Goal: Task Accomplishment & Management: Manage account settings

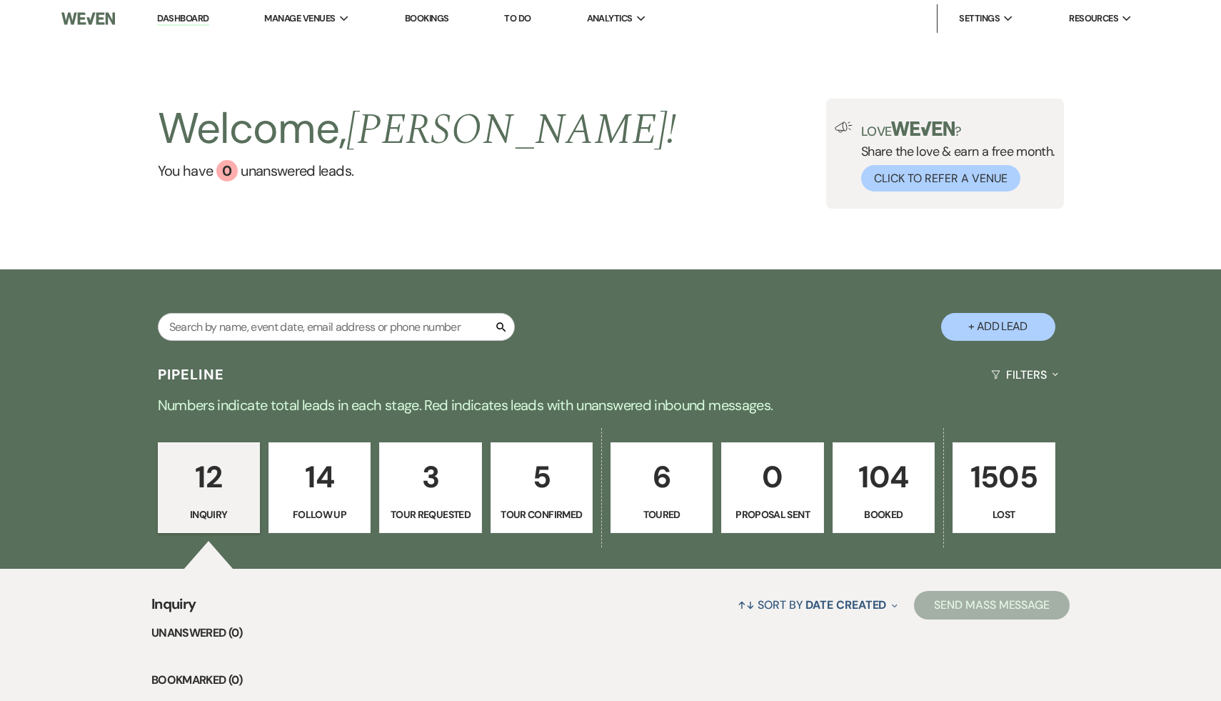
click at [315, 482] on p "14" at bounding box center [320, 477] width 84 height 48
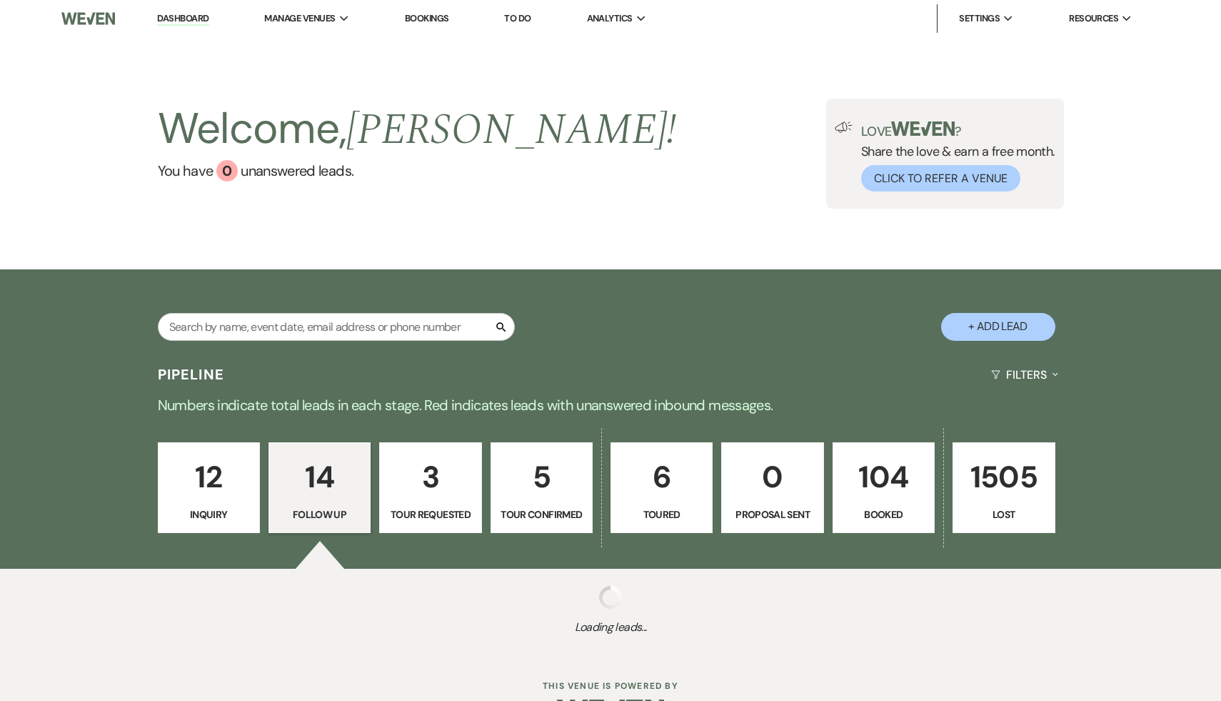
select select "9"
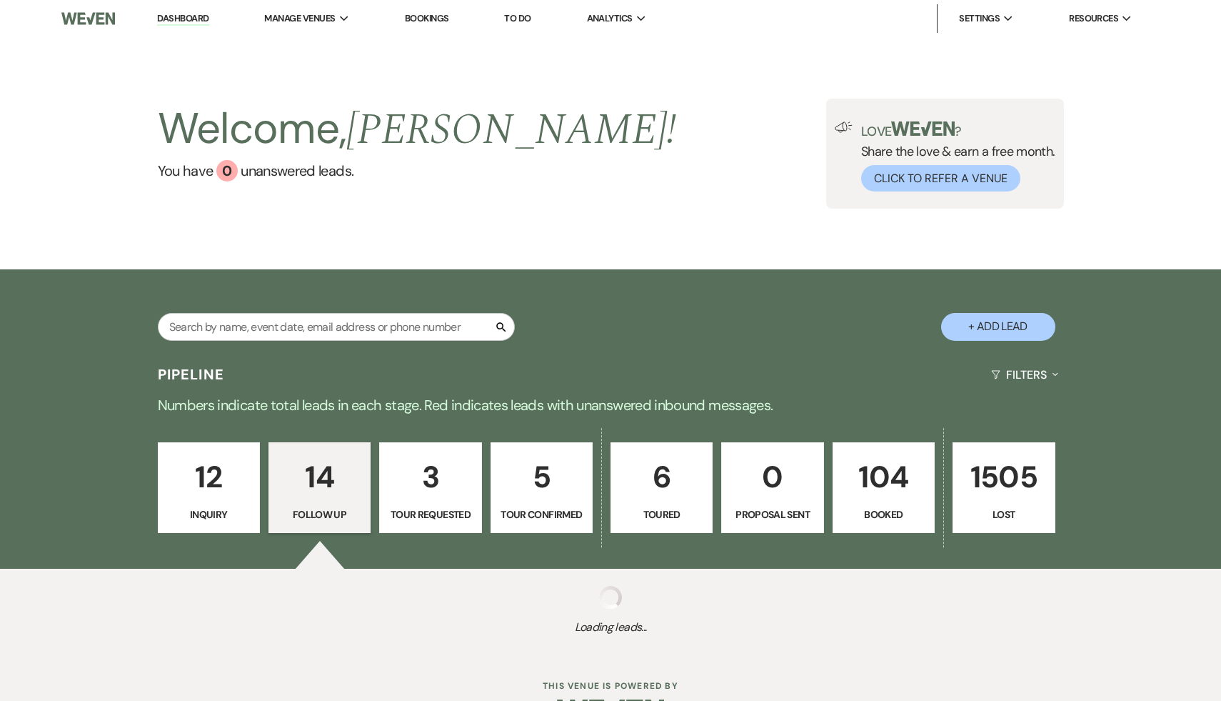
select select "9"
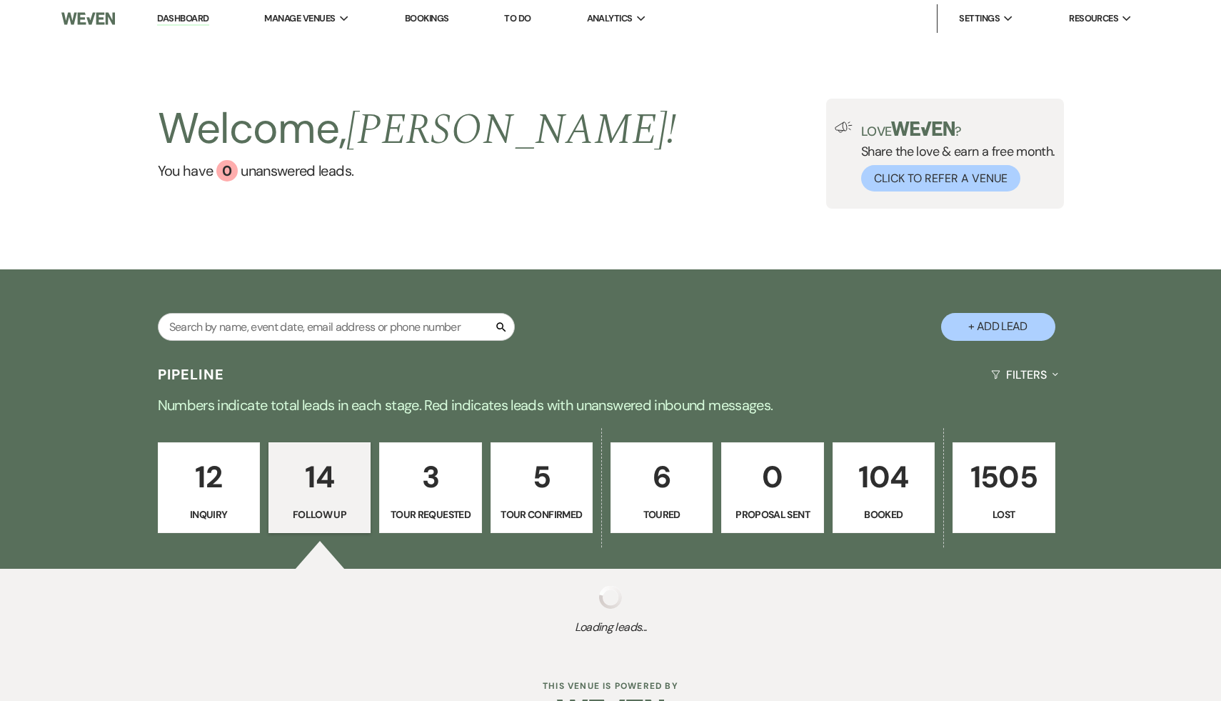
select select "9"
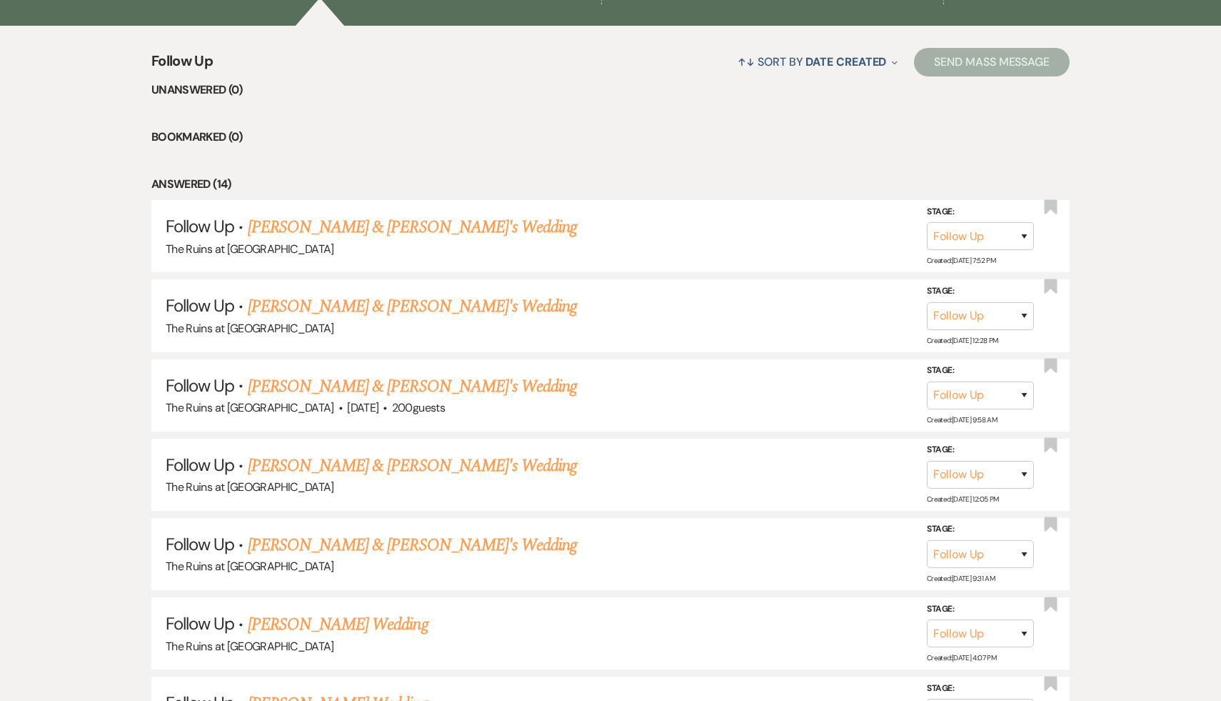
scroll to position [551, 0]
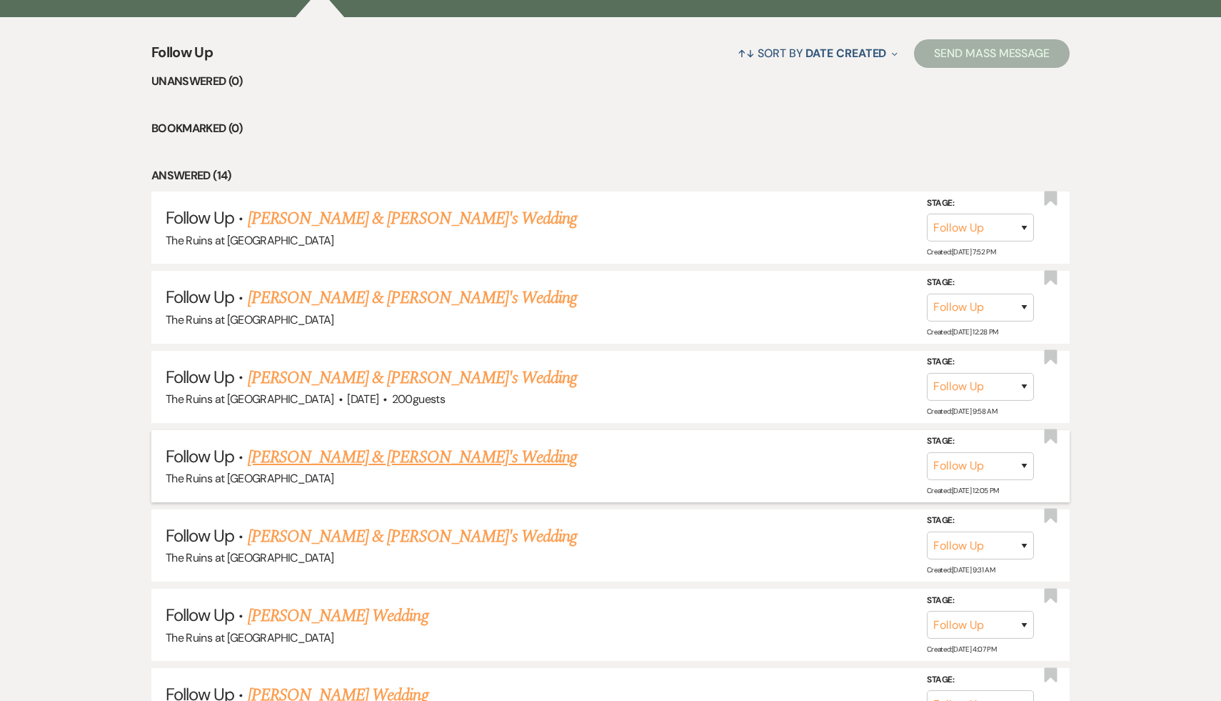
click at [346, 446] on link "Minna Kim & Fiance's Wedding" at bounding box center [413, 457] width 330 height 26
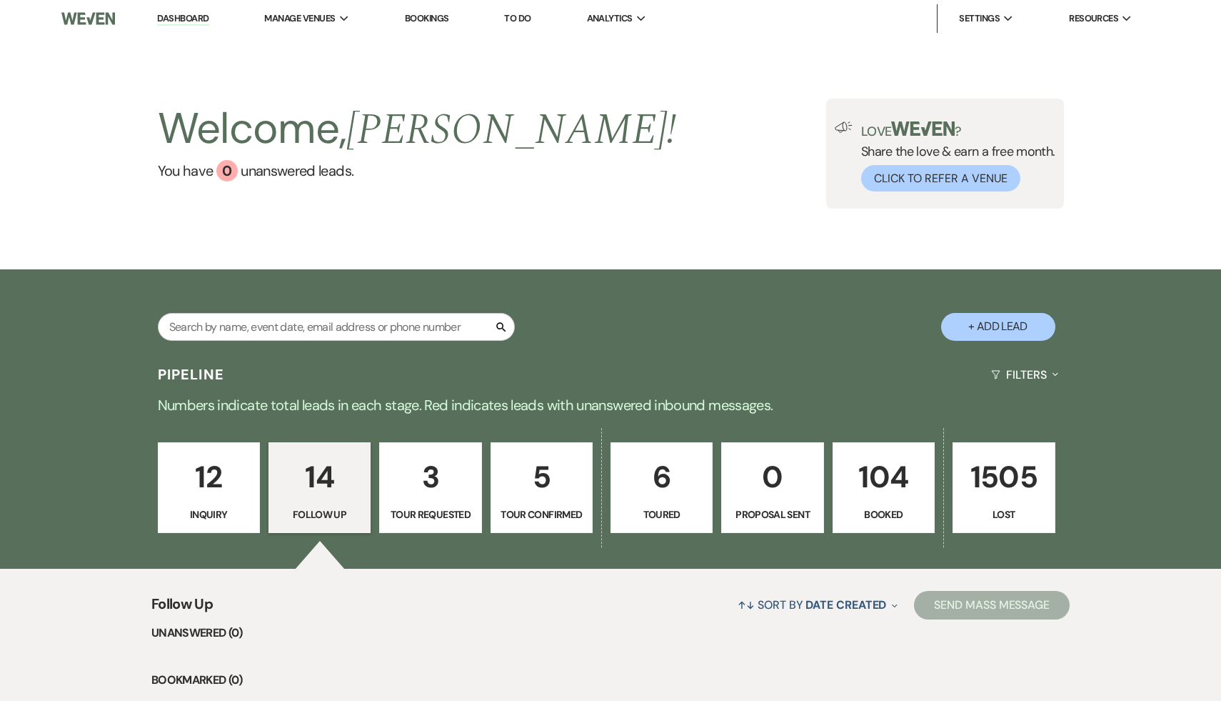
select select "9"
select select "6"
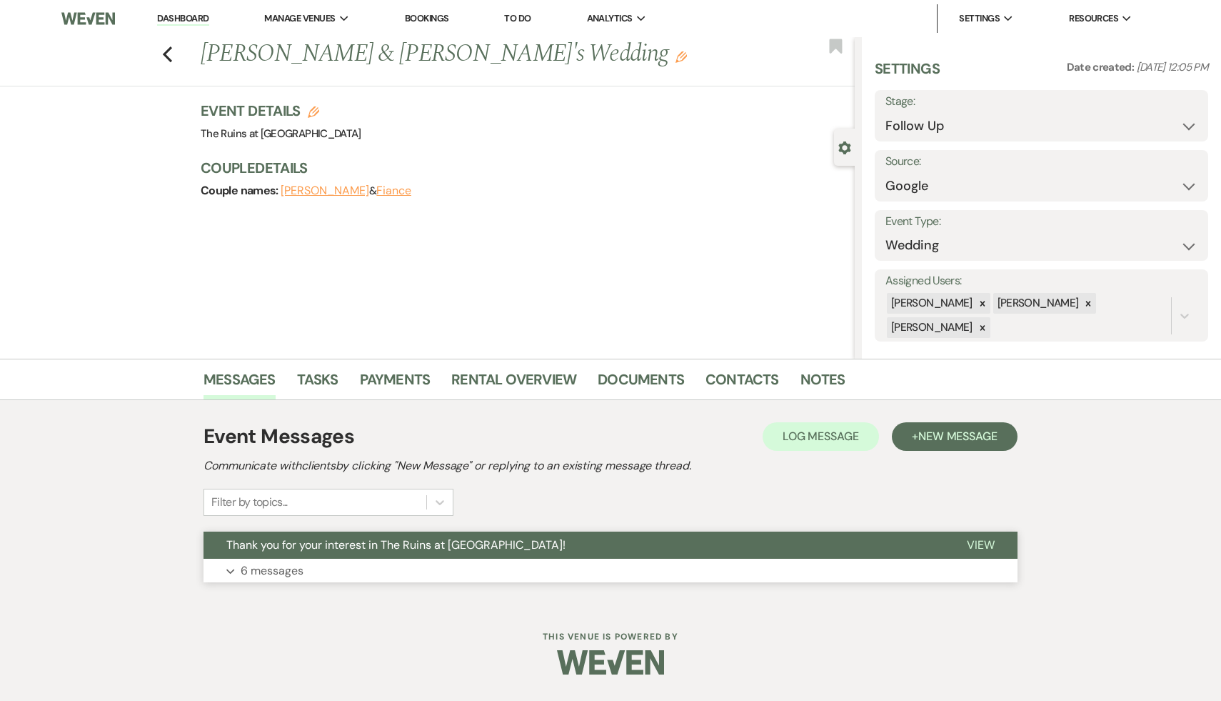
click at [343, 545] on span "Thank you for your interest in The Ruins at Sassafras!" at bounding box center [395, 544] width 339 height 15
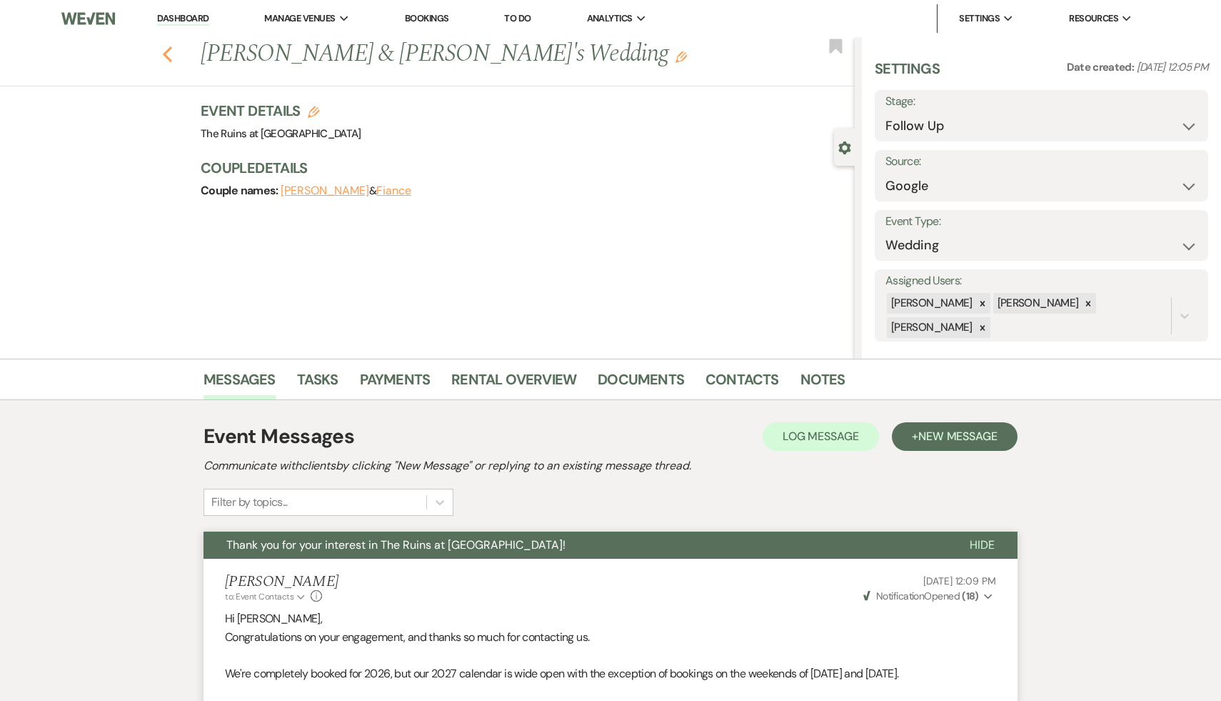
click at [167, 49] on use "button" at bounding box center [167, 54] width 9 height 16
select select "9"
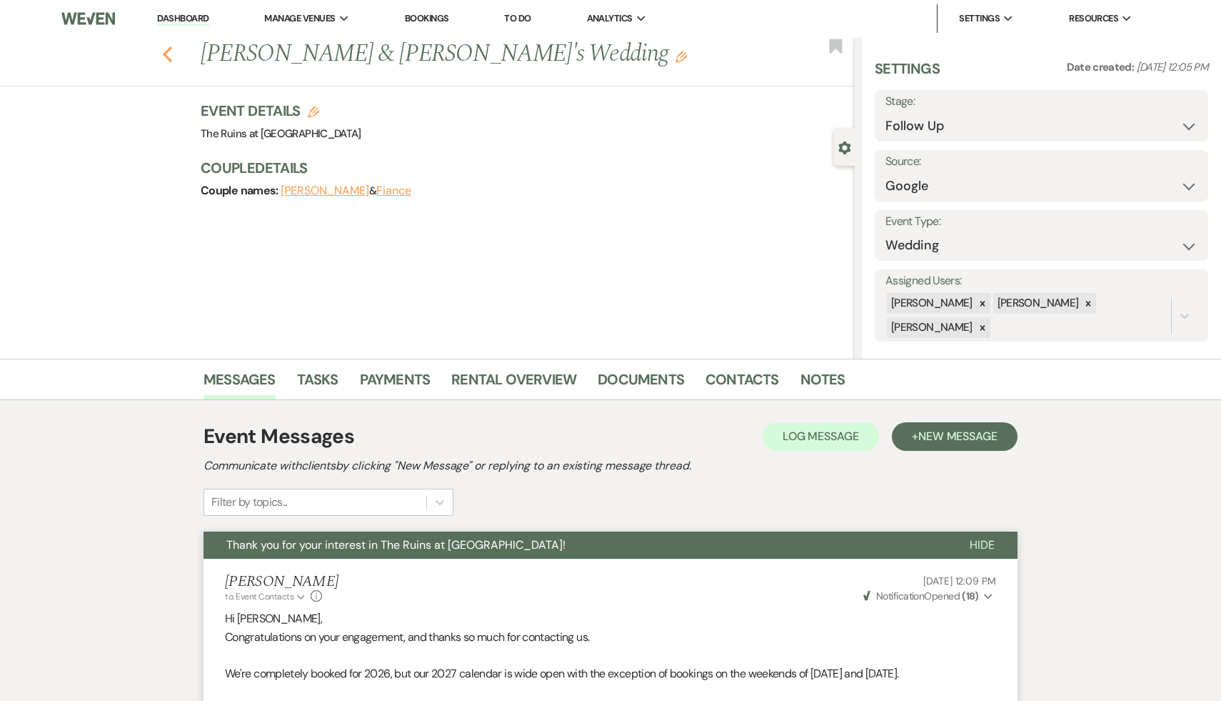
select select "9"
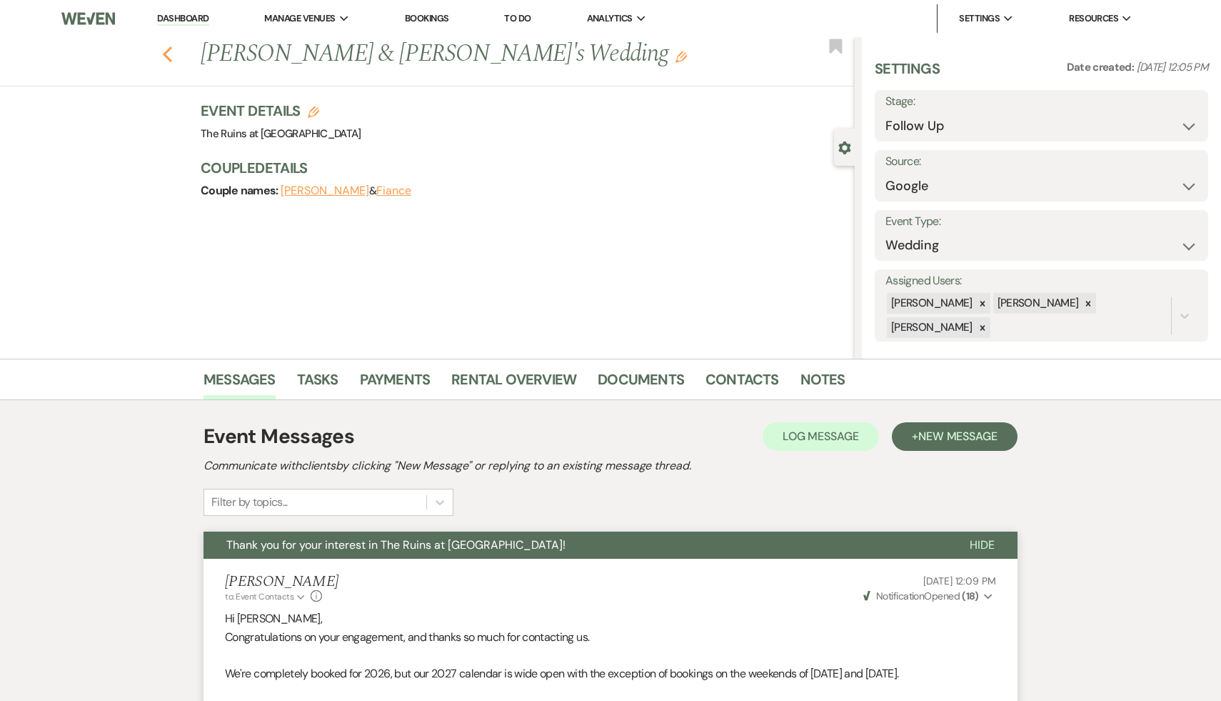
select select "9"
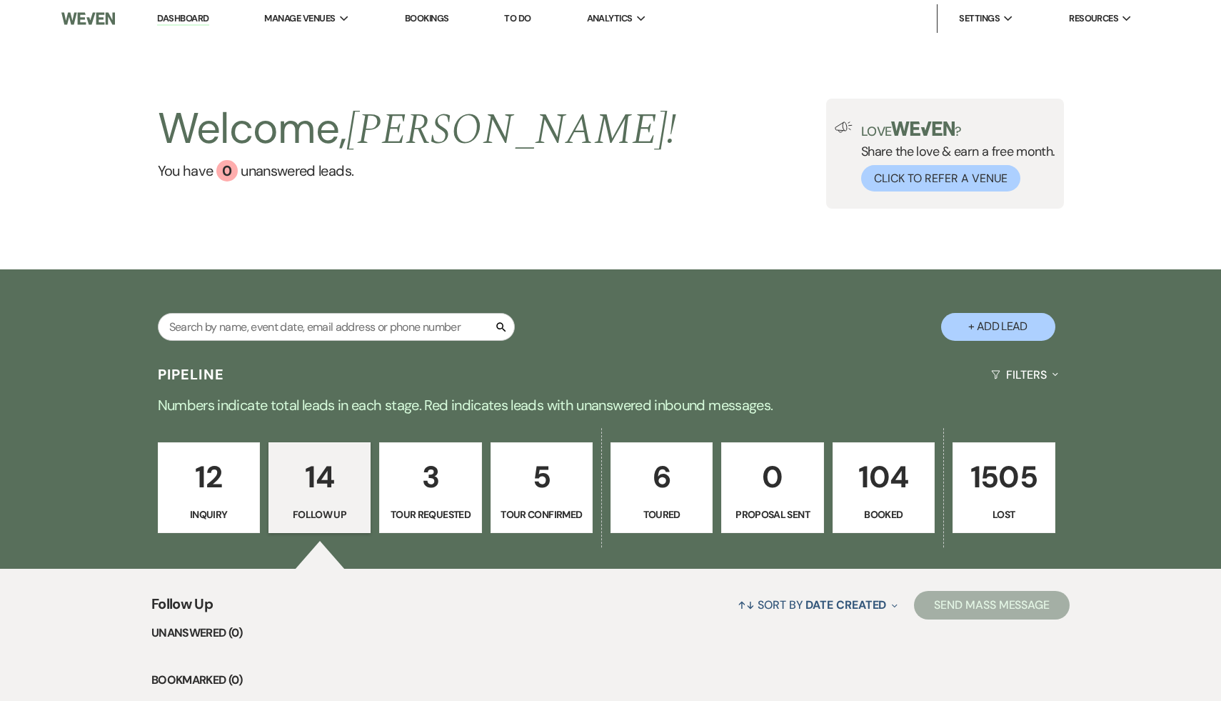
click at [883, 475] on p "104" at bounding box center [884, 477] width 84 height 48
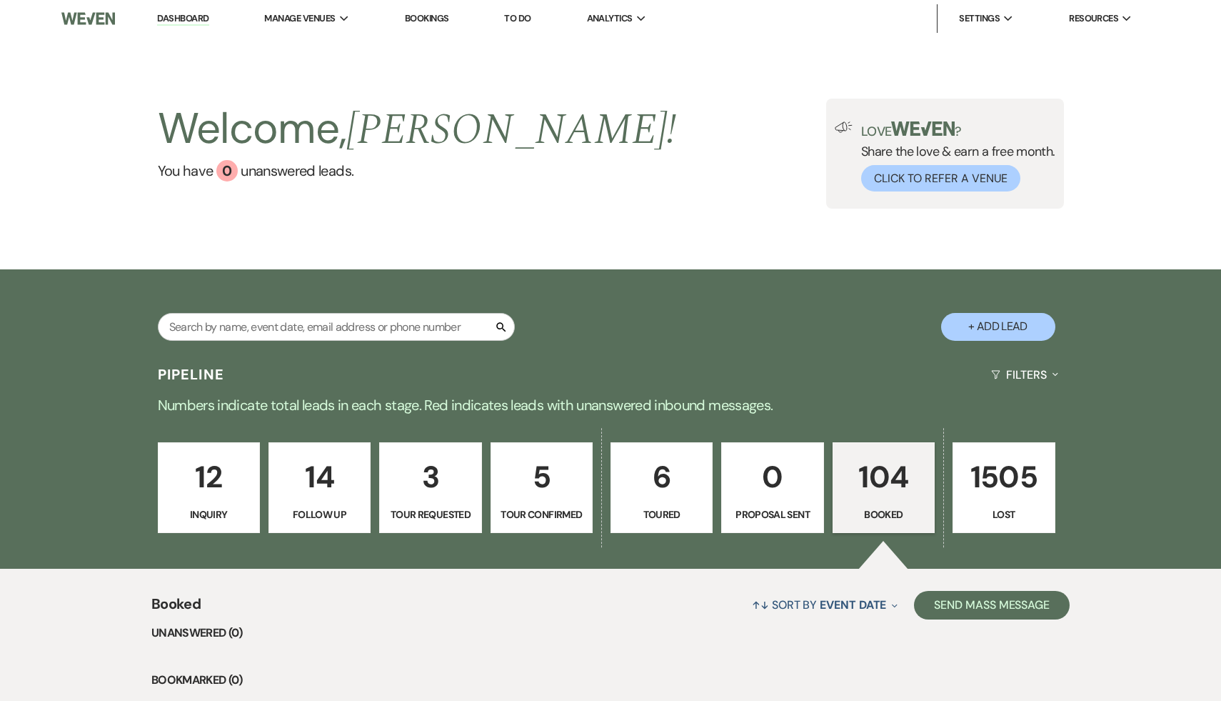
click at [186, 16] on link "Dashboard" at bounding box center [182, 19] width 51 height 14
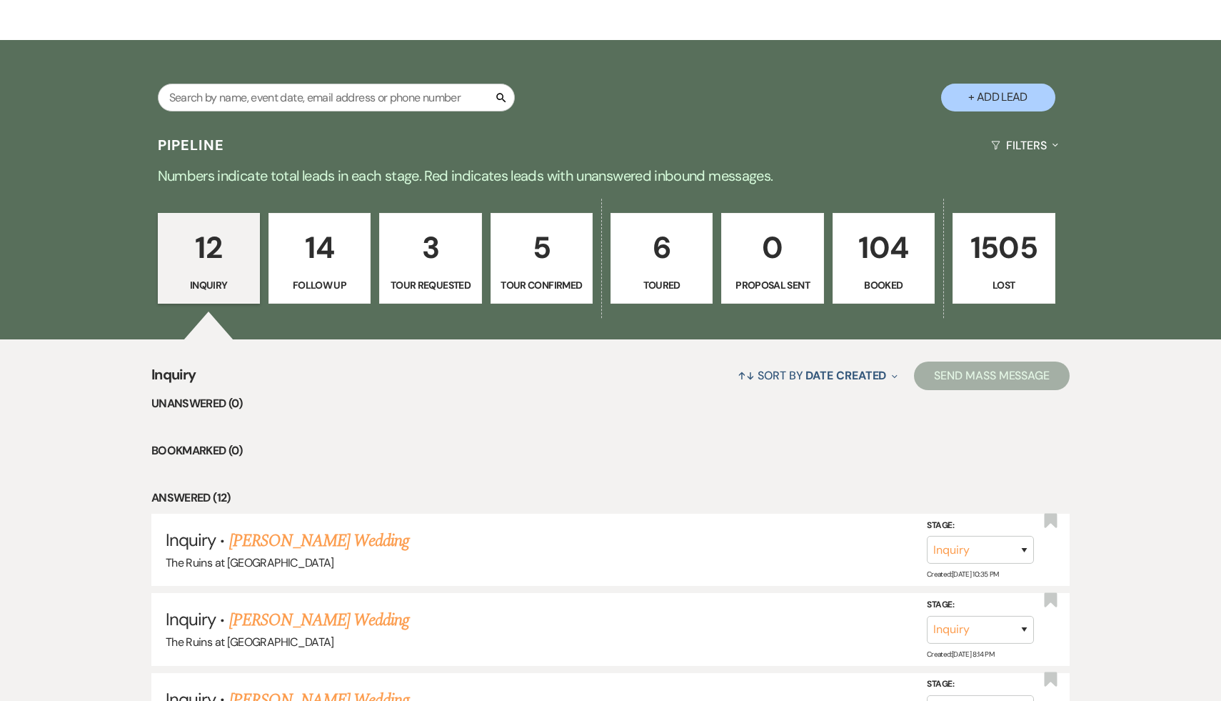
scroll to position [237, 0]
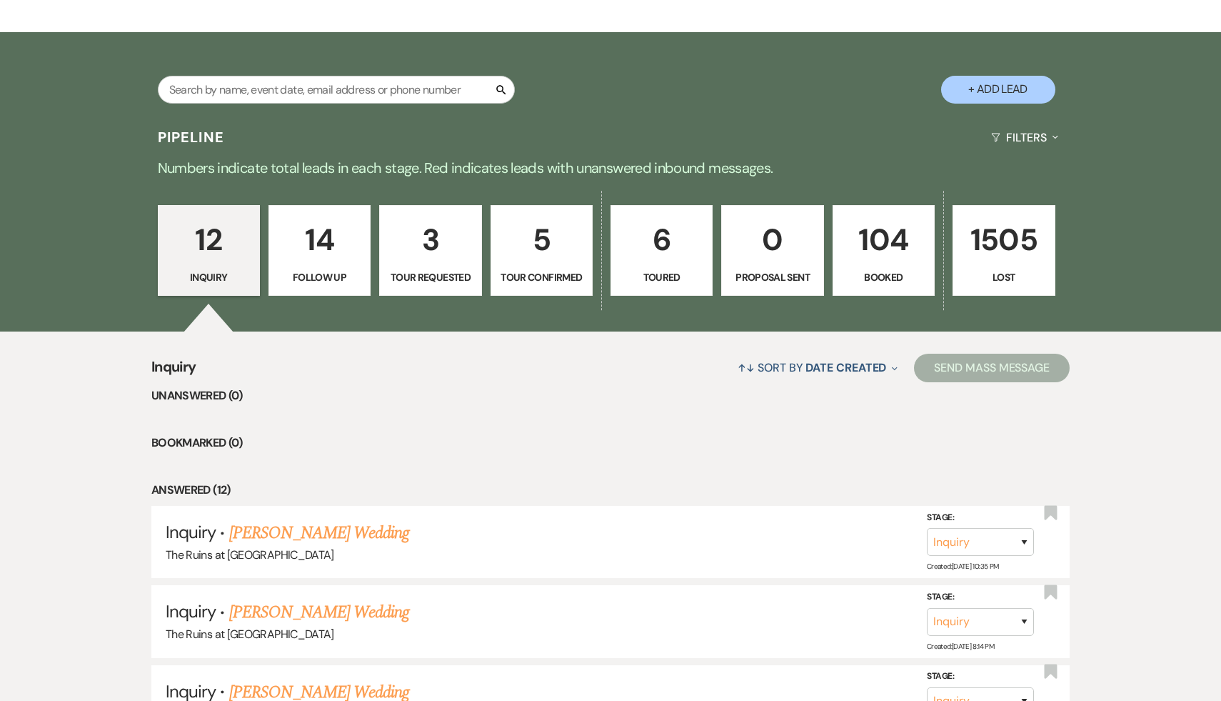
click at [592, 448] on li "Bookmarked (0)" at bounding box center [610, 442] width 918 height 19
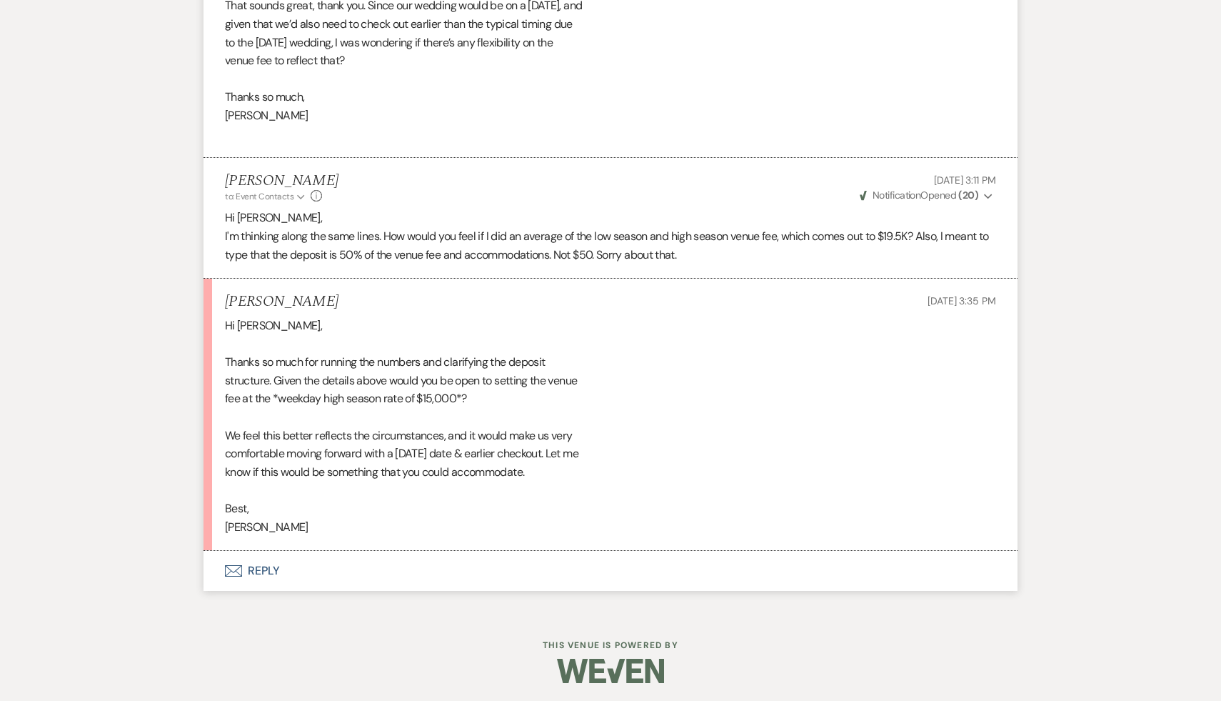
scroll to position [5752, 0]
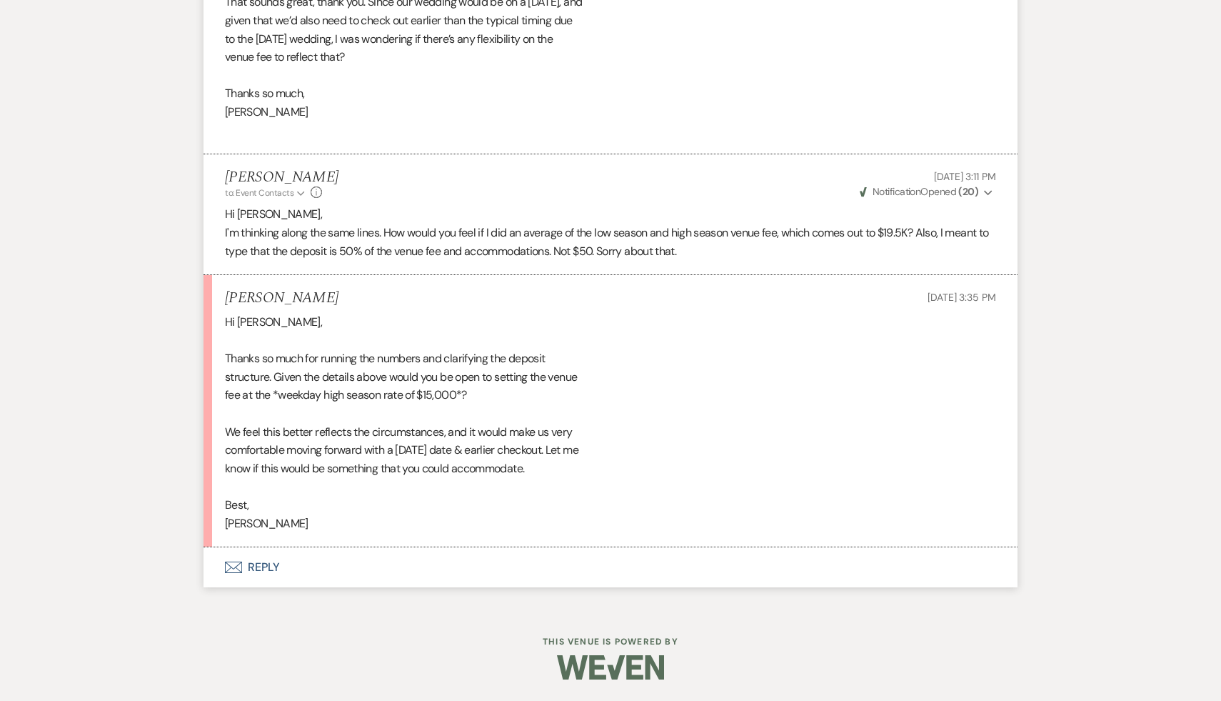
click at [265, 569] on button "Envelope Reply" at bounding box center [611, 567] width 814 height 40
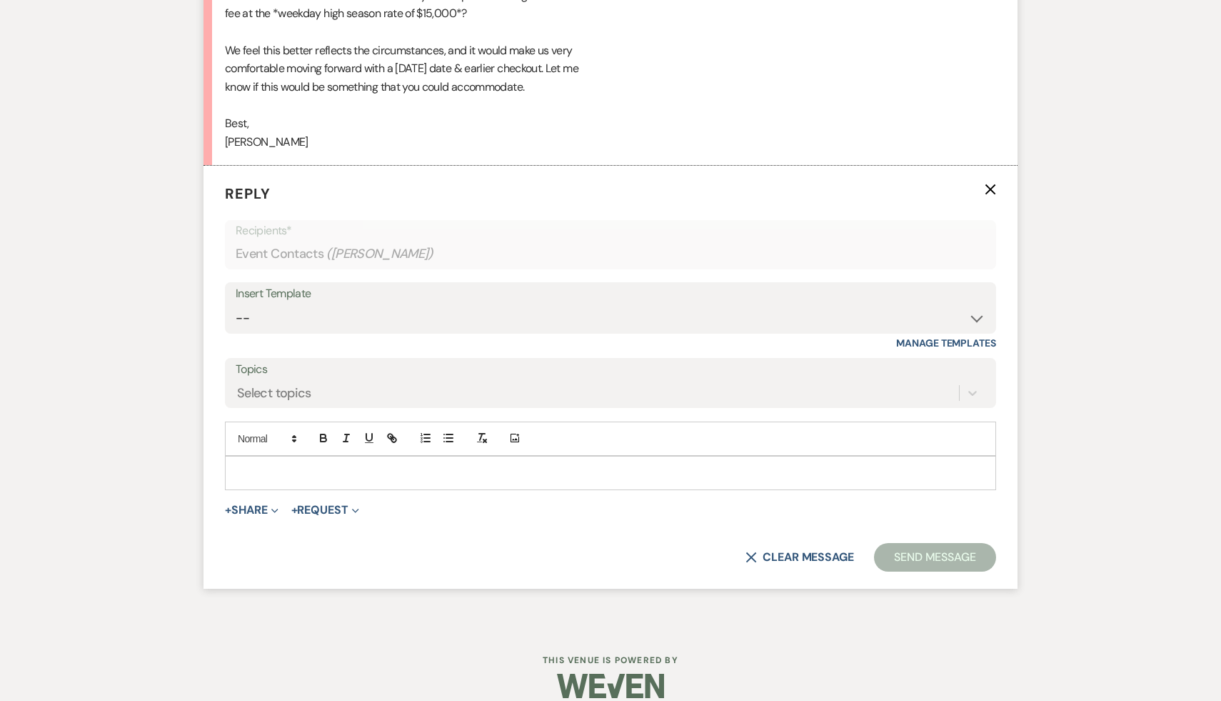
scroll to position [6133, 0]
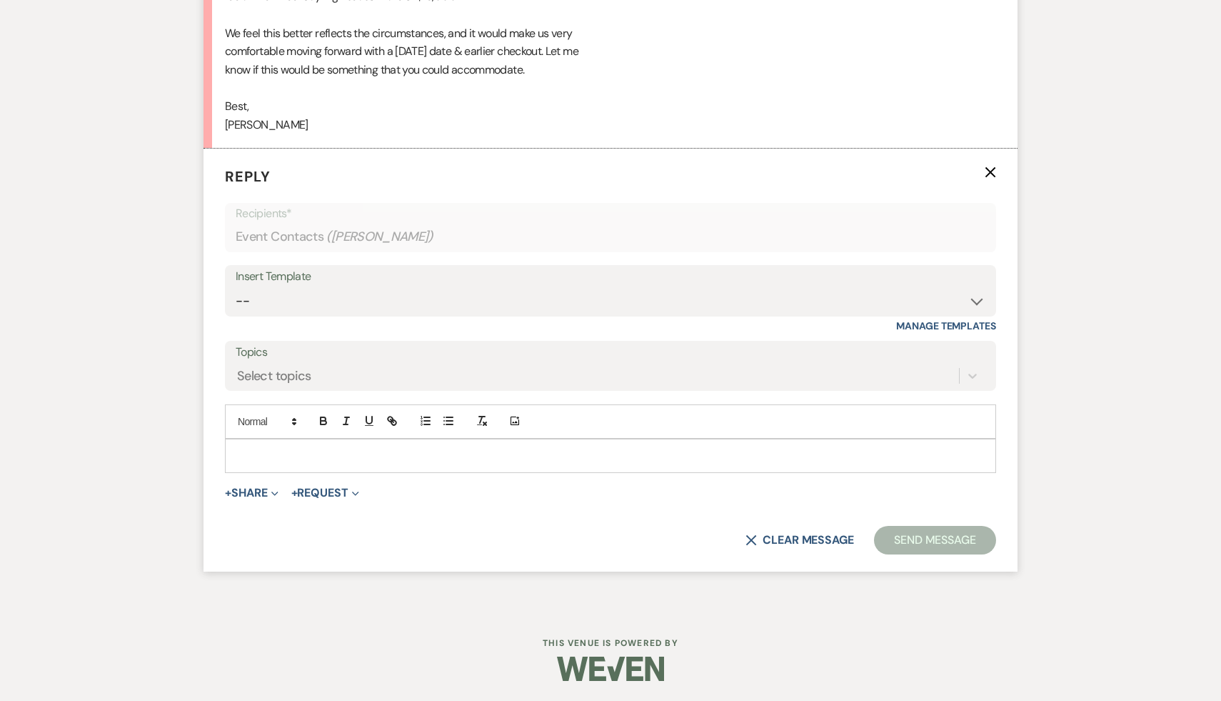
click at [368, 472] on div at bounding box center [611, 455] width 770 height 33
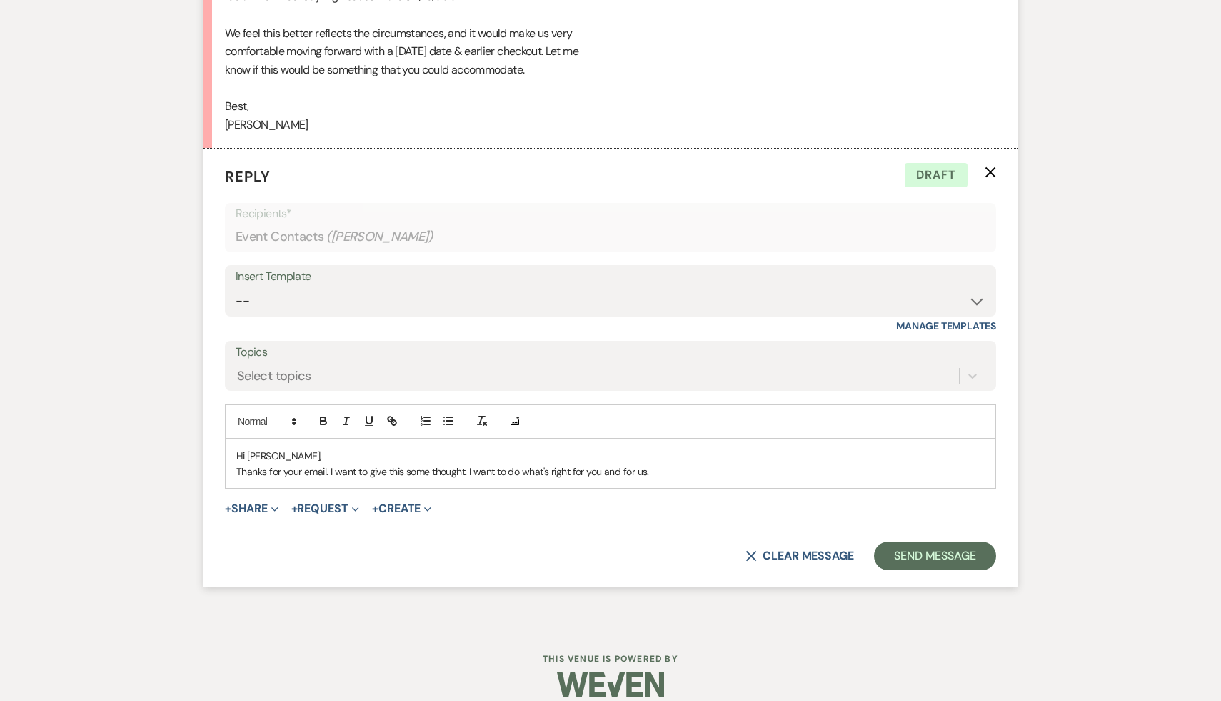
click at [657, 479] on p "Thanks for your email. I want to give this some thought. I want to do what's ri…" at bounding box center [610, 471] width 748 height 16
click at [689, 479] on p "Thanks for your email. I want to give this some thought. I want to do what's ri…" at bounding box center [610, 471] width 748 height 16
click at [629, 479] on p "Thanks for your email. I want to give this some thought. I want to do what's ri…" at bounding box center [610, 471] width 748 height 16
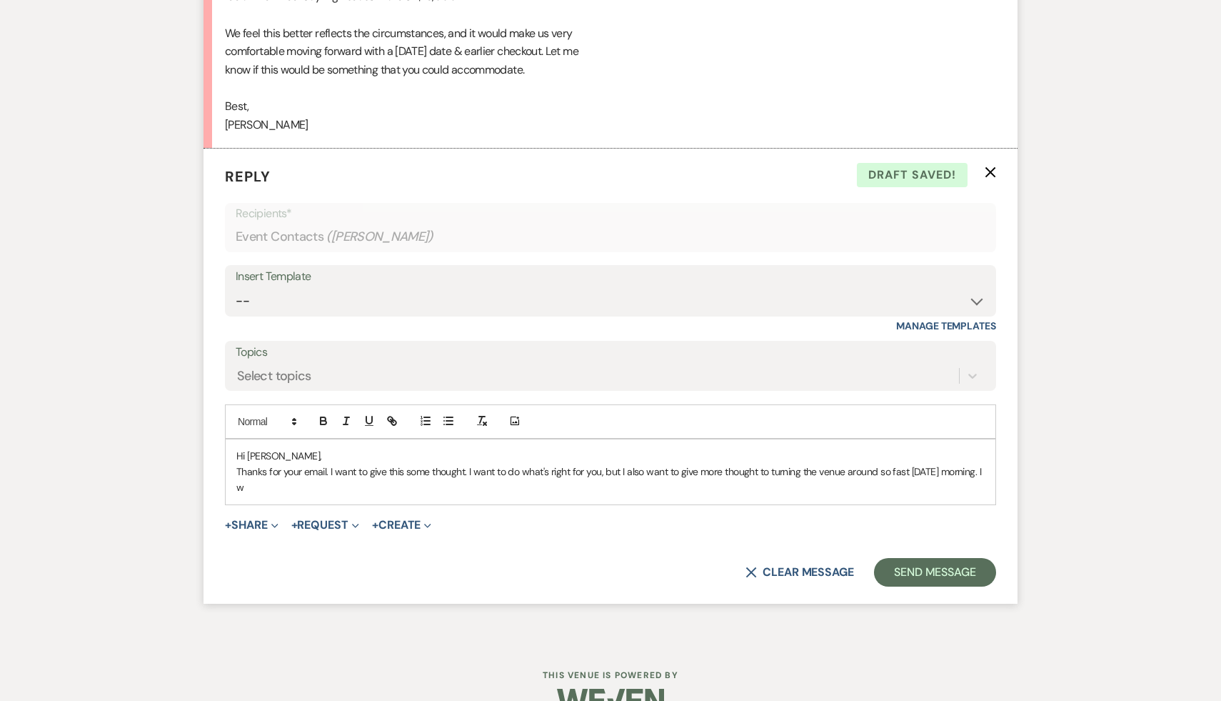
click at [970, 485] on p "Thanks for your email. I want to give this some thought. I want to do what's ri…" at bounding box center [610, 479] width 748 height 32
click at [328, 496] on p "Thanks for your email. I want to give this some thought. I want to do what's ri…" at bounding box center [610, 479] width 748 height 32
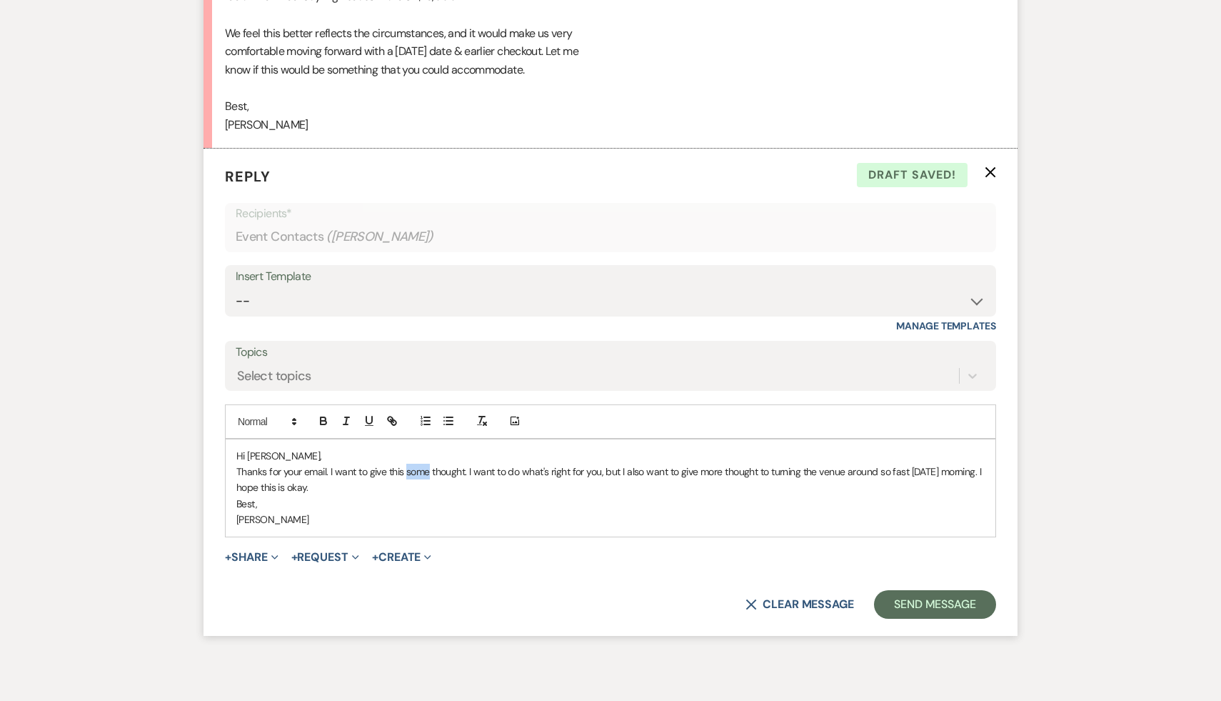
drag, startPoint x: 431, startPoint y: 490, endPoint x: 406, endPoint y: 491, distance: 25.0
click at [406, 491] on p "Thanks for your email. I want to give this some thought. I want to do what's ri…" at bounding box center [610, 479] width 748 height 32
click at [601, 511] on p "Best," at bounding box center [610, 504] width 748 height 16
click at [955, 618] on button "Send Message" at bounding box center [935, 604] width 122 height 29
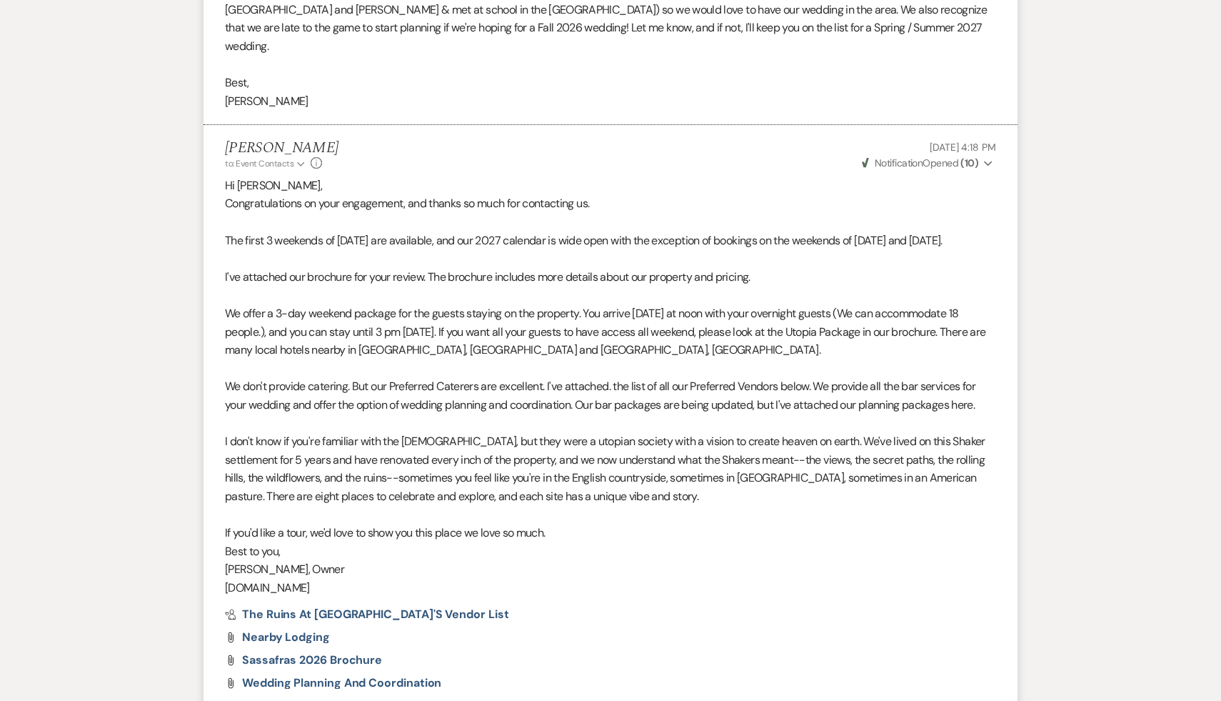
scroll to position [1965, 0]
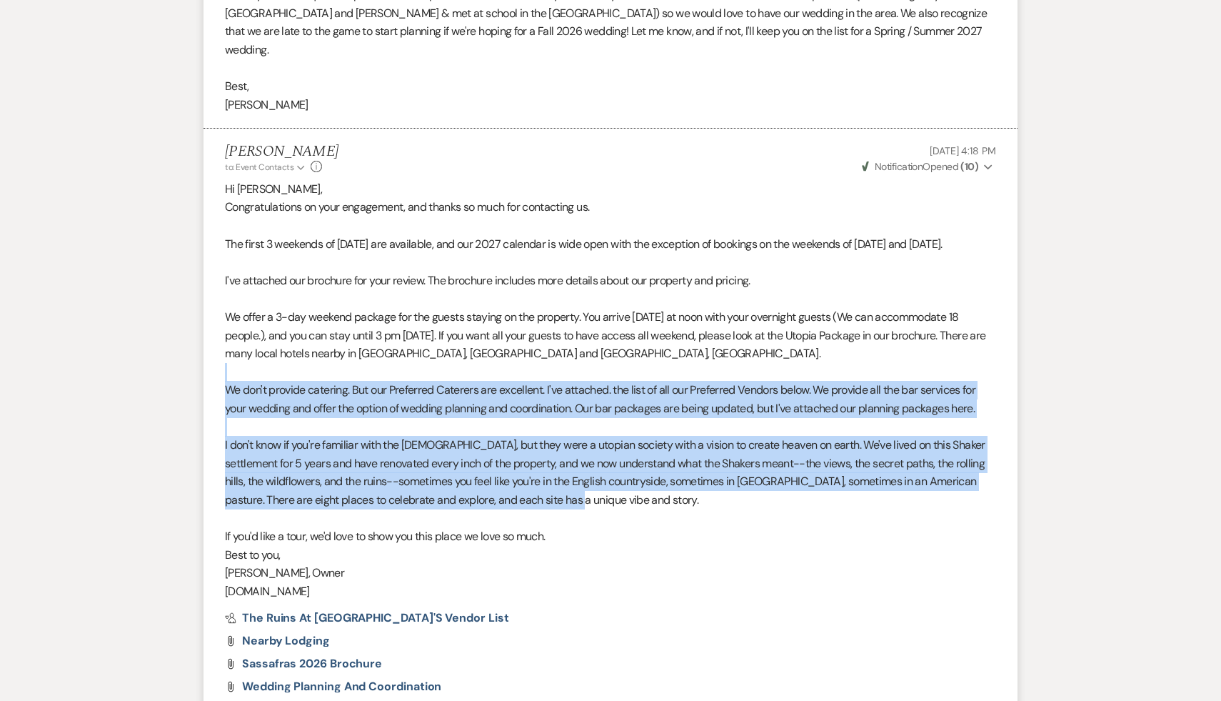
drag, startPoint x: 853, startPoint y: 568, endPoint x: 572, endPoint y: 503, distance: 288.6
click at [572, 503] on div "Hi Claire, Congratulations on your engagement, and thanks so much for contactin…" at bounding box center [610, 390] width 771 height 421
click at [573, 471] on p "I don't know if you're familiar with the Shakers, but they were a utopian socie…" at bounding box center [610, 472] width 771 height 73
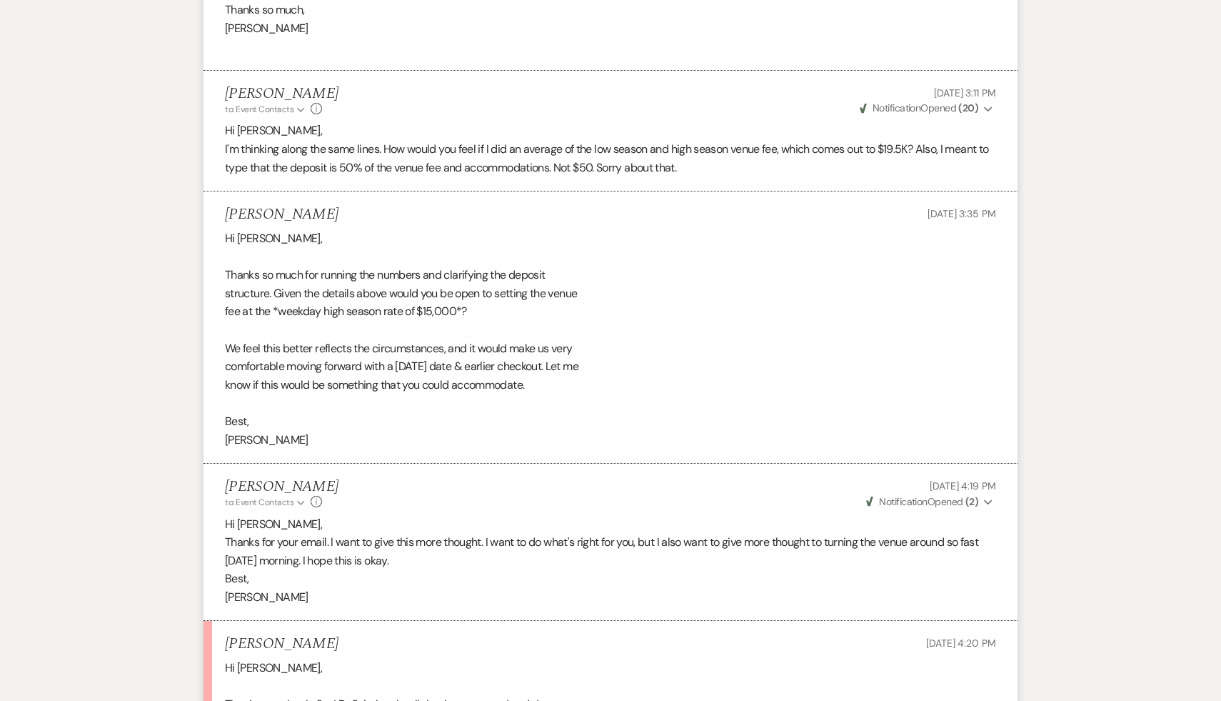
scroll to position [6127, 0]
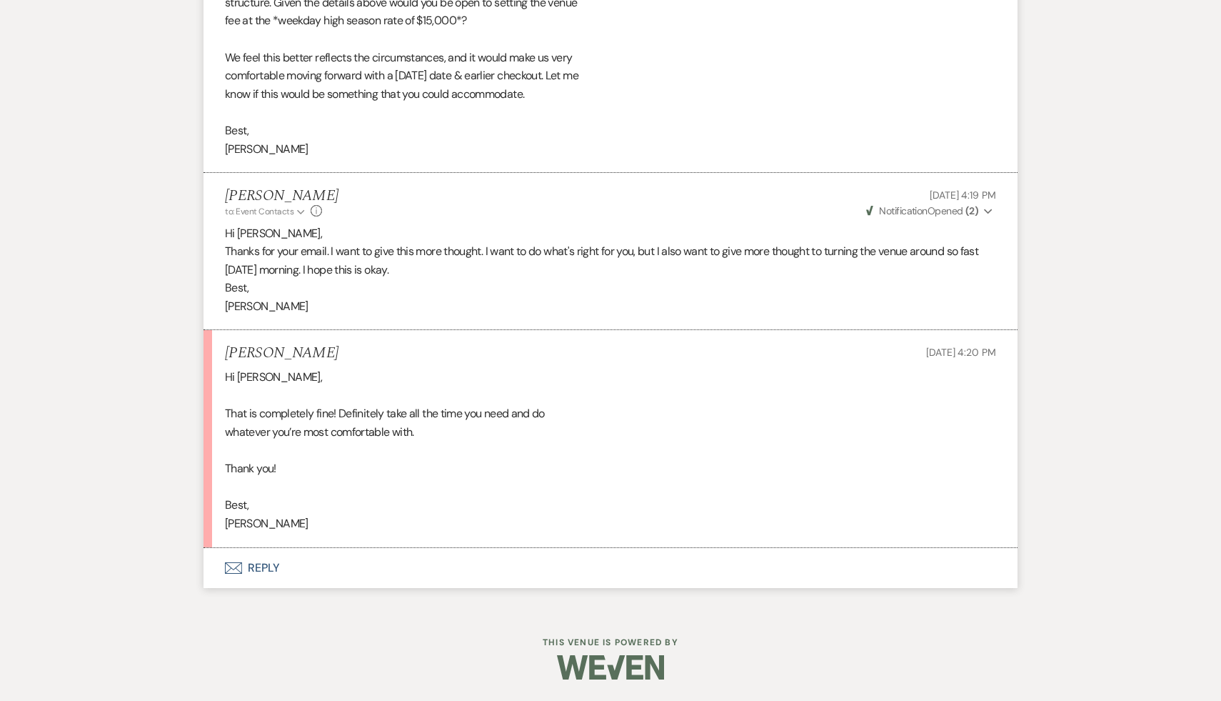
click at [262, 568] on button "Envelope Reply" at bounding box center [611, 568] width 814 height 40
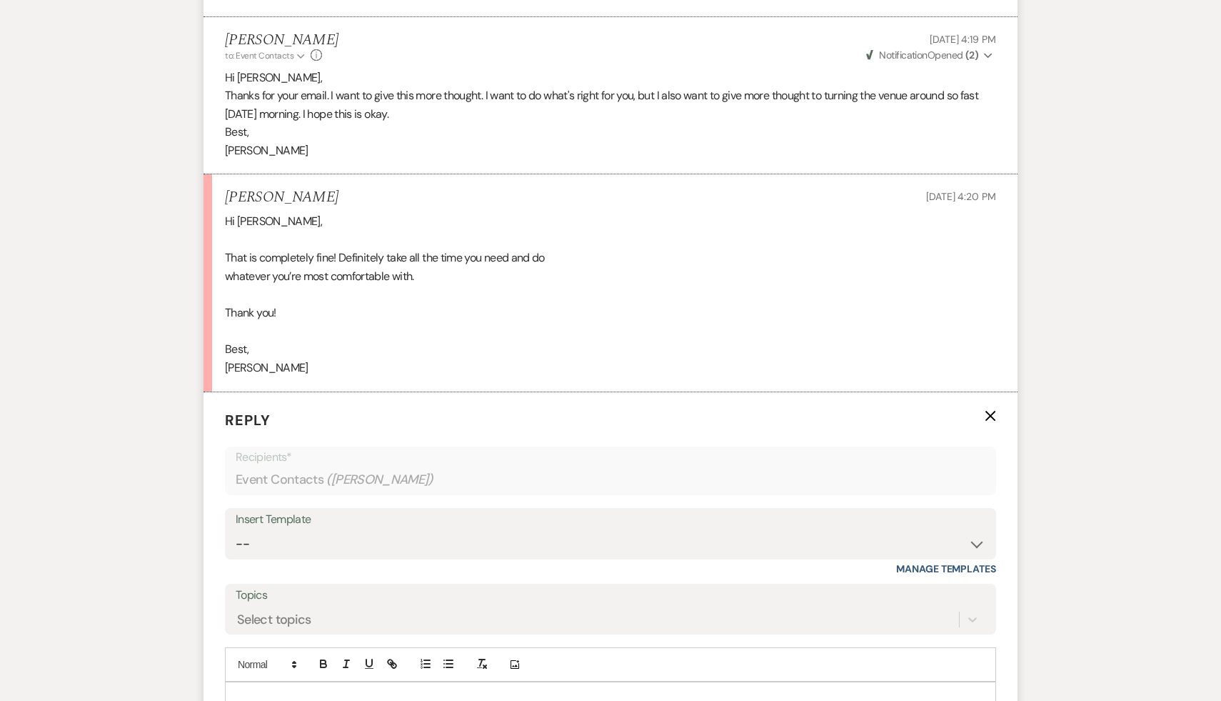
scroll to position [6433, 0]
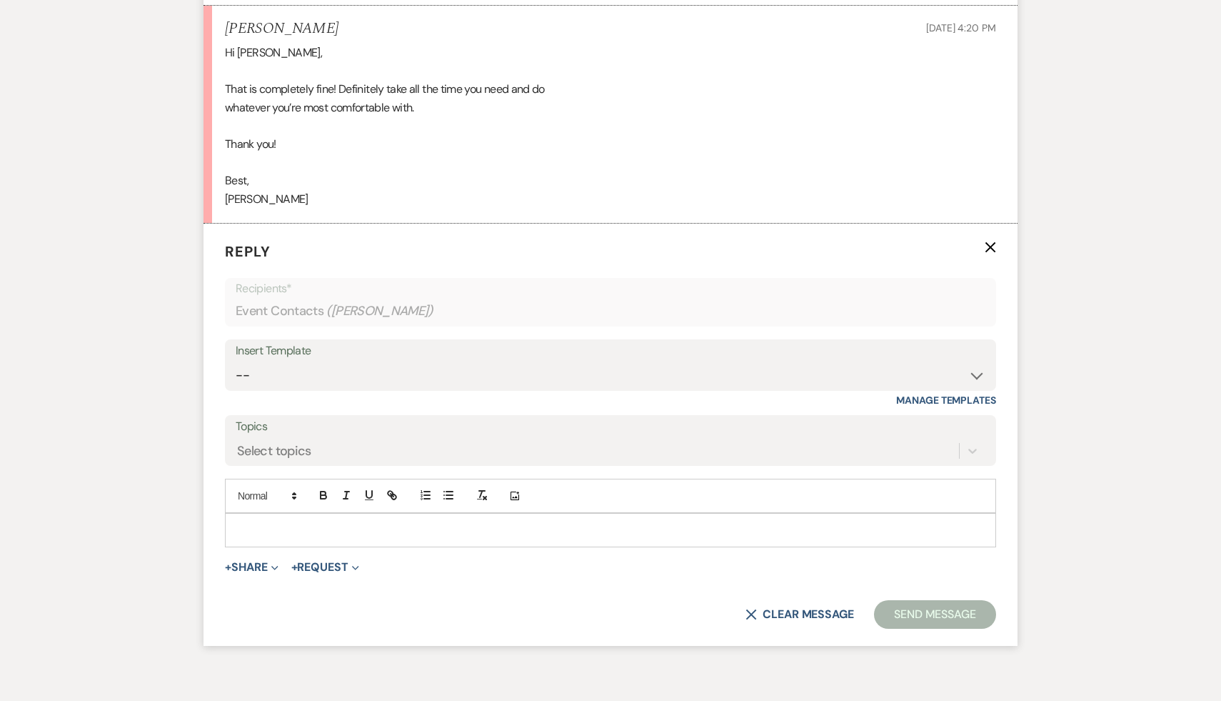
click at [313, 538] on p at bounding box center [610, 530] width 748 height 16
click at [937, 628] on button "Send Message" at bounding box center [935, 614] width 122 height 29
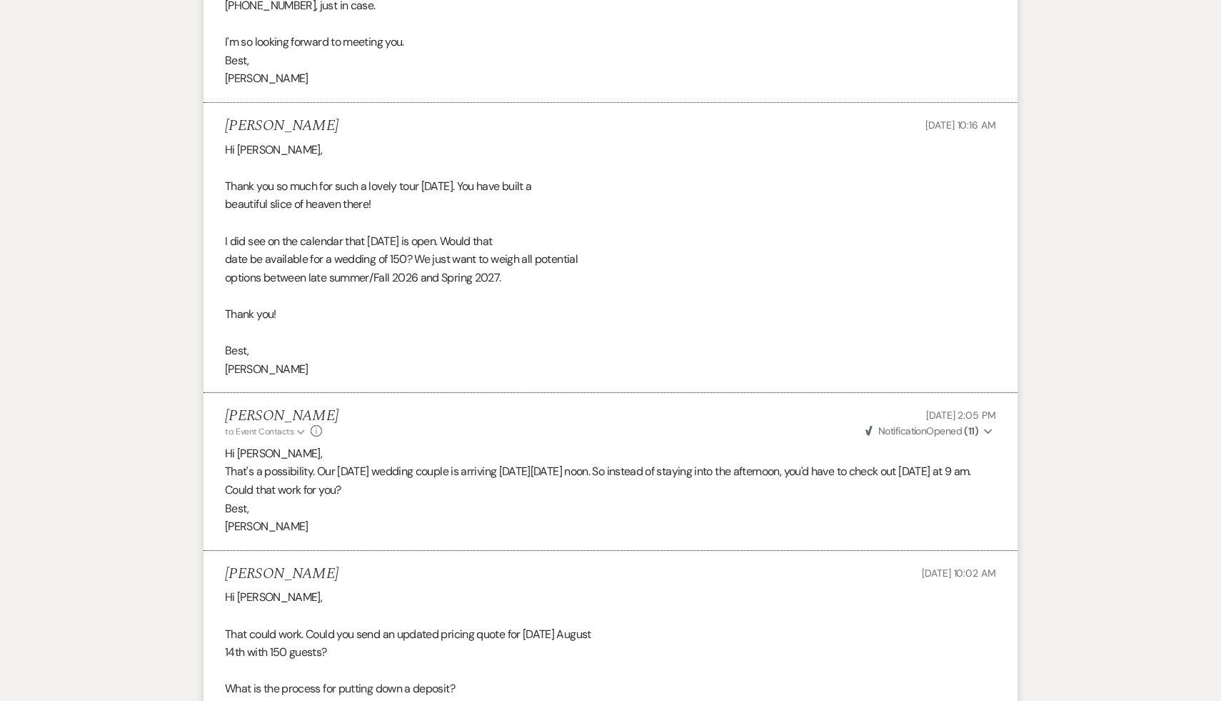
scroll to position [4755, 0]
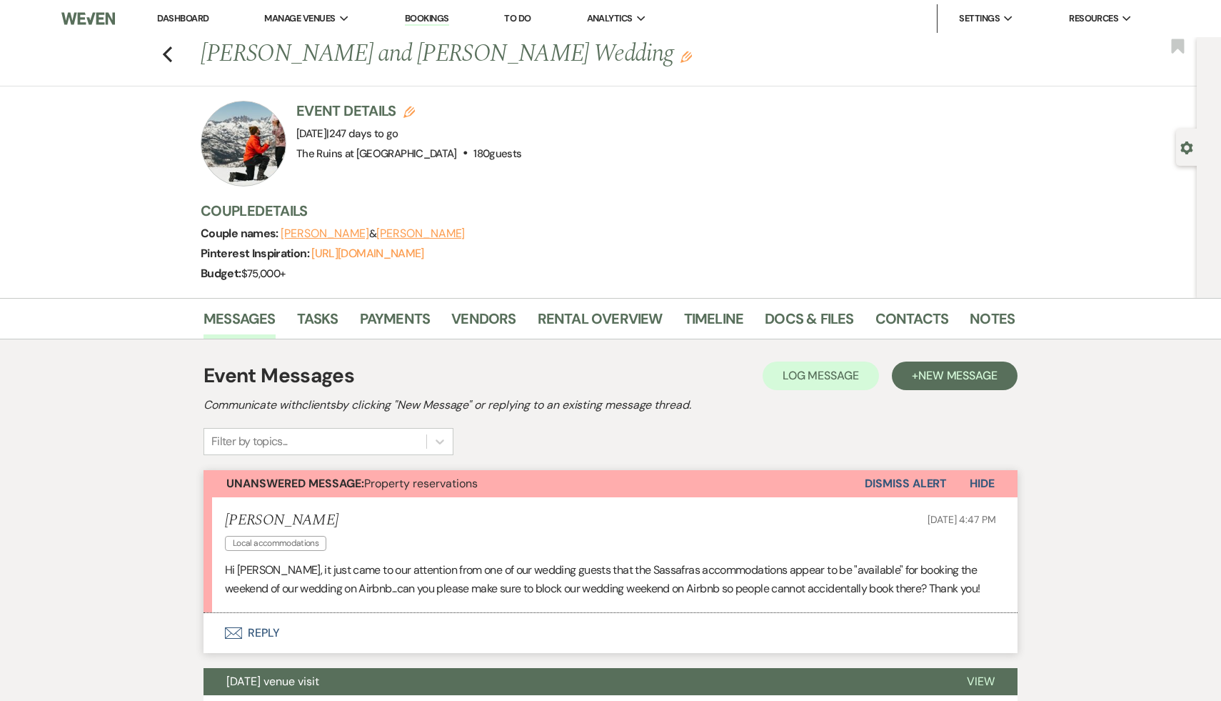
scroll to position [4, 0]
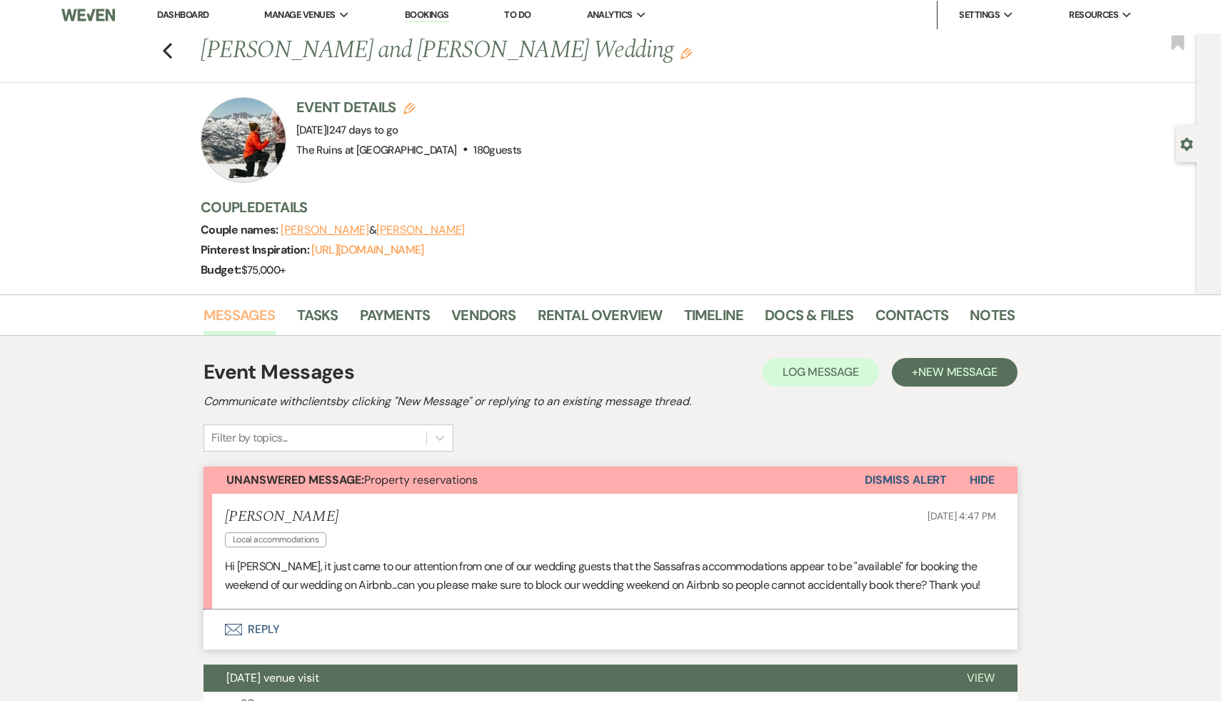
click at [241, 316] on link "Messages" at bounding box center [240, 319] width 72 height 31
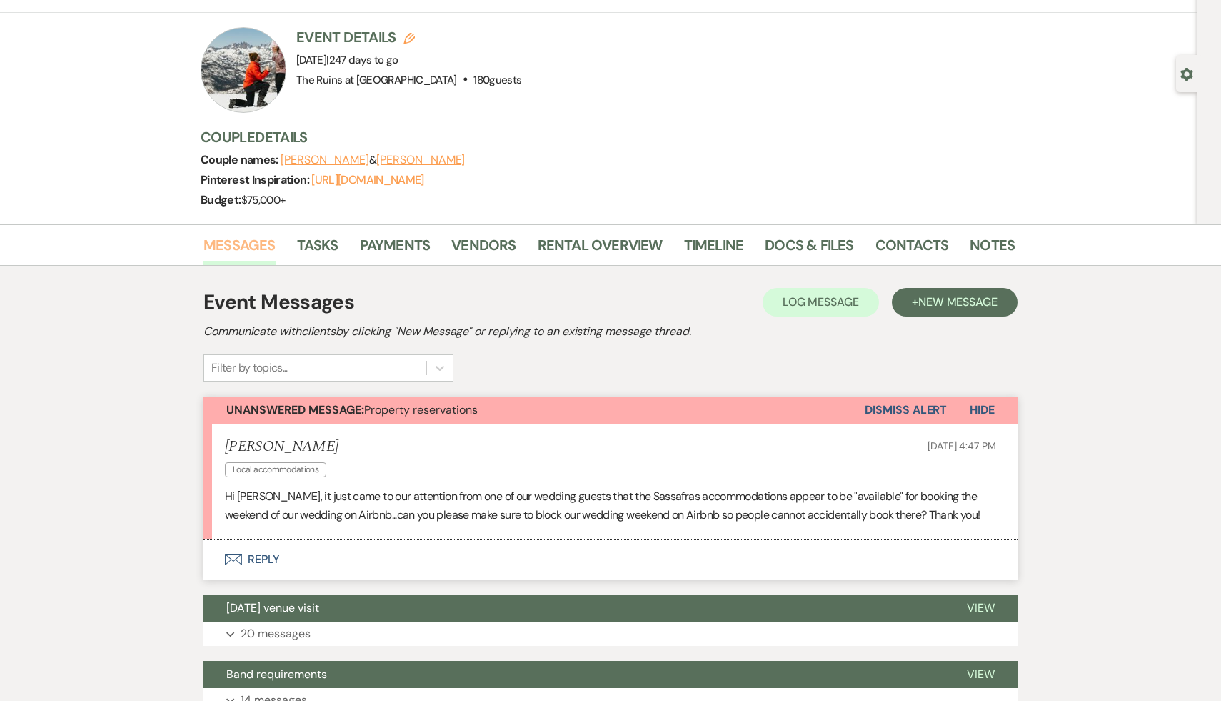
scroll to position [89, 0]
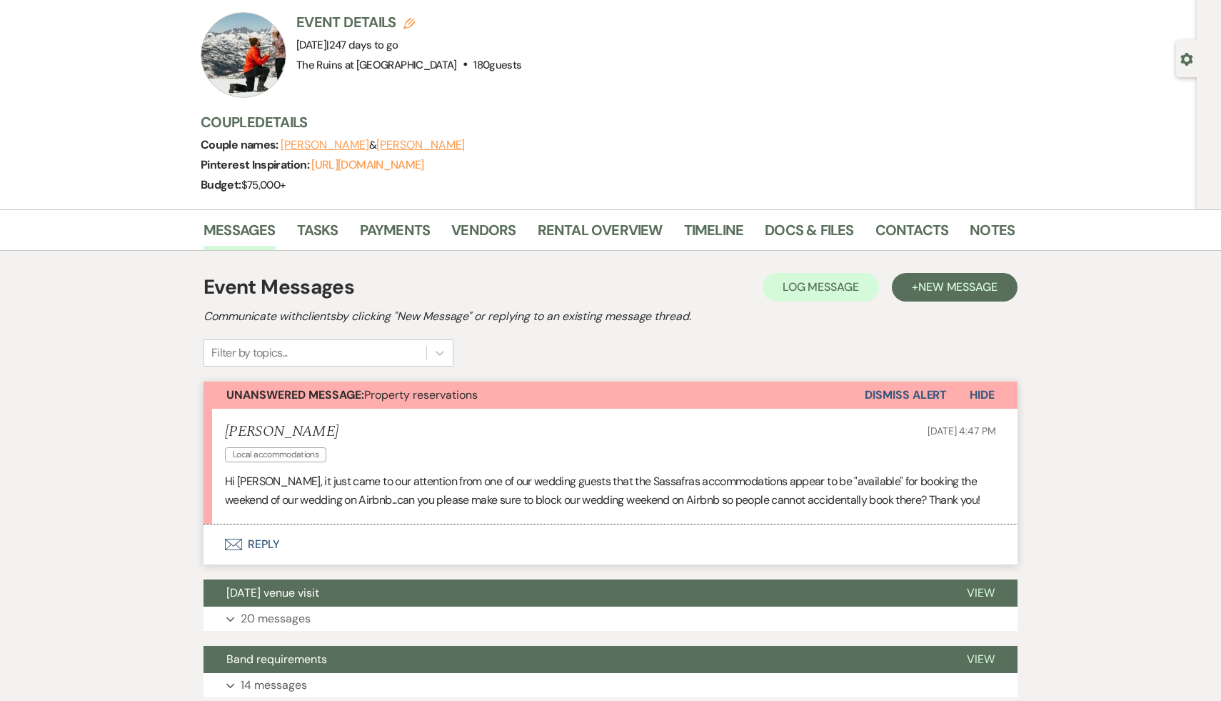
click at [266, 537] on button "Envelope Reply" at bounding box center [611, 544] width 814 height 40
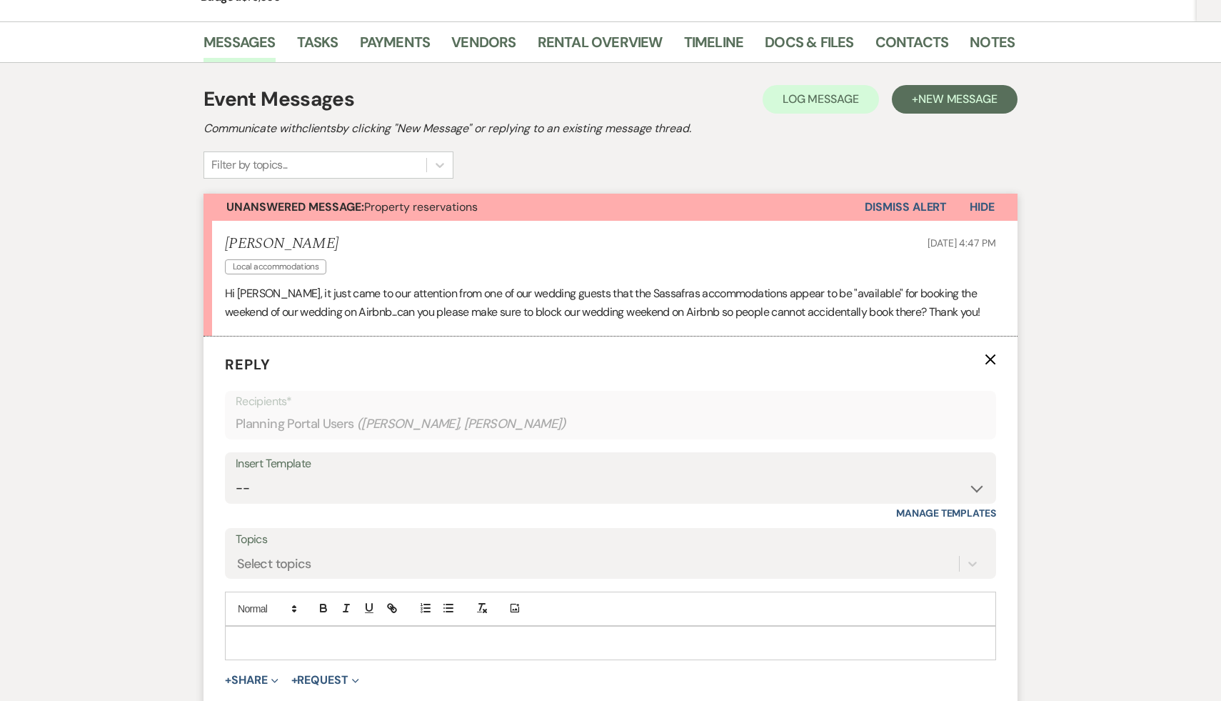
scroll to position [446, 0]
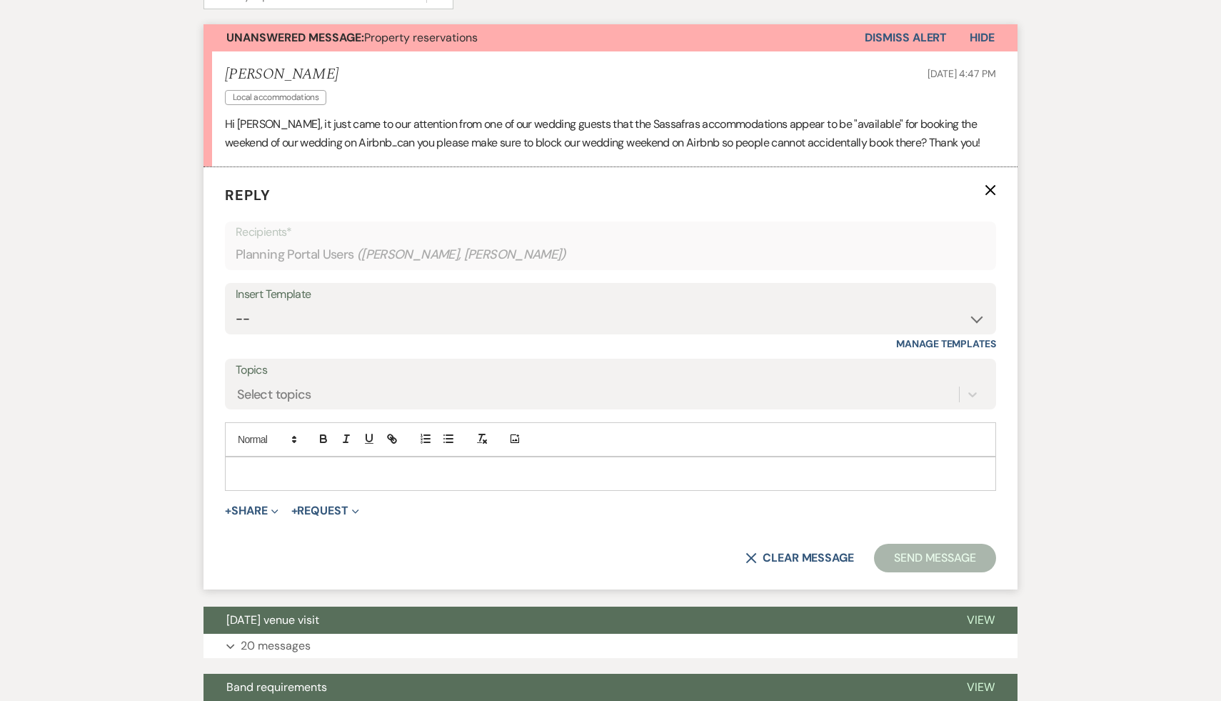
click at [376, 476] on p at bounding box center [610, 474] width 748 height 16
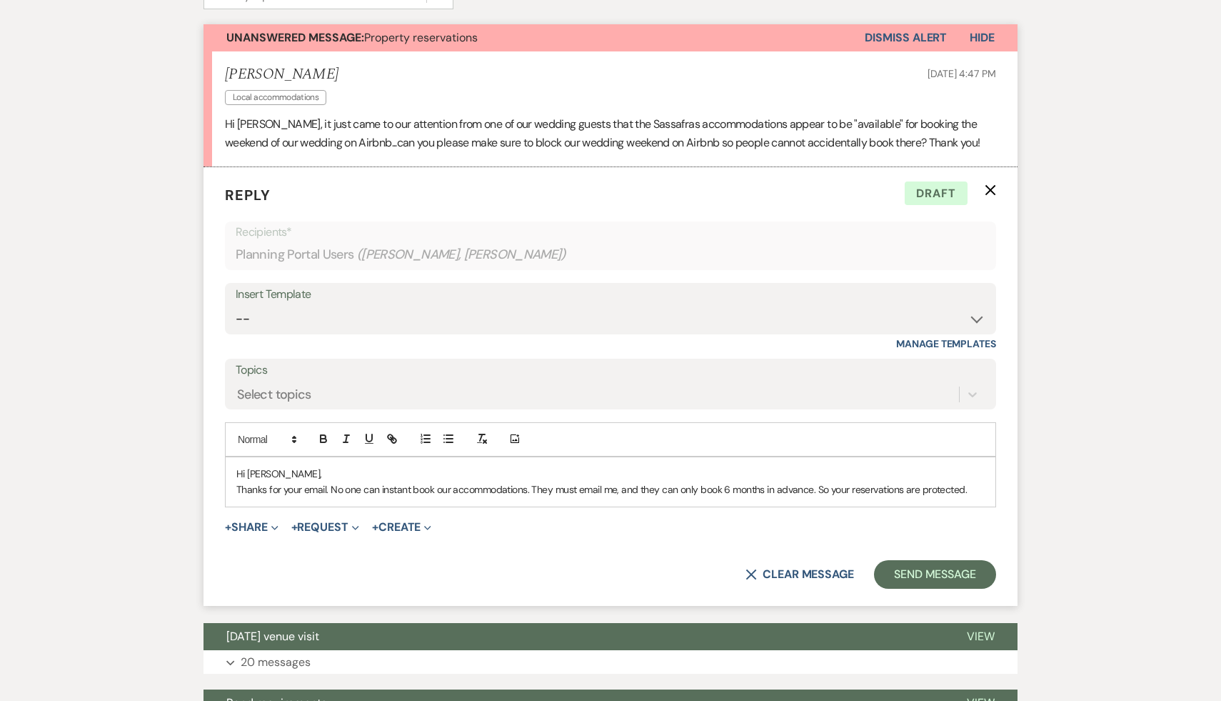
click at [618, 489] on p "Thanks for your email. No one can instant book our accommodations. They must em…" at bounding box center [610, 489] width 748 height 16
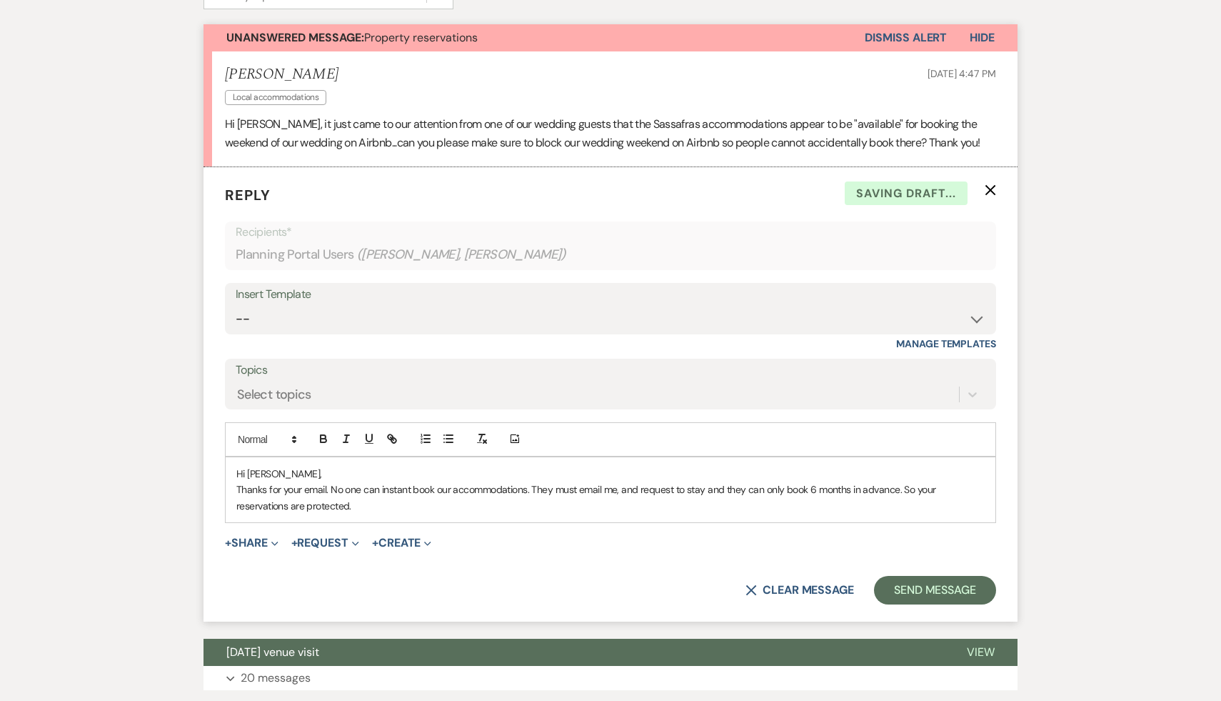
click at [951, 492] on p "Thanks for your email. No one can instant book our accommodations. They must em…" at bounding box center [610, 497] width 748 height 32
click at [377, 505] on p "Thanks for your email. No one can instant book our accommodations. They must em…" at bounding box center [610, 497] width 748 height 32
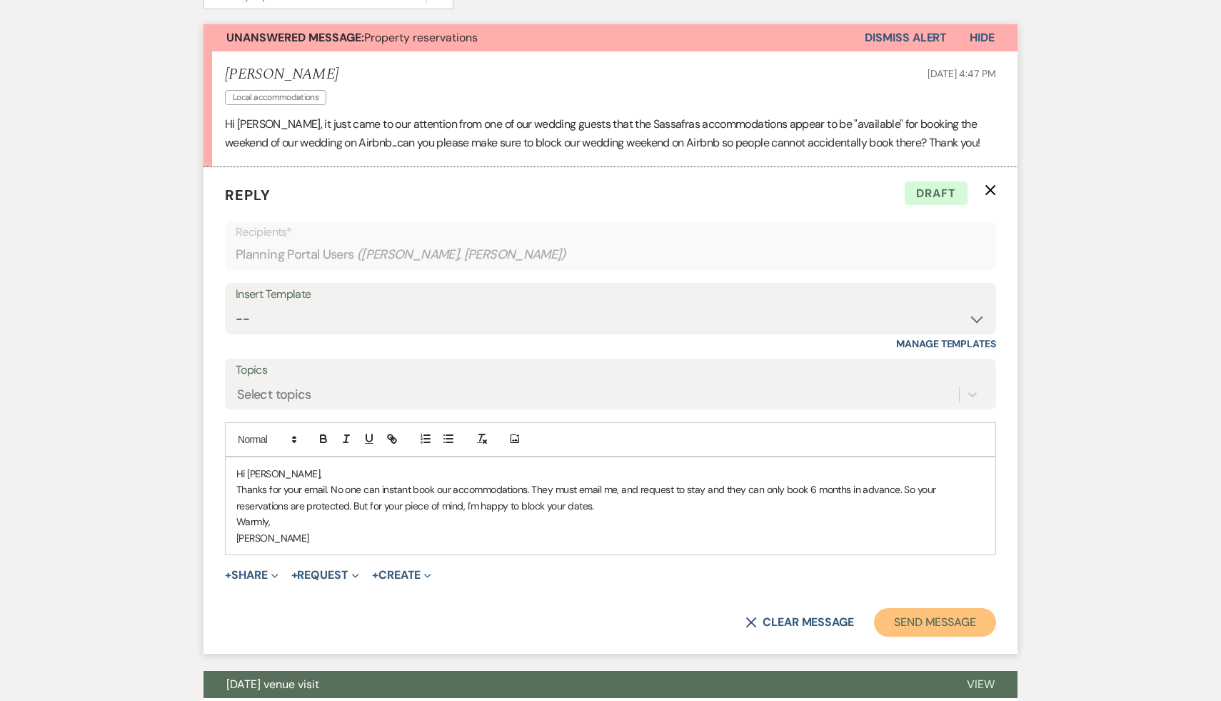
click at [931, 623] on button "Send Message" at bounding box center [935, 622] width 122 height 29
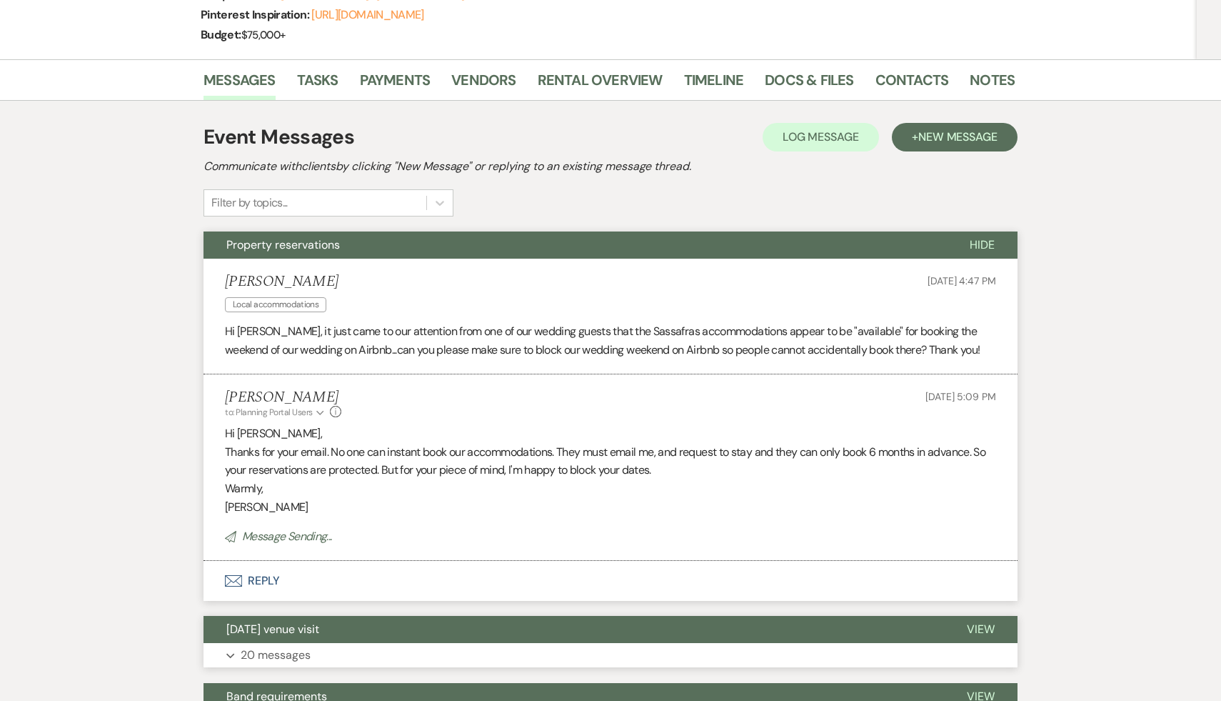
scroll to position [0, 0]
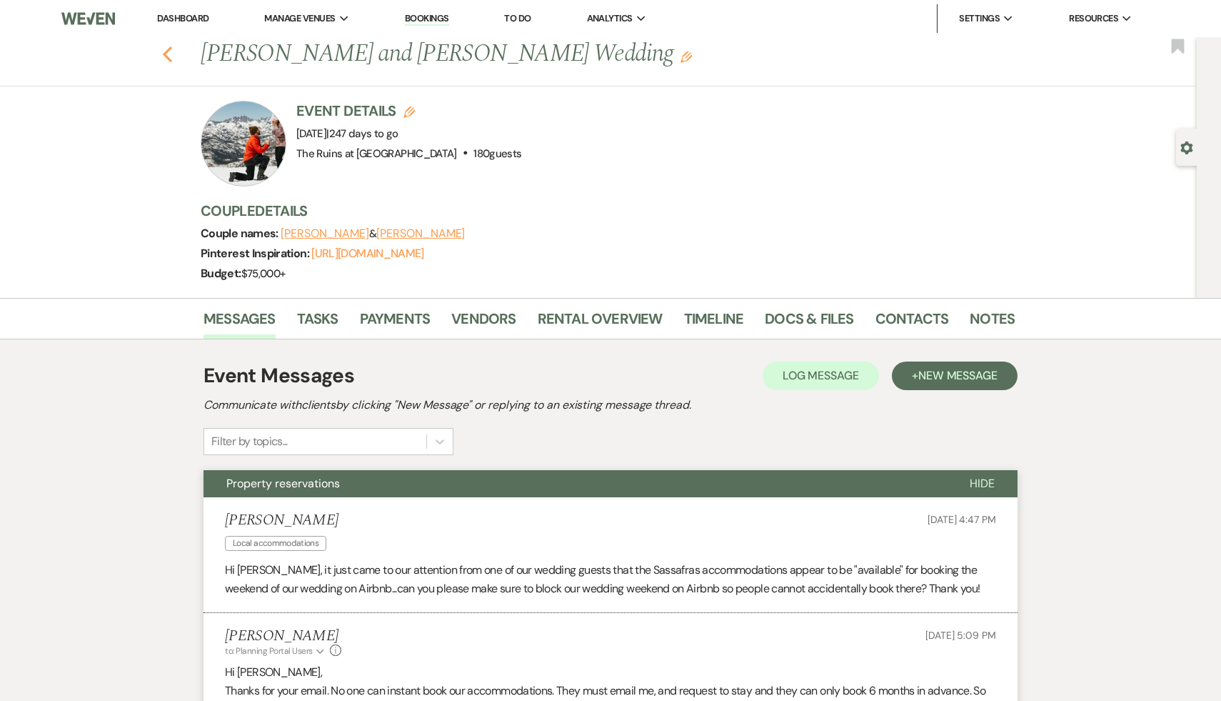
click at [165, 46] on icon "Previous" at bounding box center [167, 54] width 11 height 17
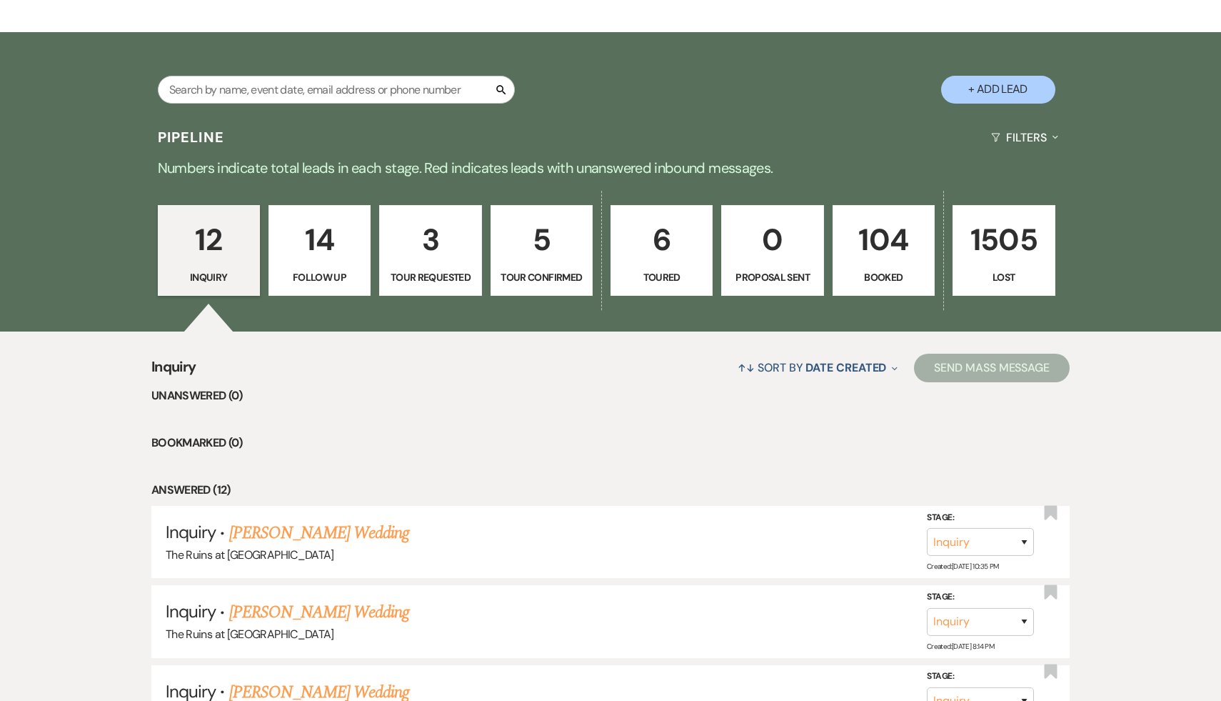
click at [796, 76] on div "Search + Add Lead" at bounding box center [610, 77] width 1028 height 76
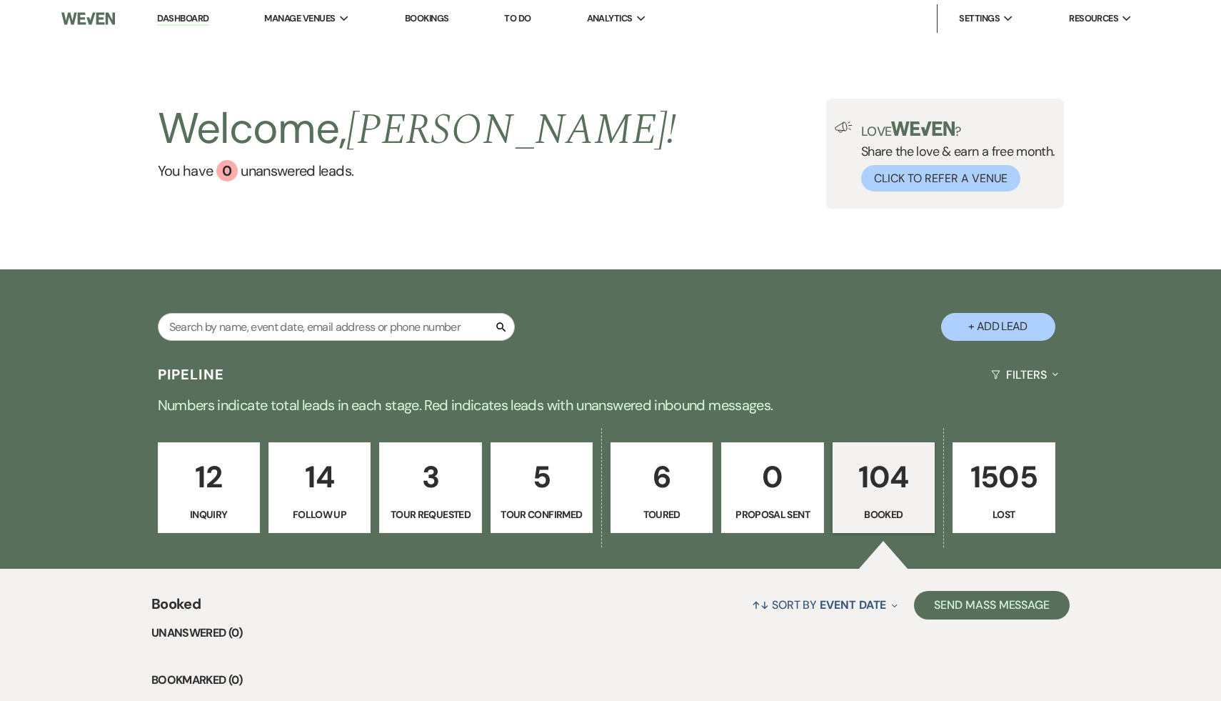
click at [180, 12] on link "Dashboard" at bounding box center [182, 19] width 51 height 14
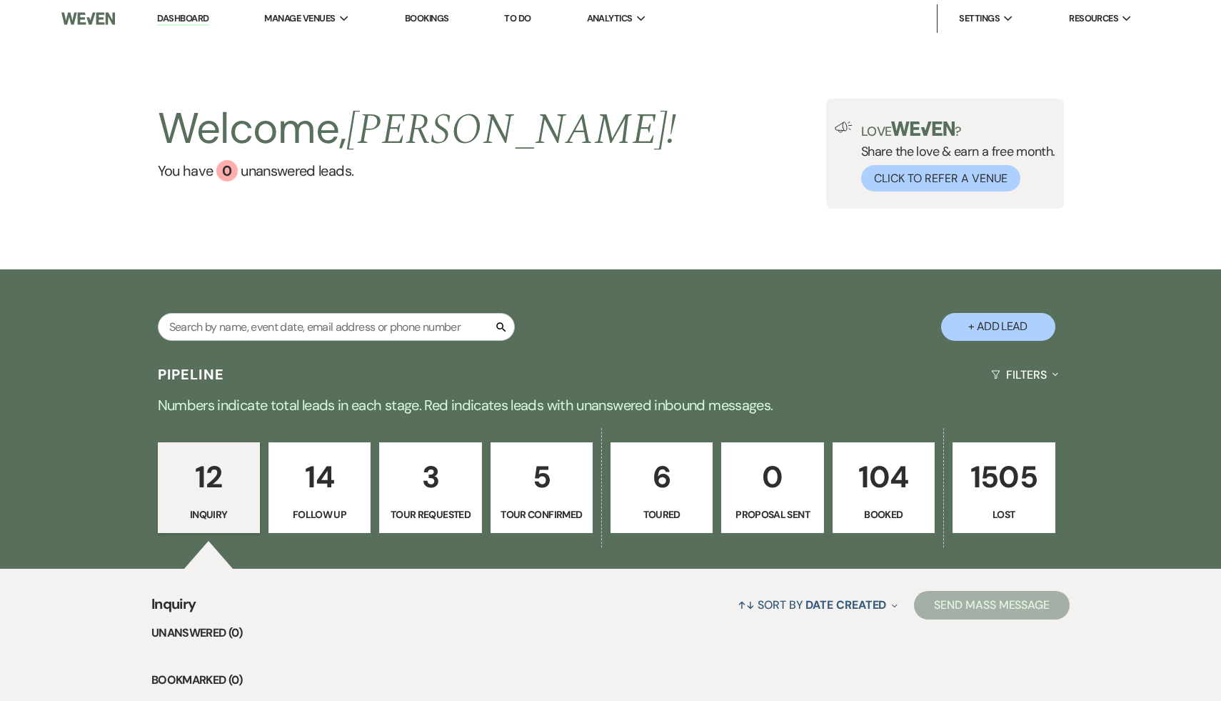
click at [184, 17] on link "Dashboard" at bounding box center [182, 19] width 51 height 14
click at [891, 483] on p "104" at bounding box center [884, 477] width 84 height 48
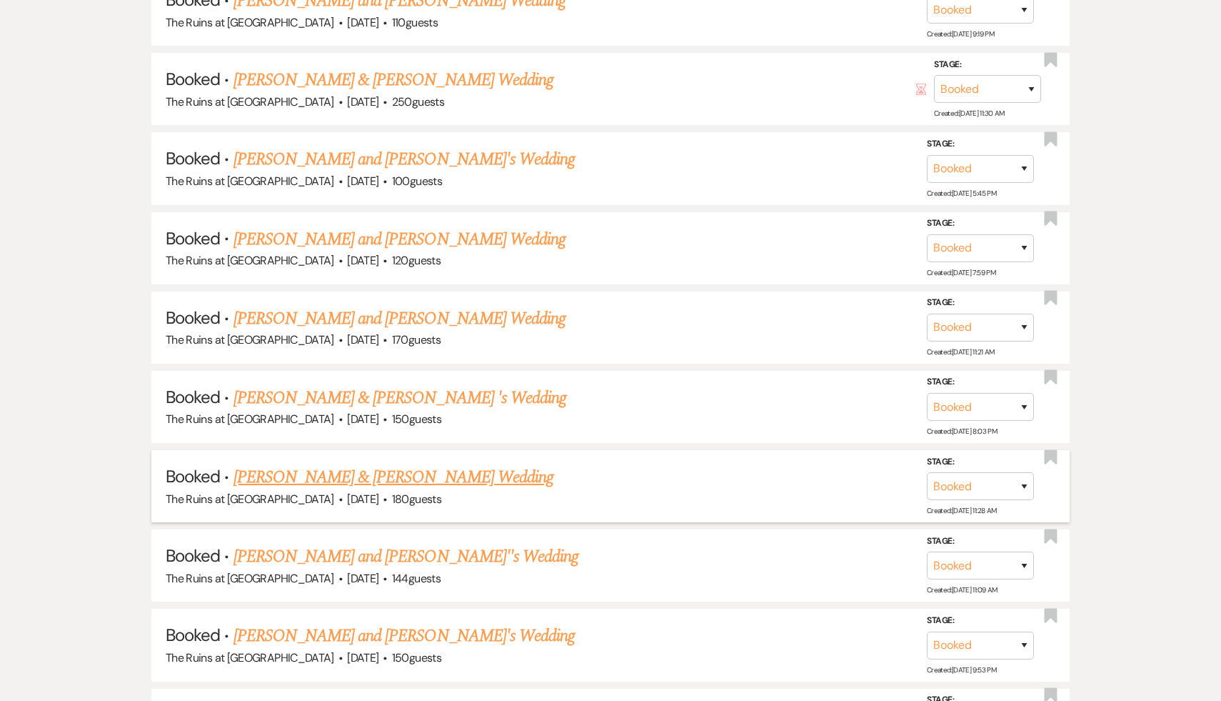
scroll to position [3239, 0]
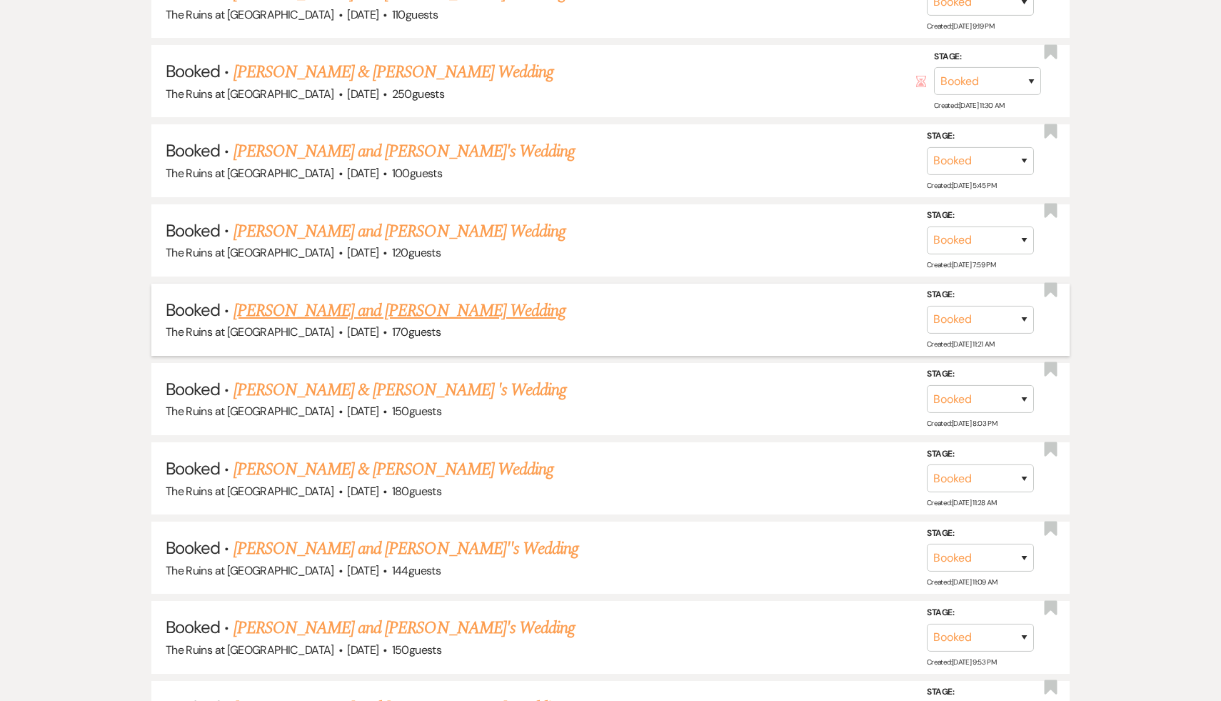
click at [448, 298] on link "[PERSON_NAME] and [PERSON_NAME] Wedding" at bounding box center [400, 311] width 333 height 26
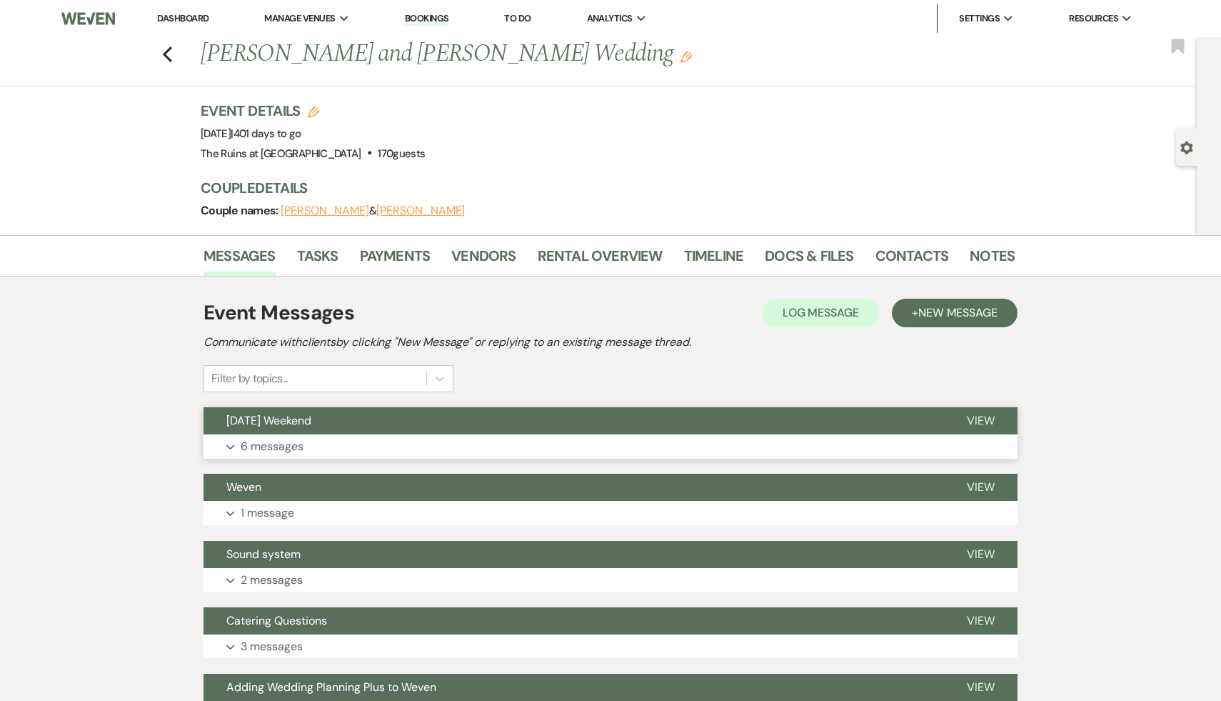
click at [276, 421] on span "Labor Day Weekend" at bounding box center [268, 420] width 85 height 15
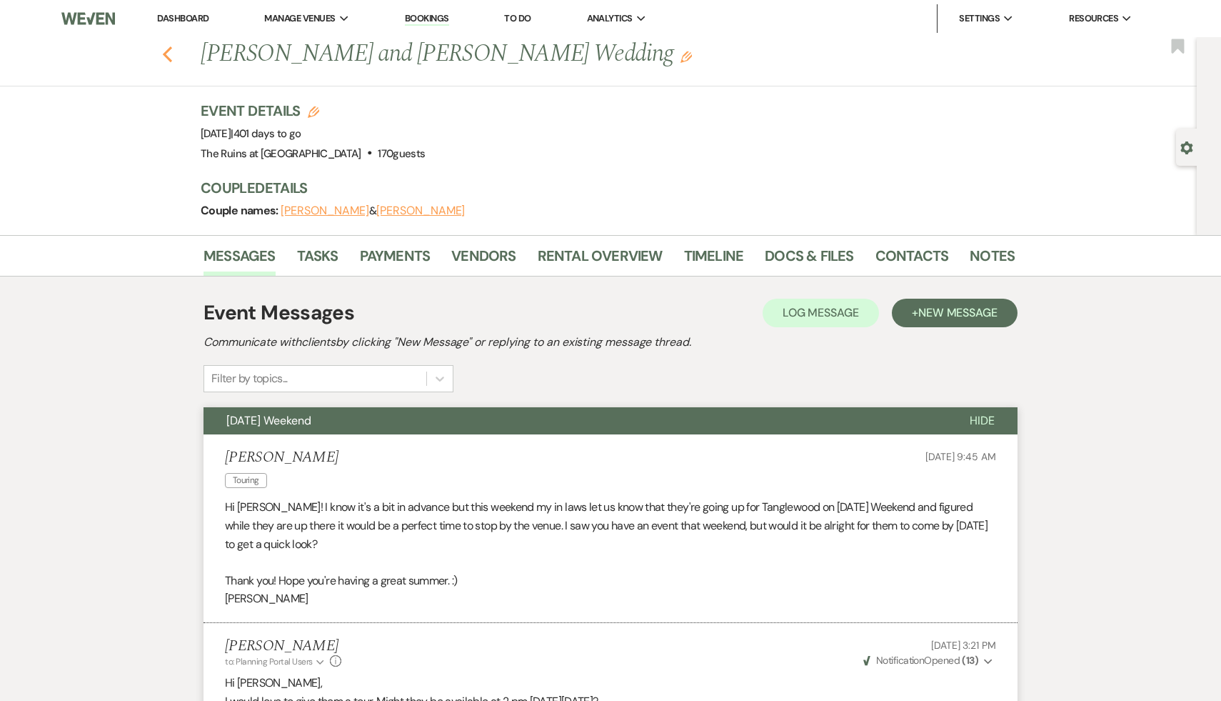
click at [166, 49] on icon "Previous" at bounding box center [167, 54] width 11 height 17
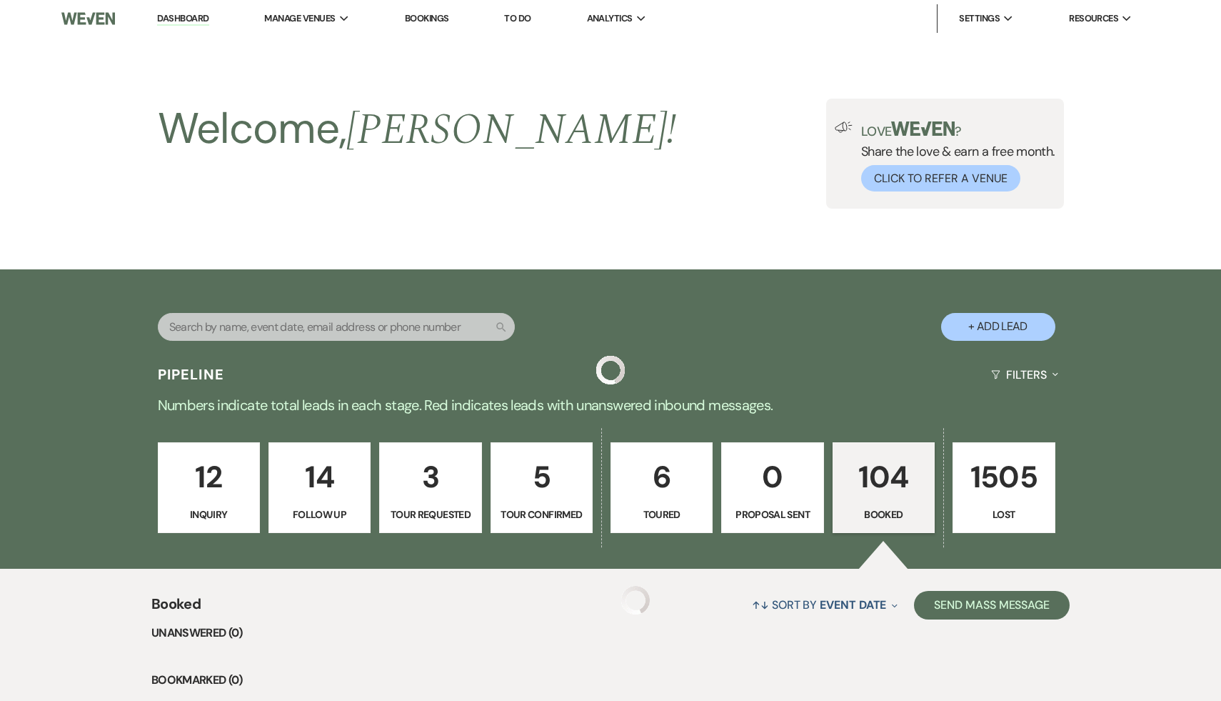
scroll to position [3239, 0]
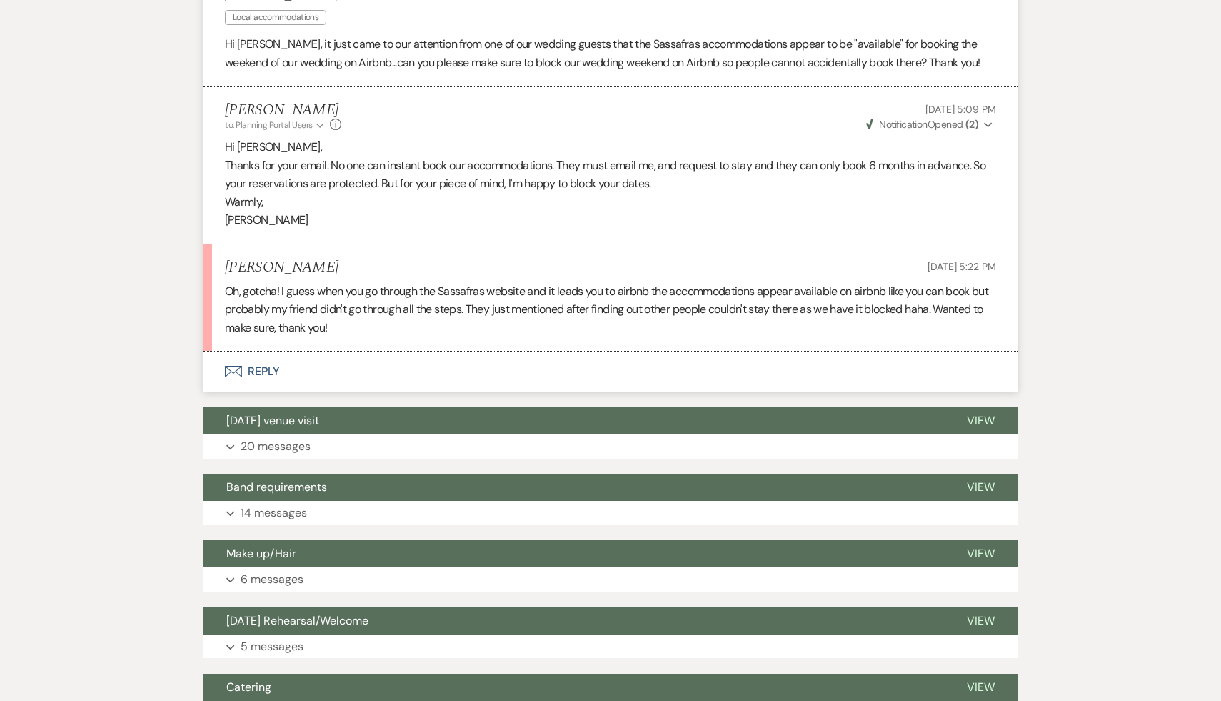
scroll to position [508, 0]
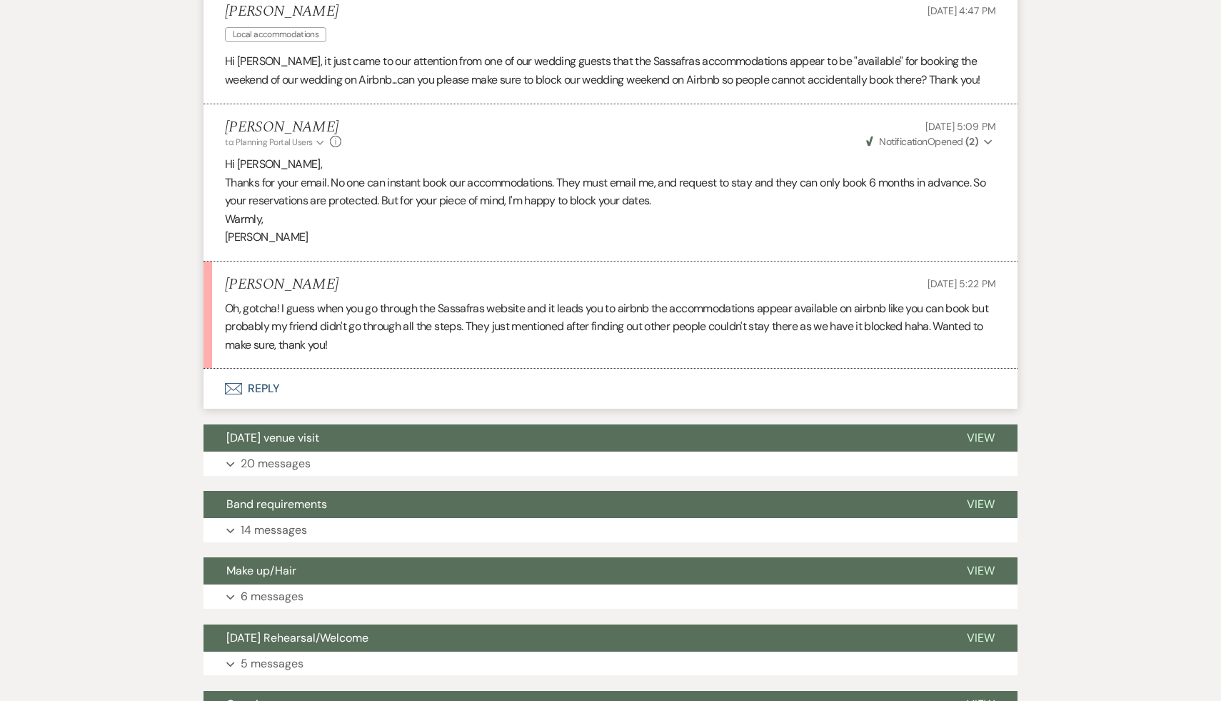
click at [272, 387] on button "Envelope Reply" at bounding box center [611, 388] width 814 height 40
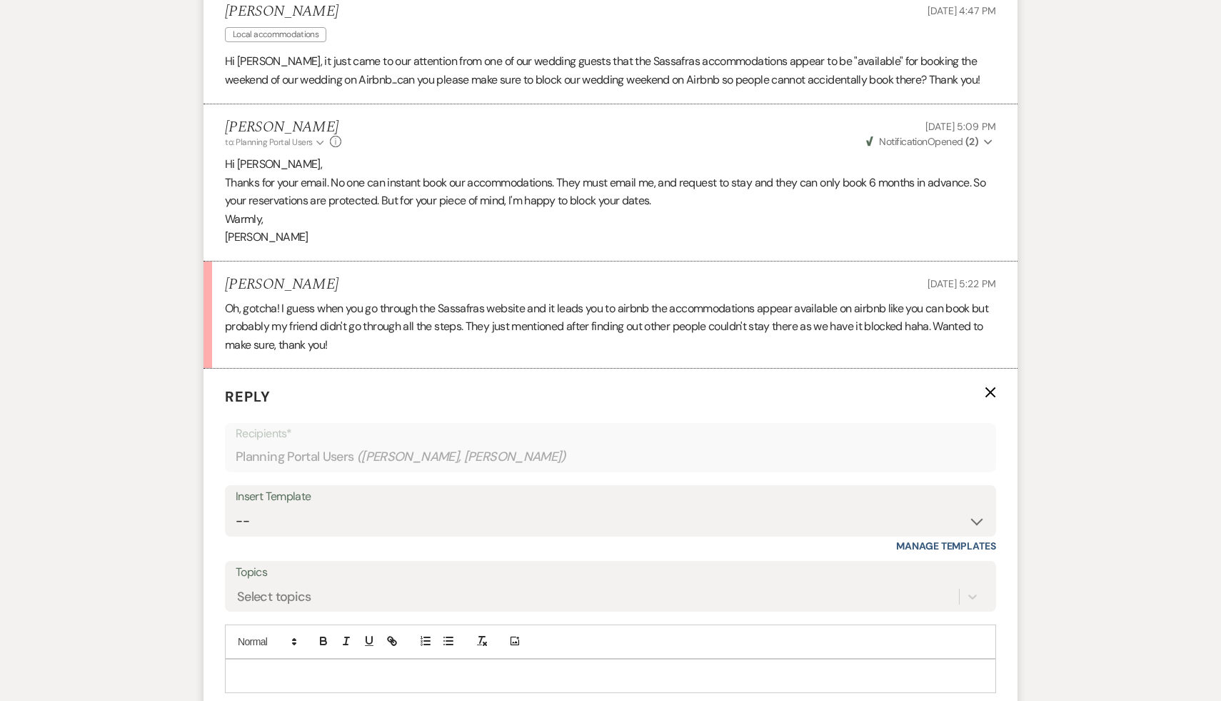
click at [397, 671] on p at bounding box center [610, 676] width 748 height 16
click at [470, 672] on p "You're welcome. I just saw my typo. Piece of mind." at bounding box center [610, 676] width 748 height 16
click at [460, 674] on p "You're welcome. I just saw my typo. Piece of mind." at bounding box center [610, 676] width 748 height 16
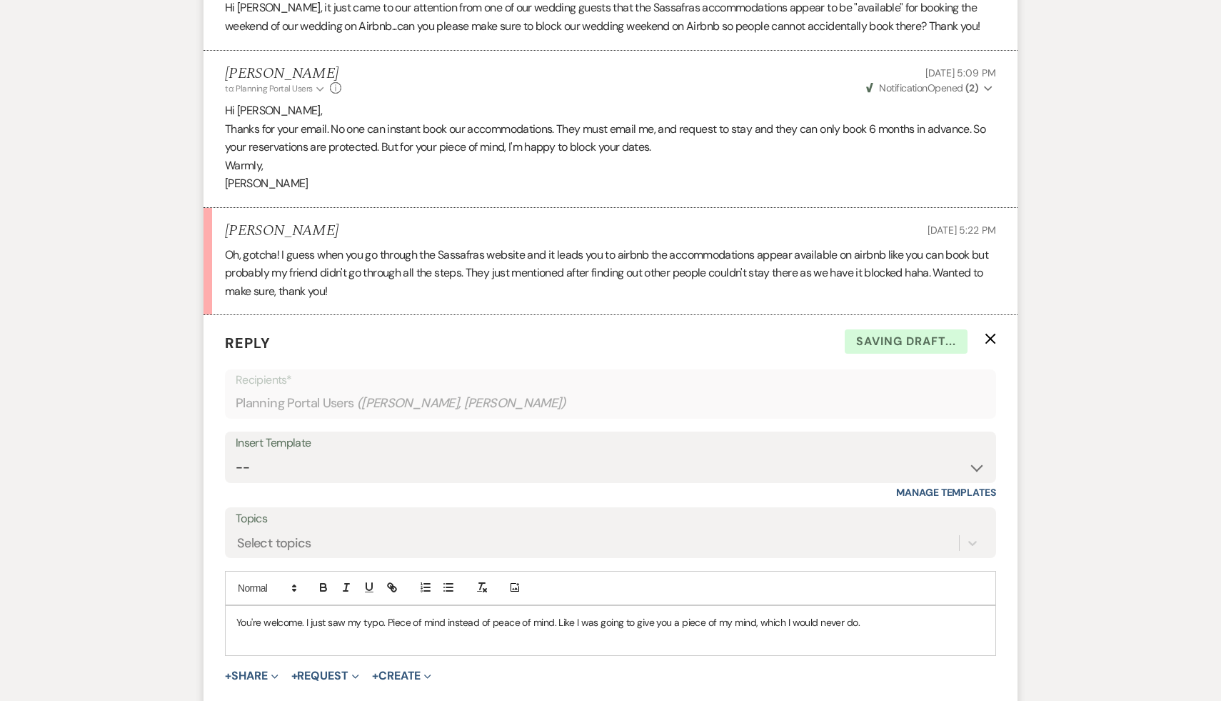
scroll to position [568, 0]
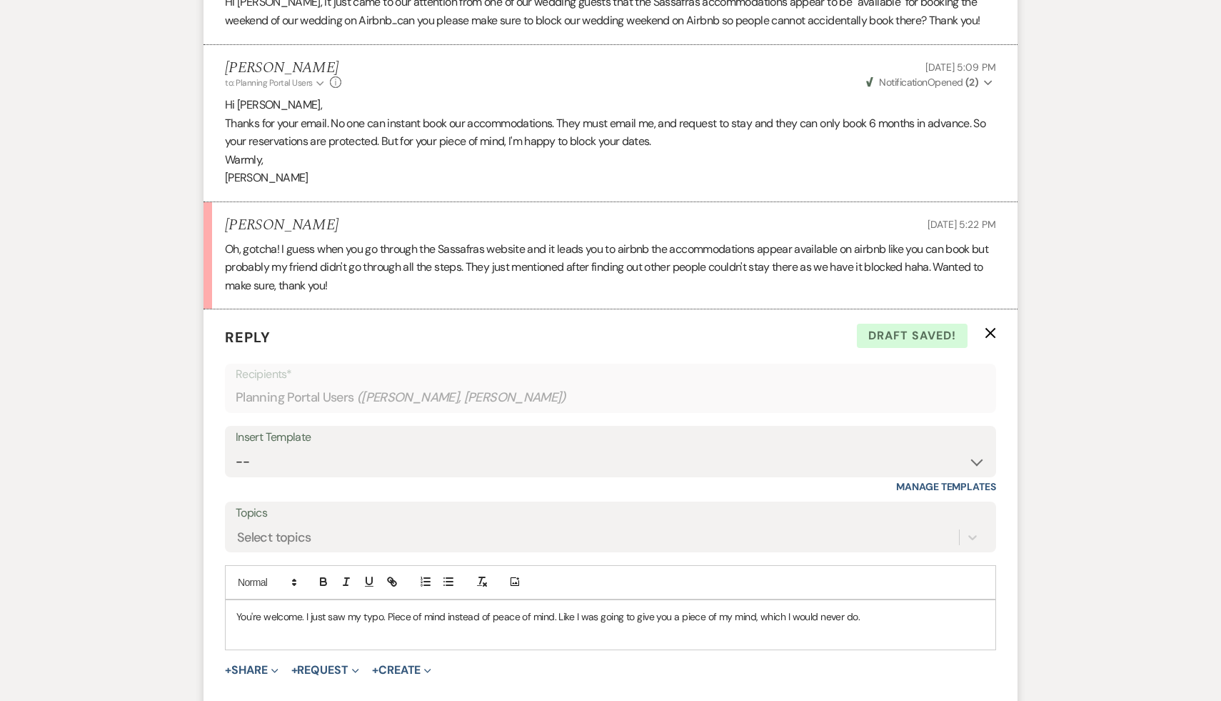
click at [868, 614] on p "You're welcome. I just saw my typo. Piece of mind instead of peace of mind. Lik…" at bounding box center [610, 616] width 748 height 16
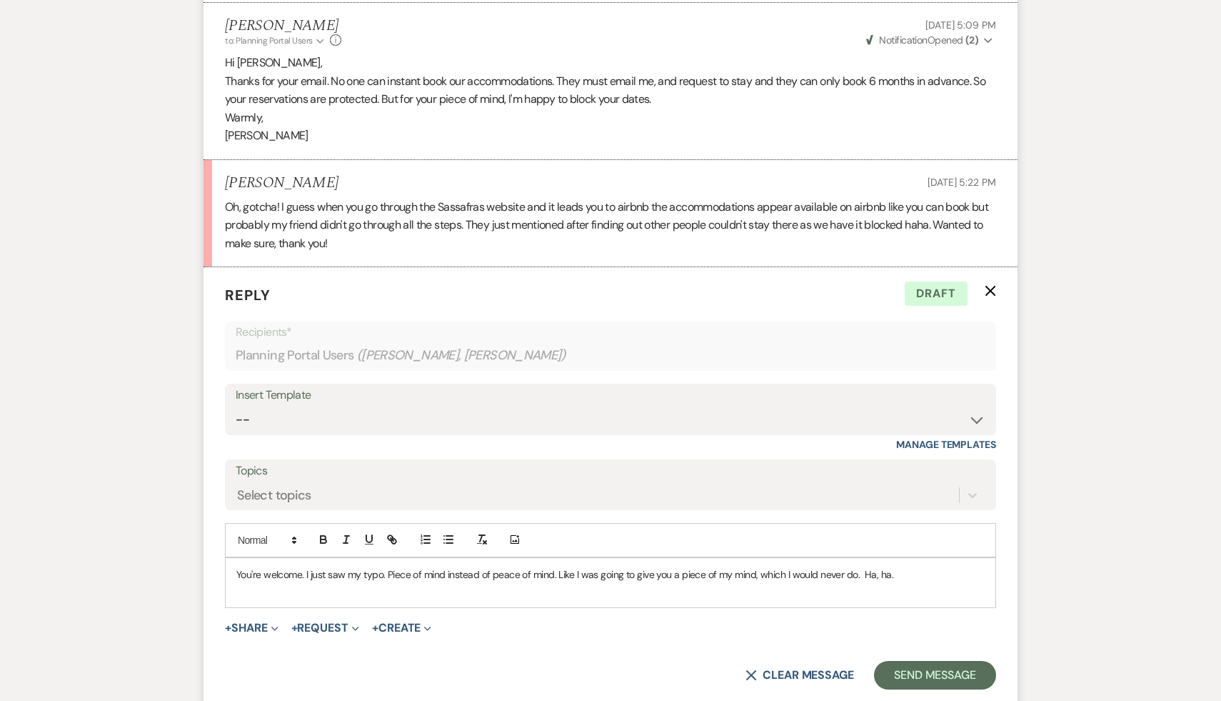
scroll to position [611, 0]
click at [946, 681] on button "Send Message" at bounding box center [935, 674] width 122 height 29
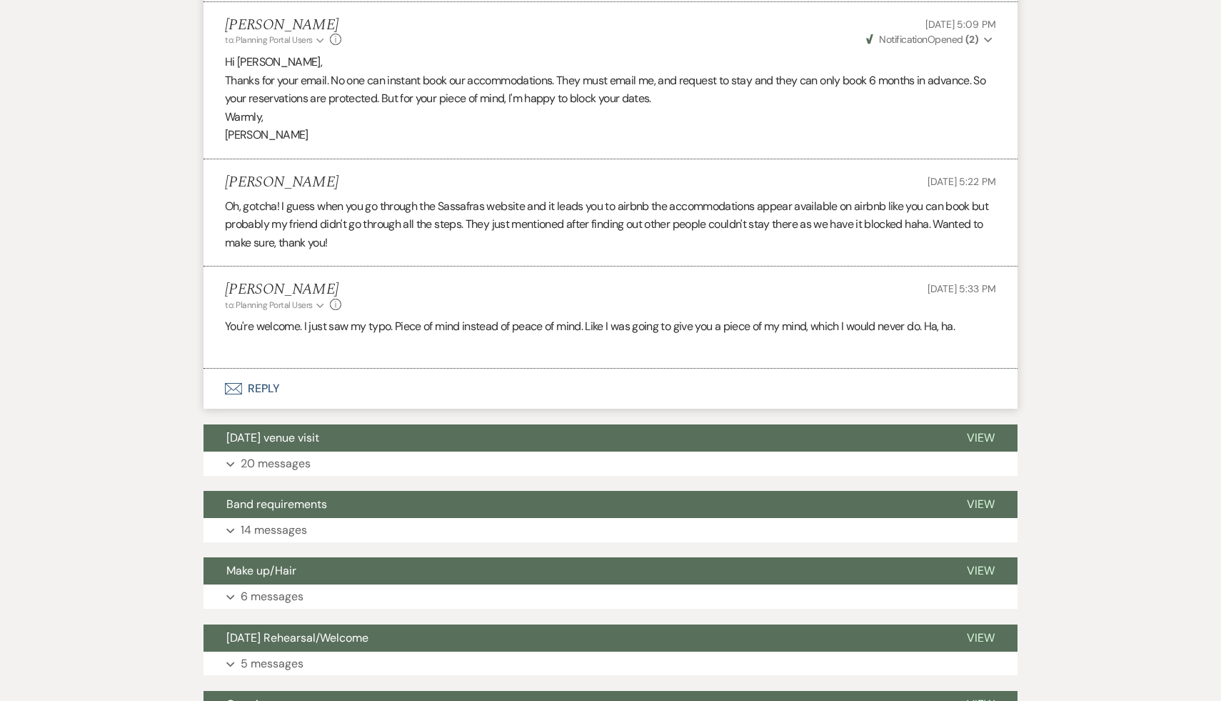
click at [1153, 420] on div "Messages Tasks Payments Vendors Rental Overview Timeline Docs & Files Contacts …" at bounding box center [610, 591] width 1221 height 1808
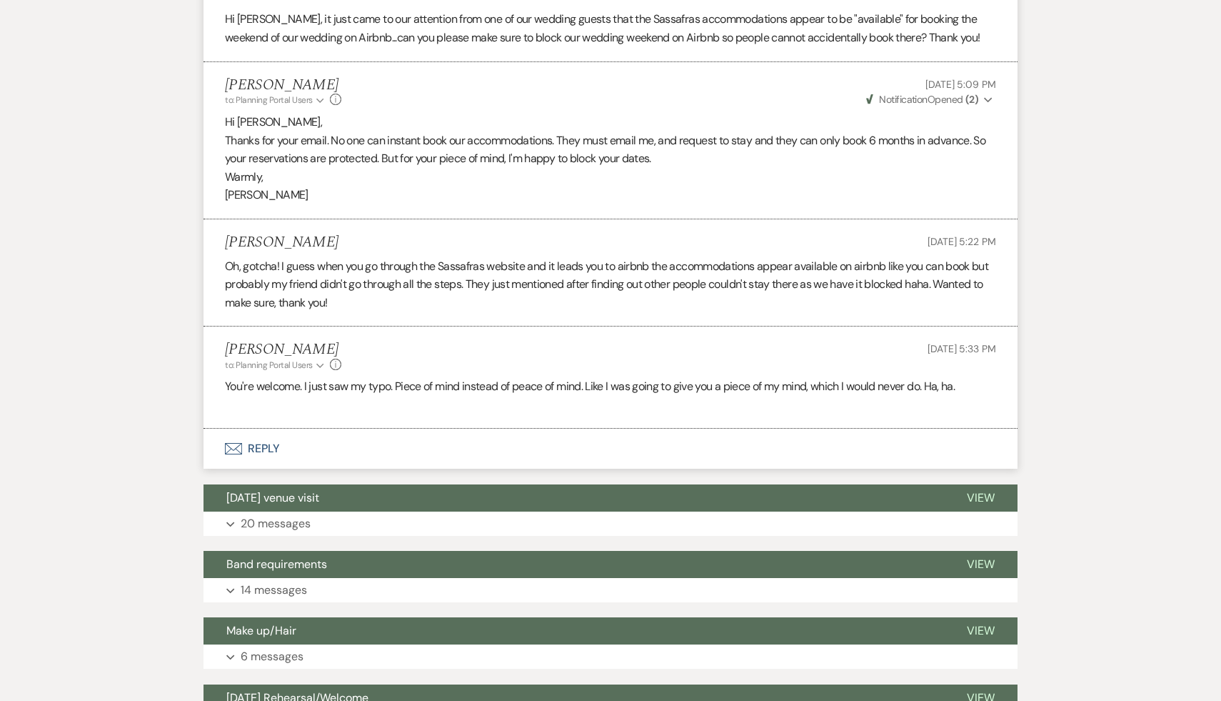
scroll to position [528, 0]
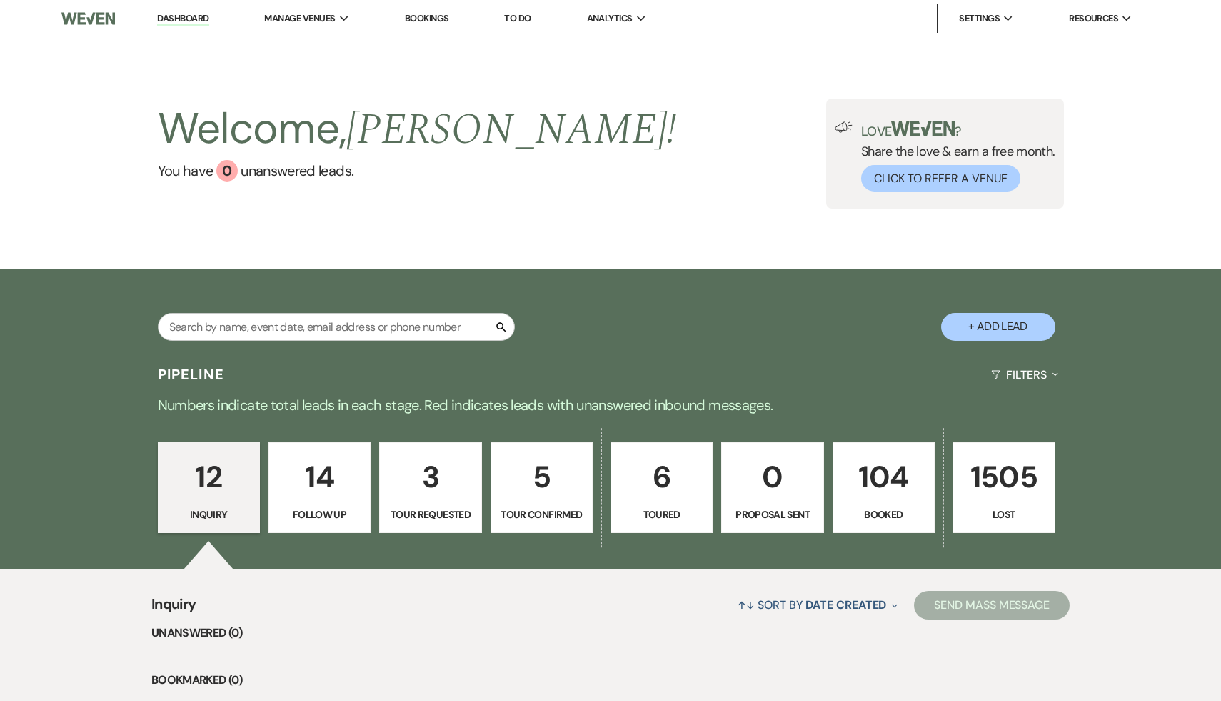
click at [900, 478] on p "104" at bounding box center [884, 477] width 84 height 48
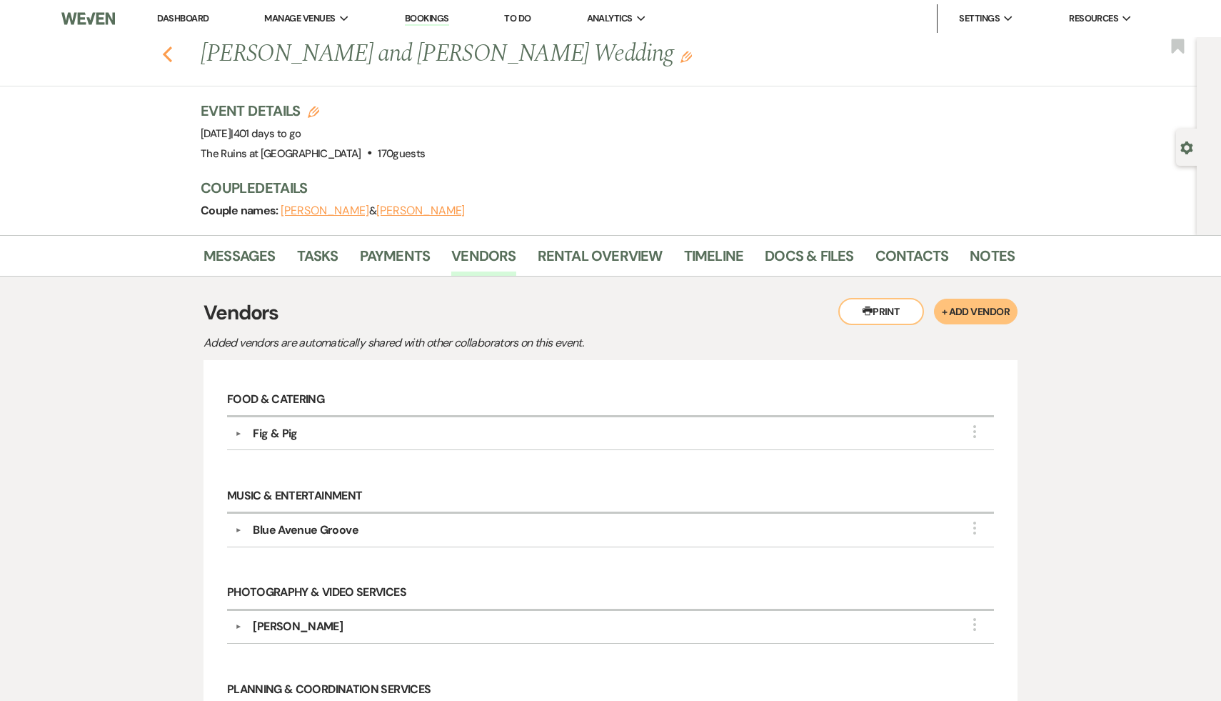
click at [166, 51] on use "button" at bounding box center [167, 54] width 9 height 16
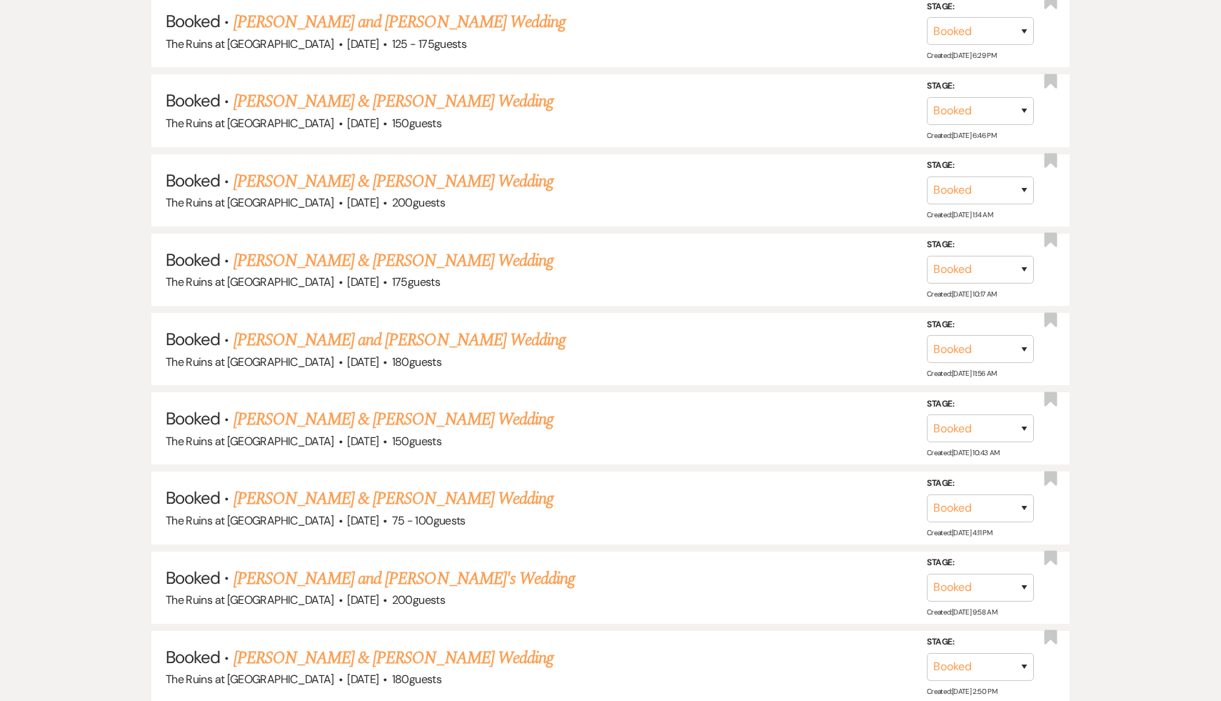
scroll to position [1620, 0]
click at [460, 328] on link "Rachel Cansler and Andrew McCarthy's Wedding" at bounding box center [400, 341] width 333 height 26
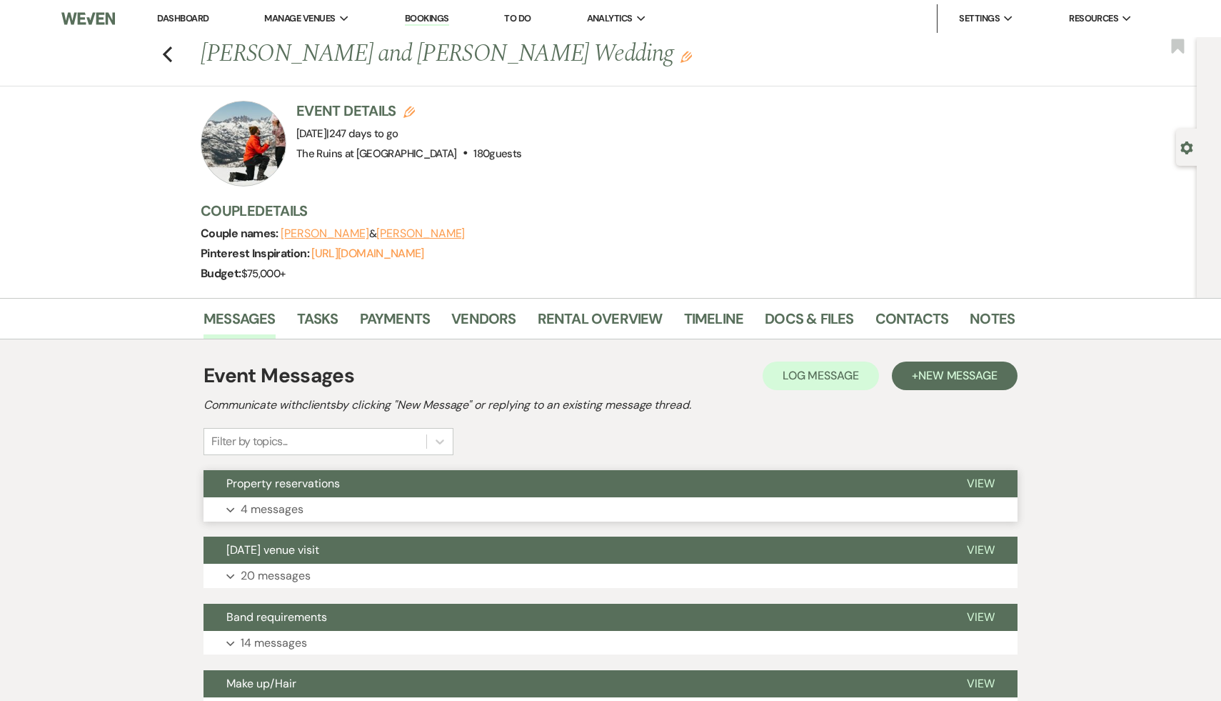
click at [304, 483] on span "Property reservations" at bounding box center [283, 483] width 114 height 15
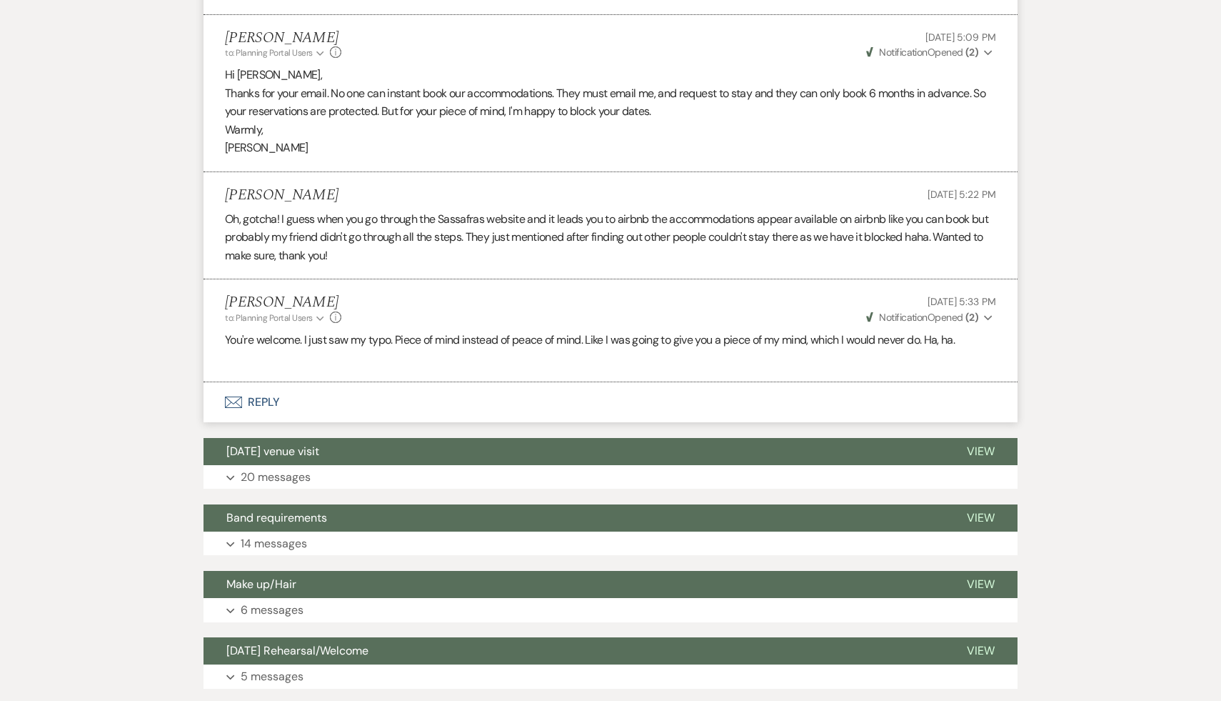
scroll to position [715, 0]
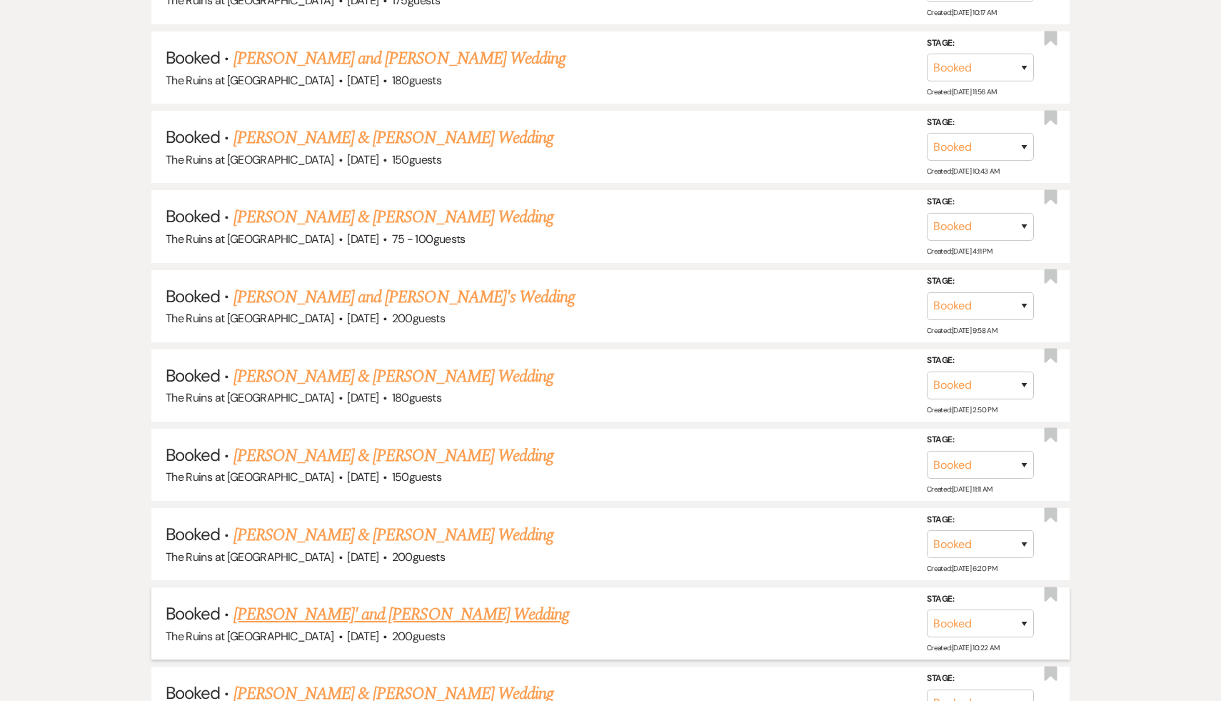
scroll to position [1903, 0]
click at [411, 521] on link "Kaili Akar & Jack Tregurtha's Wedding" at bounding box center [394, 534] width 320 height 26
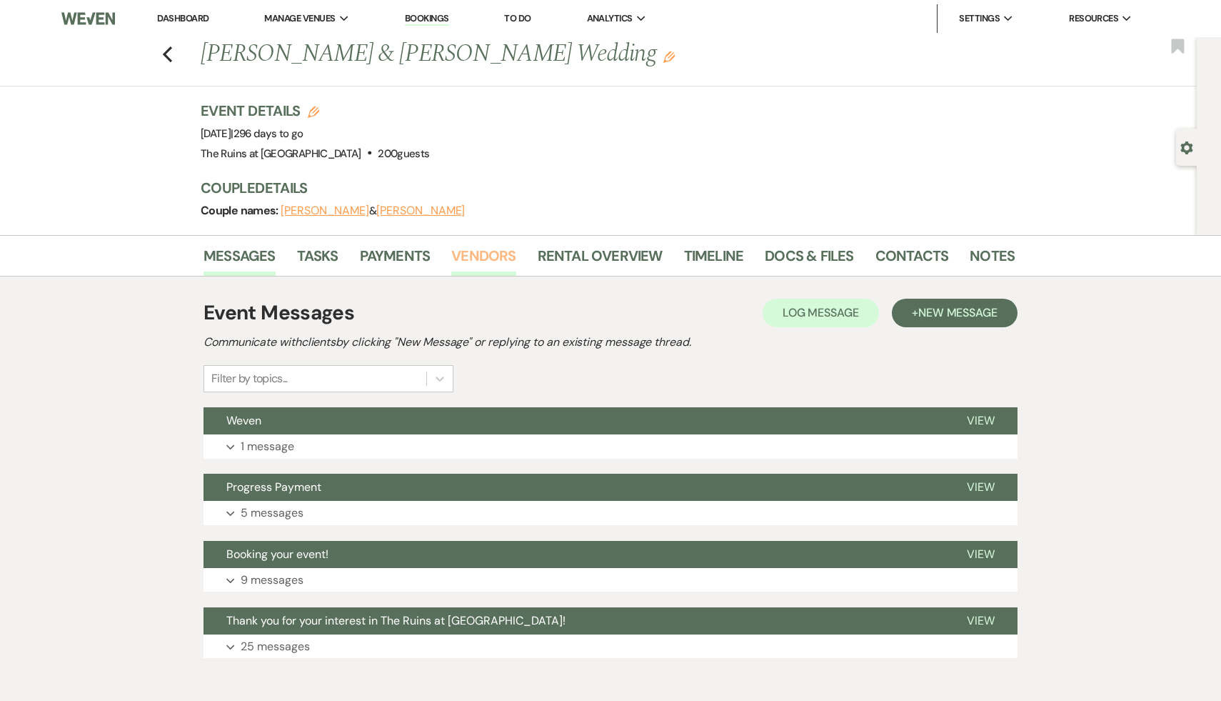
click at [491, 256] on link "Vendors" at bounding box center [483, 259] width 64 height 31
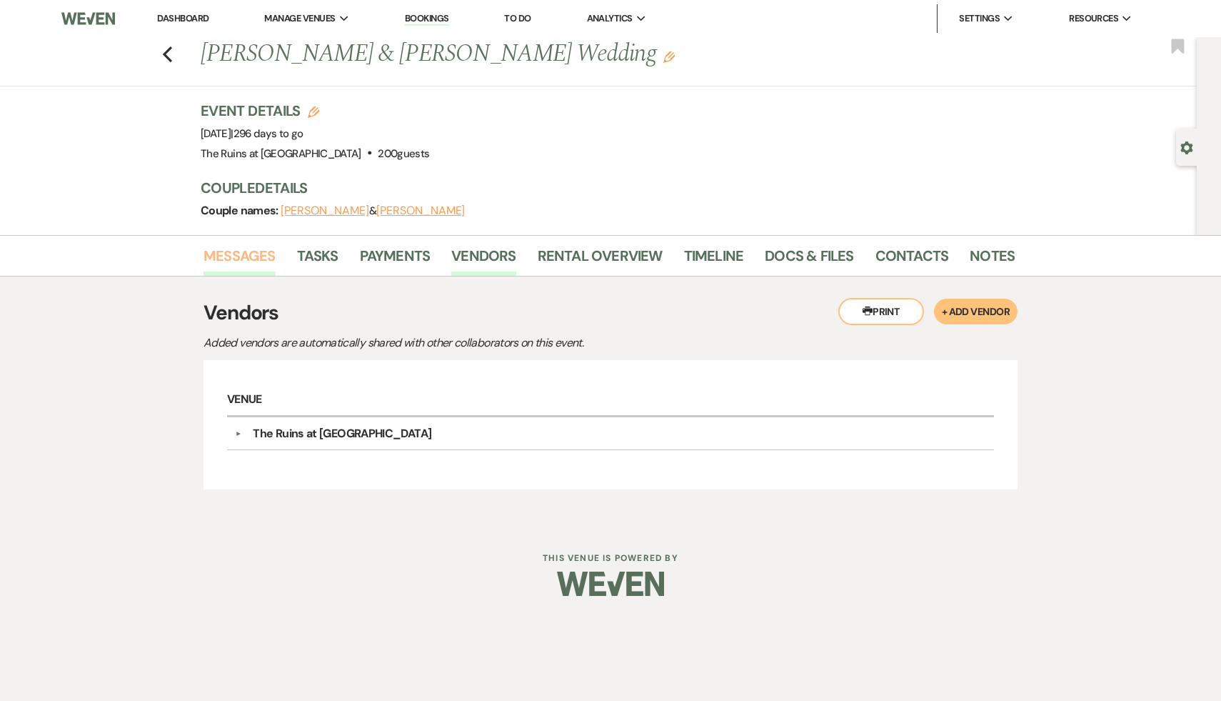
click at [245, 254] on link "Messages" at bounding box center [240, 259] width 72 height 31
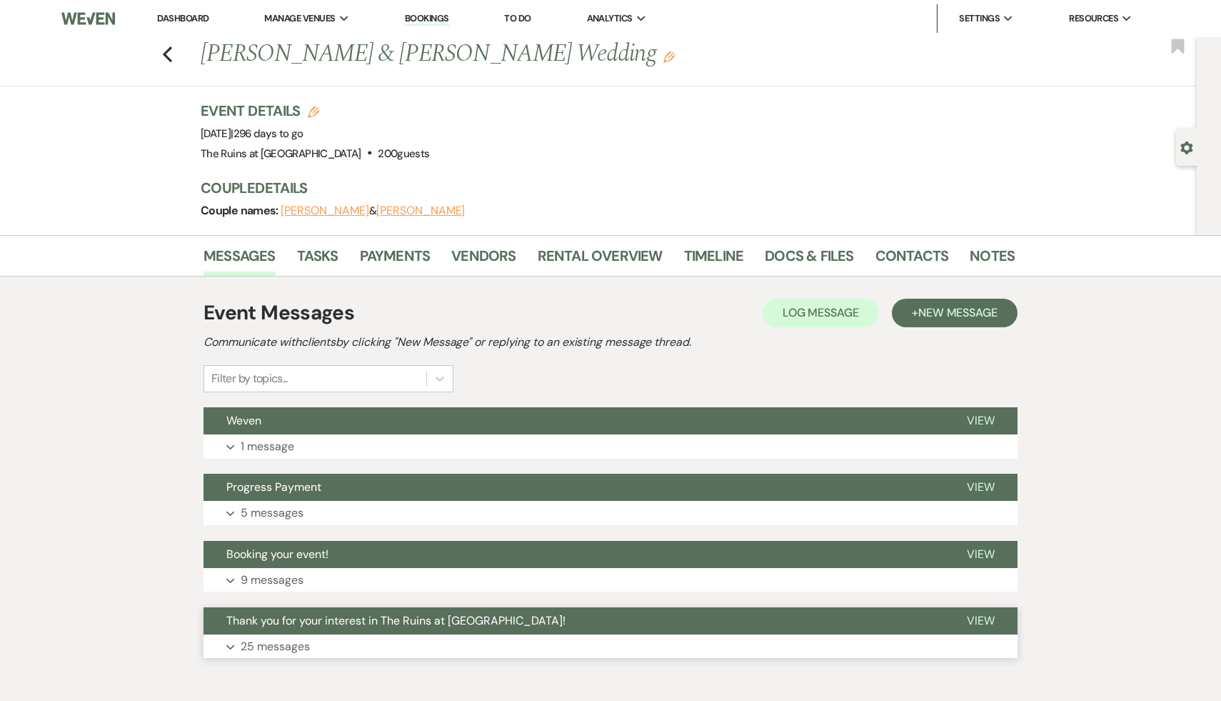
click at [401, 616] on span "Thank you for your interest in The Ruins at [GEOGRAPHIC_DATA]!" at bounding box center [395, 620] width 339 height 15
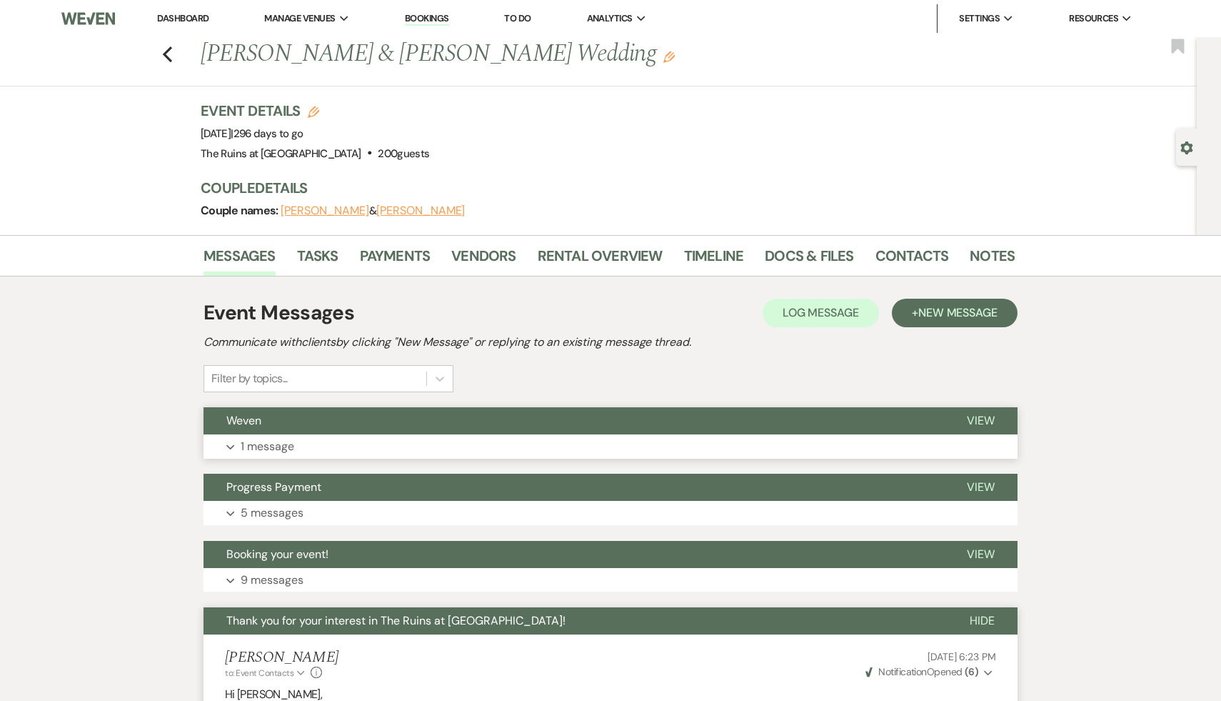
click at [246, 421] on span "Weven" at bounding box center [243, 420] width 35 height 15
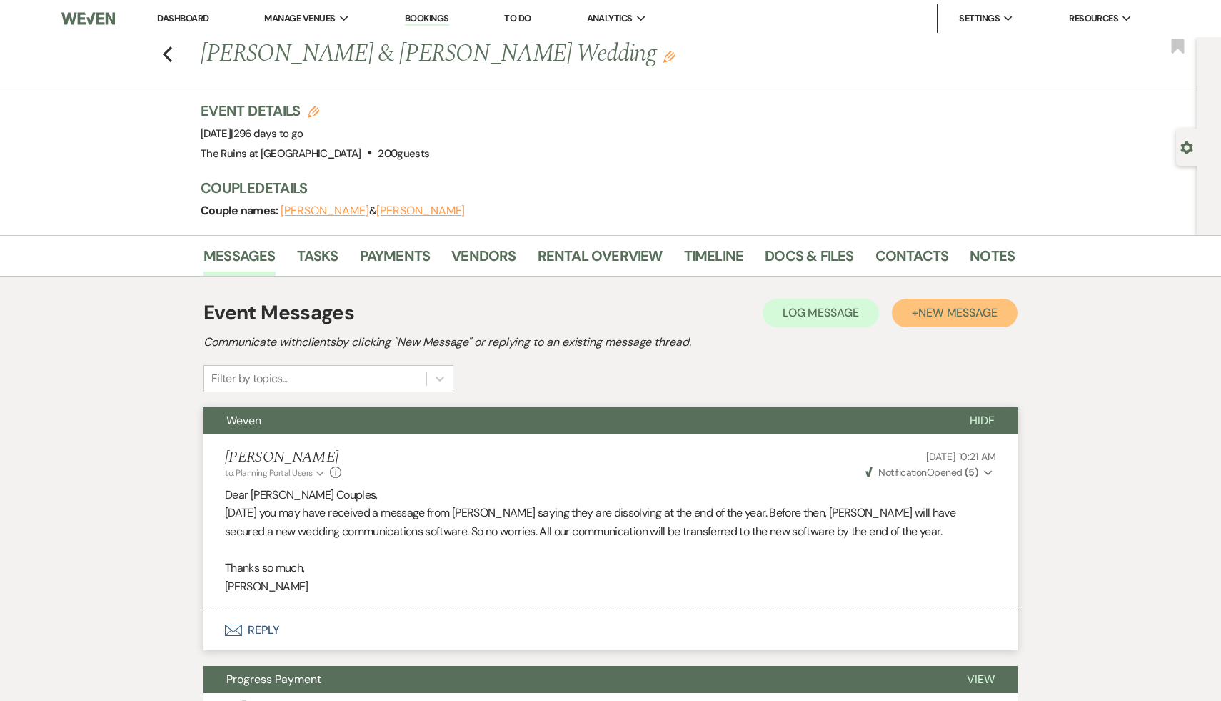
click at [928, 312] on span "New Message" at bounding box center [957, 312] width 79 height 15
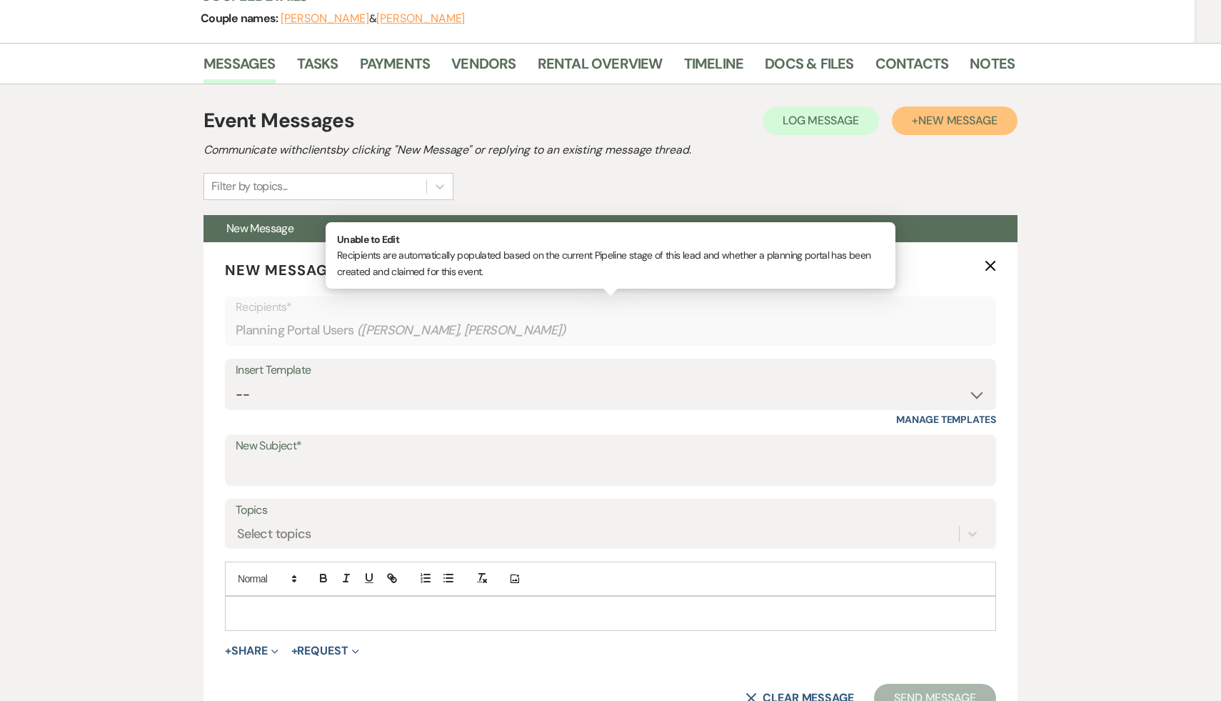
scroll to position [199, 0]
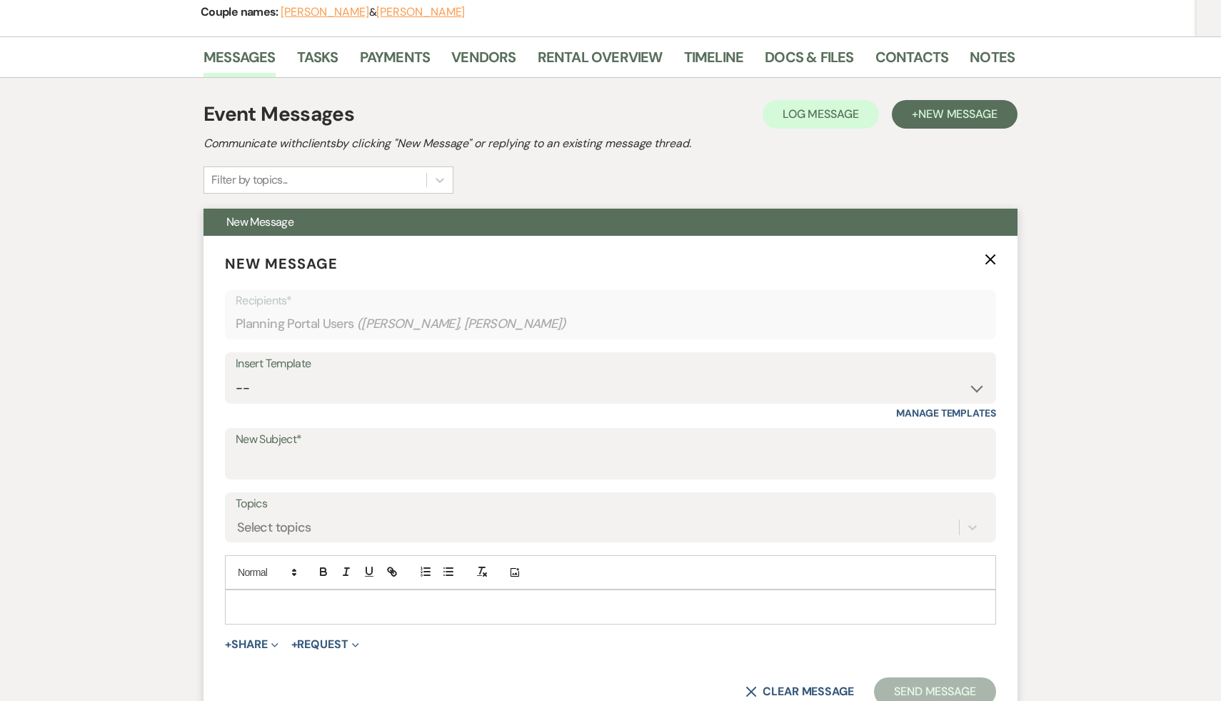
click at [383, 478] on div "New Subject*" at bounding box center [610, 453] width 771 height 51
click at [387, 473] on input "New Subject*" at bounding box center [611, 464] width 750 height 28
type input "Vendors"
click at [300, 604] on p at bounding box center [610, 606] width 748 height 16
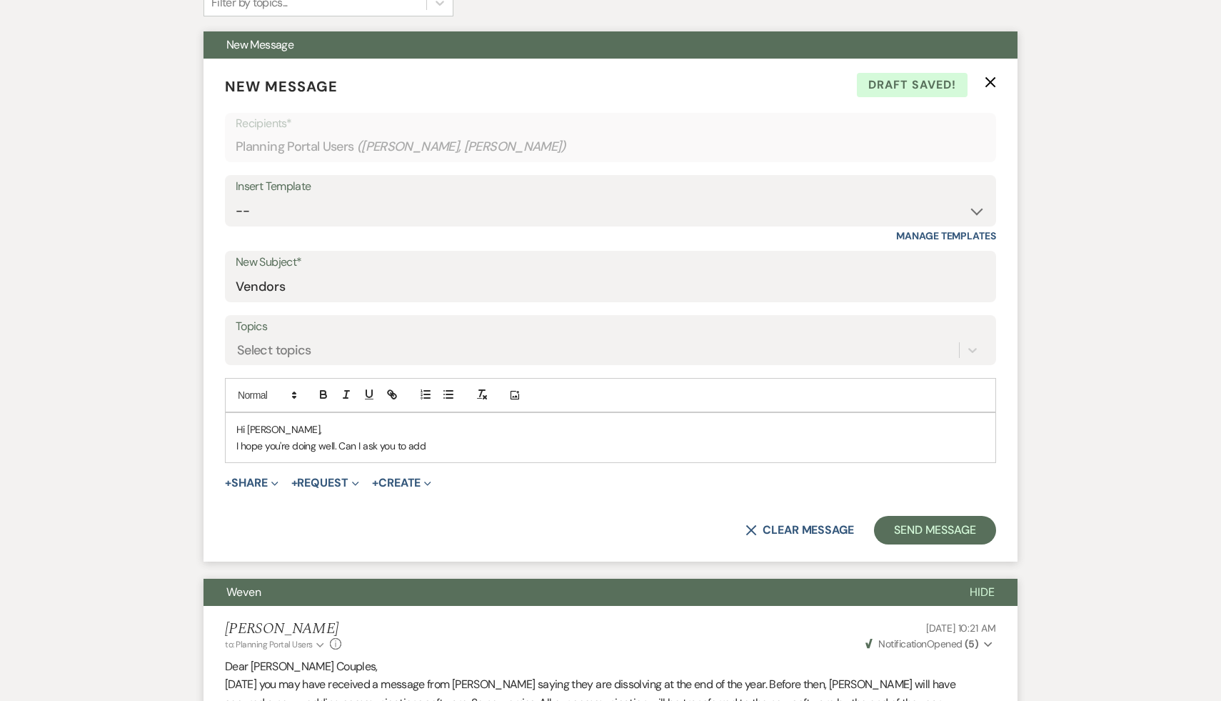
scroll to position [406, 0]
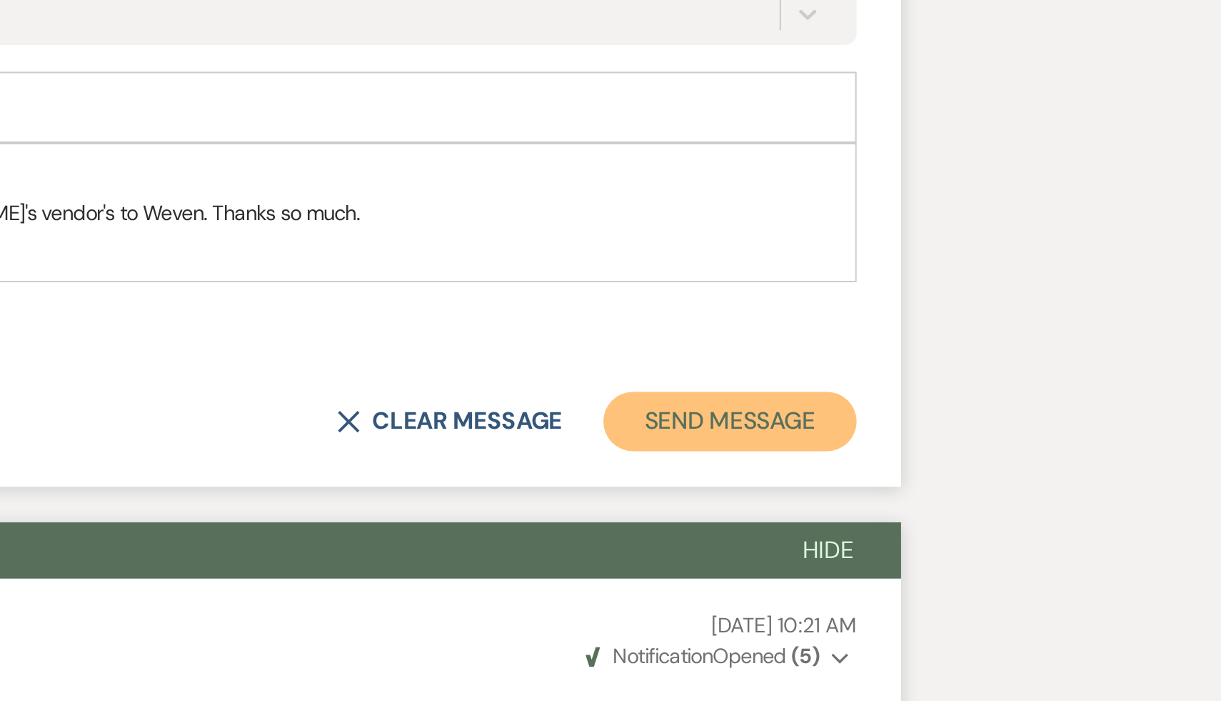
click at [963, 517] on button "Send Message" at bounding box center [935, 515] width 122 height 29
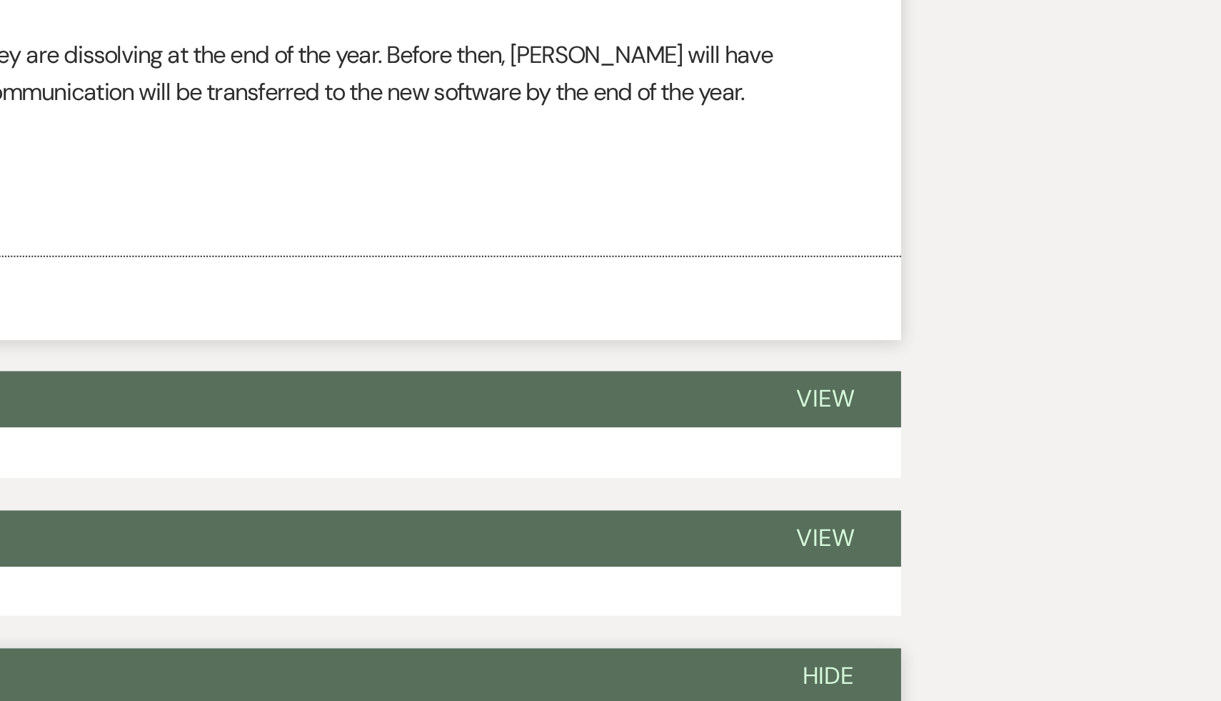
scroll to position [0, 0]
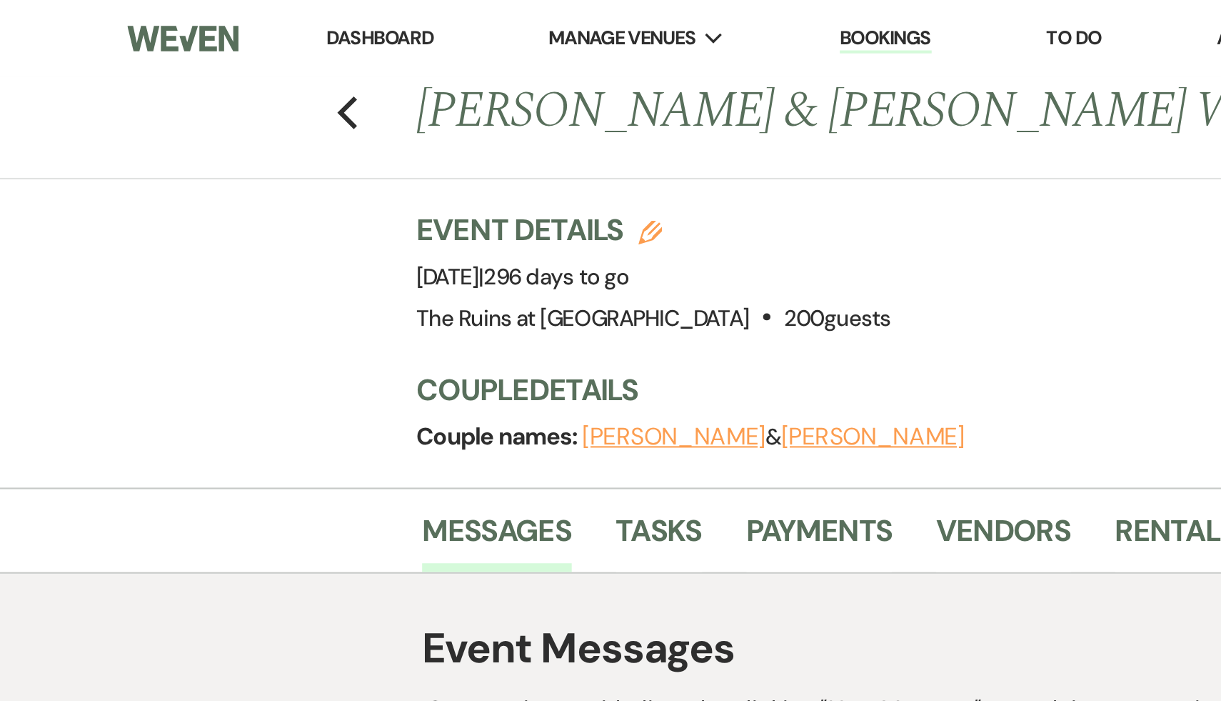
click at [181, 14] on link "Dashboard" at bounding box center [182, 18] width 51 height 12
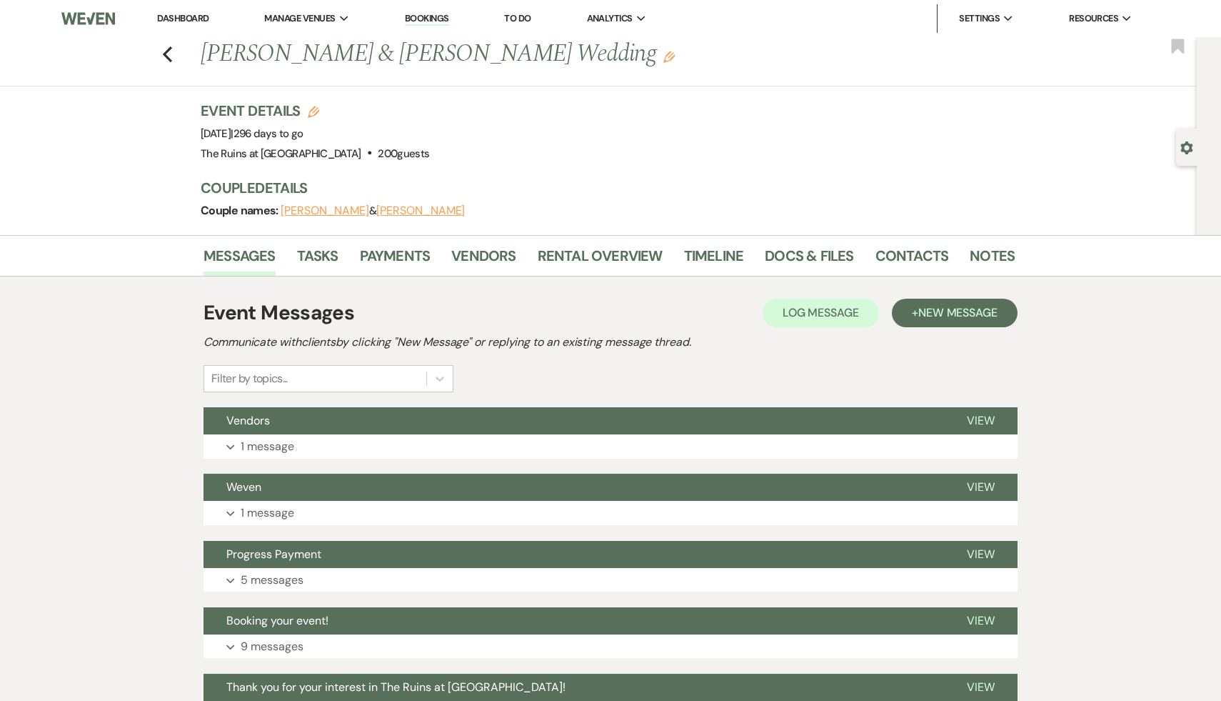
click at [193, 14] on link "Dashboard" at bounding box center [182, 18] width 51 height 12
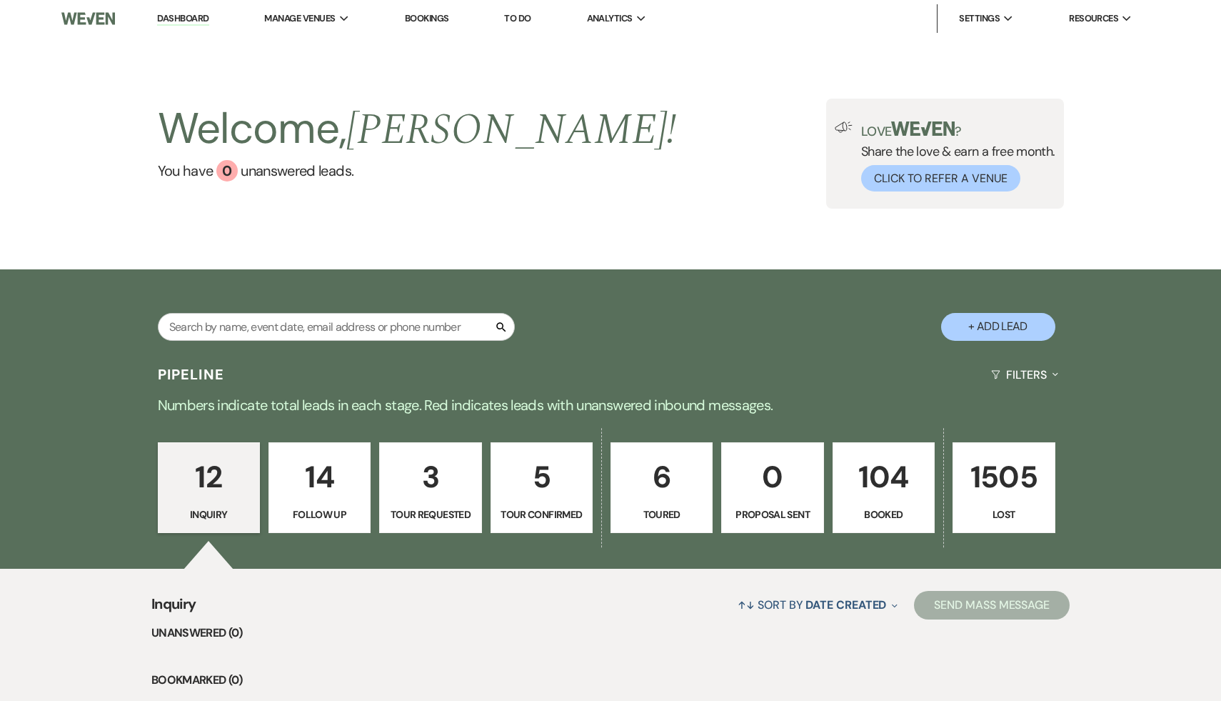
click at [881, 473] on p "104" at bounding box center [884, 477] width 84 height 48
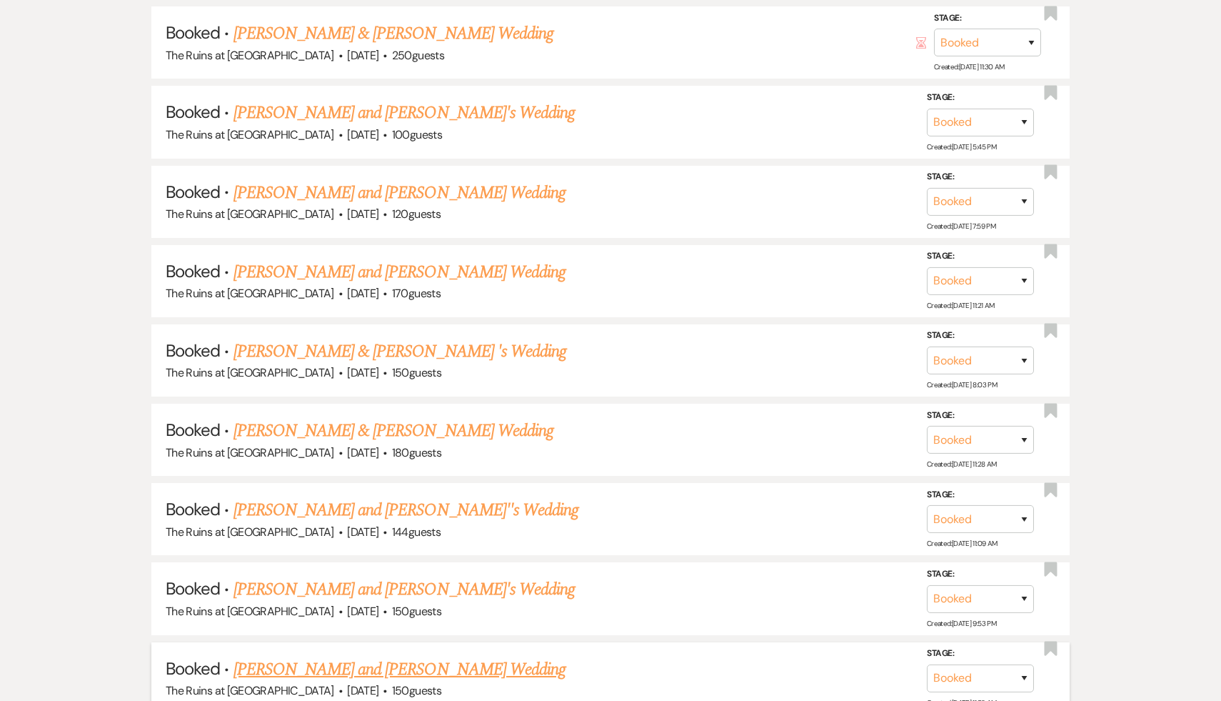
scroll to position [3304, 0]
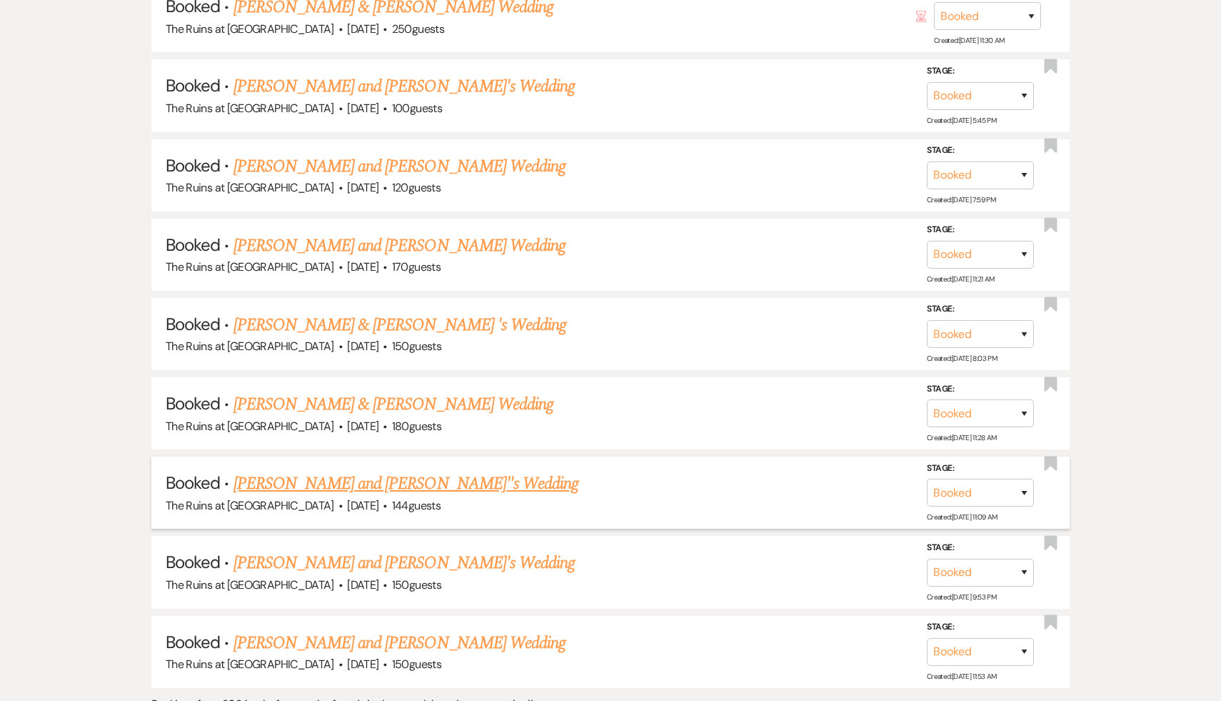
click at [437, 471] on link "Mia Buckland and Brandon West''s Wedding" at bounding box center [407, 484] width 346 height 26
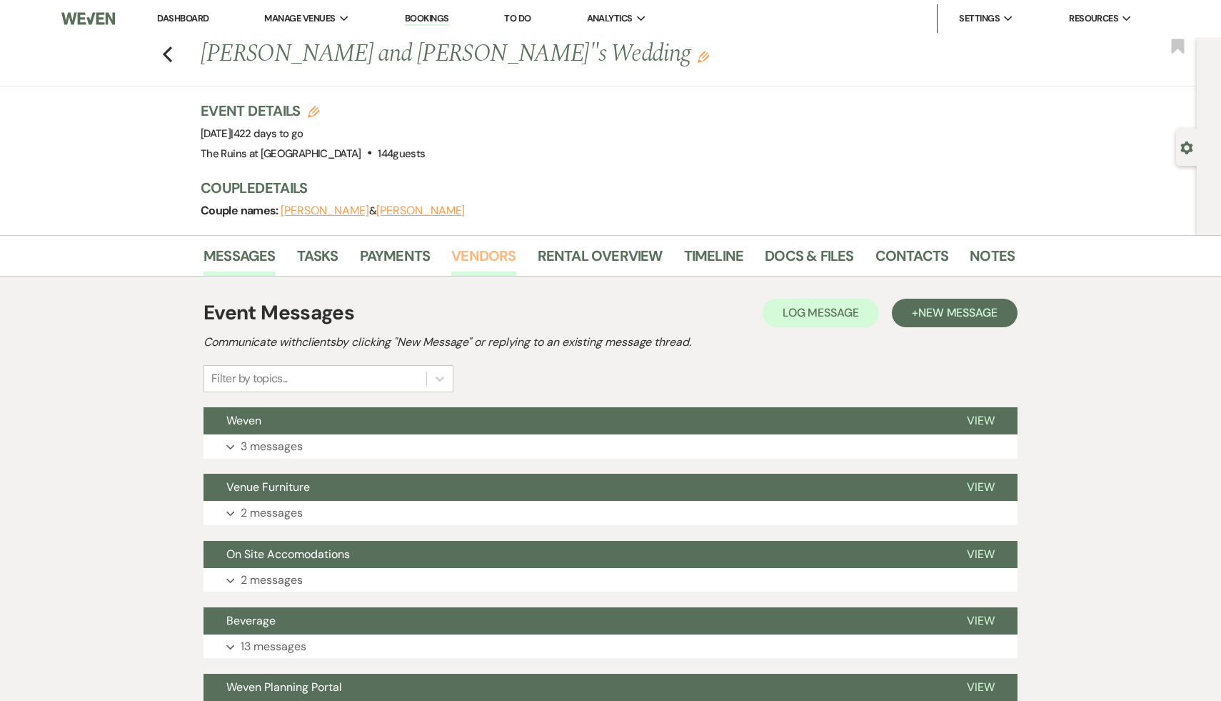
click at [488, 257] on link "Vendors" at bounding box center [483, 259] width 64 height 31
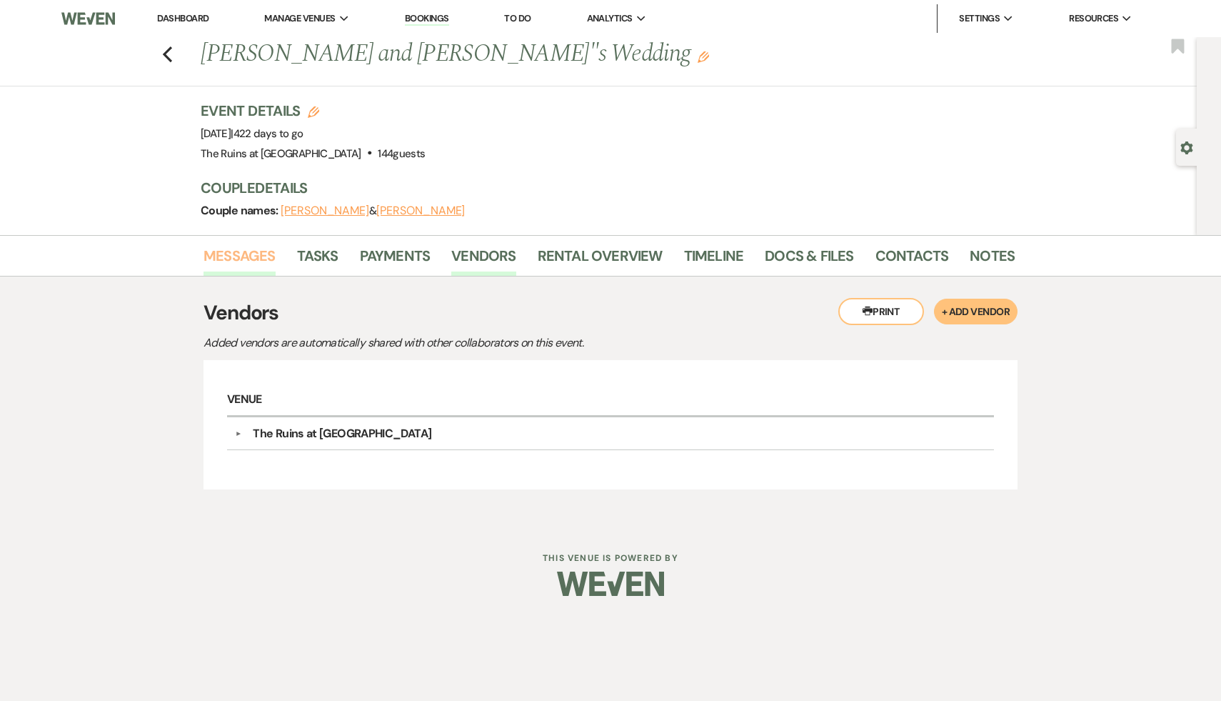
click at [240, 249] on link "Messages" at bounding box center [240, 259] width 72 height 31
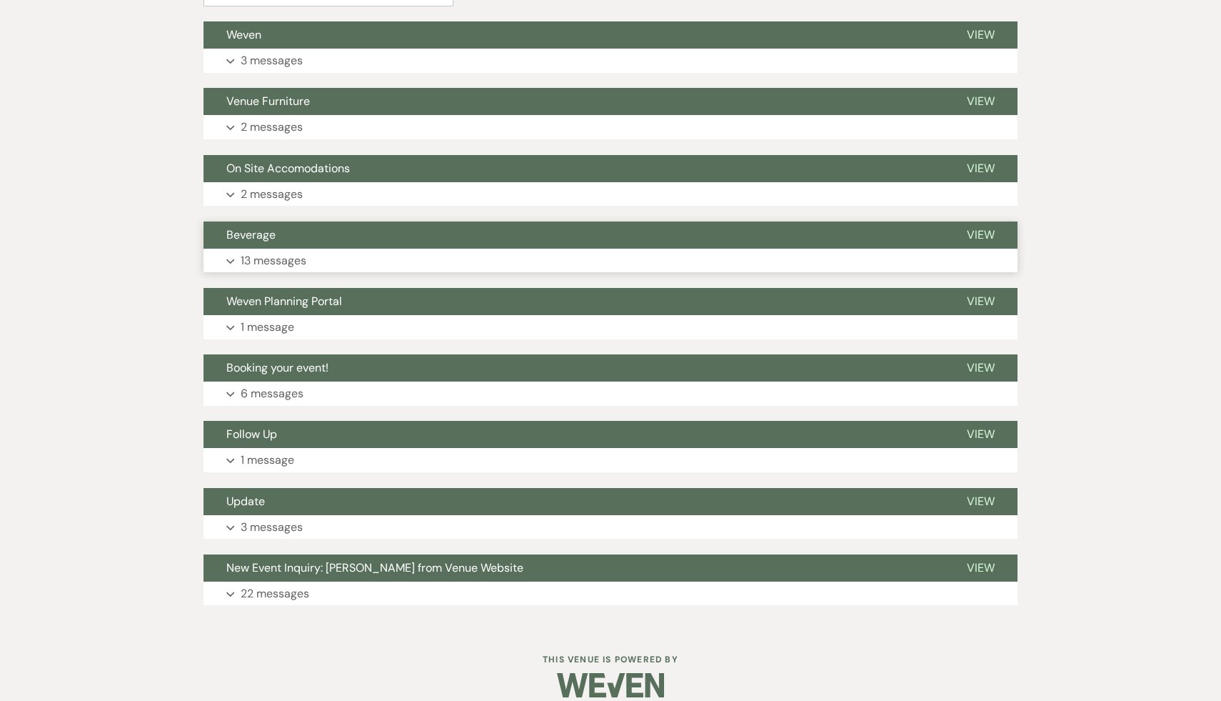
scroll to position [389, 0]
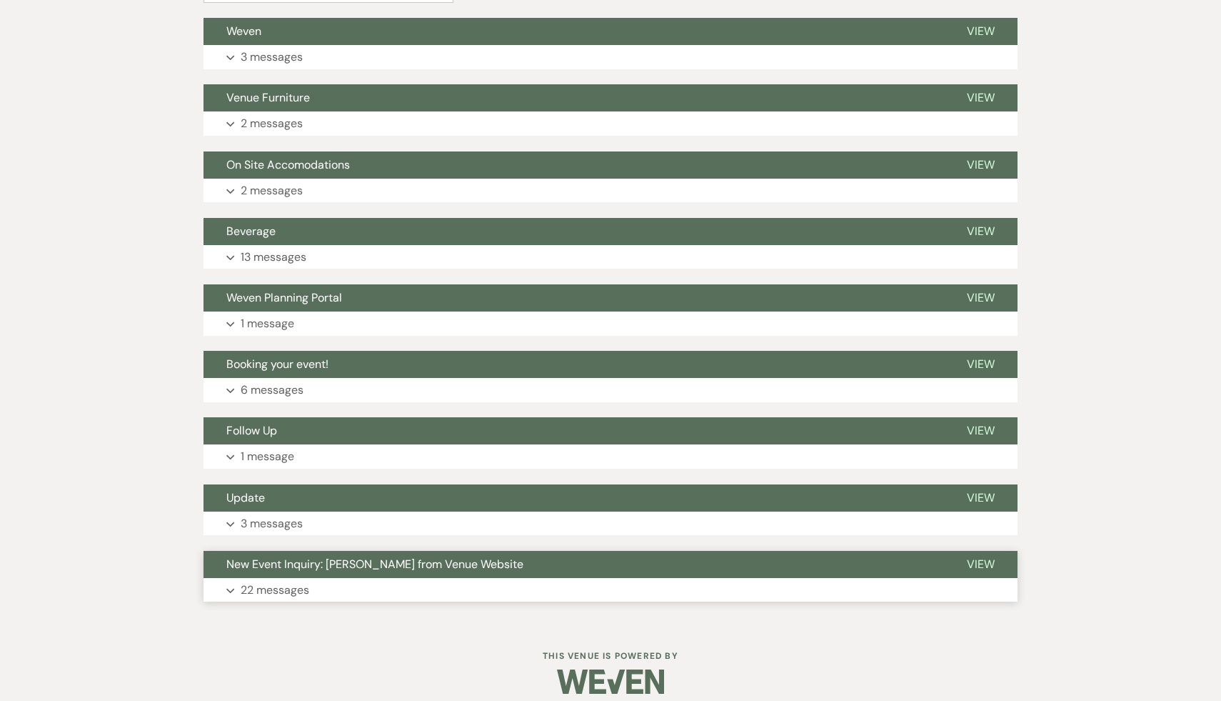
click at [391, 567] on span "New Event Inquiry: MIA BUCKLAND from Venue Website" at bounding box center [374, 563] width 297 height 15
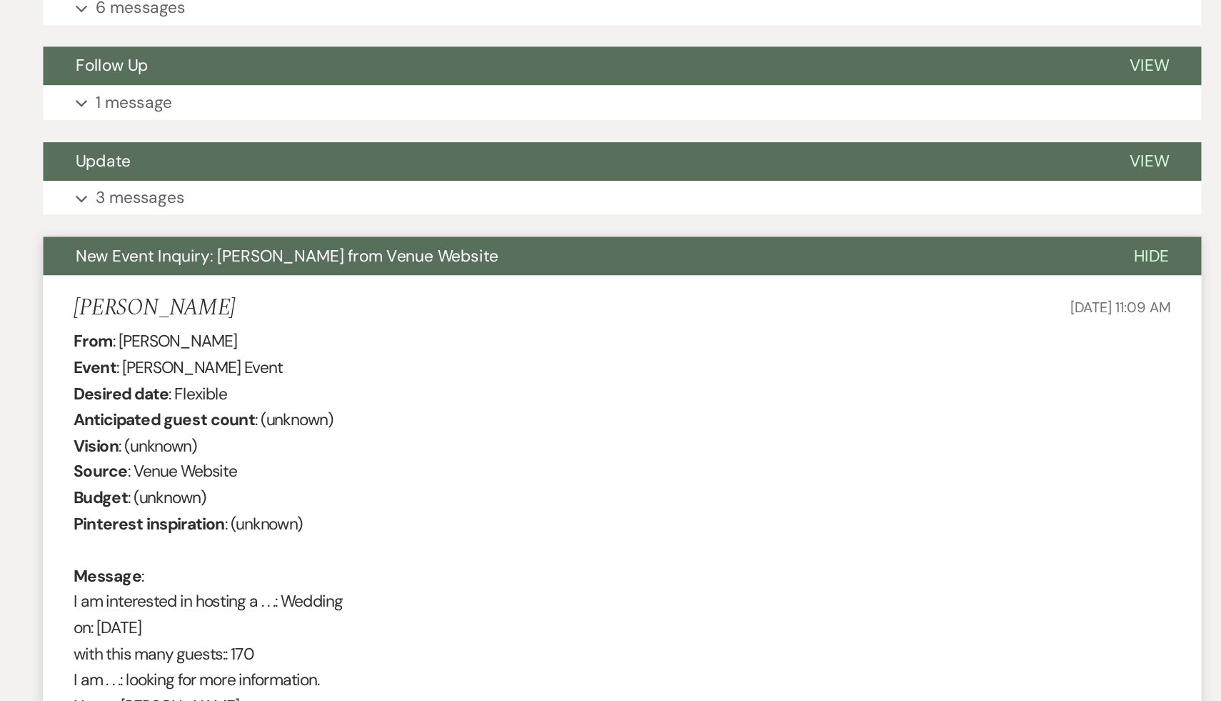
scroll to position [769, 0]
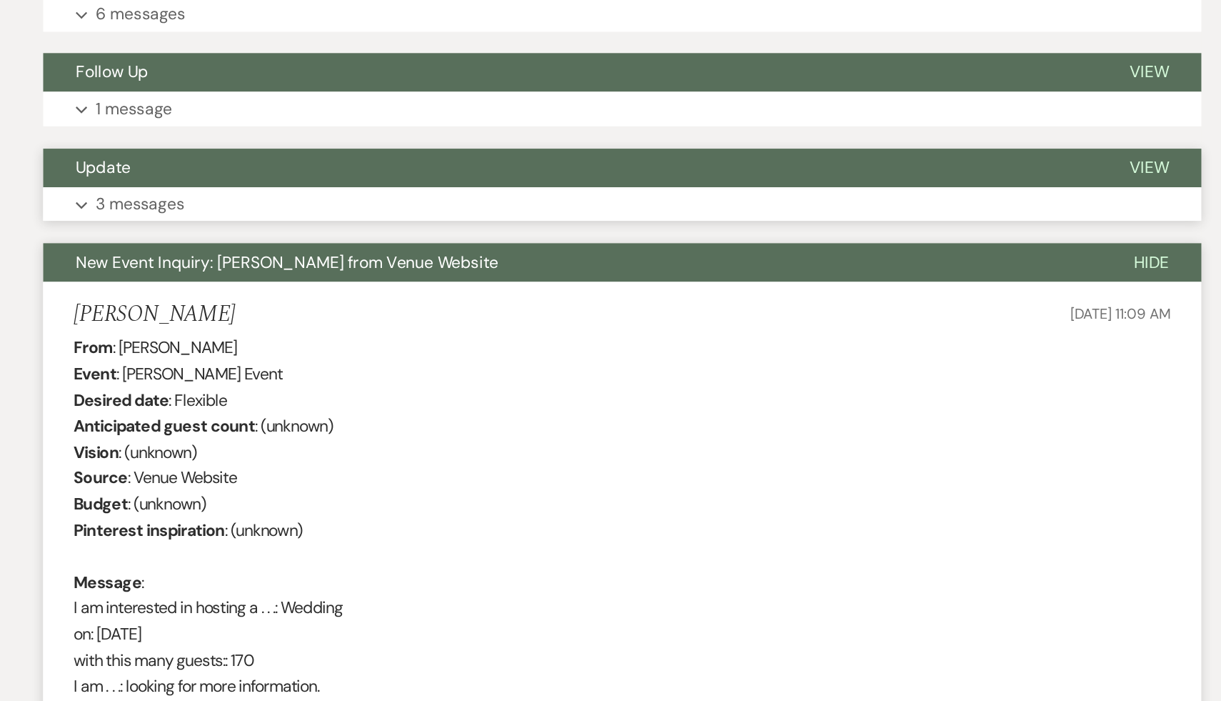
click at [254, 119] on span "Update" at bounding box center [245, 117] width 39 height 15
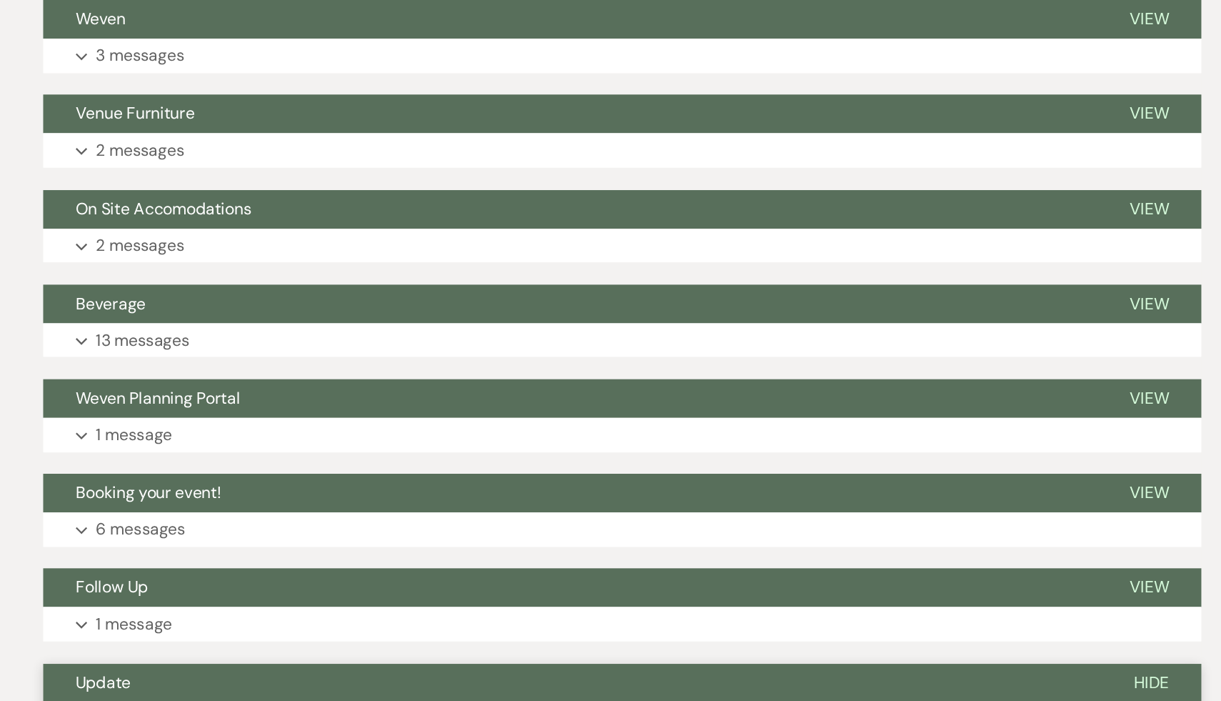
scroll to position [406, 0]
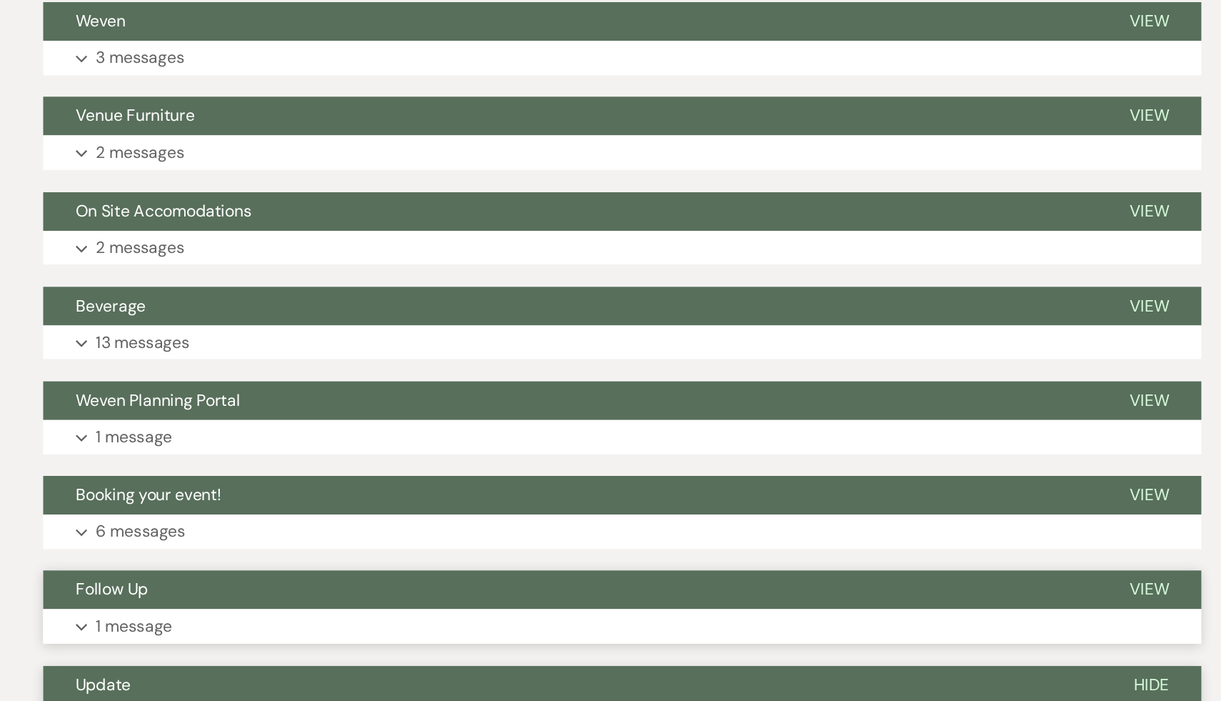
click at [250, 415] on span "Follow Up" at bounding box center [251, 413] width 51 height 15
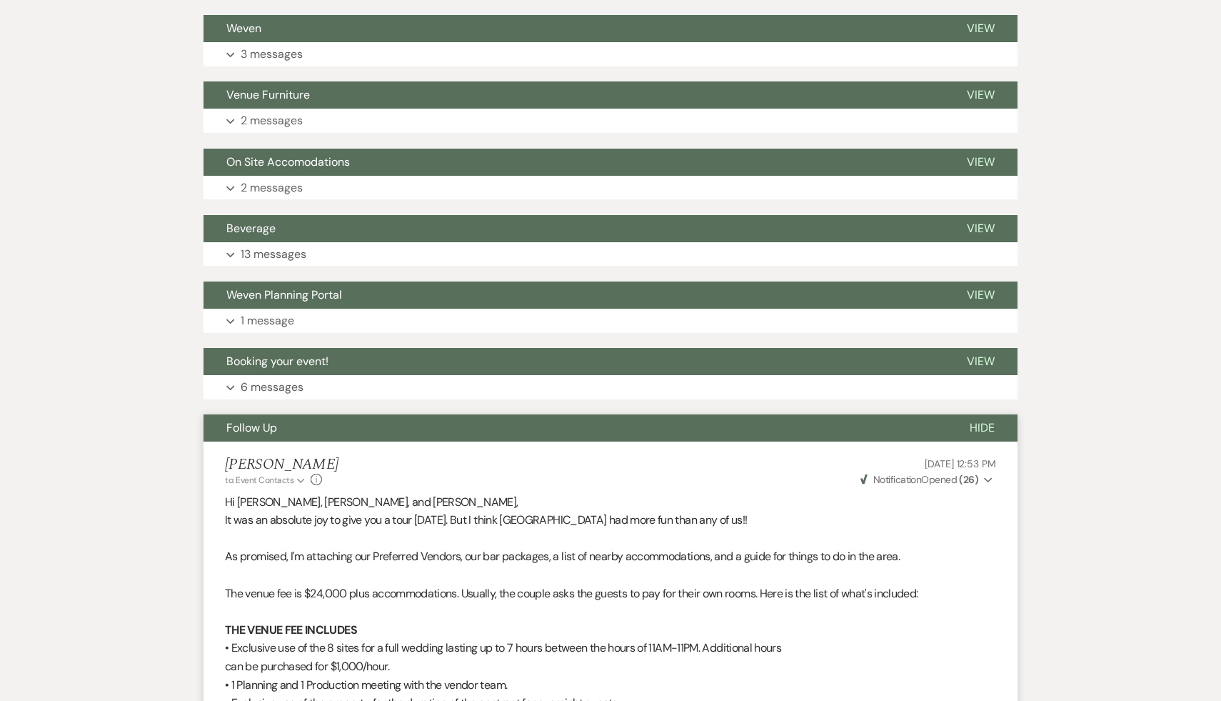
scroll to position [370, 0]
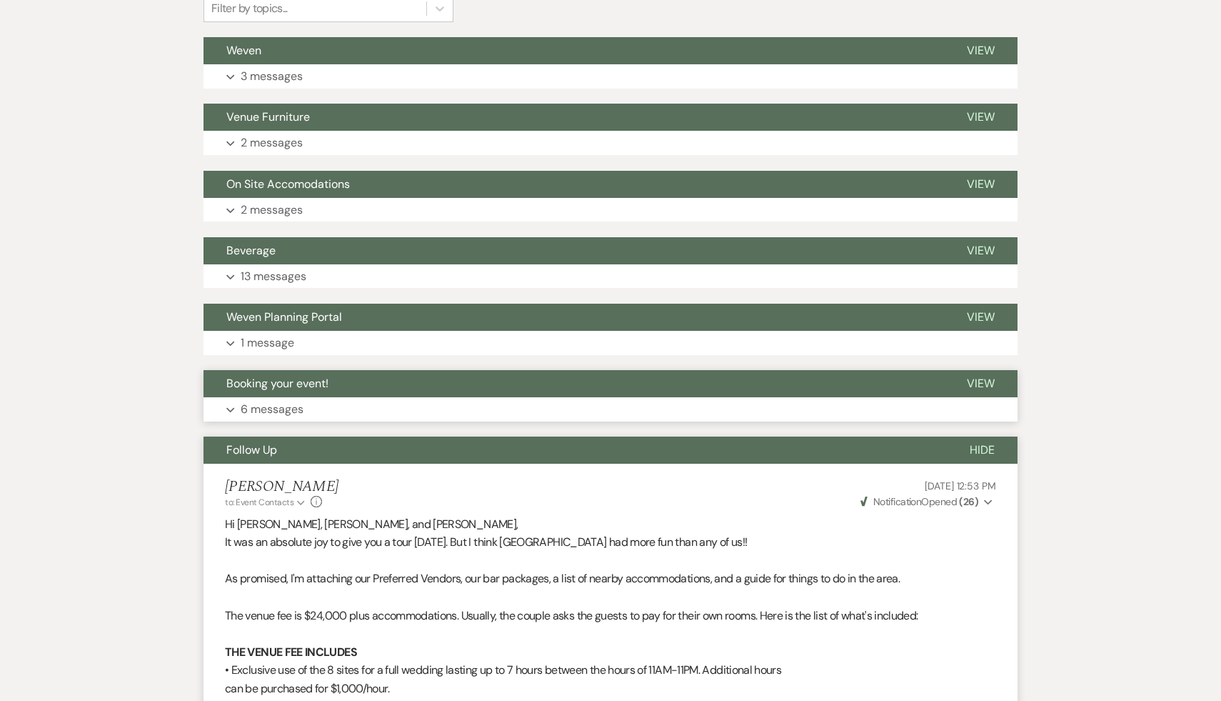
click at [284, 380] on span "Booking your event!" at bounding box center [277, 383] width 102 height 15
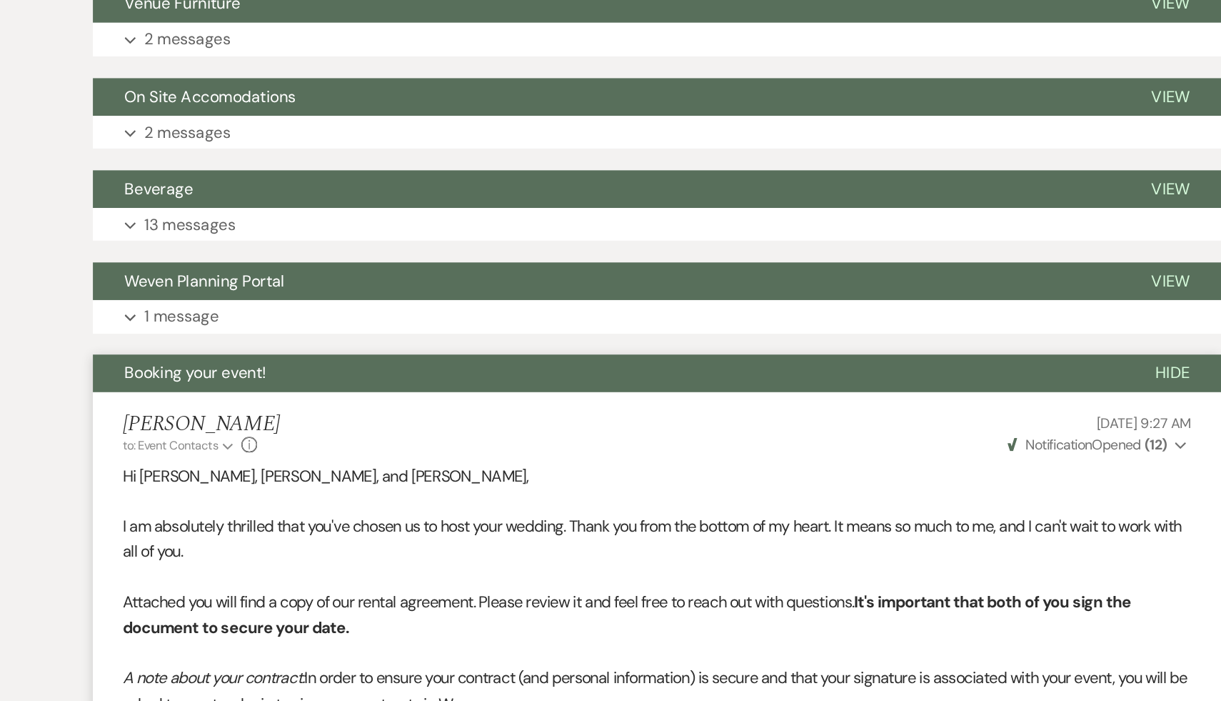
scroll to position [466, 0]
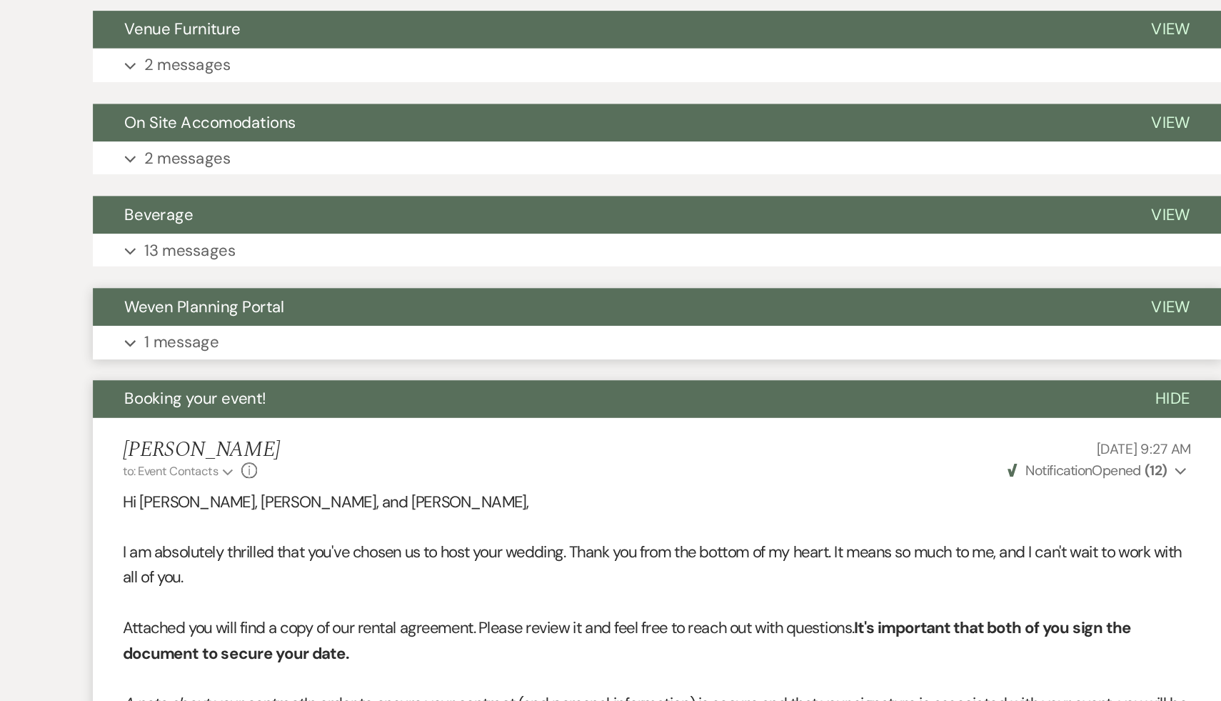
click at [317, 221] on span "Weven Planning Portal" at bounding box center [284, 221] width 116 height 15
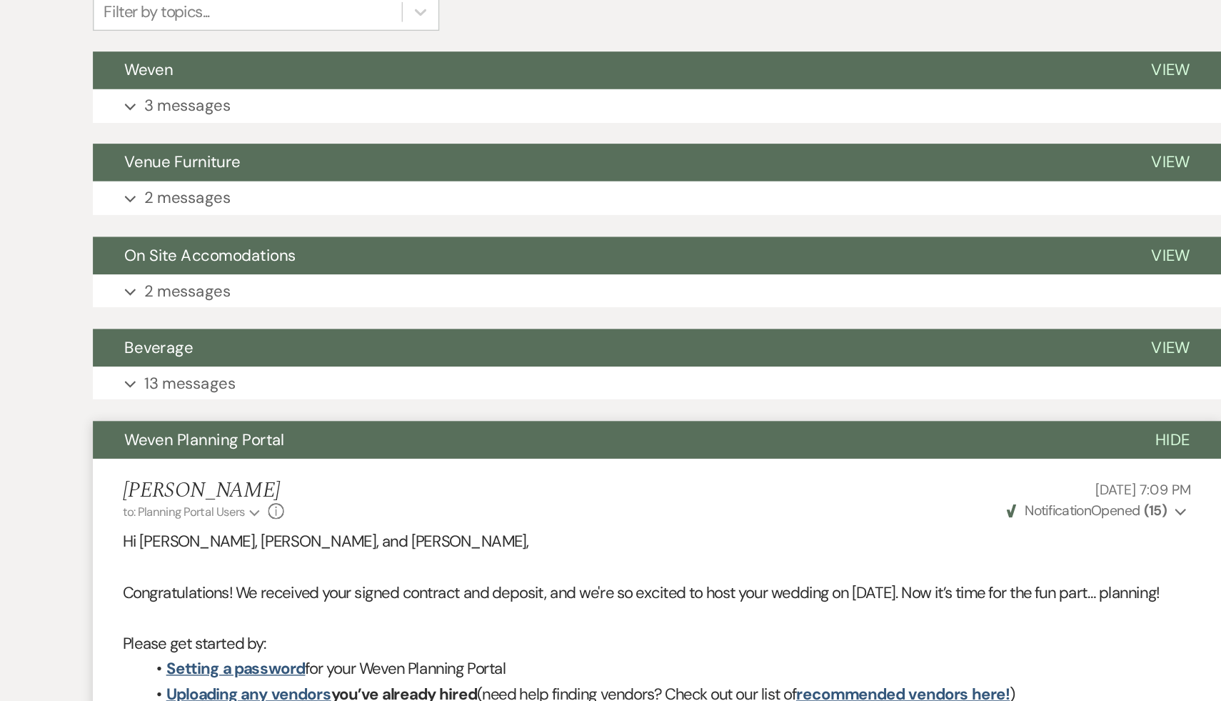
scroll to position [355, 0]
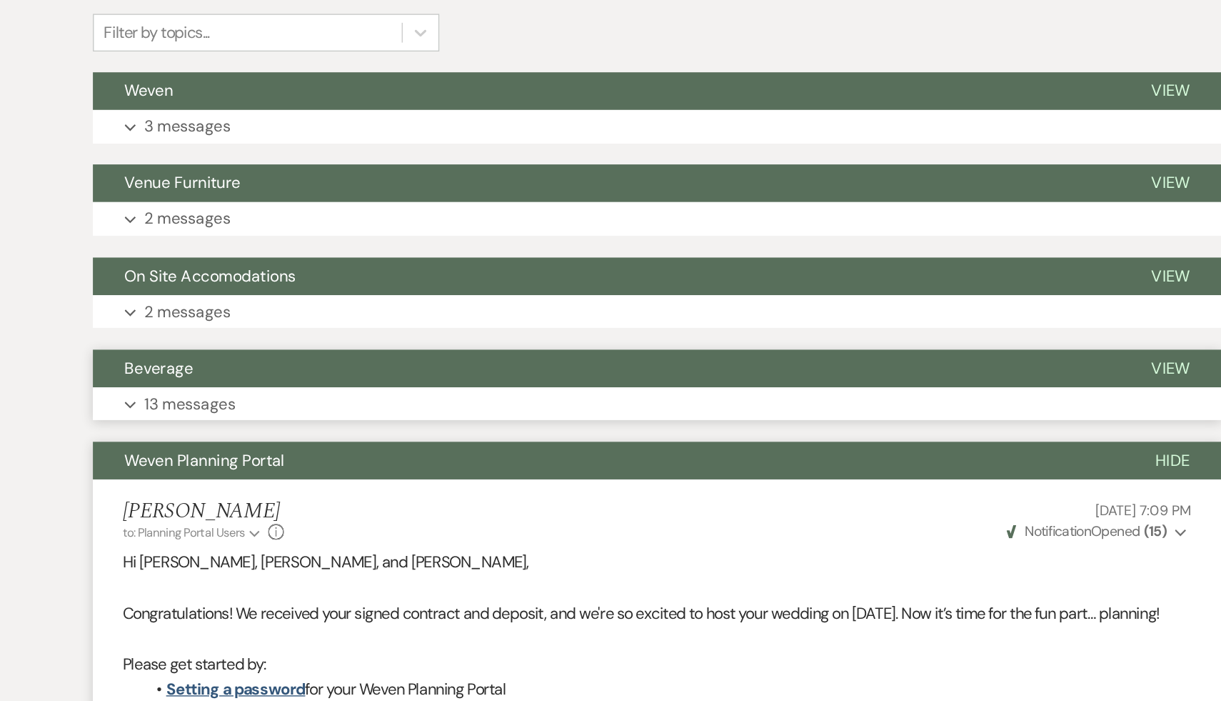
click at [259, 262] on span "Beverage" at bounding box center [250, 265] width 49 height 15
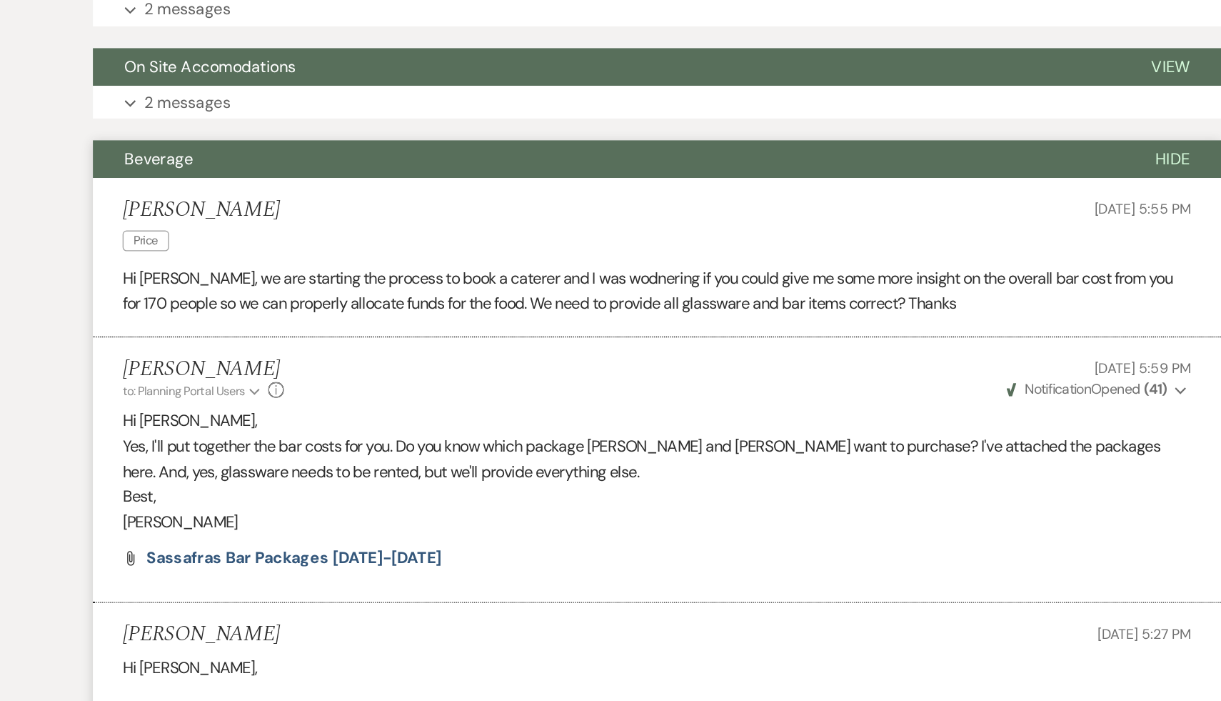
scroll to position [438, 0]
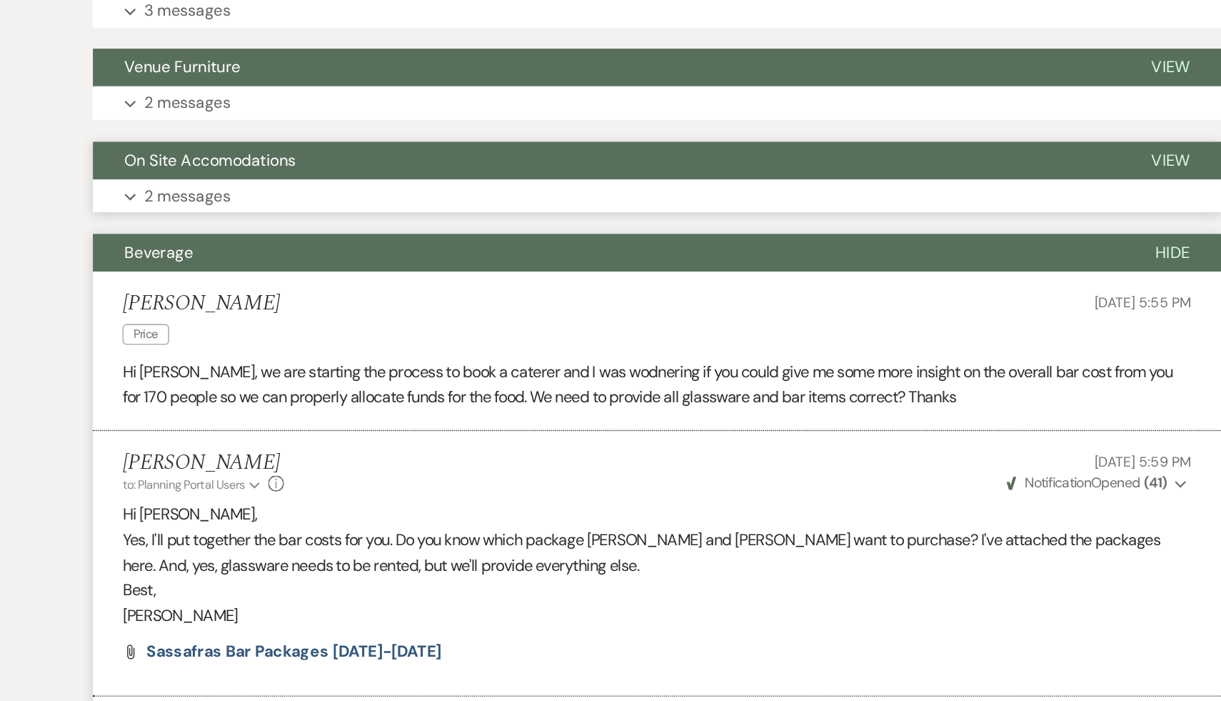
click at [330, 112] on span "On Site Accomodations" at bounding box center [288, 115] width 124 height 15
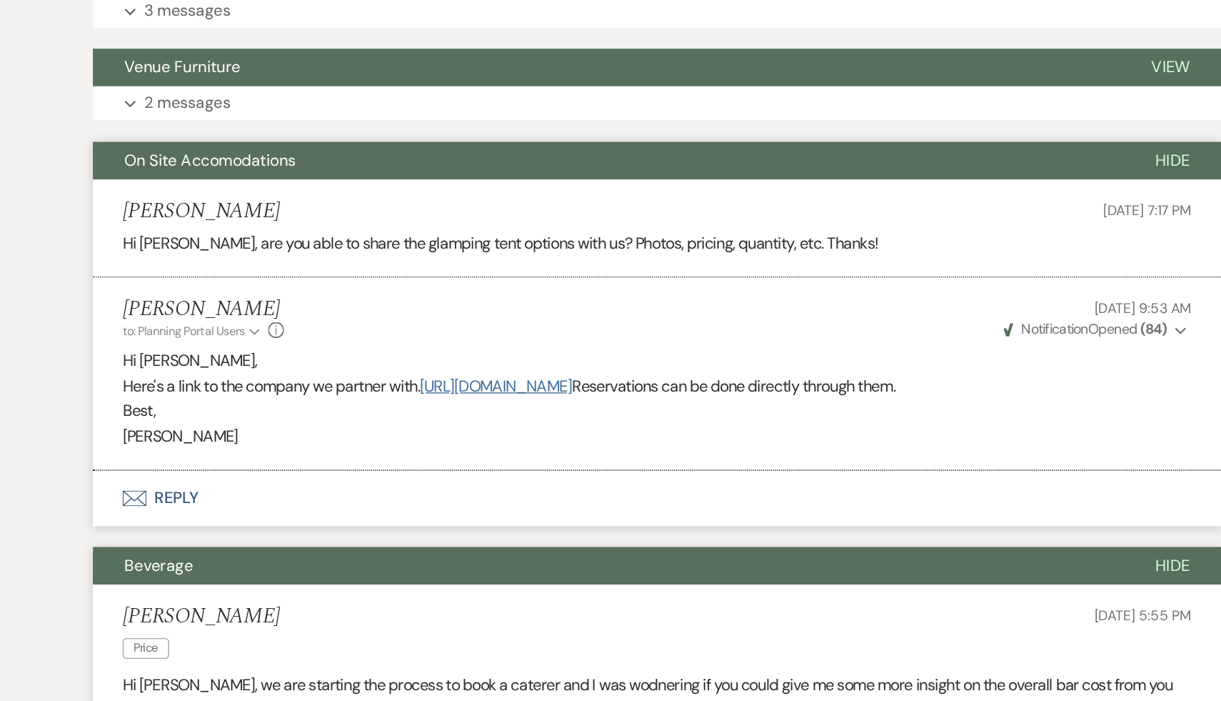
click at [548, 280] on link "https://www.glampadk.com/" at bounding box center [493, 278] width 109 height 15
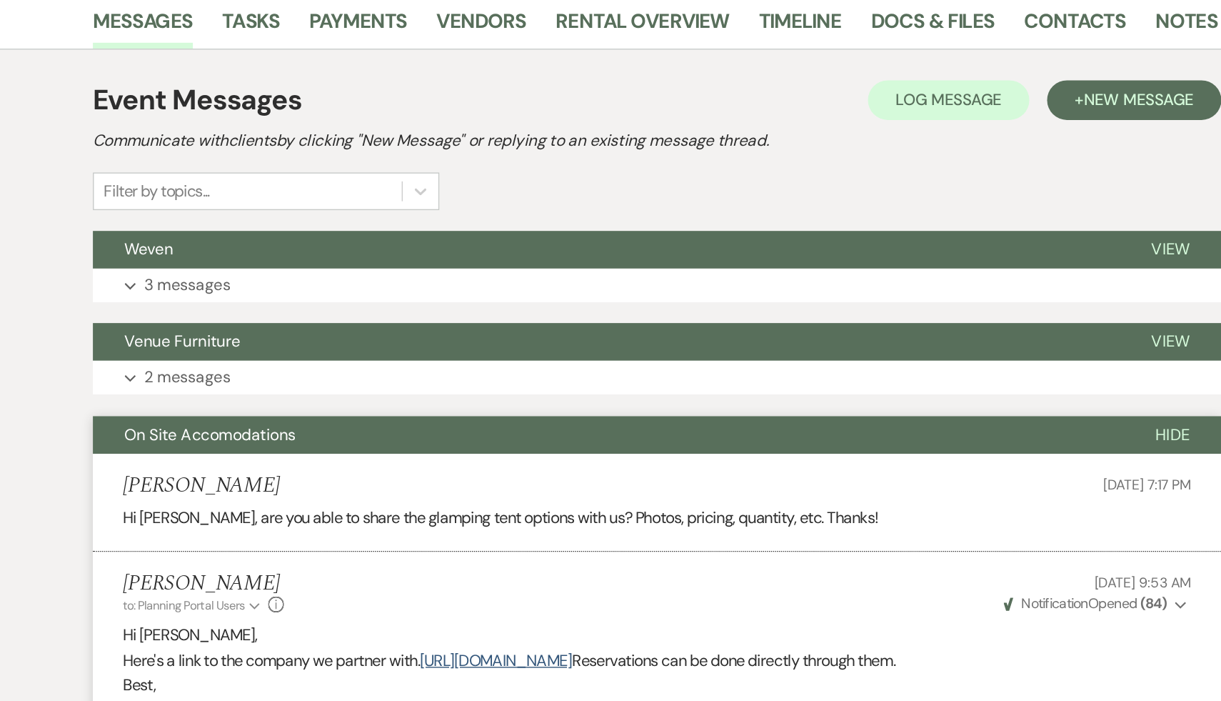
scroll to position [224, 0]
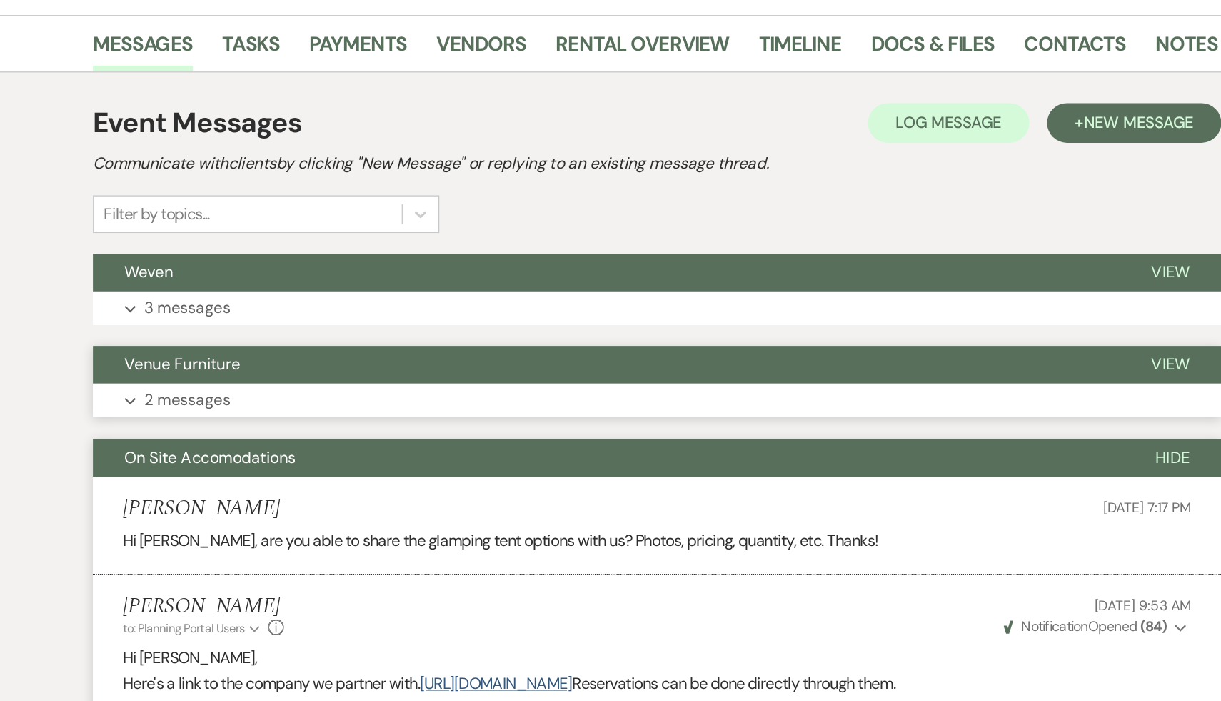
click at [294, 264] on span "Venue Furniture" at bounding box center [268, 262] width 84 height 15
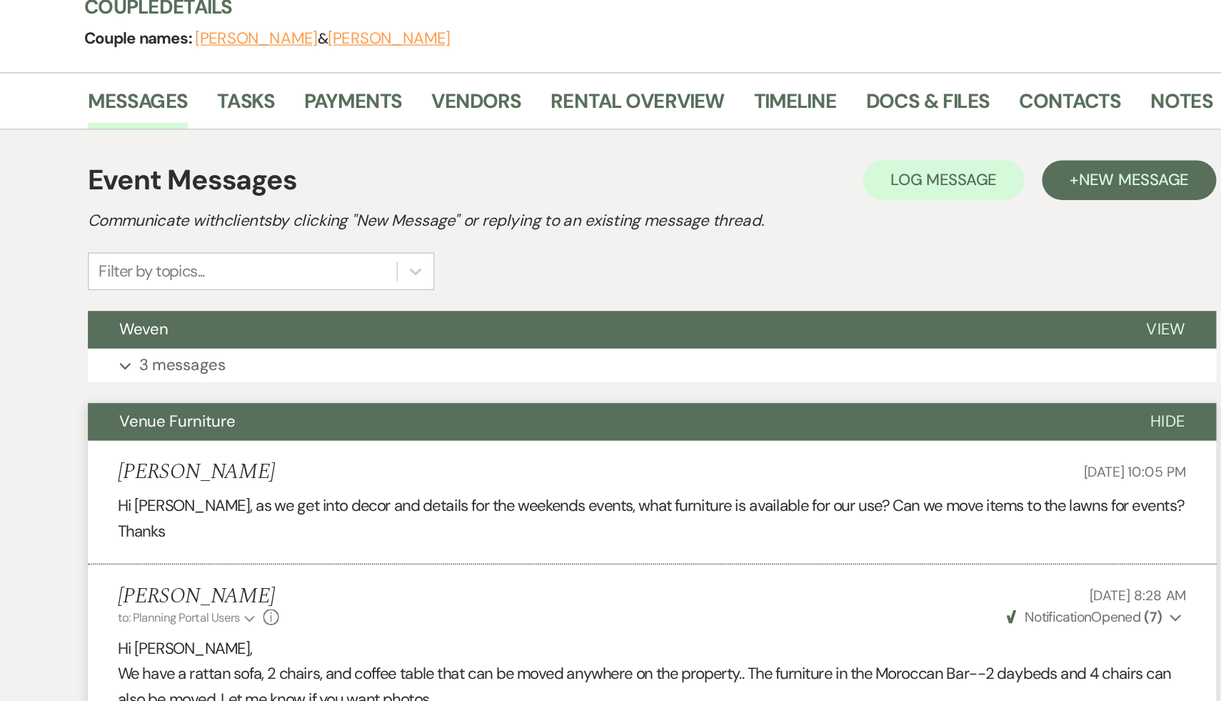
scroll to position [164, 0]
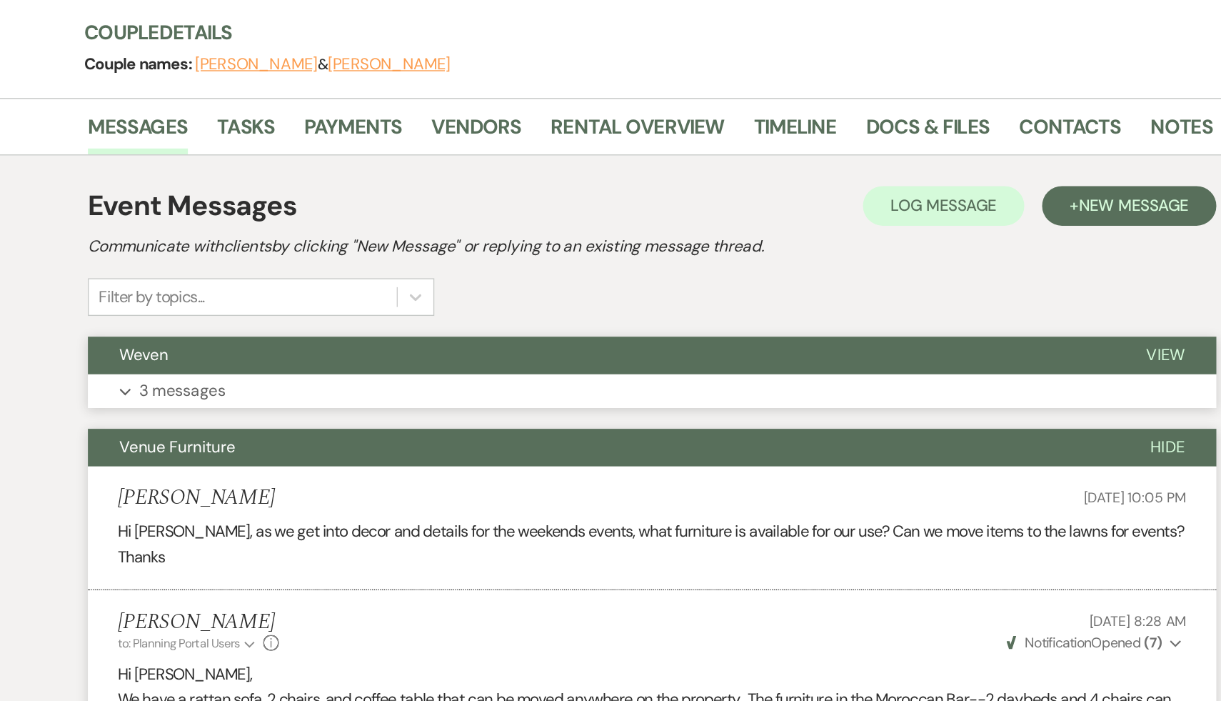
click at [251, 253] on span "Weven" at bounding box center [243, 256] width 35 height 15
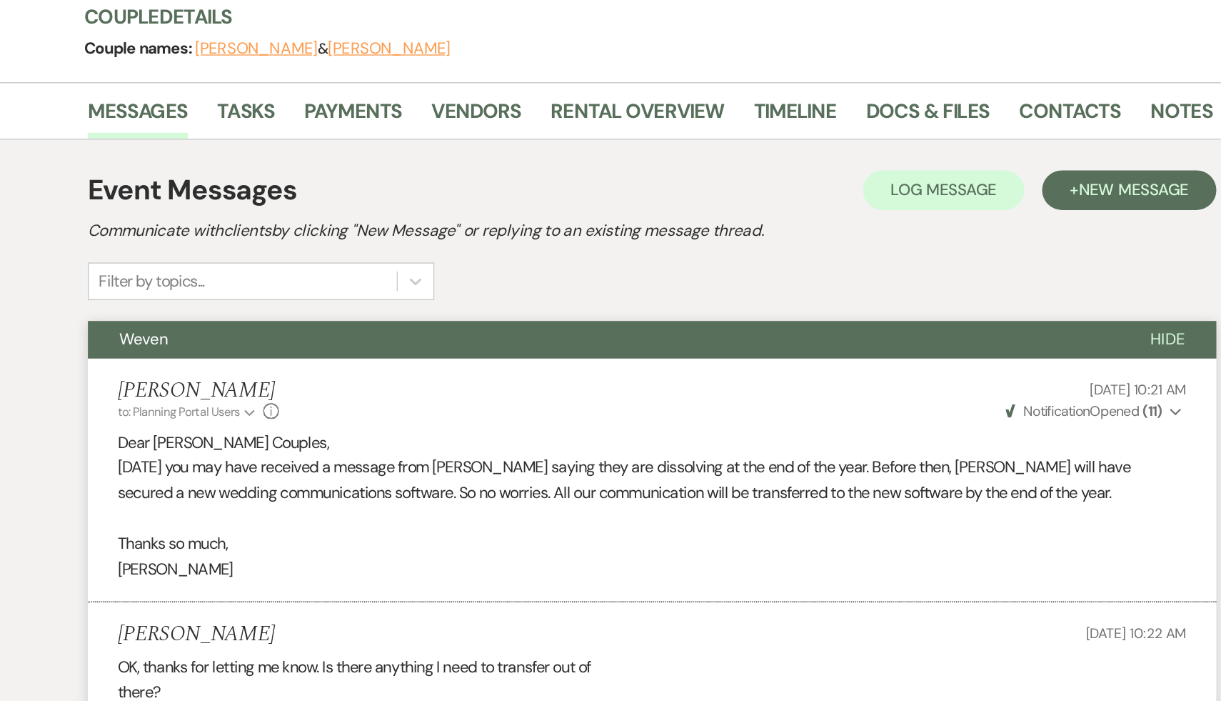
scroll to position [0, 0]
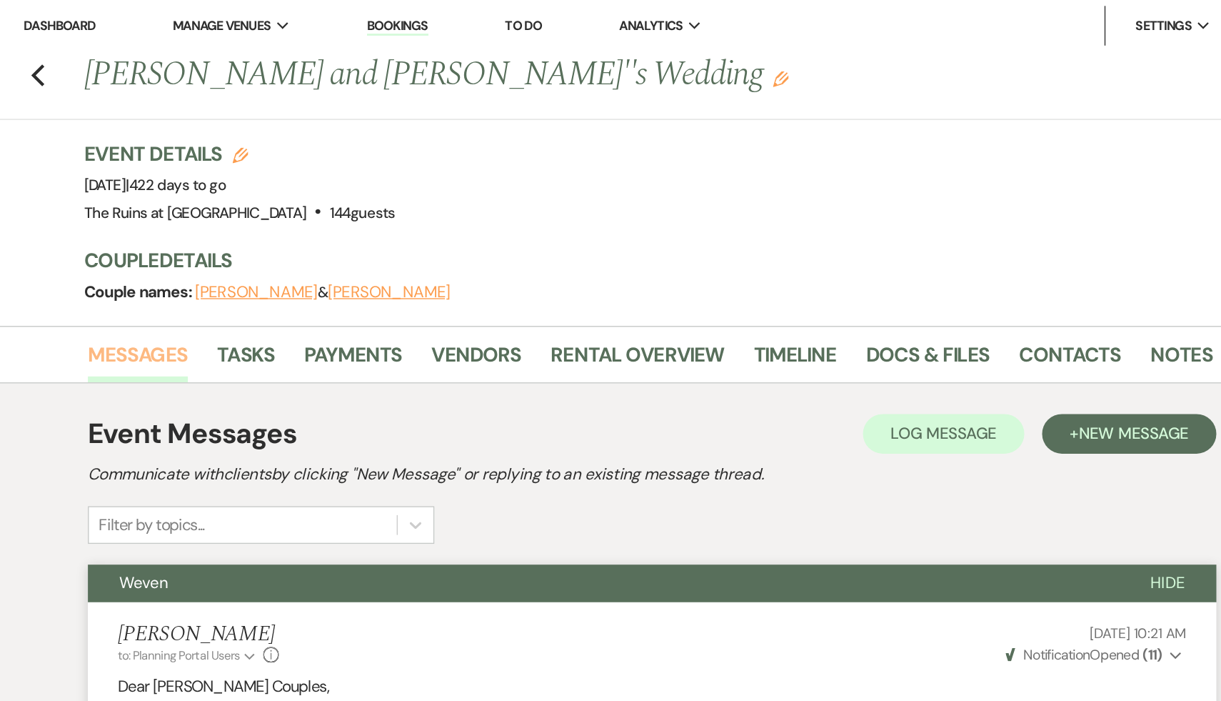
click at [238, 256] on link "Messages" at bounding box center [240, 259] width 72 height 31
click at [165, 49] on icon "Previous" at bounding box center [167, 54] width 11 height 17
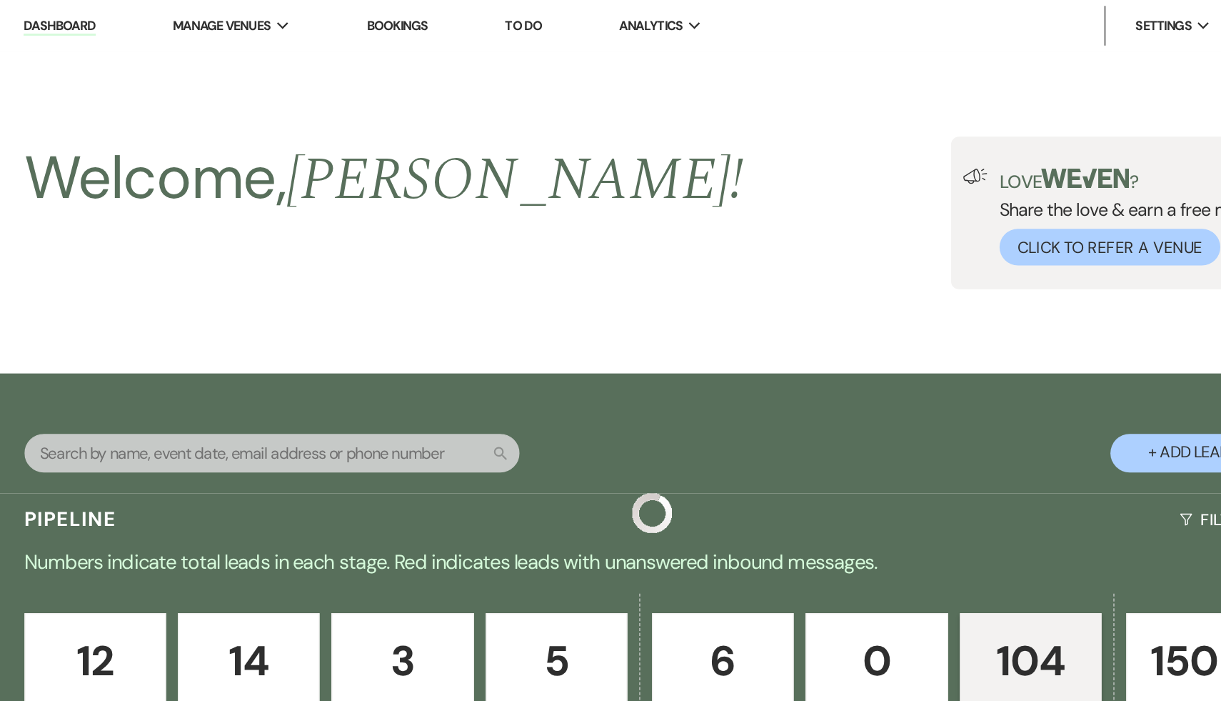
scroll to position [3304, 0]
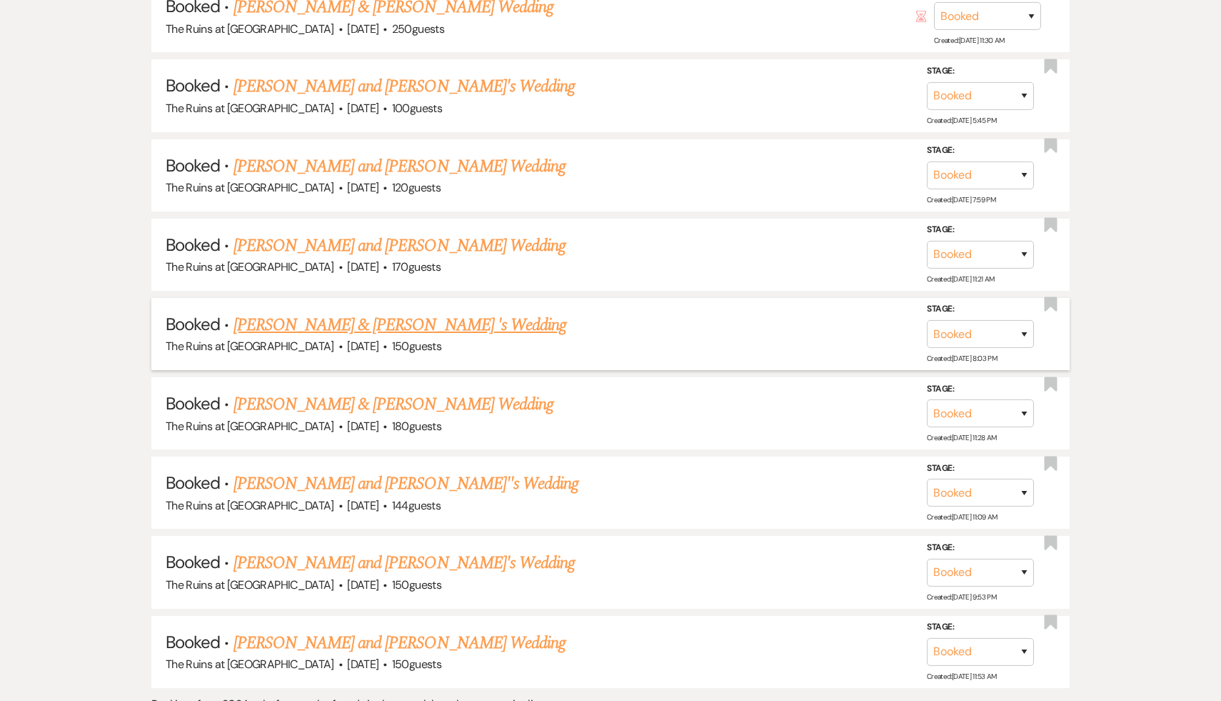
click at [380, 312] on link "Hannah Dehnert & Anthony Hernandez 's Wedding" at bounding box center [400, 325] width 333 height 26
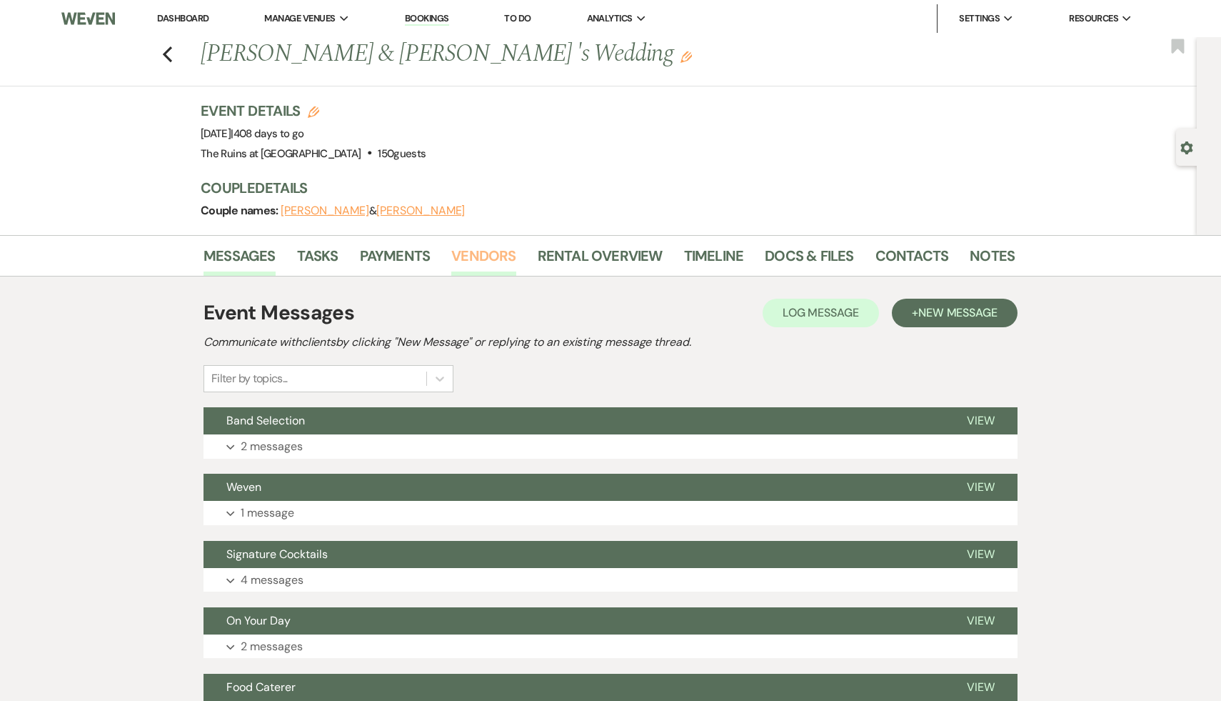
click at [486, 254] on link "Vendors" at bounding box center [483, 259] width 64 height 31
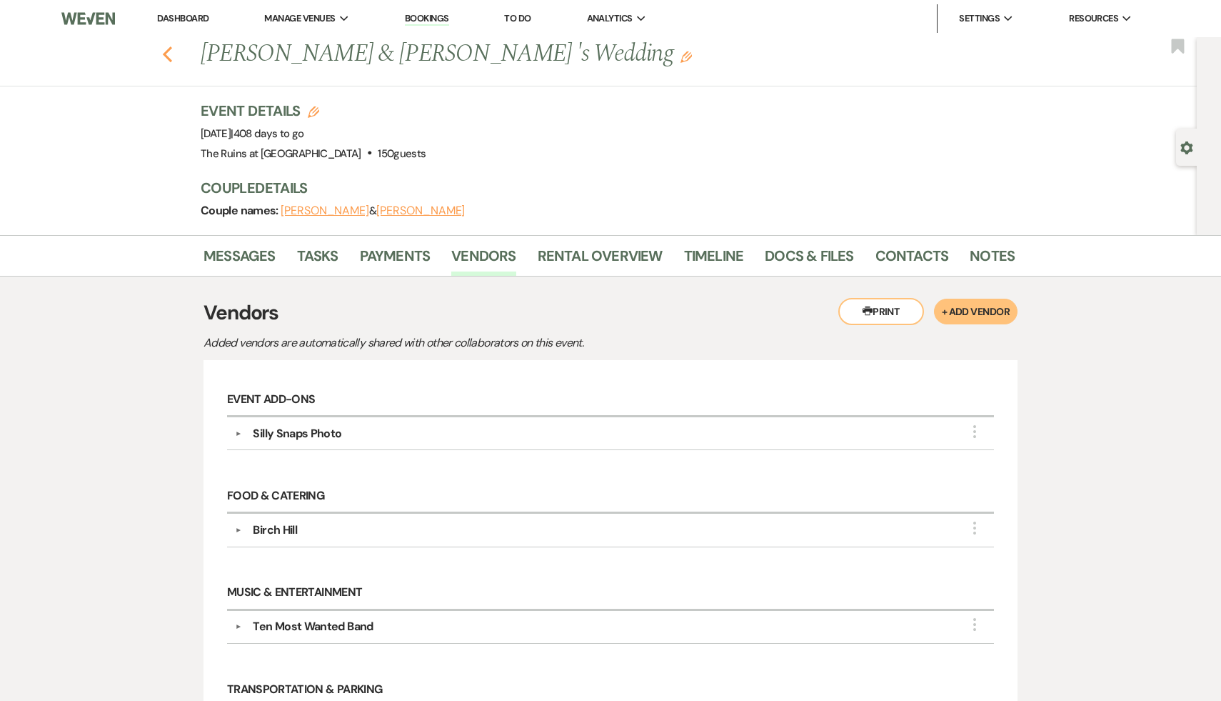
click at [163, 51] on icon "Previous" at bounding box center [167, 54] width 11 height 17
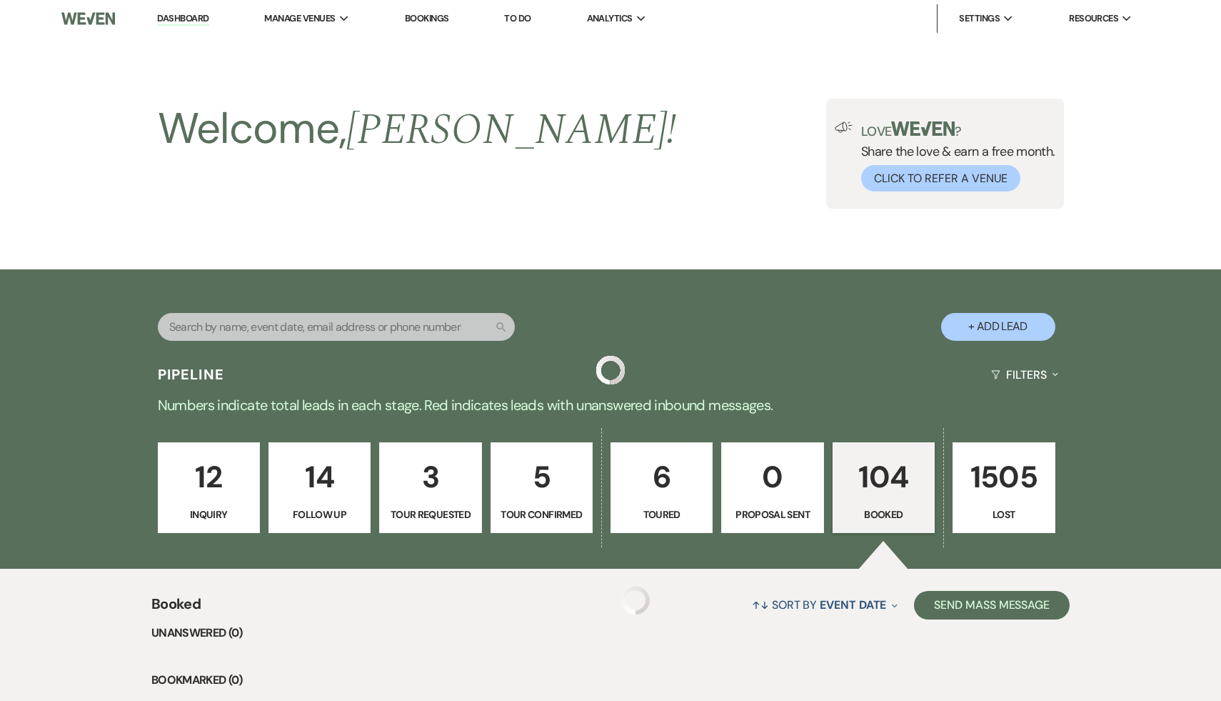
scroll to position [3304, 0]
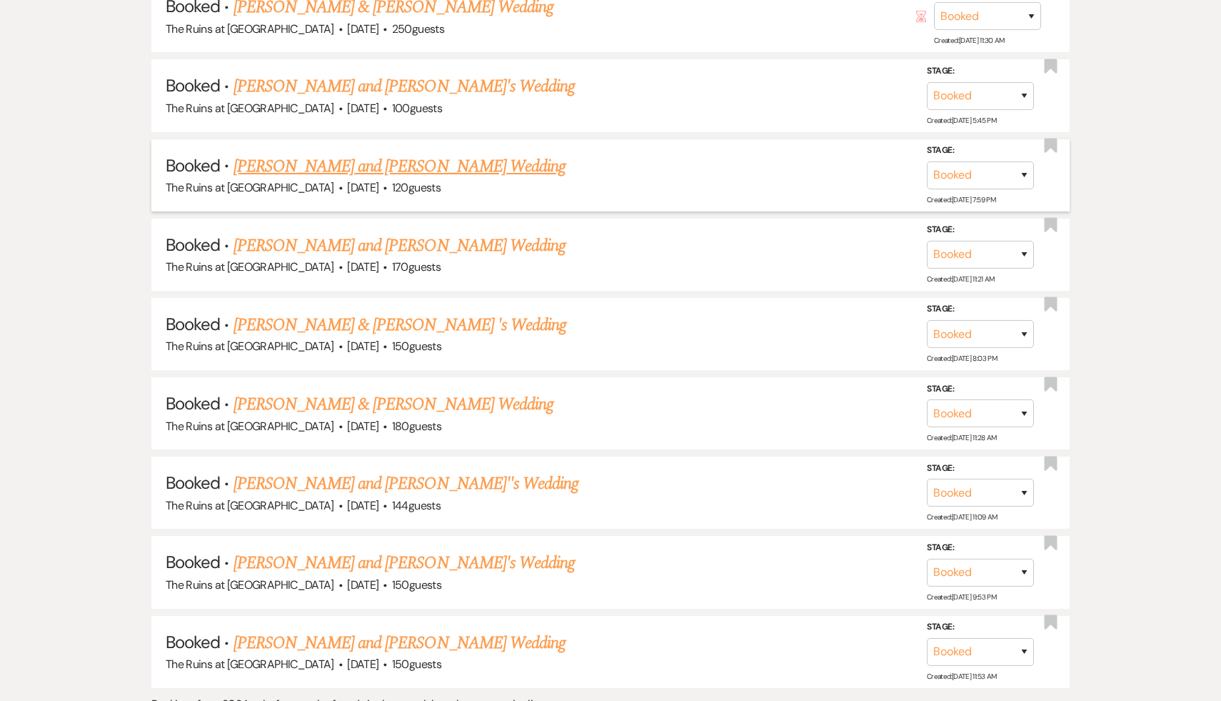
click at [442, 154] on link "Veronica Thompson and Steve Katz's Wedding" at bounding box center [400, 167] width 333 height 26
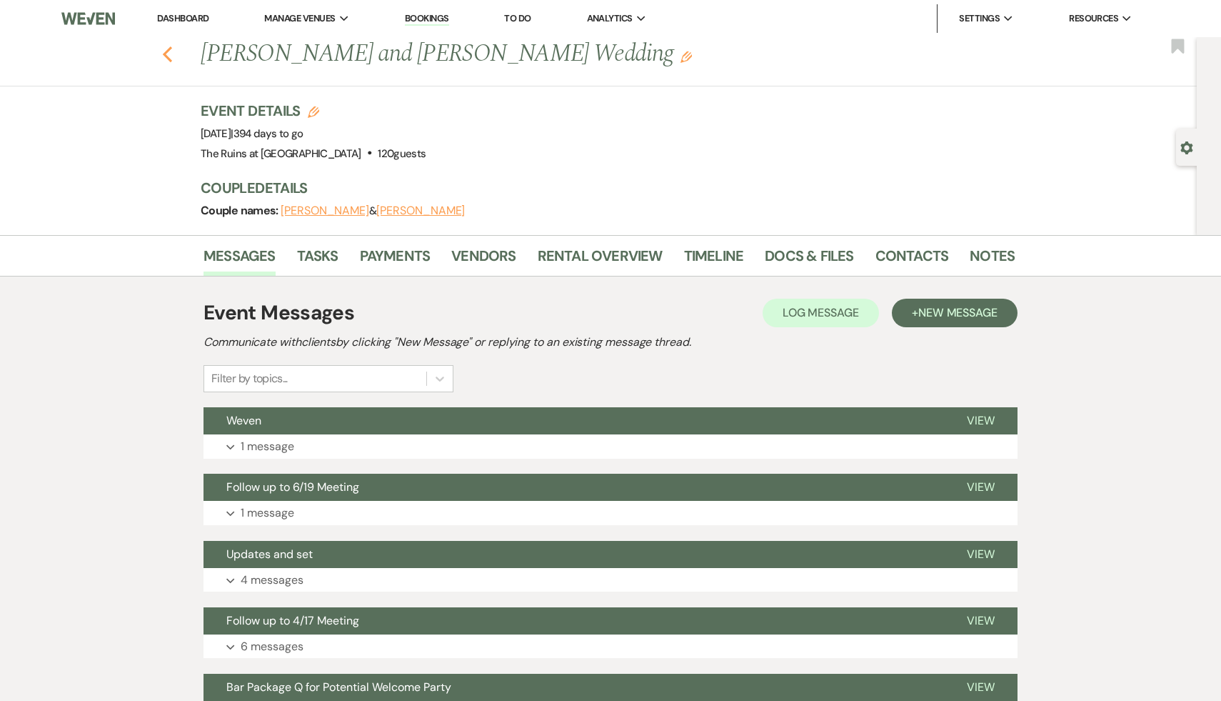
click at [166, 49] on icon "Previous" at bounding box center [167, 54] width 11 height 17
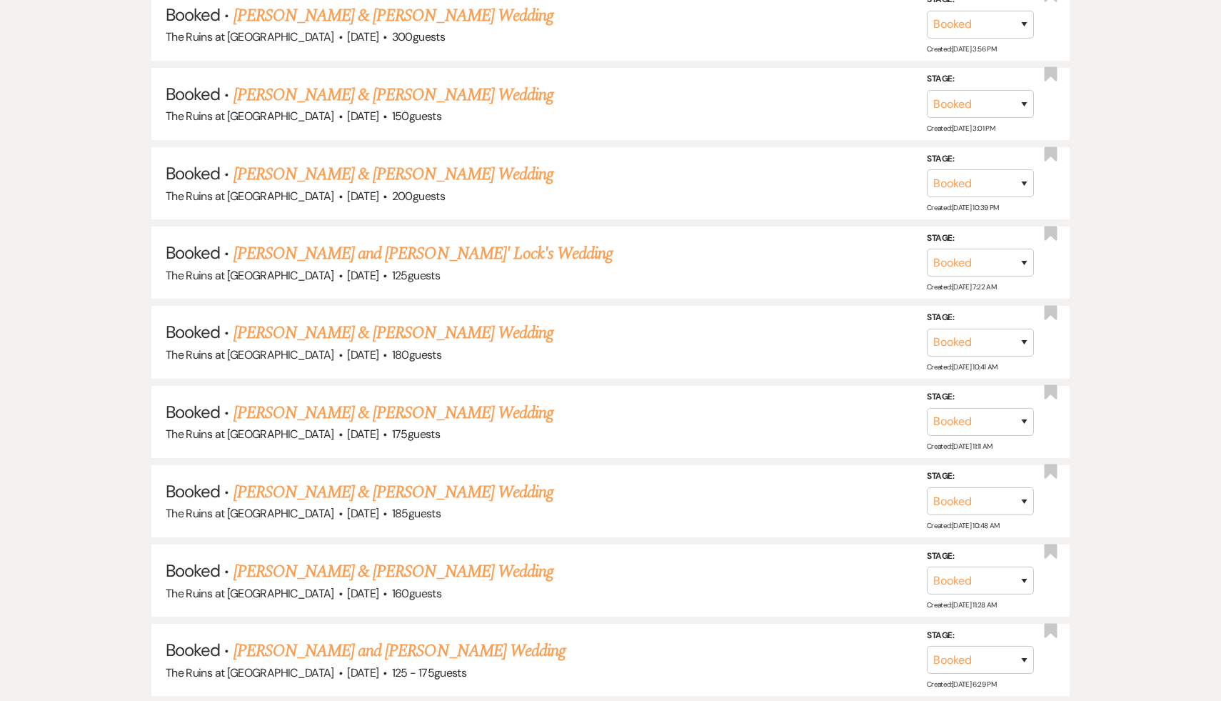
scroll to position [945, 0]
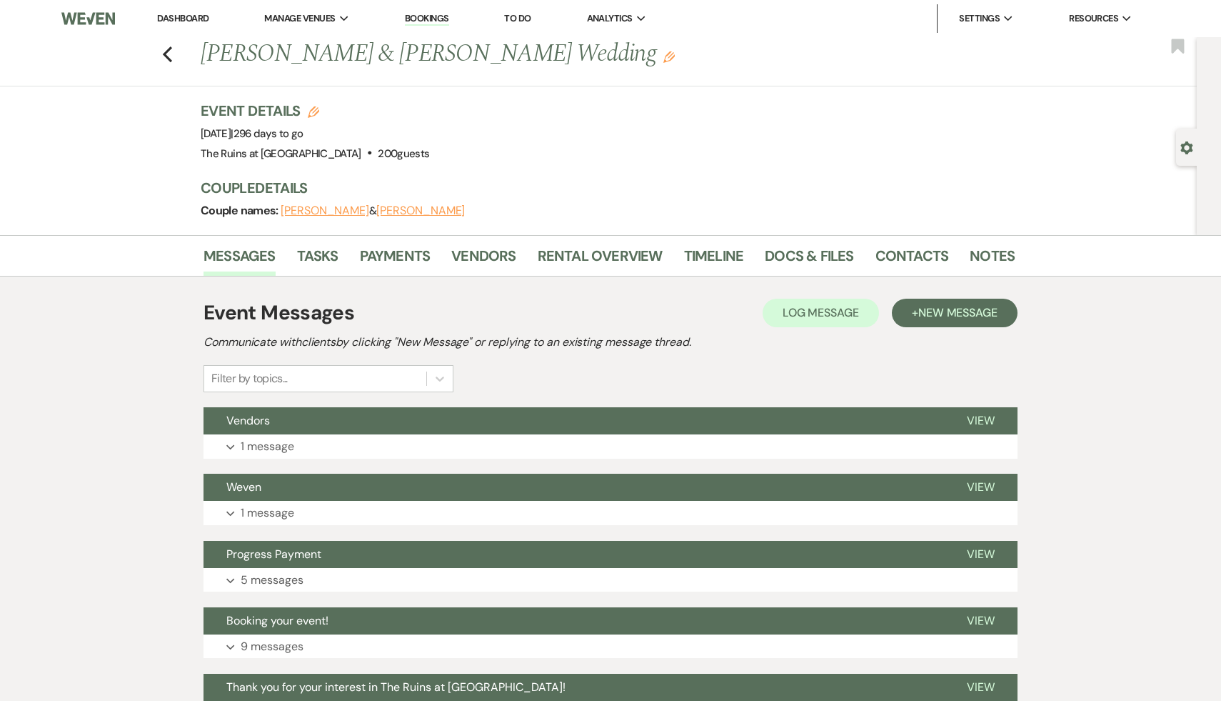
click at [192, 10] on li "Dashboard" at bounding box center [183, 18] width 66 height 29
click at [192, 19] on link "Dashboard" at bounding box center [182, 18] width 51 height 12
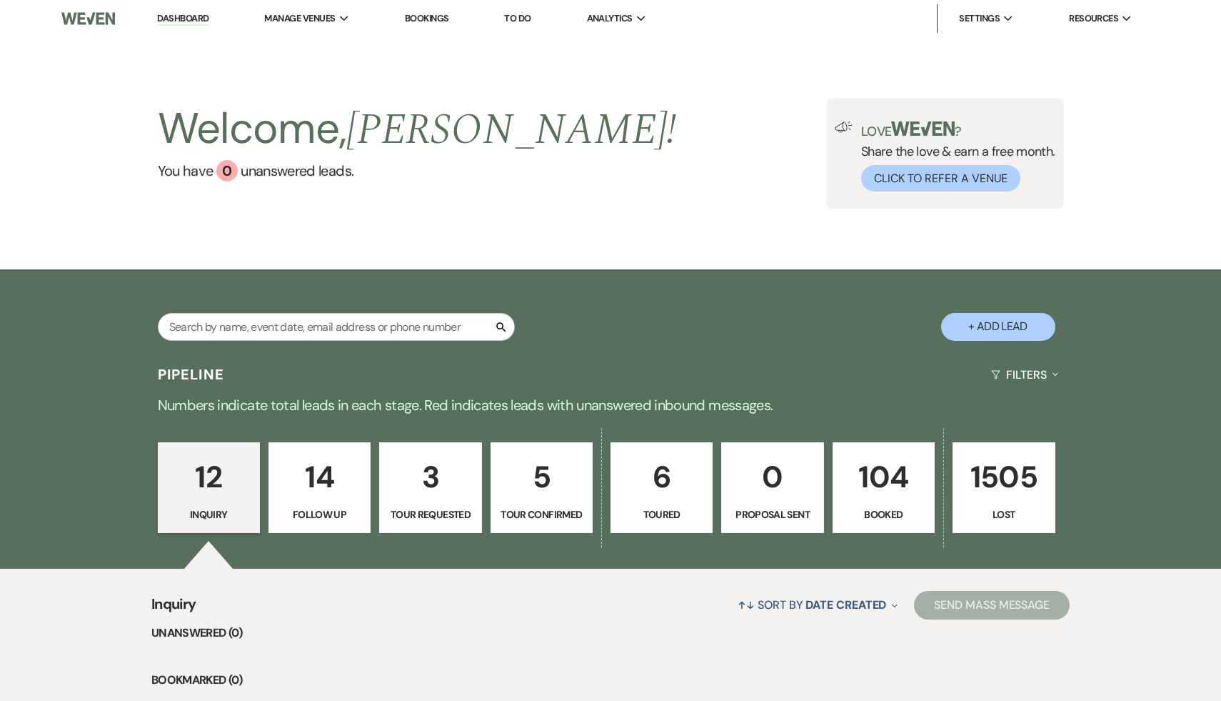
click at [436, 476] on p "3" at bounding box center [430, 477] width 84 height 48
select select "2"
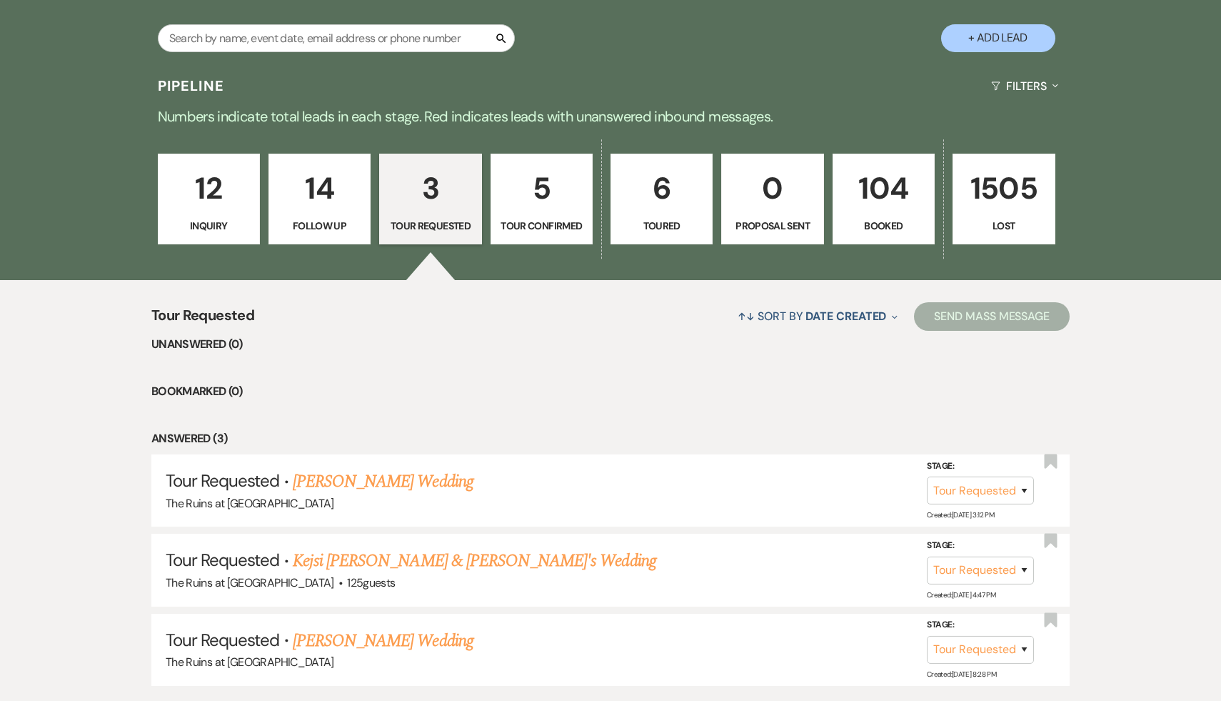
scroll to position [289, 0]
click at [323, 191] on p "14" at bounding box center [320, 188] width 84 height 48
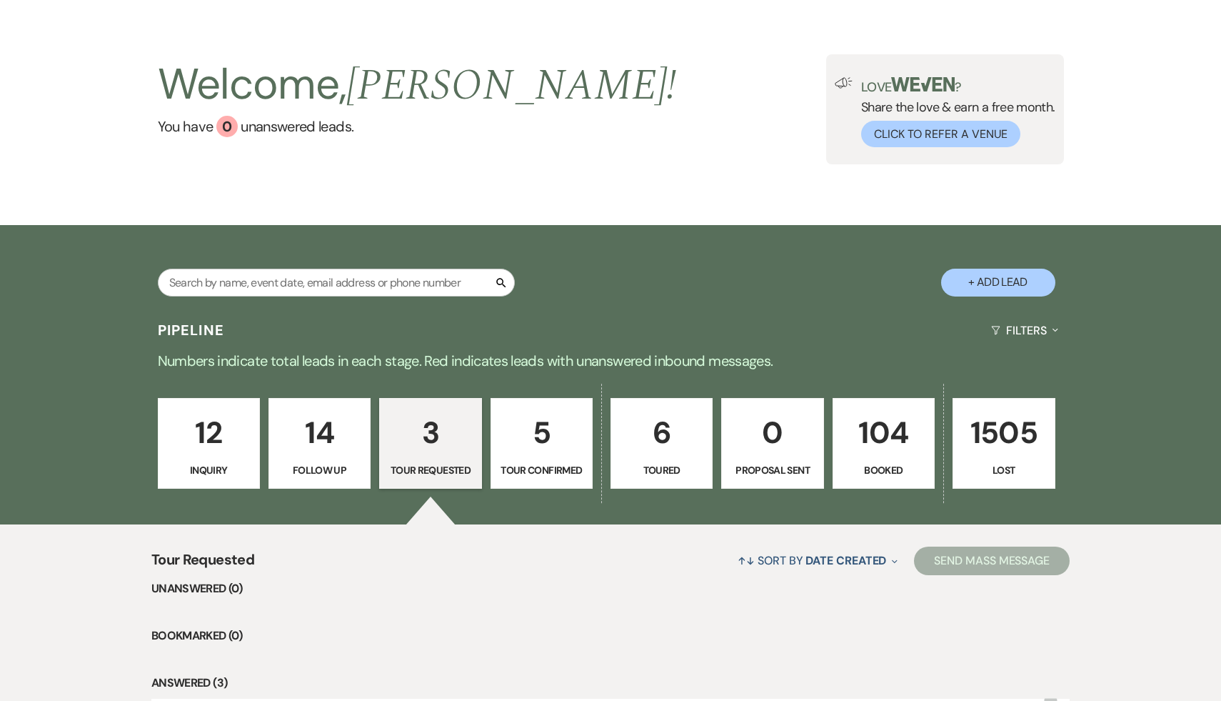
select select "9"
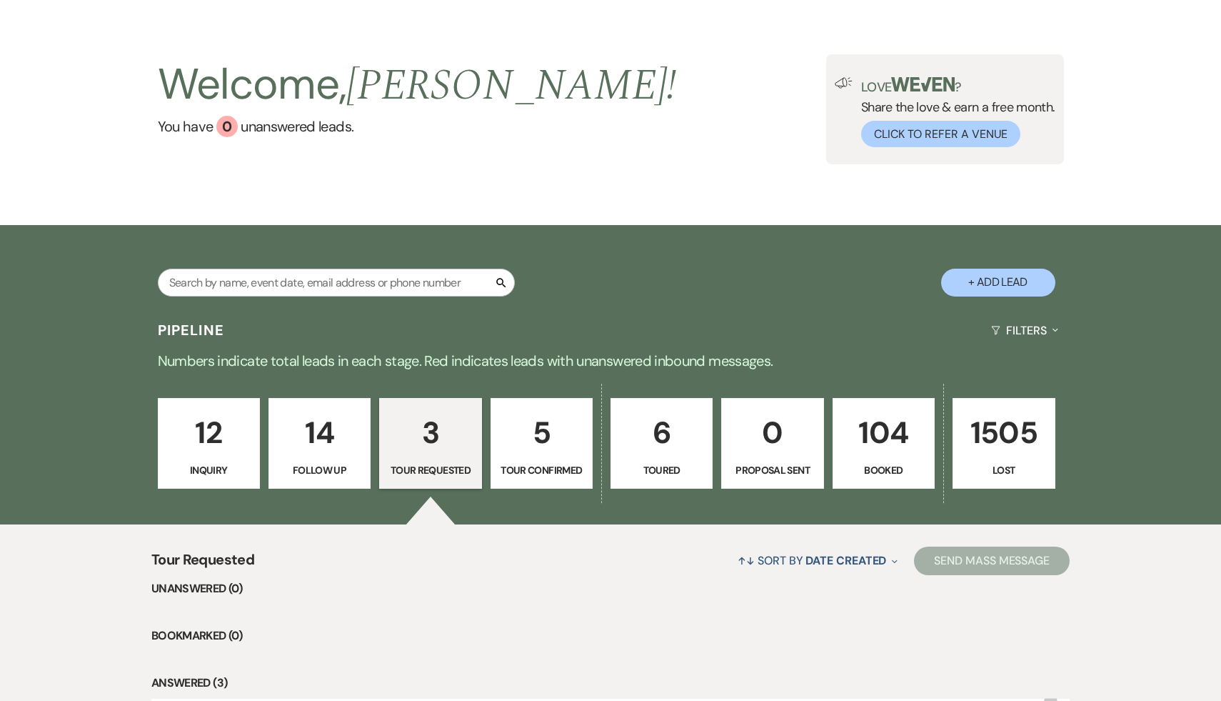
select select "9"
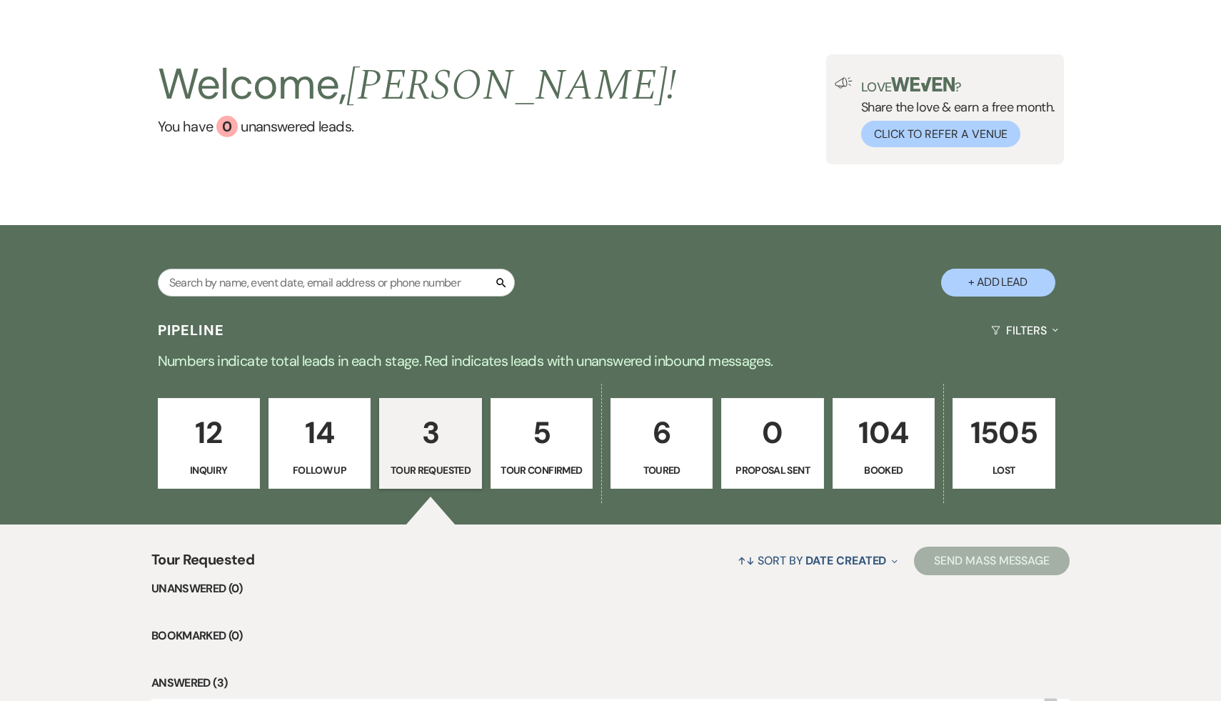
select select "9"
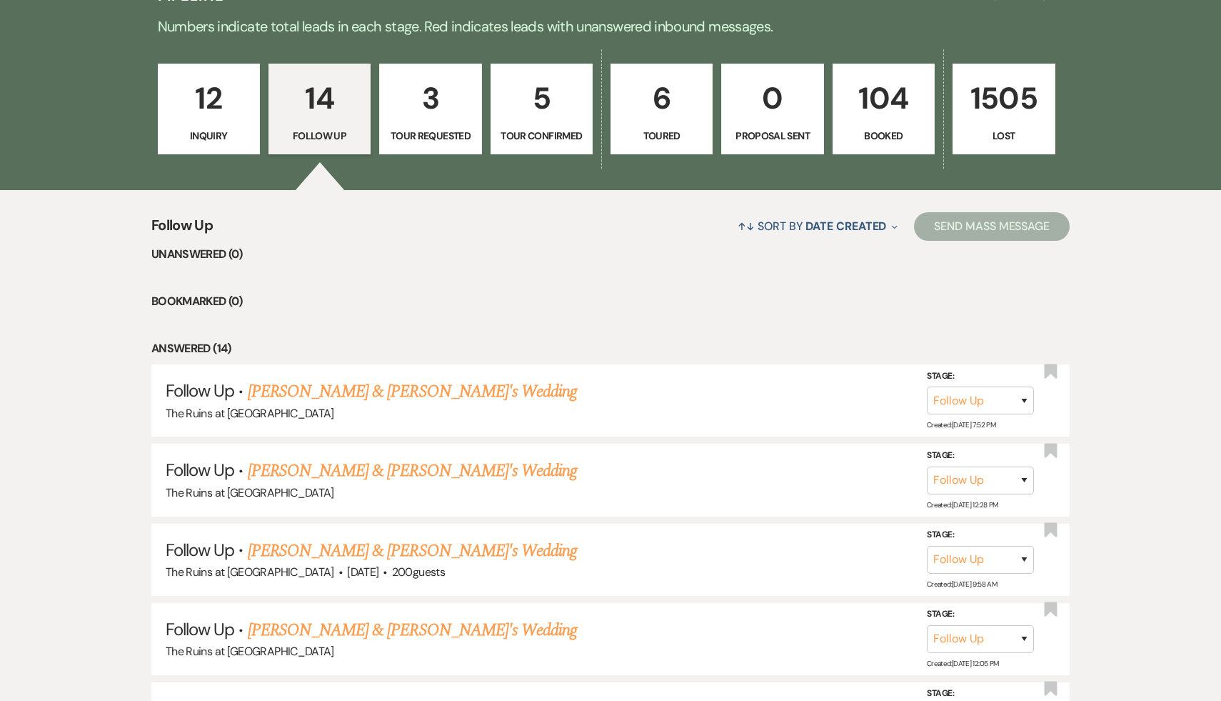
scroll to position [381, 0]
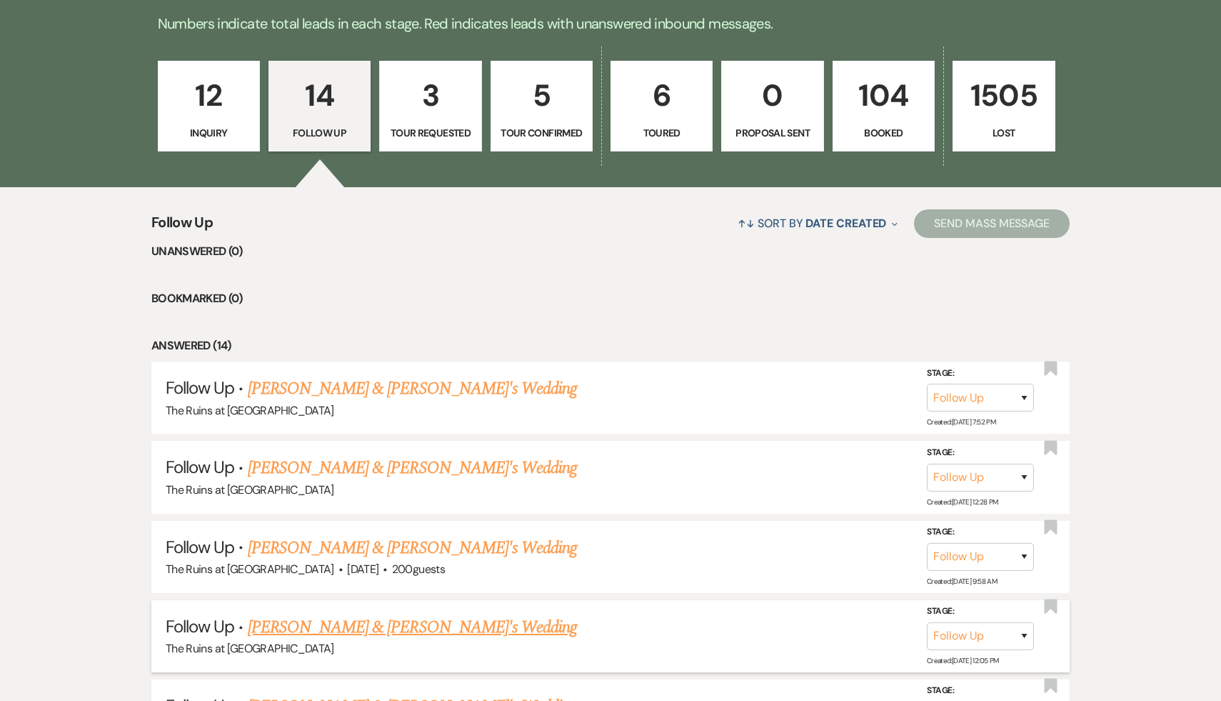
click at [359, 628] on link "Minna Kim & Fiance's Wedding" at bounding box center [413, 627] width 330 height 26
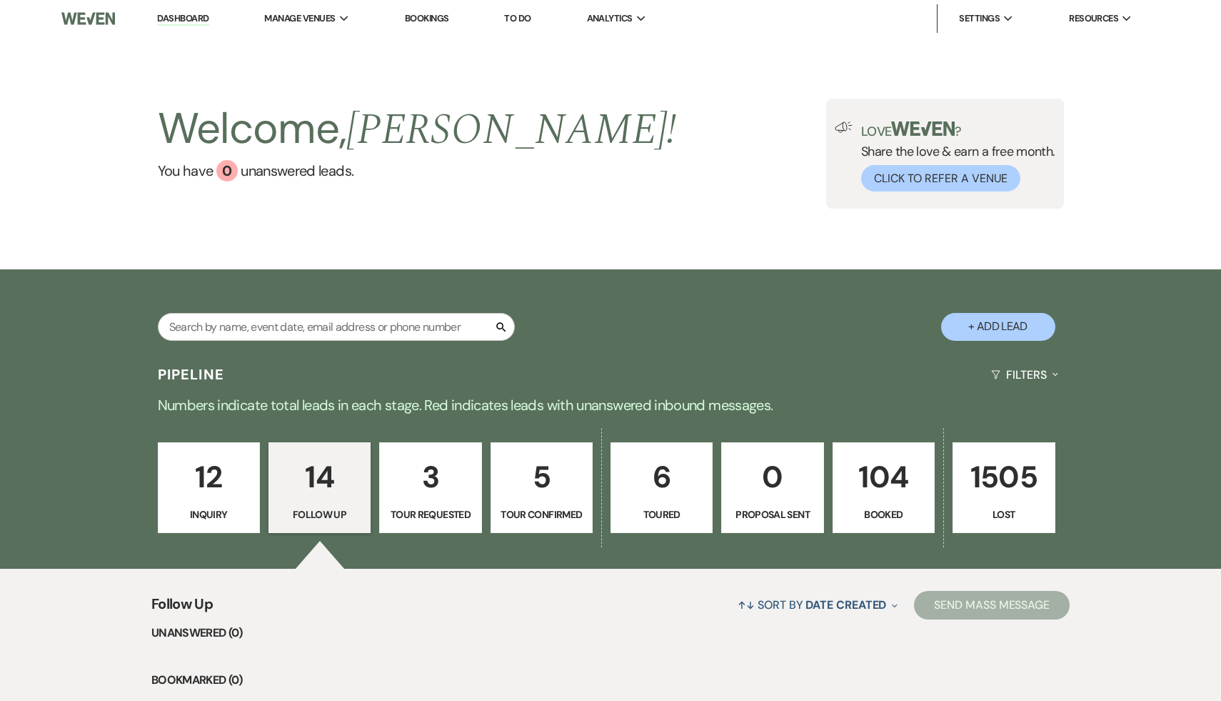
select select "9"
select select "6"
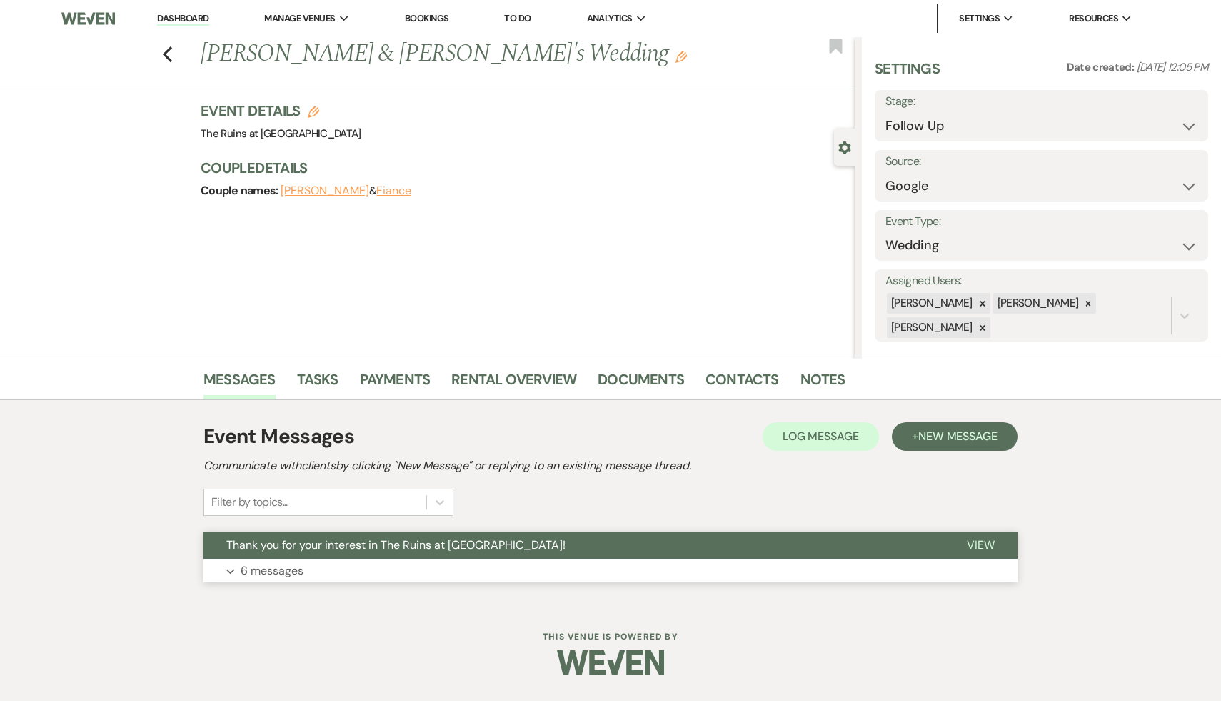
click at [435, 545] on span "Thank you for your interest in The Ruins at [GEOGRAPHIC_DATA]!" at bounding box center [395, 544] width 339 height 15
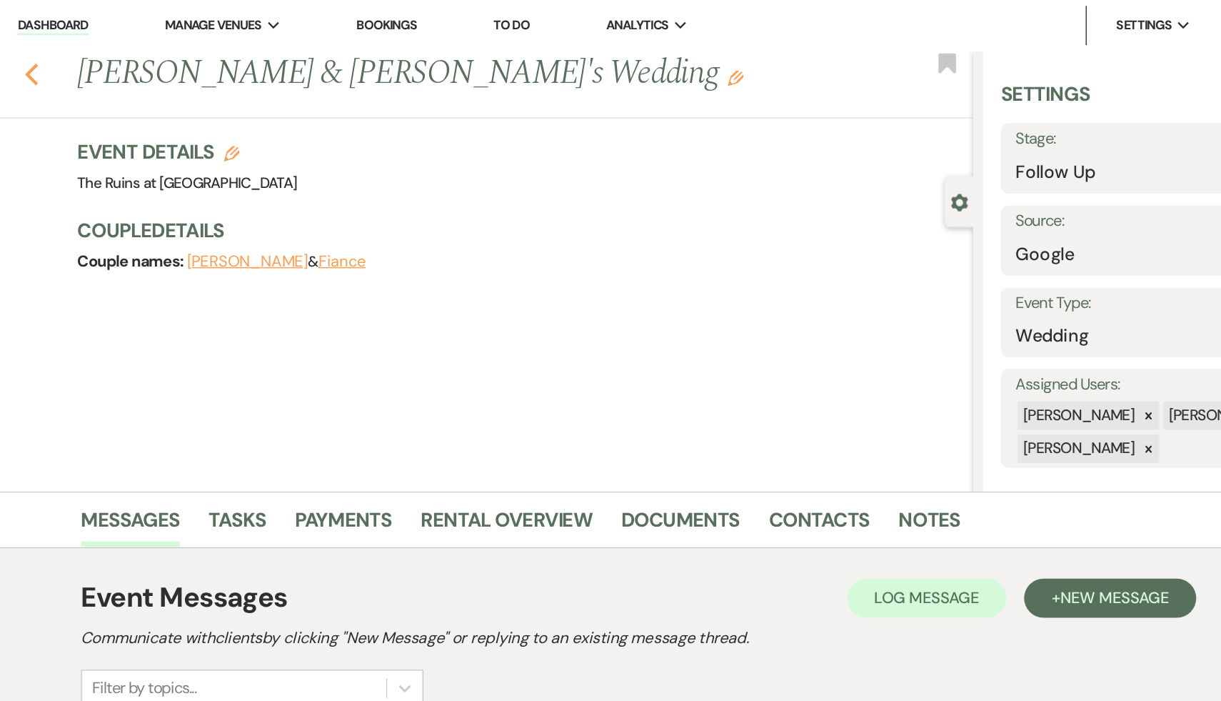
click at [168, 49] on use "button" at bounding box center [167, 54] width 9 height 16
select select "9"
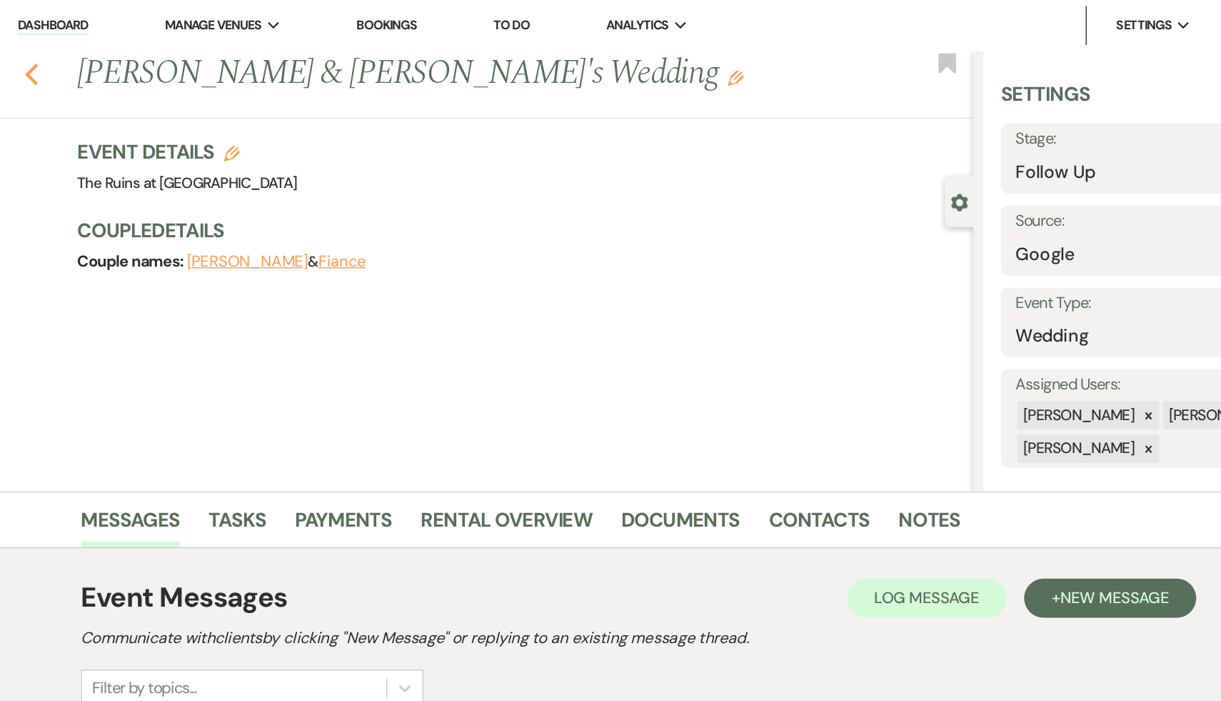
select select "9"
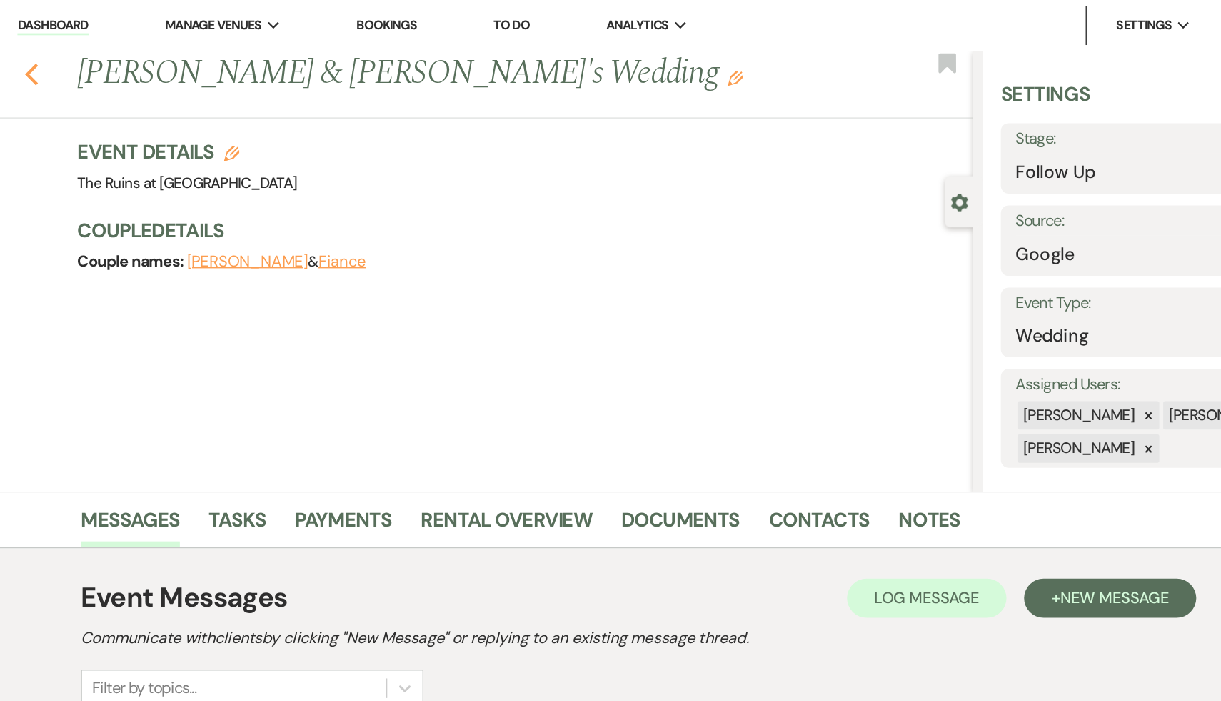
select select "9"
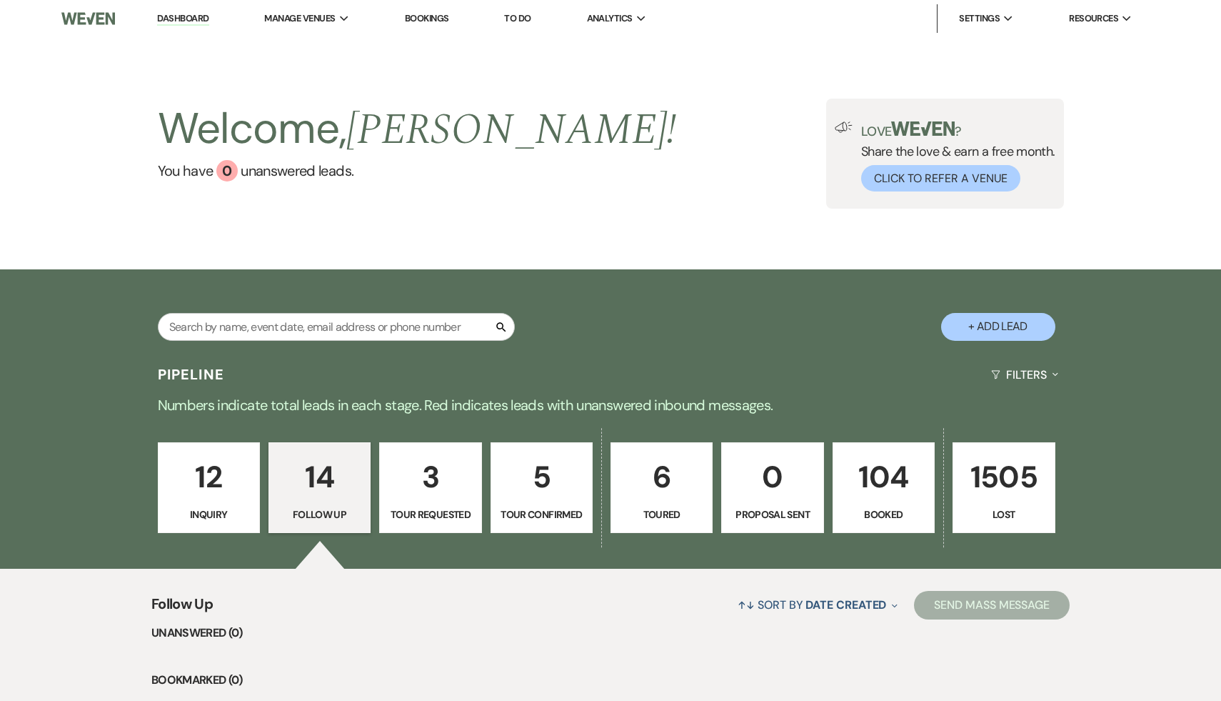
click at [176, 19] on link "Dashboard" at bounding box center [182, 19] width 51 height 14
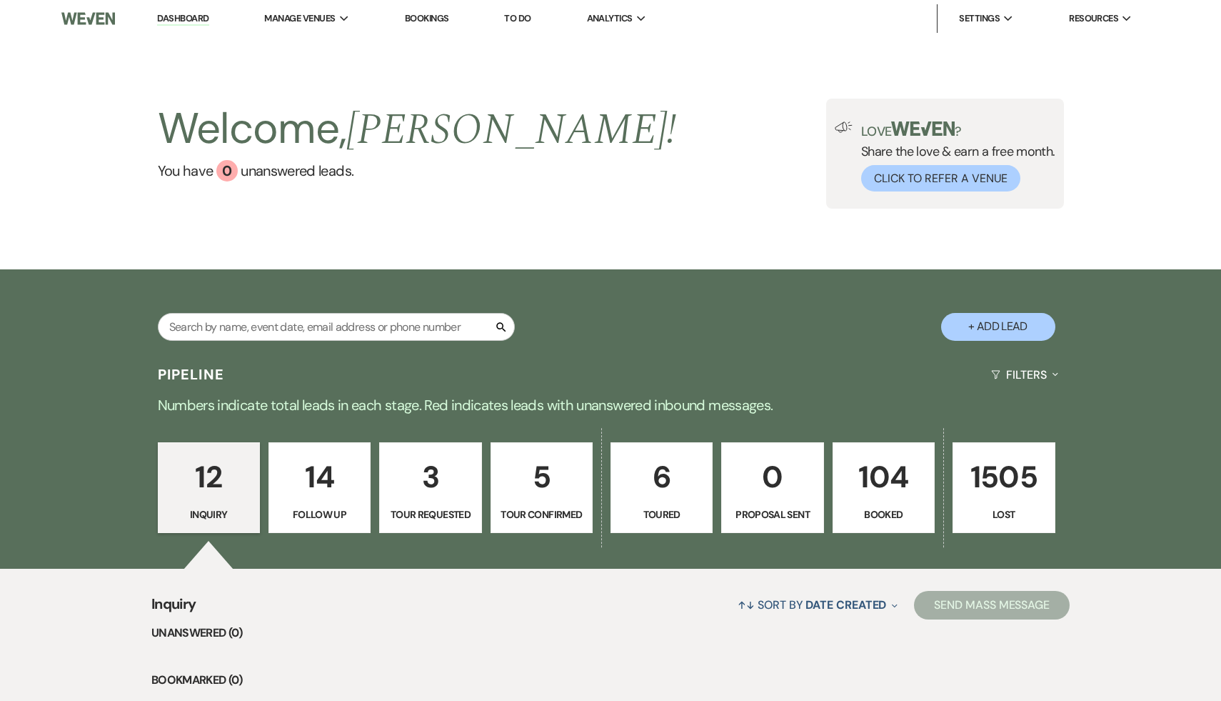
click at [871, 486] on p "104" at bounding box center [884, 477] width 84 height 48
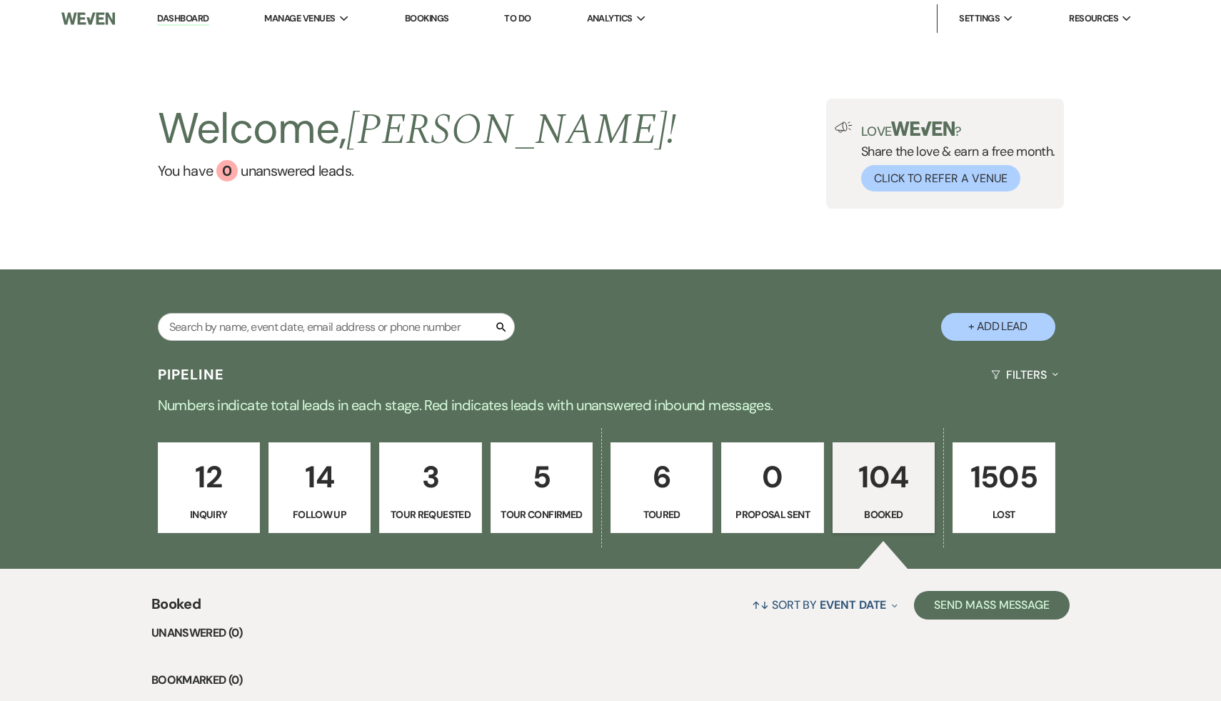
click at [901, 484] on p "104" at bounding box center [884, 477] width 84 height 48
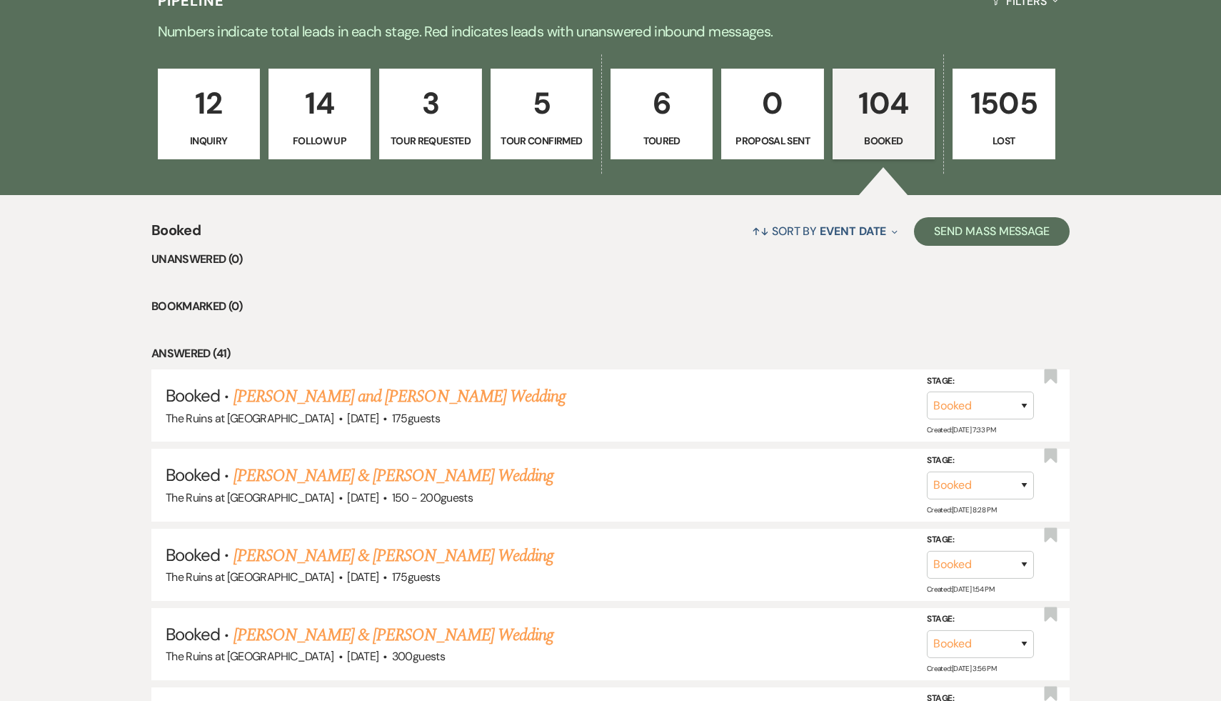
scroll to position [371, 0]
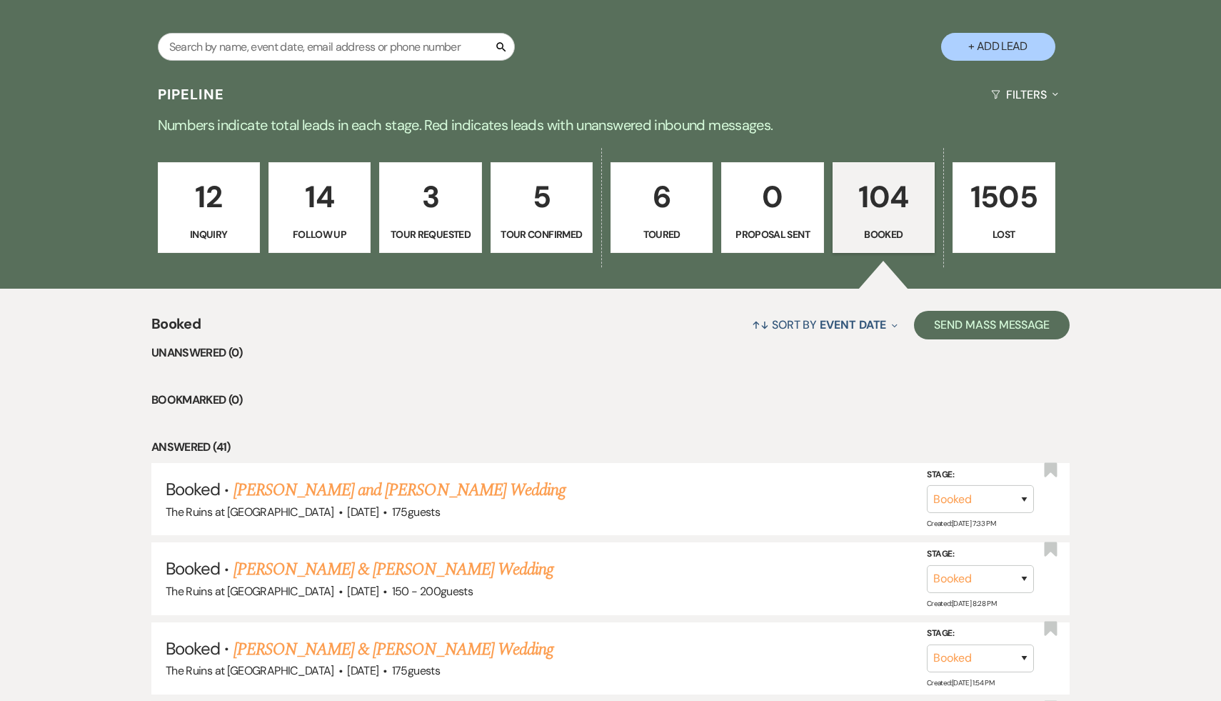
scroll to position [233, 0]
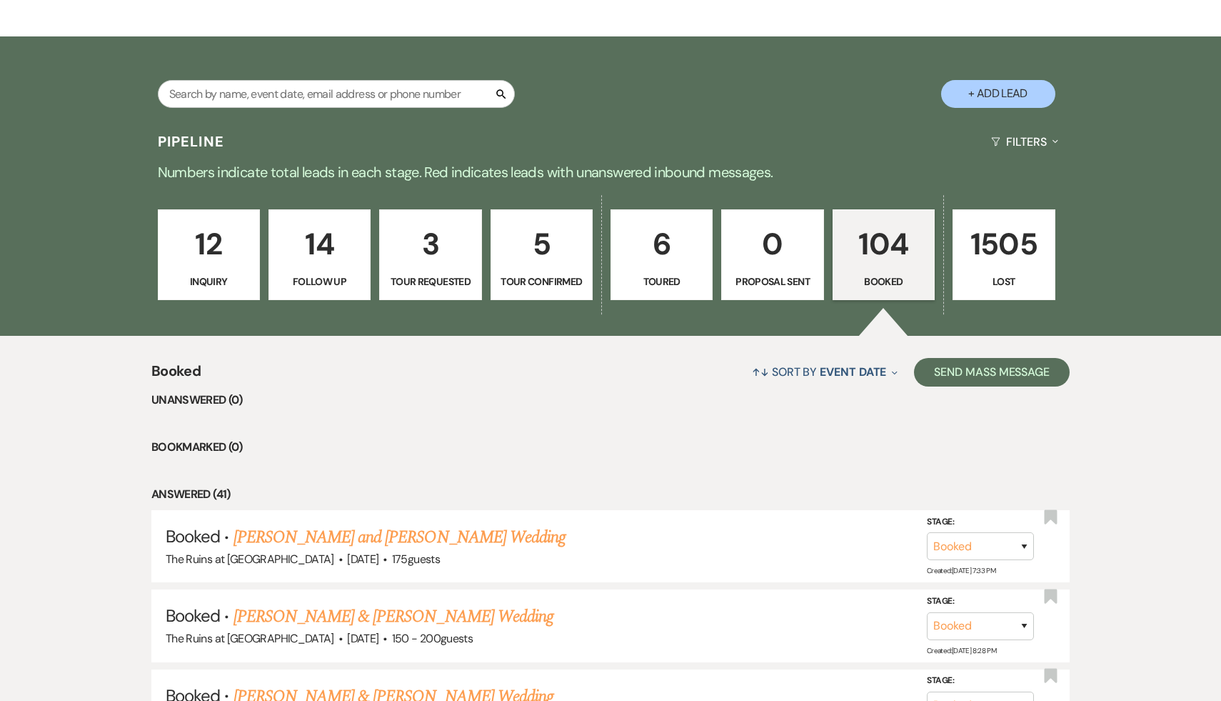
click at [344, 617] on link "Dan McDonald & Marli Kasdan's Wedding" at bounding box center [394, 616] width 320 height 26
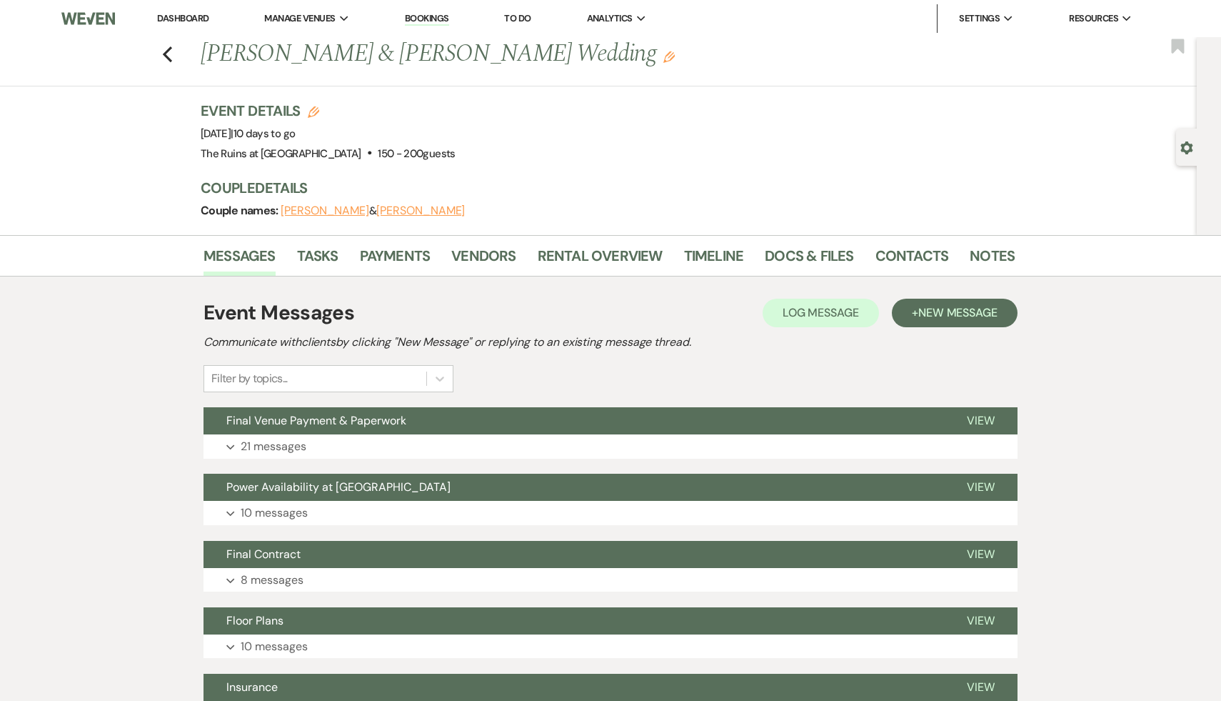
scroll to position [4, 0]
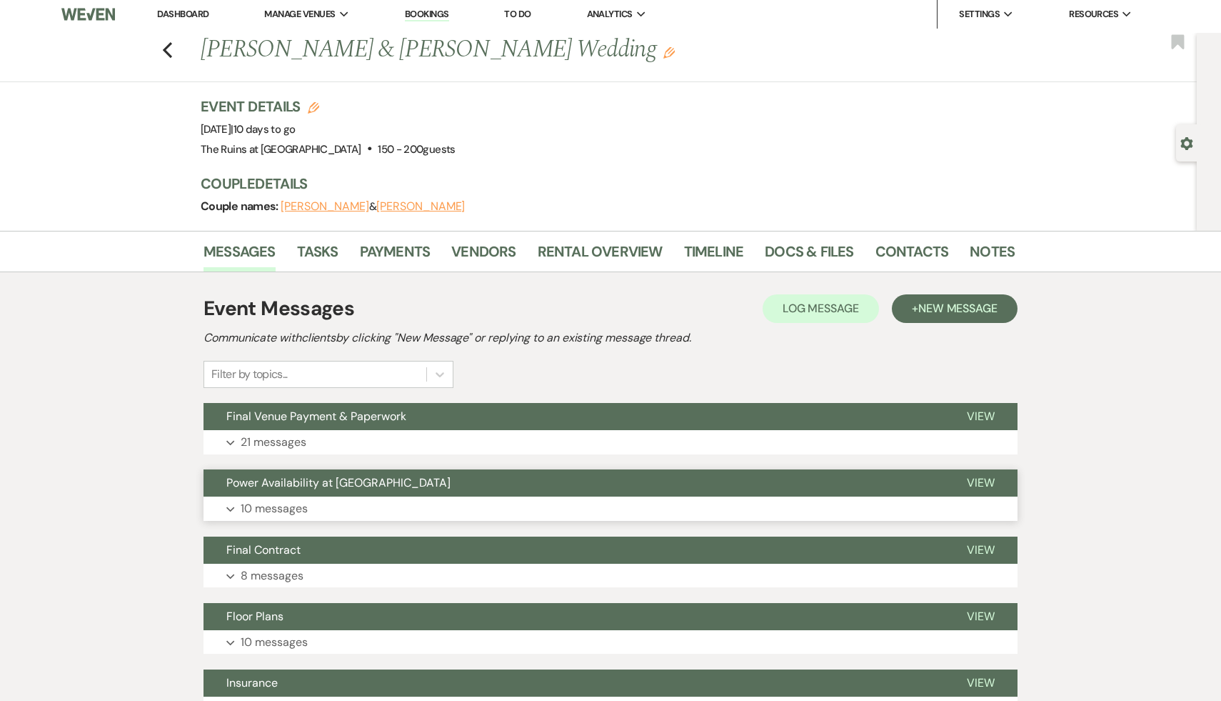
click at [383, 487] on span "Power Availability at Deere Pond" at bounding box center [338, 482] width 224 height 15
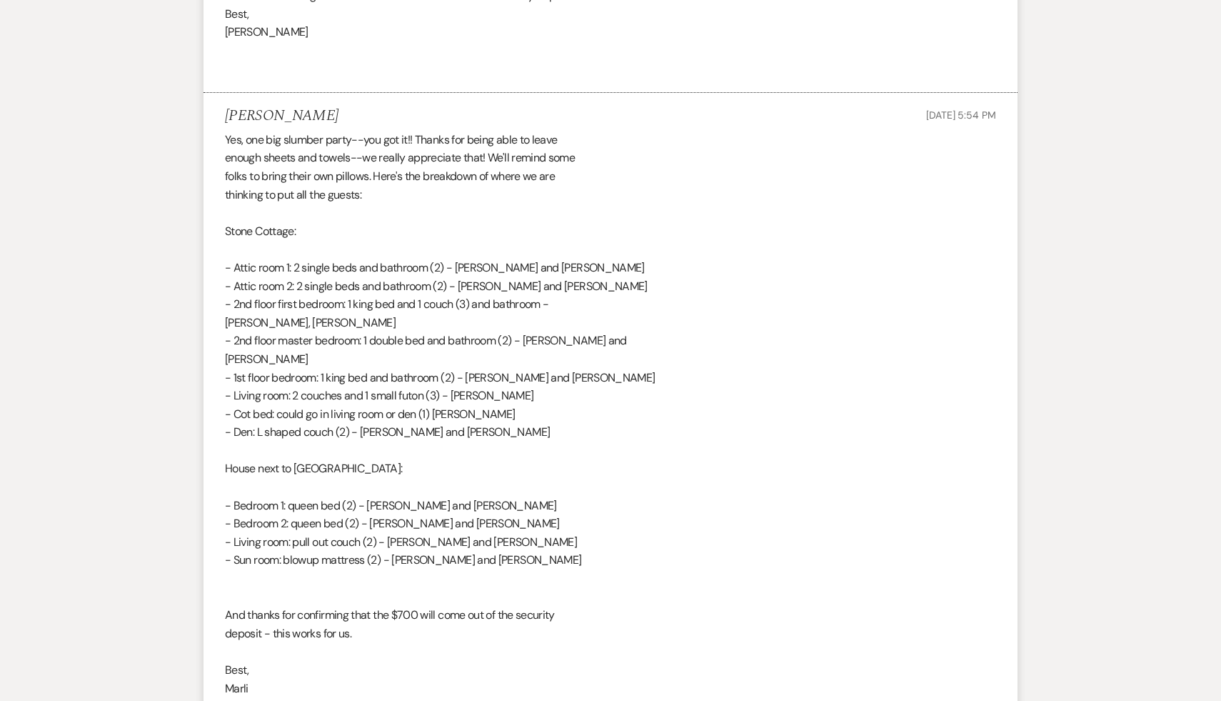
scroll to position [2536, 0]
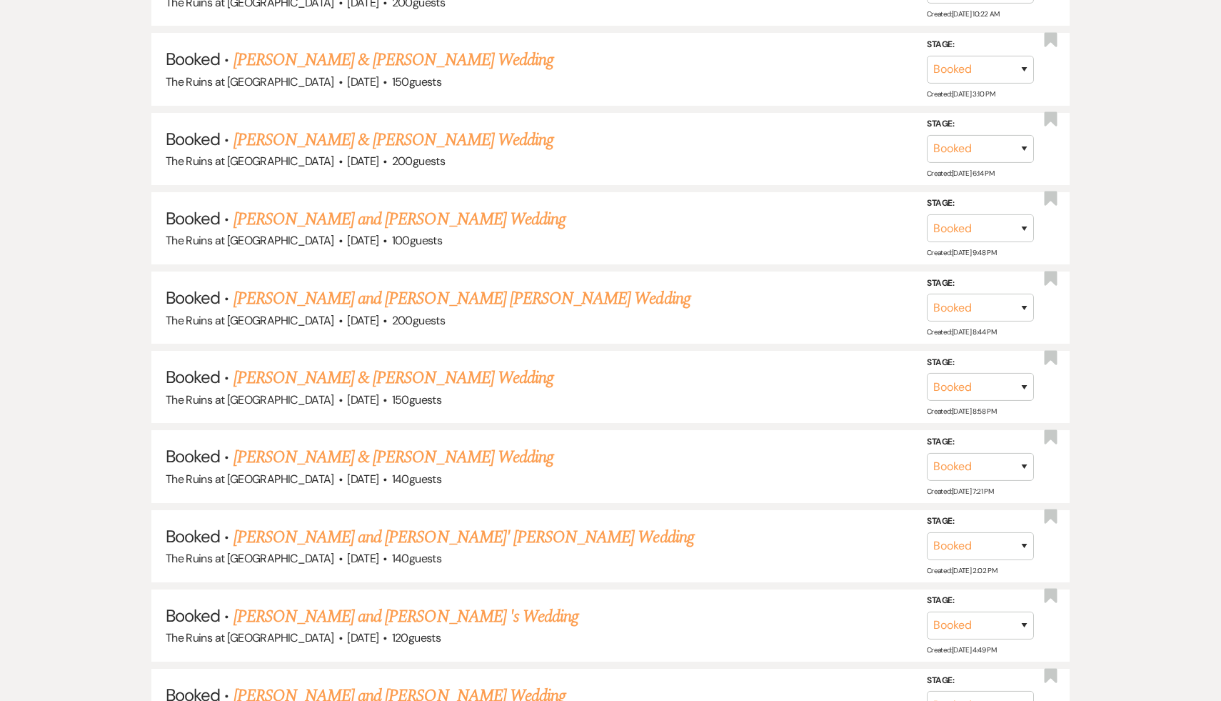
scroll to position [233, 0]
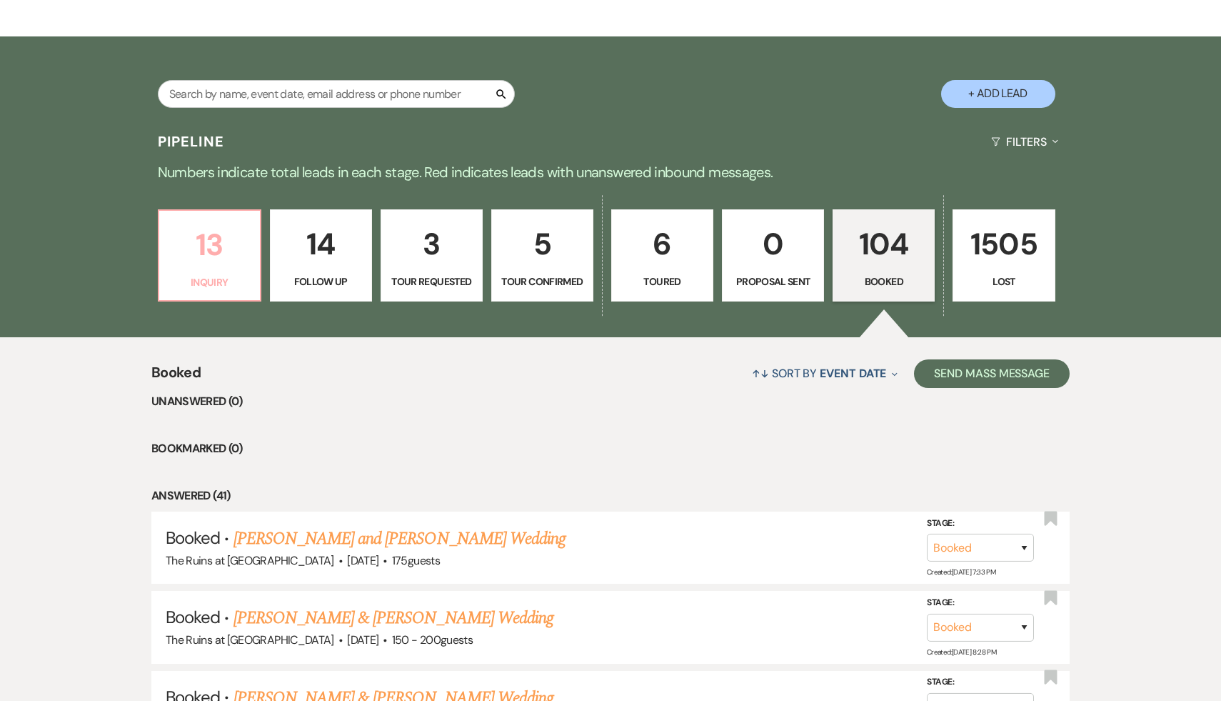
click at [212, 256] on p "13" at bounding box center [210, 245] width 84 height 48
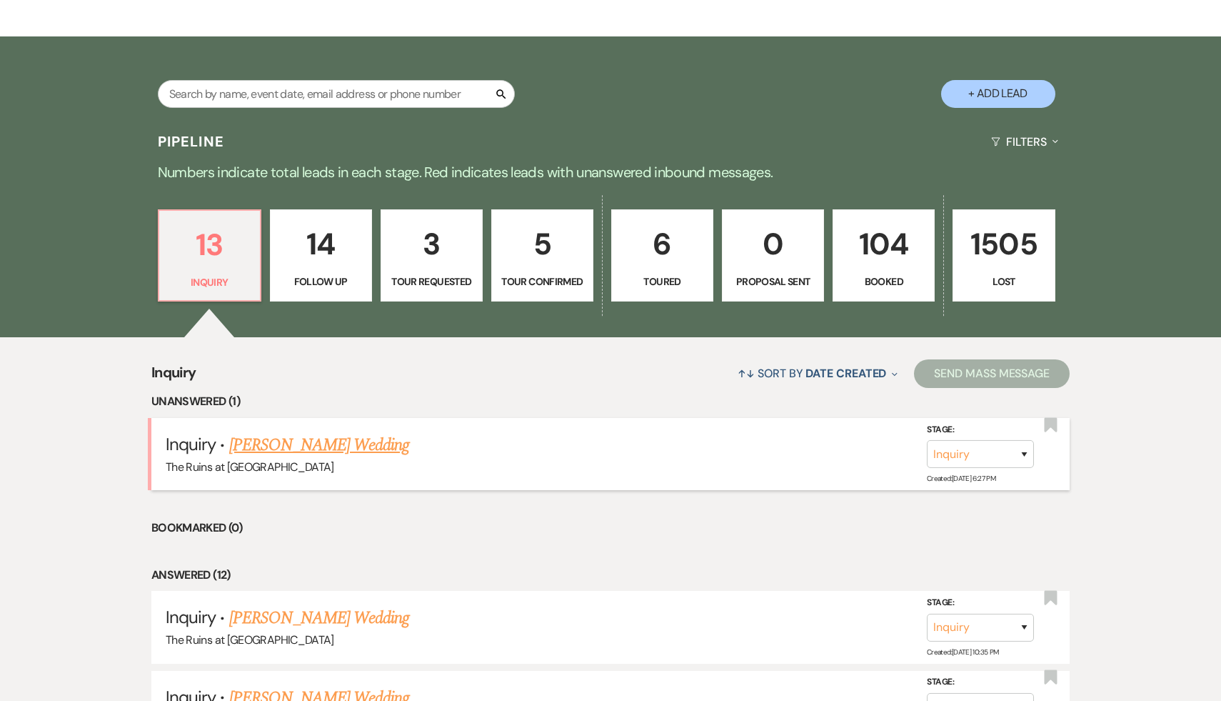
click at [336, 451] on link "[PERSON_NAME] Wedding" at bounding box center [319, 445] width 181 height 26
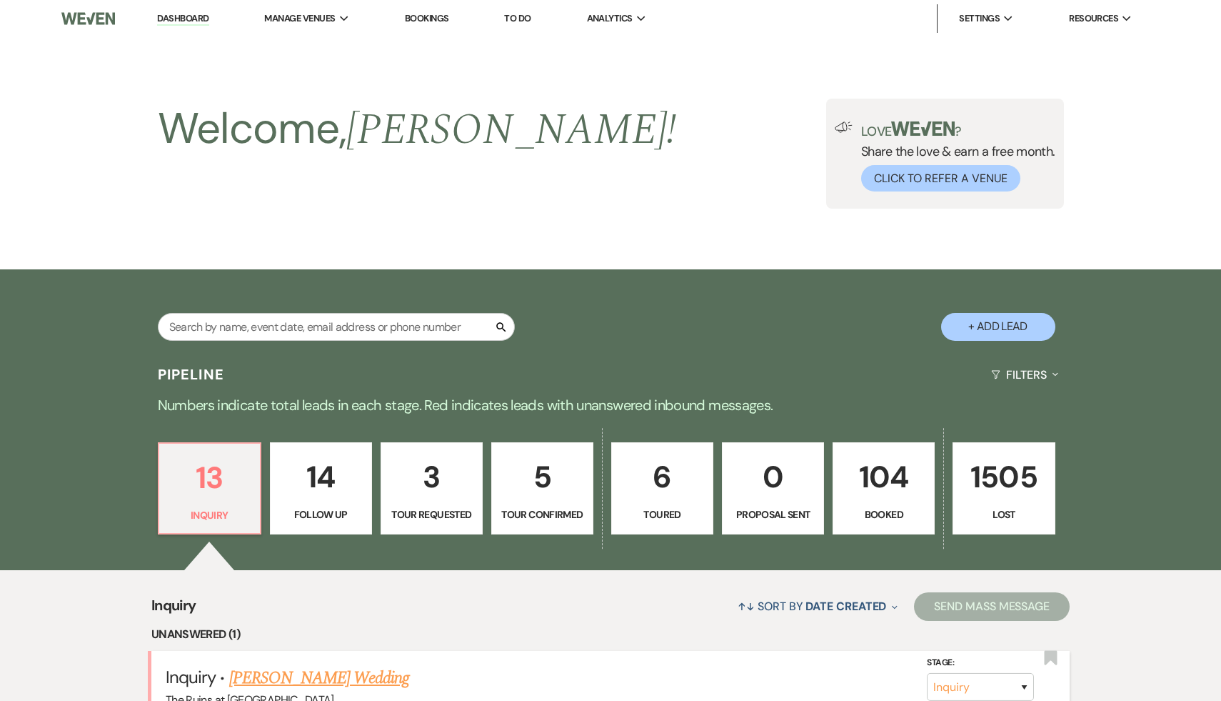
select select "5"
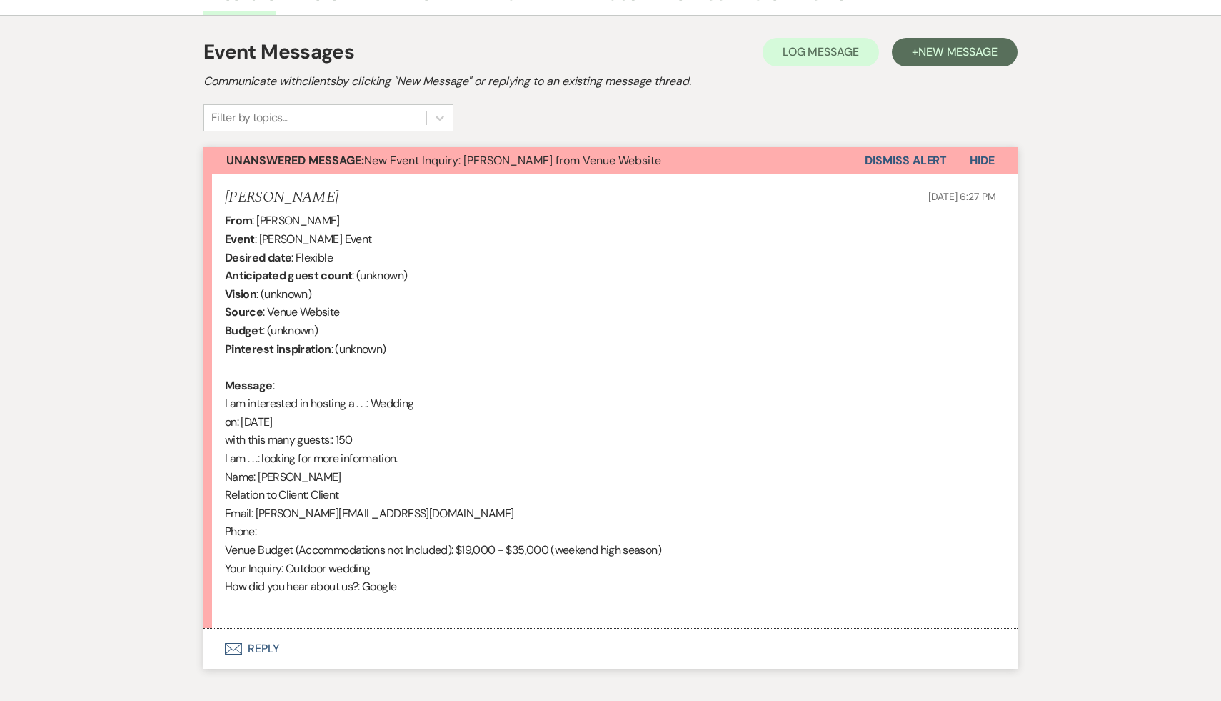
scroll to position [418, 0]
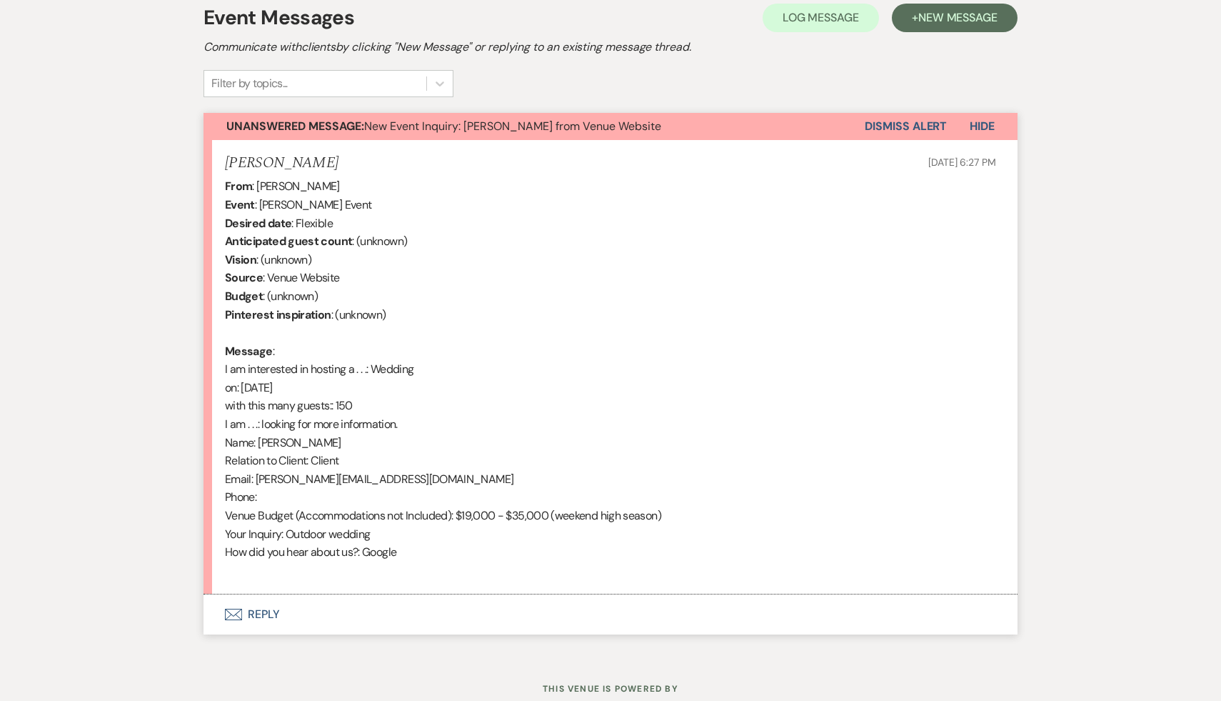
click at [256, 616] on button "Envelope Reply" at bounding box center [611, 614] width 814 height 40
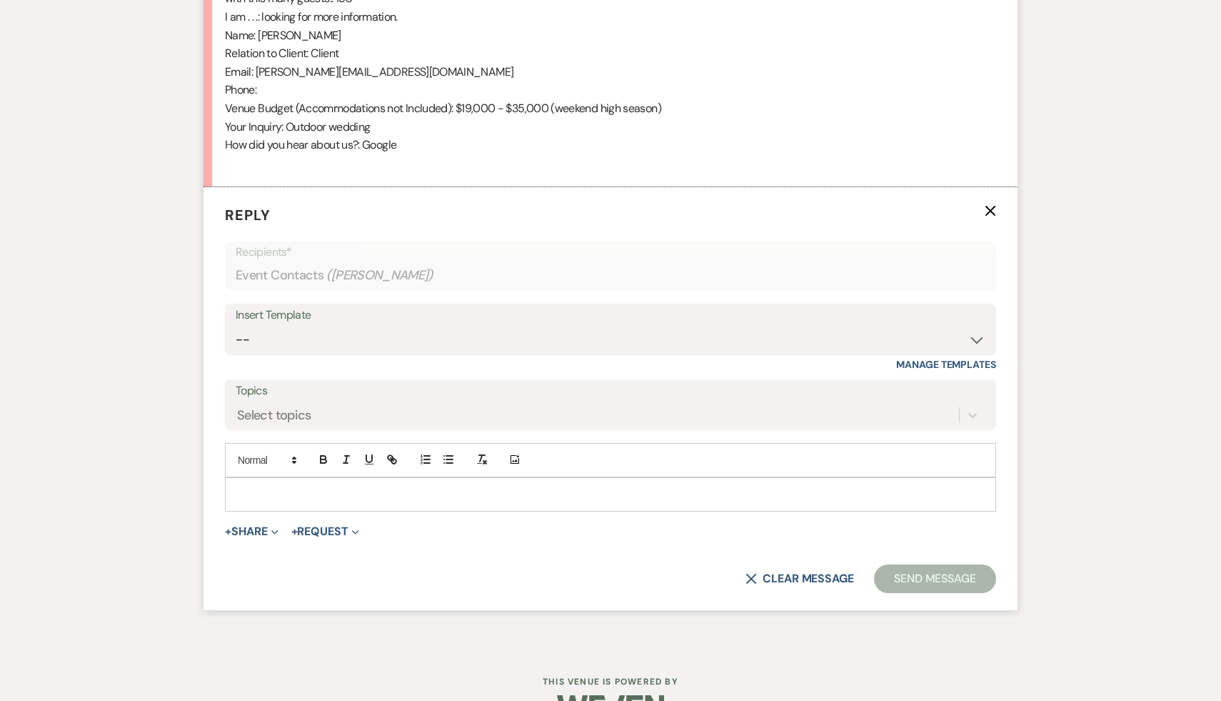
scroll to position [865, 0]
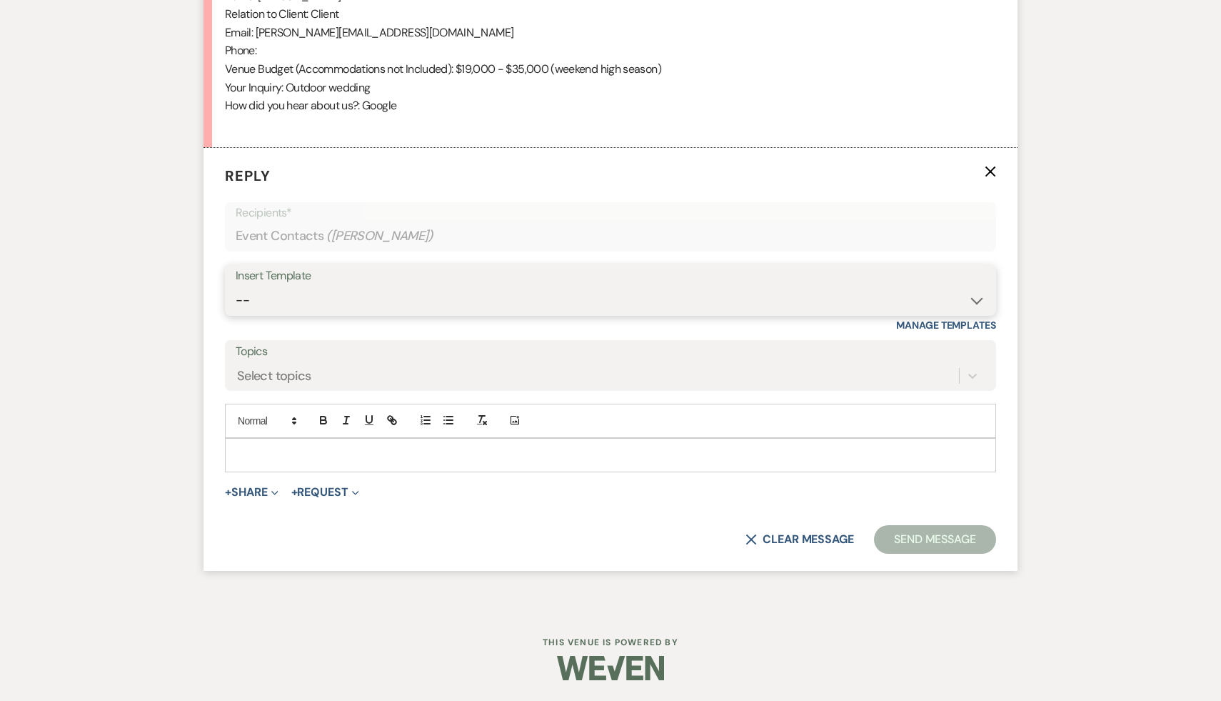
click at [973, 298] on select "-- Weven Planning Portal Introduction (Booked Events) Initial Inquiry Response …" at bounding box center [611, 300] width 750 height 28
select select "3991"
click at [236, 286] on select "-- Weven Planning Portal Introduction (Booked Events) Initial Inquiry Response …" at bounding box center [611, 300] width 750 height 28
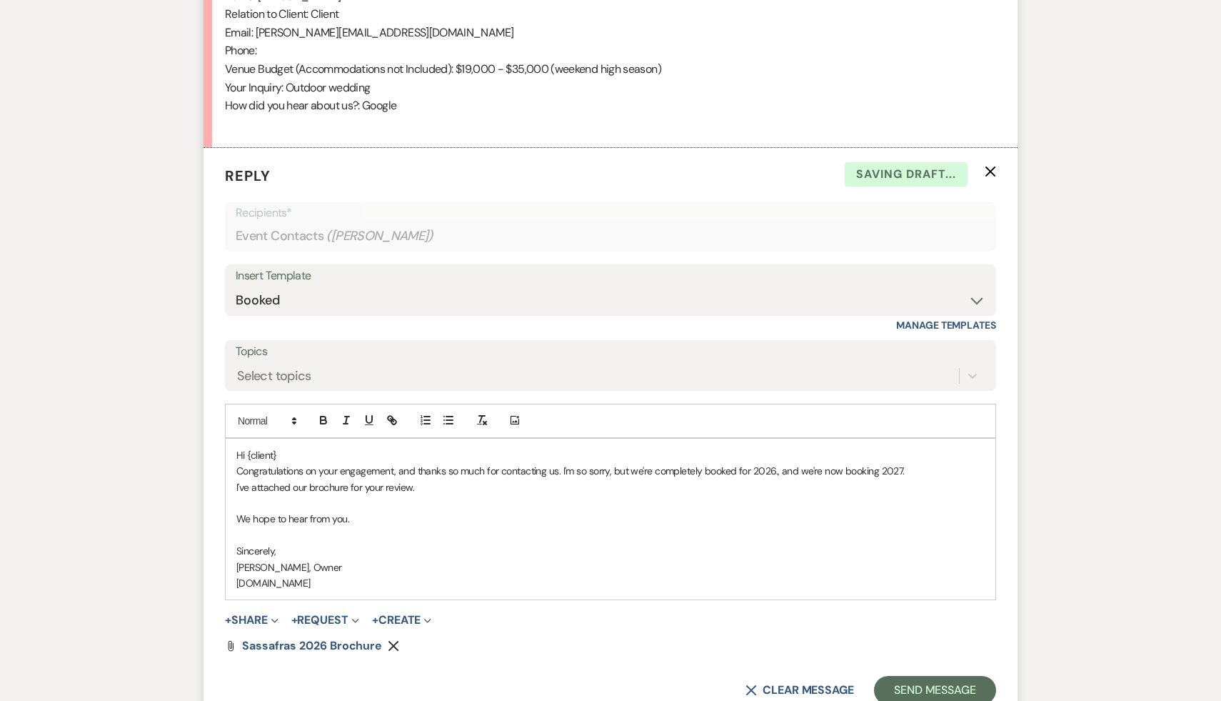
click at [301, 459] on p "Hi {client}" at bounding box center [610, 455] width 748 height 16
click at [434, 481] on p "I've attached our brochure for your review." at bounding box center [610, 487] width 748 height 16
click at [937, 691] on button "Send Message" at bounding box center [935, 690] width 122 height 29
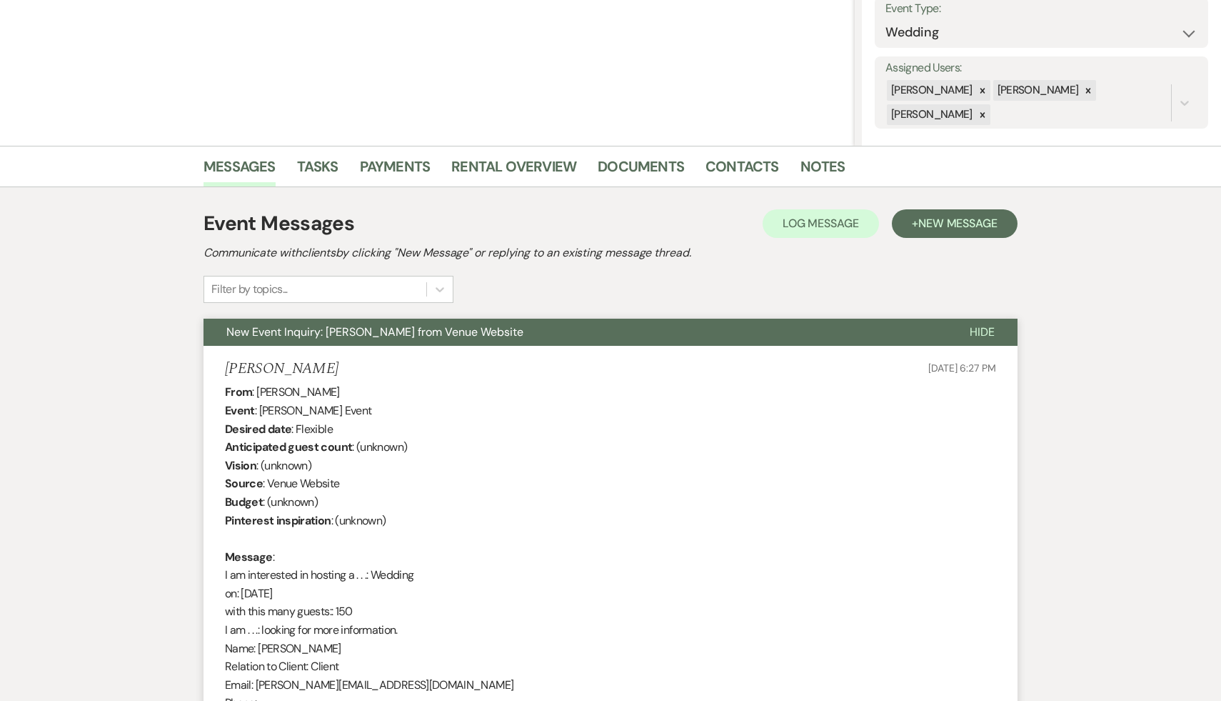
scroll to position [0, 0]
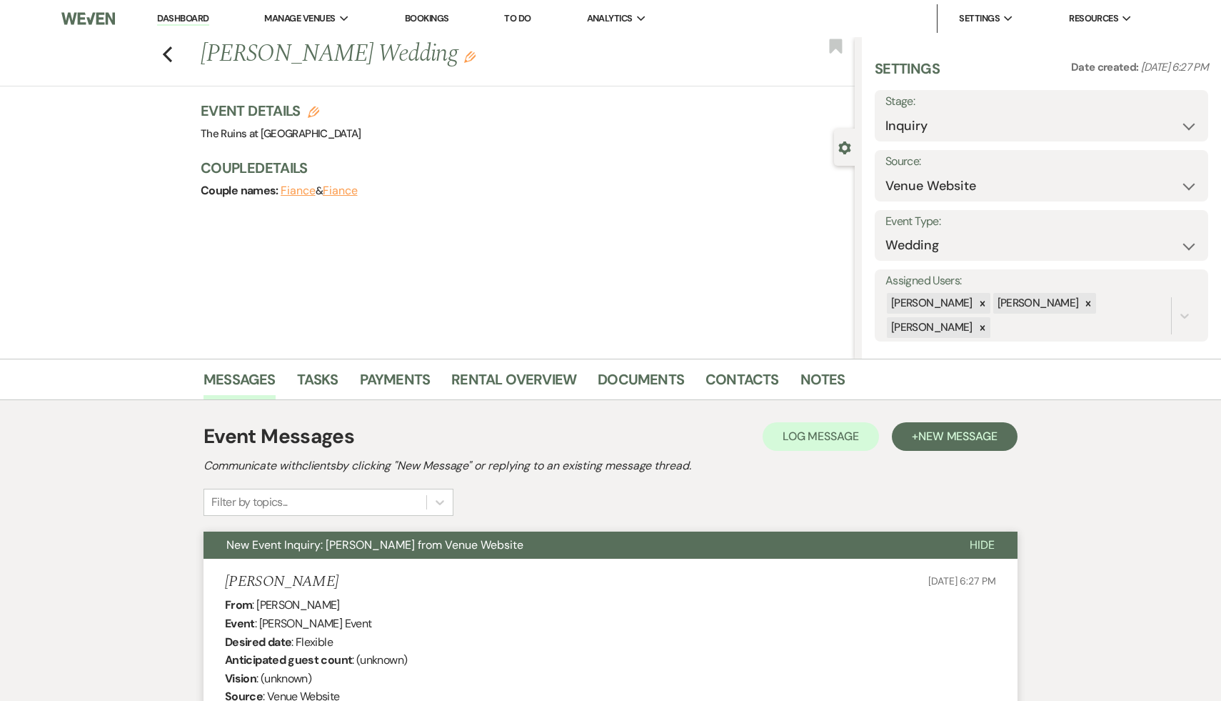
click at [192, 15] on link "Dashboard" at bounding box center [182, 19] width 51 height 14
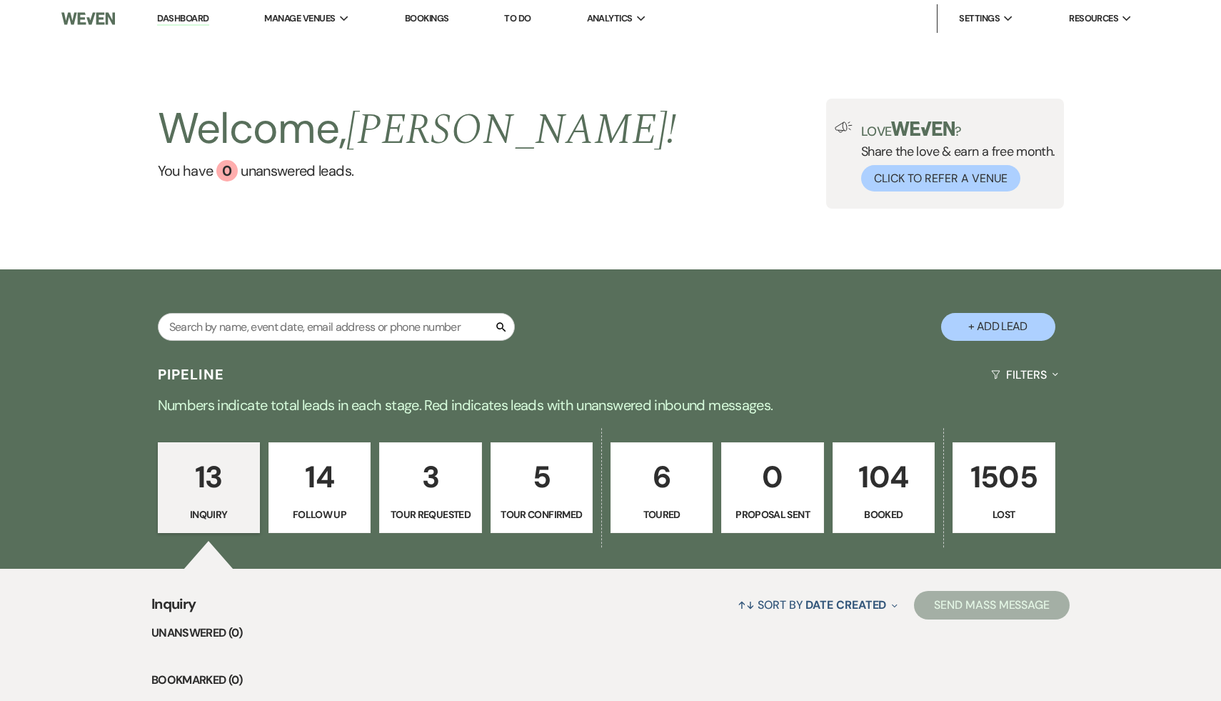
click at [446, 478] on p "3" at bounding box center [430, 477] width 84 height 48
select select "2"
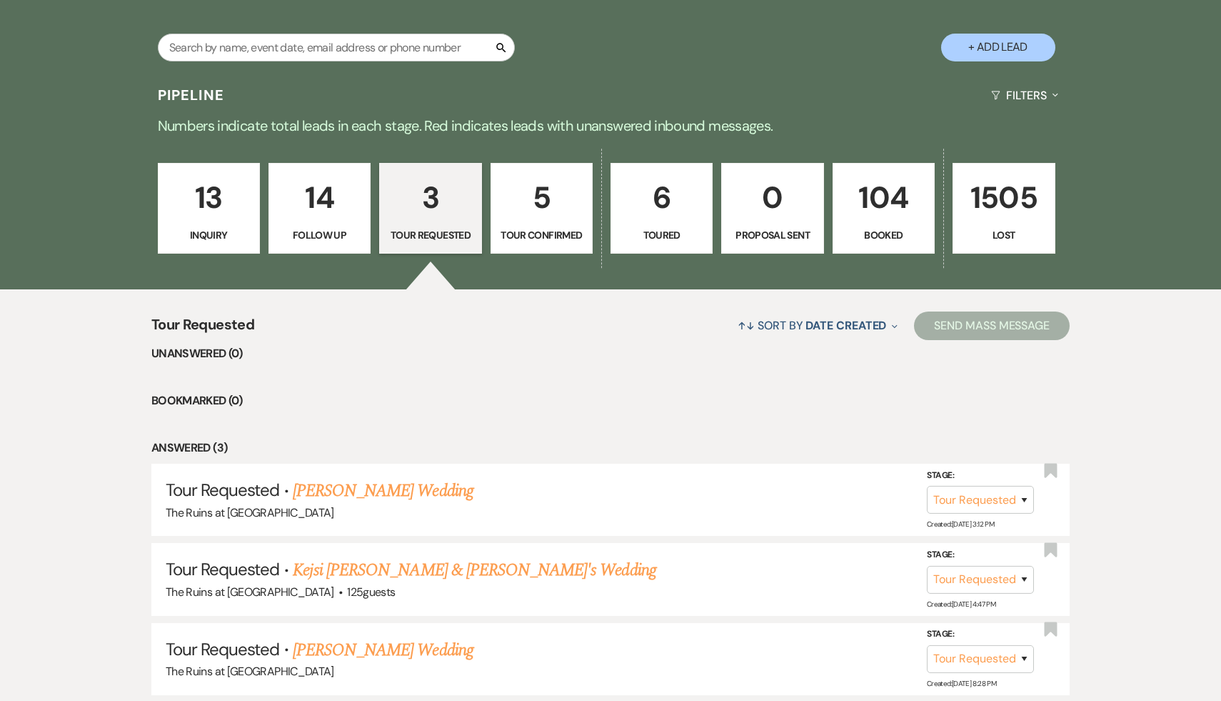
scroll to position [285, 0]
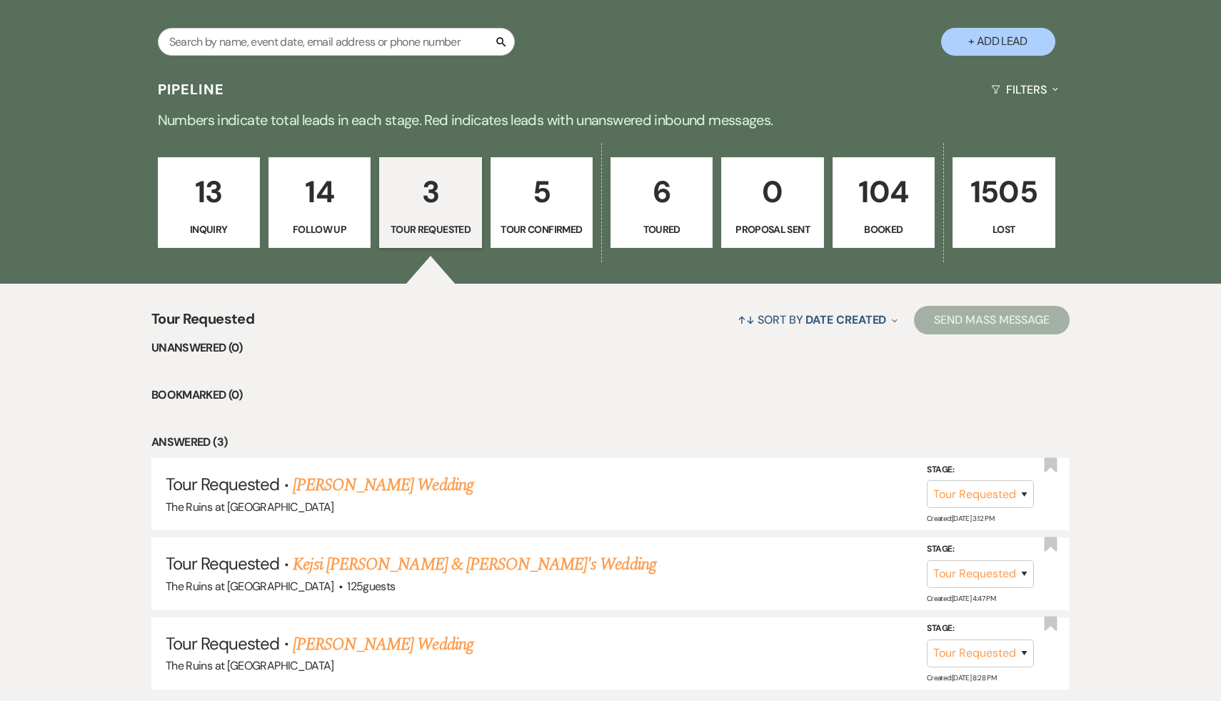
click at [318, 197] on p "14" at bounding box center [320, 192] width 84 height 48
select select "9"
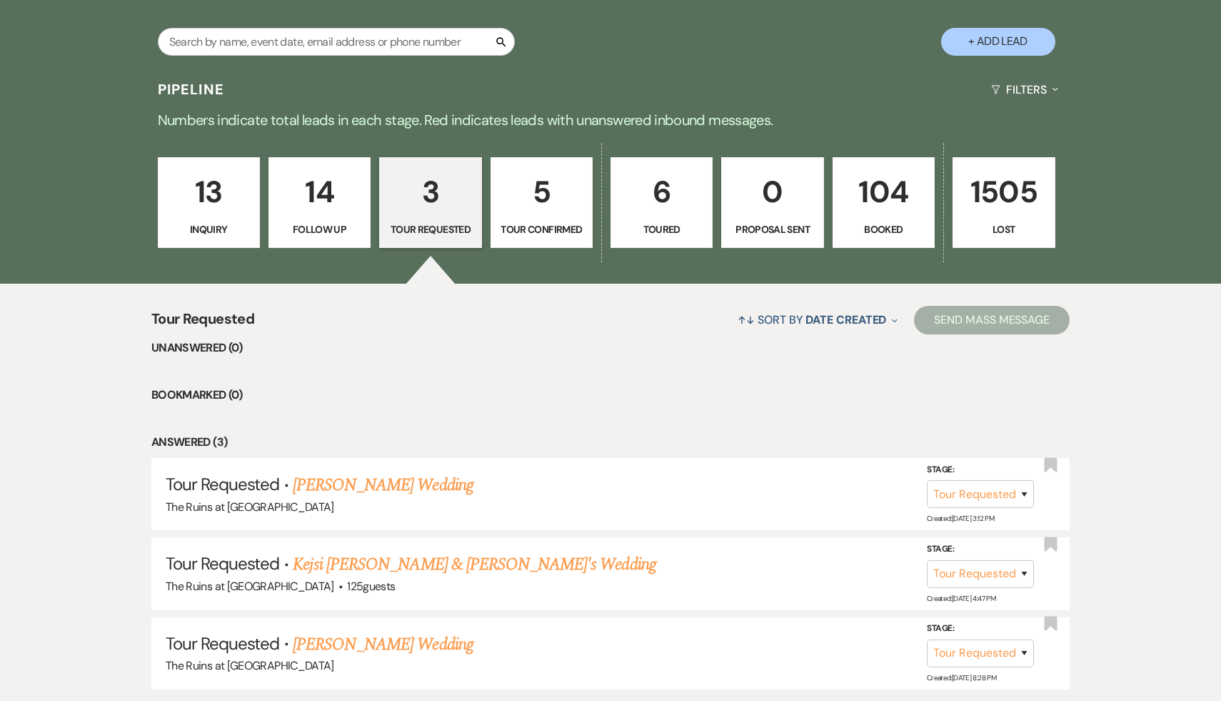
select select "9"
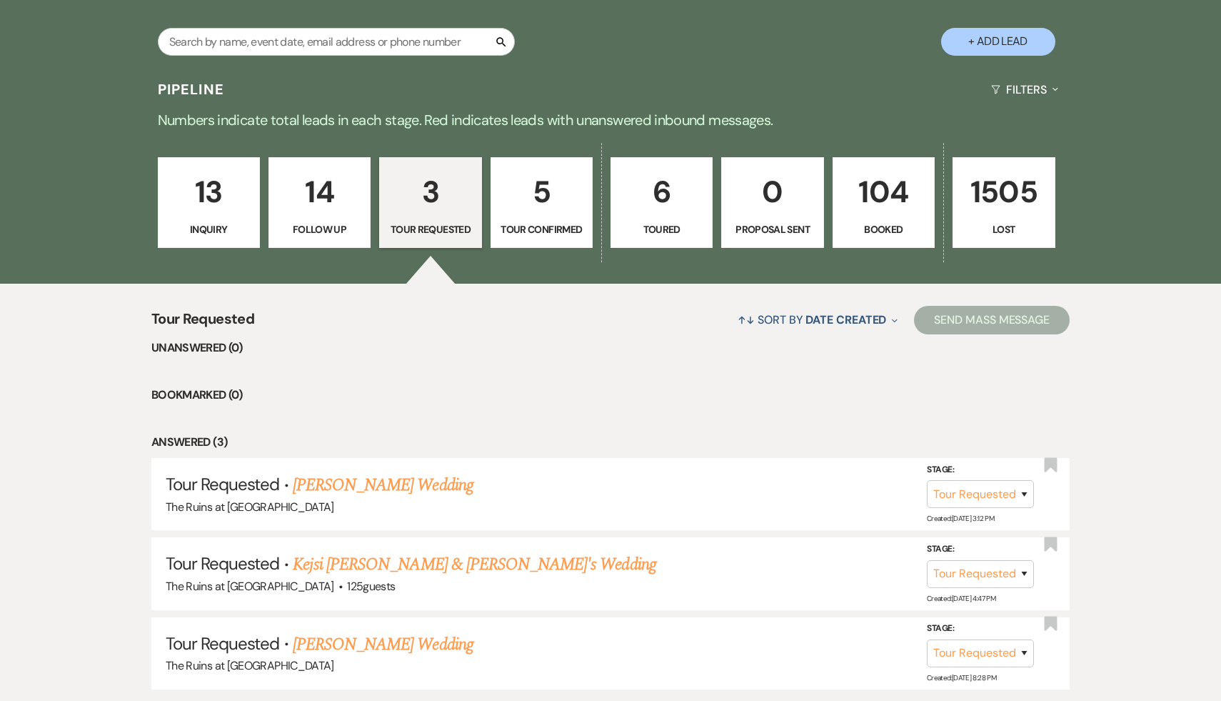
select select "9"
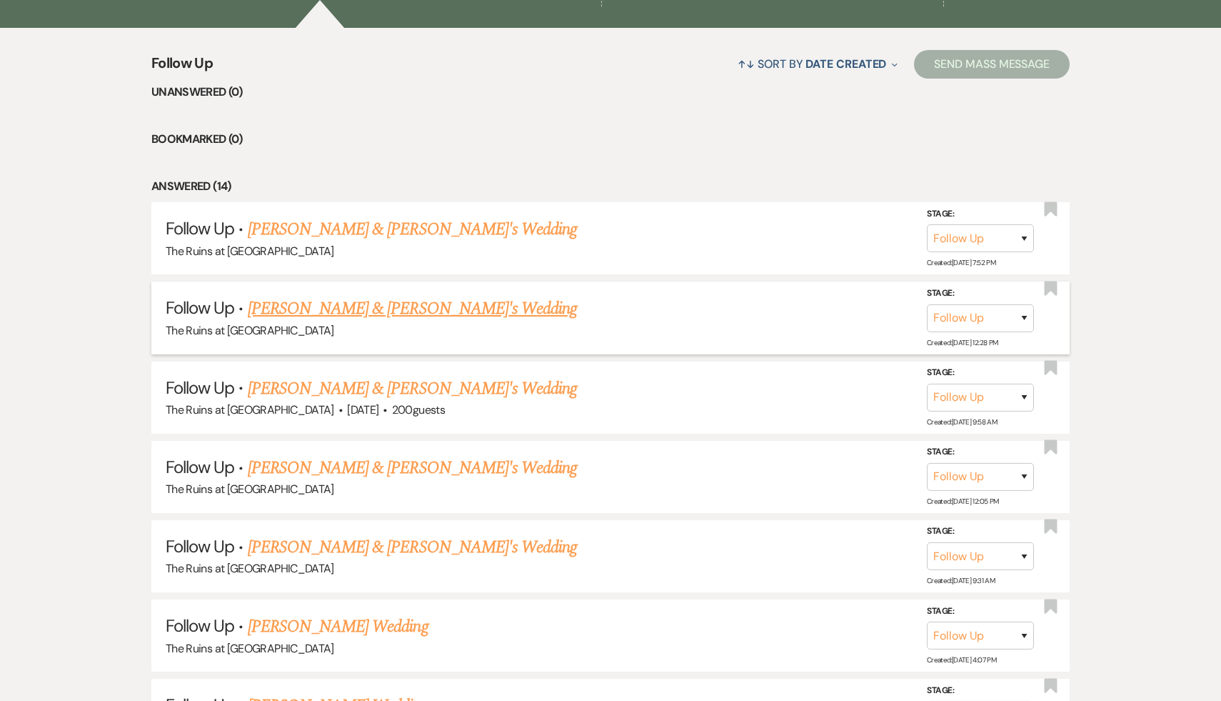
scroll to position [546, 0]
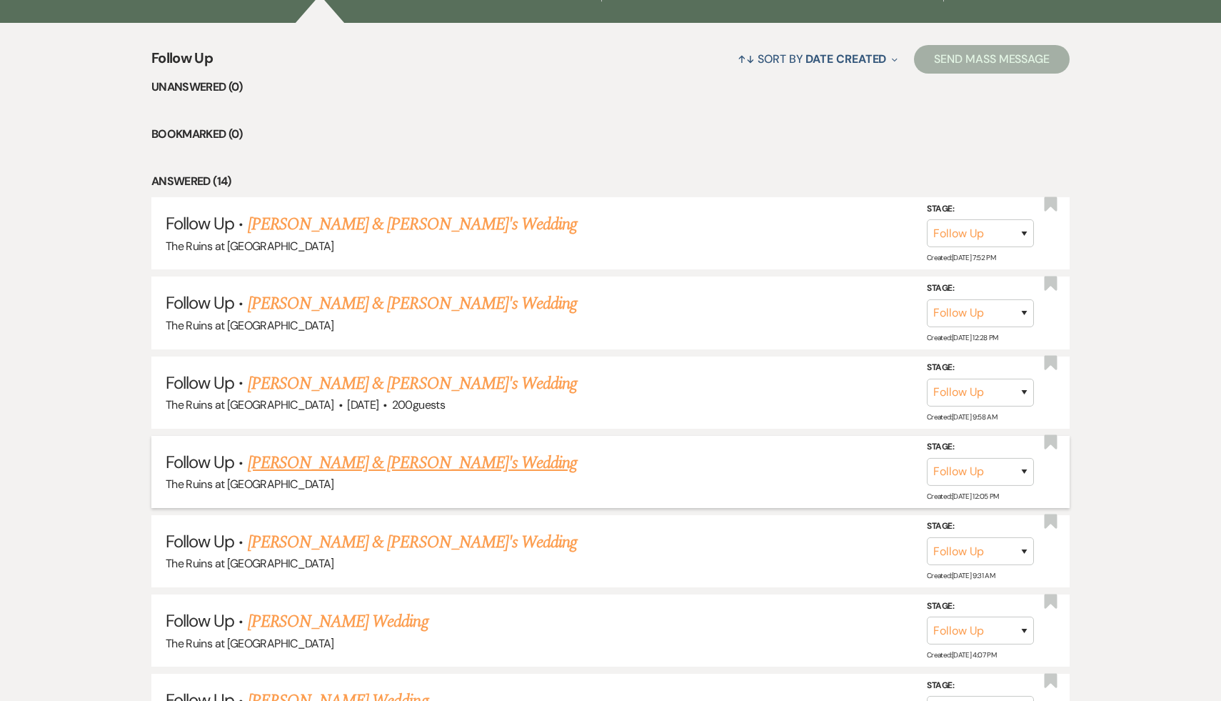
click at [323, 461] on link "Minna Kim & Fiance's Wedding" at bounding box center [413, 463] width 330 height 26
select select "9"
select select "6"
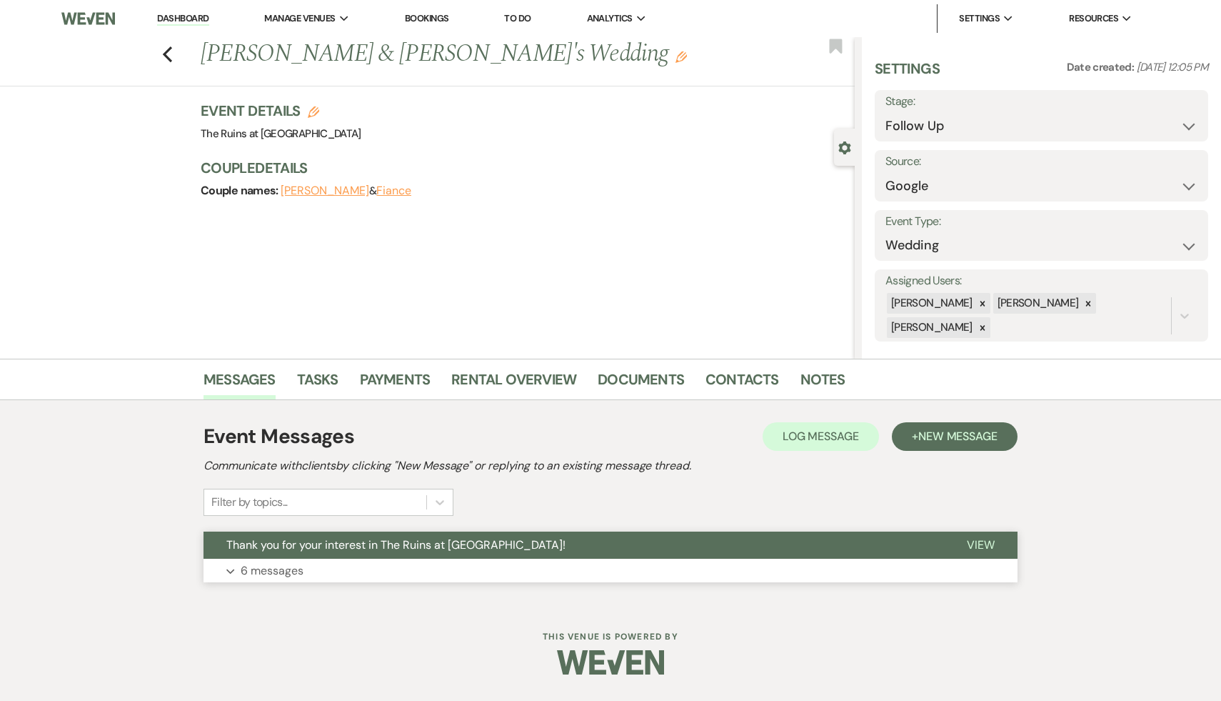
click at [324, 543] on span "Thank you for your interest in The Ruins at [GEOGRAPHIC_DATA]!" at bounding box center [395, 544] width 339 height 15
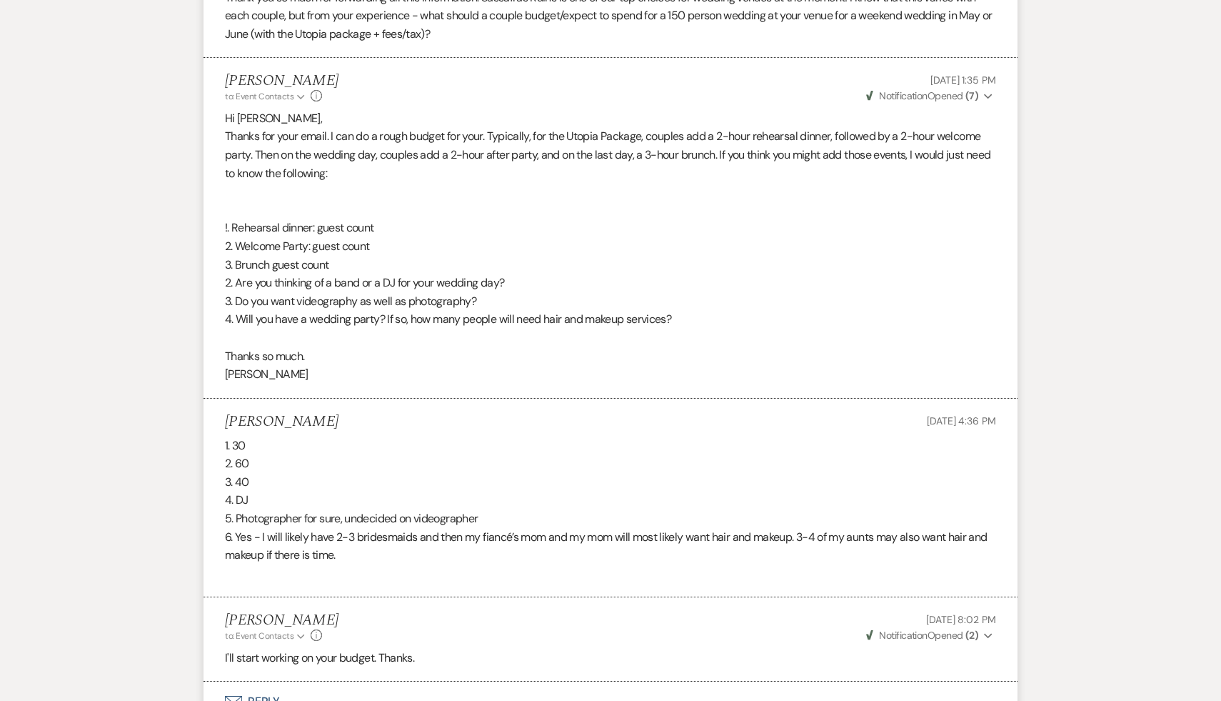
scroll to position [1647, 0]
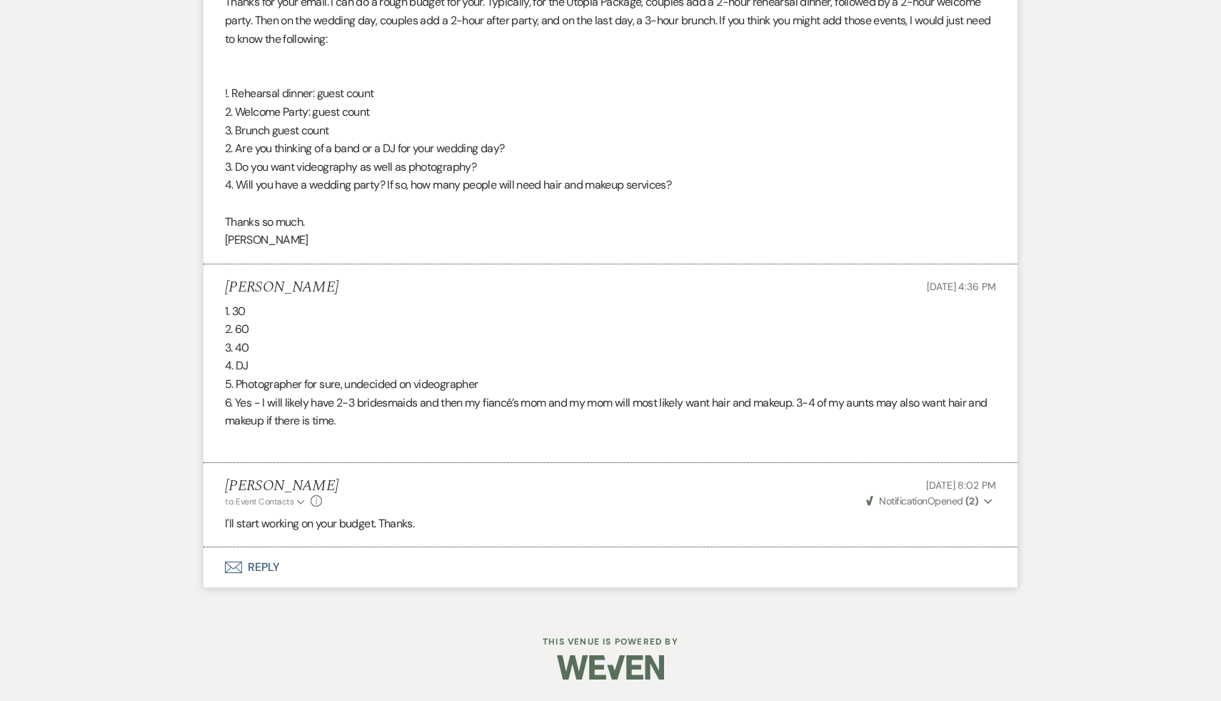
click at [257, 569] on button "Envelope Reply" at bounding box center [611, 567] width 814 height 40
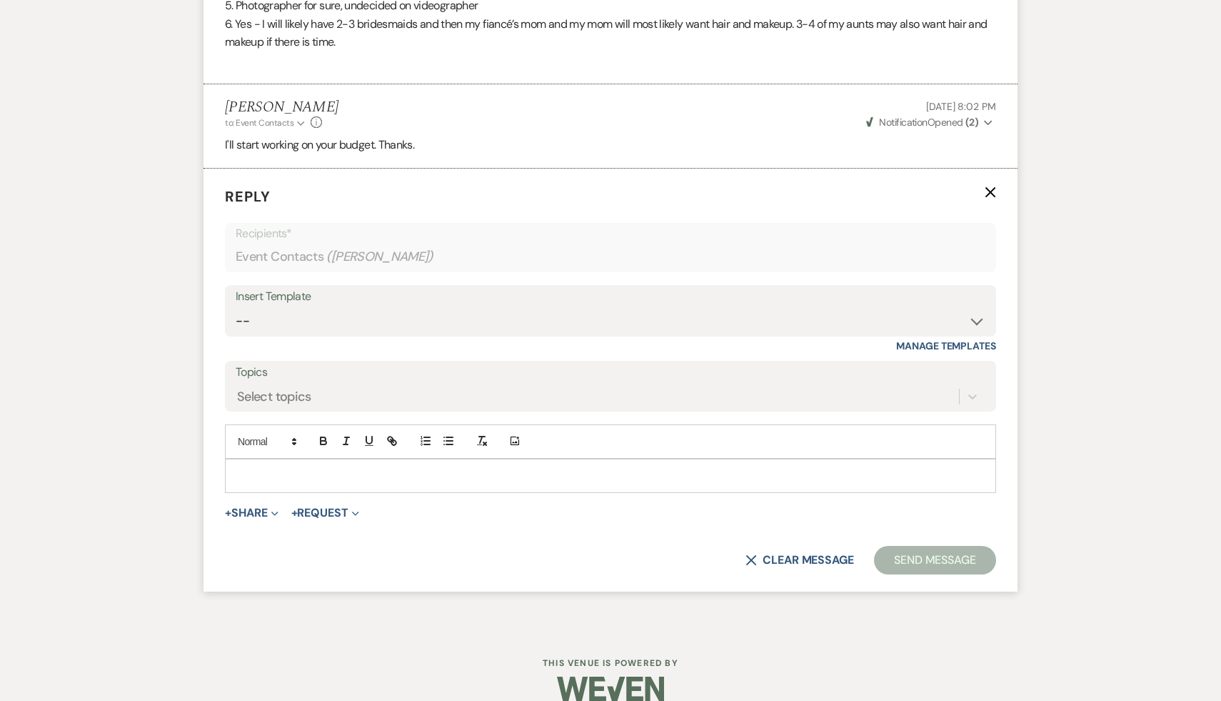
scroll to position [2046, 0]
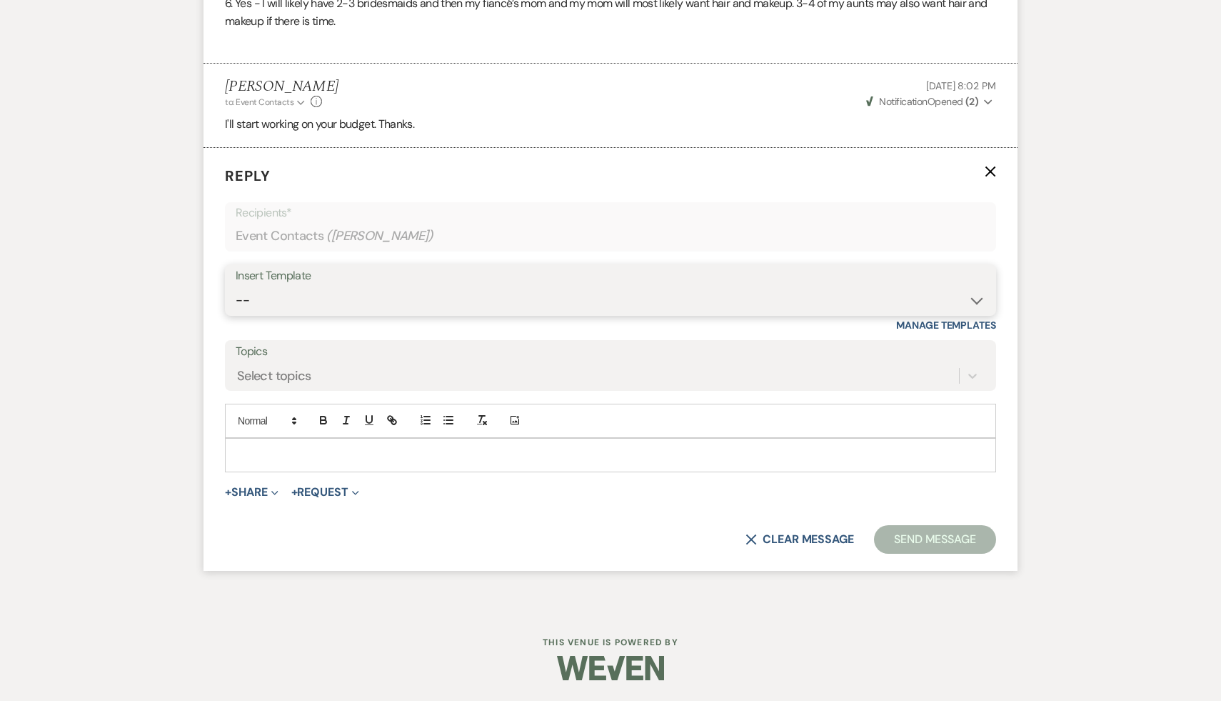
click at [974, 297] on select "-- Weven Planning Portal Introduction (Booked Events) Initial Inquiry Response …" at bounding box center [611, 300] width 750 height 28
click at [249, 494] on button "+ Share Expand" at bounding box center [252, 491] width 54 height 11
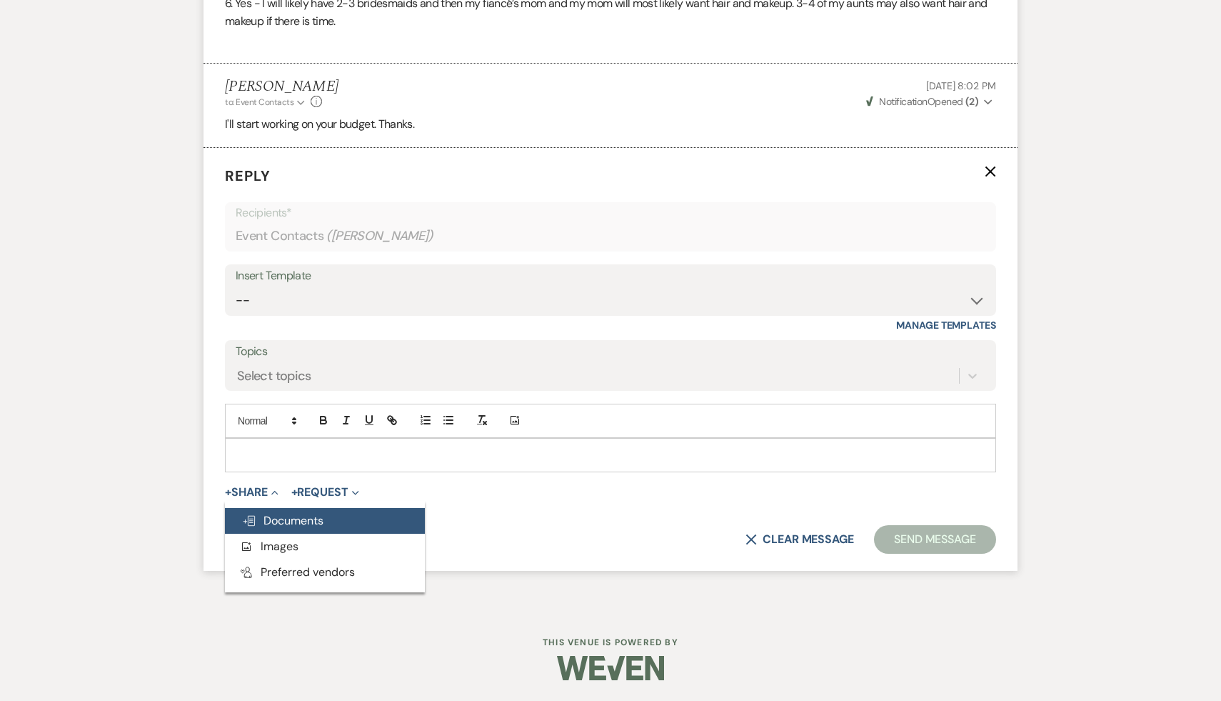
click at [289, 517] on span "Doc Upload Documents" at bounding box center [282, 520] width 81 height 15
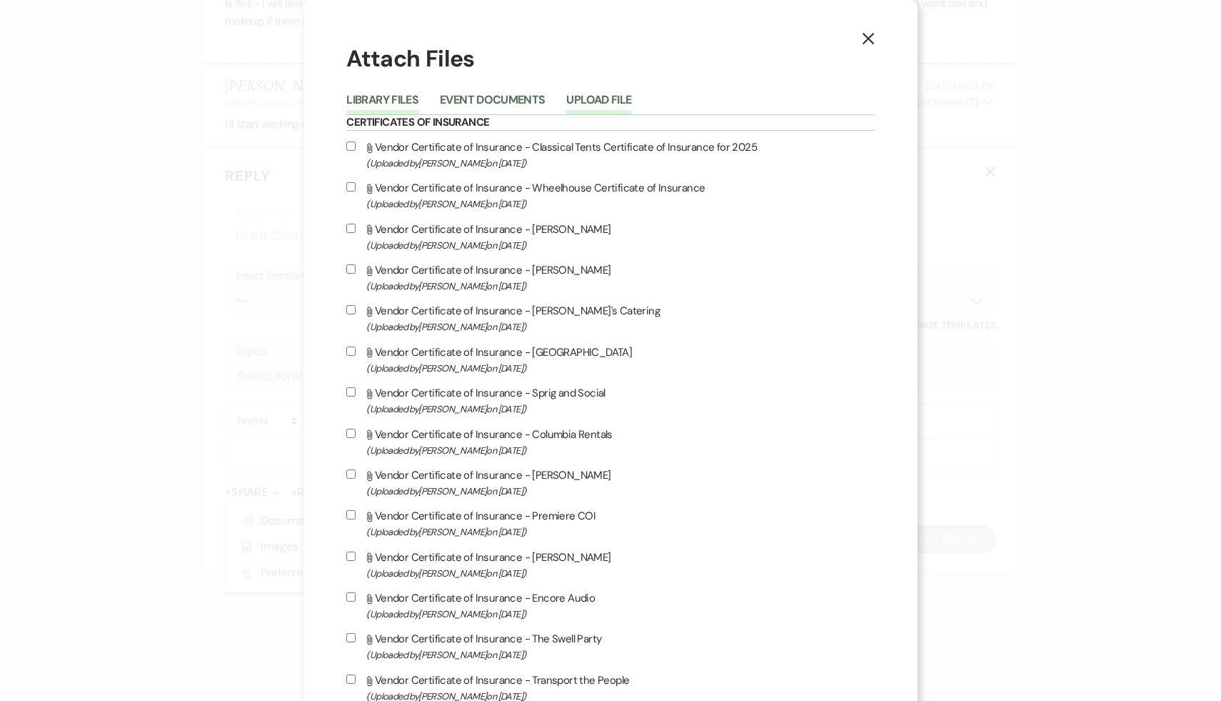
click at [631, 96] on button "Upload File" at bounding box center [598, 104] width 65 height 20
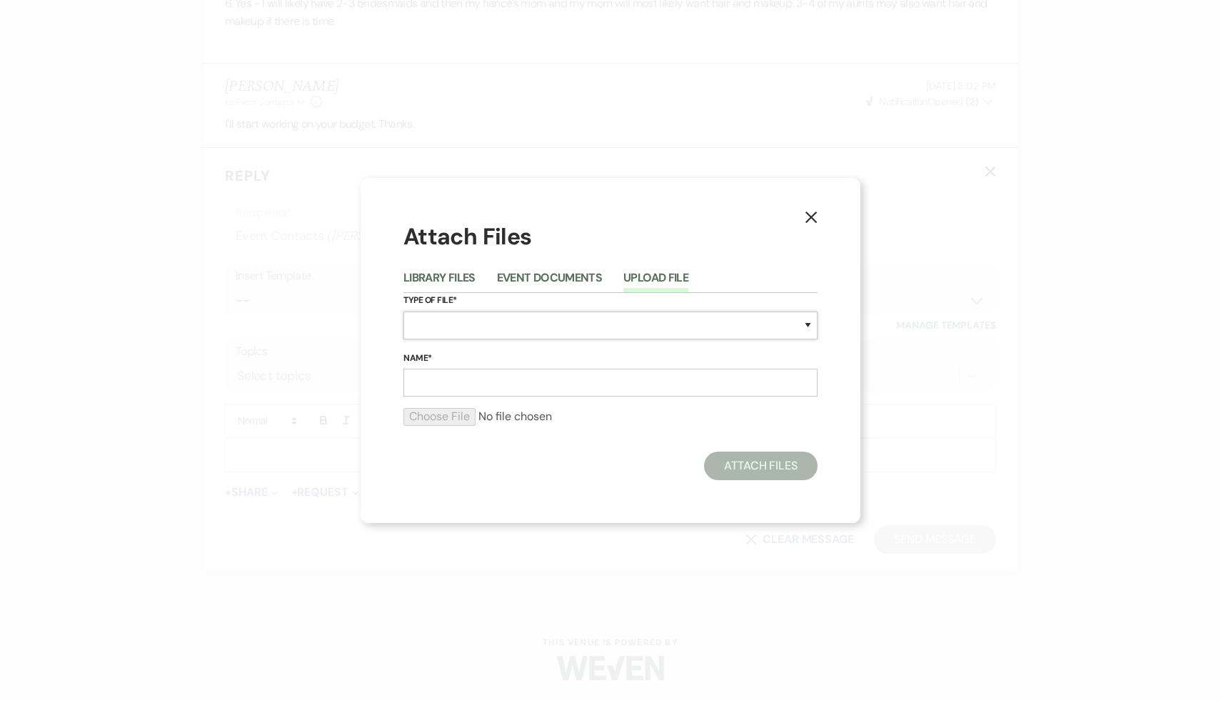
click at [498, 328] on select "Special Event Insurance Vendor Certificate of Insurance Contracts / Rental Agre…" at bounding box center [610, 325] width 414 height 28
select select "8"
click at [403, 311] on select "Special Event Insurance Vendor Certificate of Insurance Contracts / Rental Agre…" at bounding box center [610, 325] width 414 height 28
click at [511, 390] on input "Name*" at bounding box center [610, 382] width 414 height 28
type input "Budget for 150"
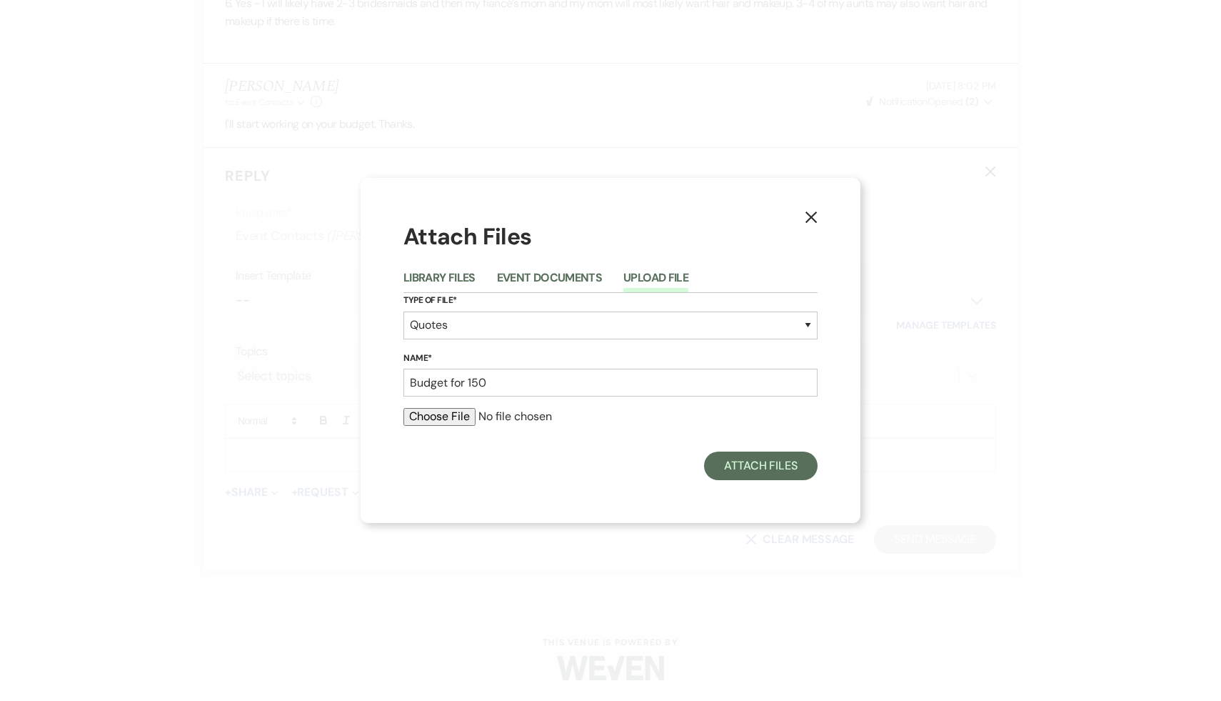
click at [438, 418] on input "file" at bounding box center [610, 416] width 414 height 17
type input "C:\fakepath\150 Utopia Package 2026 high season sample budget (4).pdf"
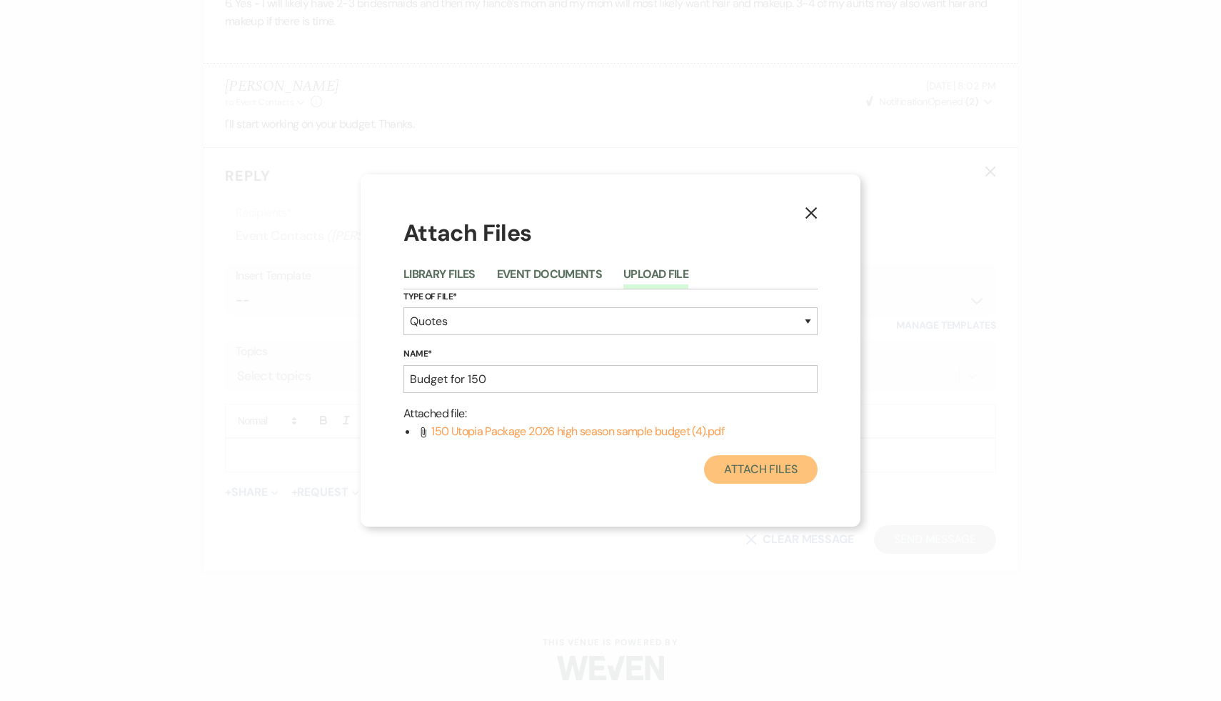
click at [784, 473] on button "Attach Files" at bounding box center [761, 469] width 114 height 29
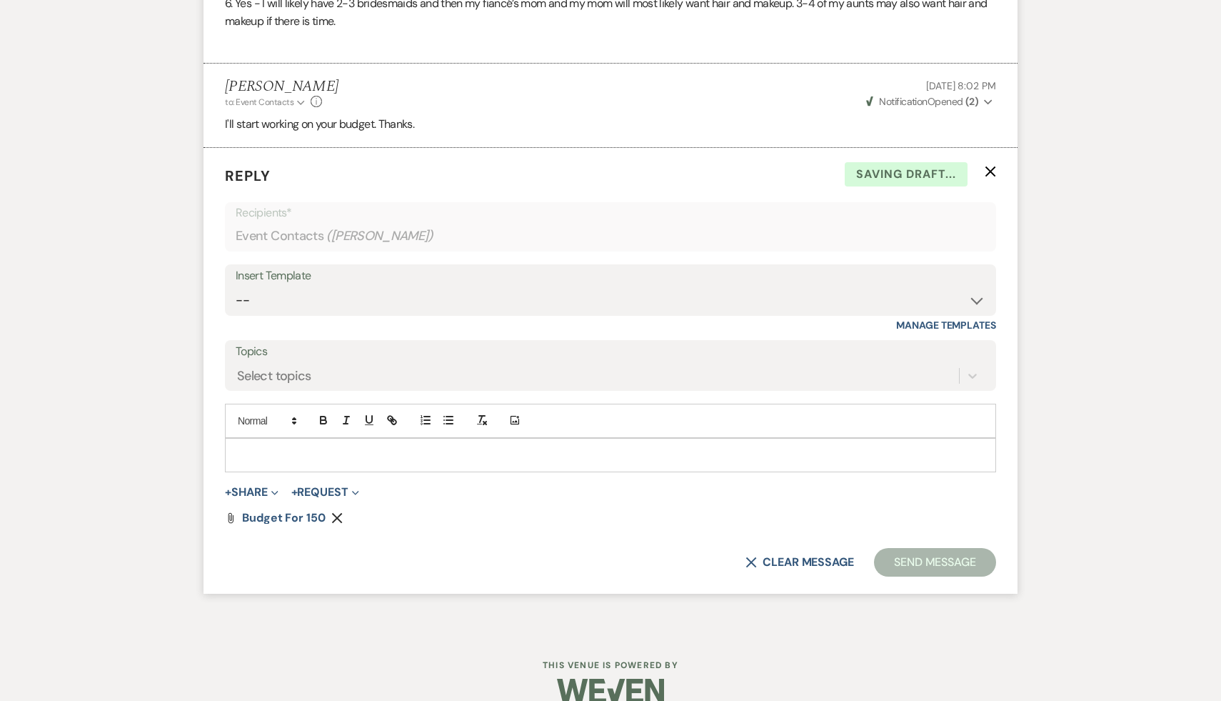
click at [561, 456] on p at bounding box center [610, 455] width 748 height 16
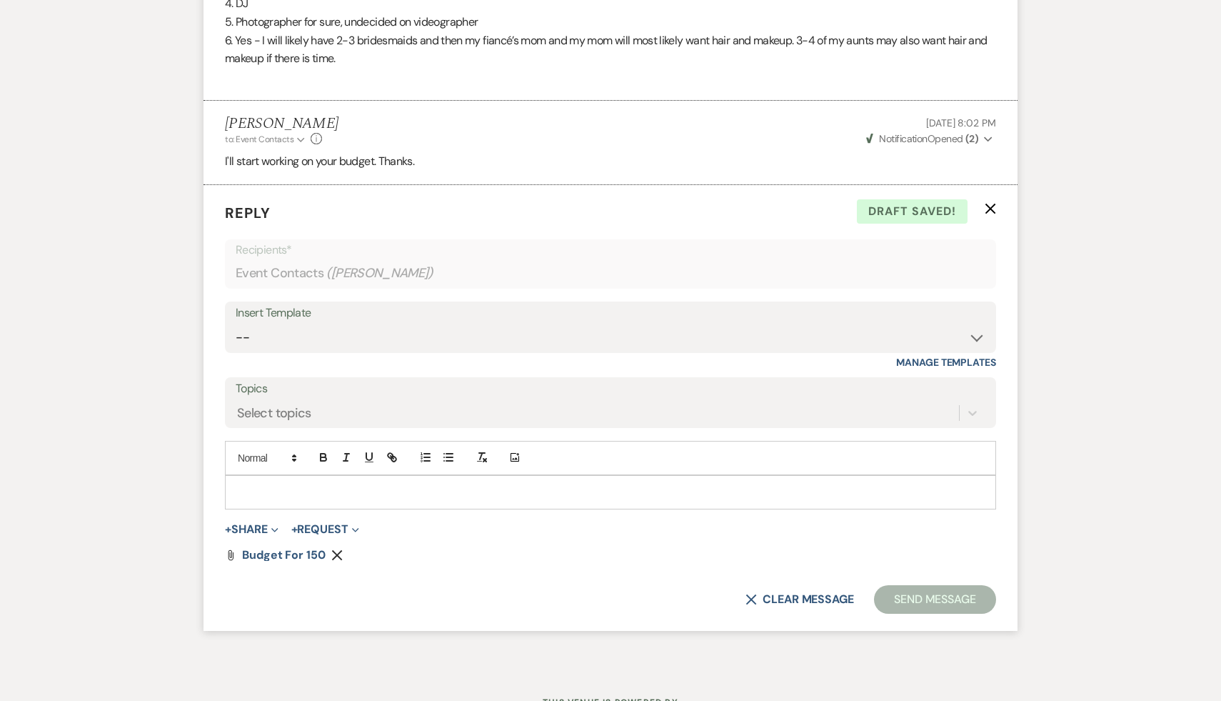
scroll to position [2069, 0]
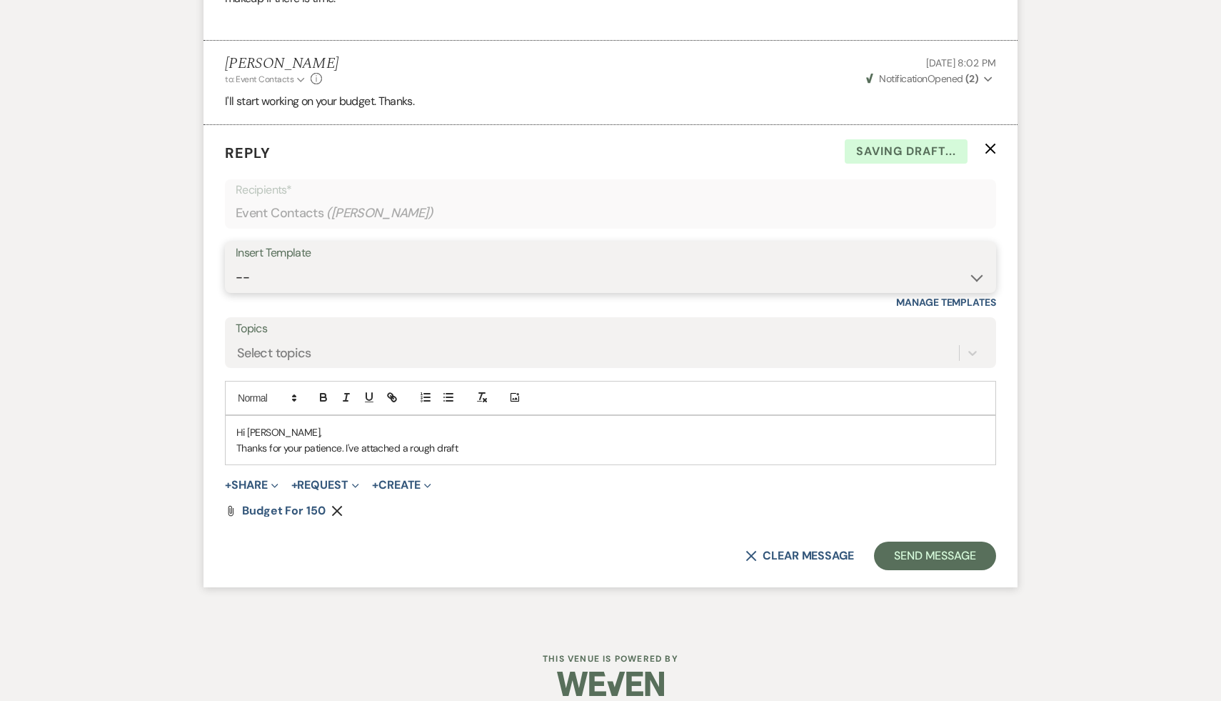
click at [973, 275] on select "-- Weven Planning Portal Introduction (Booked Events) Initial Inquiry Response …" at bounding box center [611, 278] width 750 height 28
click at [236, 264] on select "-- Weven Planning Portal Introduction (Booked Events) Initial Inquiry Response …" at bounding box center [611, 278] width 750 height 28
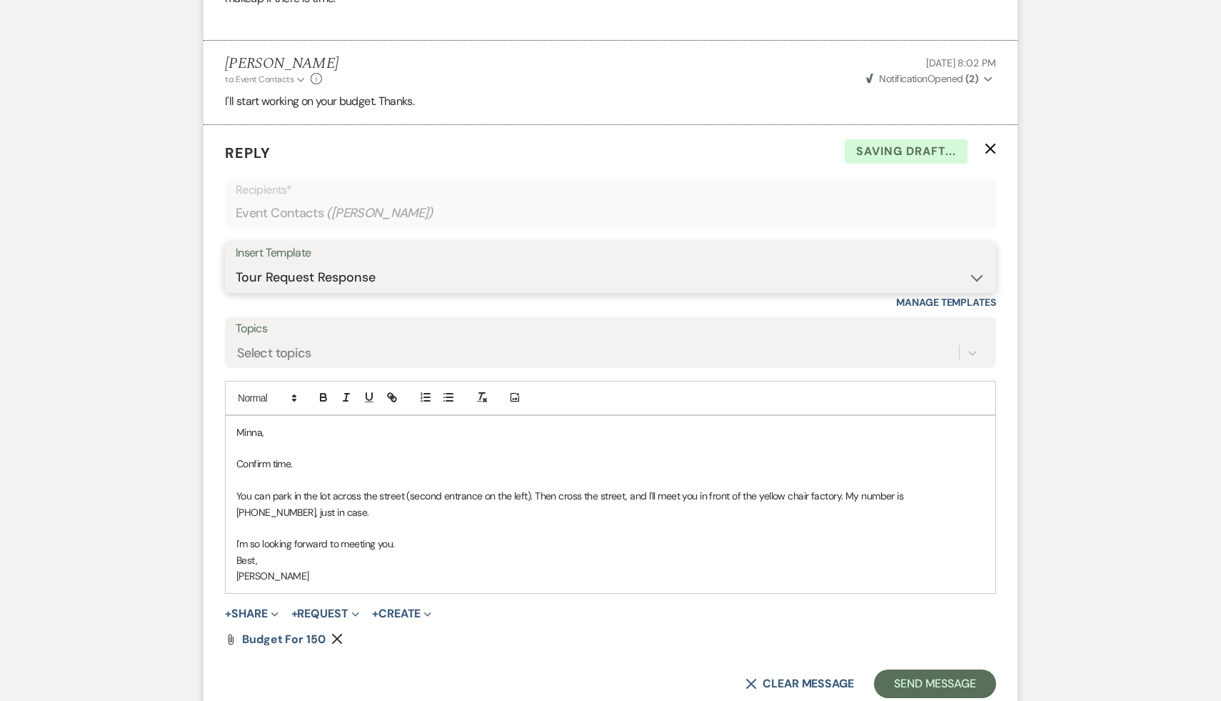
click at [976, 276] on select "-- Weven Planning Portal Introduction (Booked Events) Initial Inquiry Response …" at bounding box center [611, 278] width 750 height 28
select select "3774"
click at [236, 264] on select "-- Weven Planning Portal Introduction (Booked Events) Initial Inquiry Response …" at bounding box center [611, 278] width 750 height 28
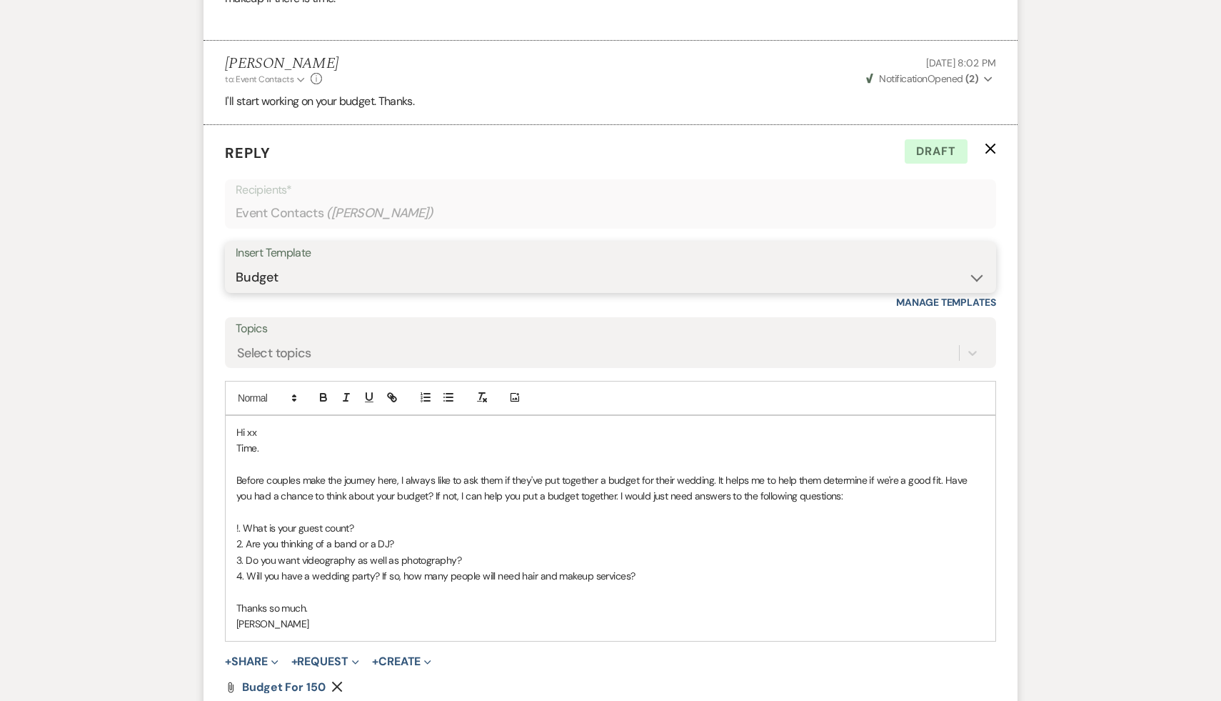
click at [975, 277] on select "-- Weven Planning Portal Introduction (Booked Events) Initial Inquiry Response …" at bounding box center [611, 278] width 750 height 28
click at [281, 631] on p "[PERSON_NAME]" at bounding box center [610, 624] width 748 height 16
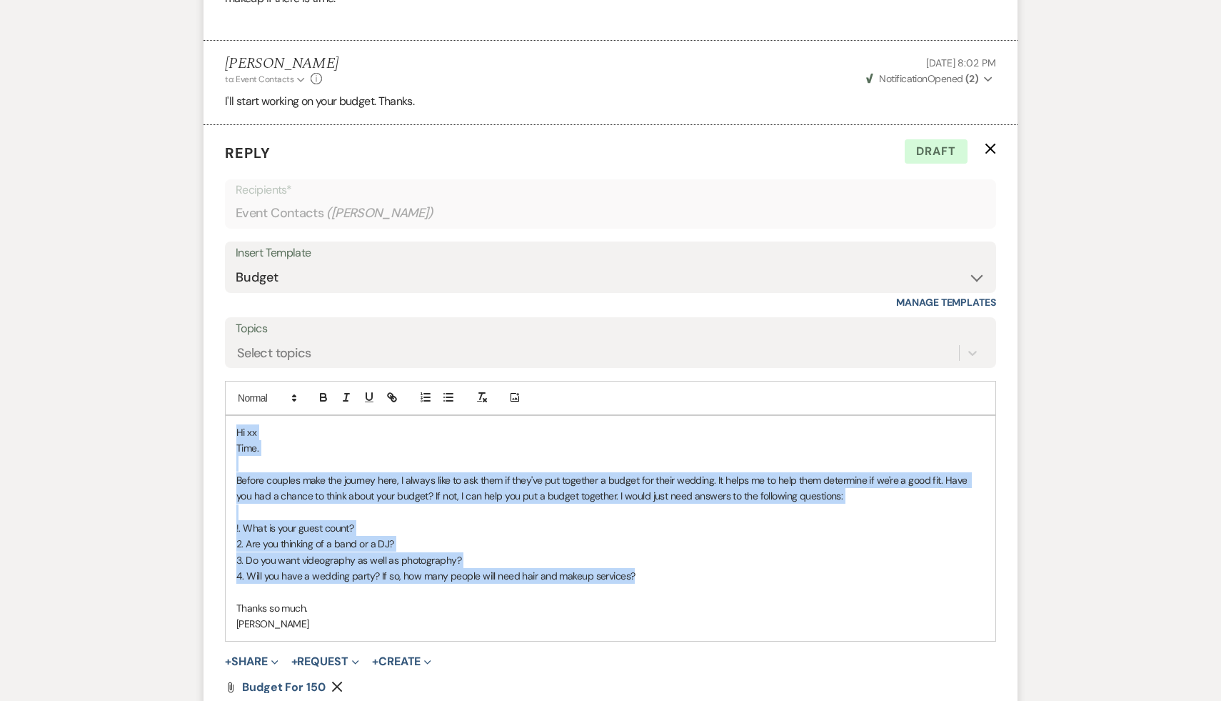
drag, startPoint x: 641, startPoint y: 576, endPoint x: 227, endPoint y: 424, distance: 441.0
click at [227, 424] on div "Hi xx Time. Before couples make the journey here, I always like to ask them if …" at bounding box center [611, 528] width 770 height 225
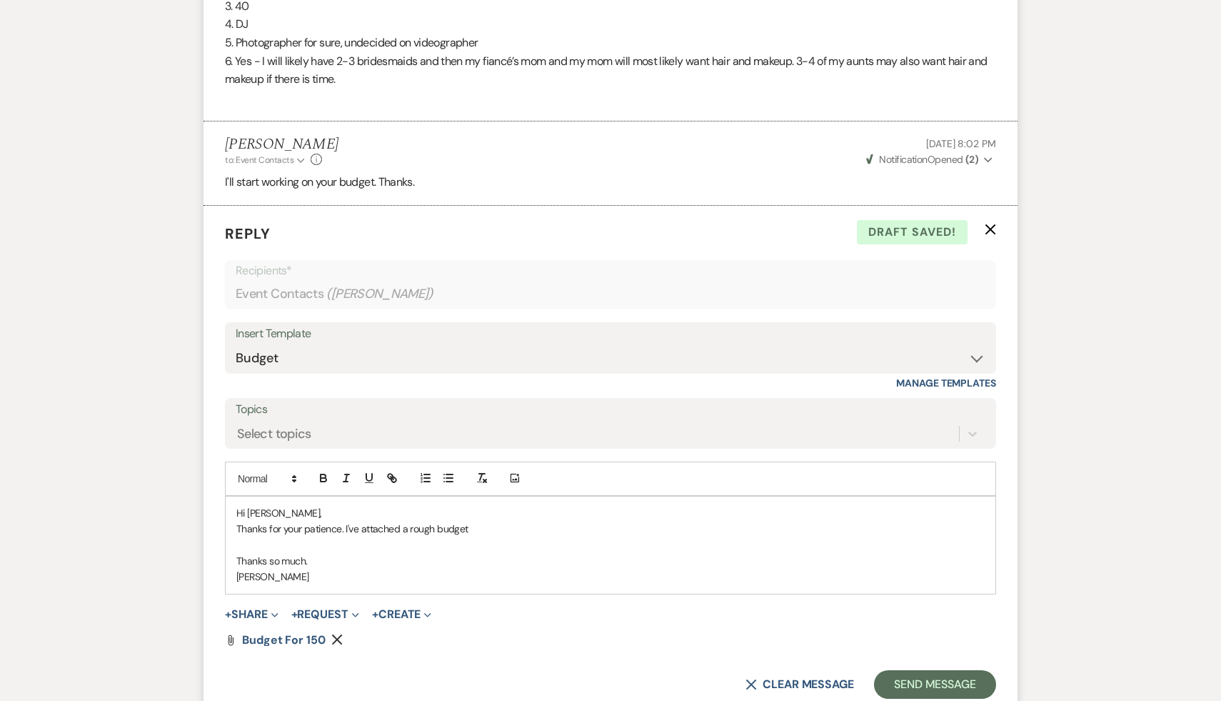
scroll to position [1986, 0]
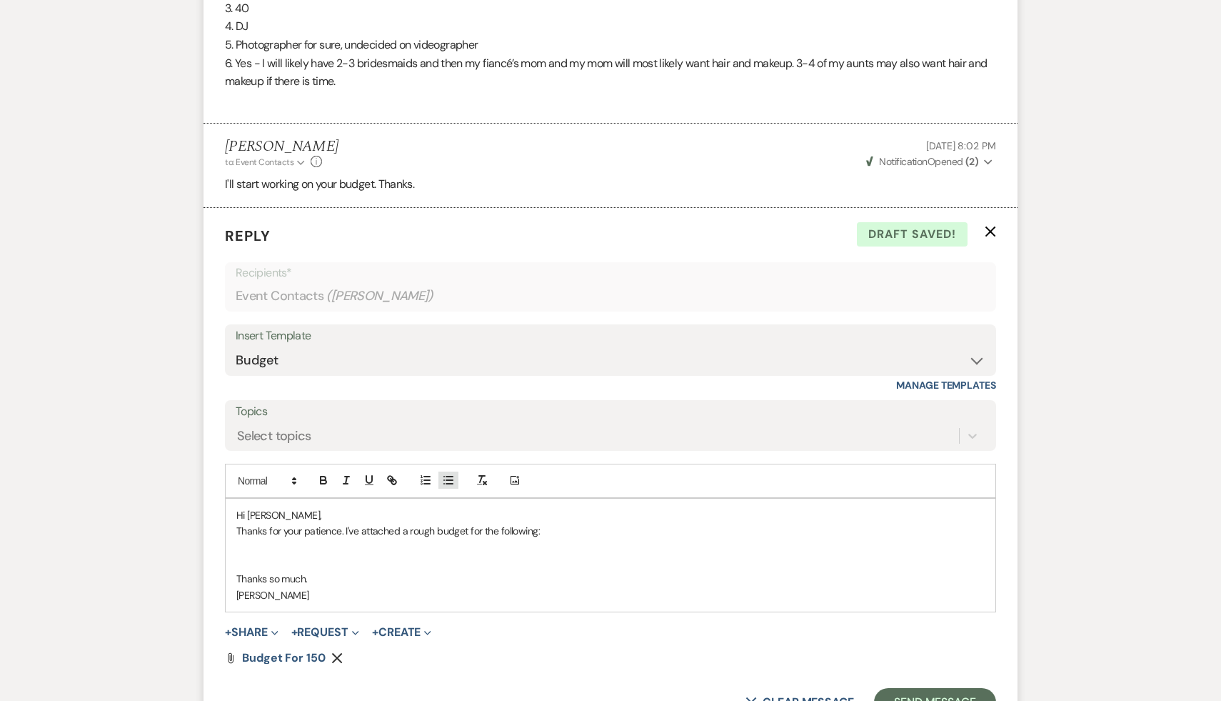
click at [451, 478] on icon "button" at bounding box center [448, 479] width 13 height 13
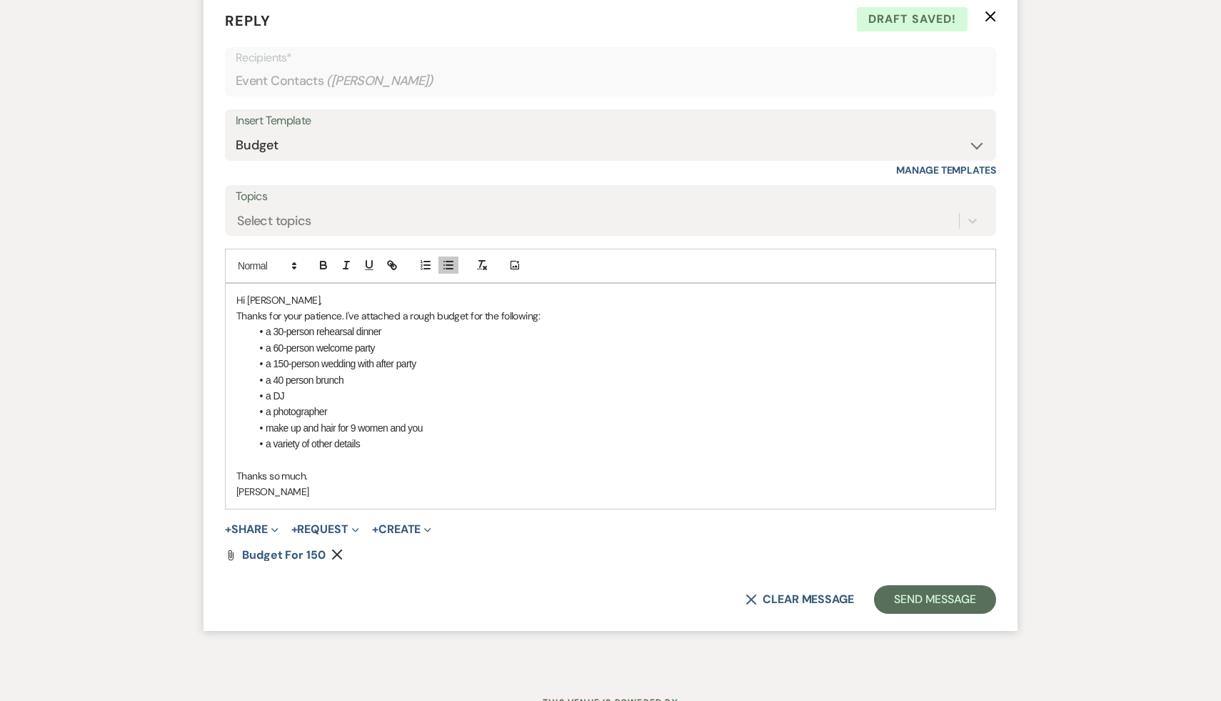
scroll to position [2213, 0]
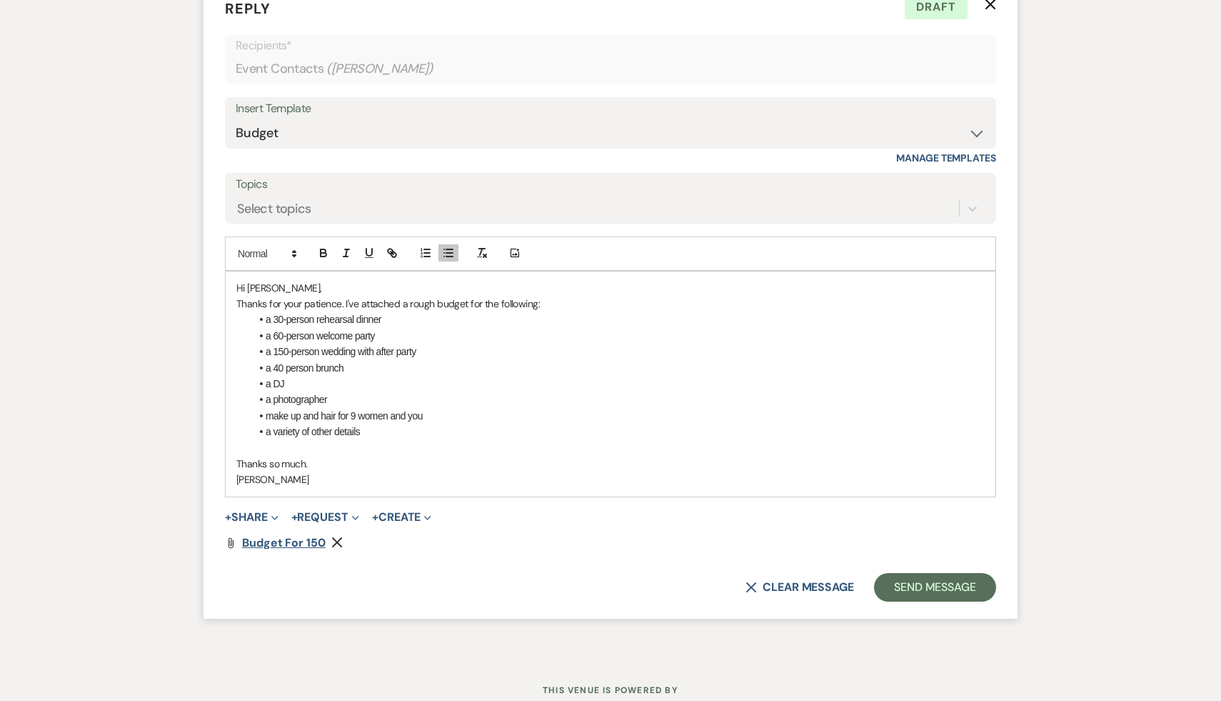
click at [284, 542] on span "Budget for 150" at bounding box center [284, 542] width 84 height 15
click at [396, 433] on li "a variety of other details" at bounding box center [618, 431] width 734 height 16
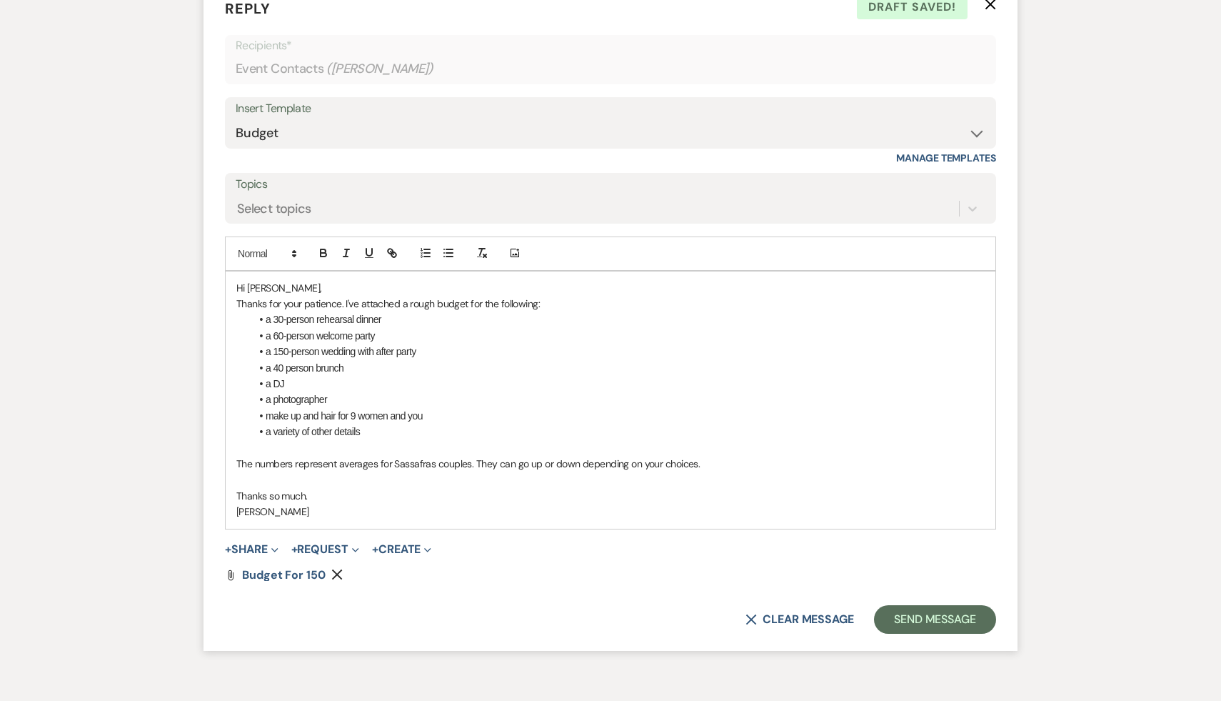
click at [236, 461] on p "The numbers represent averages for Sassafras couples. They can go up or down de…" at bounding box center [610, 464] width 748 height 16
click at [876, 461] on p "The budget totals about $140,000. The numbers represent averages for Sassafras …" at bounding box center [610, 464] width 748 height 16
click at [904, 621] on button "Send Message" at bounding box center [935, 619] width 122 height 29
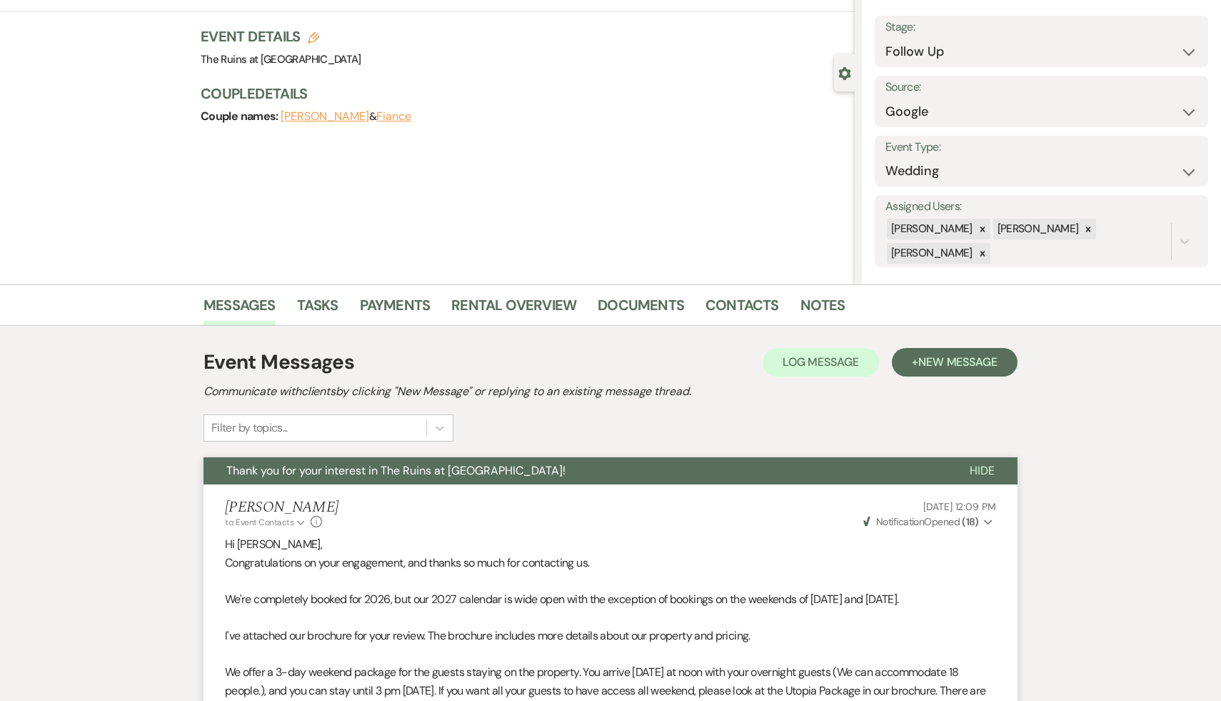
scroll to position [0, 0]
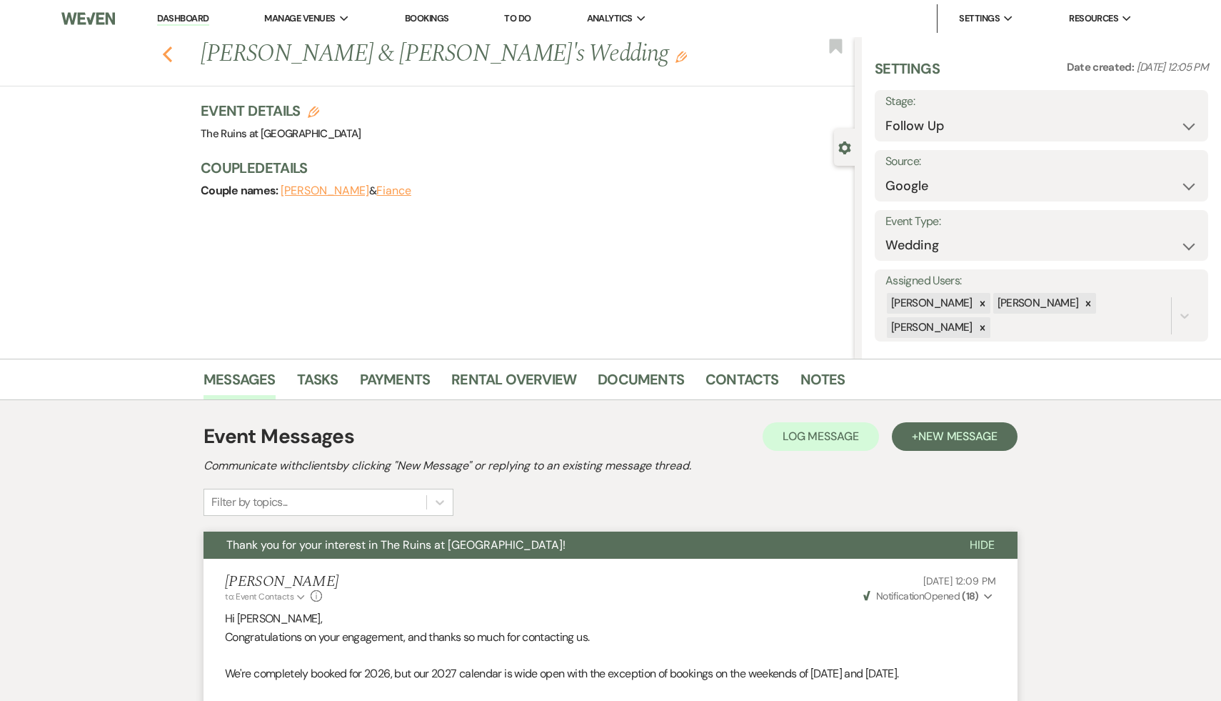
click at [164, 54] on use "button" at bounding box center [167, 54] width 9 height 16
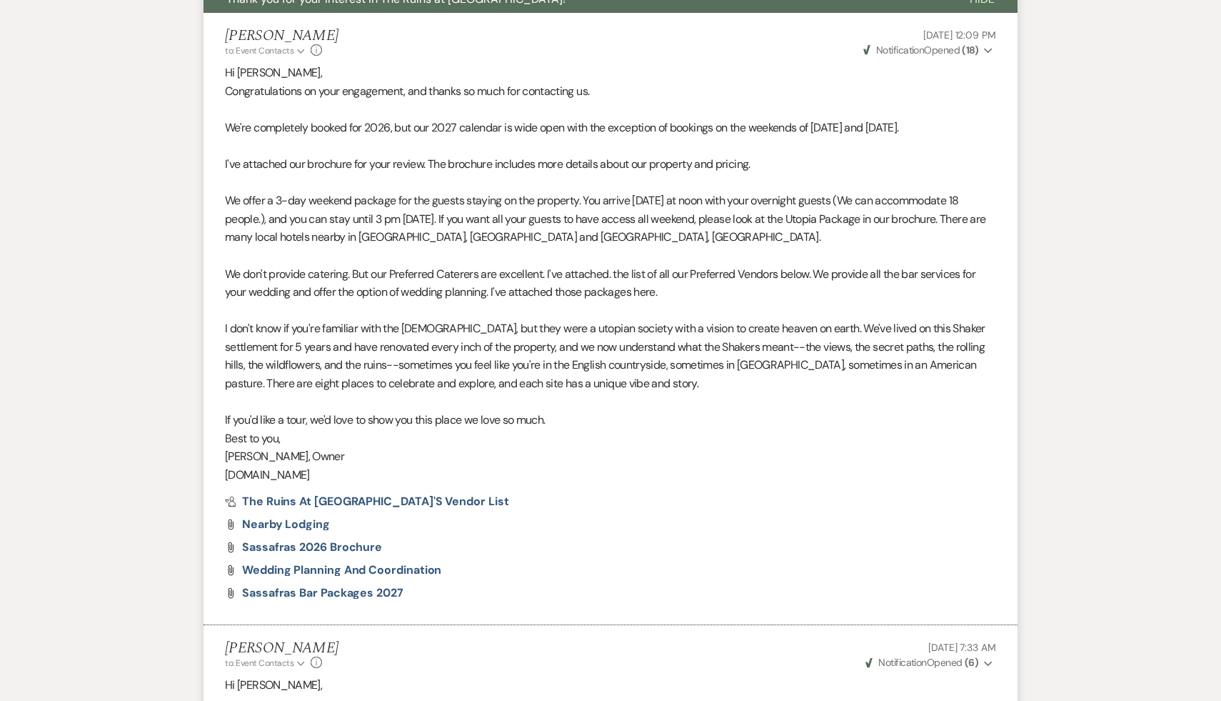
select select "9"
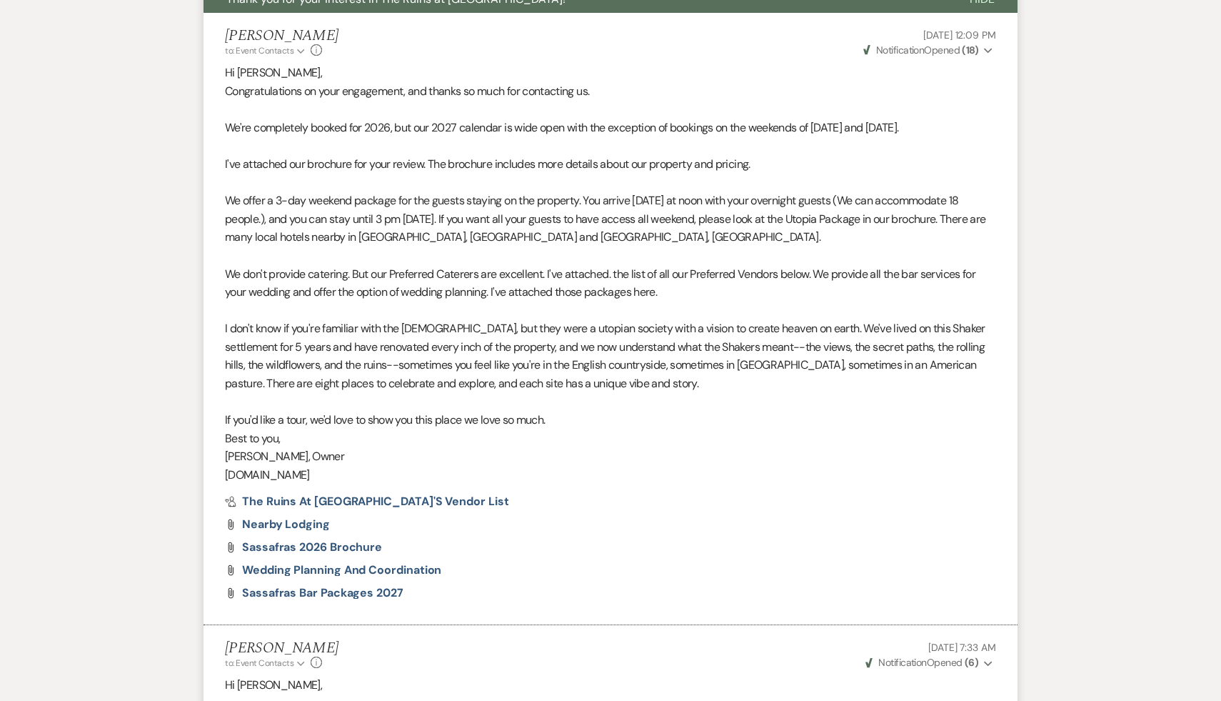
select select "9"
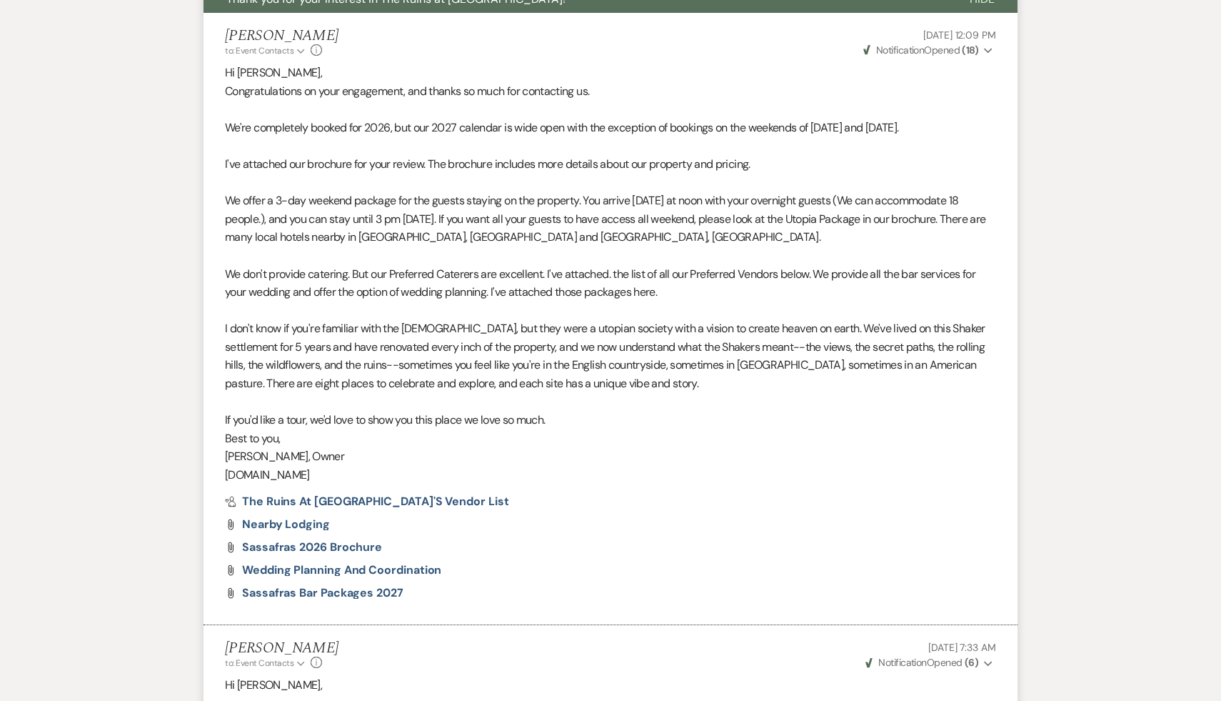
select select "9"
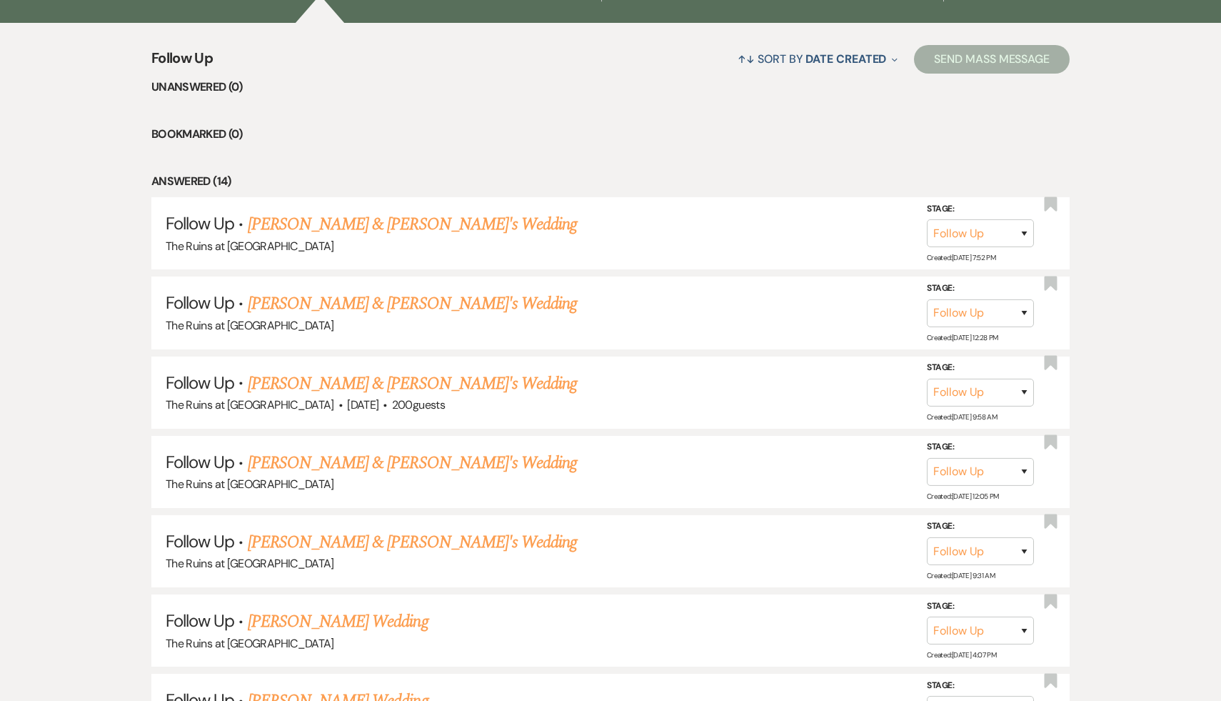
scroll to position [0, 0]
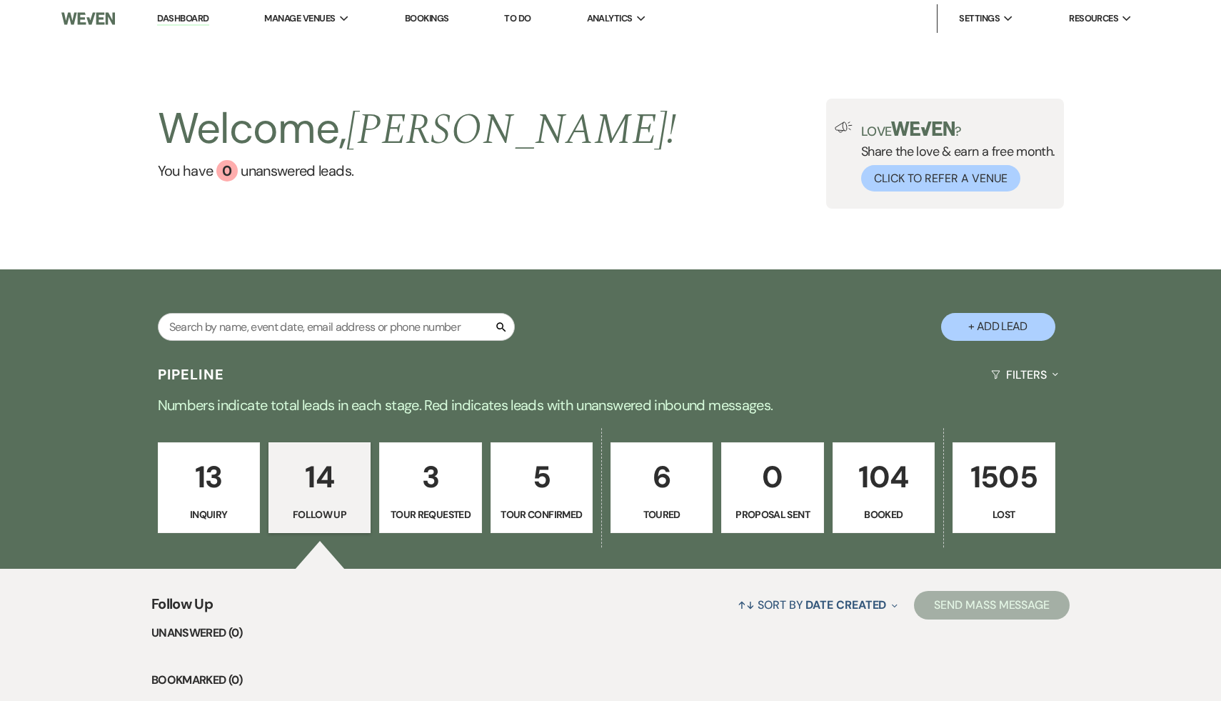
click at [322, 460] on p "14" at bounding box center [320, 477] width 84 height 48
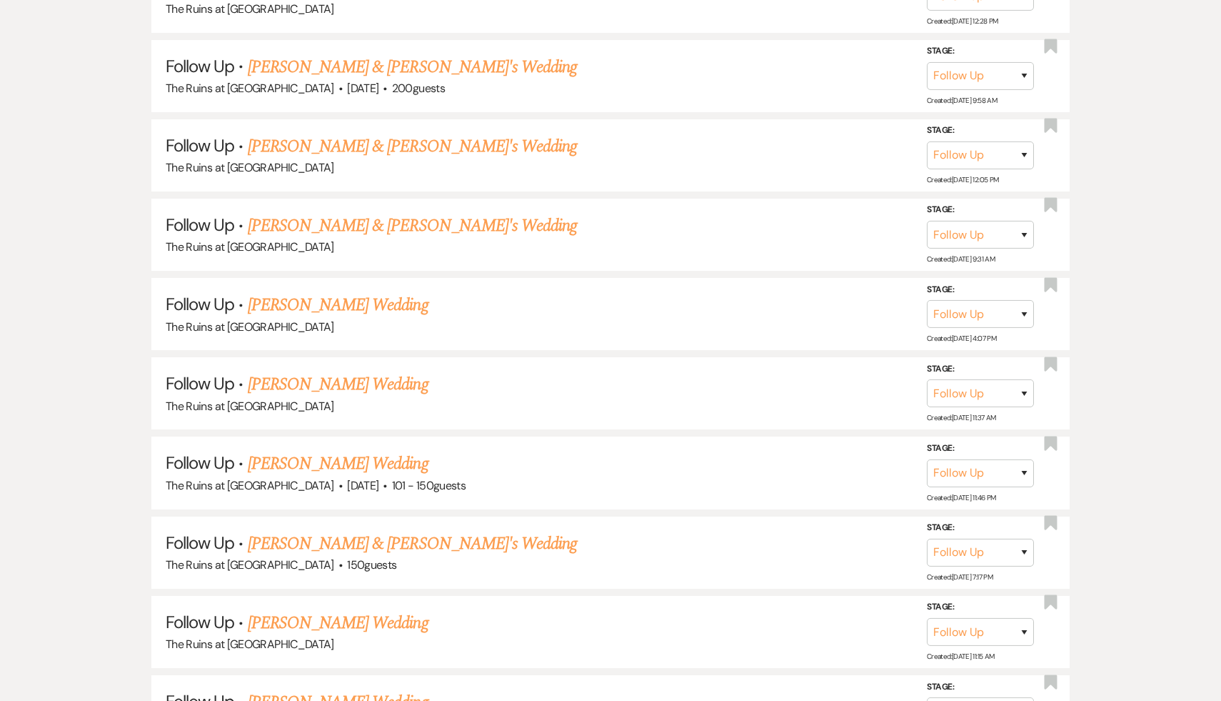
scroll to position [1253, 0]
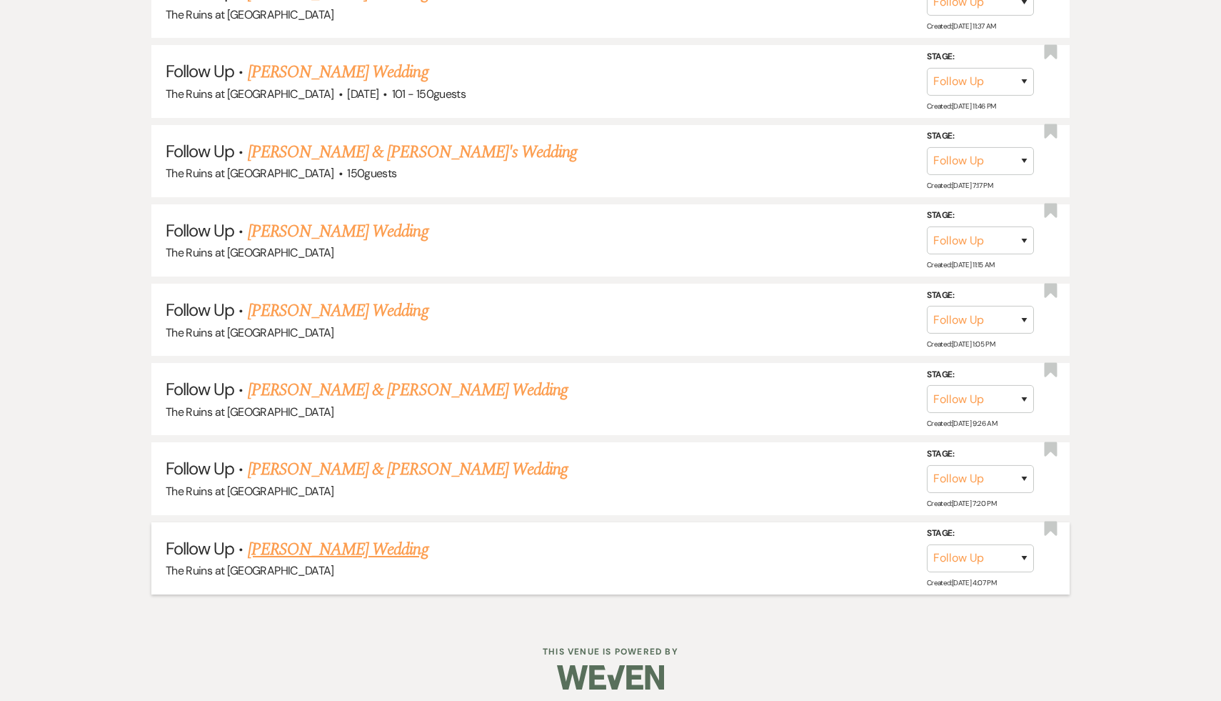
click at [349, 539] on link "Emma Cano's Wedding" at bounding box center [338, 549] width 181 height 26
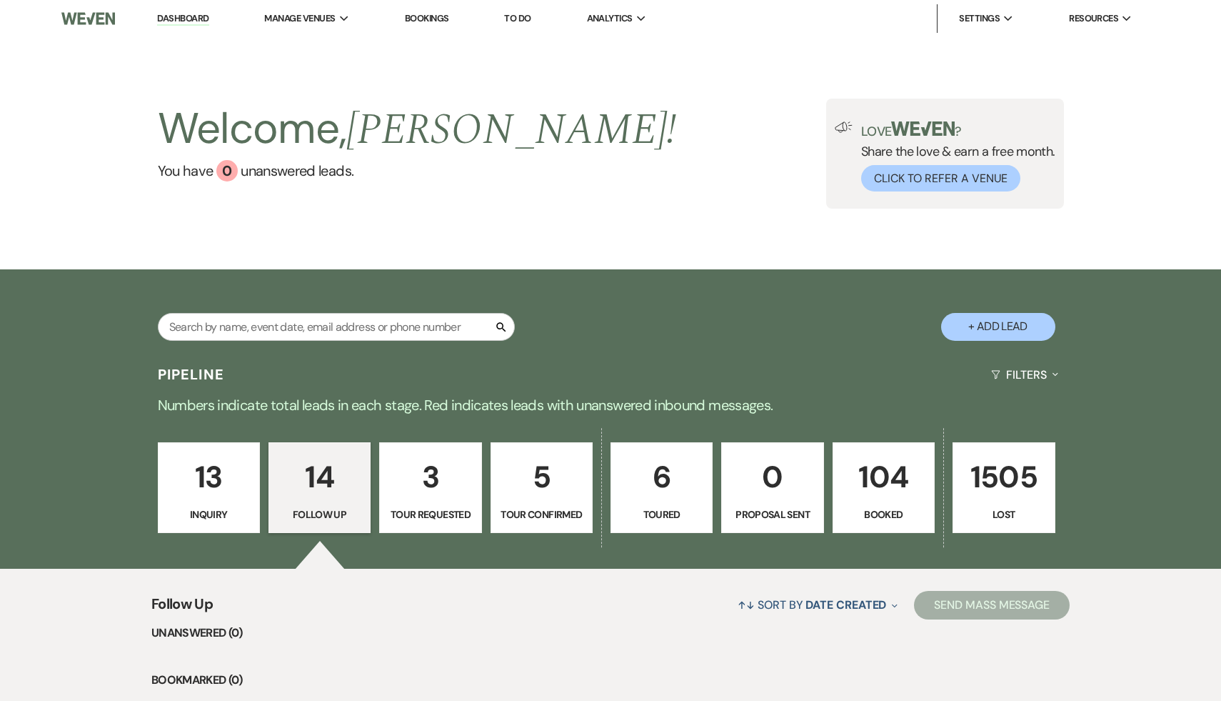
select select "9"
select select "5"
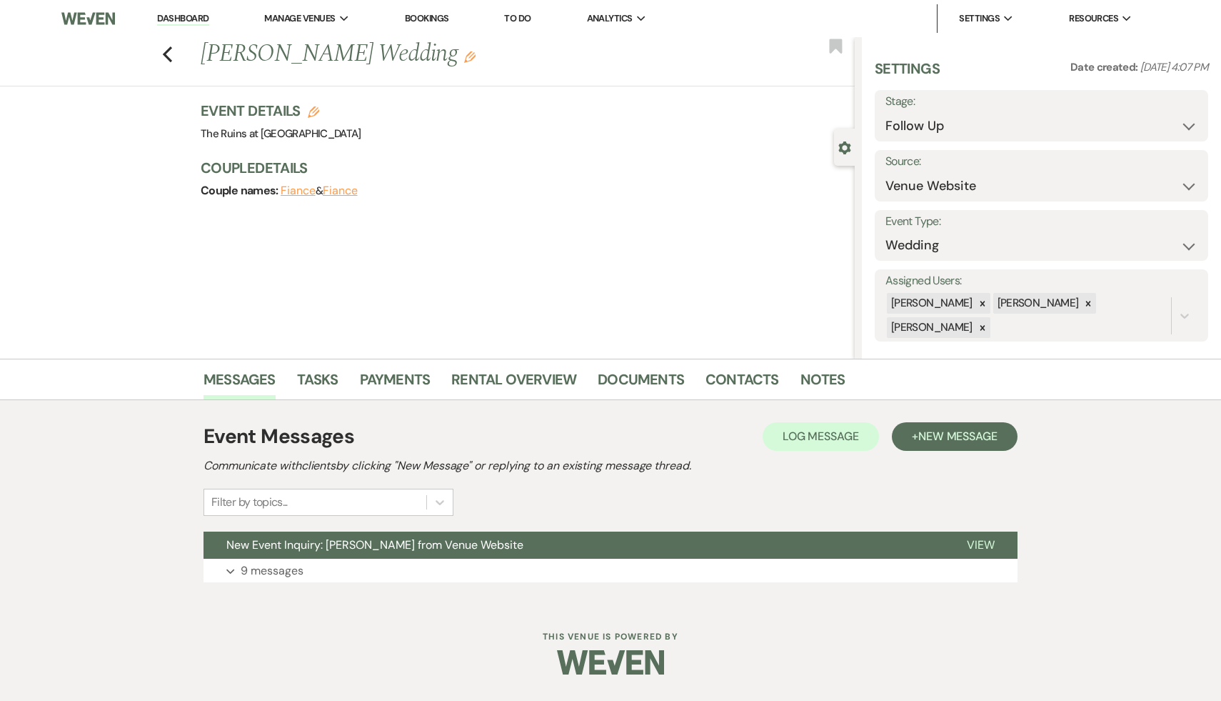
click at [349, 539] on span "New Event Inquiry: Emma Cano from Venue Website" at bounding box center [374, 544] width 297 height 15
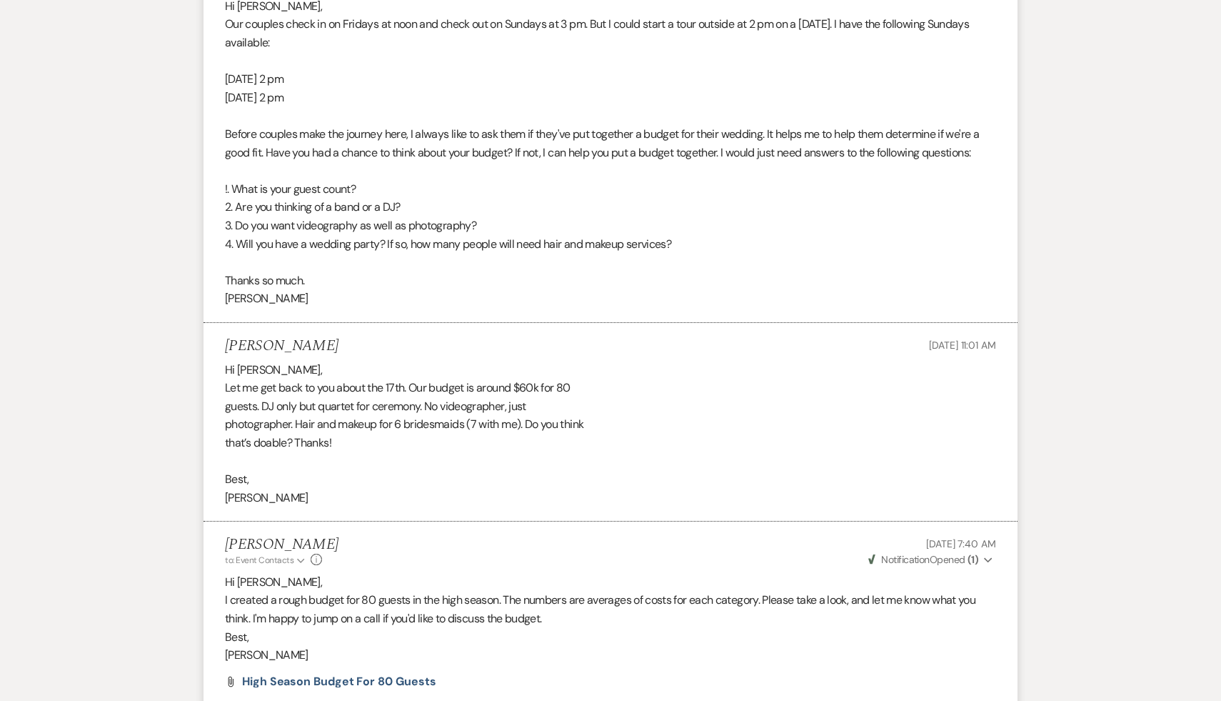
scroll to position [2142, 0]
click at [342, 683] on span "High Season Budget for 80 guests" at bounding box center [339, 679] width 194 height 15
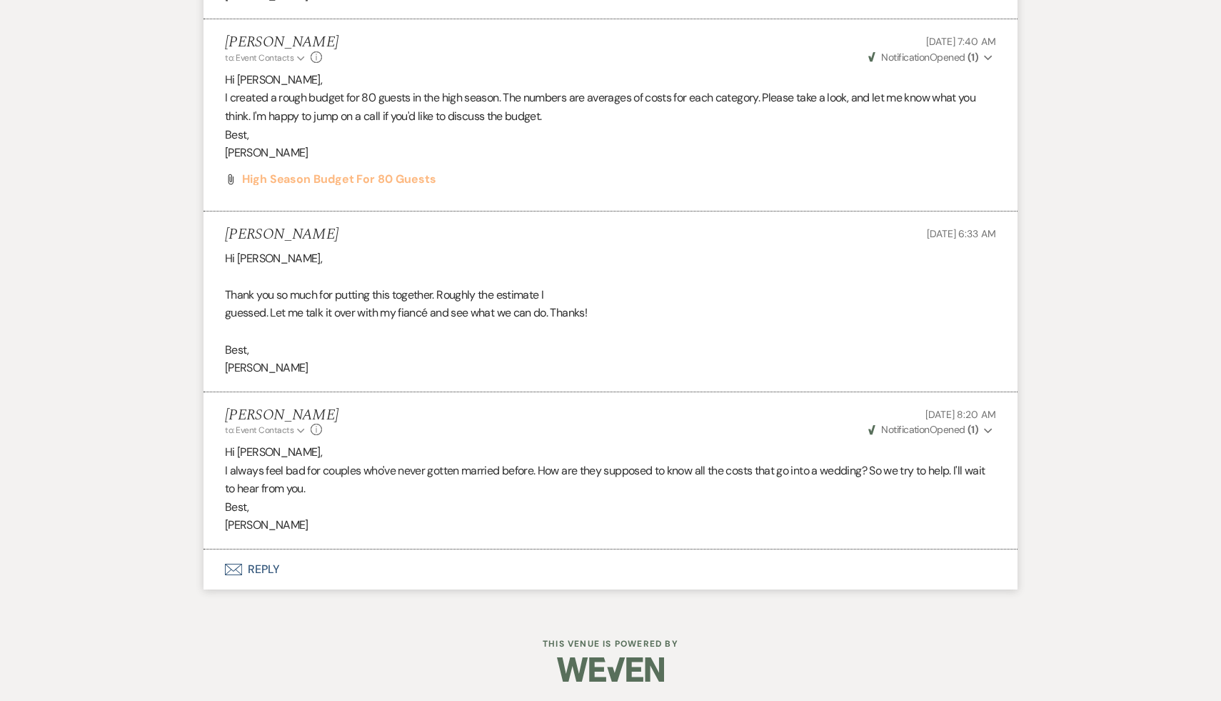
scroll to position [2644, 0]
click at [262, 568] on button "Envelope Reply" at bounding box center [611, 567] width 814 height 40
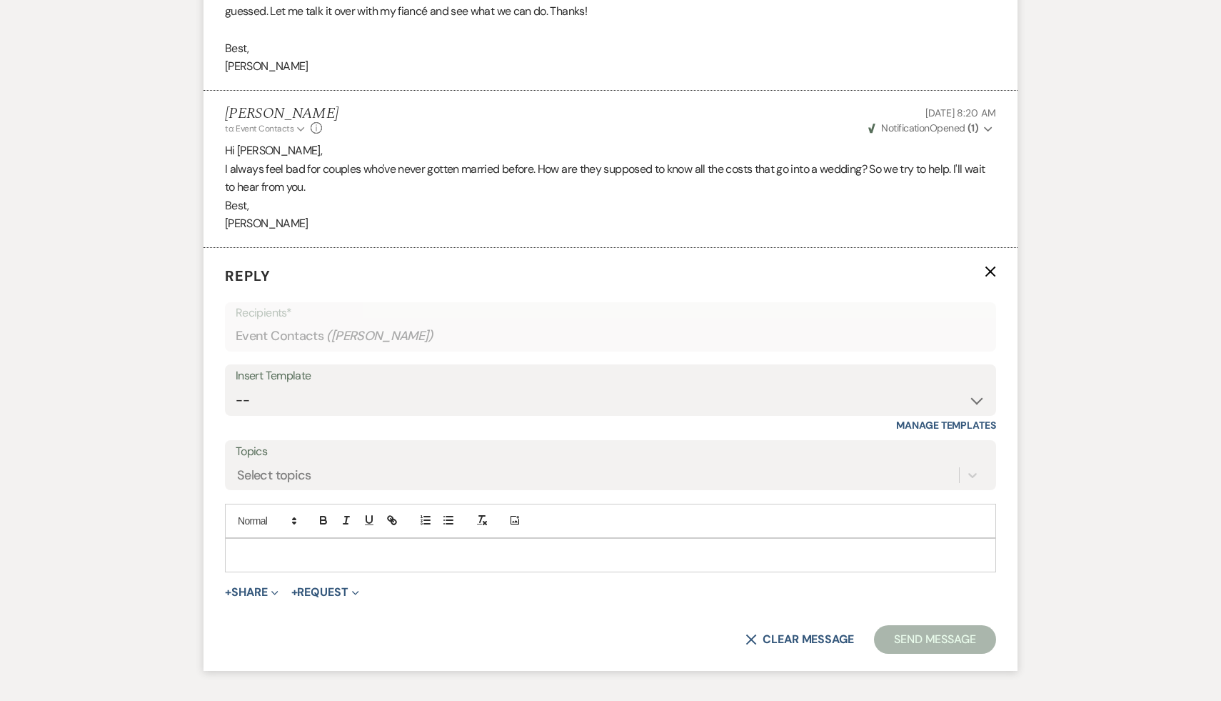
scroll to position [3044, 0]
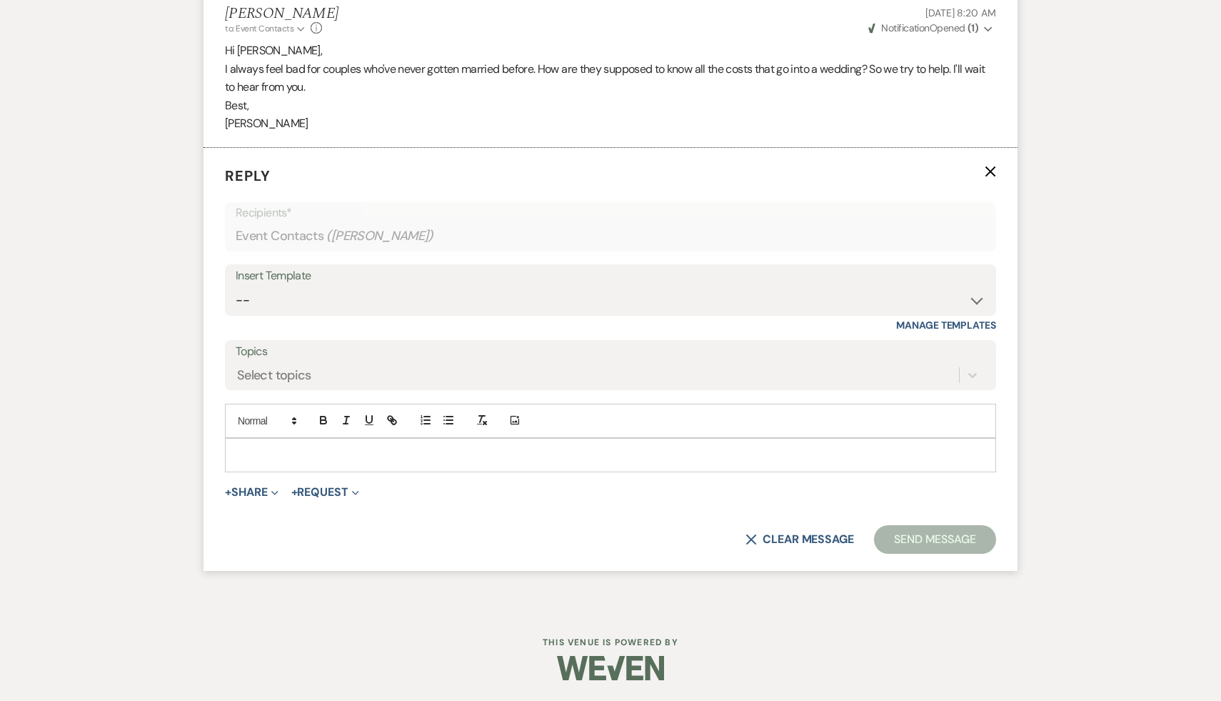
click at [878, 456] on p at bounding box center [610, 455] width 748 height 16
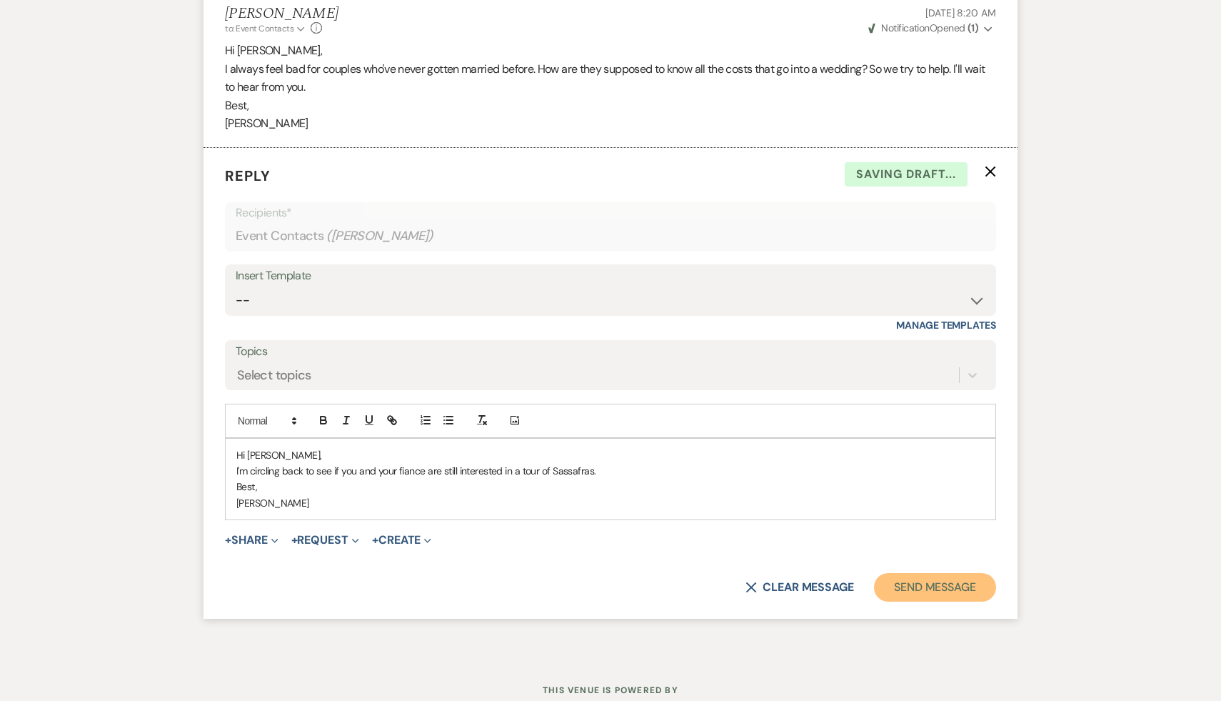
click at [953, 584] on button "Send Message" at bounding box center [935, 587] width 122 height 29
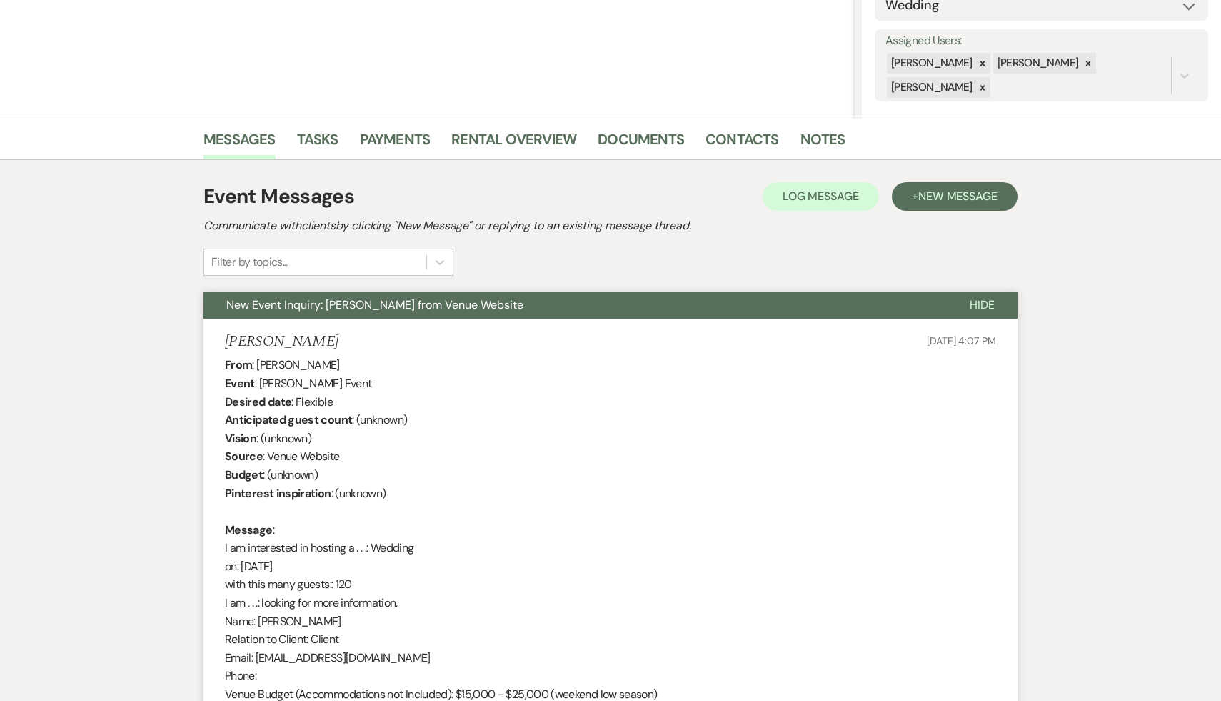
scroll to position [0, 0]
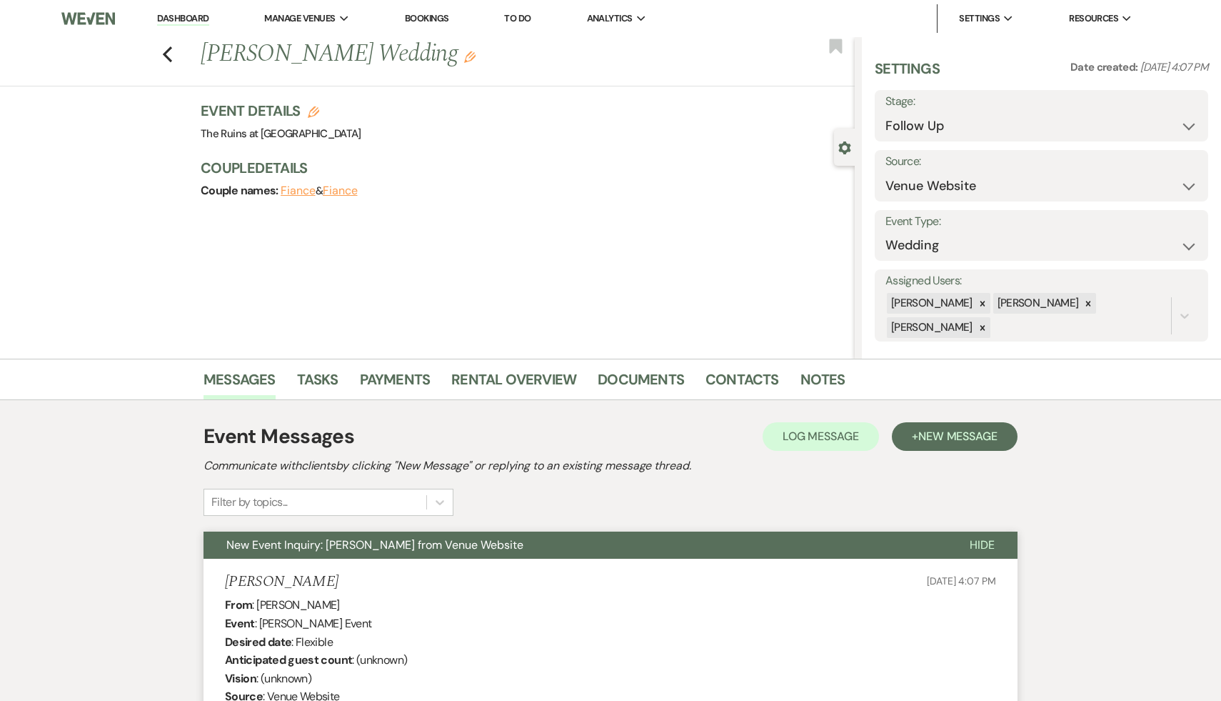
click at [161, 54] on div "Previous Emma Cano's Wedding Edit Bookmark" at bounding box center [424, 61] width 862 height 49
click at [166, 56] on use "button" at bounding box center [167, 54] width 9 height 16
select select "9"
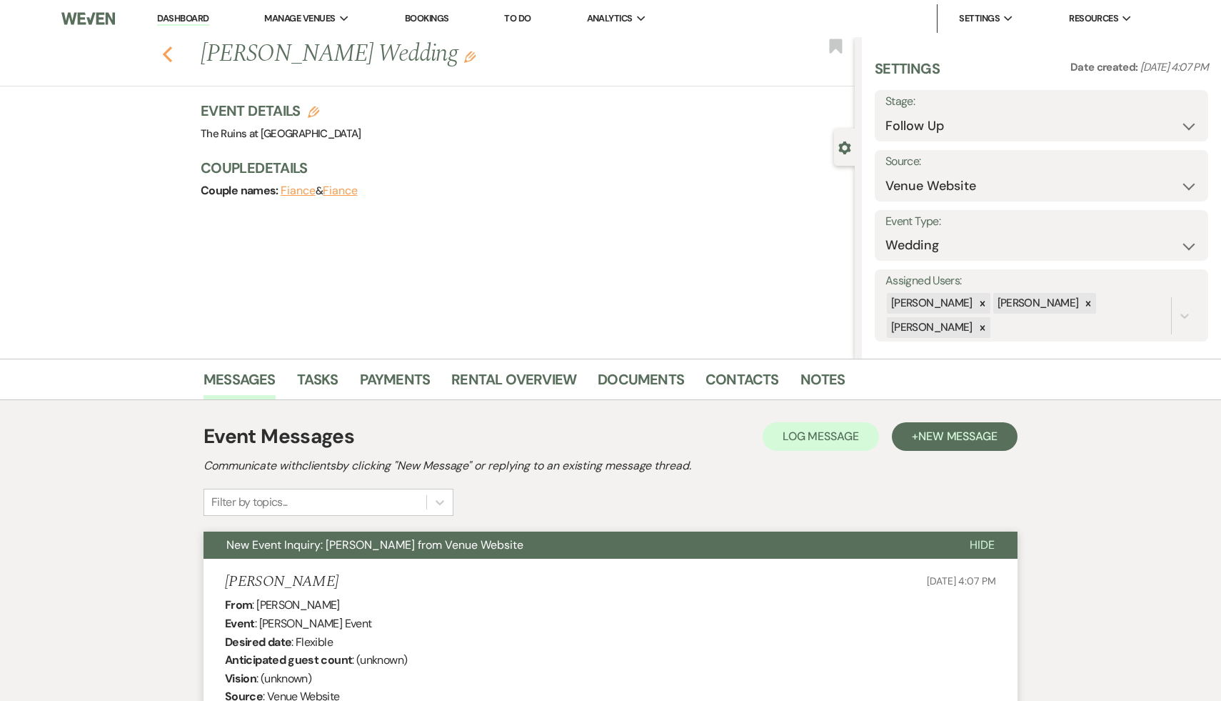
select select "9"
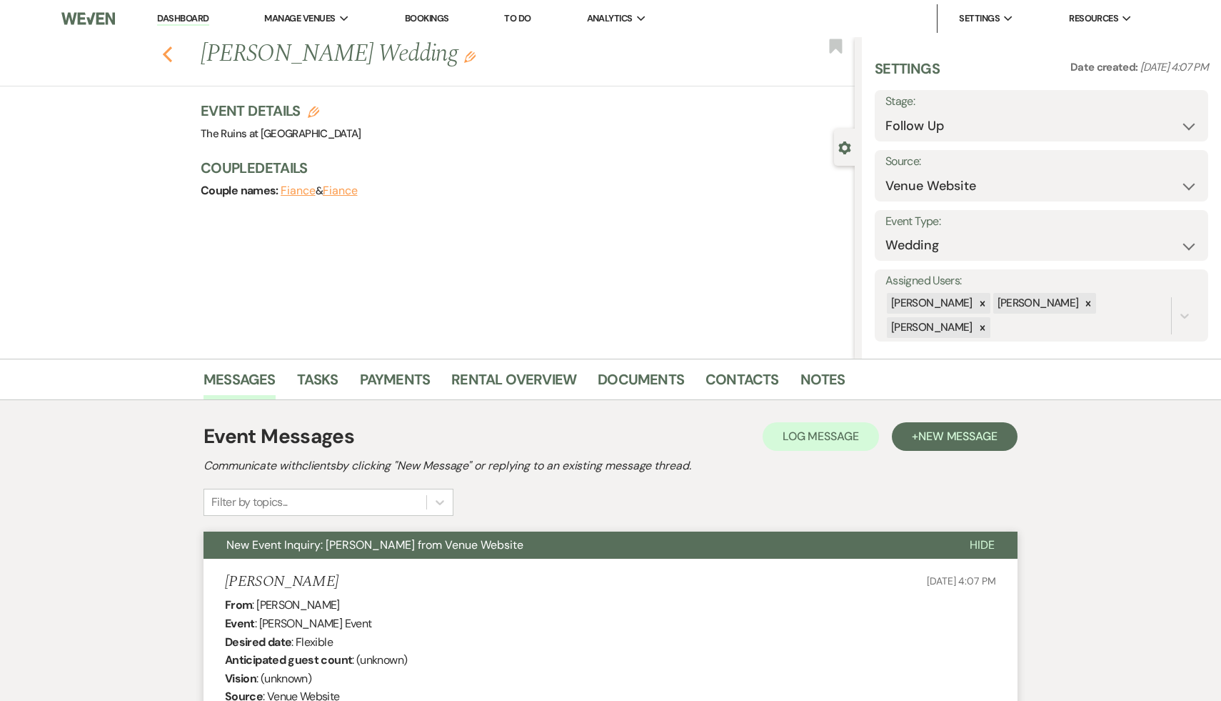
select select "9"
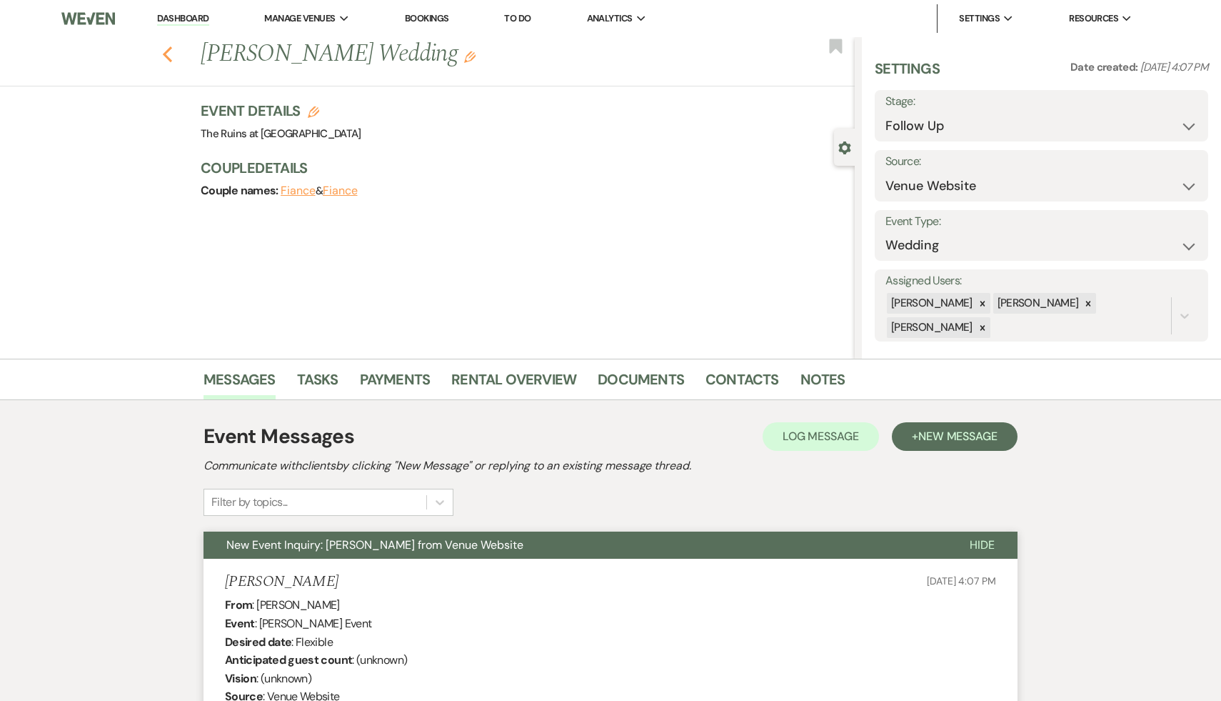
select select "9"
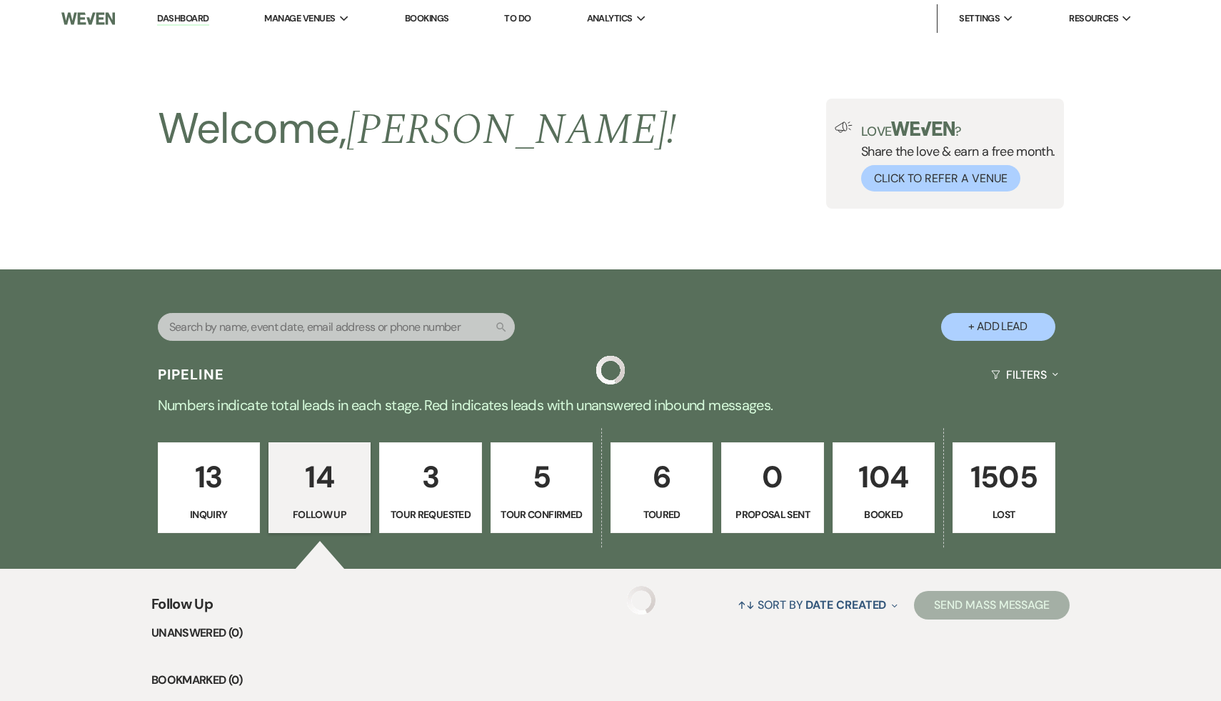
scroll to position [1253, 0]
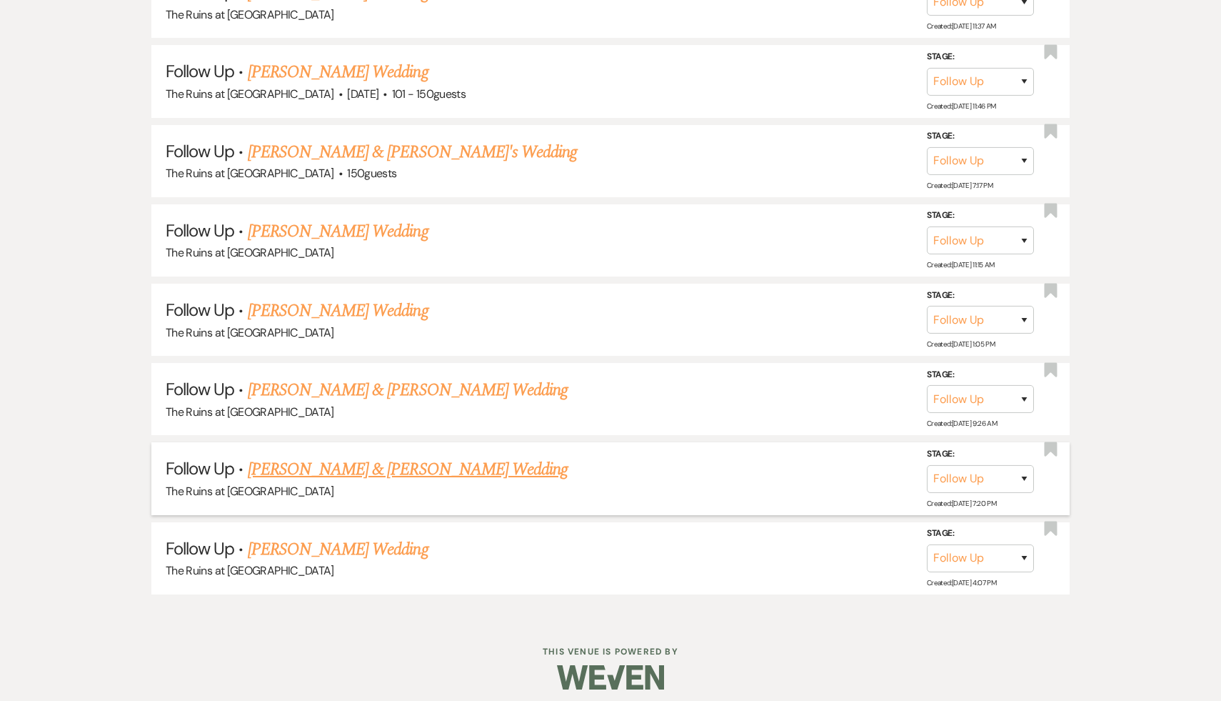
click at [389, 457] on link "Jake & Evelyn Elgart's Wedding" at bounding box center [408, 469] width 320 height 26
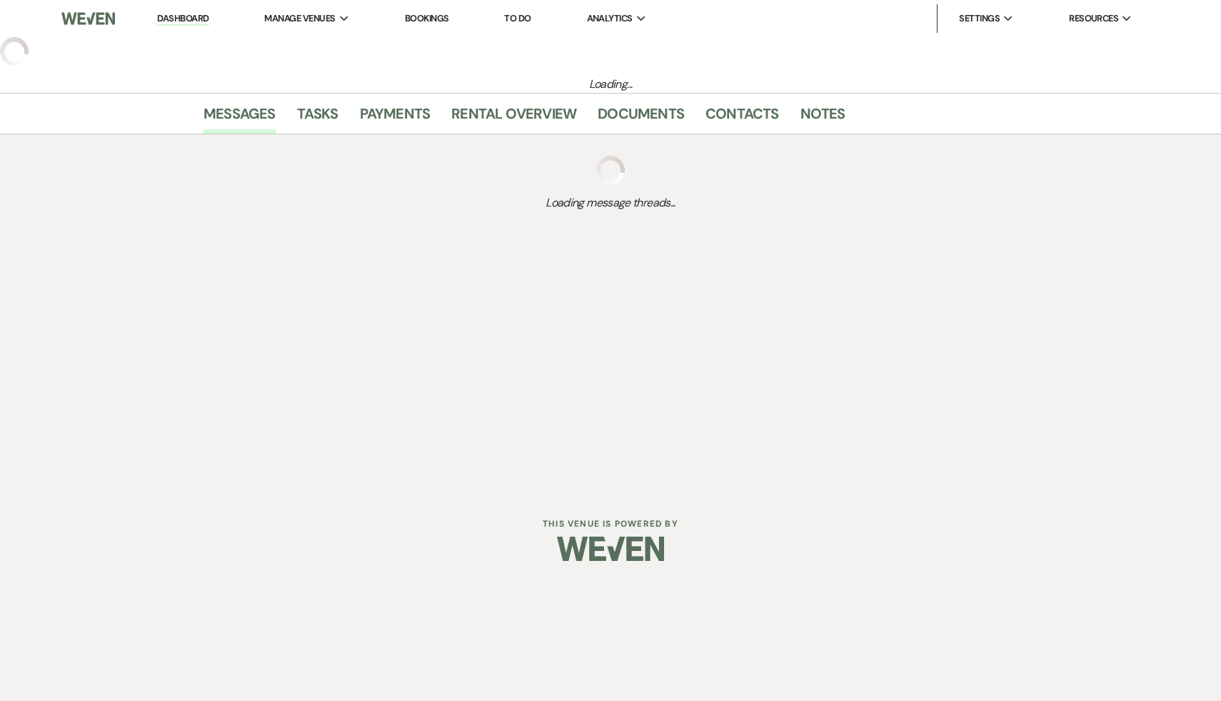
select select "9"
select select "6"
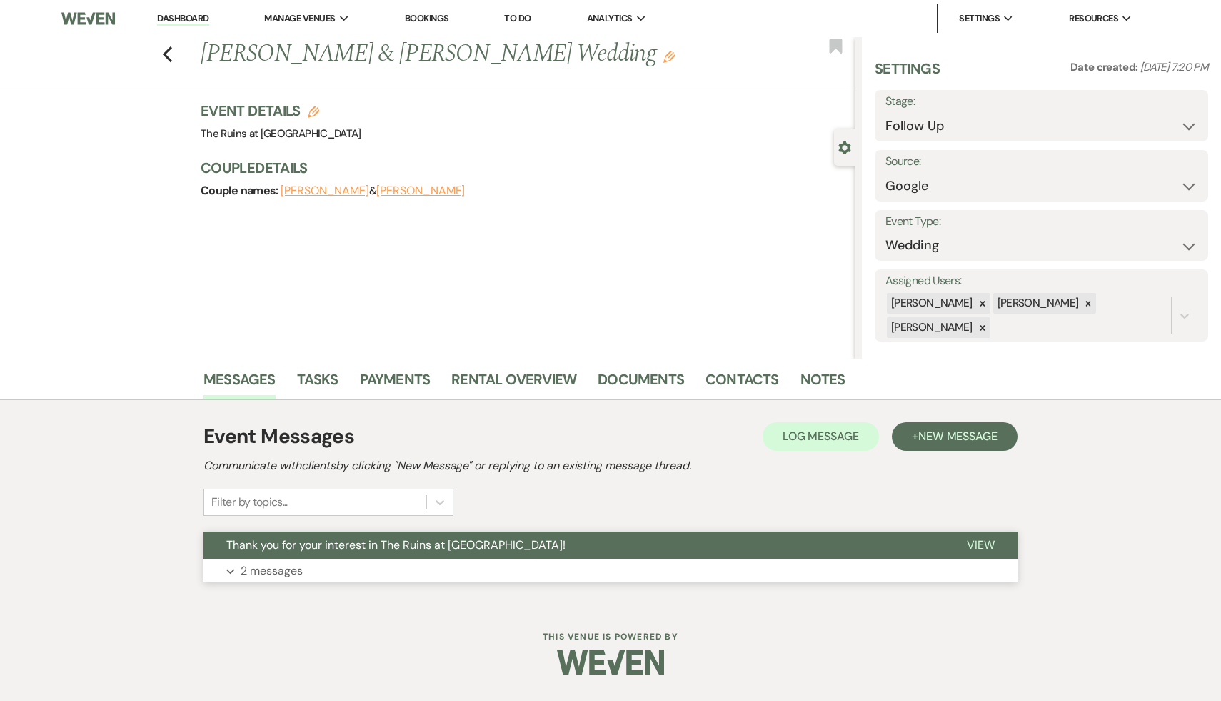
click at [357, 547] on span "Thank you for your interest in The Ruins at [GEOGRAPHIC_DATA]!" at bounding box center [395, 544] width 339 height 15
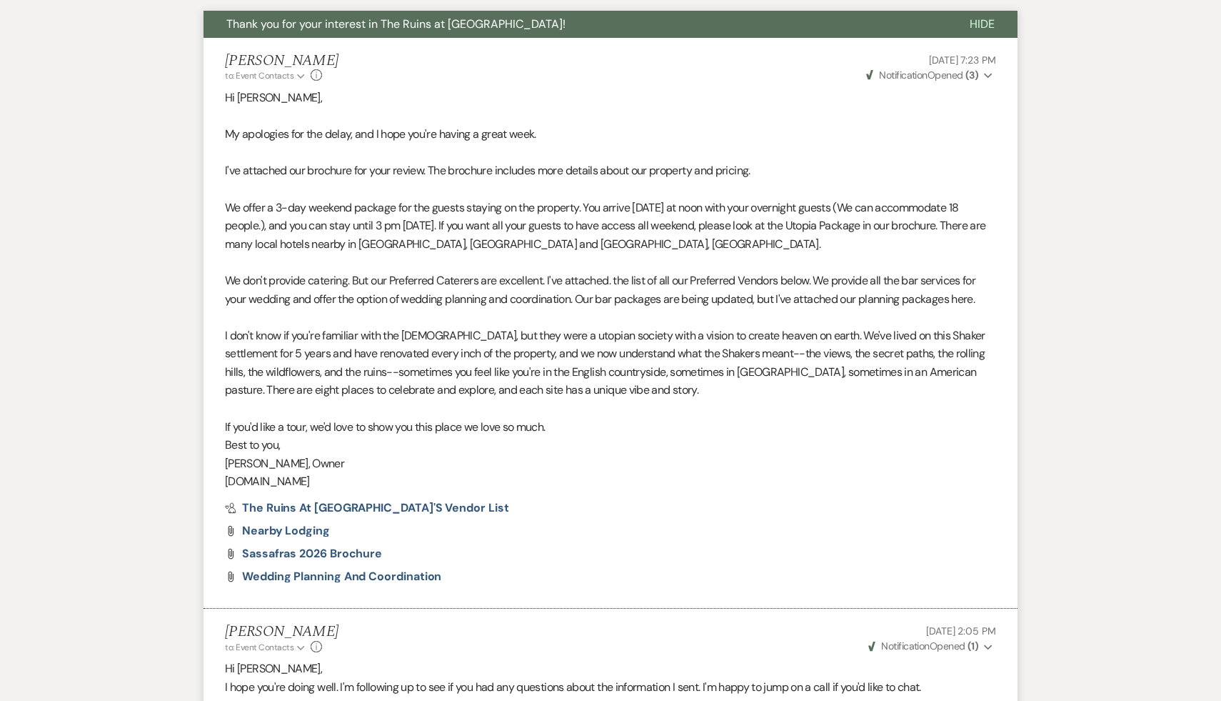
scroll to position [721, 0]
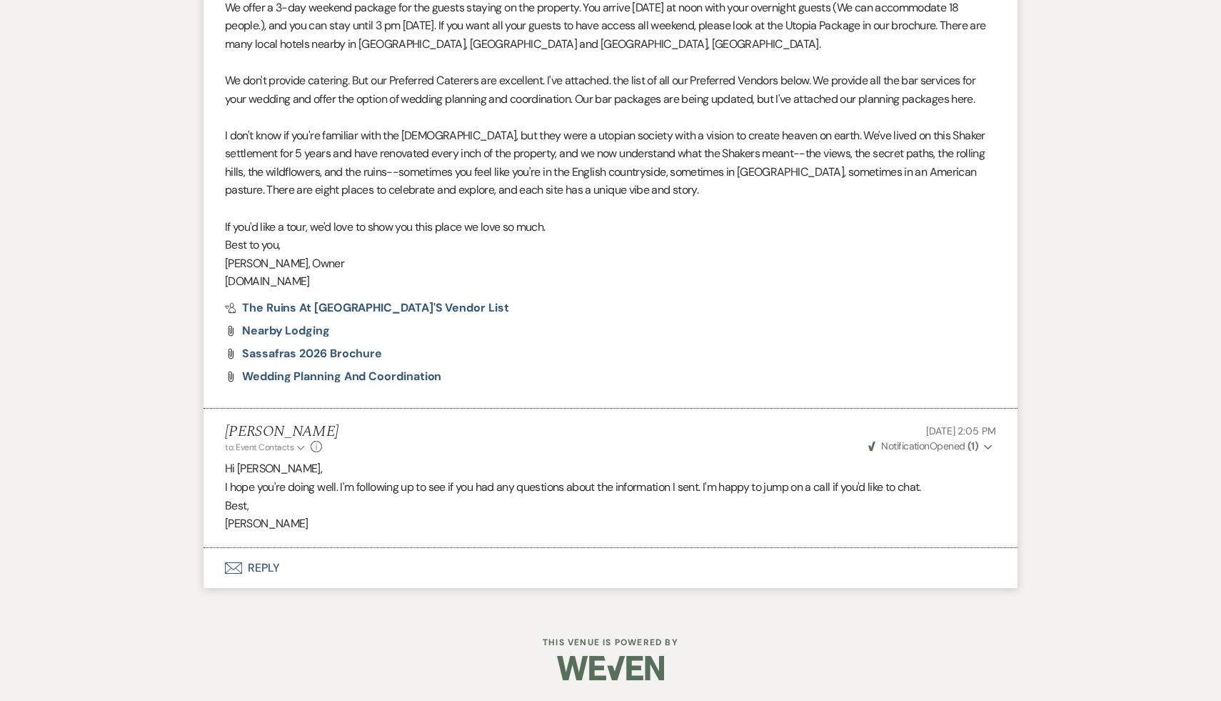
click at [259, 573] on button "Envelope Reply" at bounding box center [611, 568] width 814 height 40
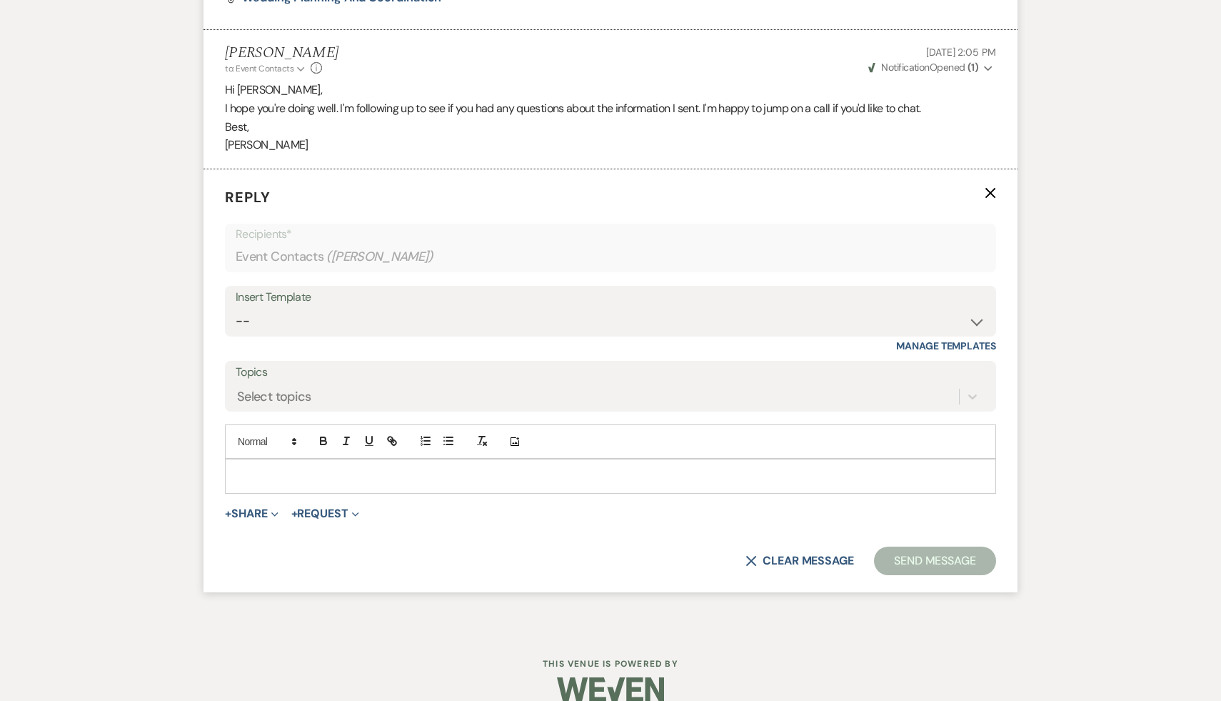
scroll to position [1120, 0]
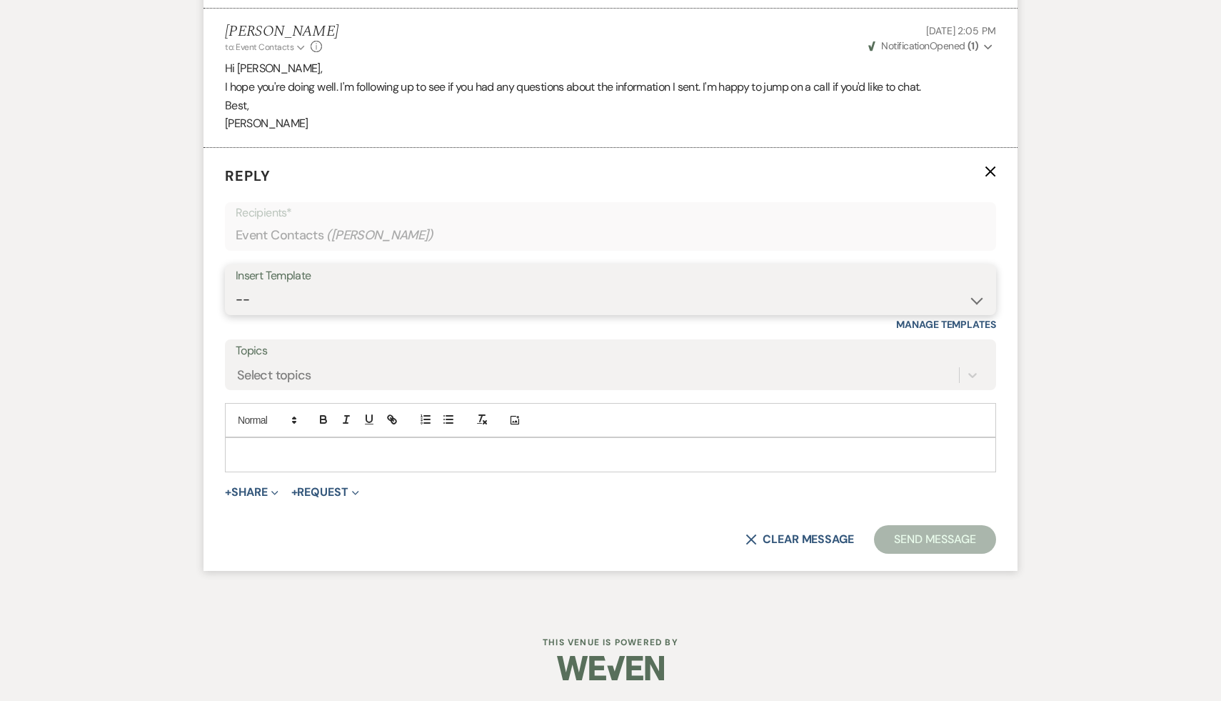
click at [975, 297] on select "-- Weven Planning Portal Introduction (Booked Events) Initial Inquiry Response …" at bounding box center [611, 300] width 750 height 28
select select "1892"
click at [236, 286] on select "-- Weven Planning Portal Introduction (Booked Events) Initial Inquiry Response …" at bounding box center [611, 300] width 750 height 28
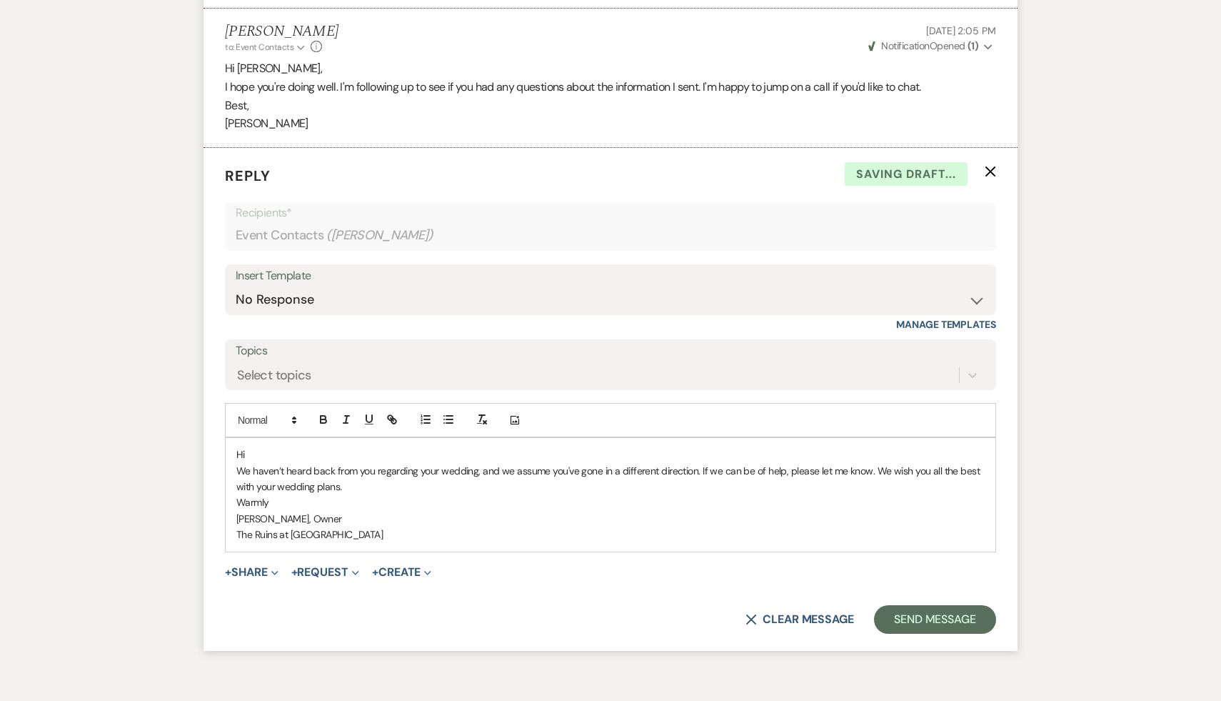
click at [326, 446] on p "Hi" at bounding box center [610, 454] width 748 height 16
click at [969, 618] on button "Send Message" at bounding box center [935, 619] width 122 height 29
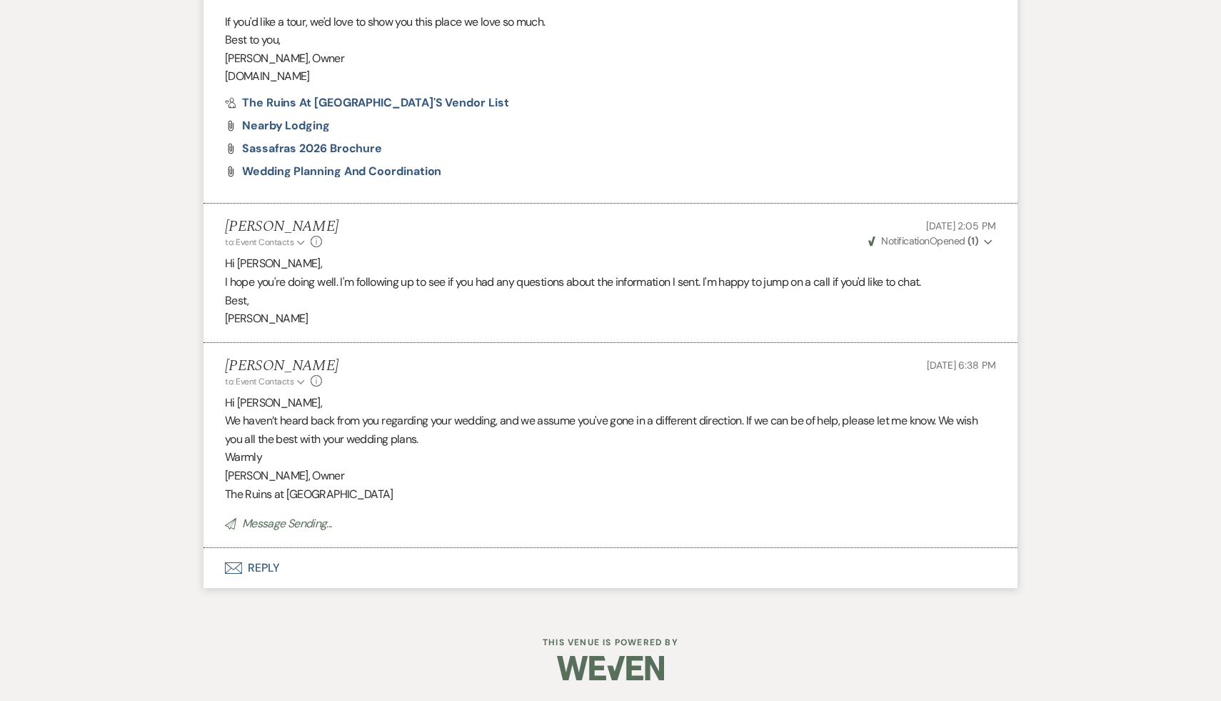
scroll to position [0, 0]
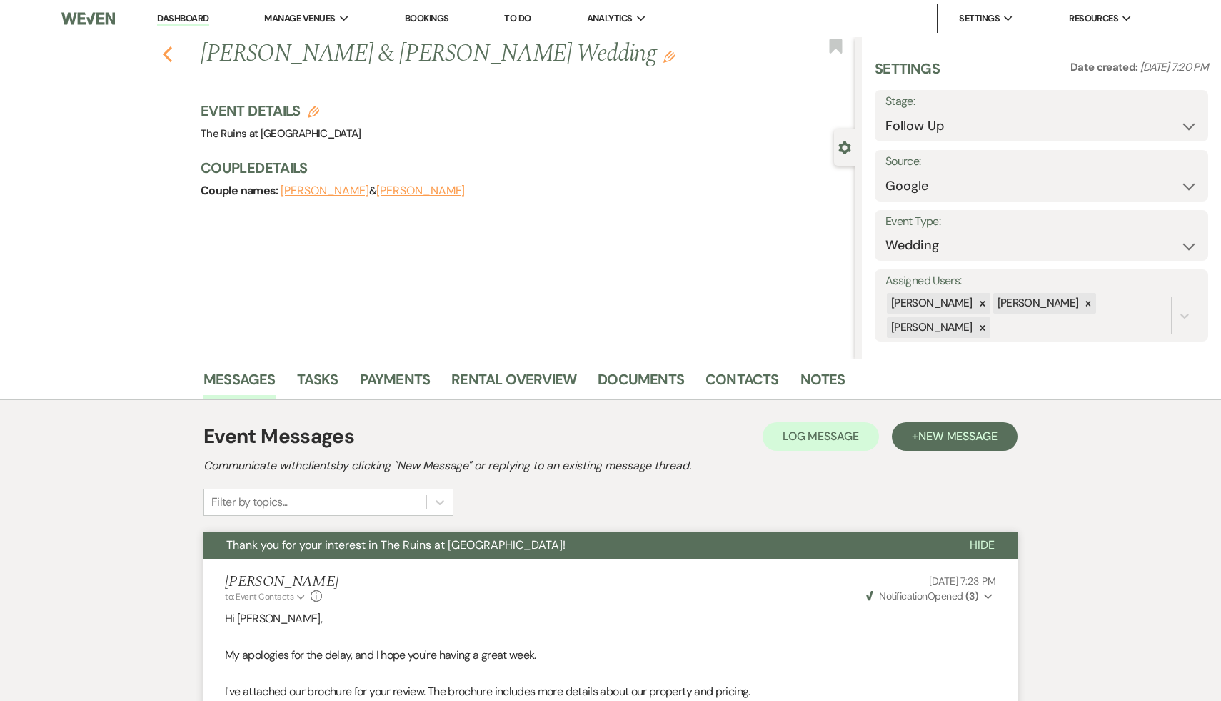
click at [169, 56] on icon "Previous" at bounding box center [167, 54] width 11 height 17
select select "9"
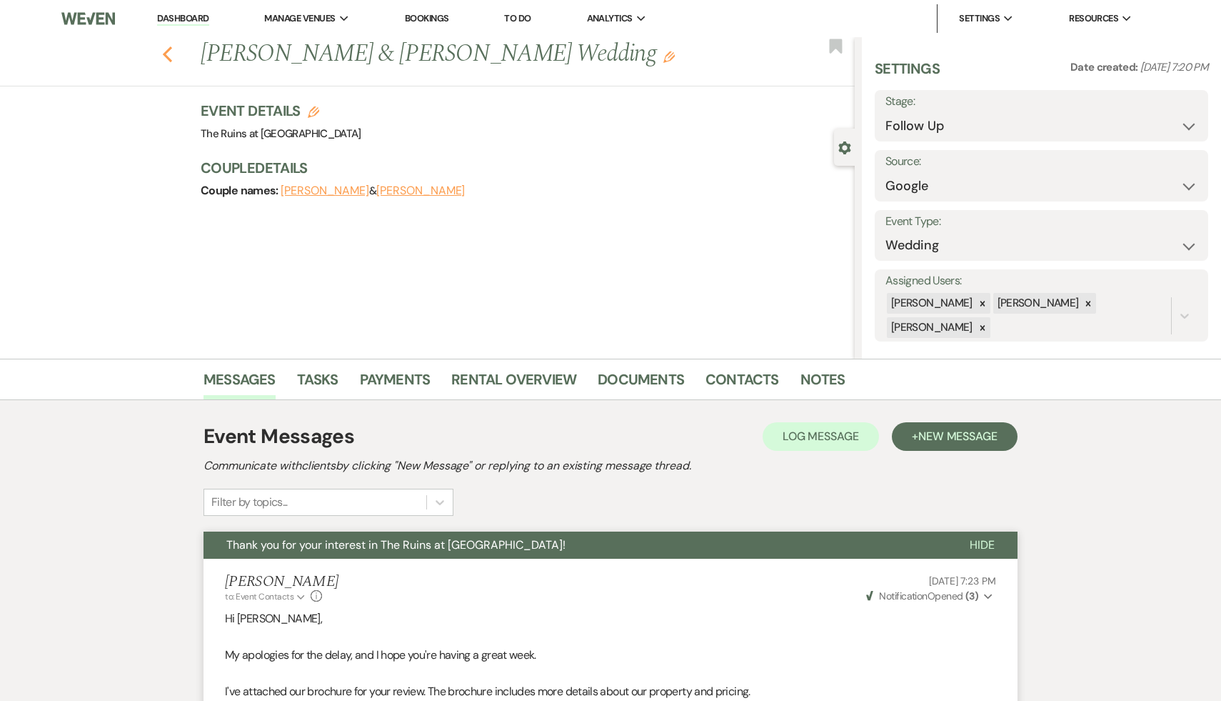
select select "9"
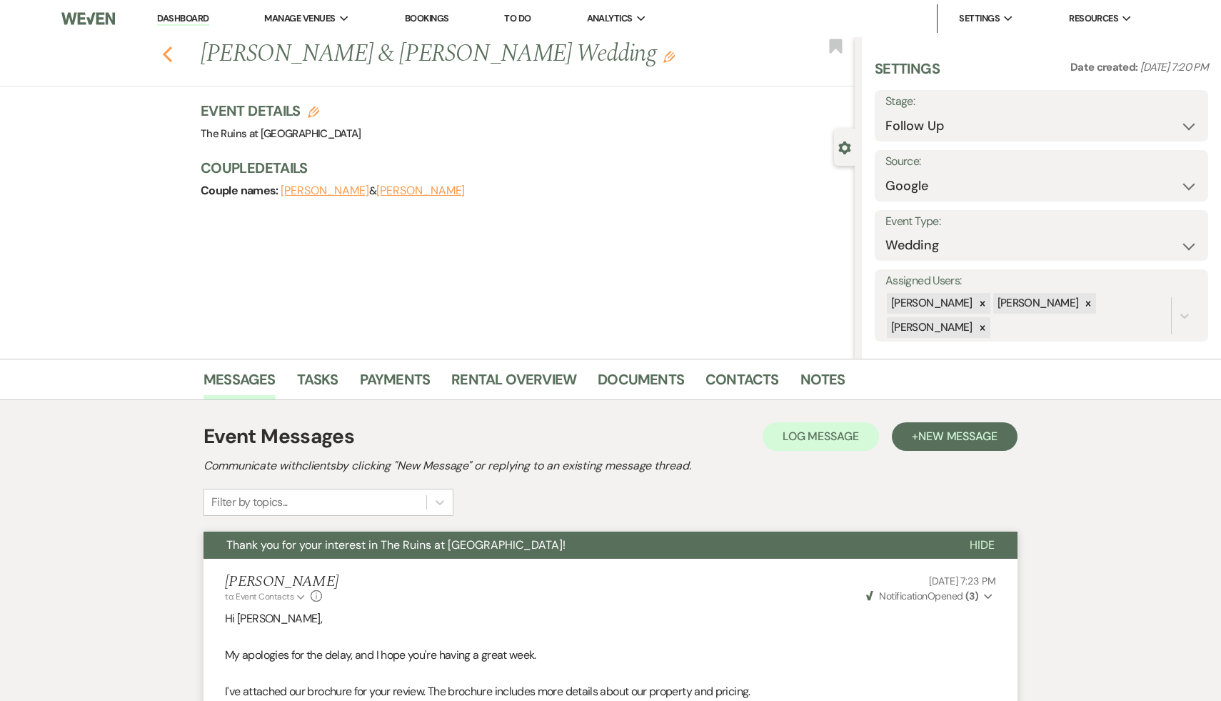
select select "9"
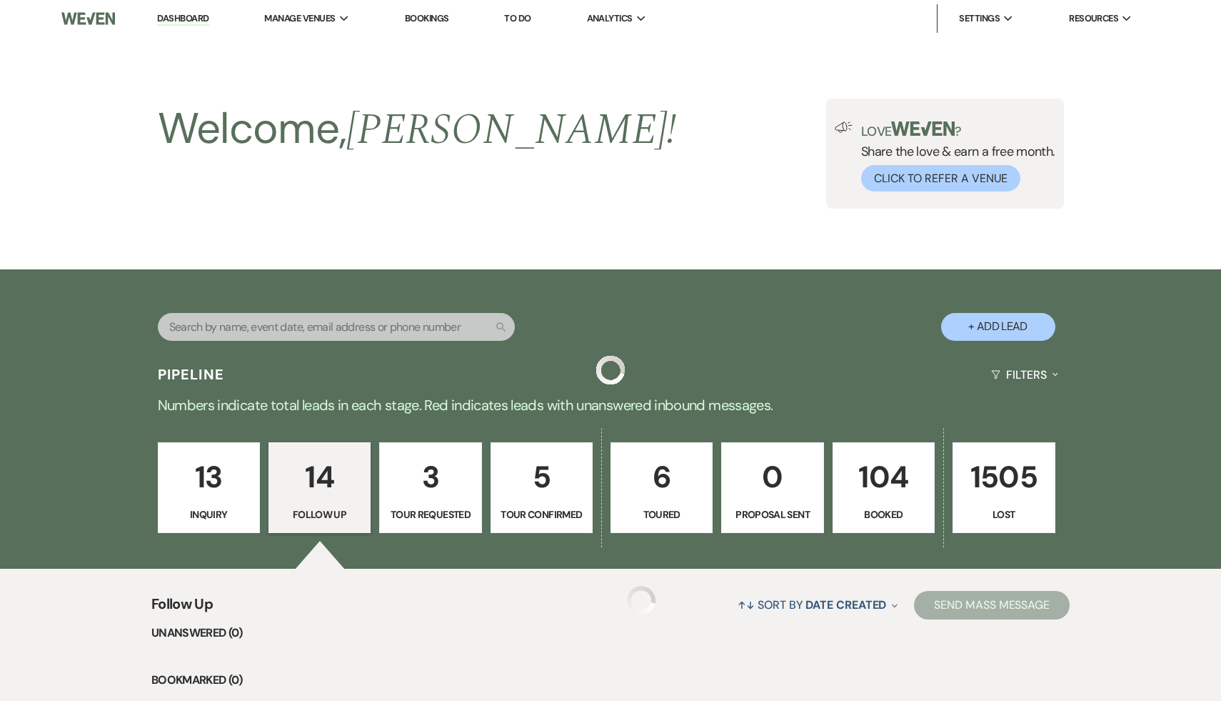
scroll to position [1253, 0]
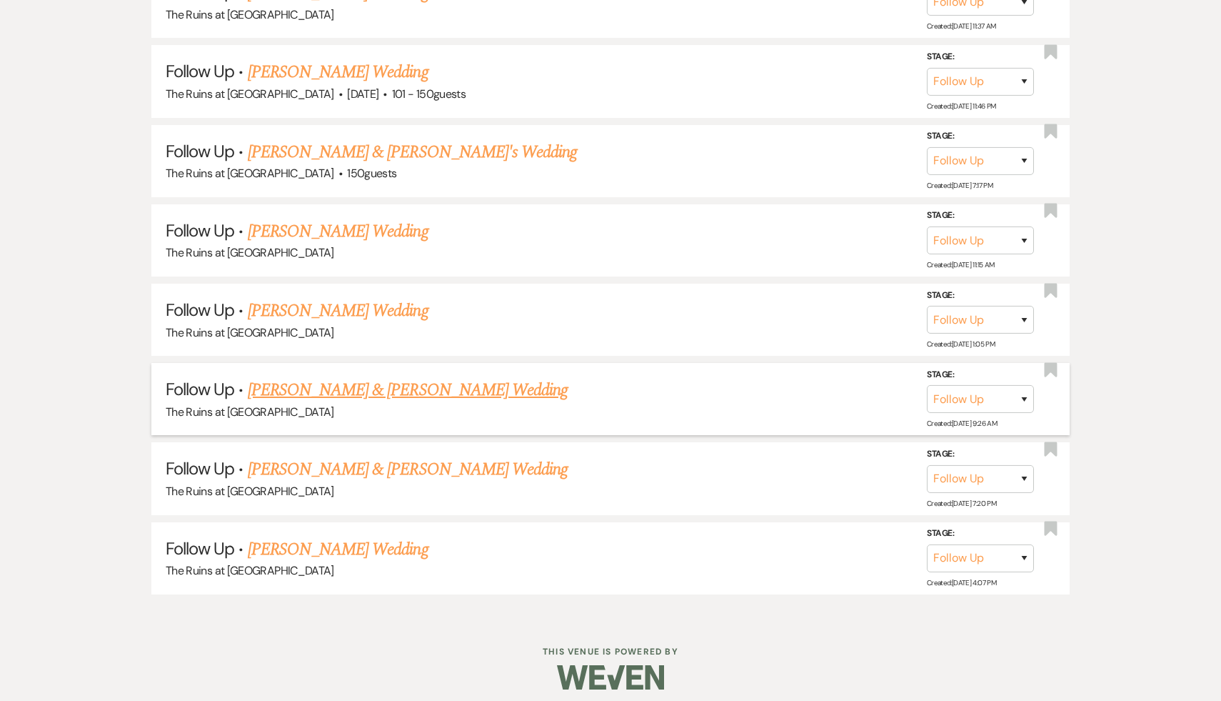
click at [391, 377] on link "Ailish Erickson & Sam Bond's Wedding" at bounding box center [408, 390] width 320 height 26
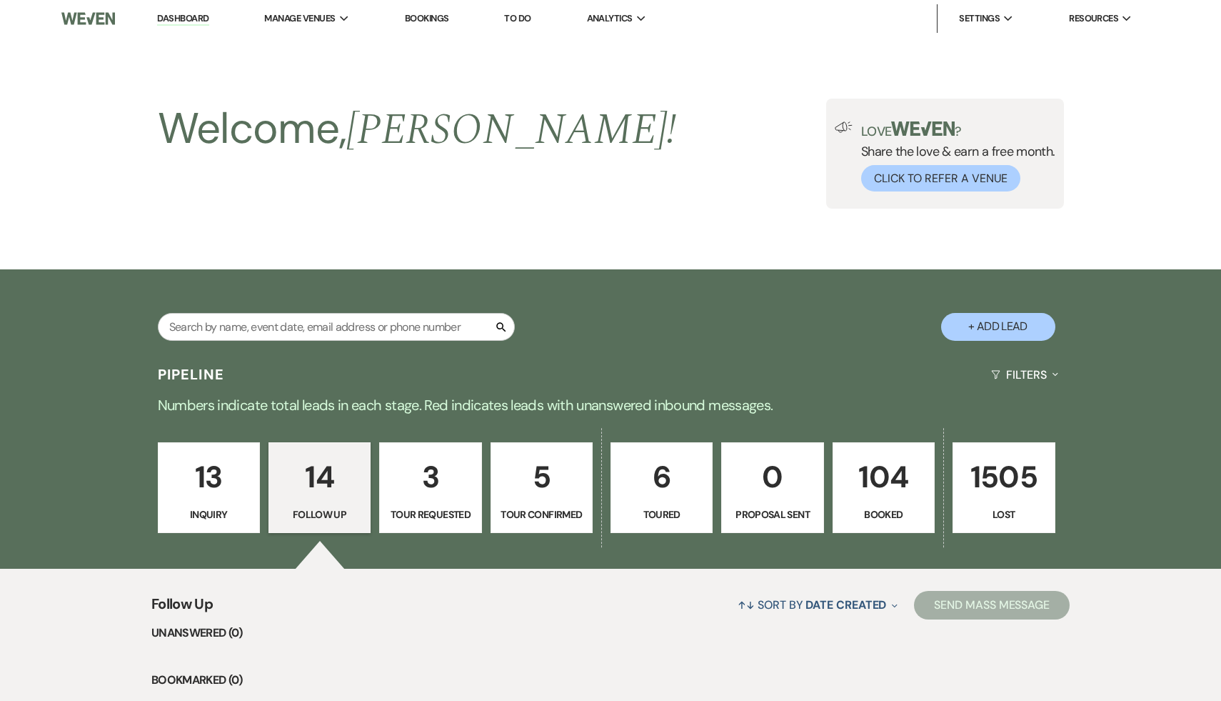
select select "9"
select select "6"
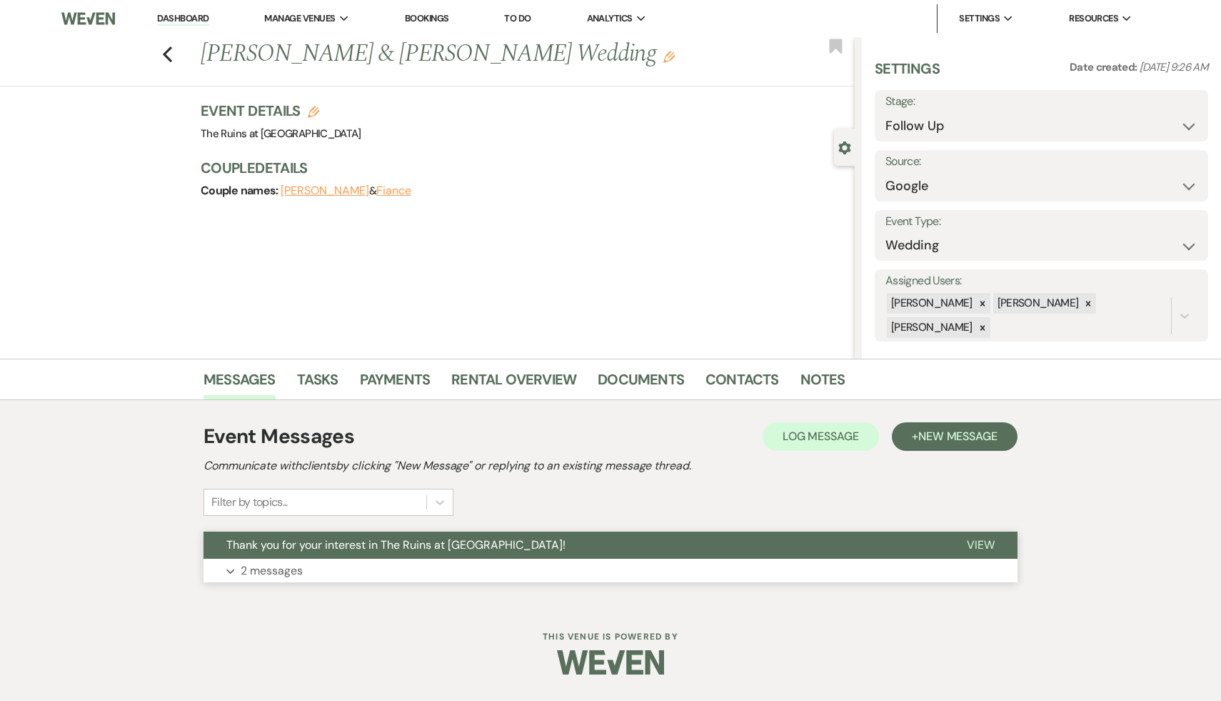
click at [351, 546] on span "Thank you for your interest in The Ruins at [GEOGRAPHIC_DATA]!" at bounding box center [395, 544] width 339 height 15
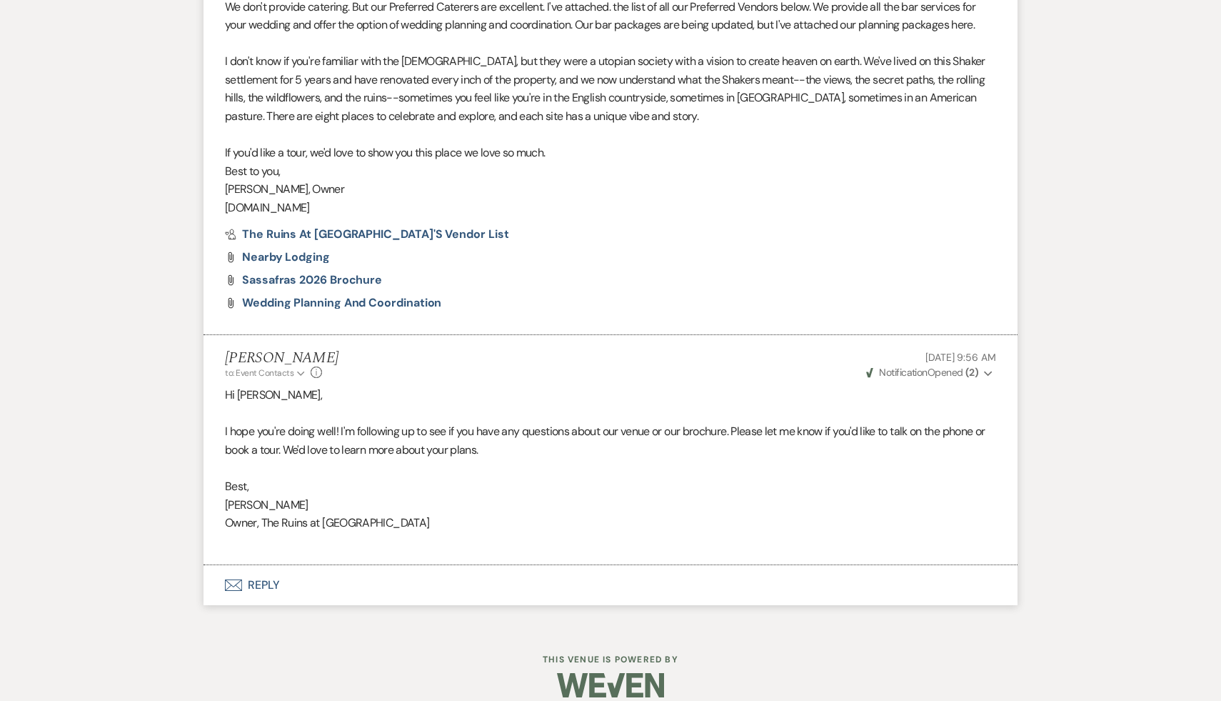
scroll to position [831, 0]
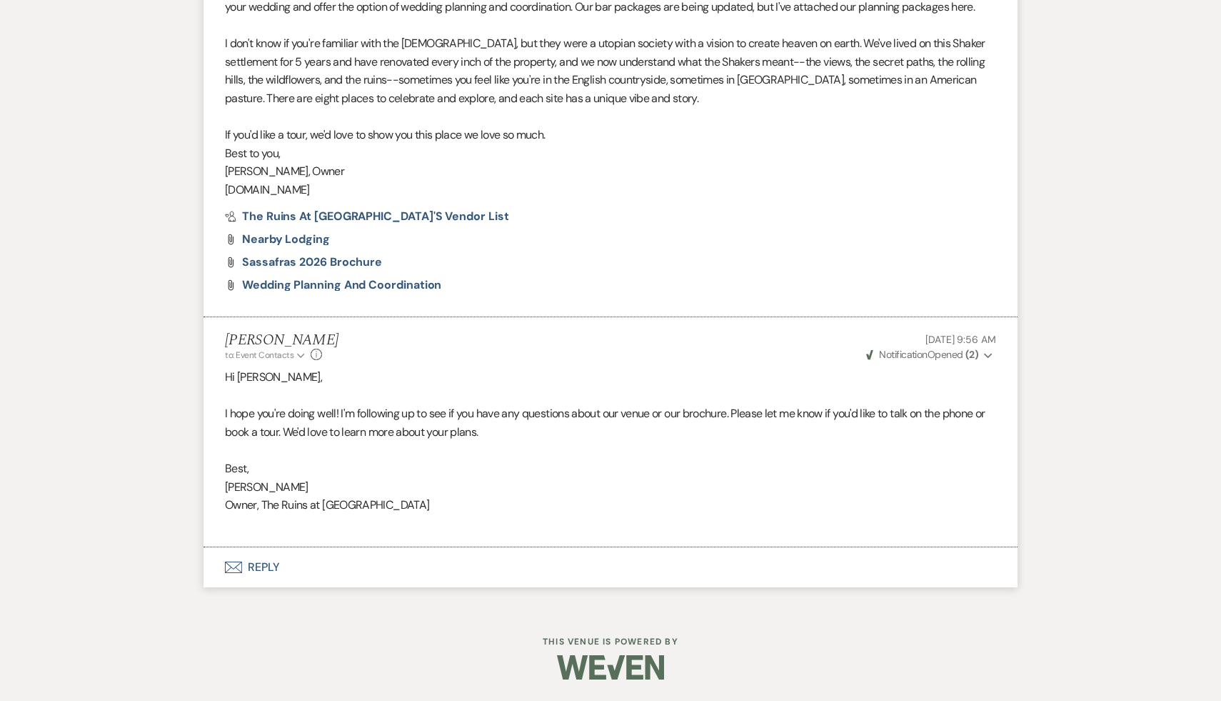
click at [261, 563] on button "Envelope Reply" at bounding box center [611, 567] width 814 height 40
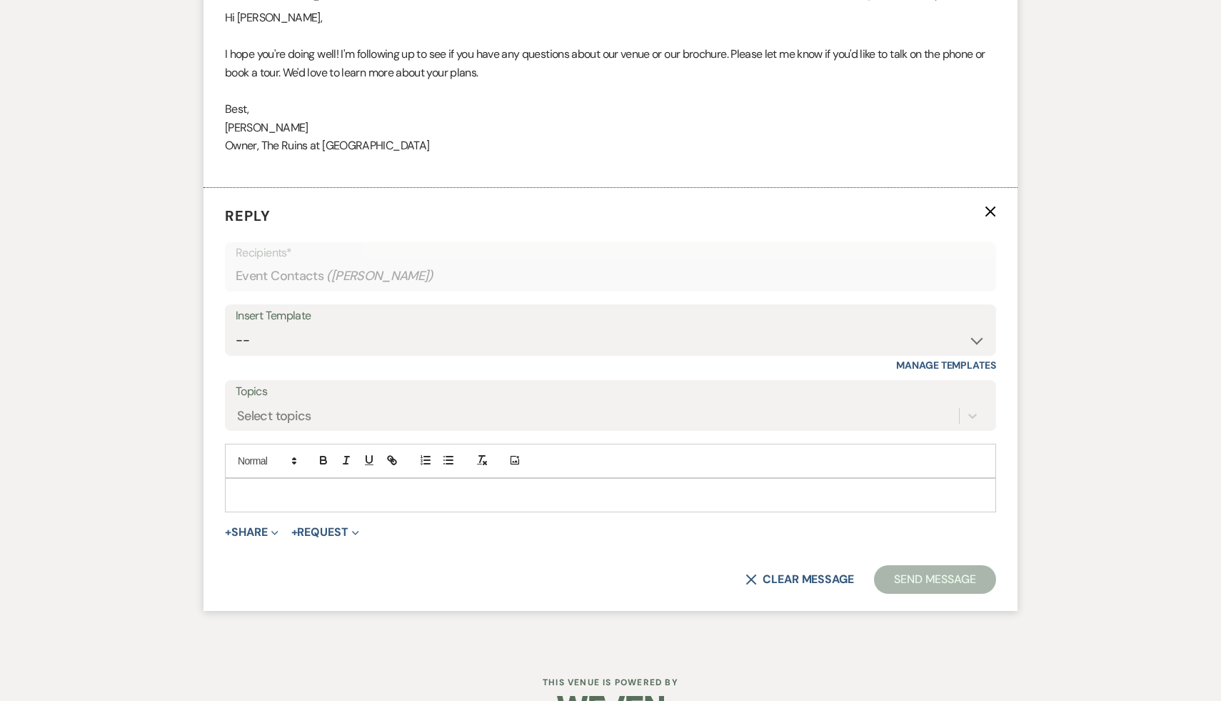
scroll to position [1230, 0]
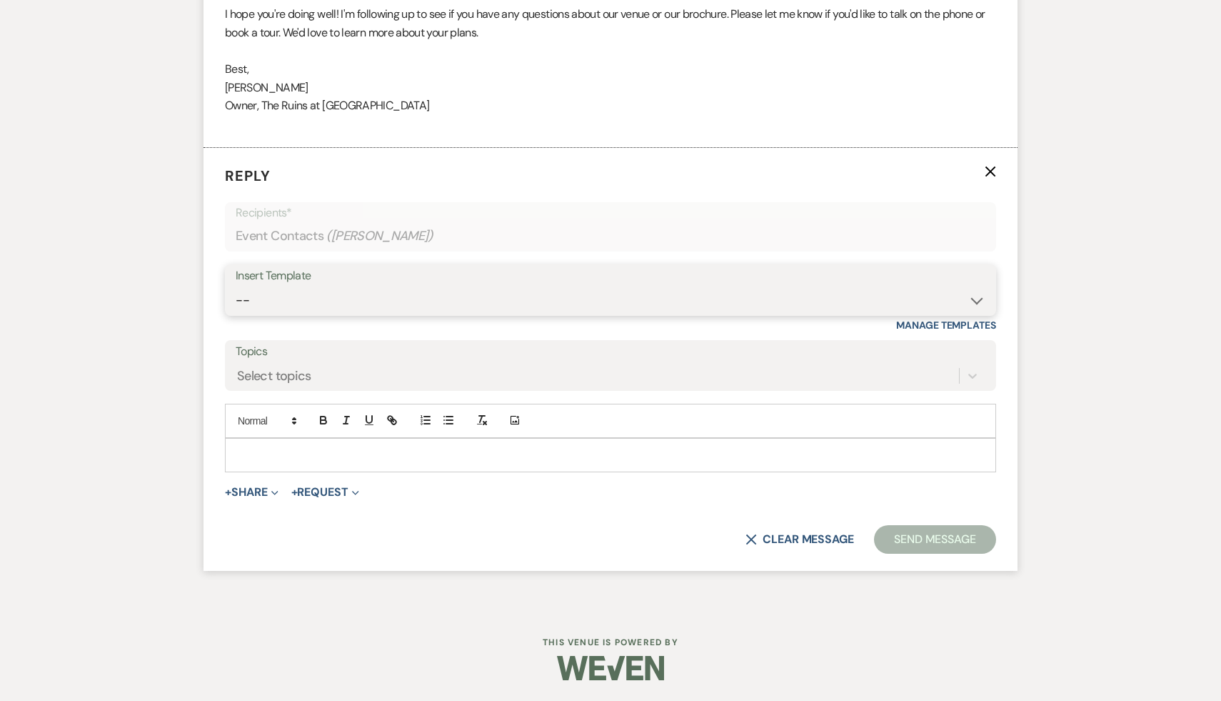
click at [979, 297] on select "-- Weven Planning Portal Introduction (Booked Events) Initial Inquiry Response …" at bounding box center [611, 300] width 750 height 28
select select "1892"
click at [236, 286] on select "-- Weven Planning Portal Introduction (Booked Events) Initial Inquiry Response …" at bounding box center [611, 300] width 750 height 28
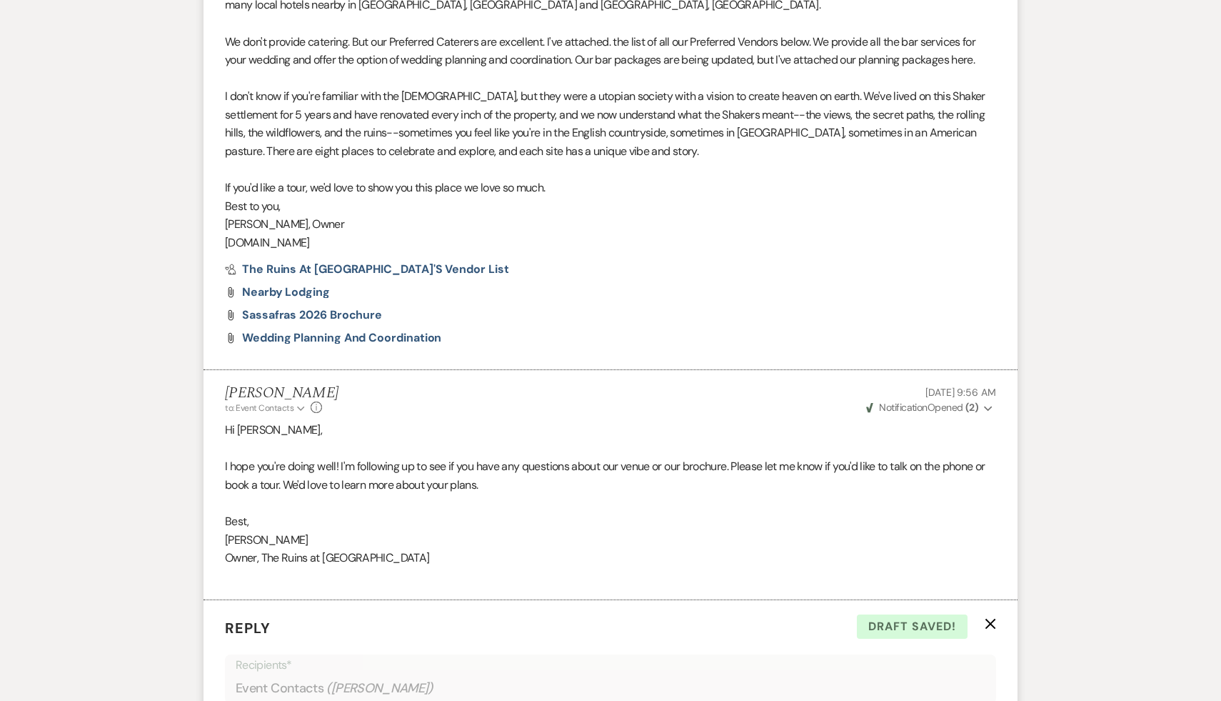
scroll to position [1310, 0]
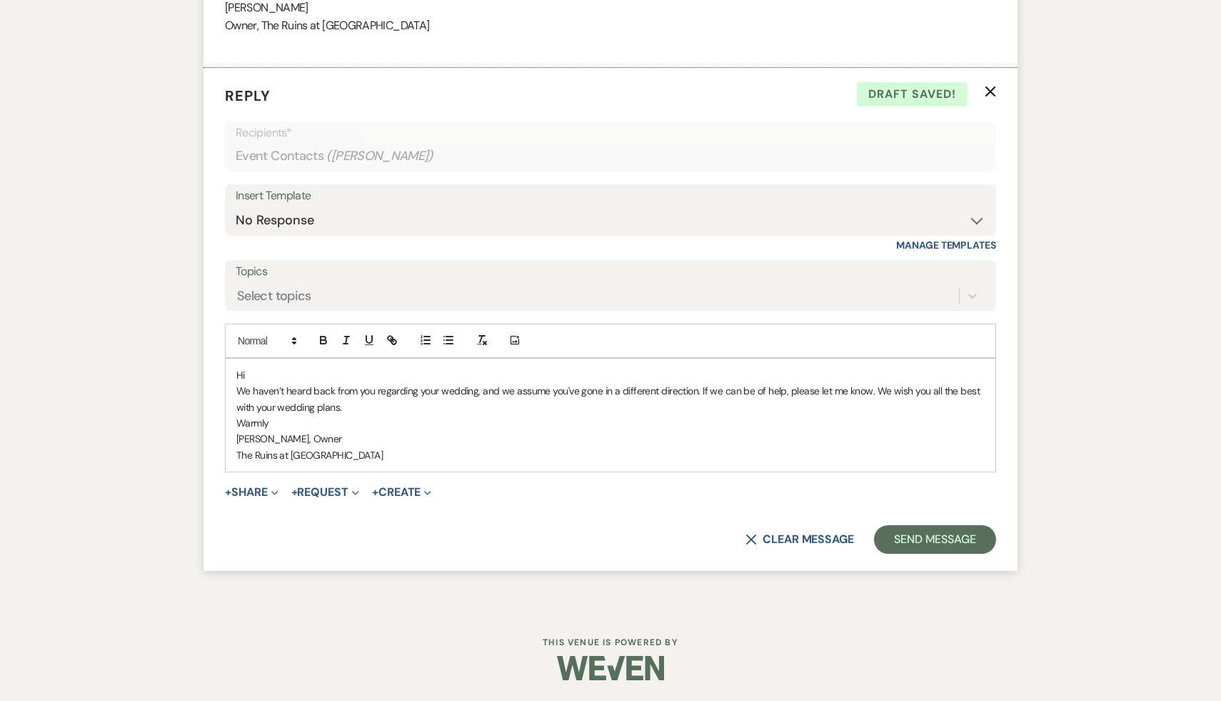
click at [290, 378] on p "Hi" at bounding box center [610, 375] width 748 height 16
click at [933, 541] on button "Send Message" at bounding box center [935, 539] width 122 height 29
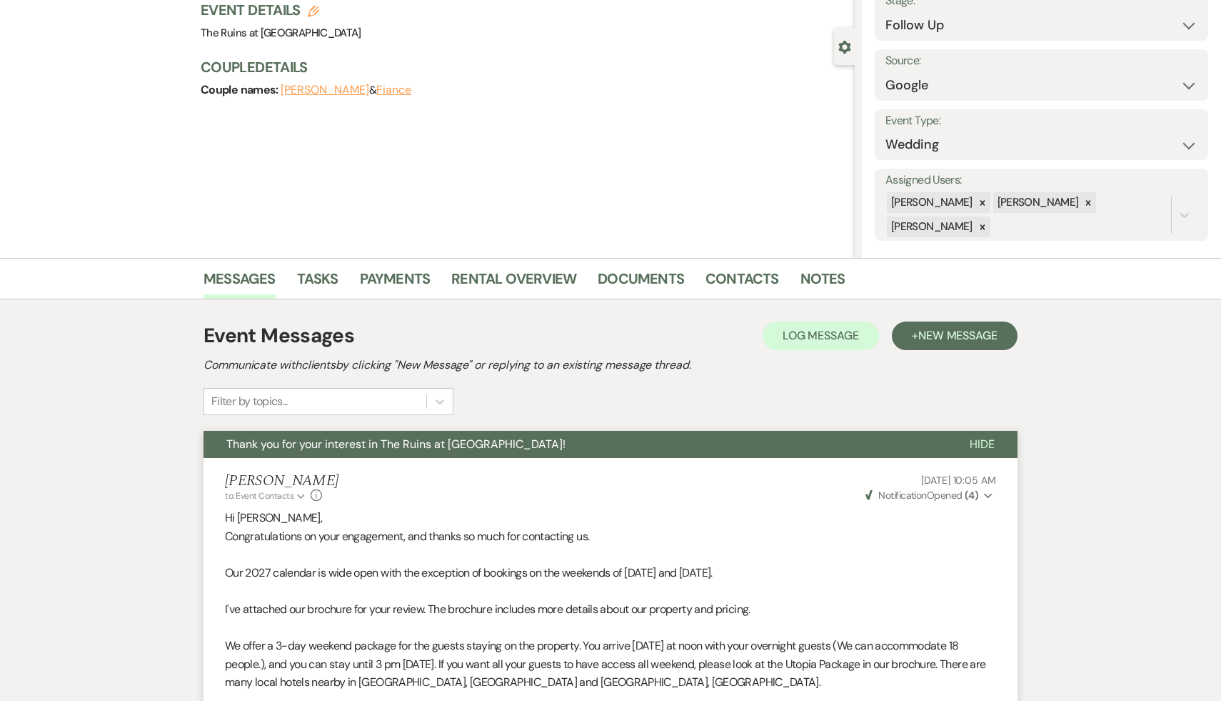
scroll to position [0, 0]
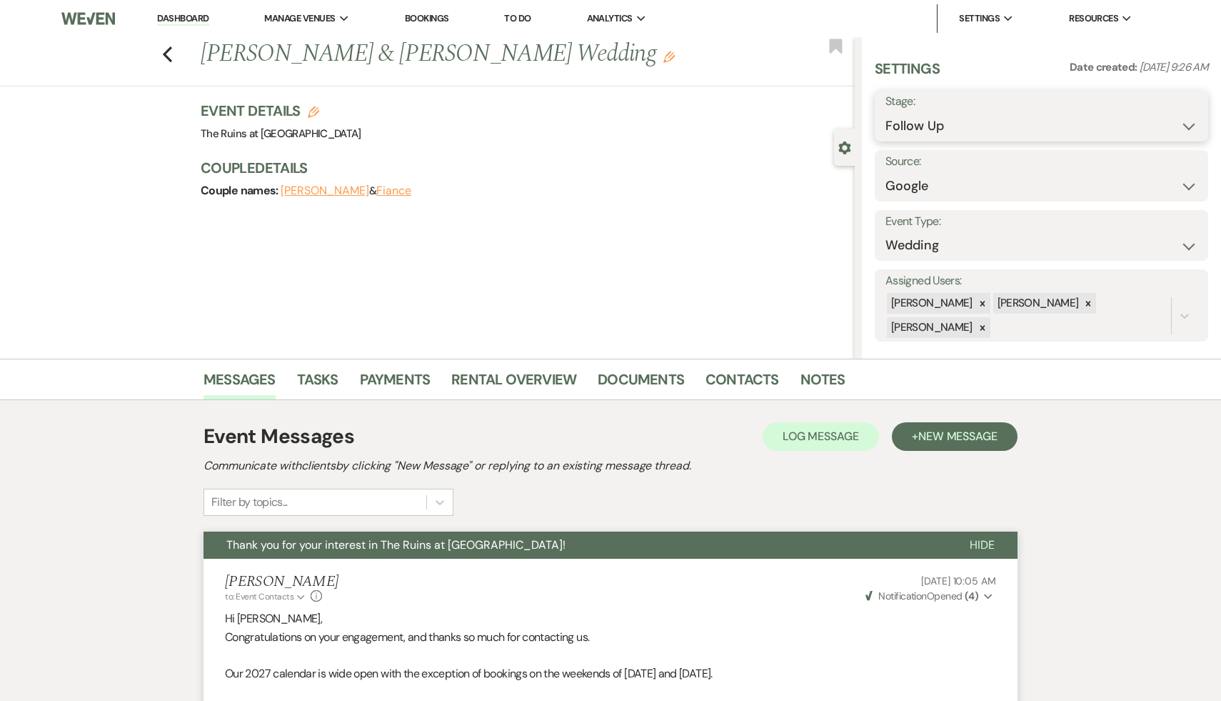
click at [1188, 125] on select "Inquiry Follow Up Tour Requested Tour Confirmed Toured Proposal Sent Booked Lost" at bounding box center [1042, 126] width 312 height 28
select select "8"
click at [886, 112] on select "Inquiry Follow Up Tour Requested Tour Confirmed Toured Proposal Sent Booked Lost" at bounding box center [1042, 126] width 312 height 28
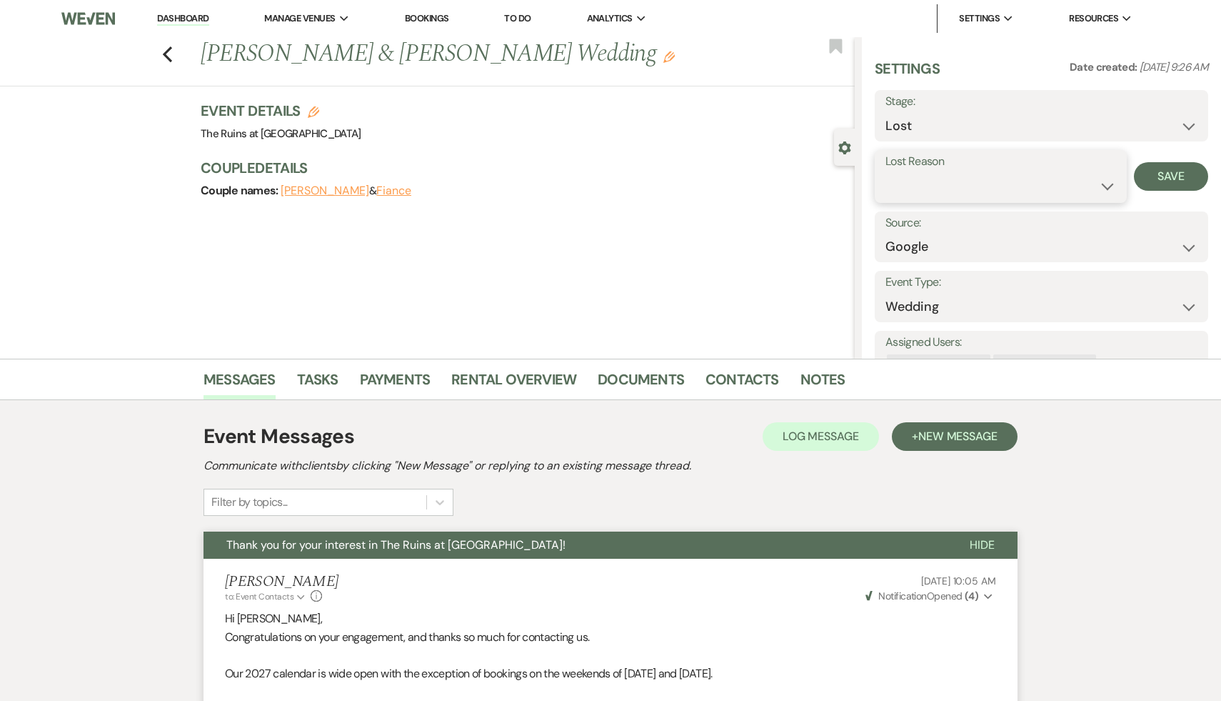
click at [1107, 181] on select "Booked Elsewhere Budget Date Unavailable No Response Not a Good Match Capacity …" at bounding box center [1001, 186] width 231 height 28
select select "5"
click at [886, 172] on select "Booked Elsewhere Budget Date Unavailable No Response Not a Good Match Capacity …" at bounding box center [1001, 186] width 231 height 28
click at [1171, 175] on button "Save" at bounding box center [1171, 176] width 74 height 29
click at [169, 48] on use "button" at bounding box center [167, 54] width 9 height 16
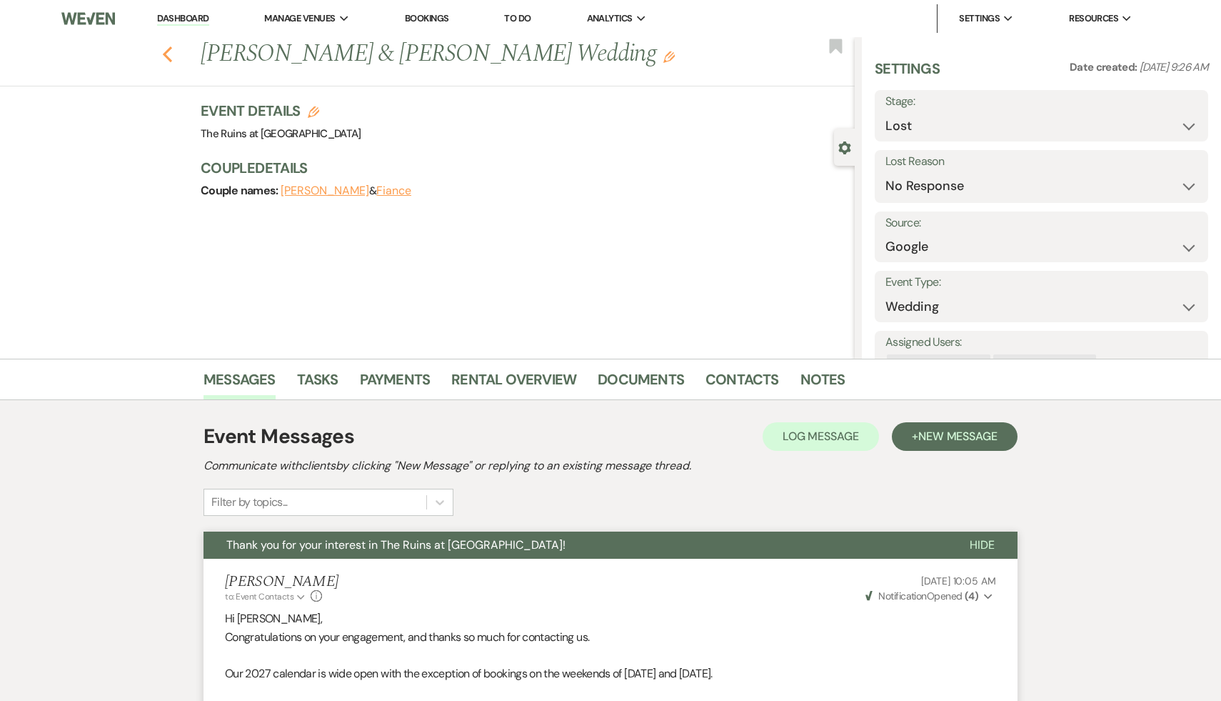
select select "9"
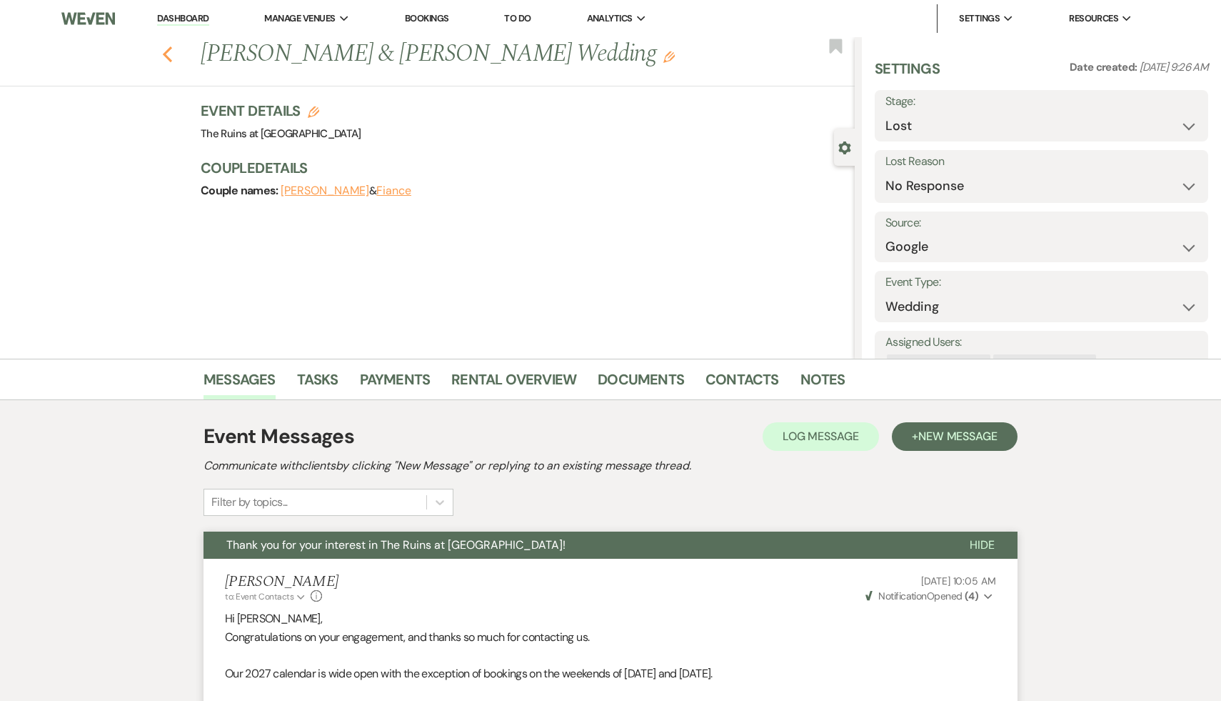
select select "9"
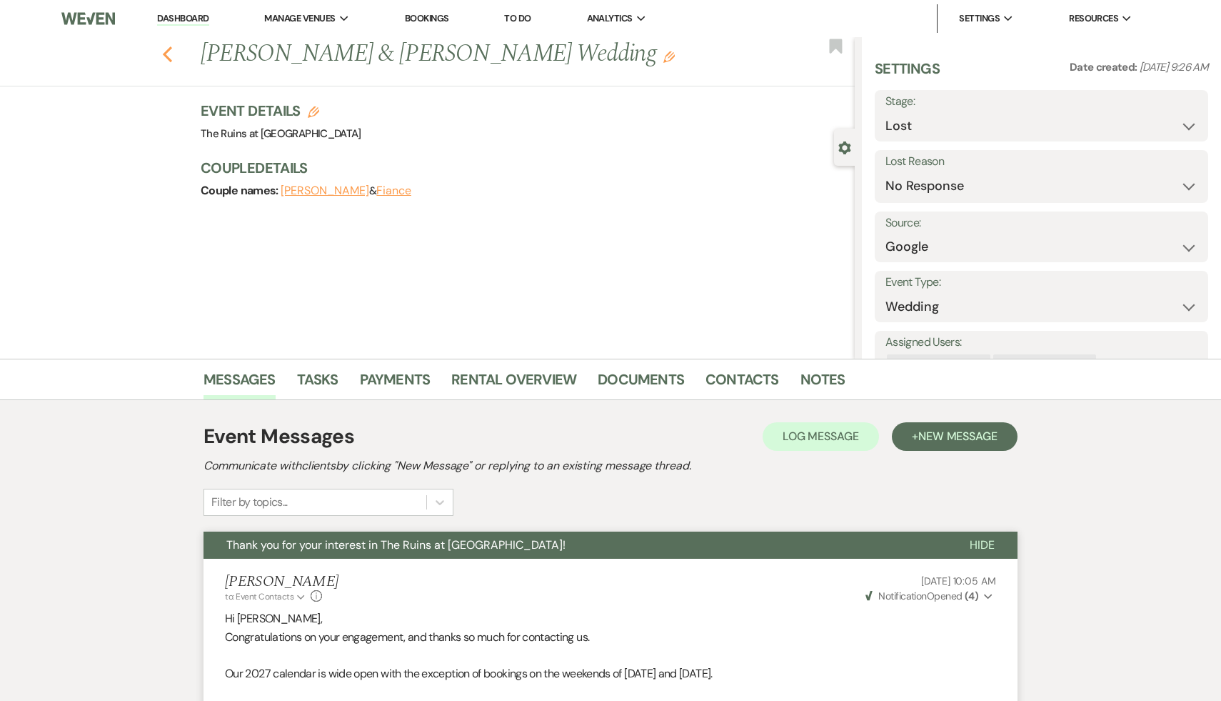
select select "9"
select select "8"
select select "5"
select select "9"
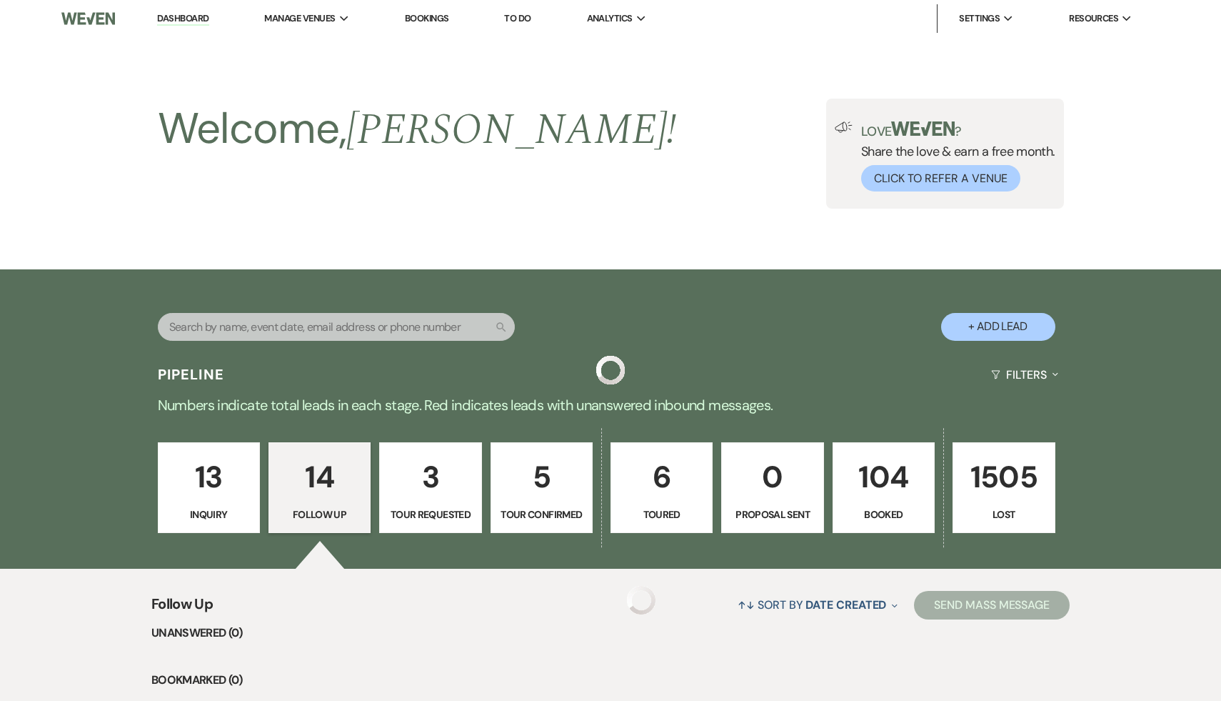
scroll to position [1175, 0]
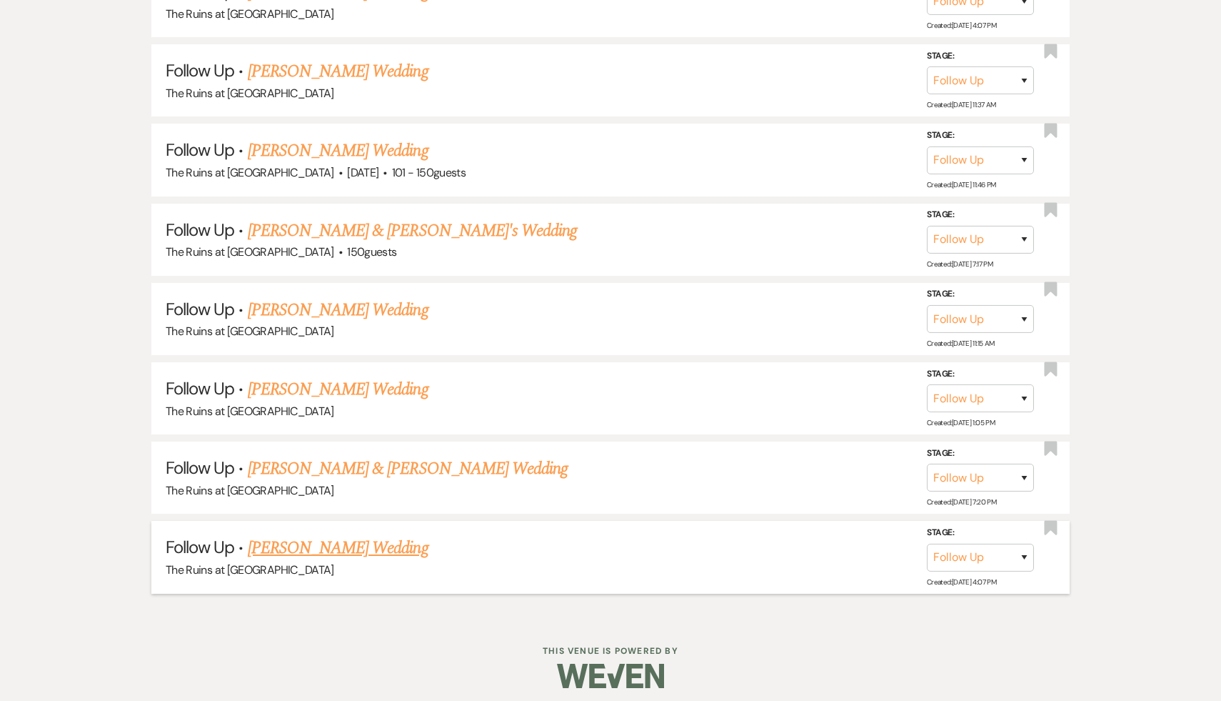
click at [353, 536] on link "Emma Cano's Wedding" at bounding box center [338, 548] width 181 height 26
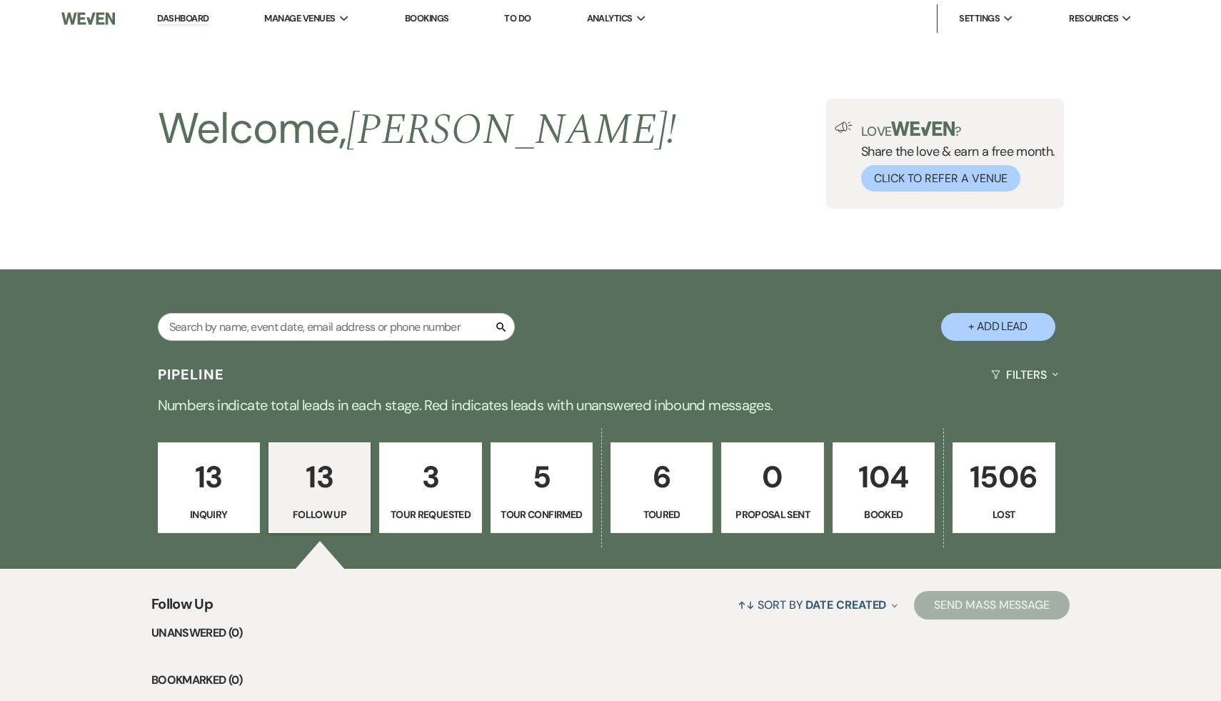
select select "9"
select select "5"
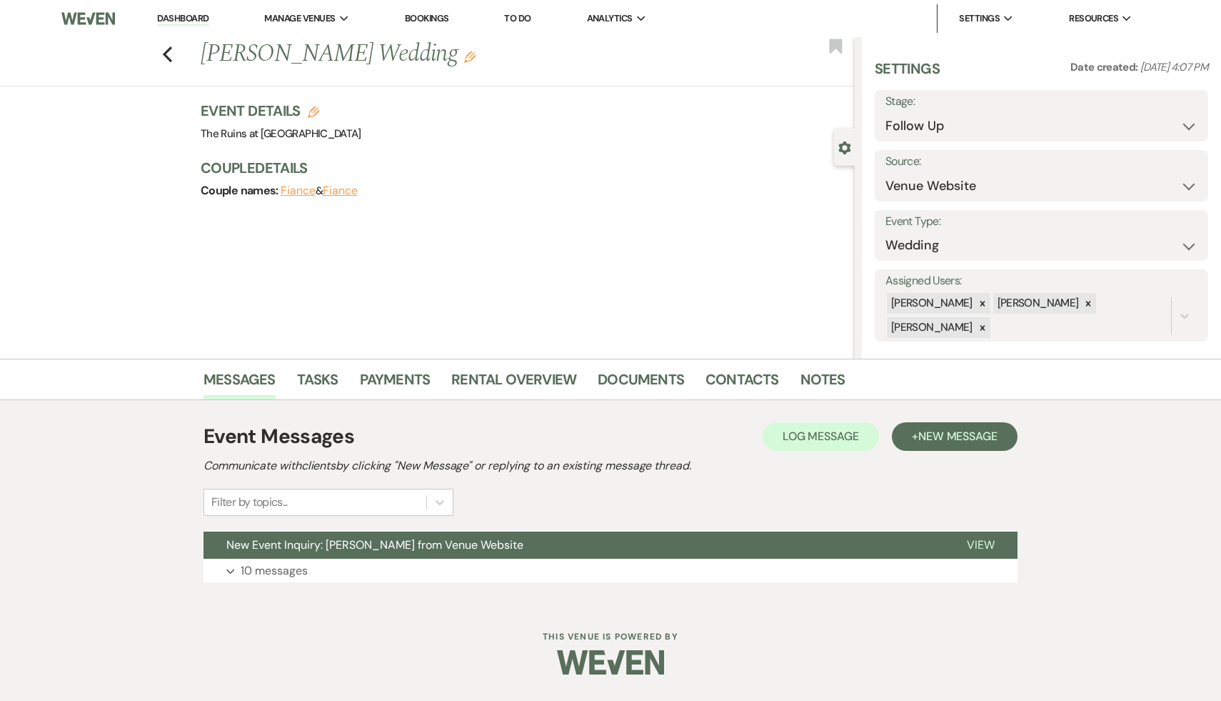
click at [353, 537] on span "New Event Inquiry: Emma Cano from Venue Website" at bounding box center [374, 544] width 297 height 15
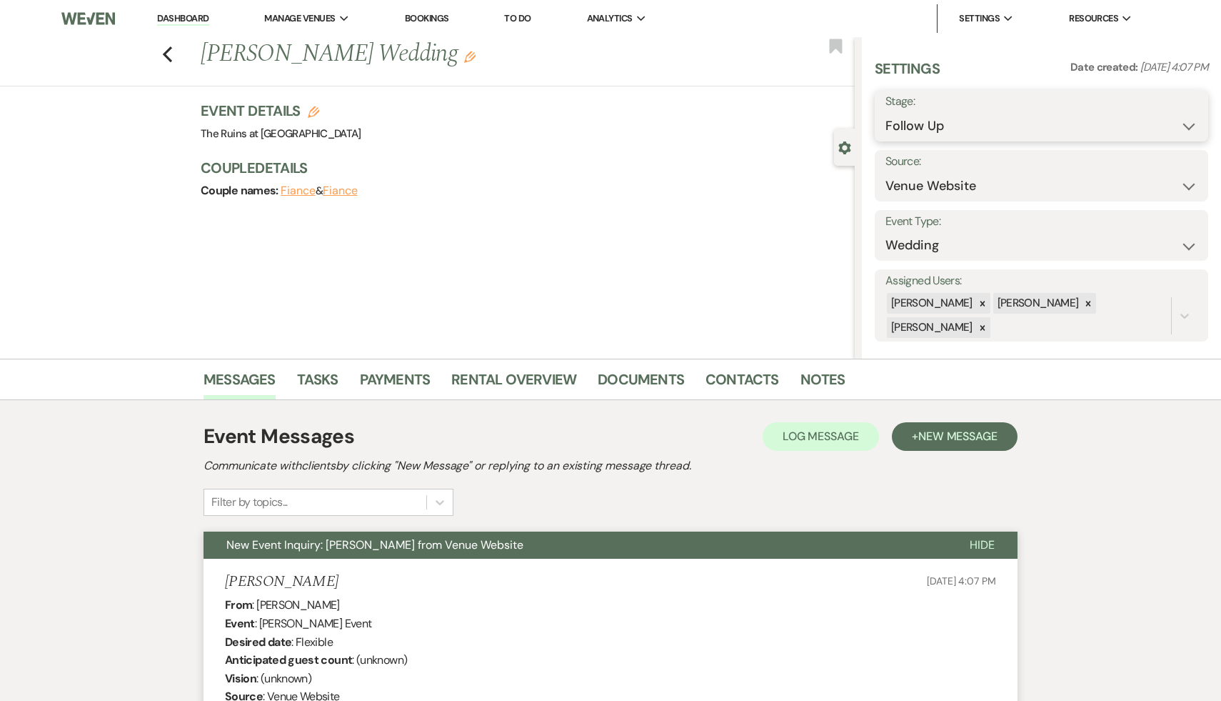
click at [1188, 124] on select "Inquiry Follow Up Tour Requested Tour Confirmed Toured Proposal Sent Booked Lost" at bounding box center [1042, 126] width 312 height 28
select select "8"
click at [886, 112] on select "Inquiry Follow Up Tour Requested Tour Confirmed Toured Proposal Sent Booked Lost" at bounding box center [1042, 126] width 312 height 28
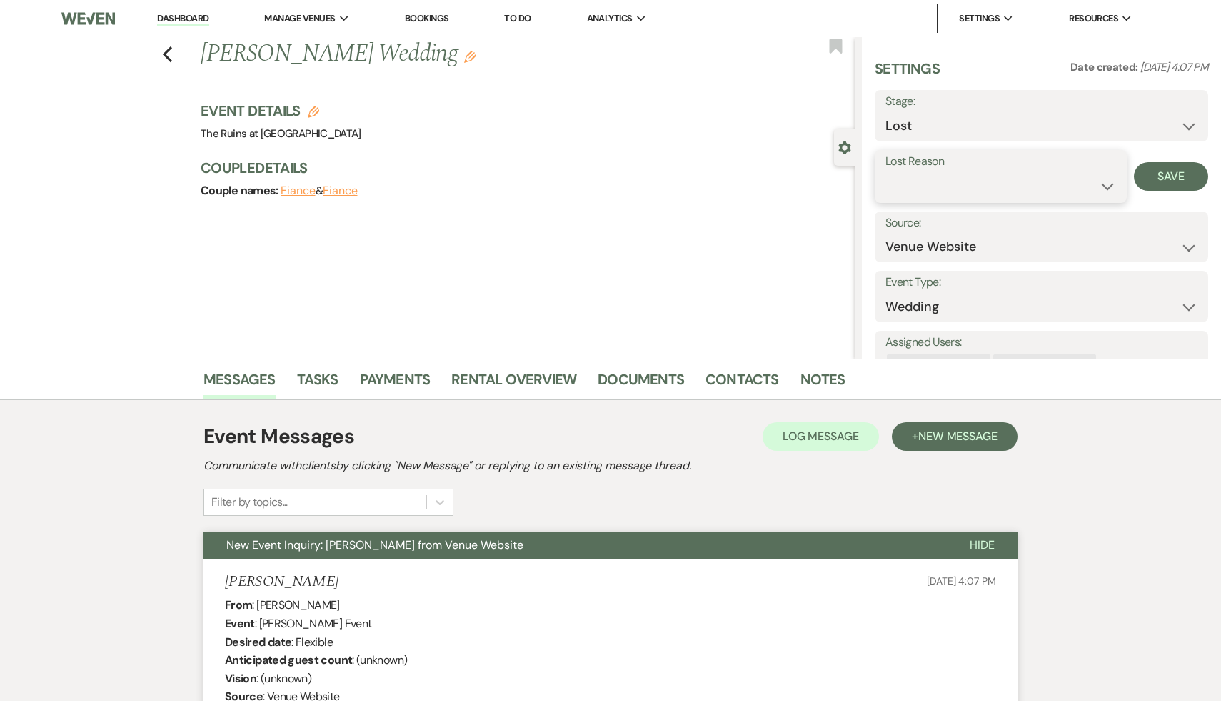
click at [1104, 186] on select "Booked Elsewhere Budget Date Unavailable No Response Not a Good Match Capacity …" at bounding box center [1001, 186] width 231 height 28
select select "5"
click at [886, 172] on select "Booked Elsewhere Budget Date Unavailable No Response Not a Good Match Capacity …" at bounding box center [1001, 186] width 231 height 28
click at [1184, 178] on button "Save" at bounding box center [1171, 176] width 74 height 29
click at [164, 52] on icon "Previous" at bounding box center [167, 54] width 11 height 17
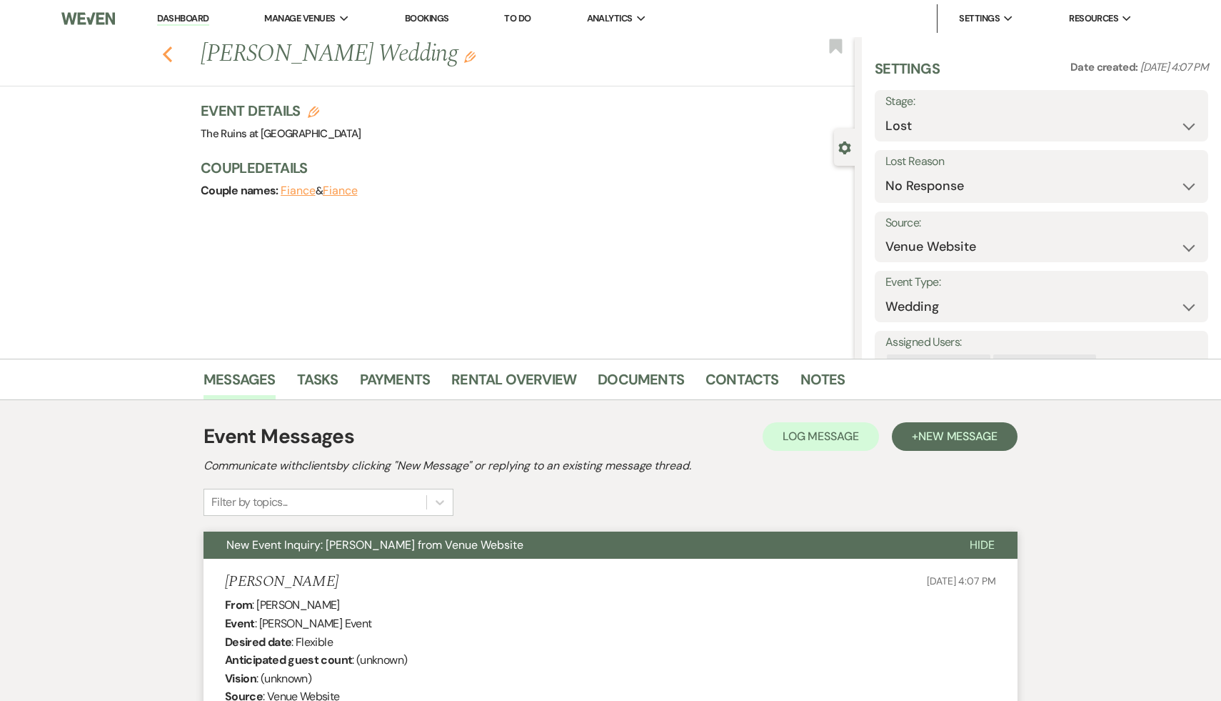
scroll to position [1095, 0]
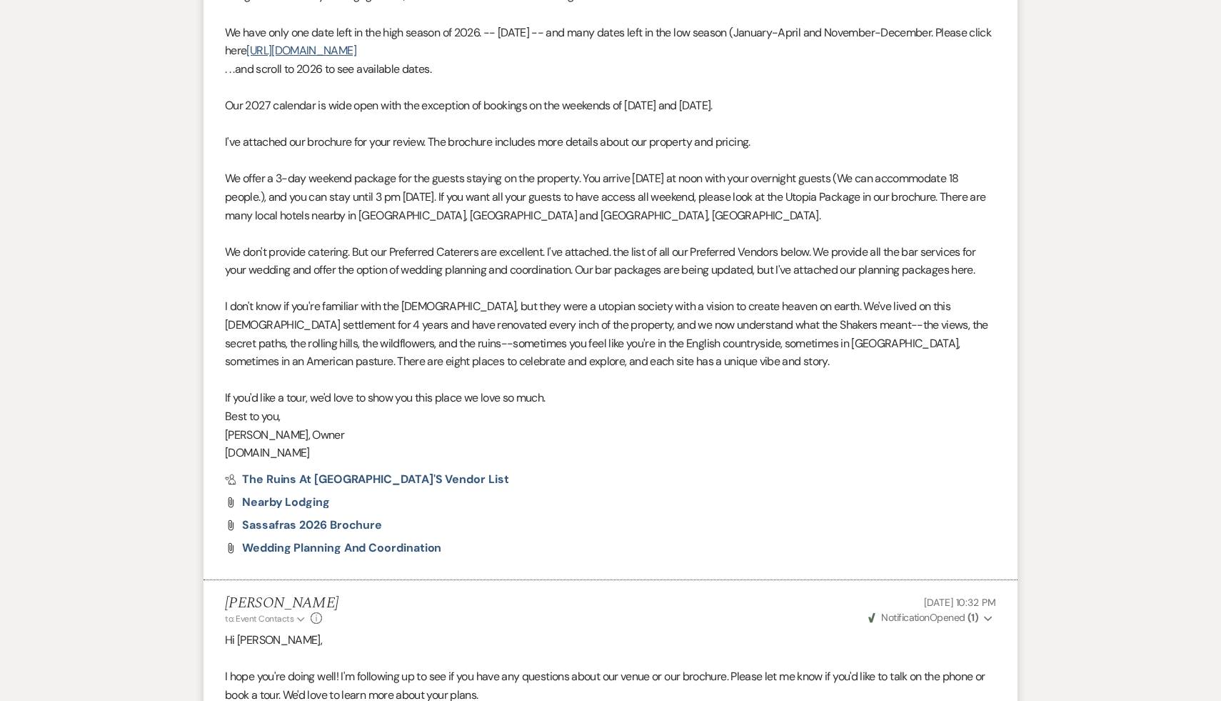
select select "9"
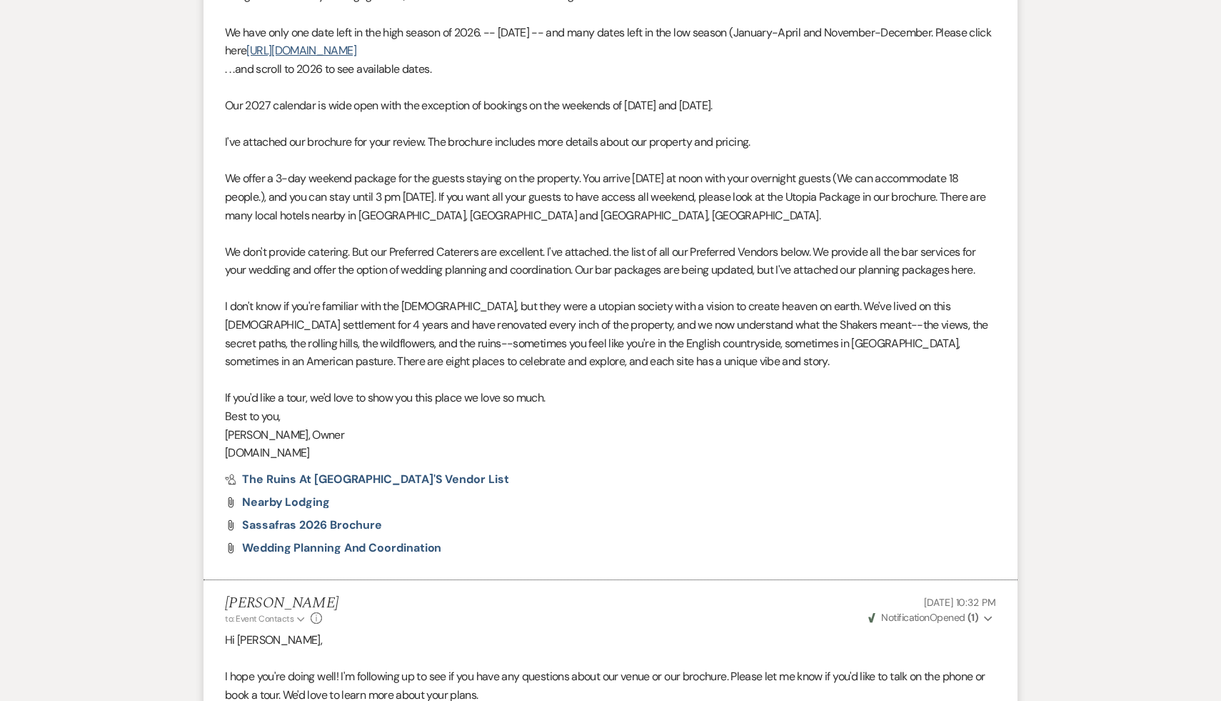
select select "9"
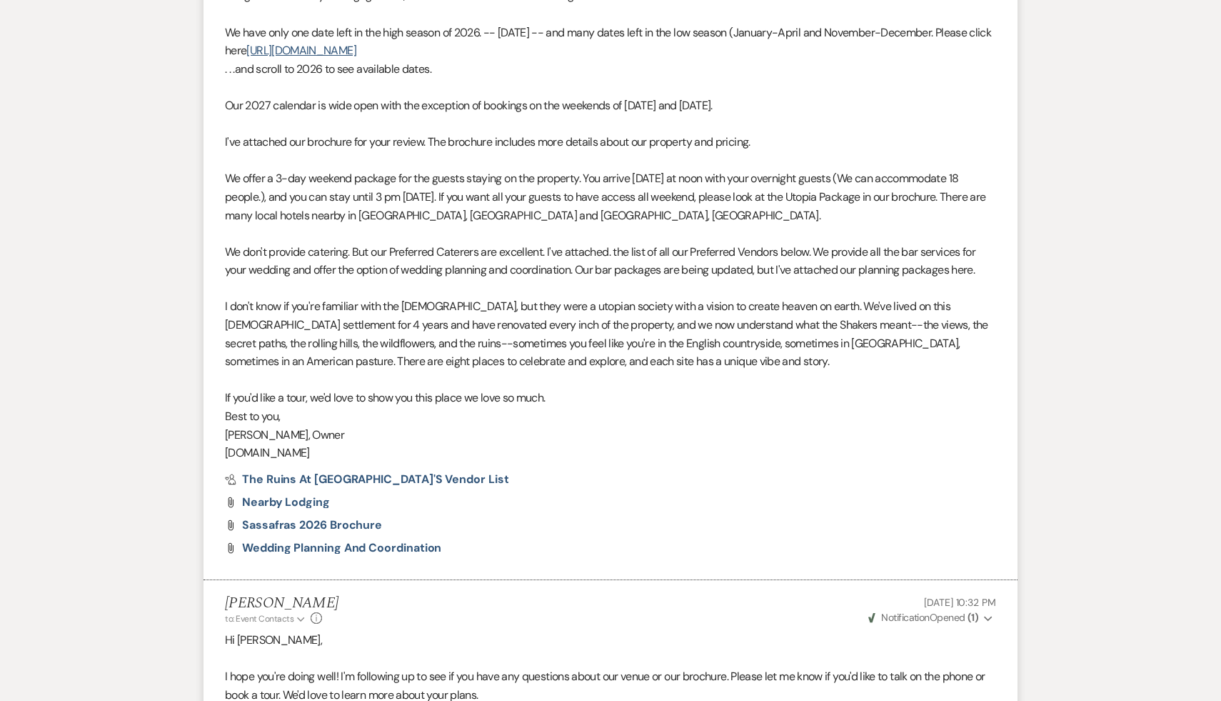
select select "9"
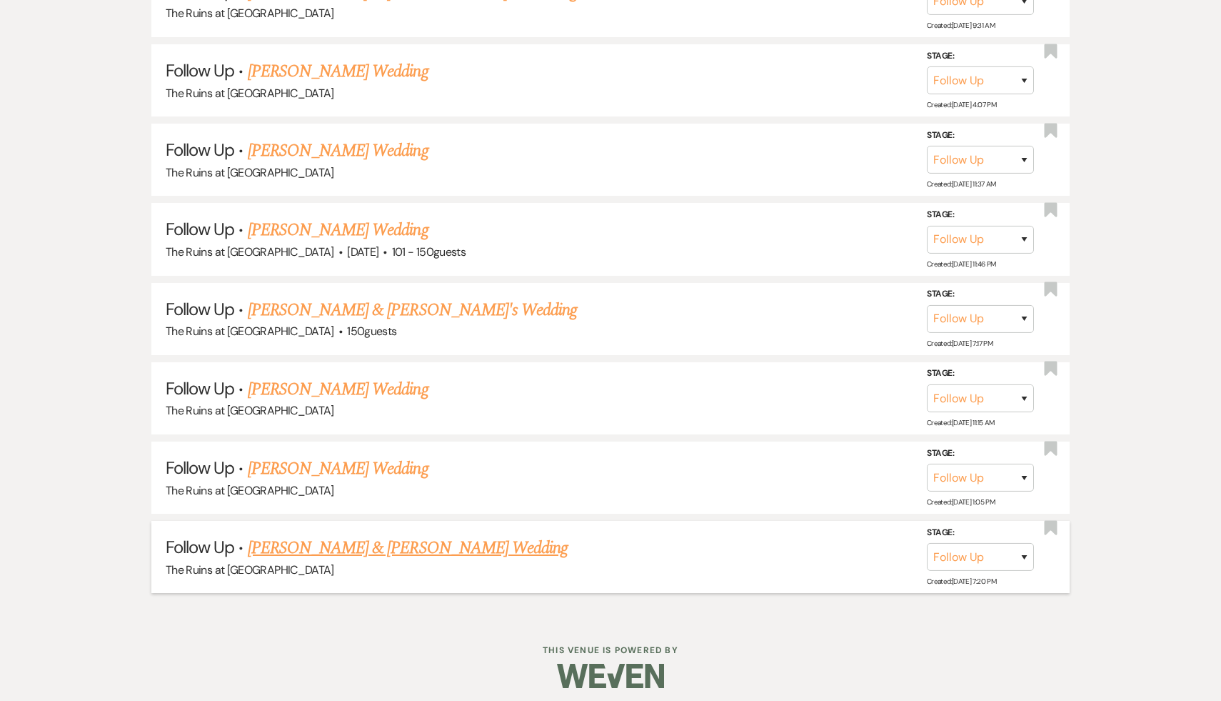
click at [398, 539] on link "Jake & Evelyn Elgart's Wedding" at bounding box center [408, 548] width 320 height 26
select select "9"
select select "6"
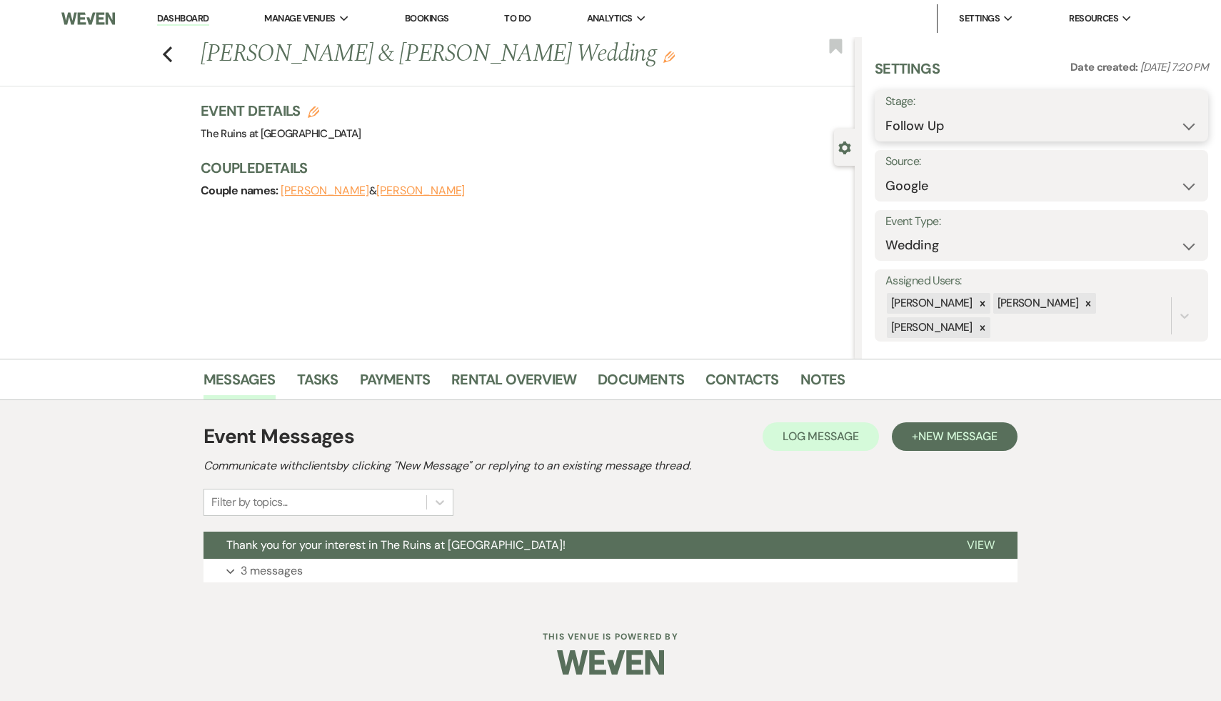
click at [1185, 125] on select "Inquiry Follow Up Tour Requested Tour Confirmed Toured Proposal Sent Booked Lost" at bounding box center [1042, 126] width 312 height 28
select select "8"
click at [886, 112] on select "Inquiry Follow Up Tour Requested Tour Confirmed Toured Proposal Sent Booked Lost" at bounding box center [1042, 126] width 312 height 28
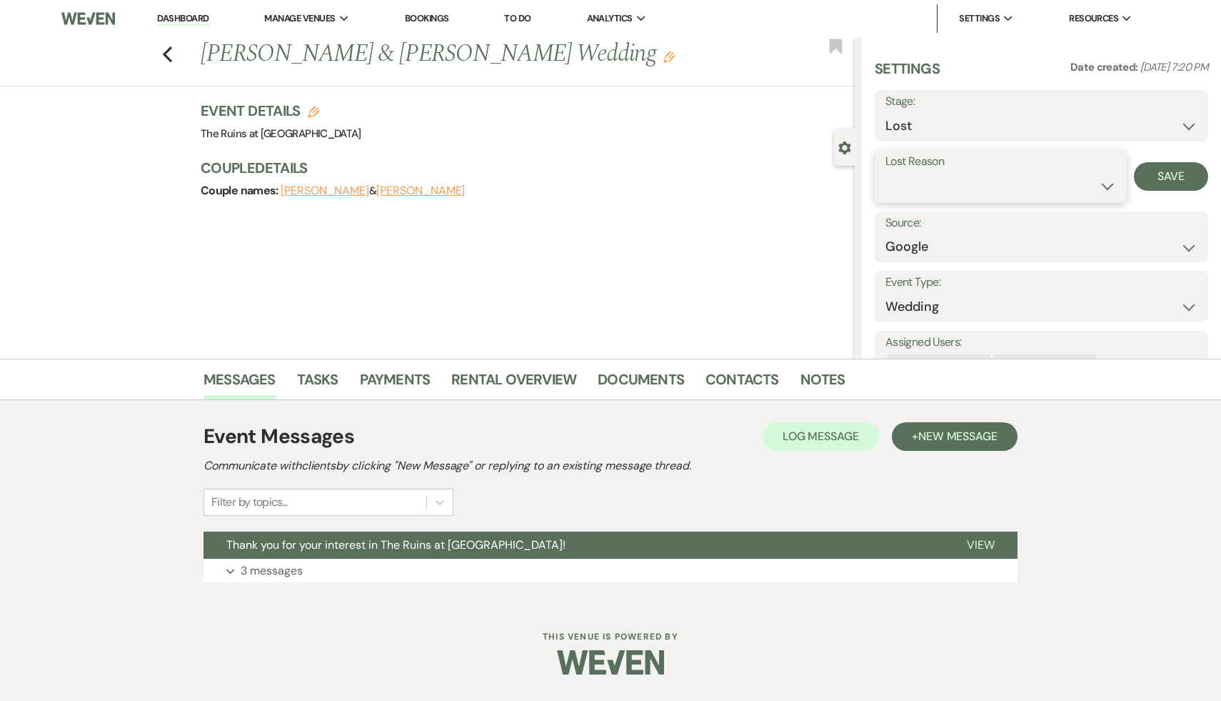
click at [1104, 186] on select "Booked Elsewhere Budget Date Unavailable No Response Not a Good Match Capacity …" at bounding box center [1001, 186] width 231 height 28
select select "5"
click at [886, 172] on select "Booked Elsewhere Budget Date Unavailable No Response Not a Good Match Capacity …" at bounding box center [1001, 186] width 231 height 28
click at [1163, 178] on button "Save" at bounding box center [1171, 176] width 74 height 29
click at [162, 47] on icon "Previous" at bounding box center [167, 54] width 11 height 17
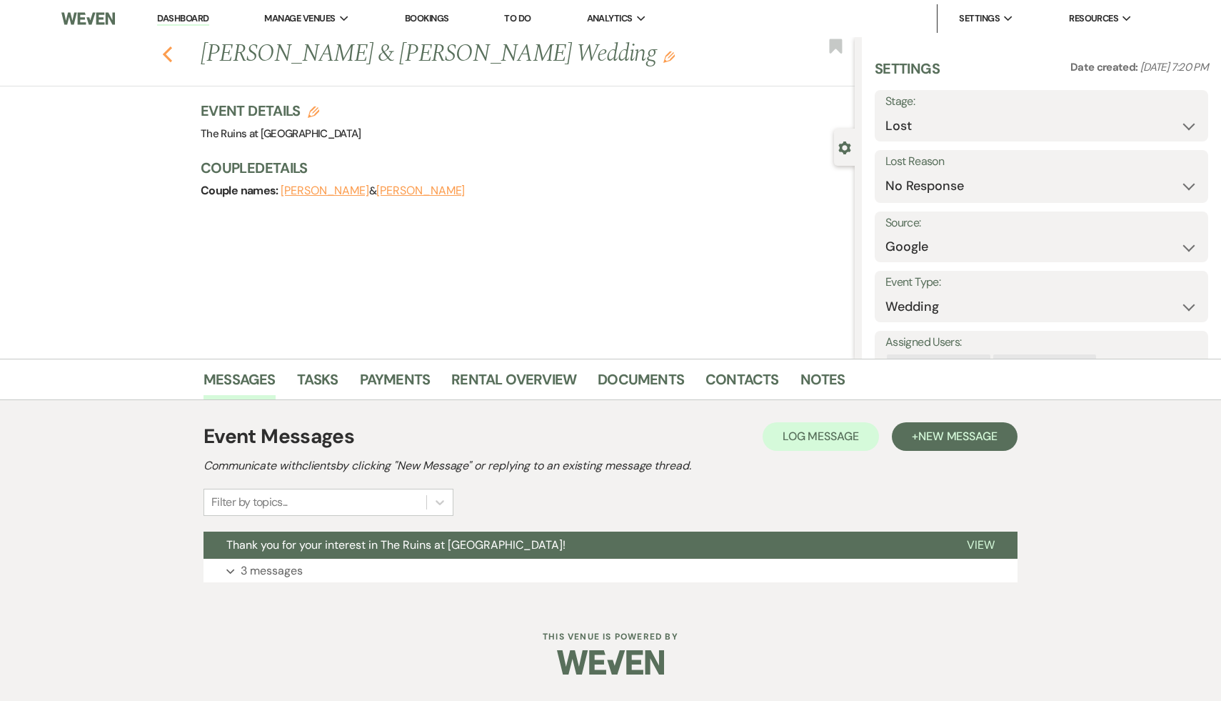
select select "9"
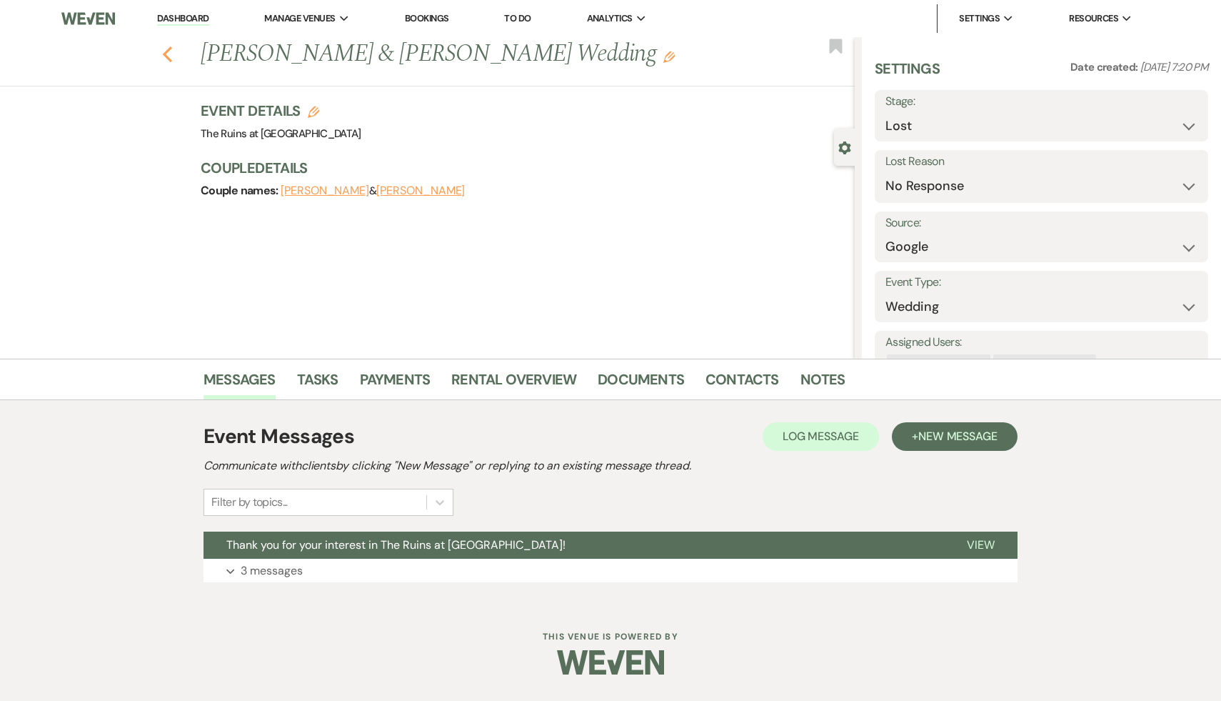
select select "9"
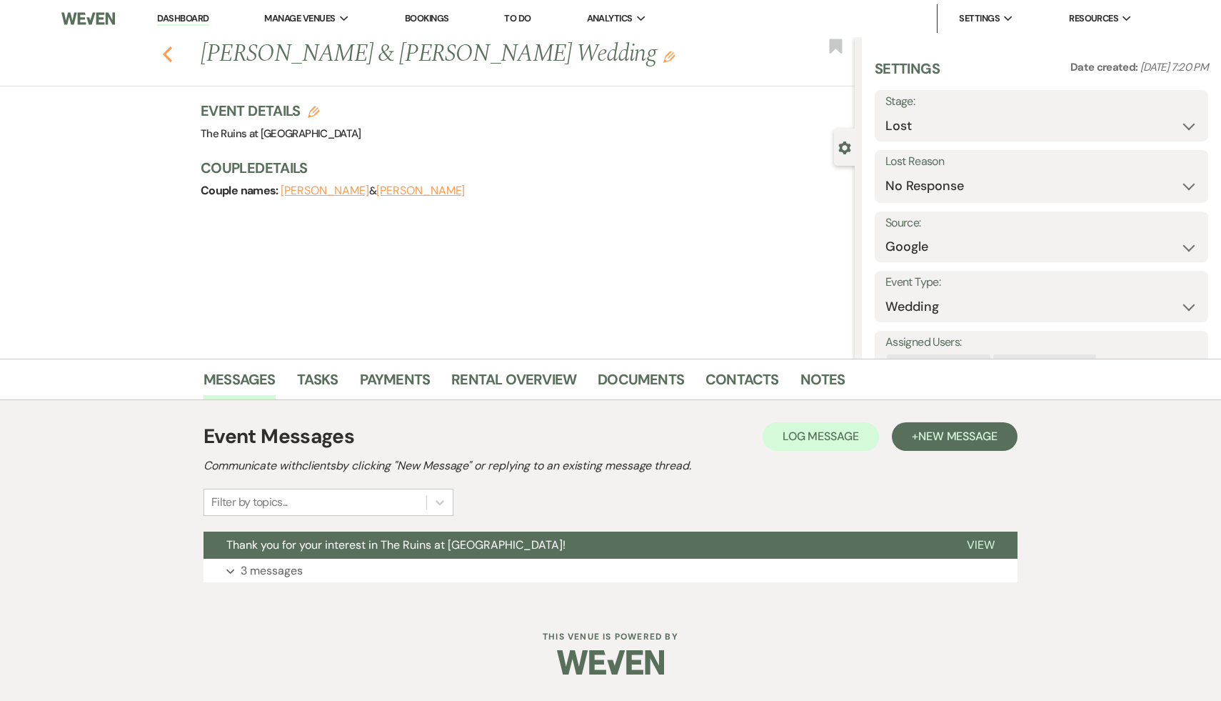
select select "9"
select select "8"
select select "5"
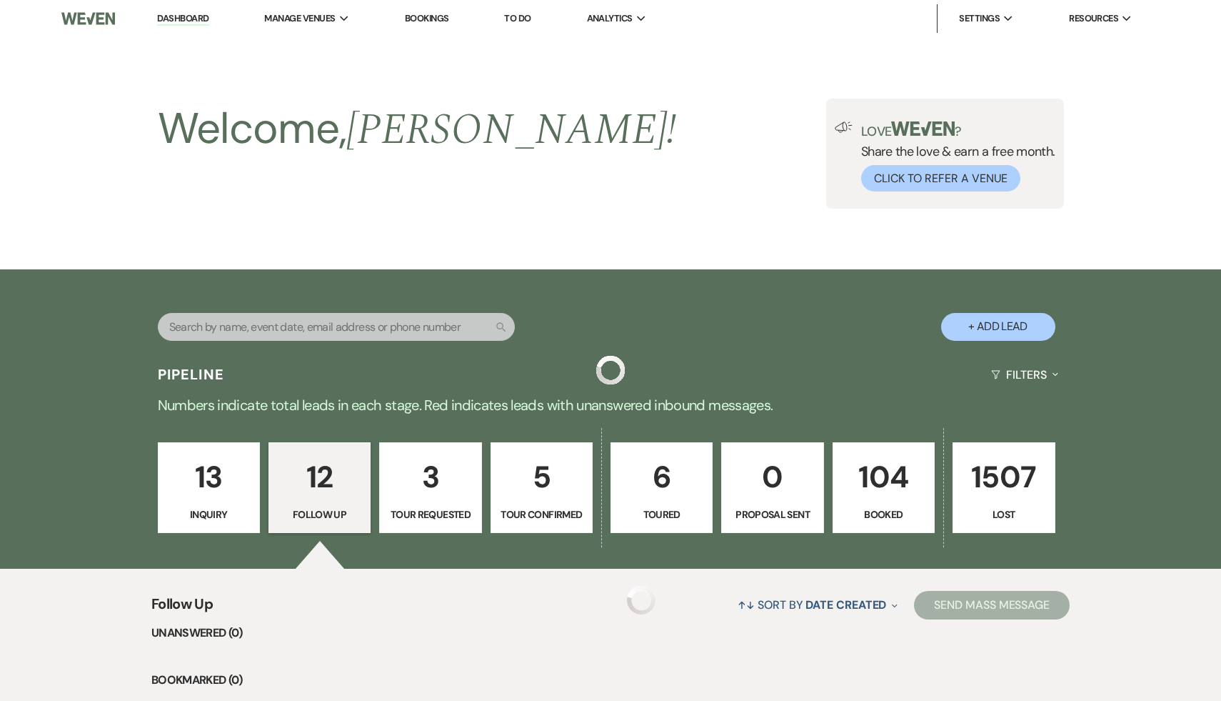
scroll to position [1017, 0]
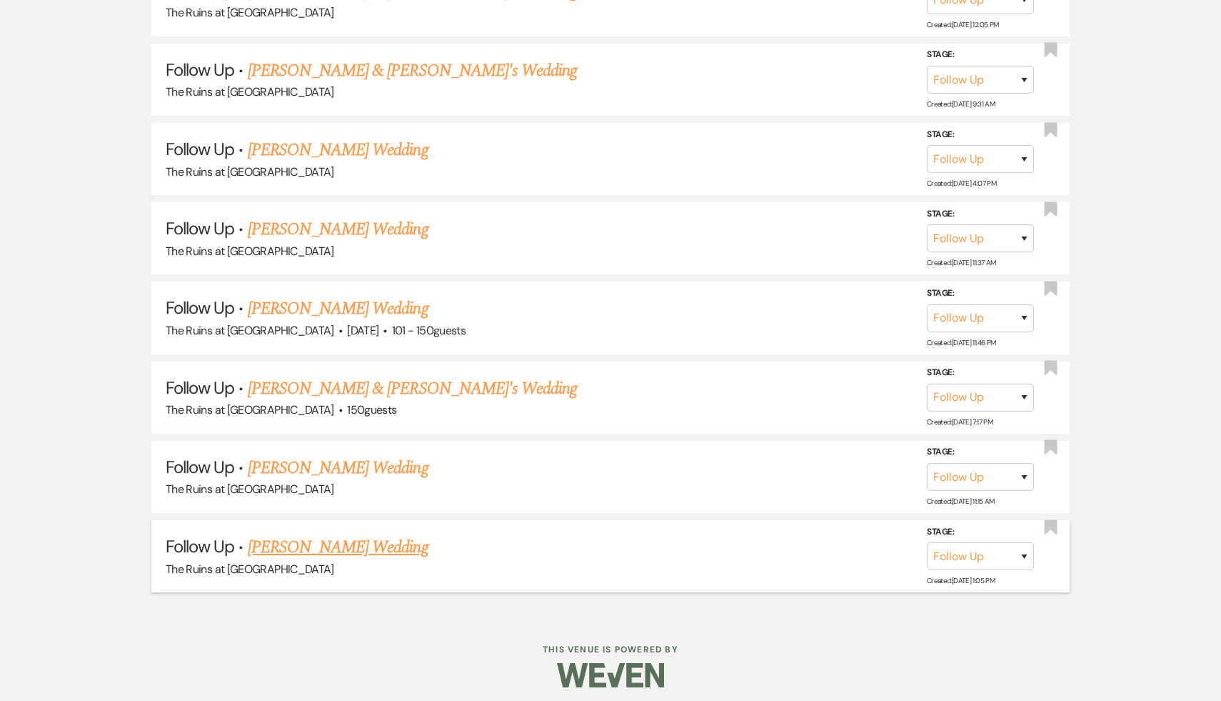
click at [362, 535] on link "Darby Covert's Wedding" at bounding box center [338, 547] width 181 height 26
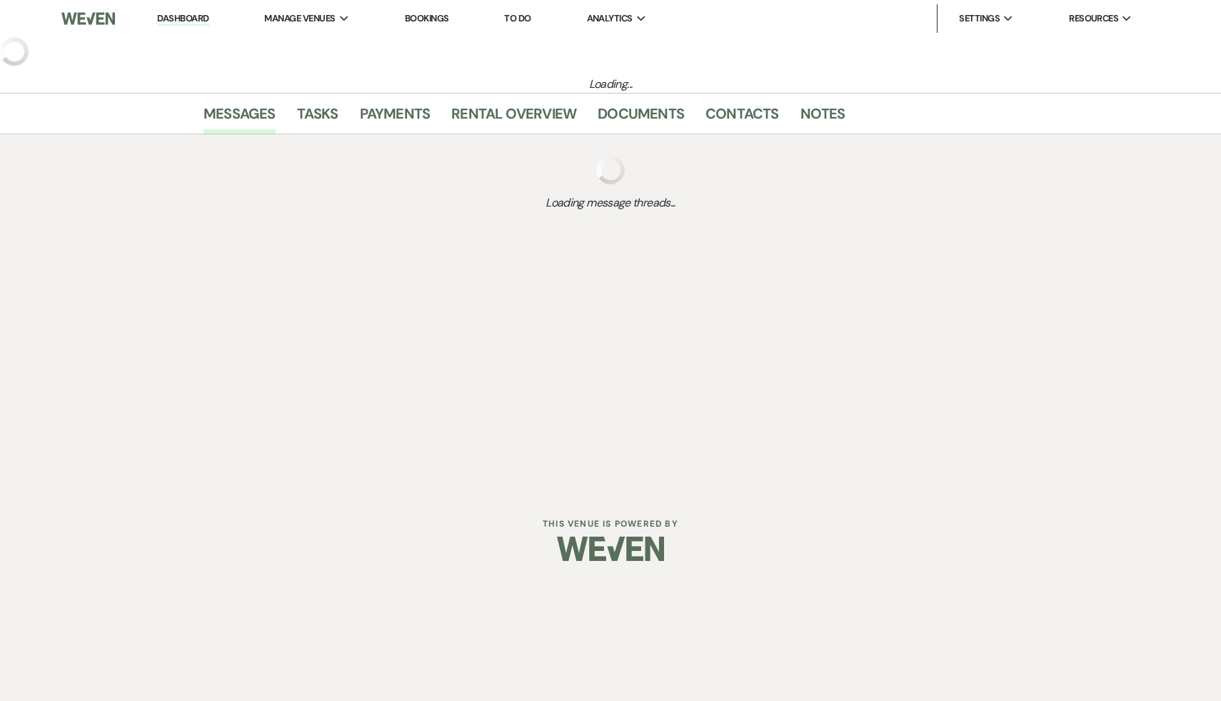
select select "9"
select select "5"
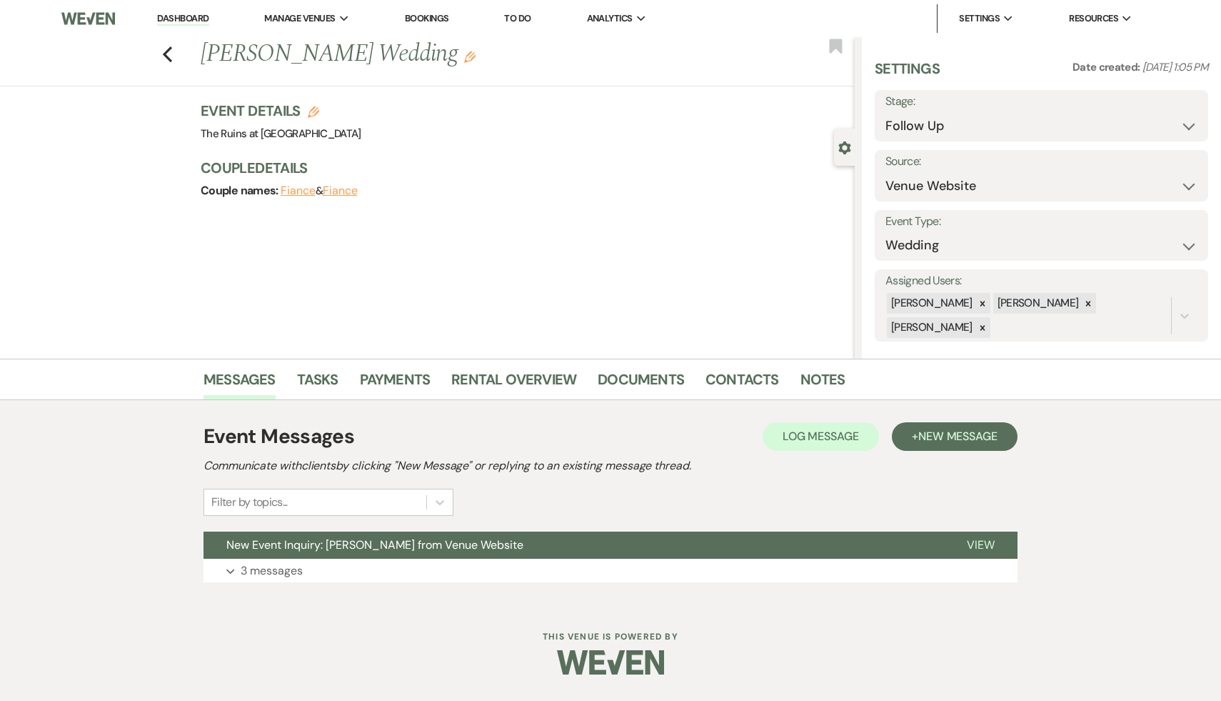
click at [362, 534] on button "New Event Inquiry: Darby Covert from Venue Website" at bounding box center [574, 544] width 741 height 27
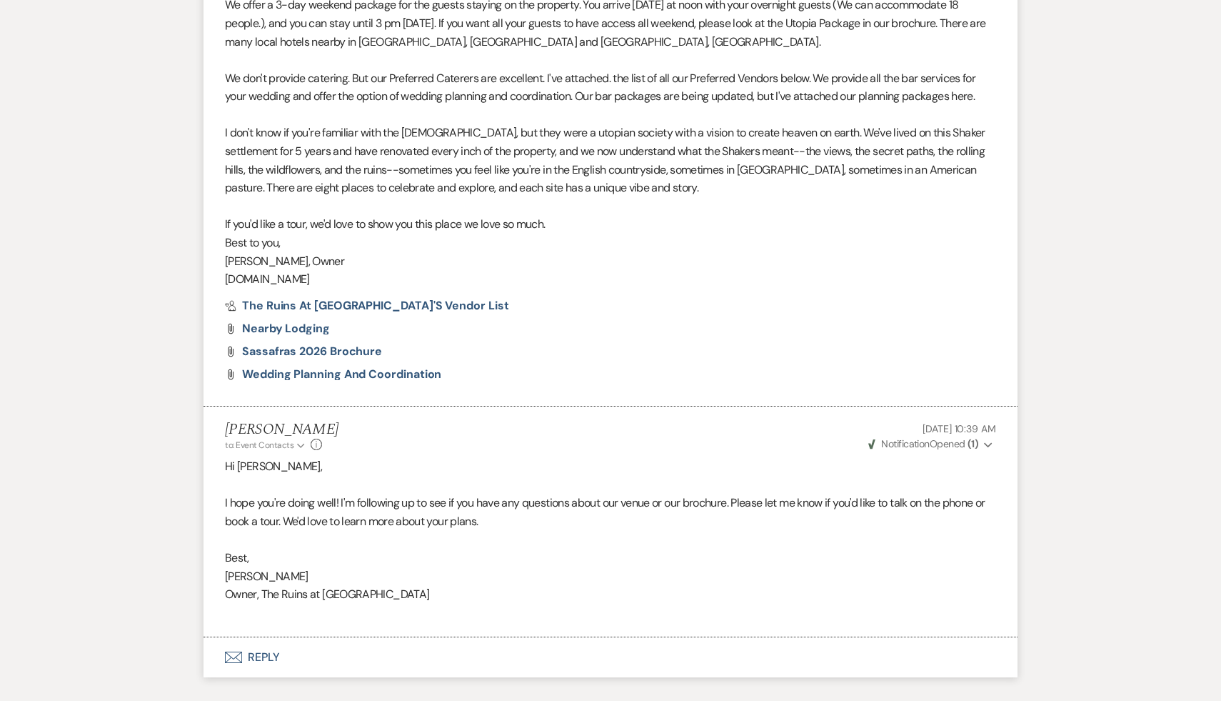
scroll to position [1270, 0]
click at [270, 656] on button "Envelope Reply" at bounding box center [611, 656] width 814 height 40
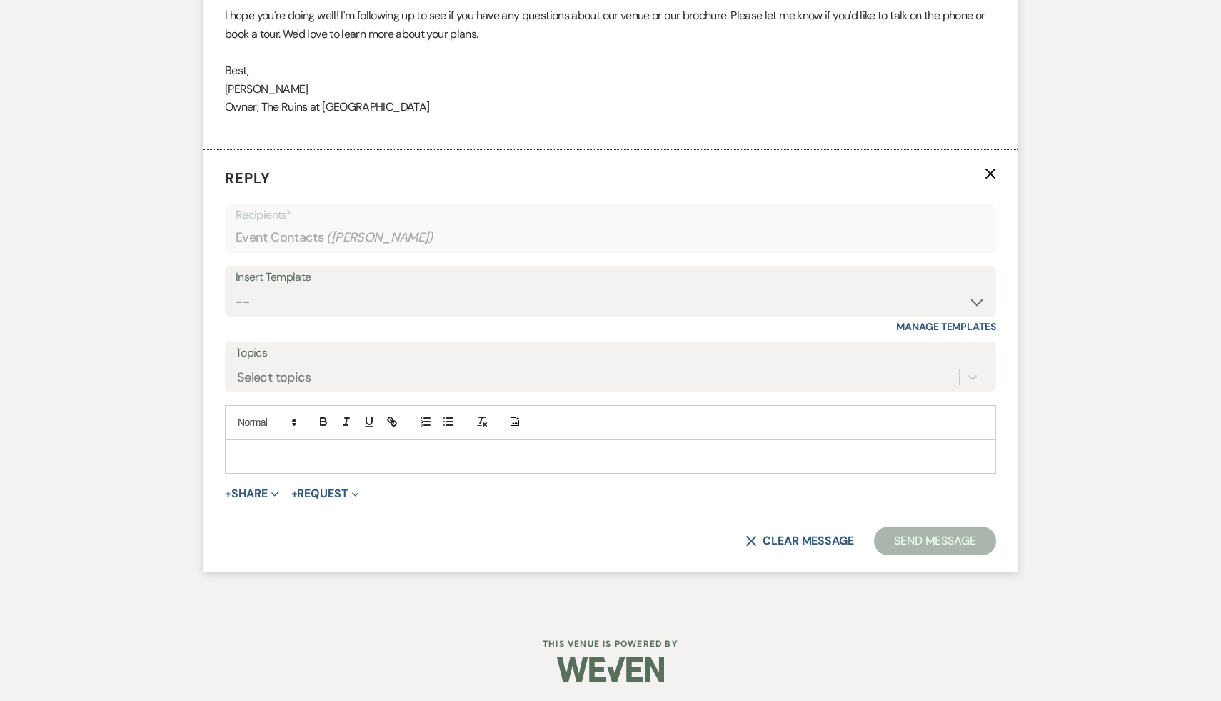
scroll to position [1758, 0]
click at [976, 299] on select "-- Weven Planning Portal Introduction (Booked Events) Initial Inquiry Response …" at bounding box center [611, 300] width 750 height 28
select select "1892"
click at [236, 286] on select "-- Weven Planning Portal Introduction (Booked Events) Initial Inquiry Response …" at bounding box center [611, 300] width 750 height 28
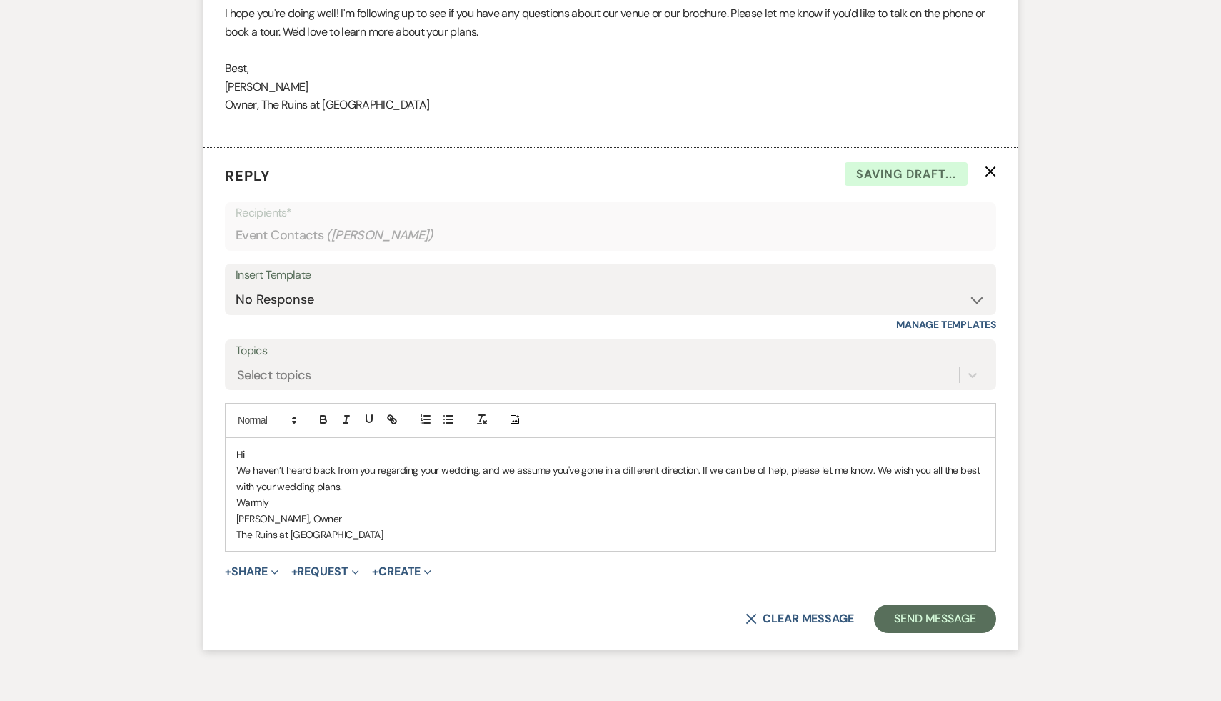
click at [326, 463] on p "We haven’t heard back from you regarding your wedding, and we assume you've gon…" at bounding box center [610, 478] width 748 height 32
click at [308, 454] on p "Hi" at bounding box center [610, 454] width 748 height 16
click at [940, 619] on button "Send Message" at bounding box center [935, 618] width 122 height 29
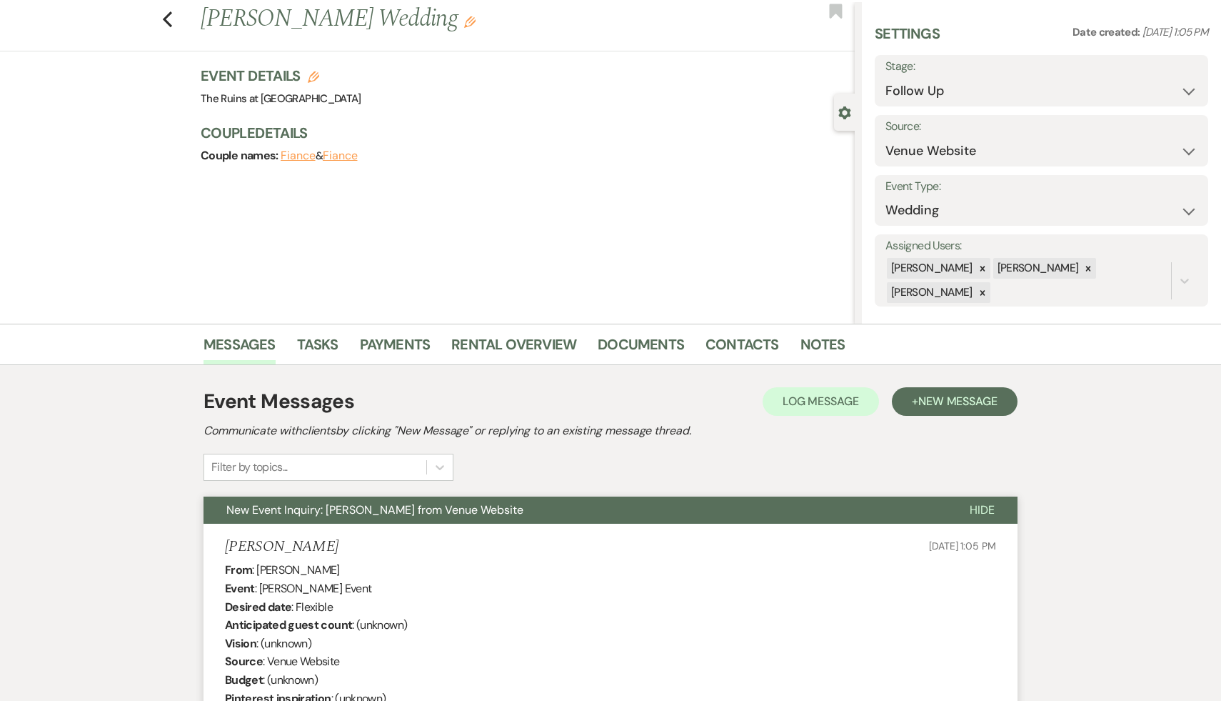
scroll to position [0, 0]
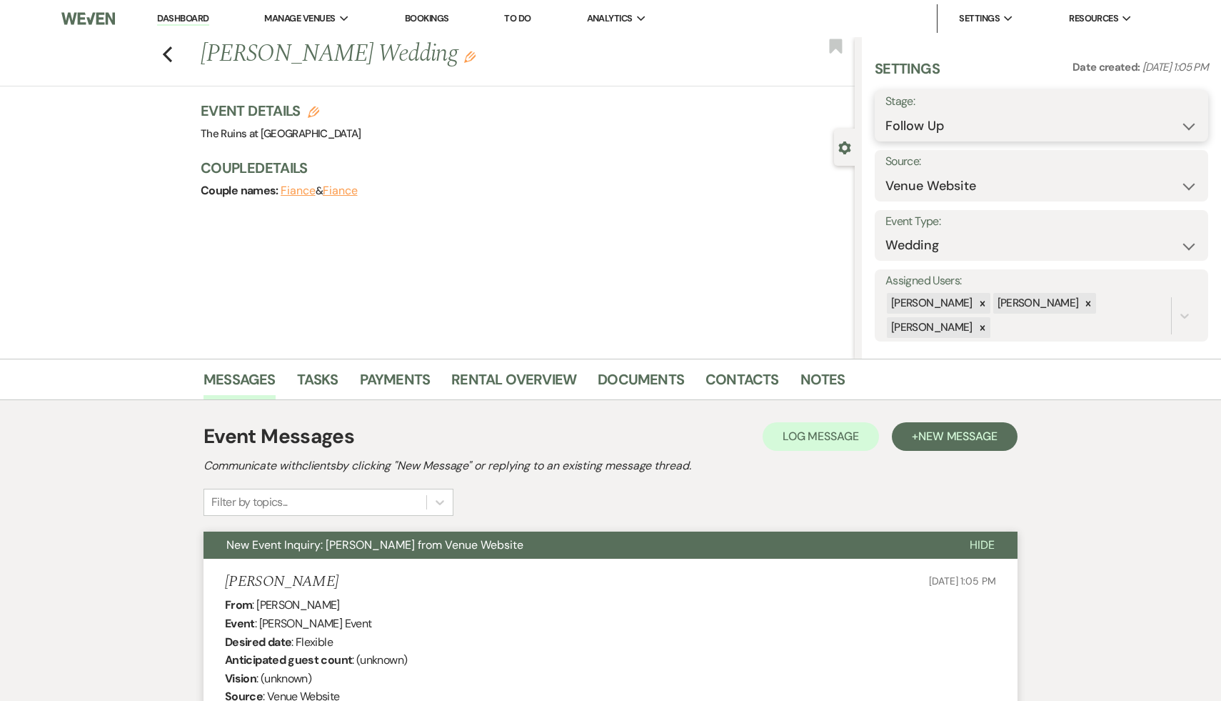
click at [1183, 123] on select "Inquiry Follow Up Tour Requested Tour Confirmed Toured Proposal Sent Booked Lost" at bounding box center [1042, 126] width 312 height 28
select select "8"
click at [886, 112] on select "Inquiry Follow Up Tour Requested Tour Confirmed Toured Proposal Sent Booked Lost" at bounding box center [1042, 126] width 312 height 28
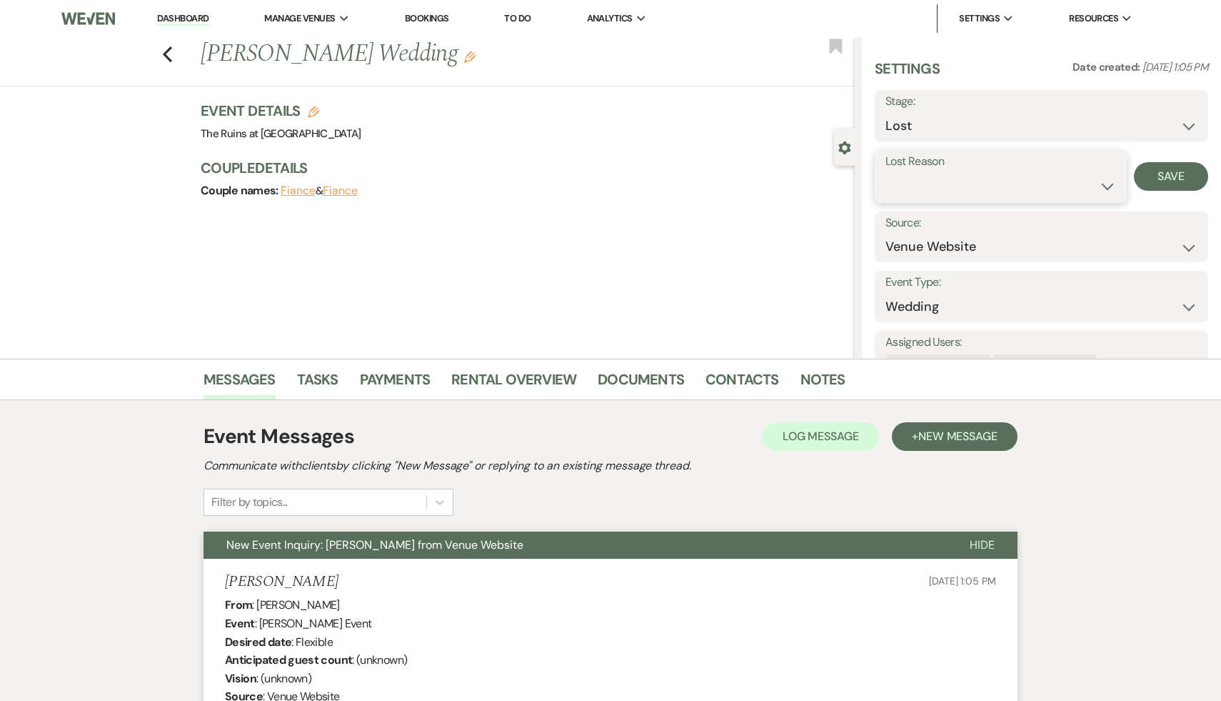
click at [1108, 184] on select "Booked Elsewhere Budget Date Unavailable No Response Not a Good Match Capacity …" at bounding box center [1001, 186] width 231 height 28
select select "5"
click at [886, 172] on select "Booked Elsewhere Budget Date Unavailable No Response Not a Good Match Capacity …" at bounding box center [1001, 186] width 231 height 28
click at [1183, 181] on button "Save" at bounding box center [1171, 176] width 74 height 29
click at [169, 58] on use "button" at bounding box center [167, 54] width 9 height 16
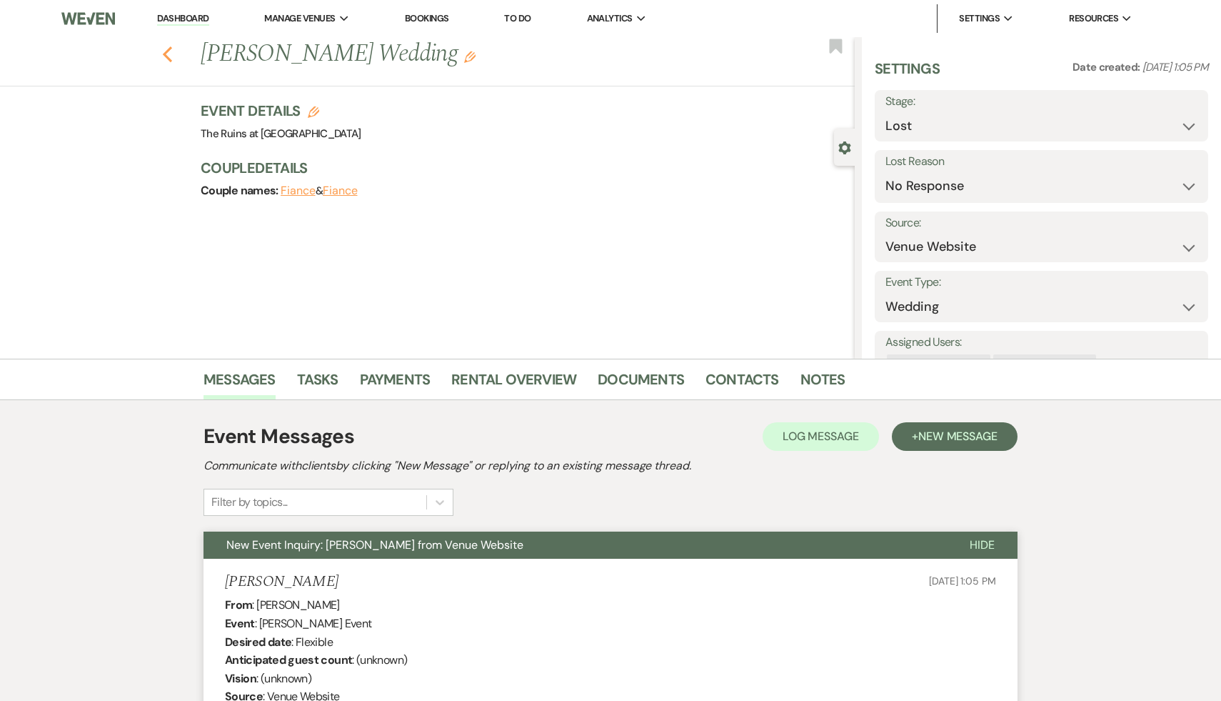
scroll to position [938, 0]
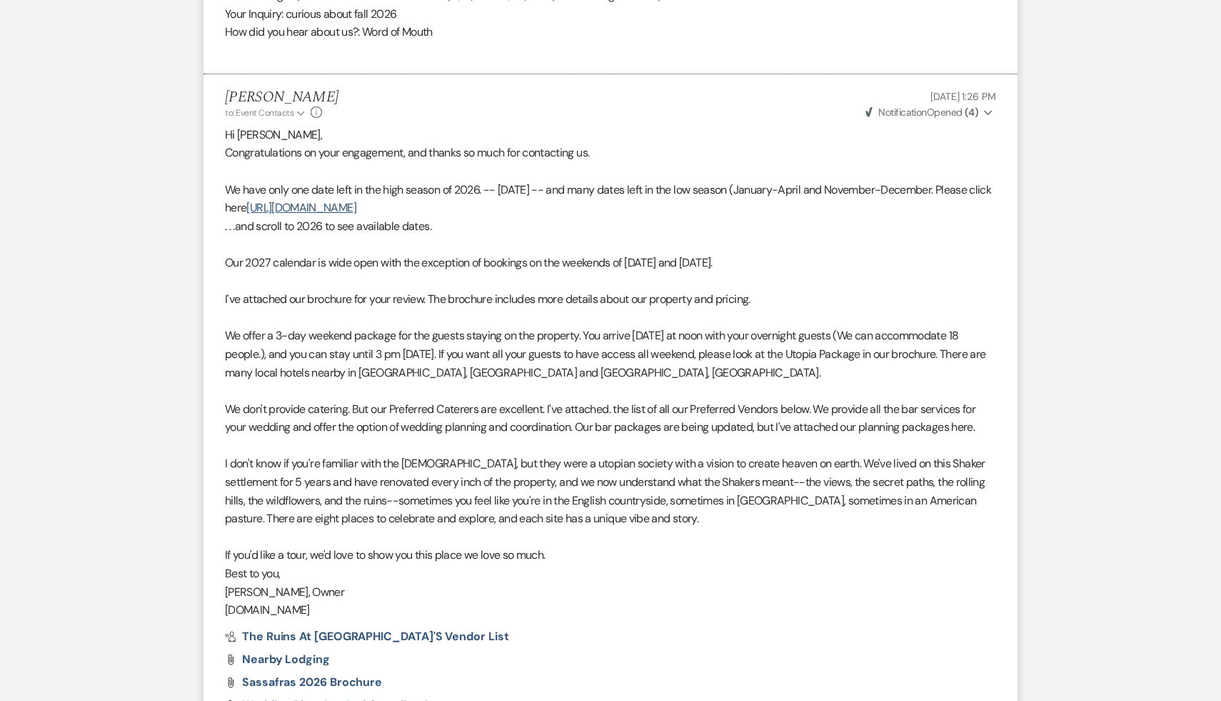
select select "9"
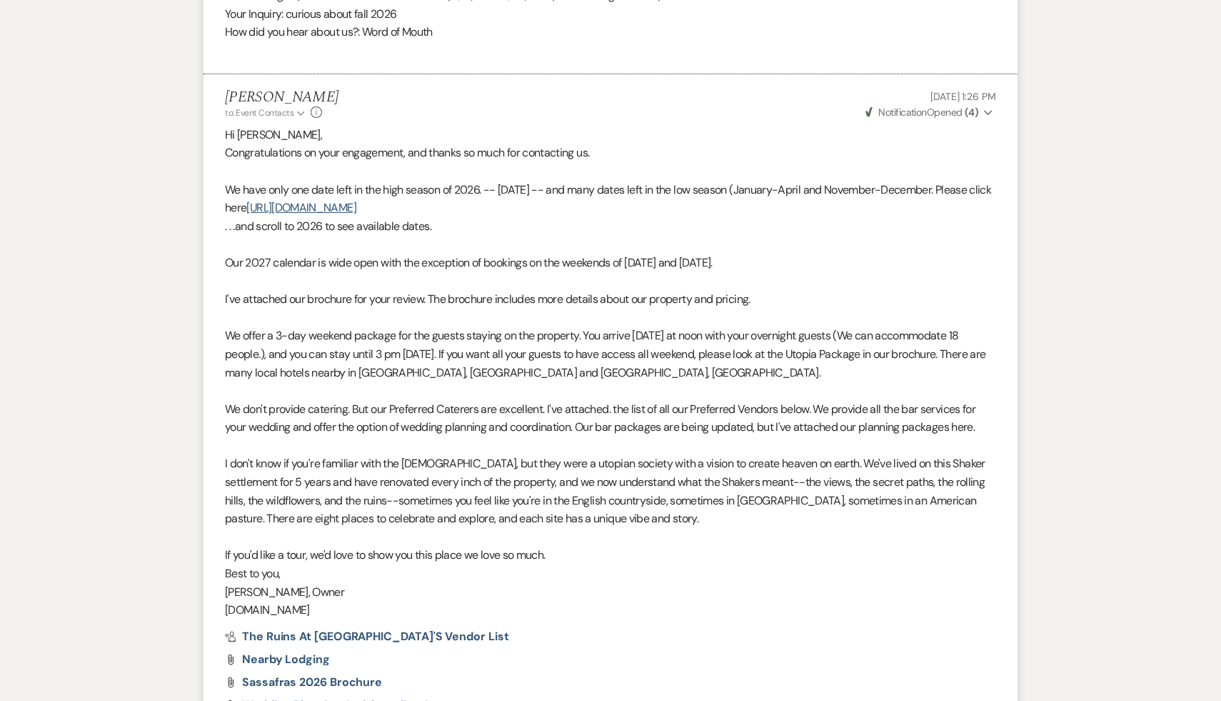
select select "9"
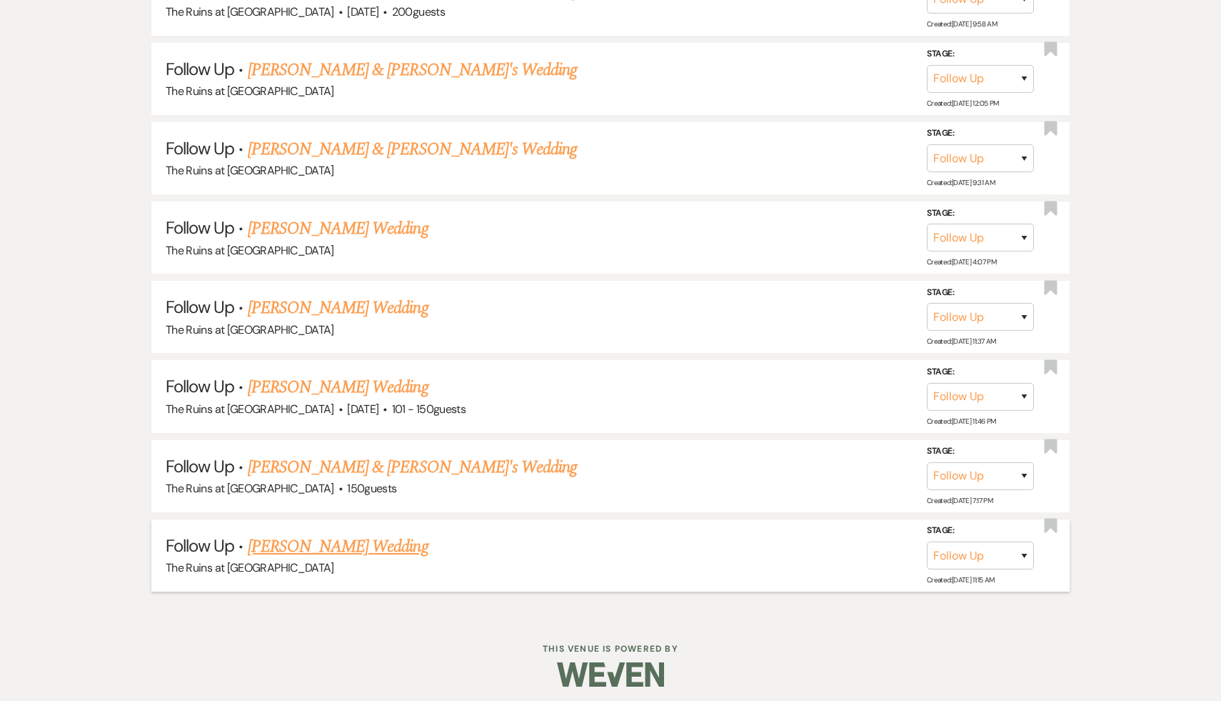
click at [350, 541] on link "Debbie Blum's Wedding" at bounding box center [338, 546] width 181 height 26
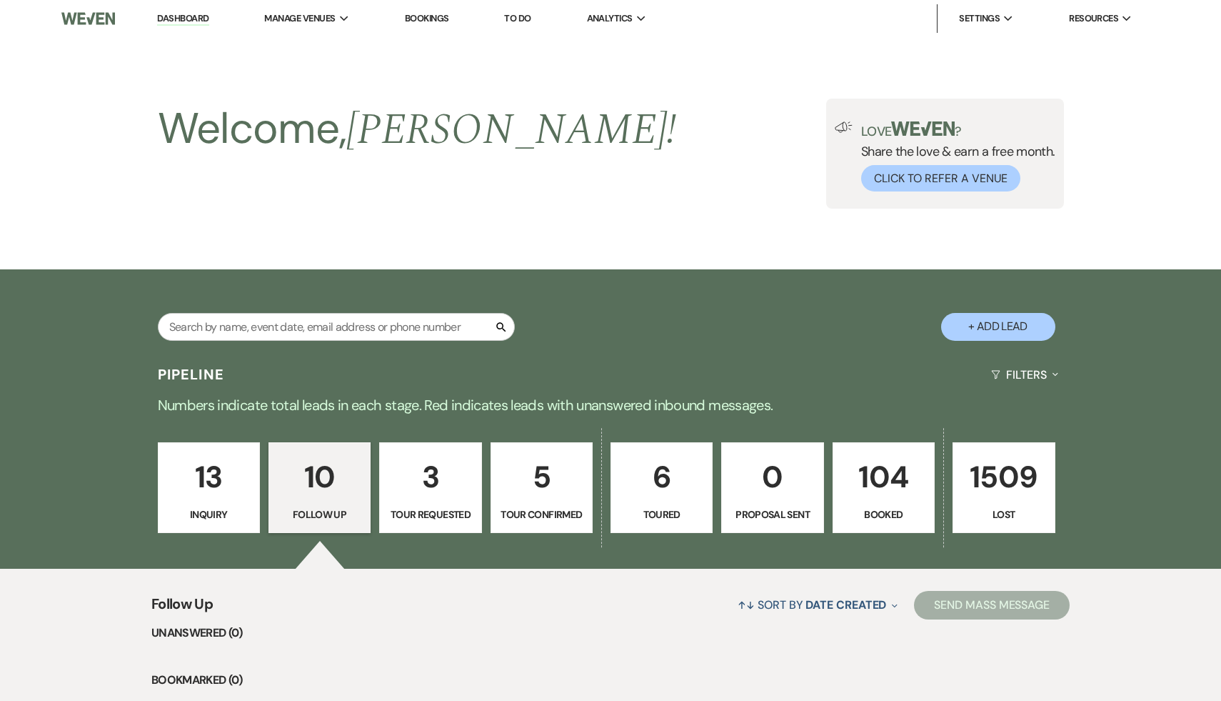
select select "9"
select select "20"
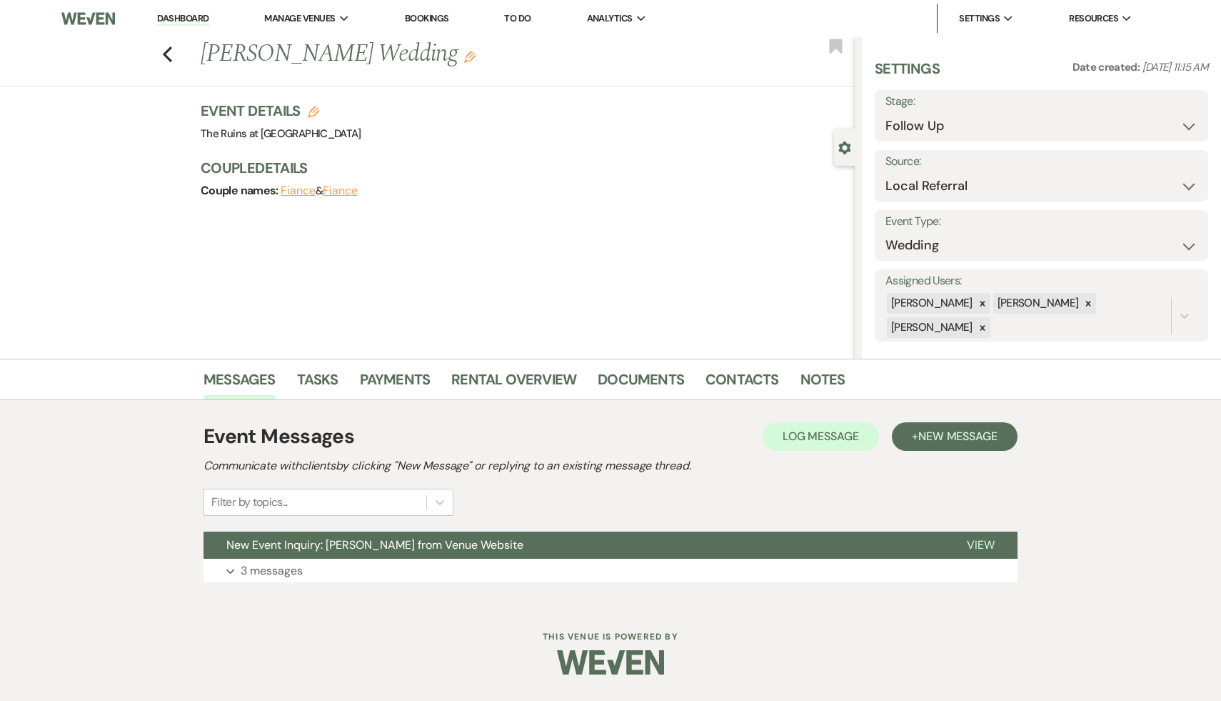
click at [350, 540] on span "New Event Inquiry: Debbie Blum from Venue Website" at bounding box center [374, 544] width 297 height 15
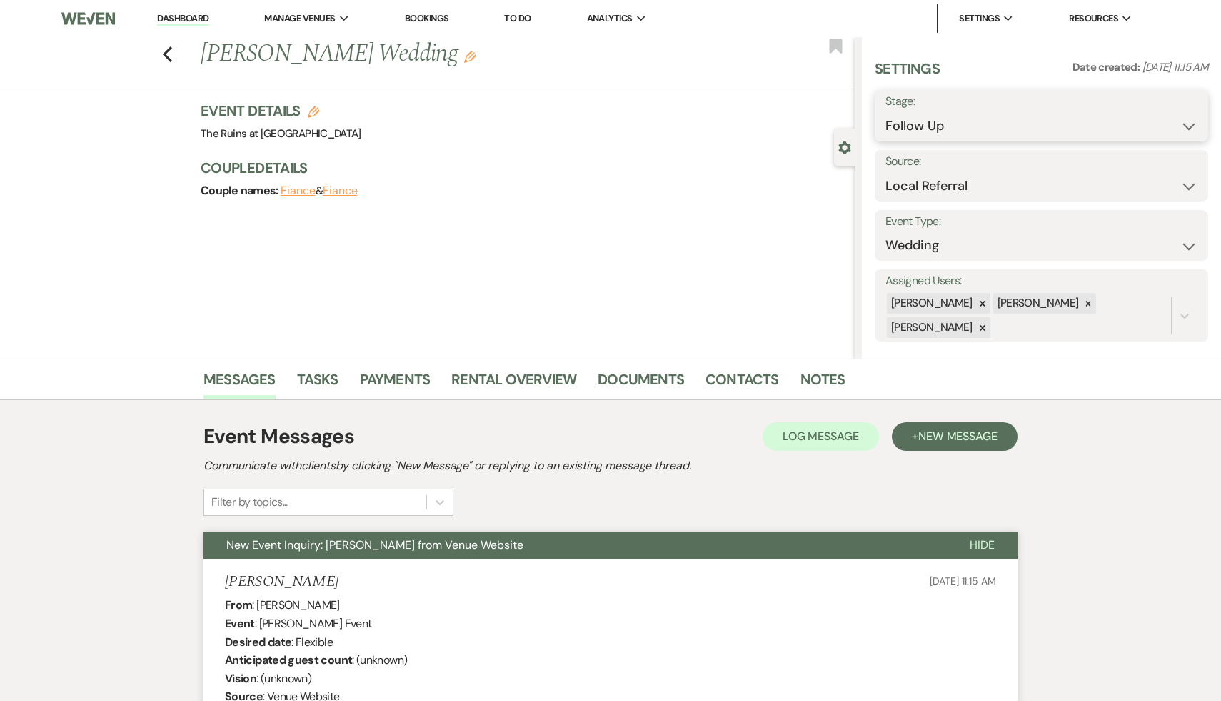
click at [1184, 121] on select "Inquiry Follow Up Tour Requested Tour Confirmed Toured Proposal Sent Booked Lost" at bounding box center [1042, 126] width 312 height 28
select select "8"
click at [886, 112] on select "Inquiry Follow Up Tour Requested Tour Confirmed Toured Proposal Sent Booked Lost" at bounding box center [1042, 126] width 312 height 28
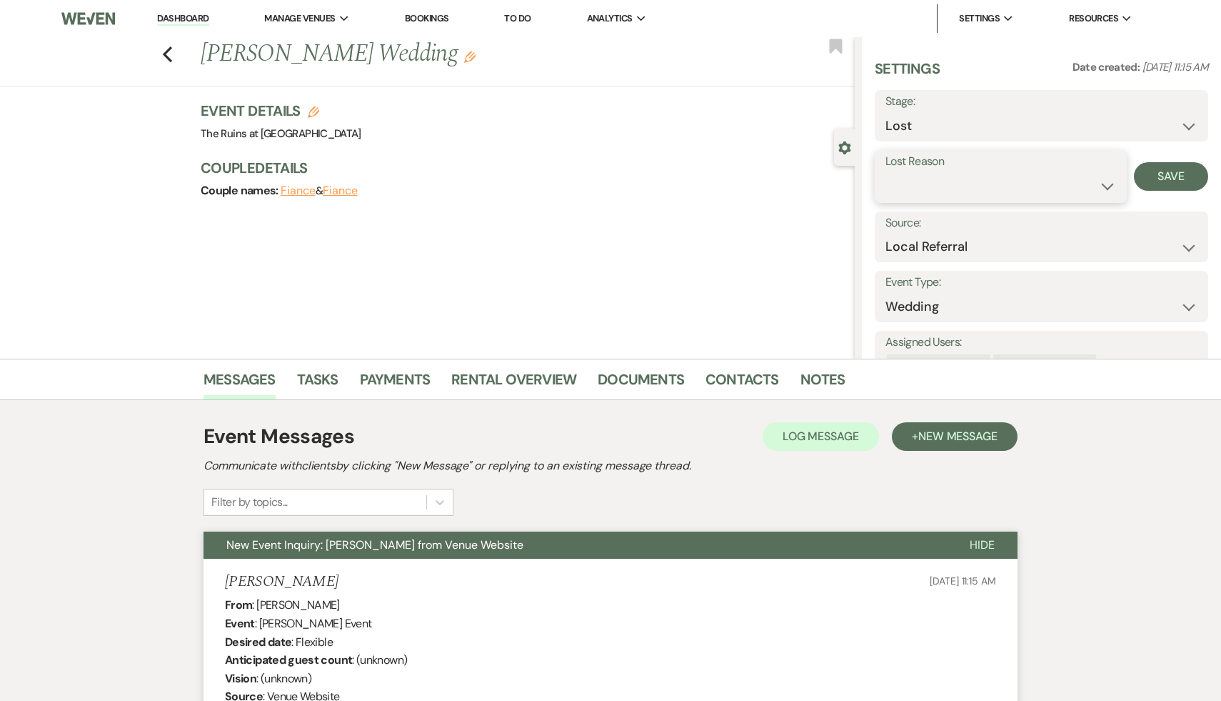
click at [1103, 187] on select "Booked Elsewhere Budget Date Unavailable No Response Not a Good Match Capacity …" at bounding box center [1001, 186] width 231 height 28
select select "8"
click at [886, 172] on select "Booked Elsewhere Budget Date Unavailable No Response Not a Good Match Capacity …" at bounding box center [1001, 186] width 231 height 28
click at [1168, 176] on button "Save" at bounding box center [1171, 176] width 74 height 29
click at [166, 50] on use "button" at bounding box center [167, 54] width 9 height 16
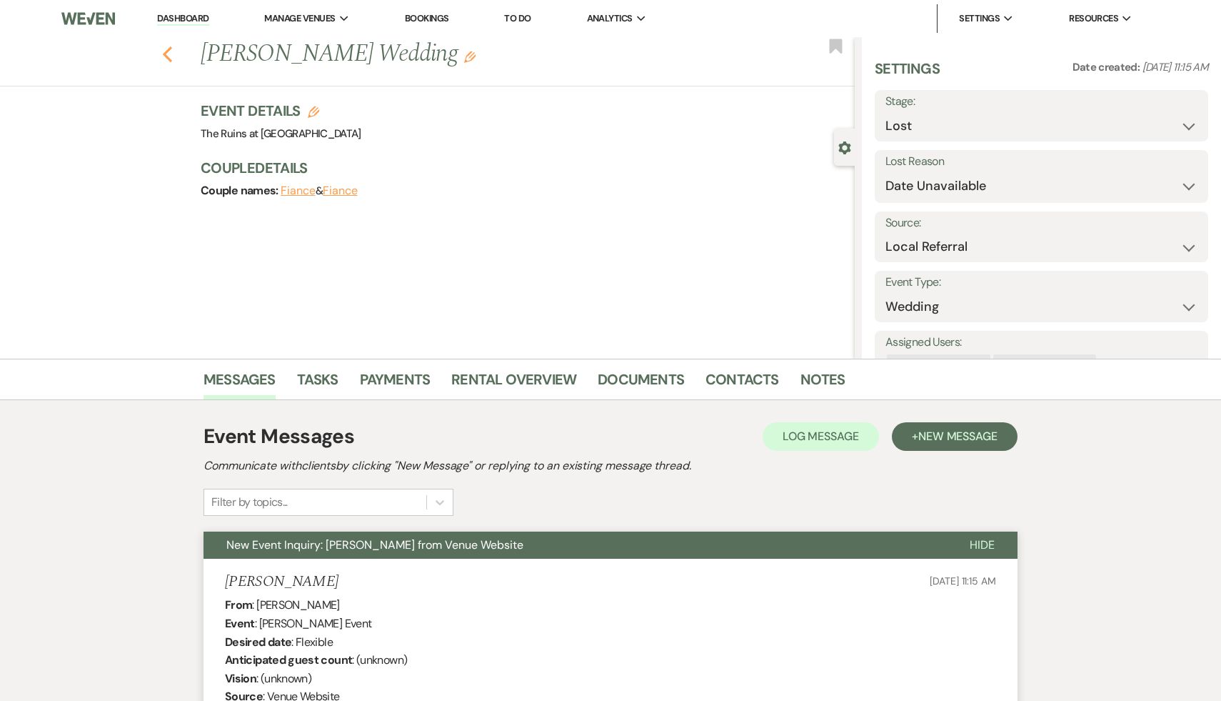
select select "9"
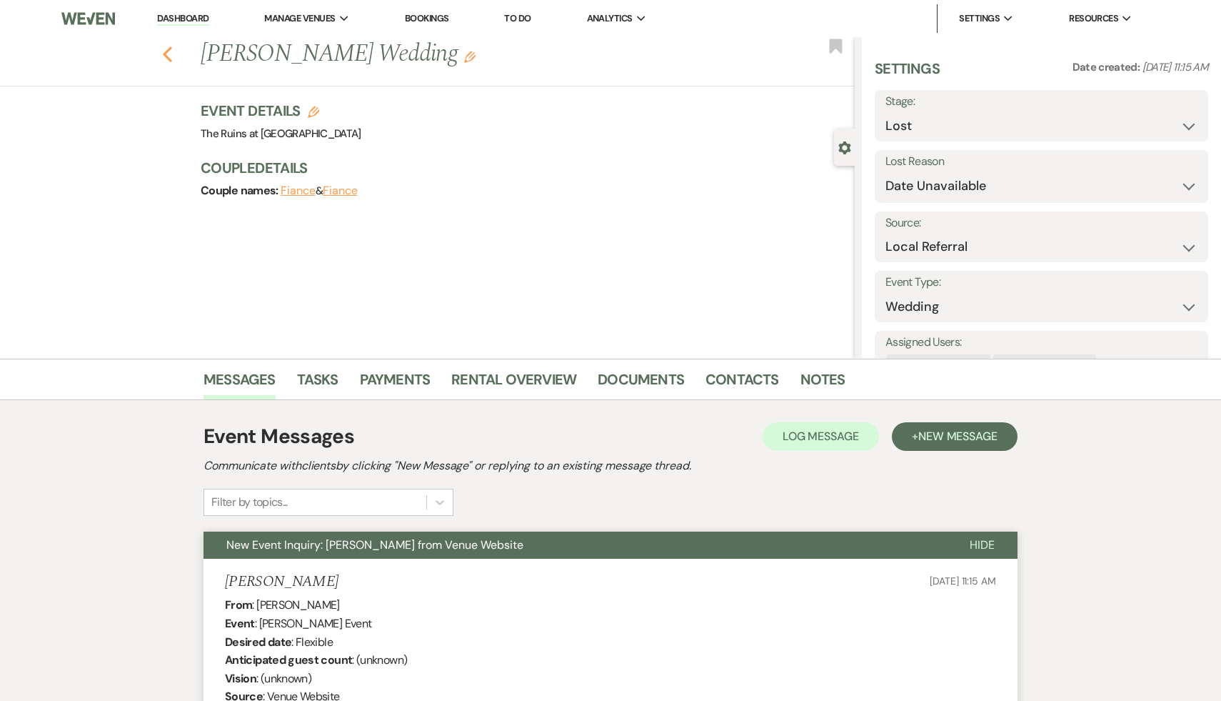
select select "9"
select select "8"
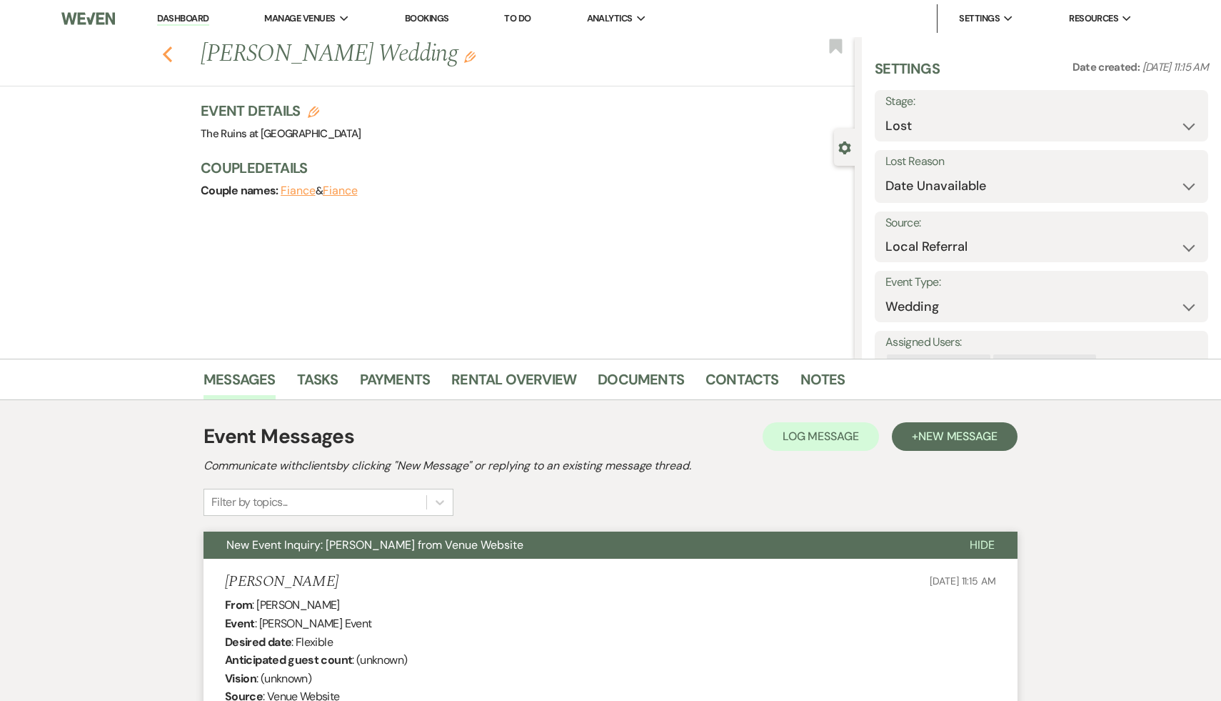
select select "8"
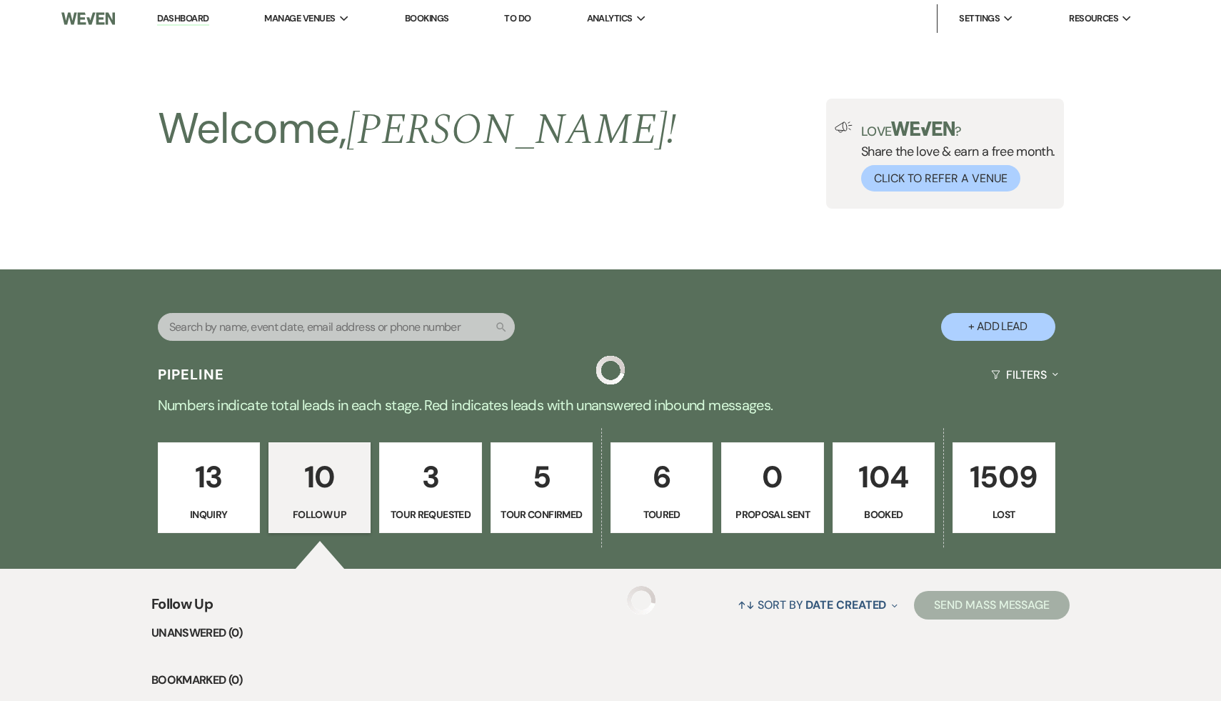
scroll to position [860, 0]
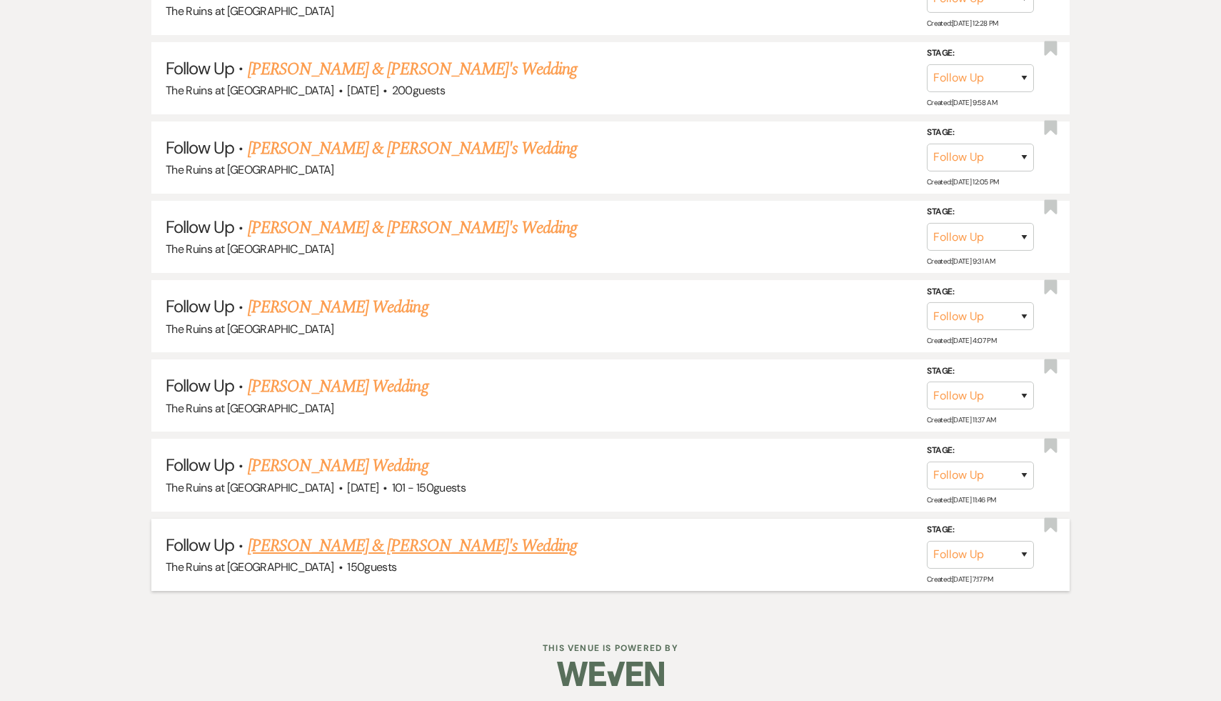
click at [411, 537] on link "Susan Weinberg & Fiance's Wedding" at bounding box center [413, 546] width 330 height 26
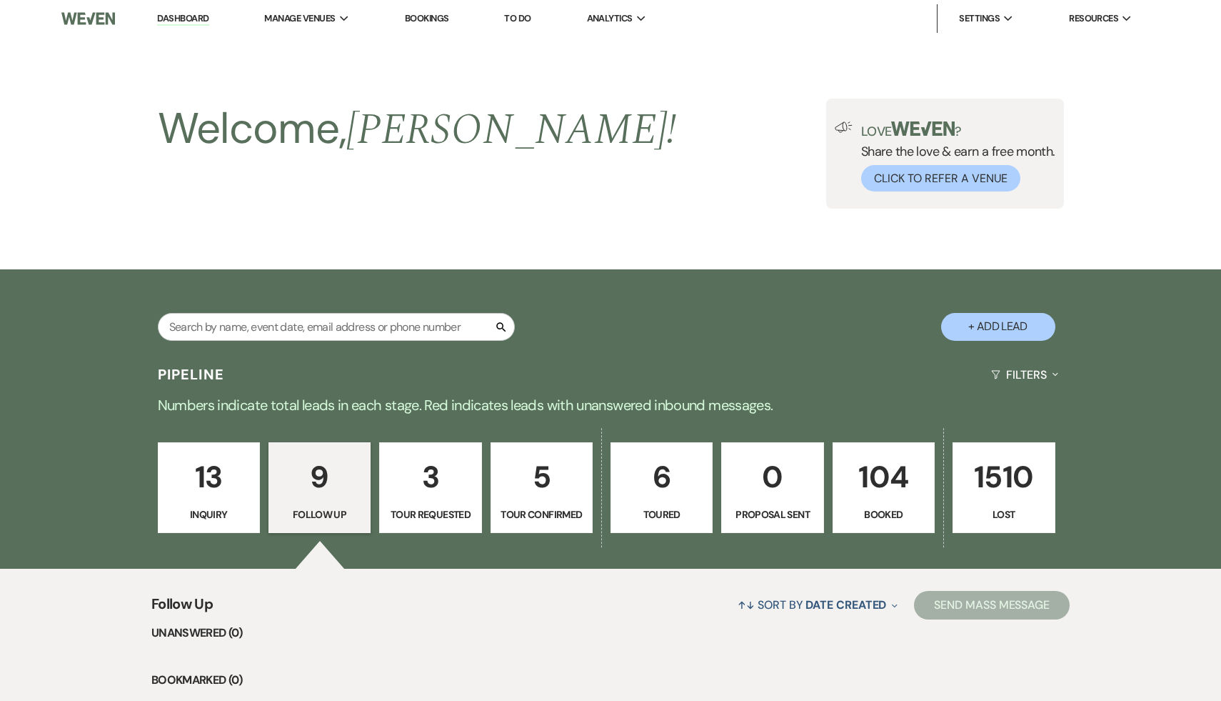
select select "9"
select select "6"
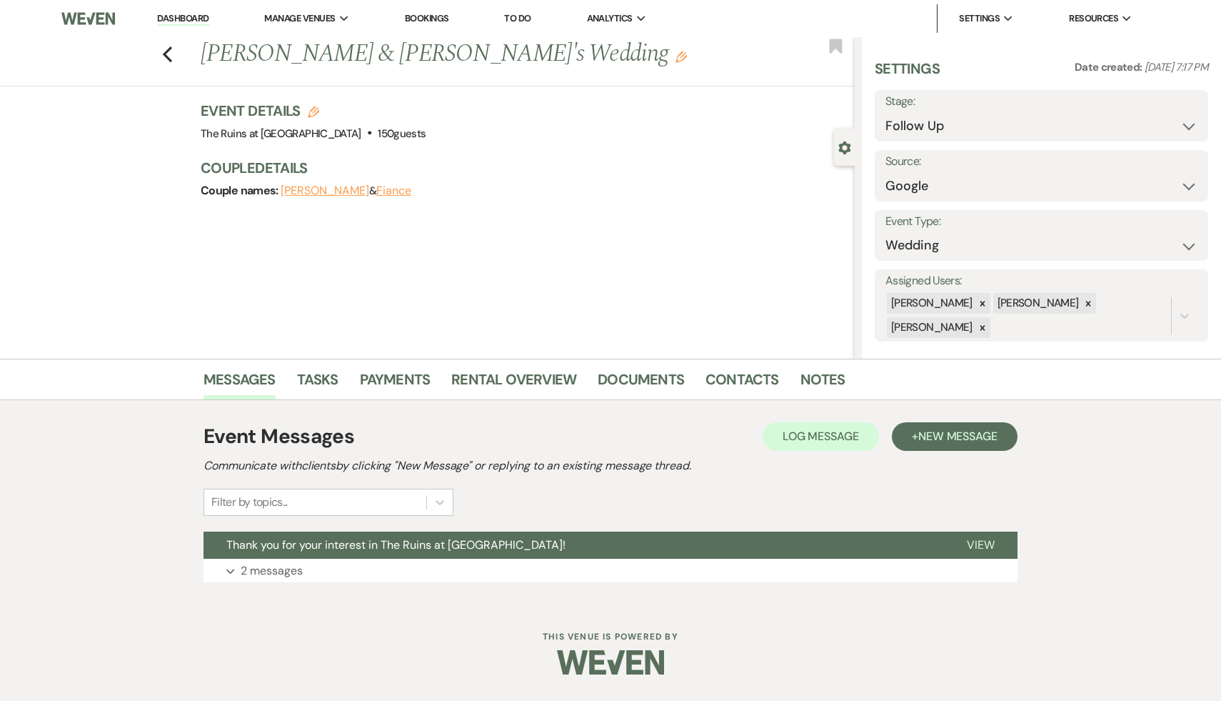
click at [411, 537] on span "Thank you for your interest in The Ruins at [GEOGRAPHIC_DATA]!" at bounding box center [395, 544] width 339 height 15
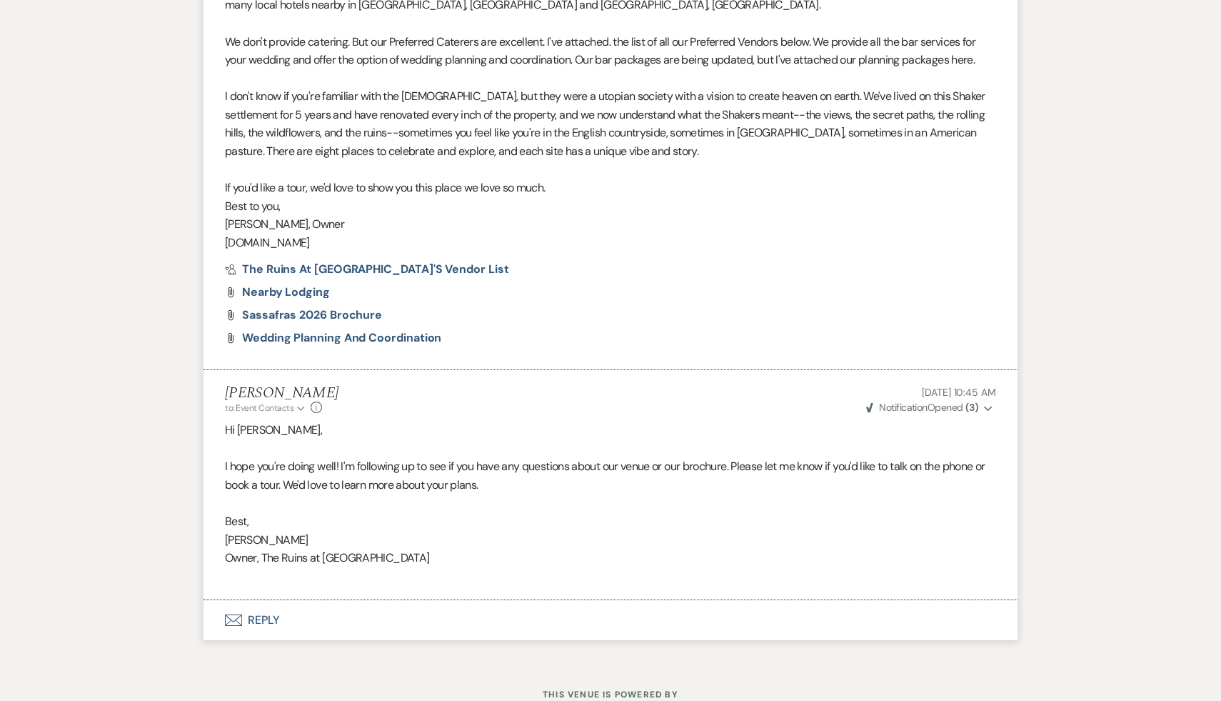
scroll to position [831, 0]
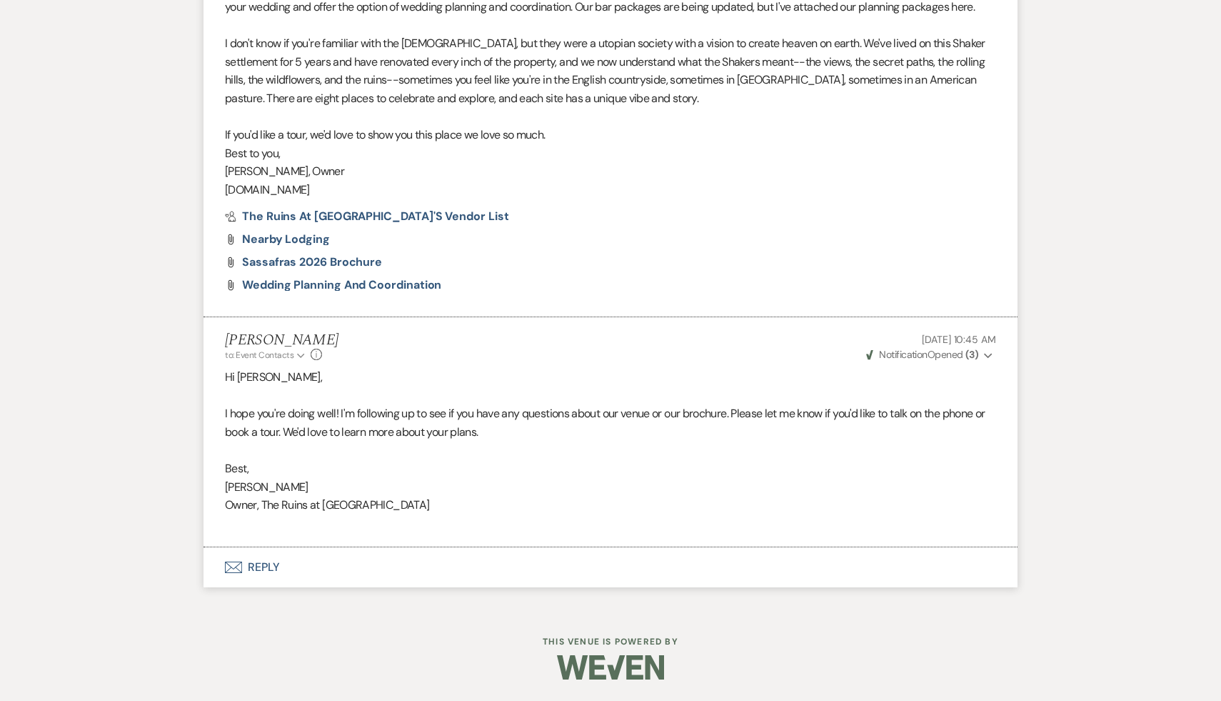
click at [268, 564] on button "Envelope Reply" at bounding box center [611, 567] width 814 height 40
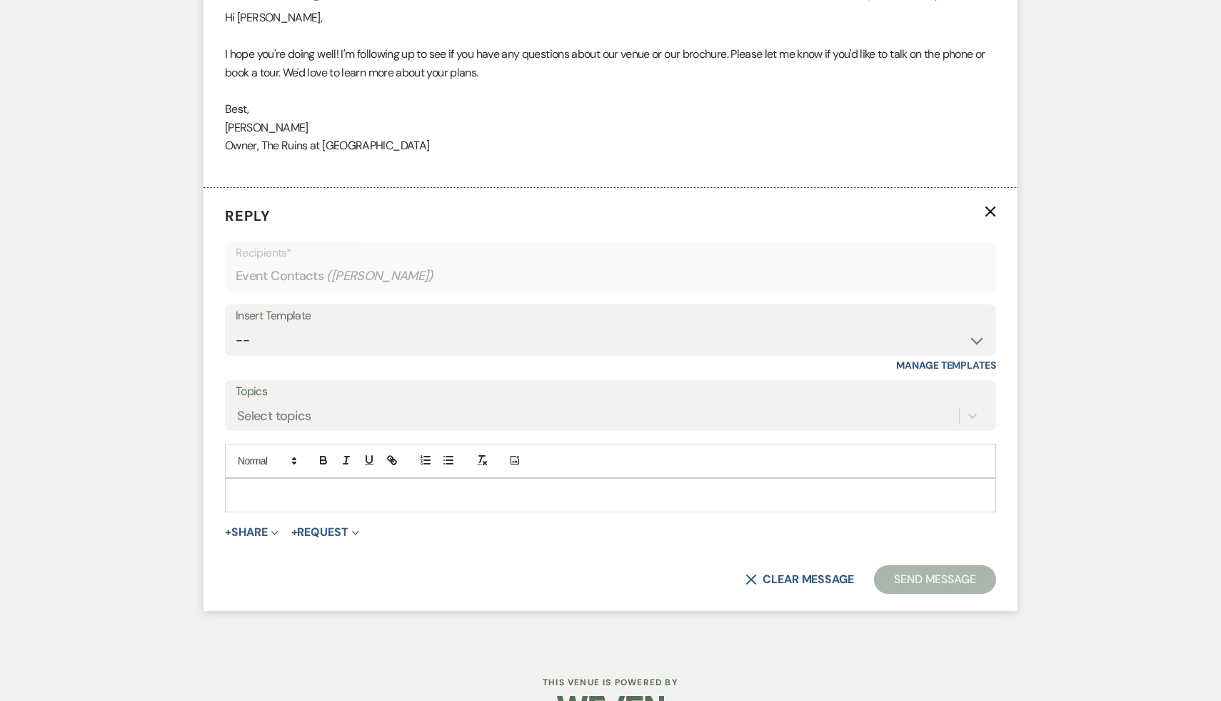
scroll to position [1230, 0]
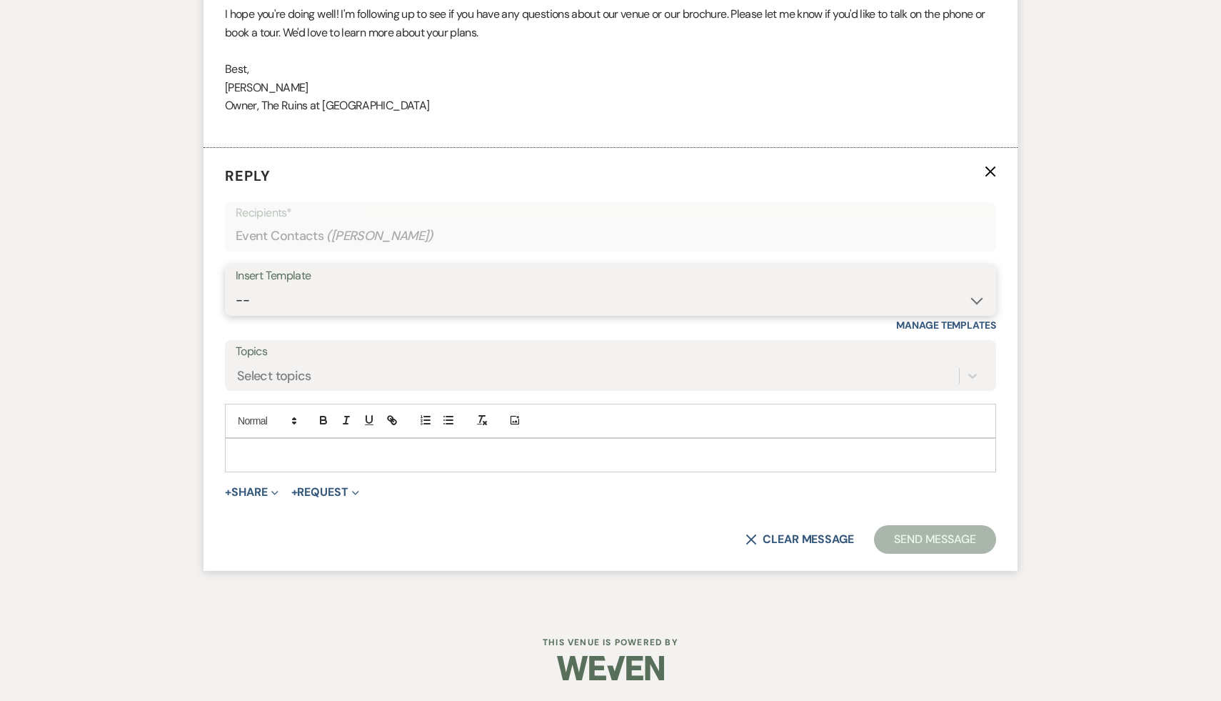
click at [972, 299] on select "-- Weven Planning Portal Introduction (Booked Events) Initial Inquiry Response …" at bounding box center [611, 300] width 750 height 28
select select "1892"
click at [236, 286] on select "-- Weven Planning Portal Introduction (Booked Events) Initial Inquiry Response …" at bounding box center [611, 300] width 750 height 28
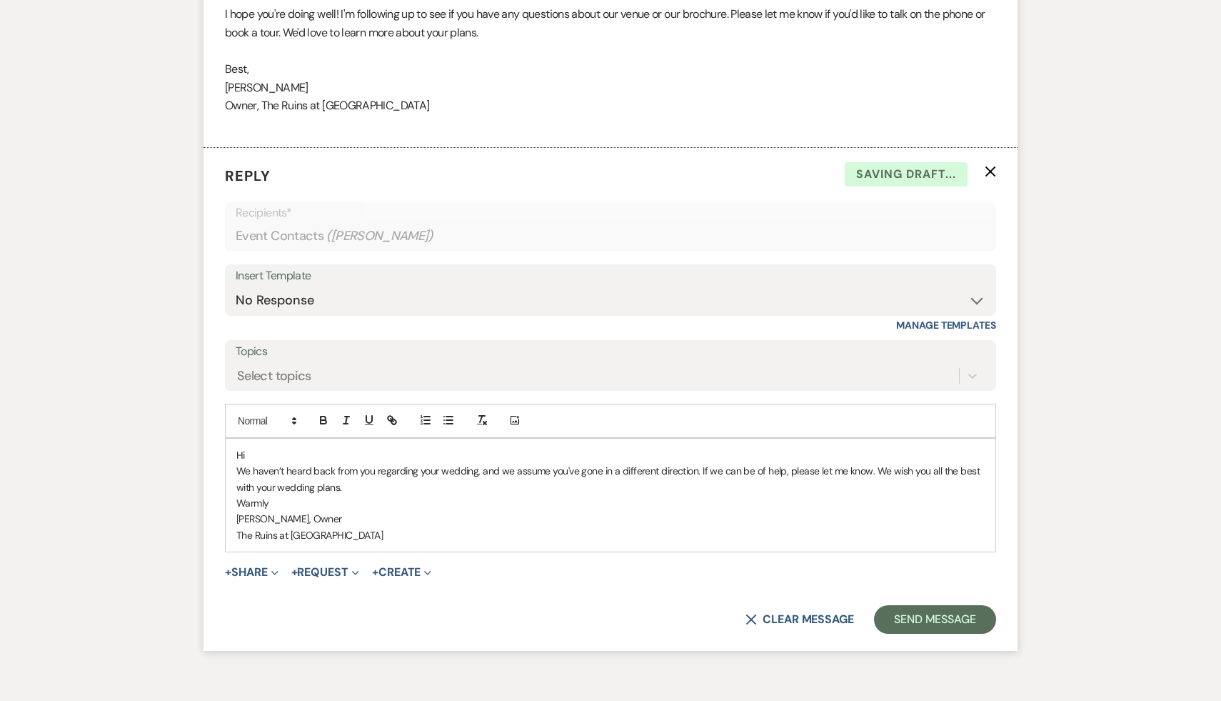
click at [291, 454] on p "Hi" at bounding box center [610, 455] width 748 height 16
click at [908, 622] on button "Send Message" at bounding box center [935, 619] width 122 height 29
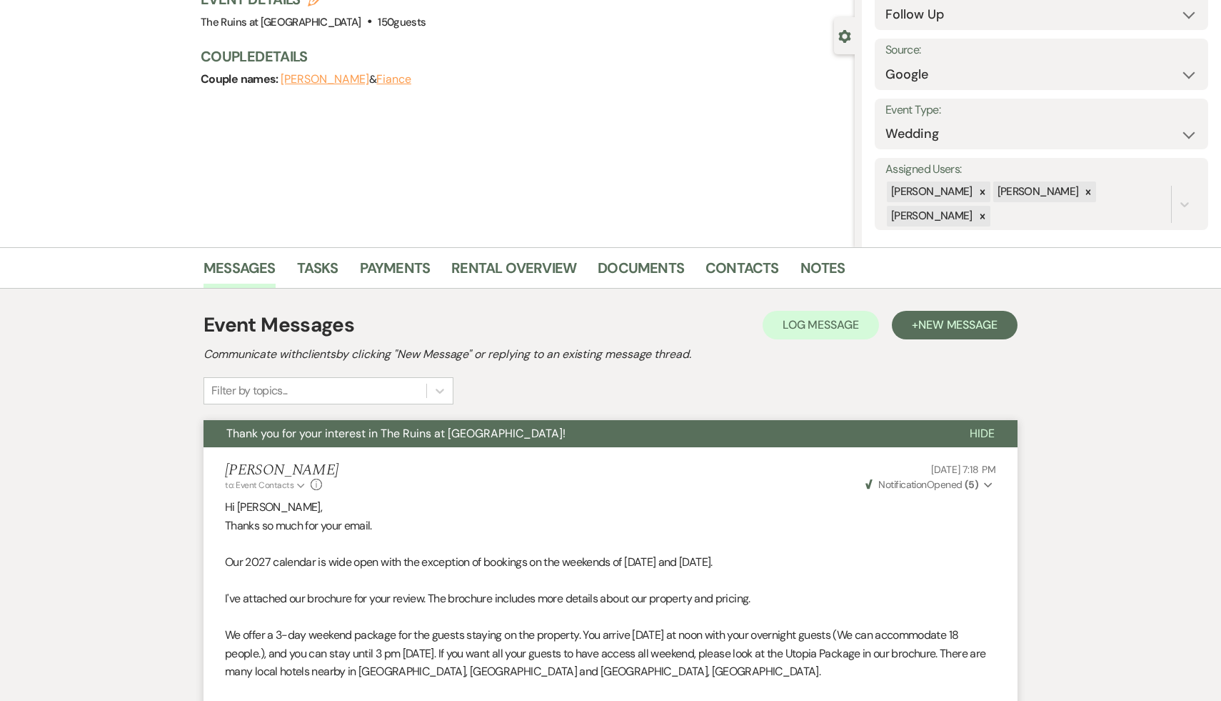
scroll to position [0, 0]
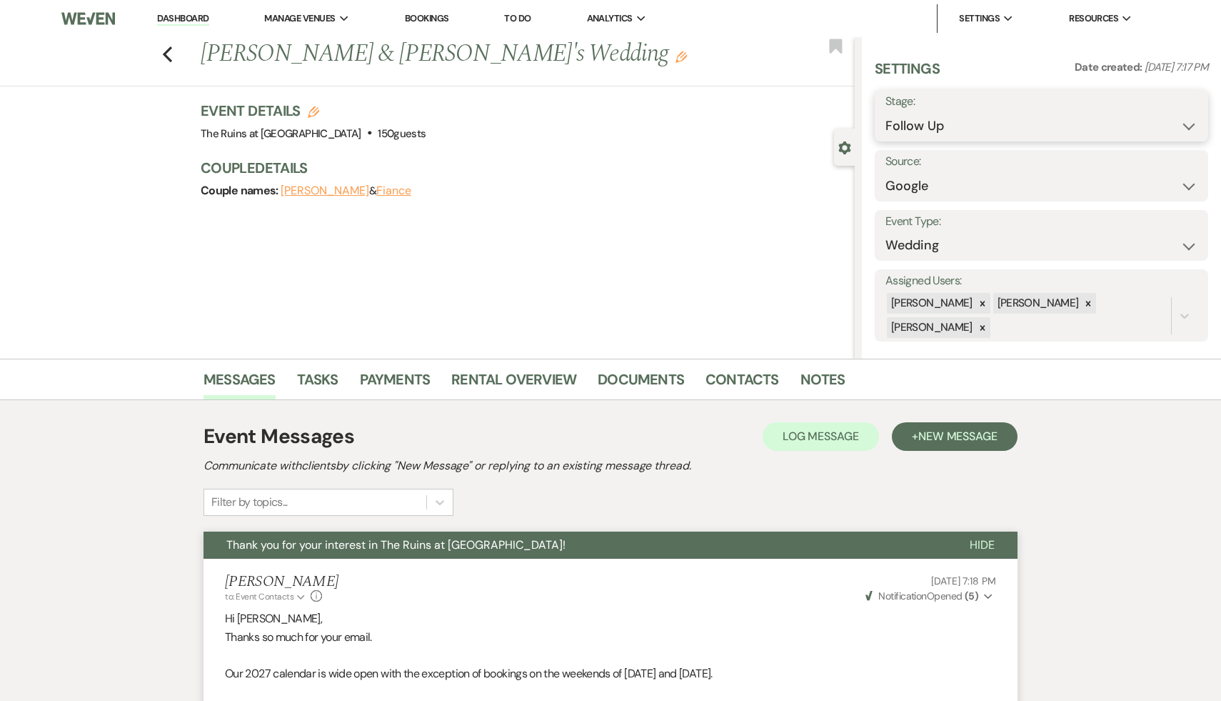
click at [1188, 125] on select "Inquiry Follow Up Tour Requested Tour Confirmed Toured Proposal Sent Booked Lost" at bounding box center [1042, 126] width 312 height 28
click at [886, 112] on select "Inquiry Follow Up Tour Requested Tour Confirmed Toured Proposal Sent Booked Lost" at bounding box center [1042, 126] width 312 height 28
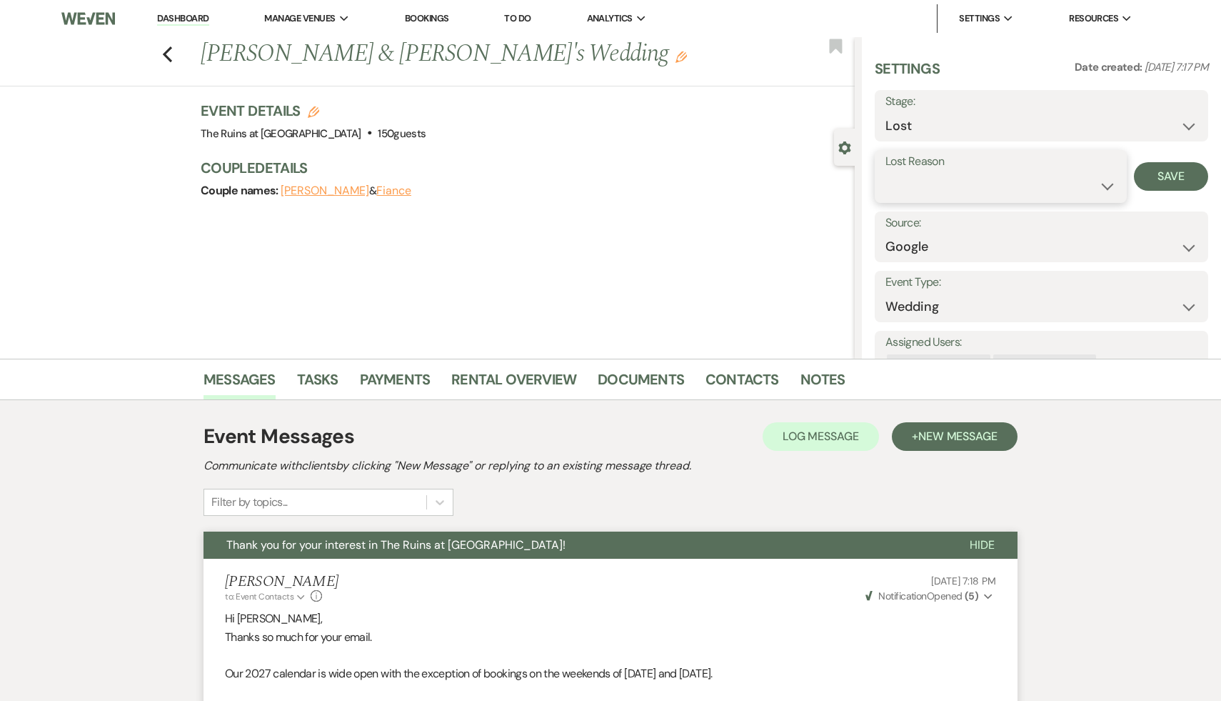
click at [1107, 180] on select "Booked Elsewhere Budget Date Unavailable No Response Not a Good Match Capacity …" at bounding box center [1001, 186] width 231 height 28
click at [886, 172] on select "Booked Elsewhere Budget Date Unavailable No Response Not a Good Match Capacity …" at bounding box center [1001, 186] width 231 height 28
click at [1173, 174] on button "Save" at bounding box center [1171, 176] width 74 height 29
click at [164, 56] on use "button" at bounding box center [167, 54] width 9 height 16
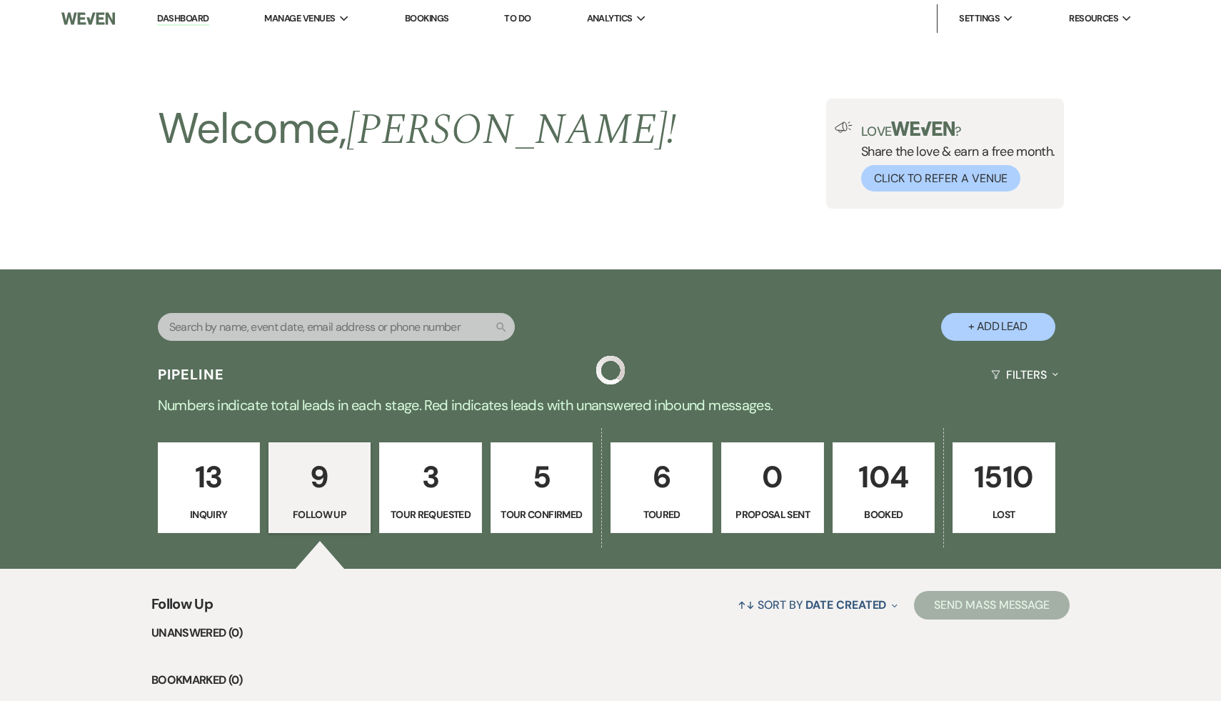
scroll to position [781, 0]
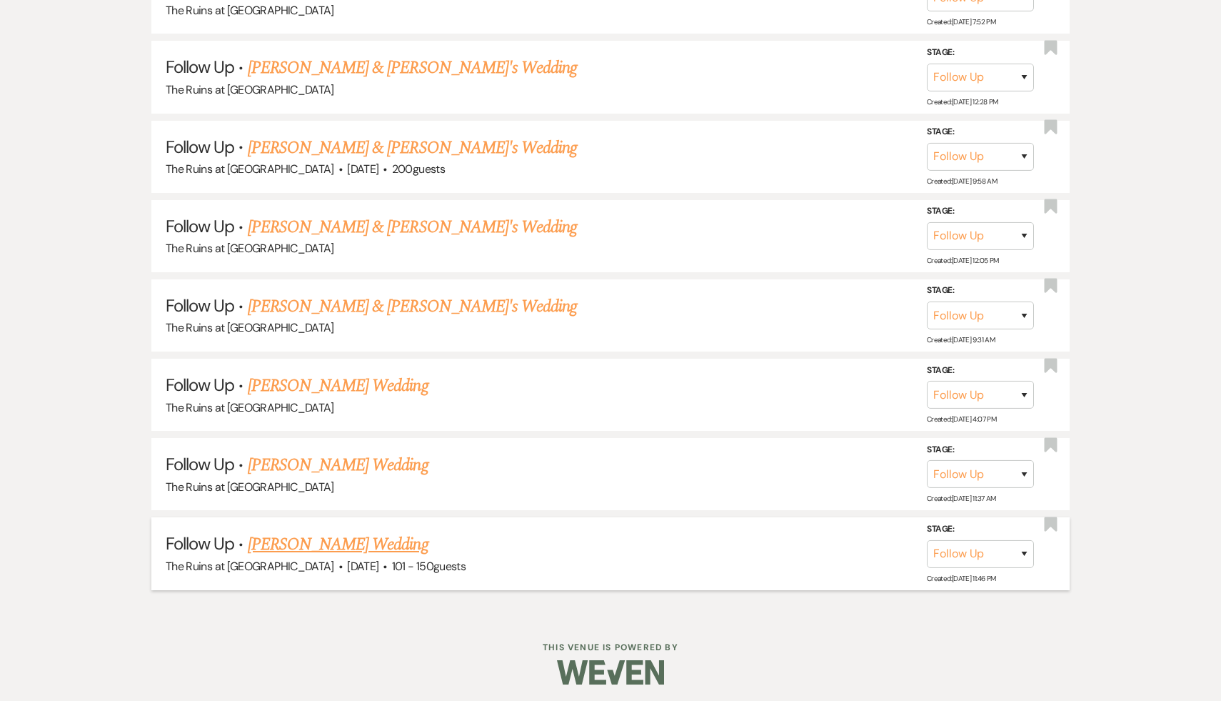
click at [368, 537] on link "Caylee Kelley's Wedding" at bounding box center [338, 544] width 181 height 26
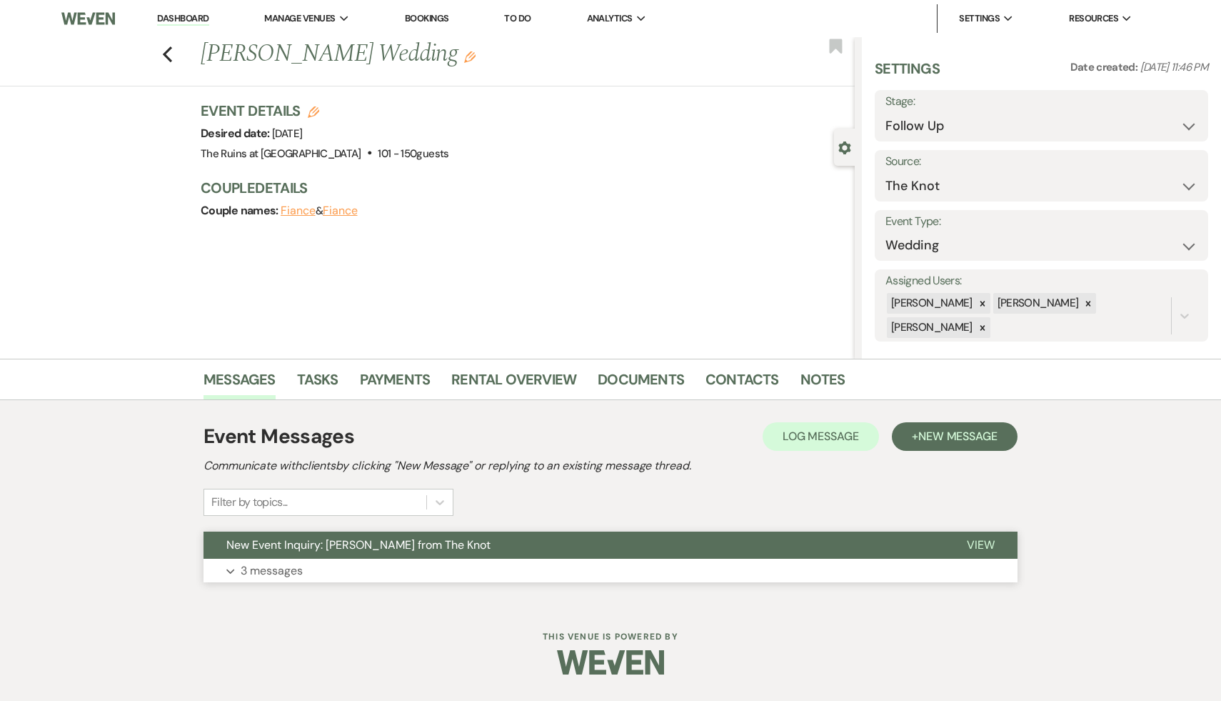
click at [368, 541] on span "New Event Inquiry: Caylee Kelley from The Knot" at bounding box center [358, 544] width 264 height 15
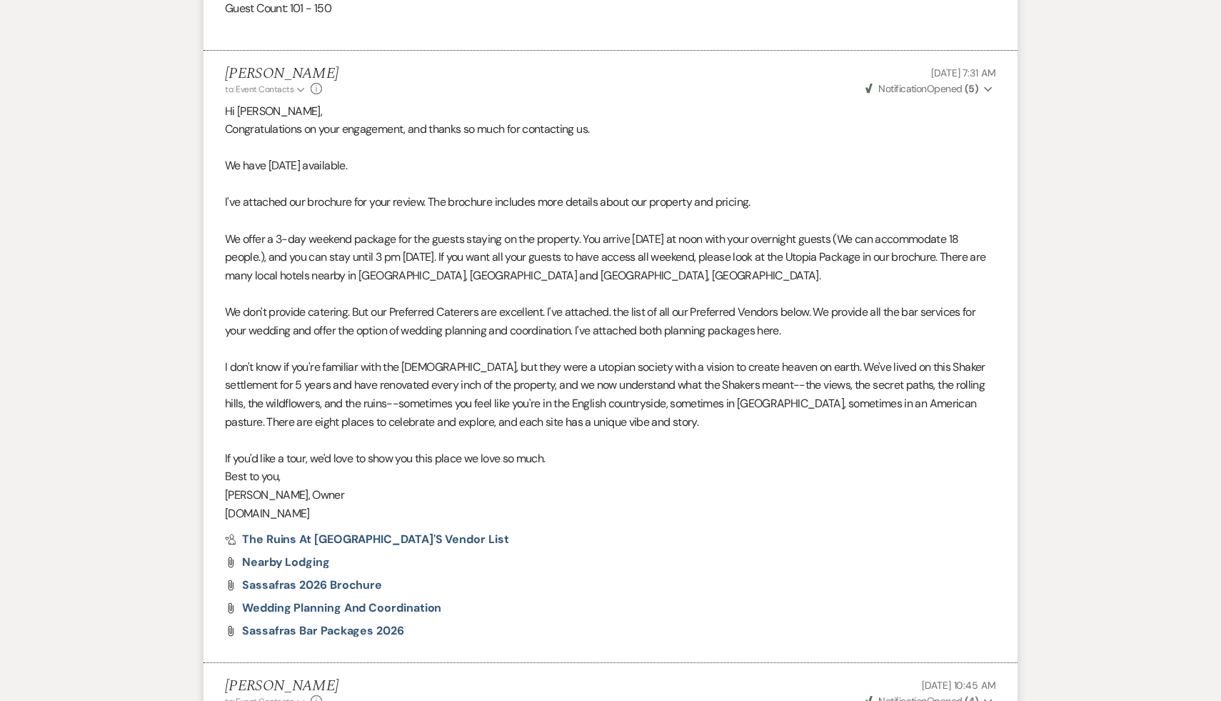
scroll to position [1535, 0]
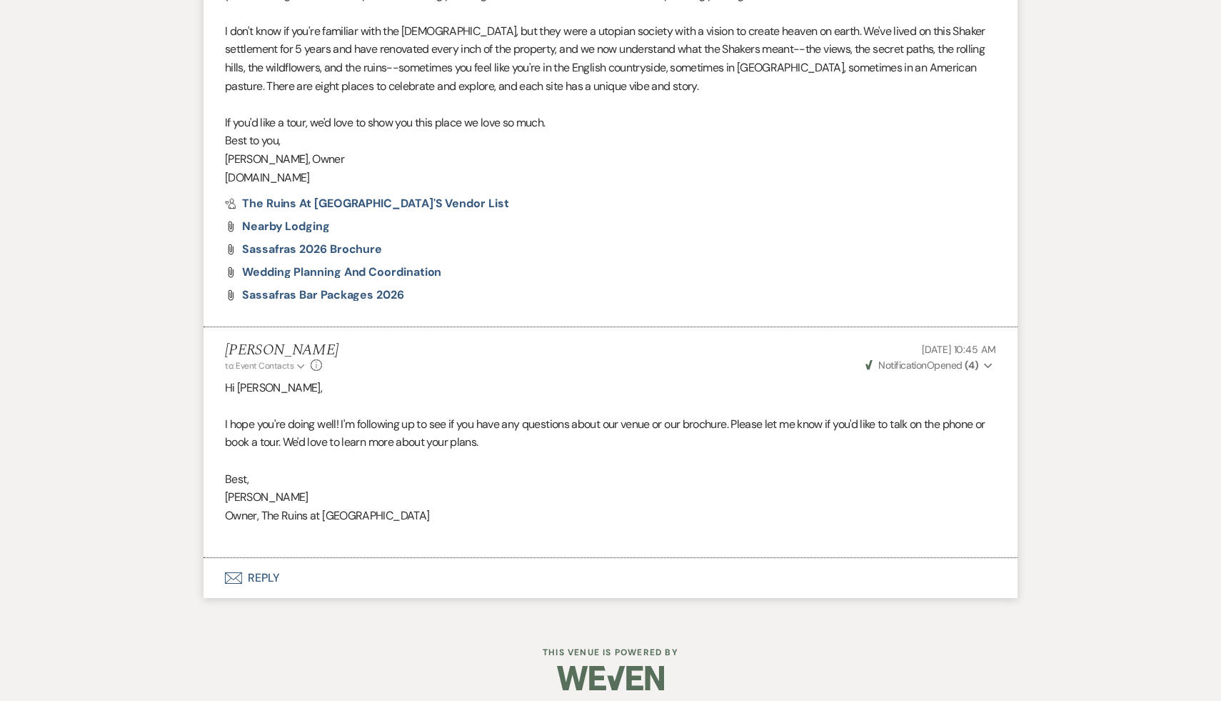
click at [255, 576] on button "Envelope Reply" at bounding box center [611, 578] width 814 height 40
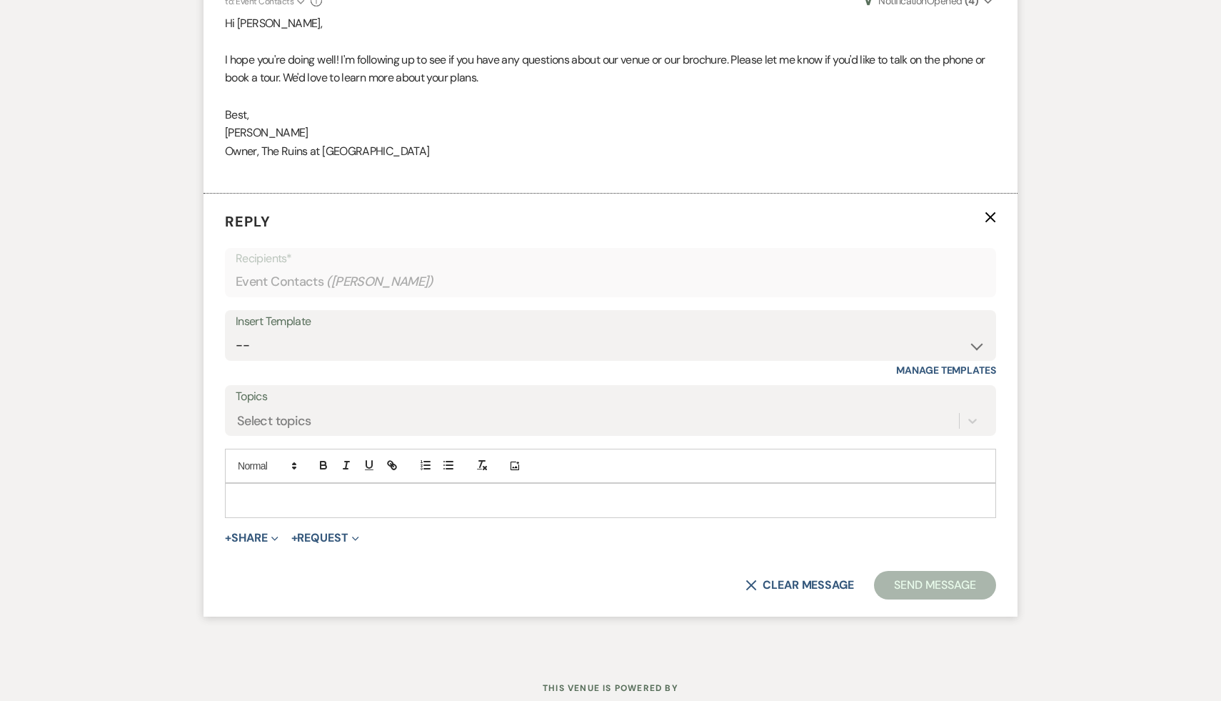
scroll to position [1945, 0]
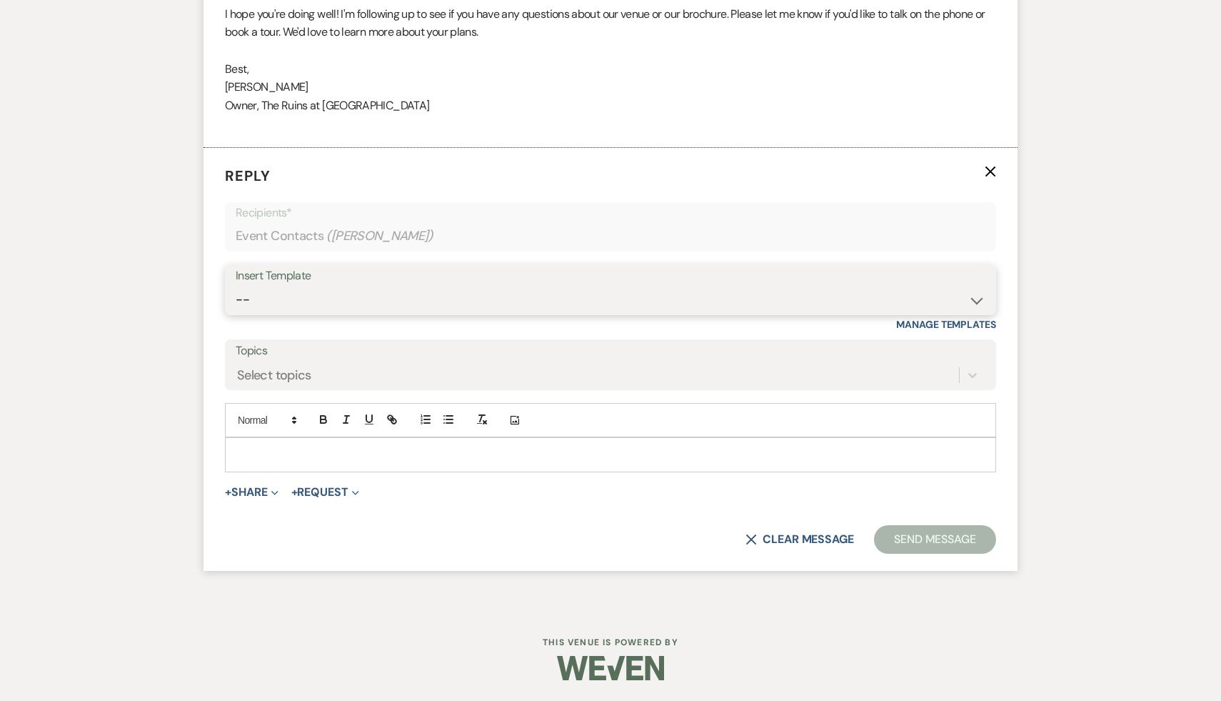
click at [977, 296] on select "-- Weven Planning Portal Introduction (Booked Events) Initial Inquiry Response …" at bounding box center [611, 300] width 750 height 28
click at [236, 286] on select "-- Weven Planning Portal Introduction (Booked Events) Initial Inquiry Response …" at bounding box center [611, 300] width 750 height 28
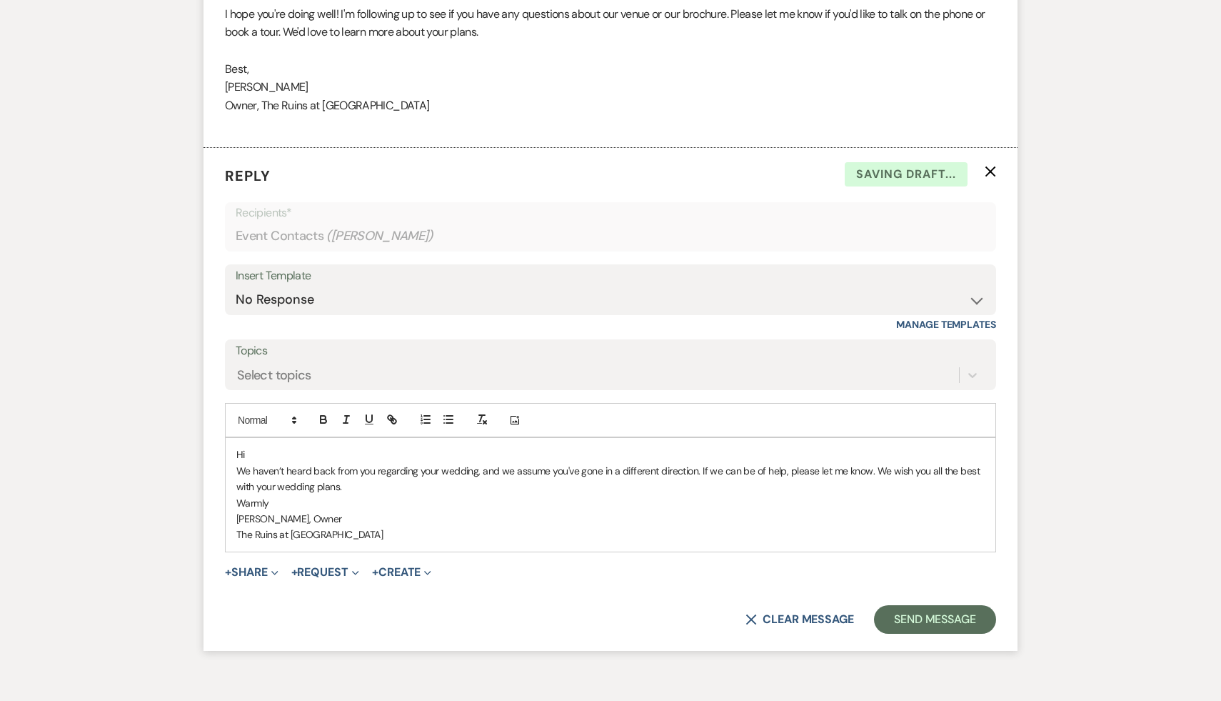
click at [259, 456] on p "Hi" at bounding box center [610, 454] width 748 height 16
click at [928, 623] on button "Send Message" at bounding box center [935, 619] width 122 height 29
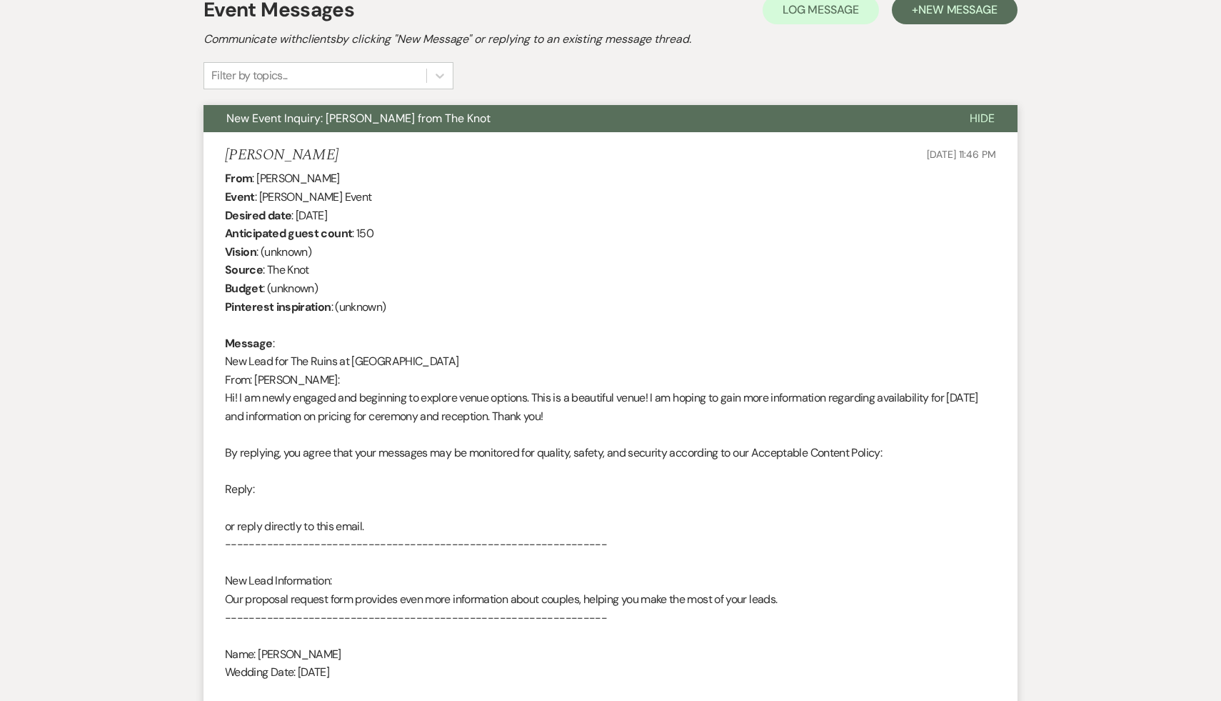
scroll to position [0, 0]
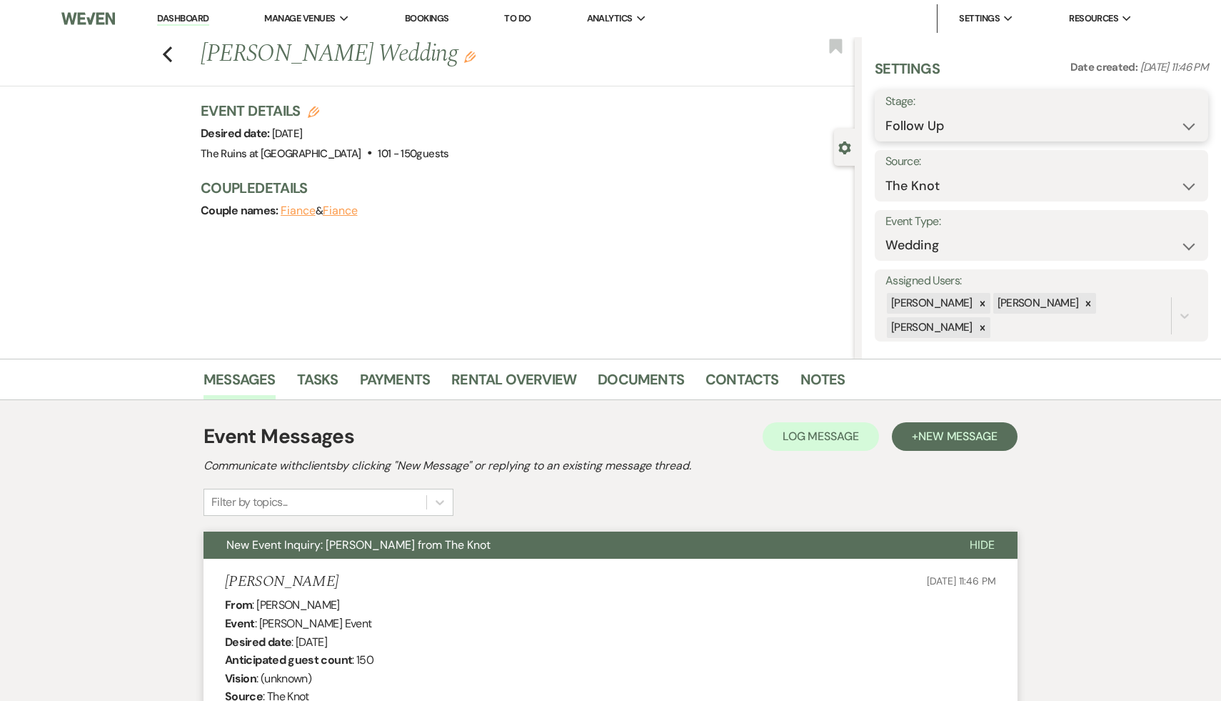
click at [1188, 124] on select "Inquiry Follow Up Tour Requested Tour Confirmed Toured Proposal Sent Booked Lost" at bounding box center [1042, 126] width 312 height 28
click at [886, 112] on select "Inquiry Follow Up Tour Requested Tour Confirmed Toured Proposal Sent Booked Lost" at bounding box center [1042, 126] width 312 height 28
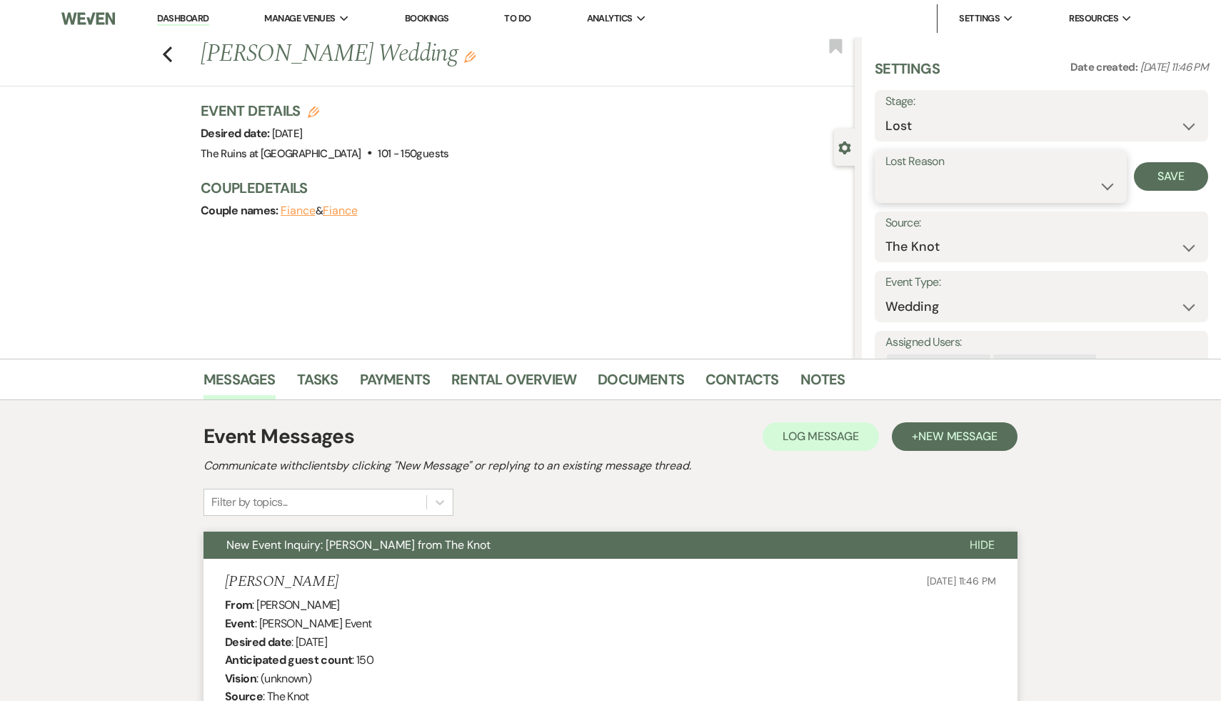
click at [1105, 184] on select "Booked Elsewhere Budget Date Unavailable No Response Not a Good Match Capacity …" at bounding box center [1001, 186] width 231 height 28
click at [886, 172] on select "Booked Elsewhere Budget Date Unavailable No Response Not a Good Match Capacity …" at bounding box center [1001, 186] width 231 height 28
click at [1173, 175] on button "Save" at bounding box center [1171, 176] width 74 height 29
click at [168, 46] on icon "Previous" at bounding box center [167, 54] width 11 height 17
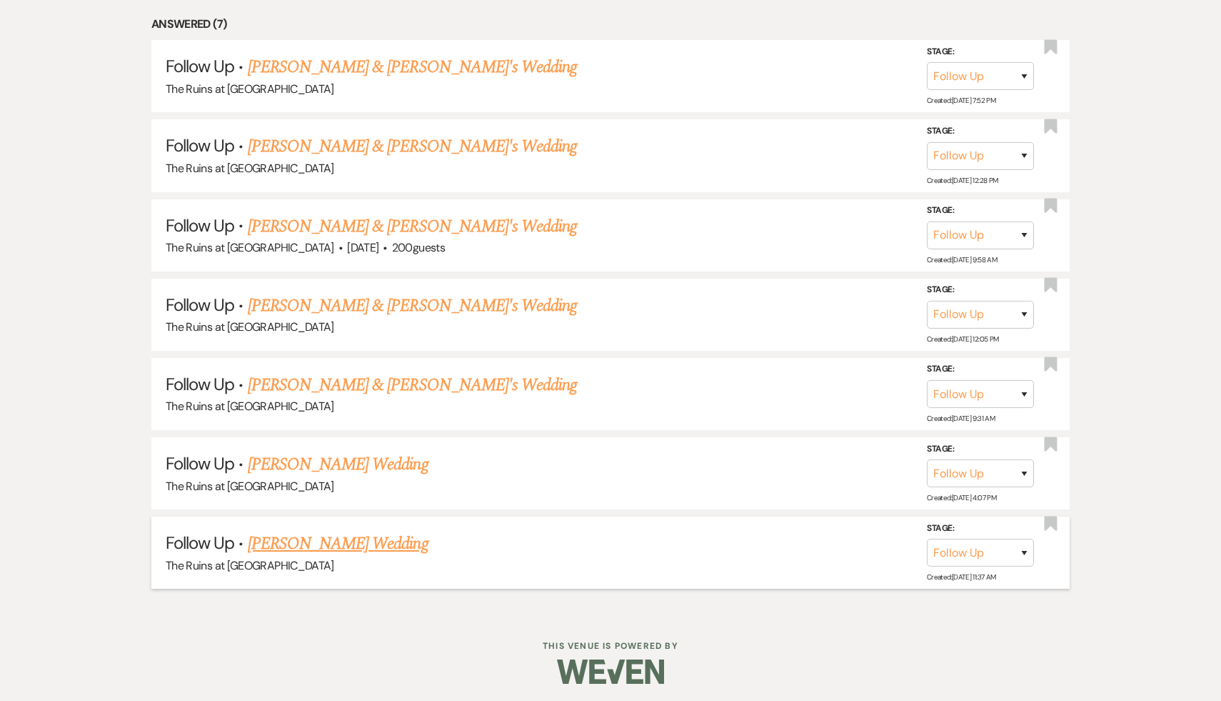
click at [378, 536] on link "Sophie Glaesemann's Wedding" at bounding box center [338, 544] width 181 height 26
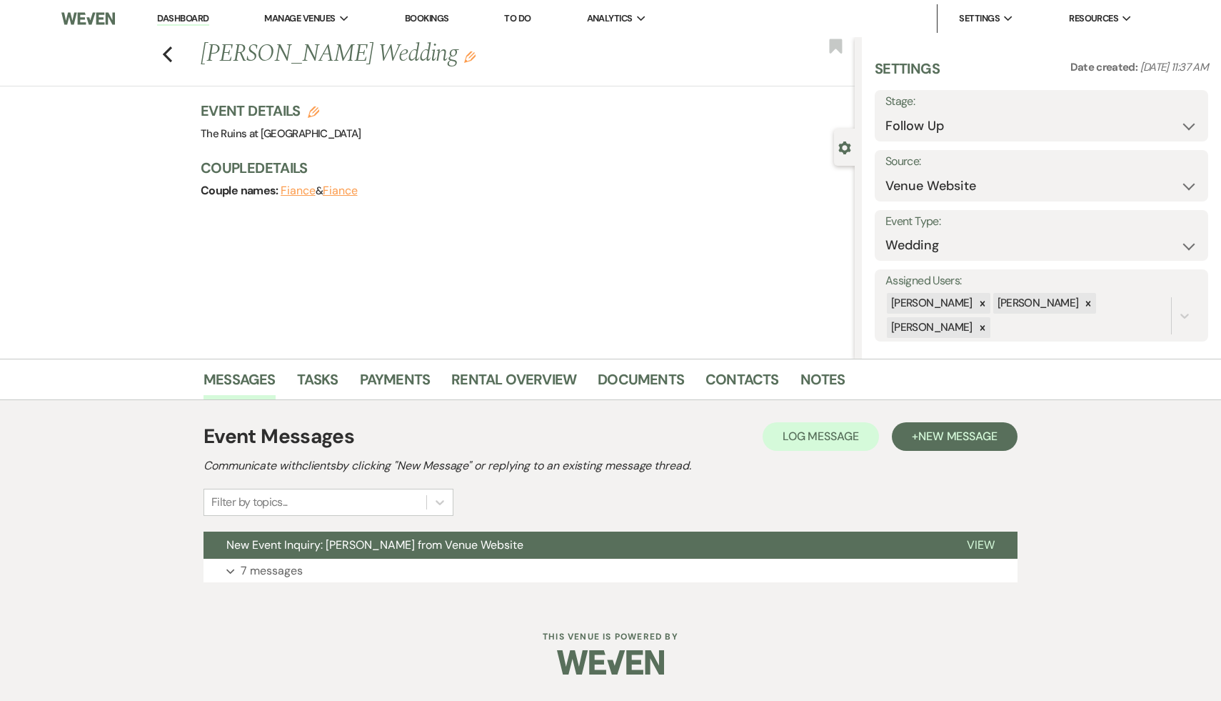
click at [378, 536] on button "New Event Inquiry: Sophie Glaesemann from Venue Website" at bounding box center [574, 544] width 741 height 27
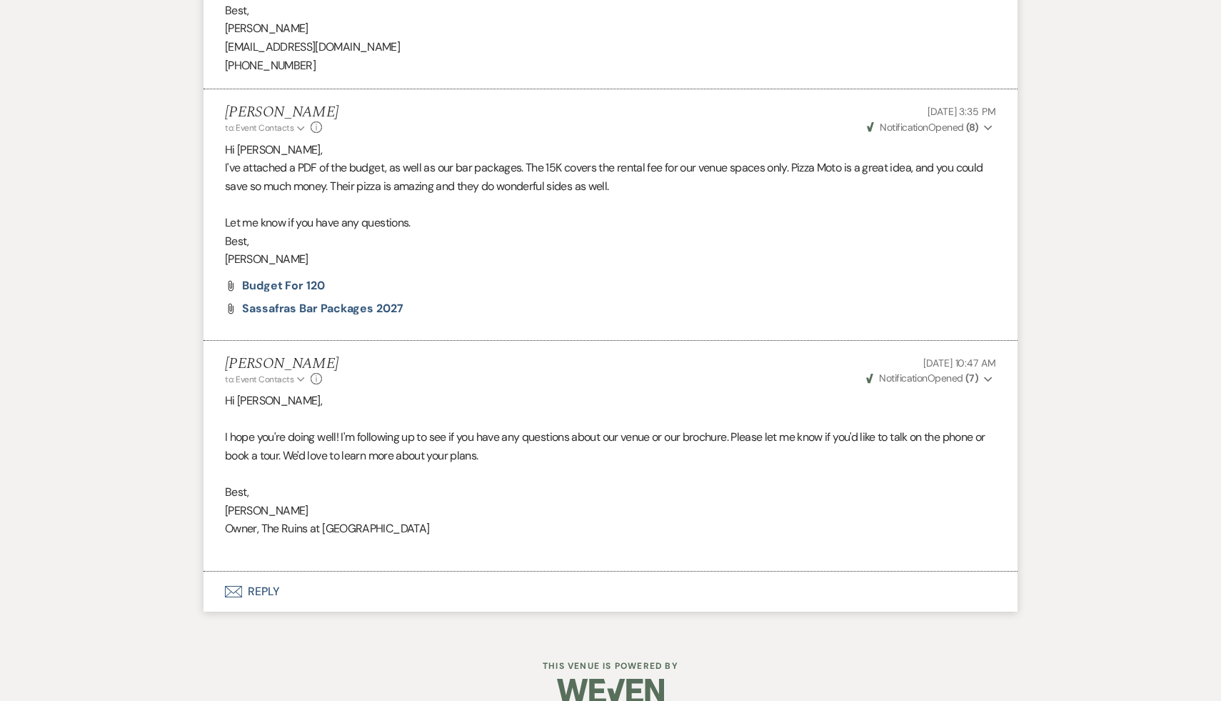
scroll to position [2041, 0]
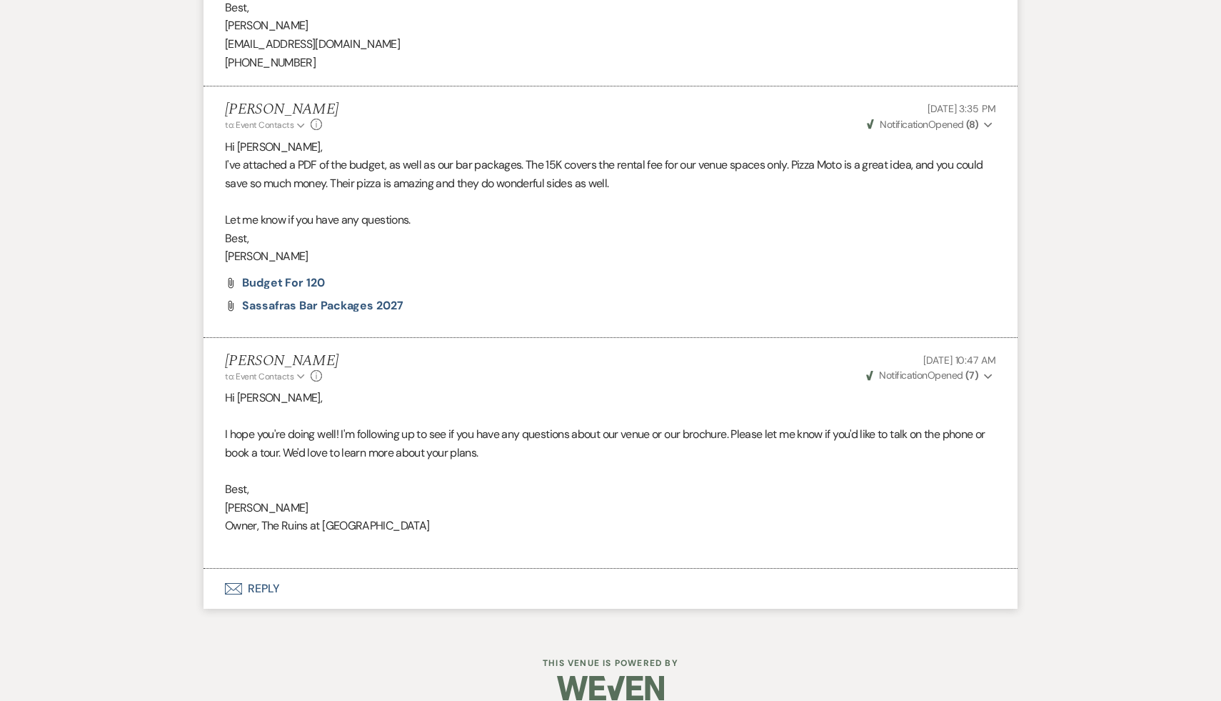
click at [260, 593] on button "Envelope Reply" at bounding box center [611, 588] width 814 height 40
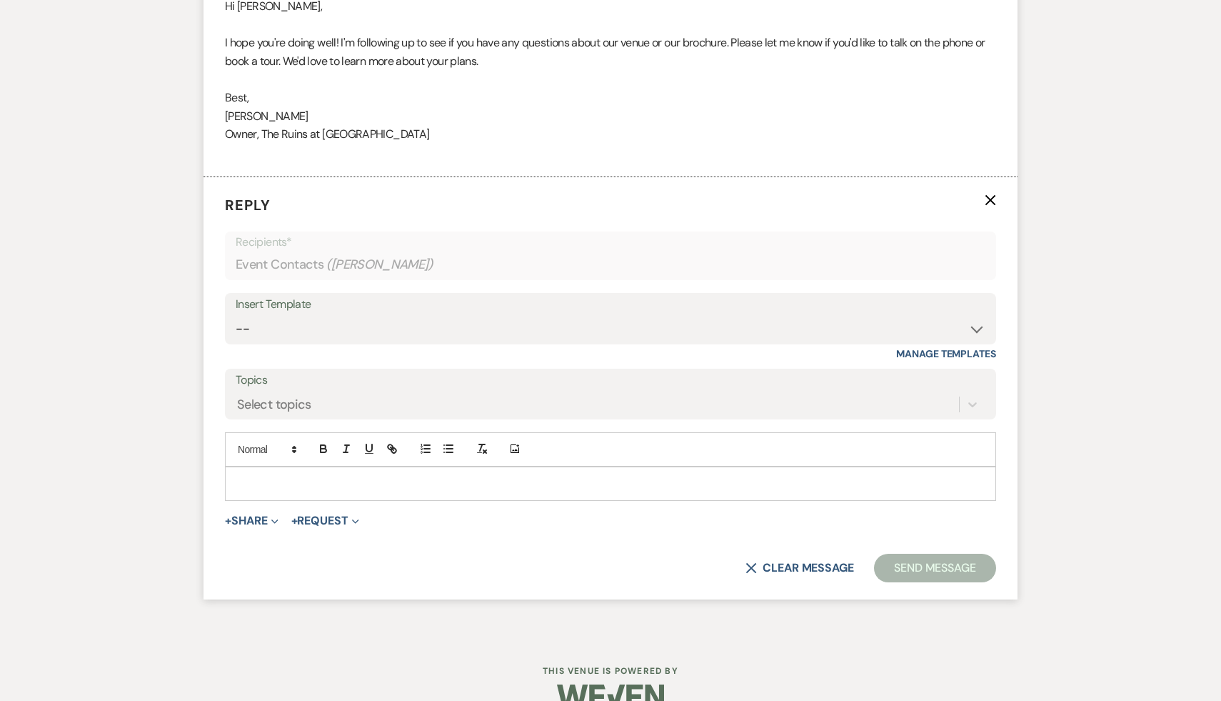
scroll to position [2461, 0]
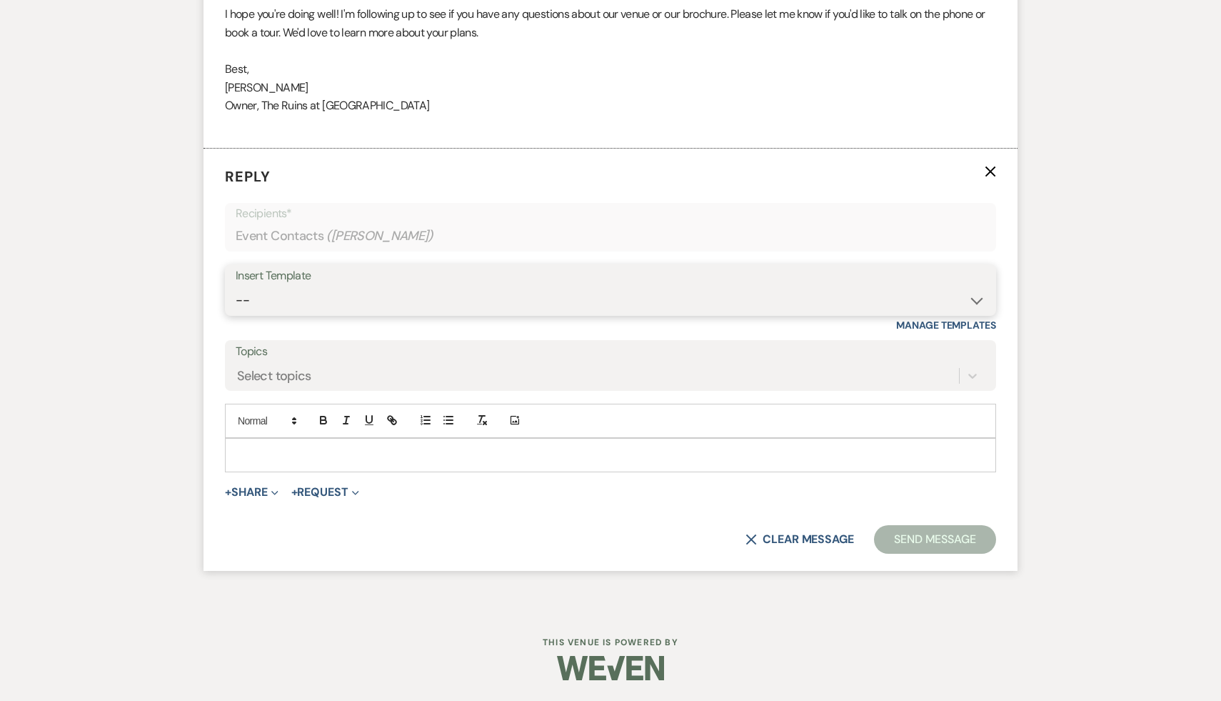
click at [972, 300] on select "-- Weven Planning Portal Introduction (Booked Events) Initial Inquiry Response …" at bounding box center [611, 300] width 750 height 28
click at [236, 286] on select "-- Weven Planning Portal Introduction (Booked Events) Initial Inquiry Response …" at bounding box center [611, 300] width 750 height 28
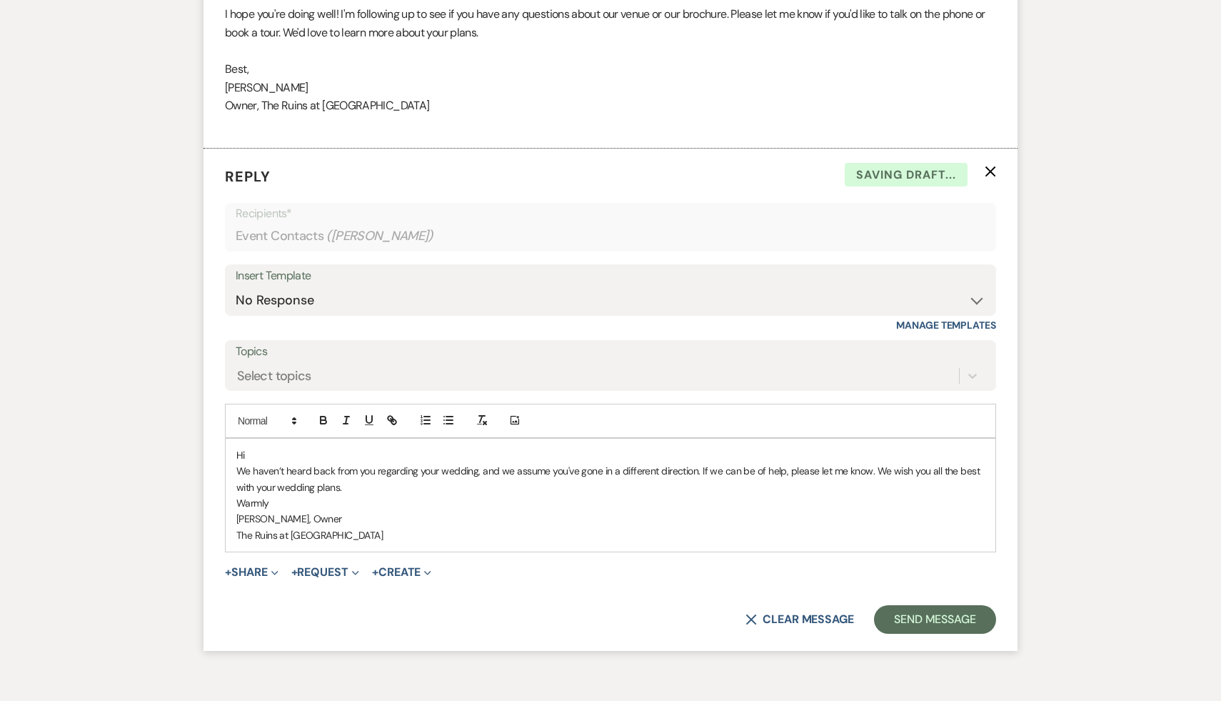
click at [273, 458] on p "Hi" at bounding box center [610, 455] width 748 height 16
click at [948, 625] on button "Send Message" at bounding box center [935, 619] width 122 height 29
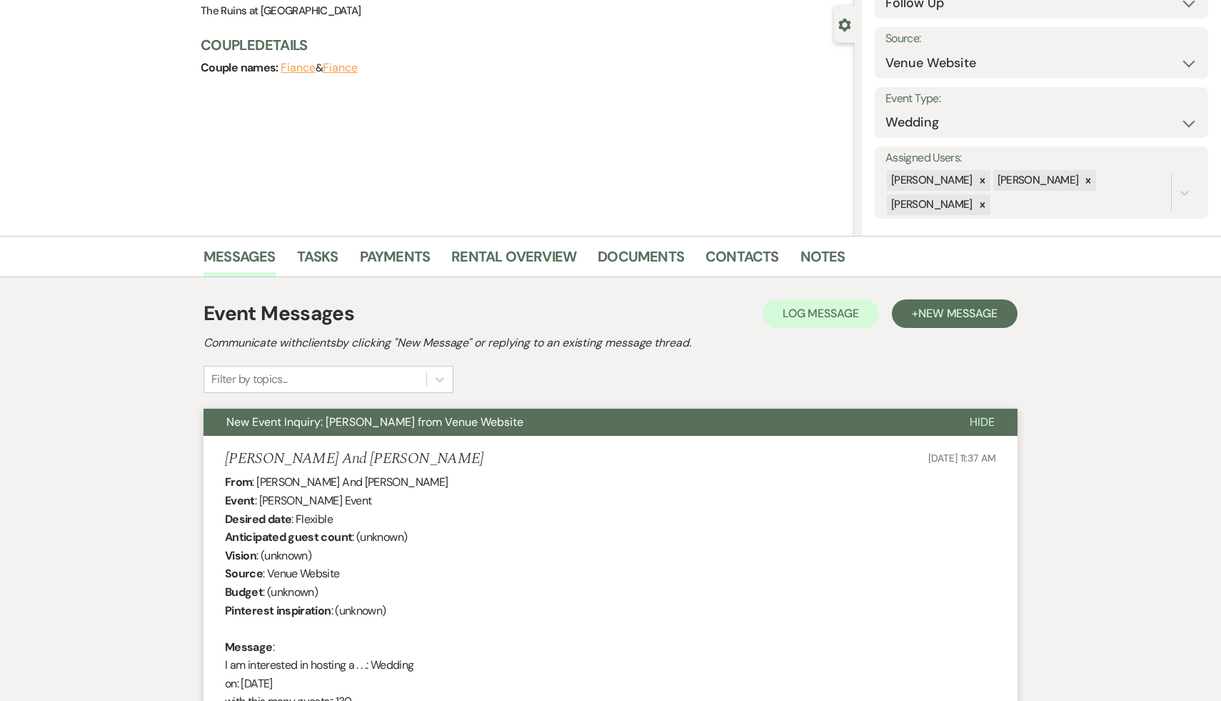
scroll to position [0, 0]
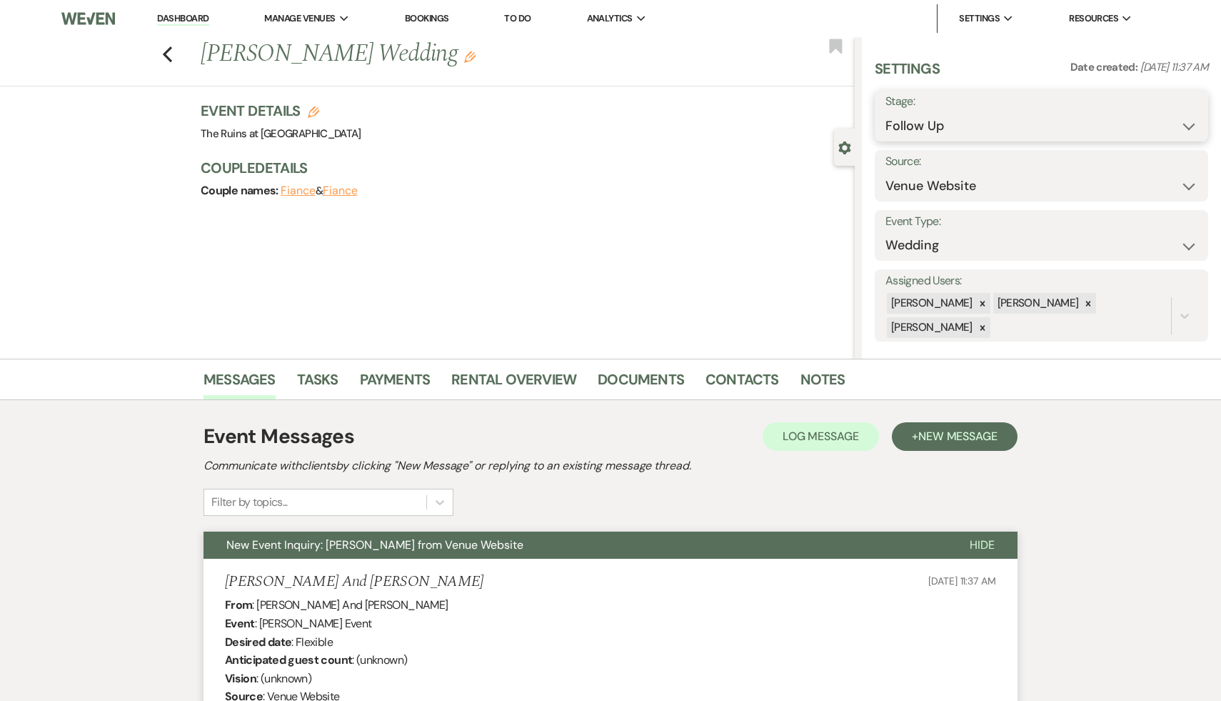
click at [1185, 121] on select "Inquiry Follow Up Tour Requested Tour Confirmed Toured Proposal Sent Booked Lost" at bounding box center [1042, 126] width 312 height 28
click at [886, 112] on select "Inquiry Follow Up Tour Requested Tour Confirmed Toured Proposal Sent Booked Lost" at bounding box center [1042, 126] width 312 height 28
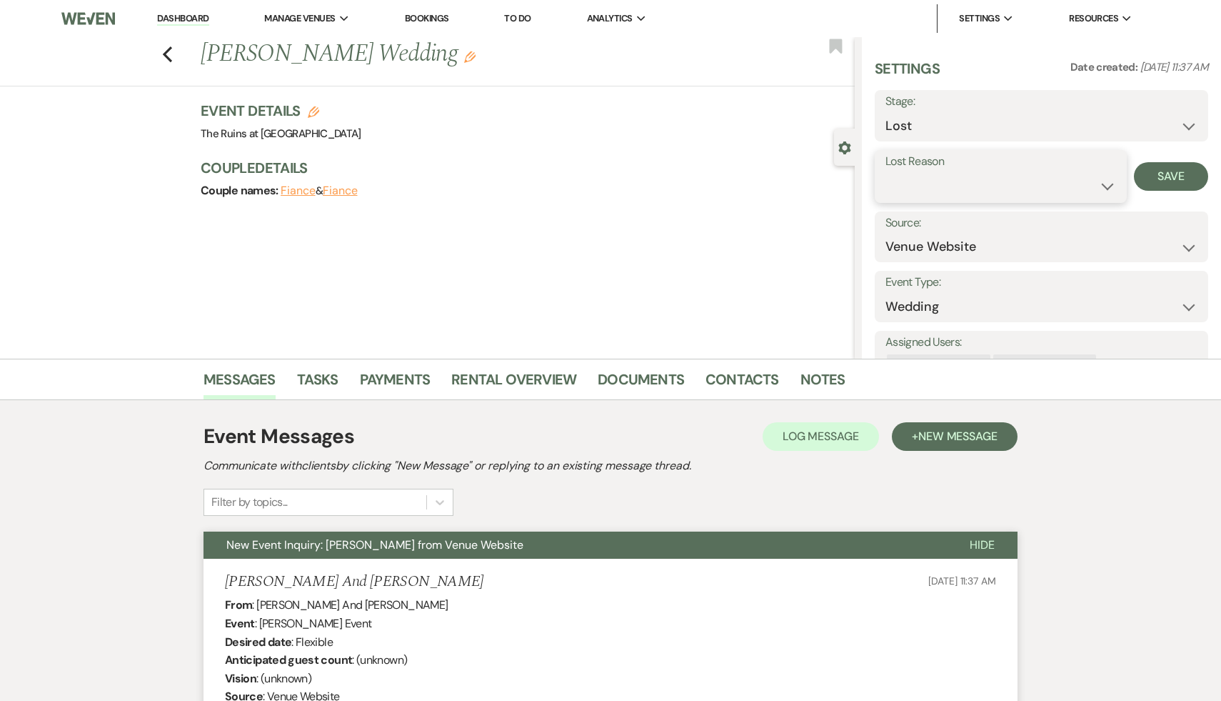
click at [1104, 182] on select "Booked Elsewhere Budget Date Unavailable No Response Not a Good Match Capacity …" at bounding box center [1001, 186] width 231 height 28
click at [886, 172] on select "Booked Elsewhere Budget Date Unavailable No Response Not a Good Match Capacity …" at bounding box center [1001, 186] width 231 height 28
click at [1170, 175] on button "Save" at bounding box center [1171, 176] width 74 height 29
click at [161, 48] on div "Previous Sophie Glaesemann's Wedding Edit Bookmark" at bounding box center [424, 61] width 862 height 49
click at [166, 55] on use "button" at bounding box center [167, 54] width 9 height 16
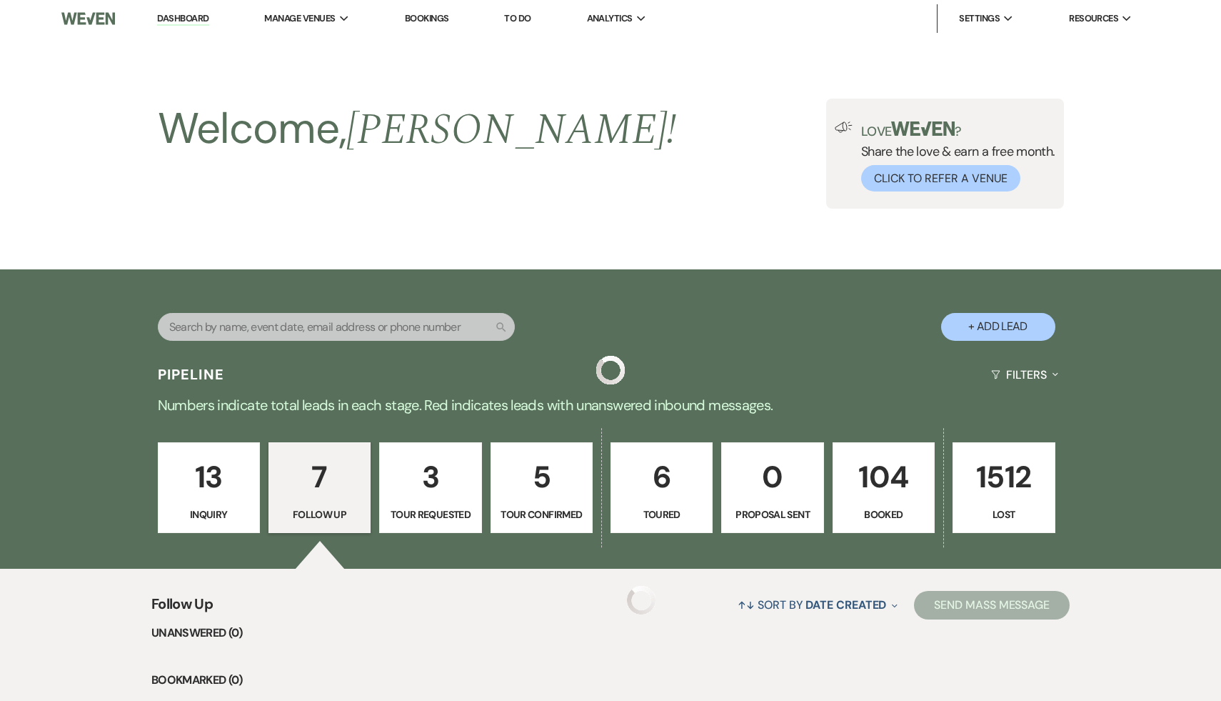
scroll to position [623, 0]
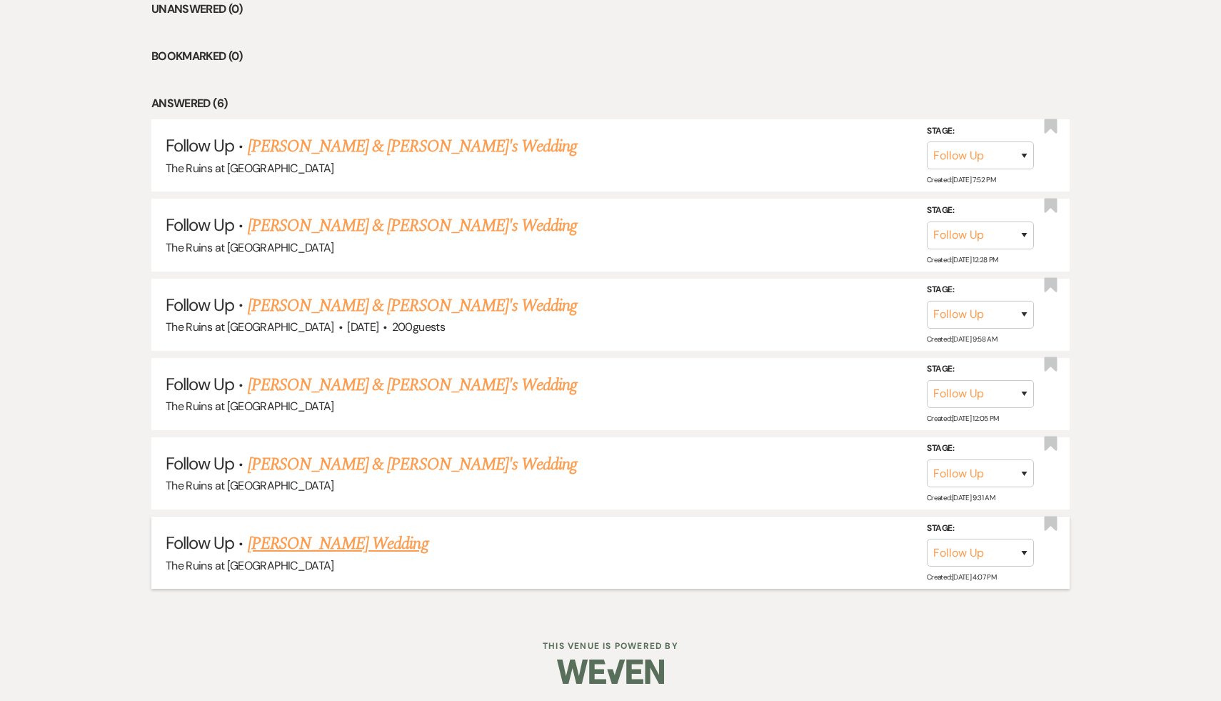
click at [336, 538] on link "Mary Raftery's Wedding" at bounding box center [338, 544] width 181 height 26
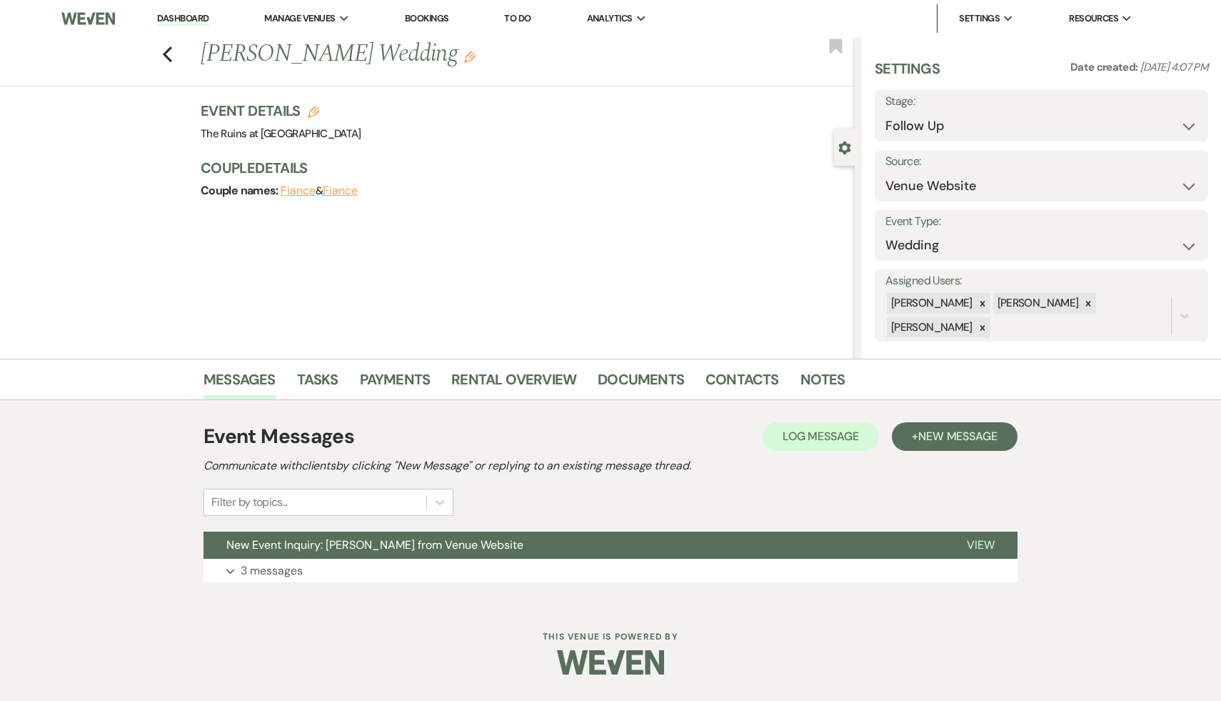
click at [336, 538] on span "New Event Inquiry: Mary Raftery from Venue Website" at bounding box center [374, 544] width 297 height 15
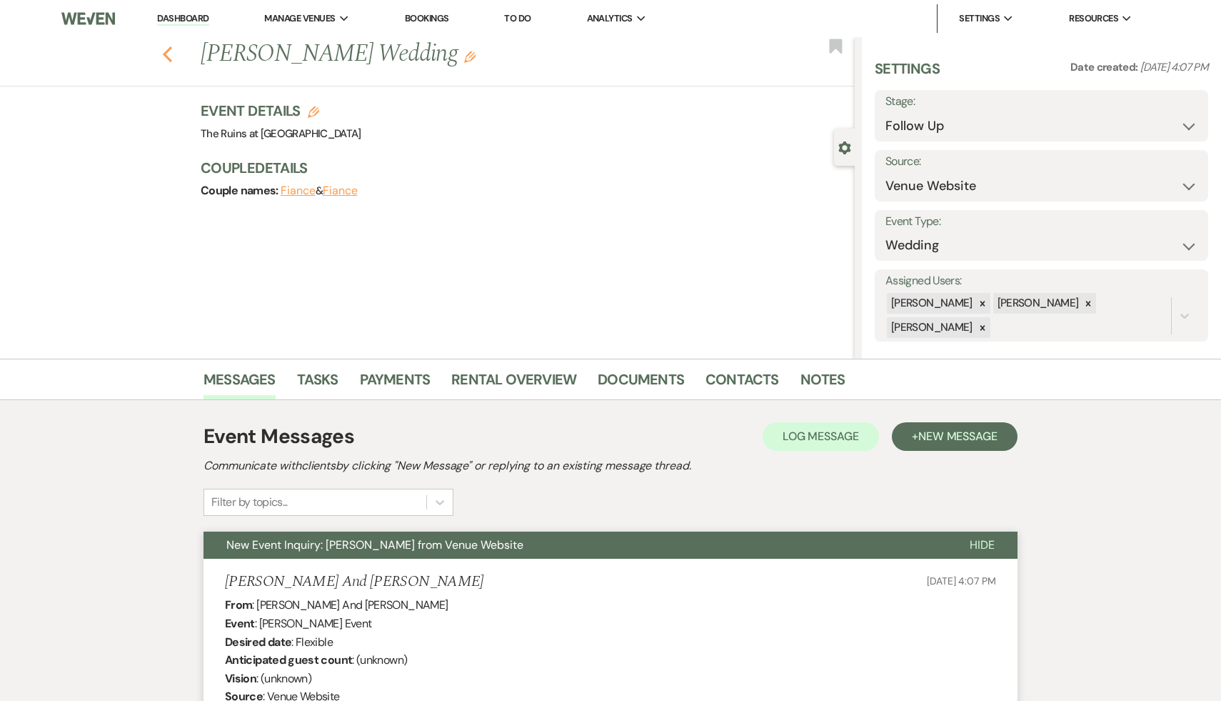
click at [166, 46] on icon "Previous" at bounding box center [167, 54] width 11 height 17
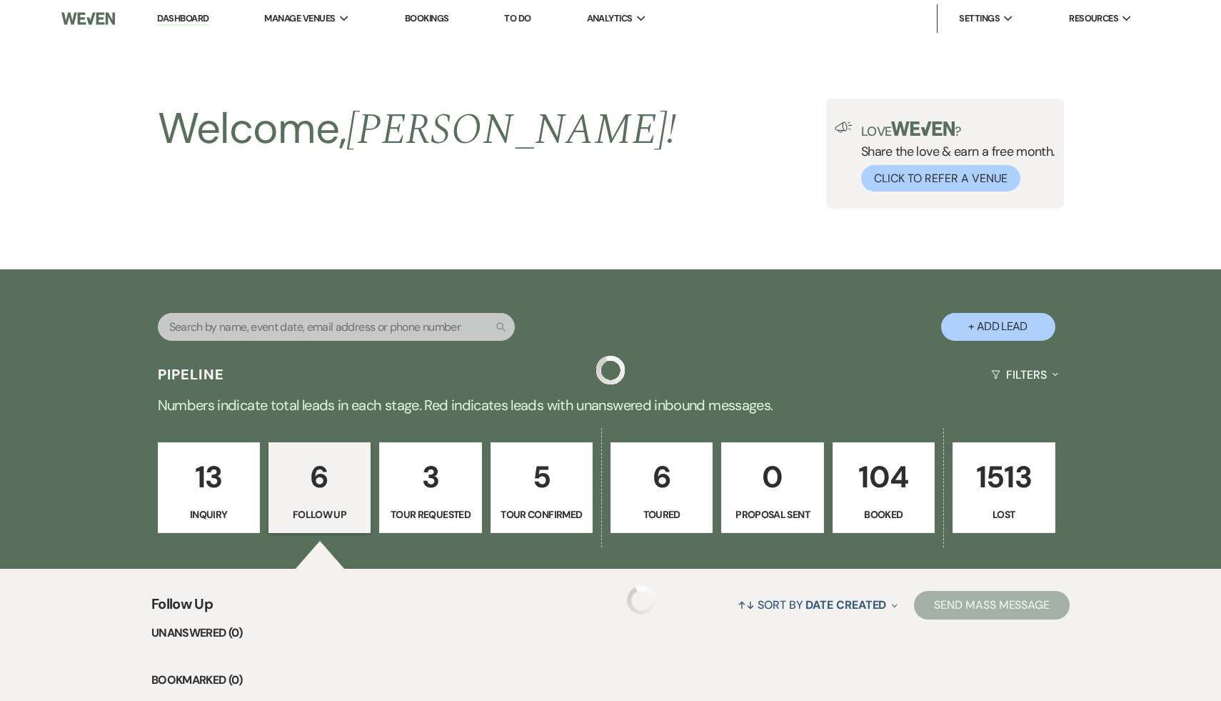
scroll to position [623, 0]
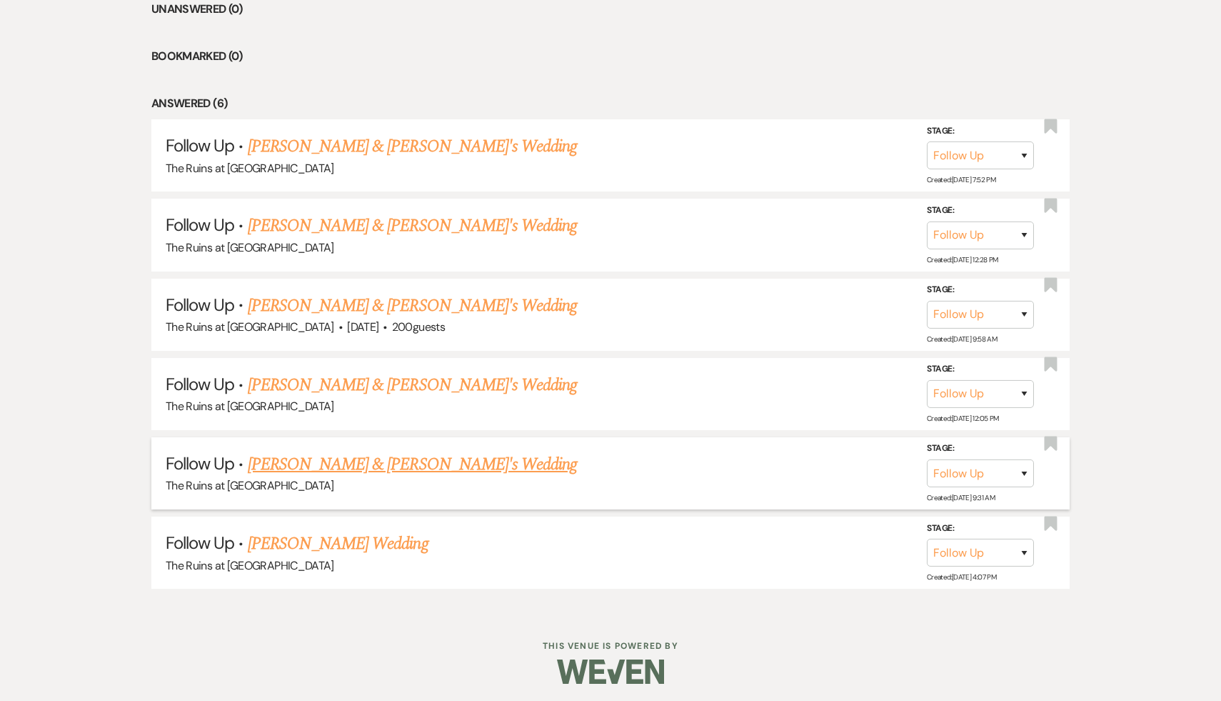
click at [386, 468] on link "Lizzy Pacillo & Fiance's Wedding" at bounding box center [413, 464] width 330 height 26
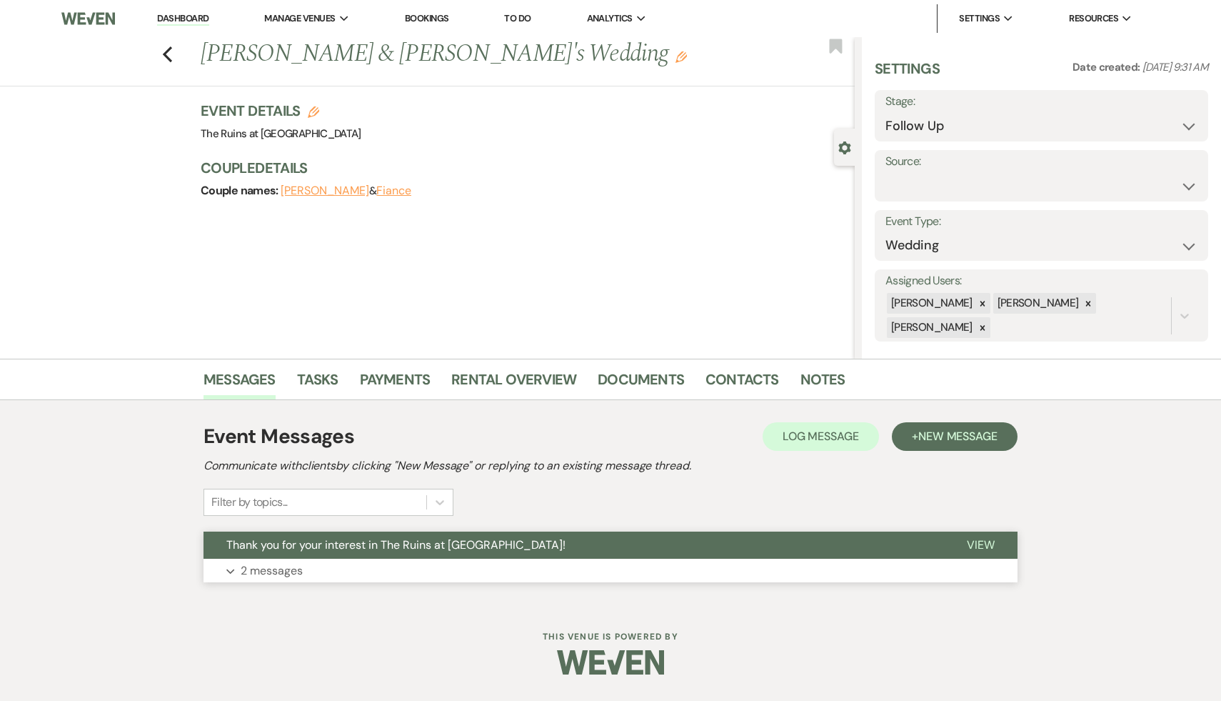
click at [376, 548] on span "Thank you for your interest in The Ruins at [GEOGRAPHIC_DATA]!" at bounding box center [395, 544] width 339 height 15
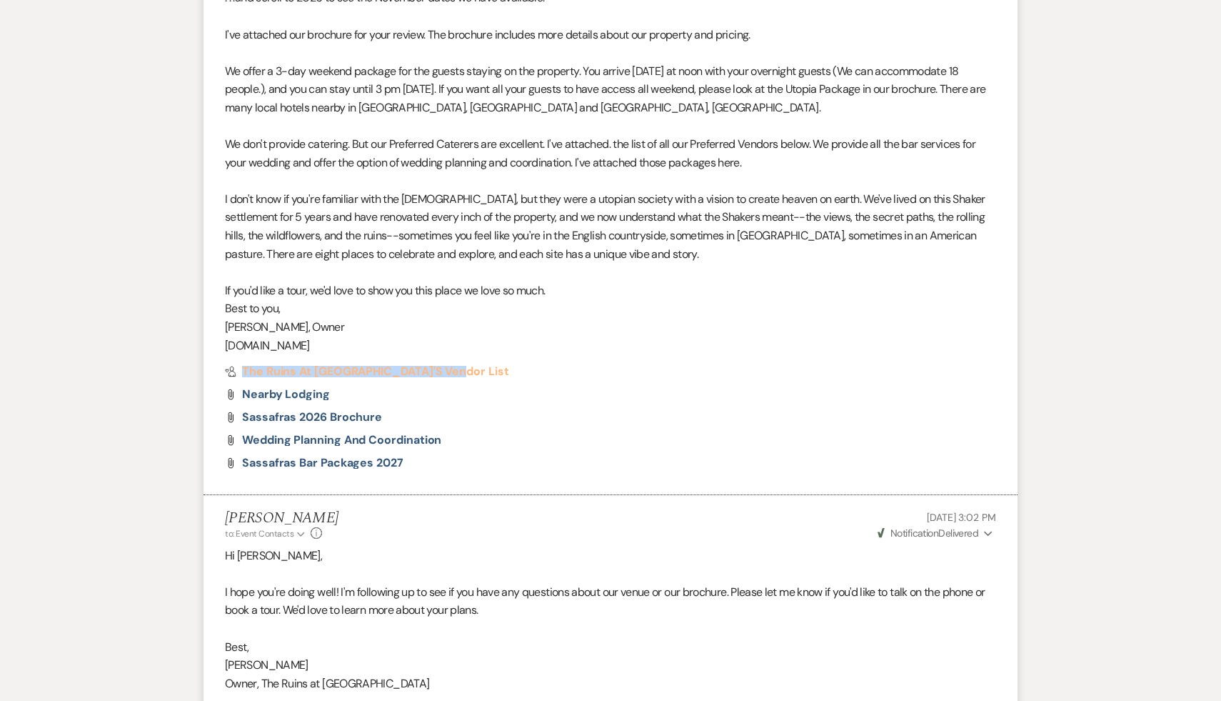
scroll to position [872, 0]
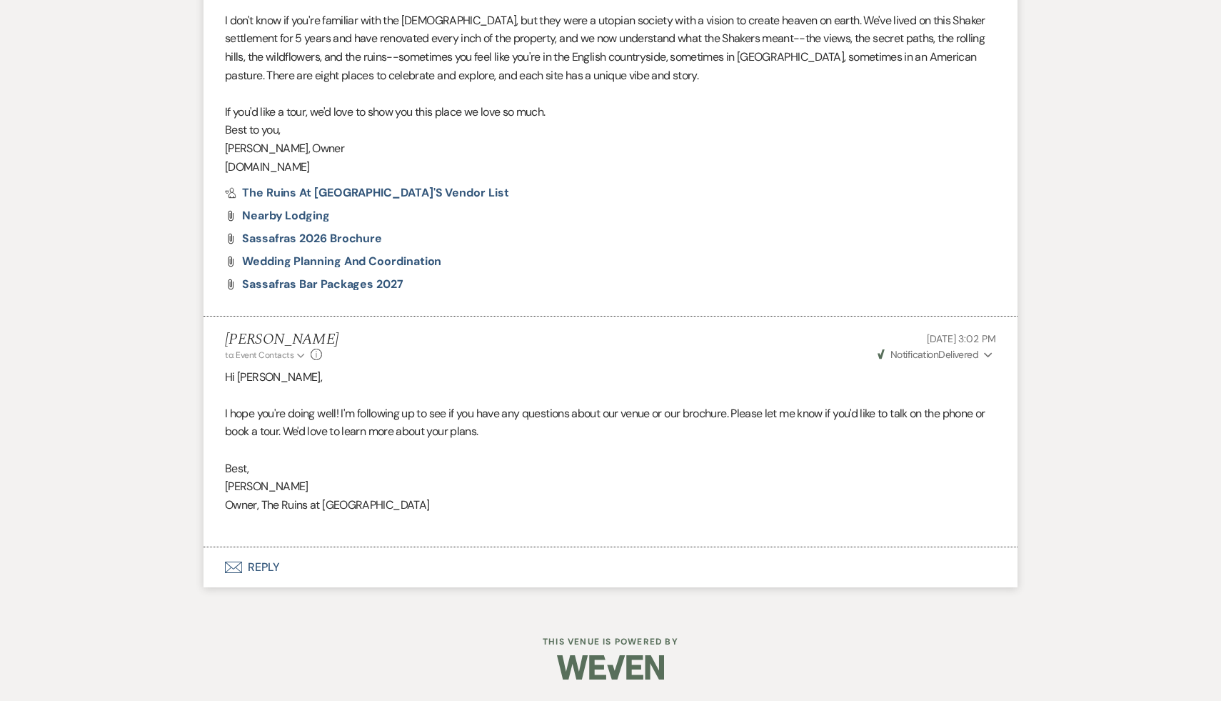
click at [688, 396] on p at bounding box center [610, 395] width 771 height 19
click at [667, 463] on p "Best," at bounding box center [610, 468] width 771 height 19
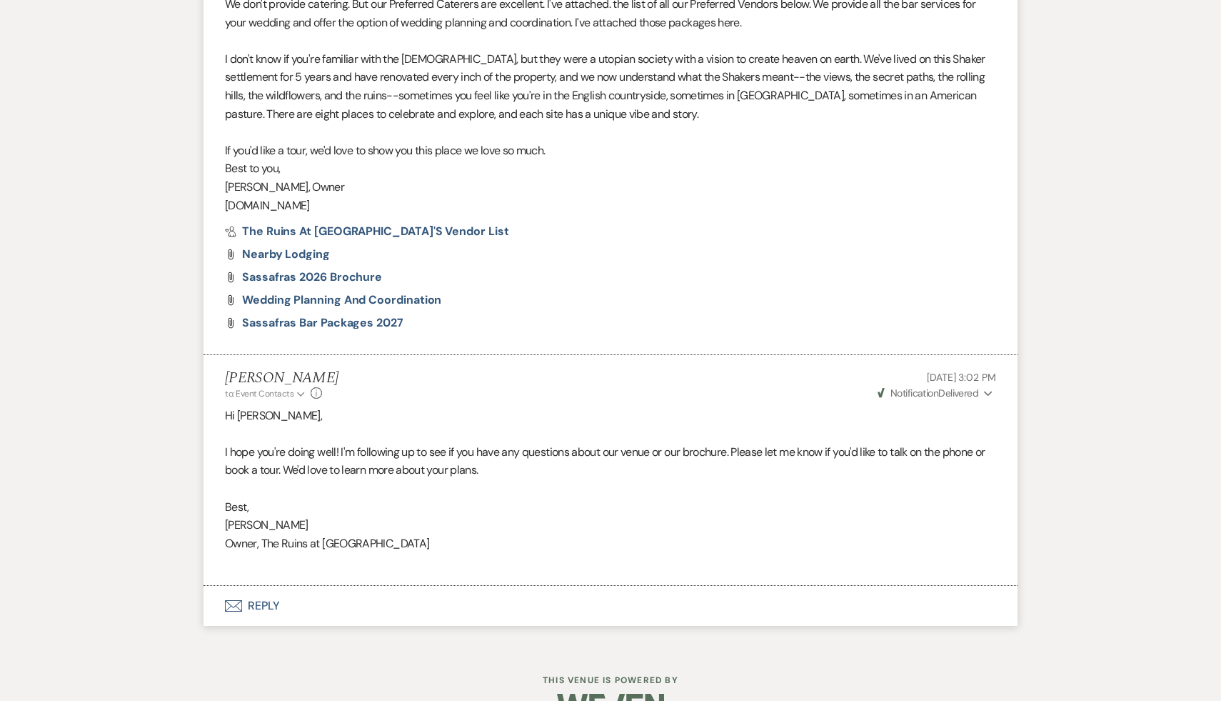
scroll to position [840, 0]
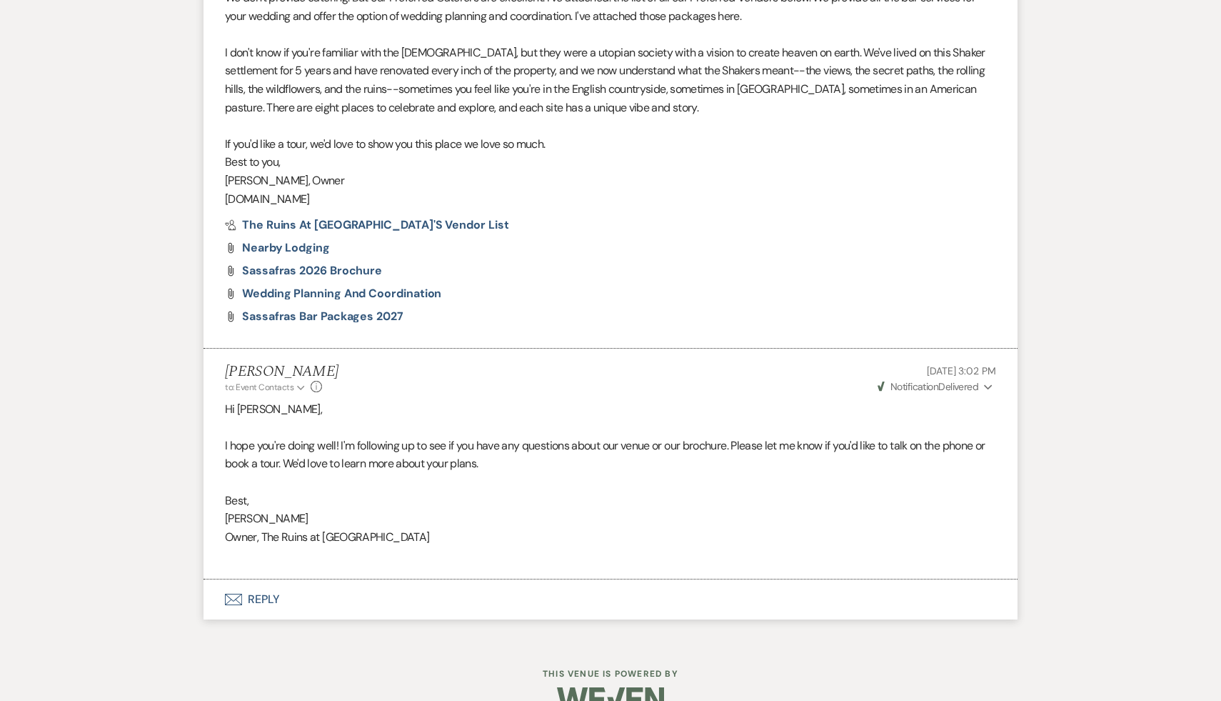
scroll to position [623, 0]
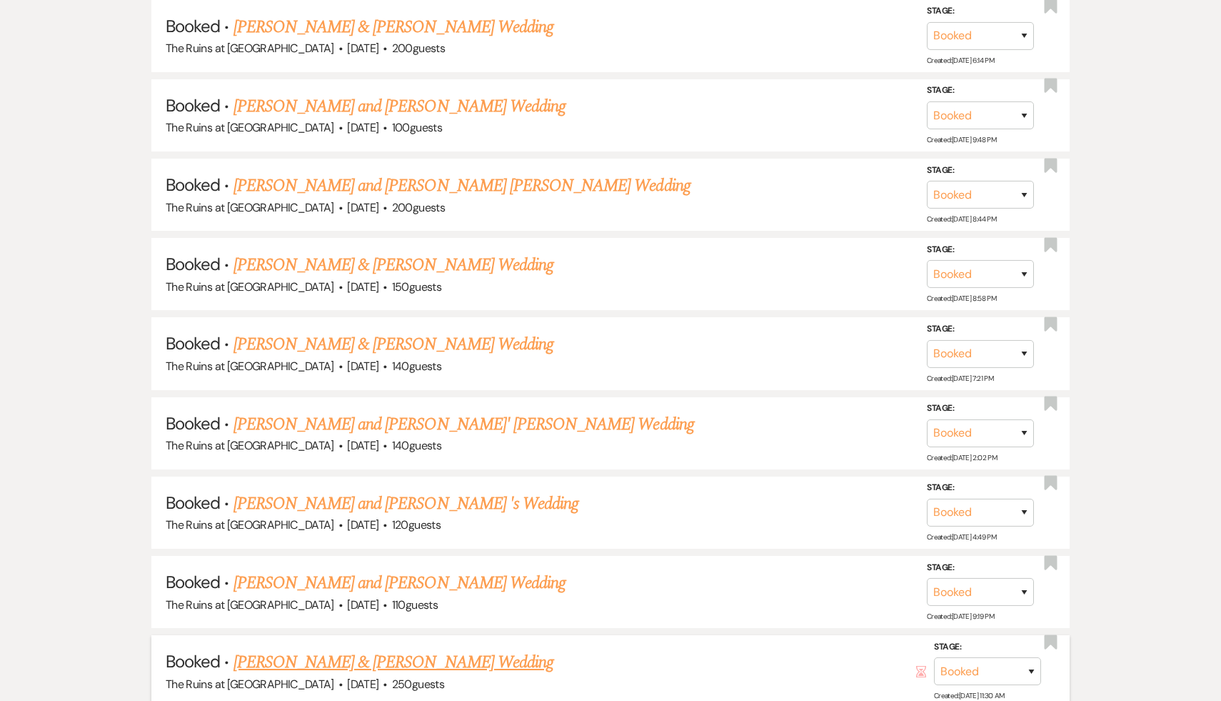
scroll to position [2566, 0]
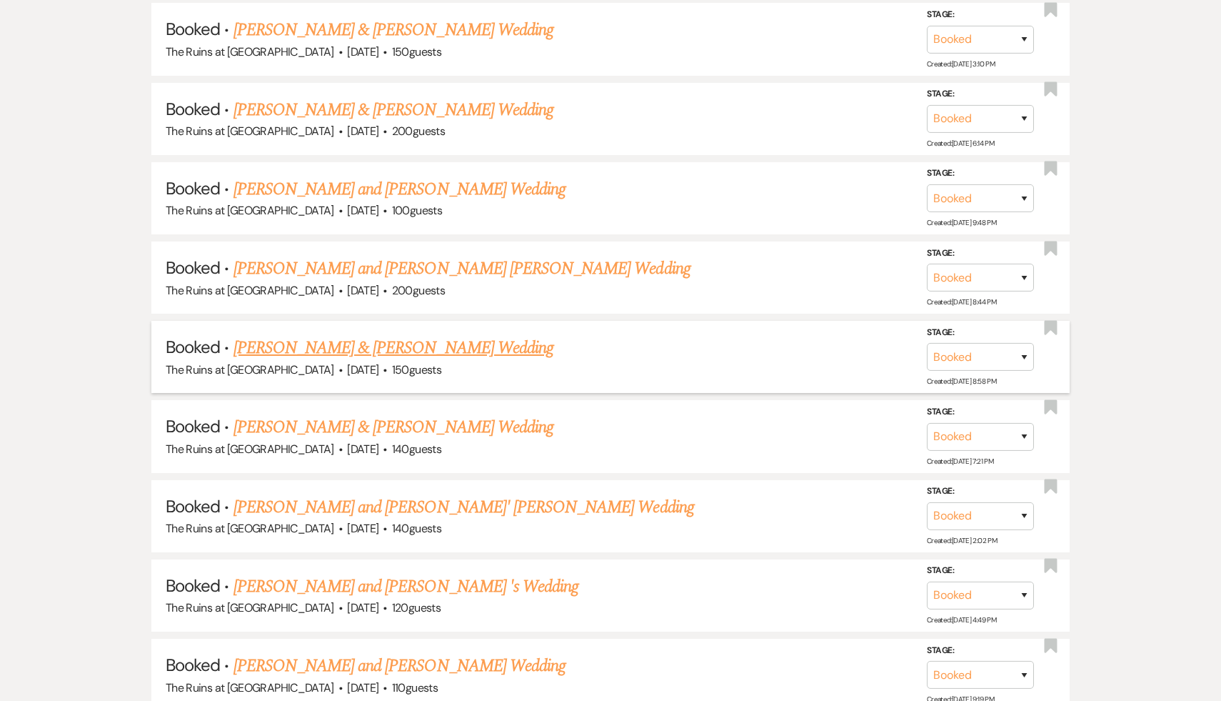
click at [377, 335] on link "Alaina Birney & Rider Gordon's Wedding" at bounding box center [394, 348] width 320 height 26
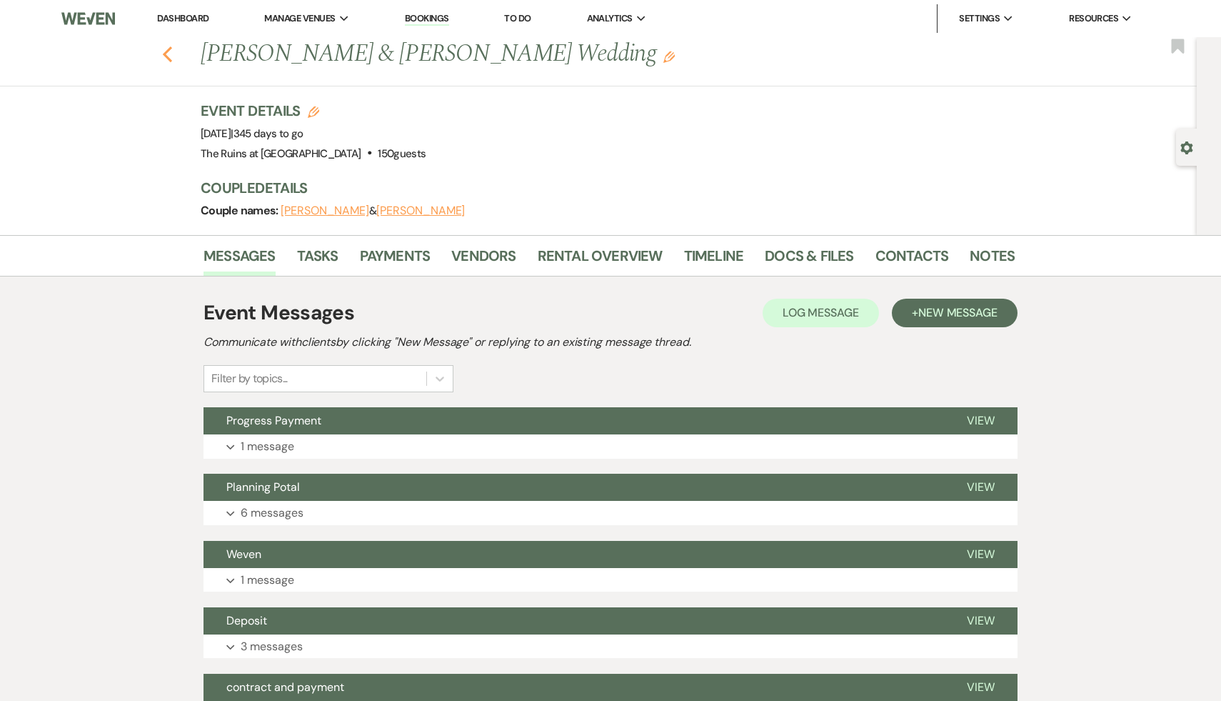
click at [166, 52] on use "button" at bounding box center [167, 54] width 9 height 16
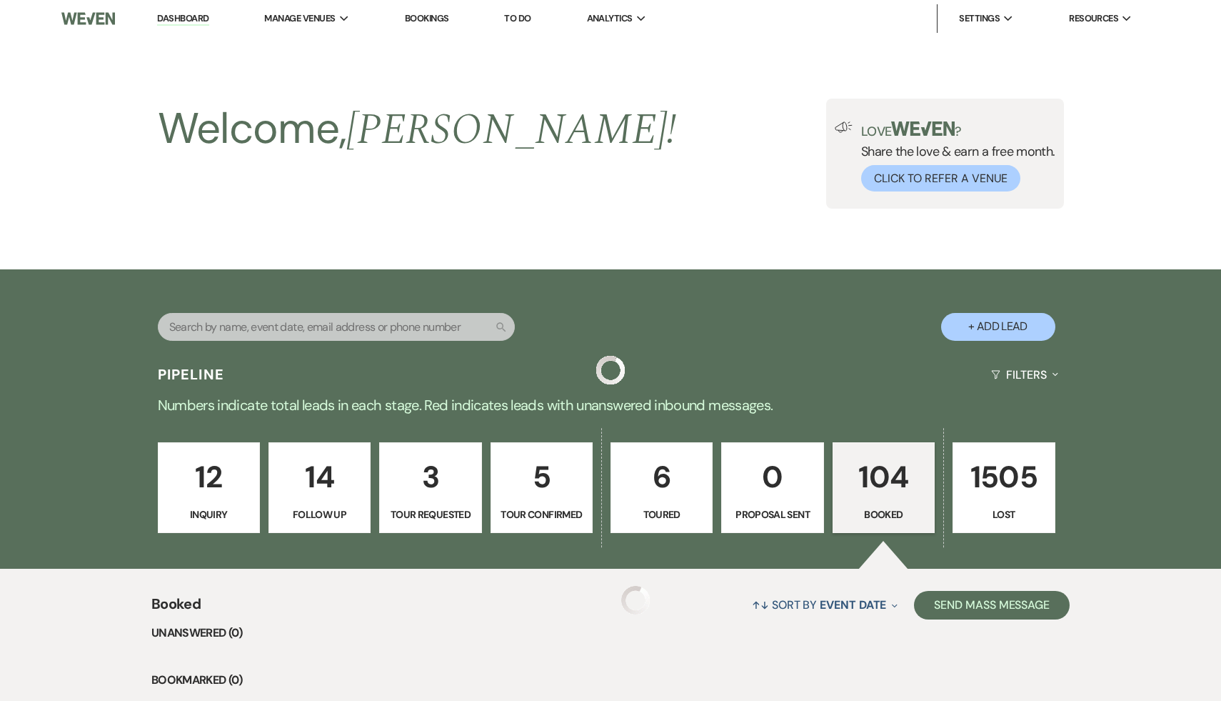
scroll to position [2566, 0]
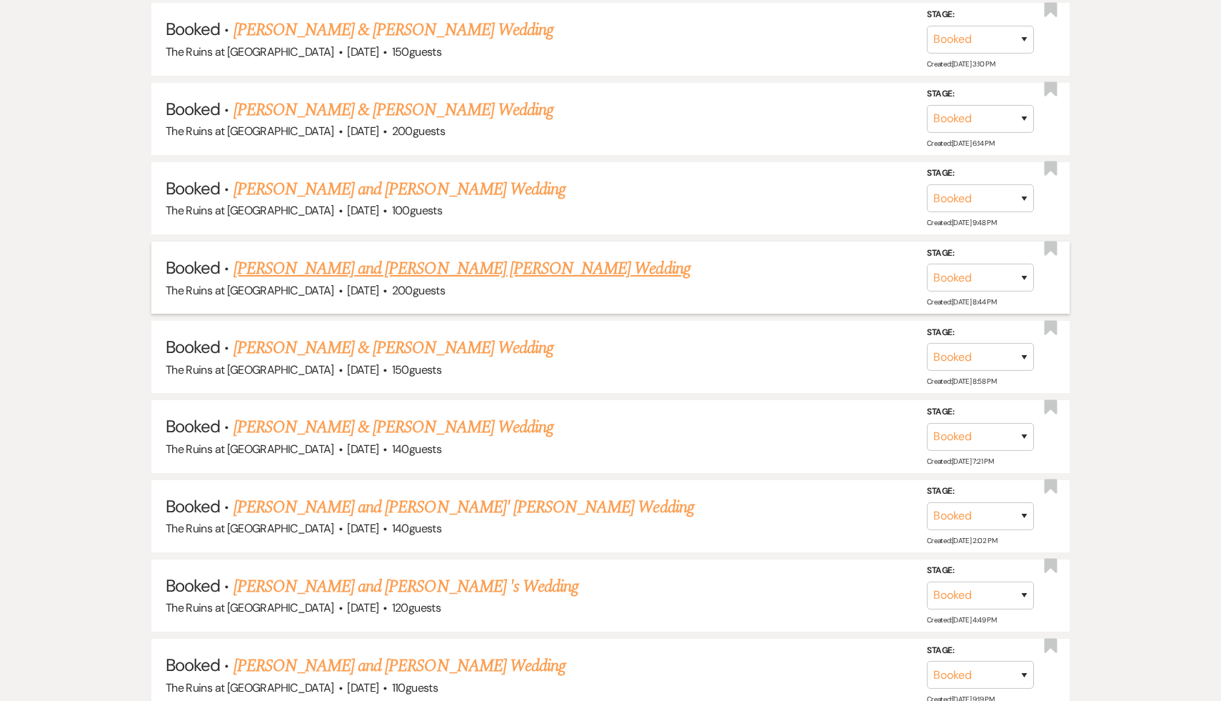
click at [430, 256] on link "Elizabeth Meyer and Steffens Coulson's Wedding" at bounding box center [462, 269] width 457 height 26
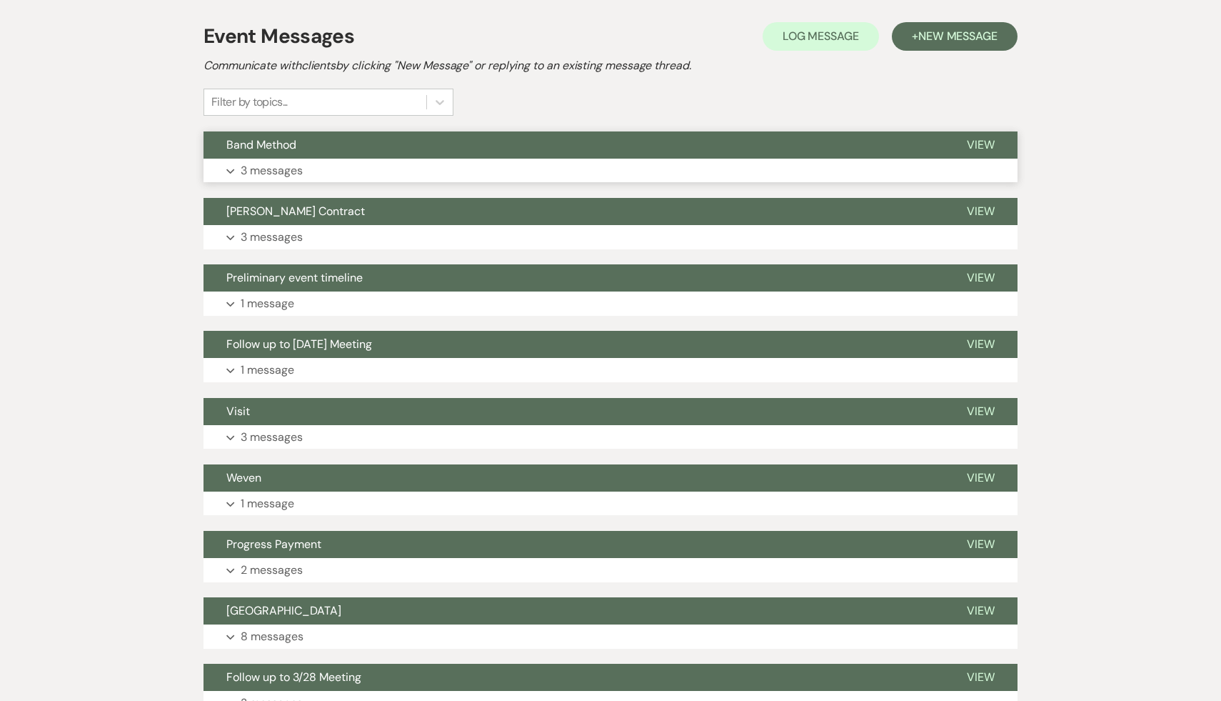
scroll to position [340, 0]
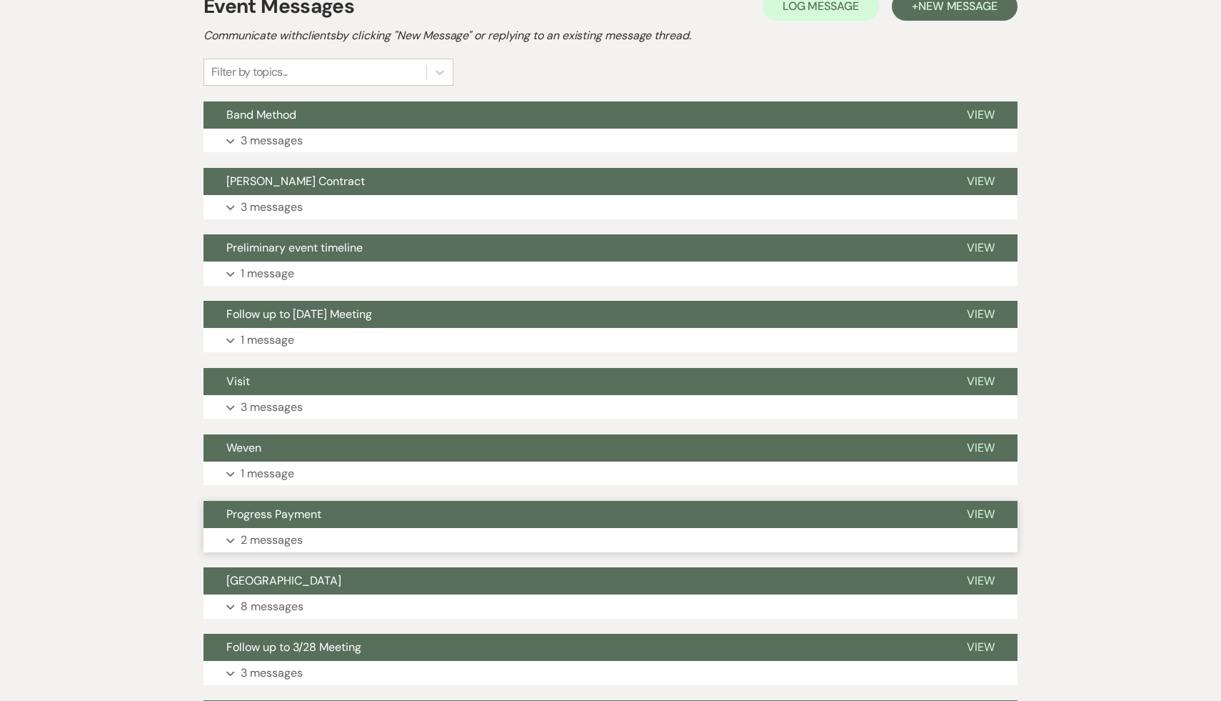
click at [301, 506] on span "Progress Payment" at bounding box center [273, 513] width 95 height 15
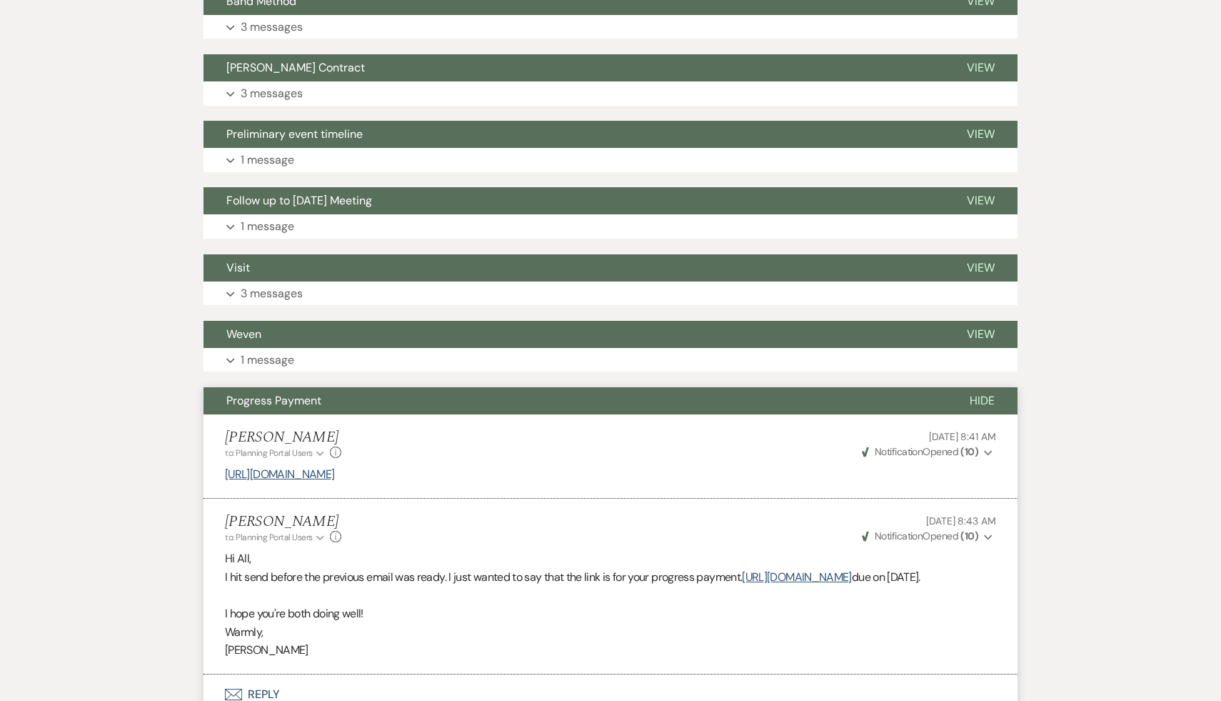
scroll to position [456, 0]
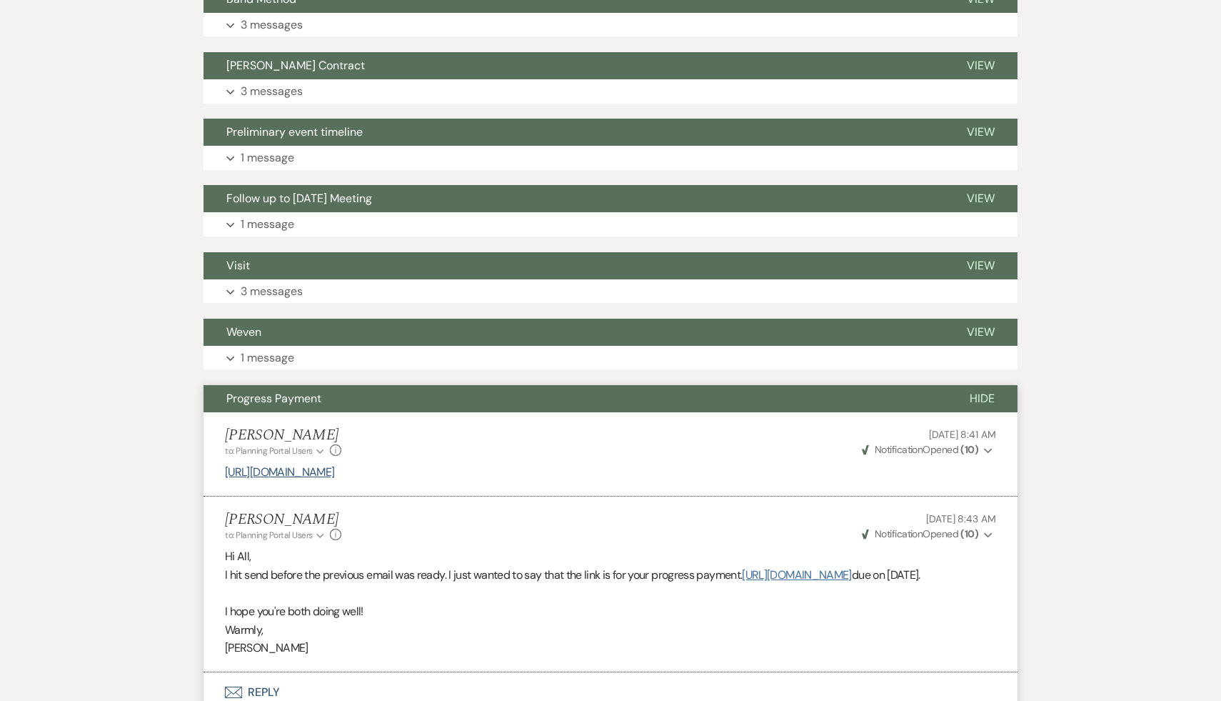
click at [742, 567] on link "https://customer.billergenie.com/MTc1NDc=/Invoices/DetailInfo/KG9rRNXpW9M2/bq9A…" at bounding box center [796, 574] width 109 height 15
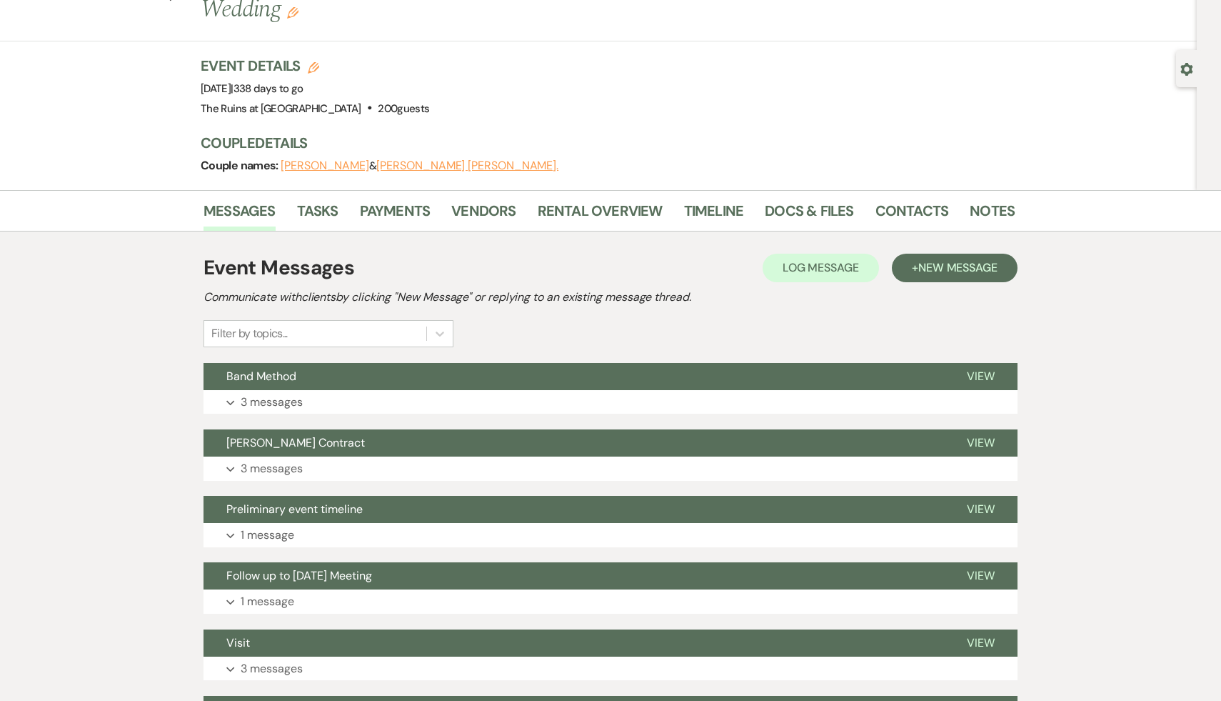
scroll to position [0, 0]
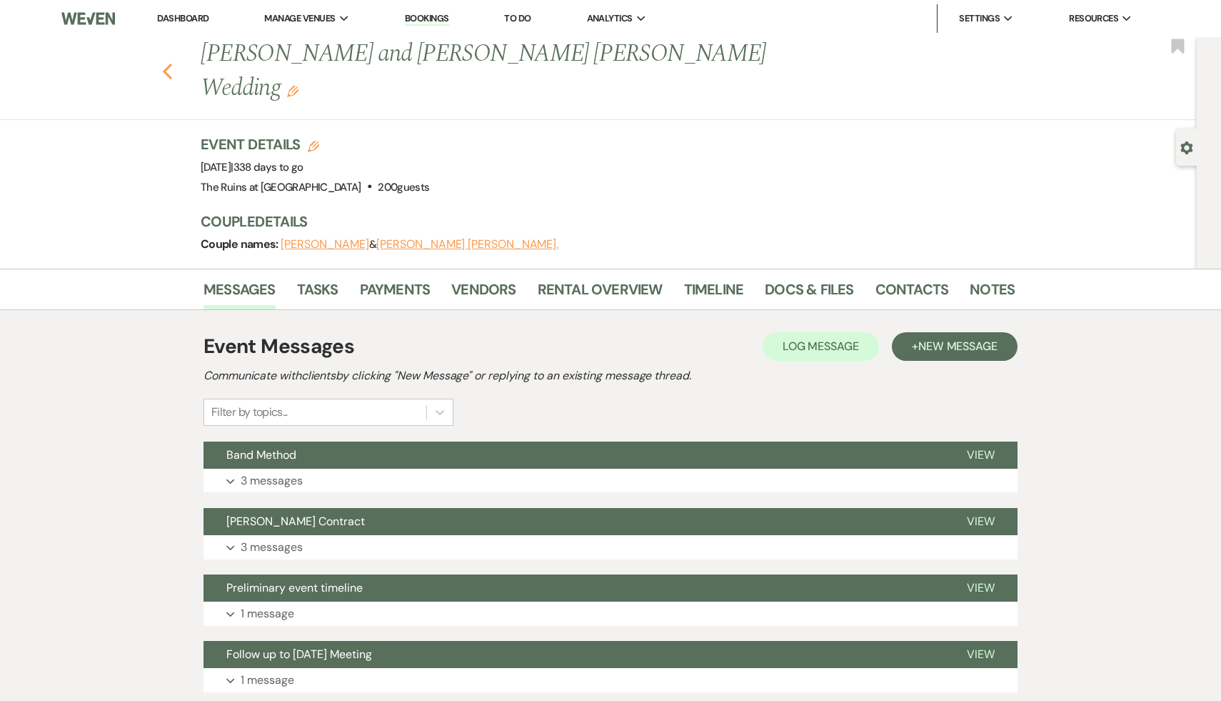
click at [166, 63] on icon "Previous" at bounding box center [167, 71] width 11 height 17
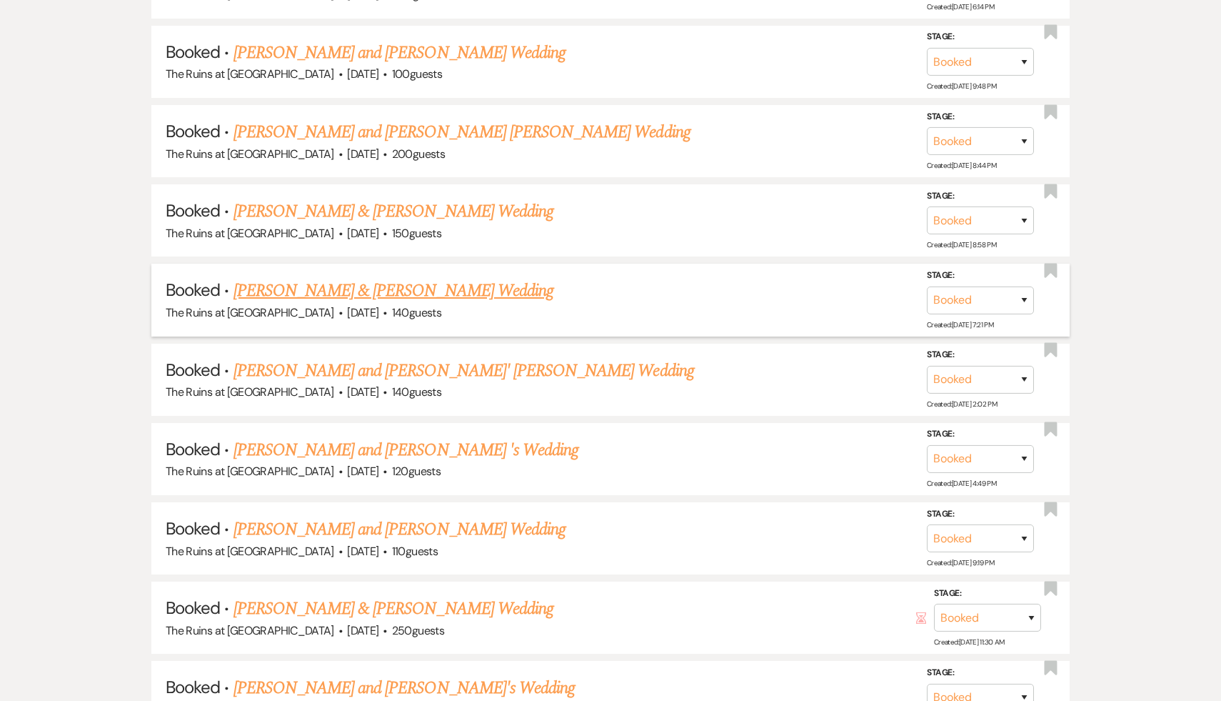
scroll to position [2703, 0]
click at [438, 436] on link "Lauren Campbell and Adam Heverly 's Wedding" at bounding box center [407, 449] width 346 height 26
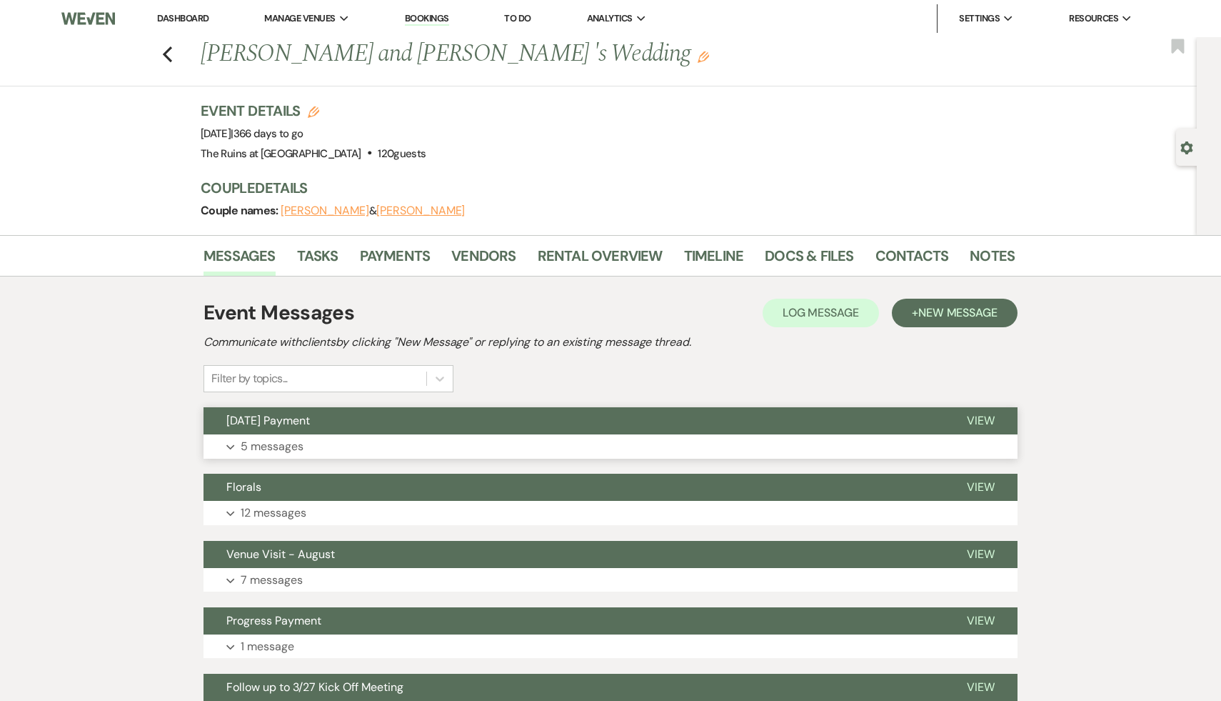
click at [299, 418] on span "August 2025 Payment" at bounding box center [268, 420] width 84 height 15
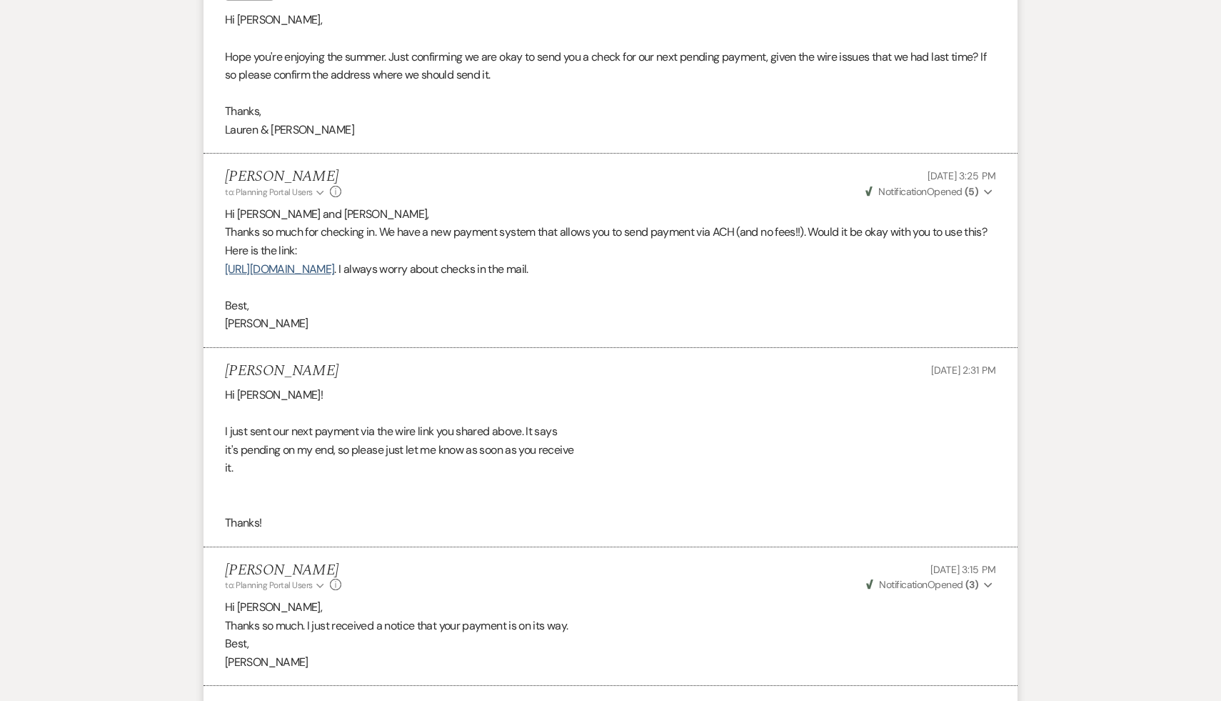
scroll to position [486, 0]
click at [334, 276] on link "https://customer.billergenie.com/MTc1NDc=/Invoices/DetailInfo/jY0bZP41d0V1/lz0W…" at bounding box center [279, 270] width 109 height 15
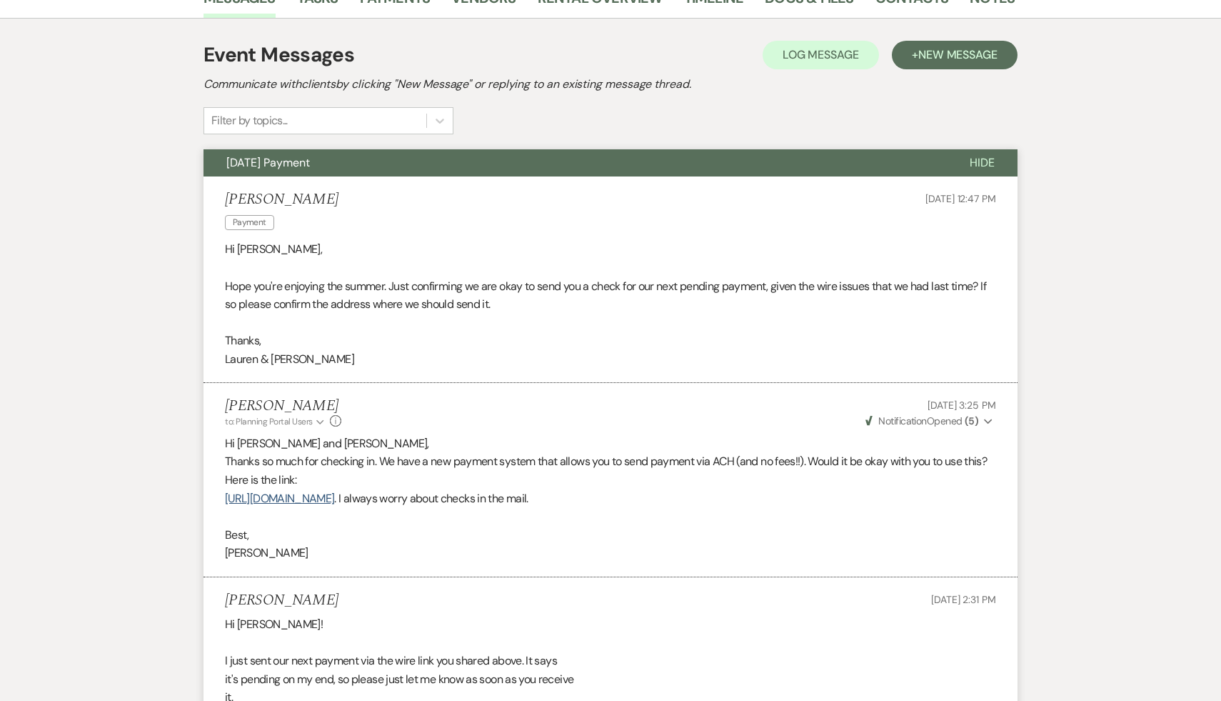
scroll to position [0, 0]
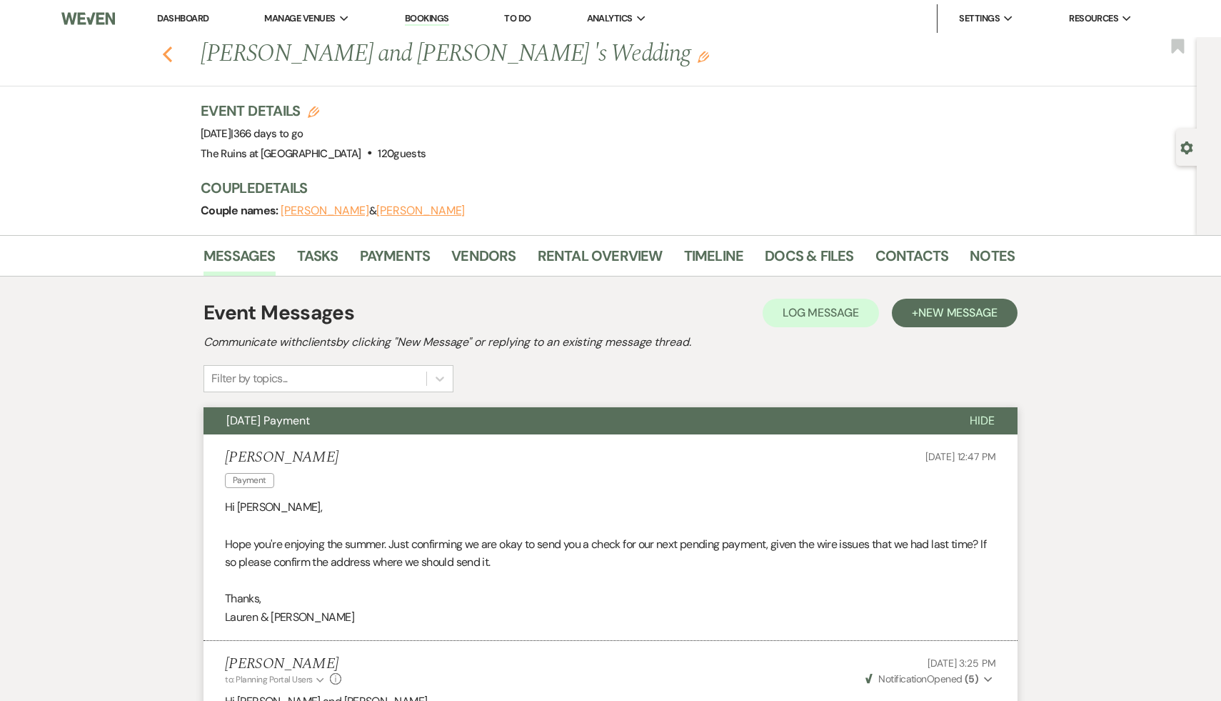
click at [164, 58] on icon "Previous" at bounding box center [167, 54] width 11 height 17
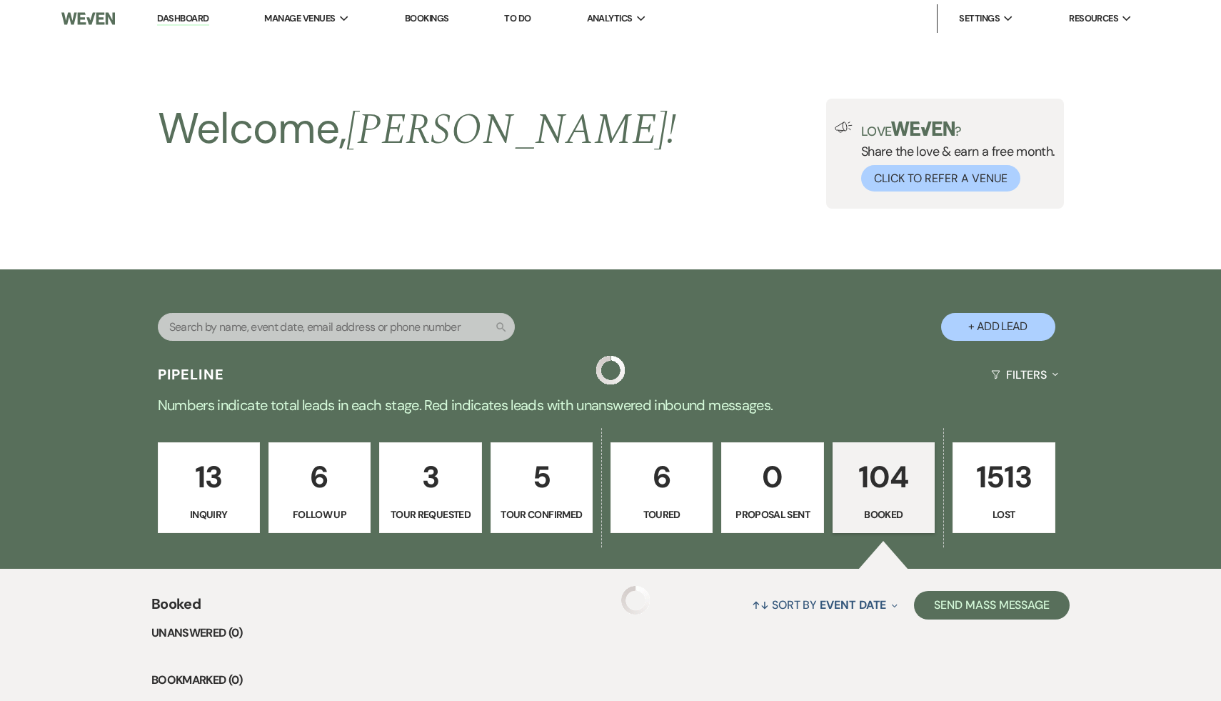
scroll to position [2703, 0]
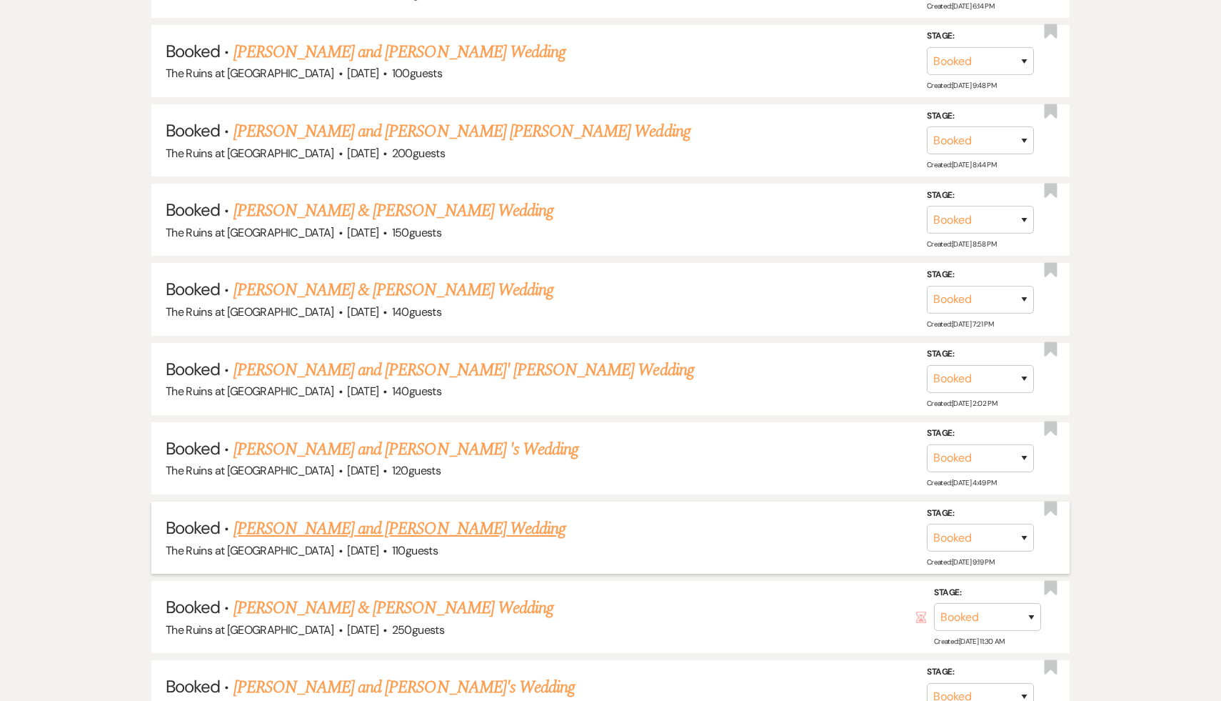
click at [373, 516] on link "Hanna Malzenski and Kyle McNamara's Wedding" at bounding box center [400, 529] width 333 height 26
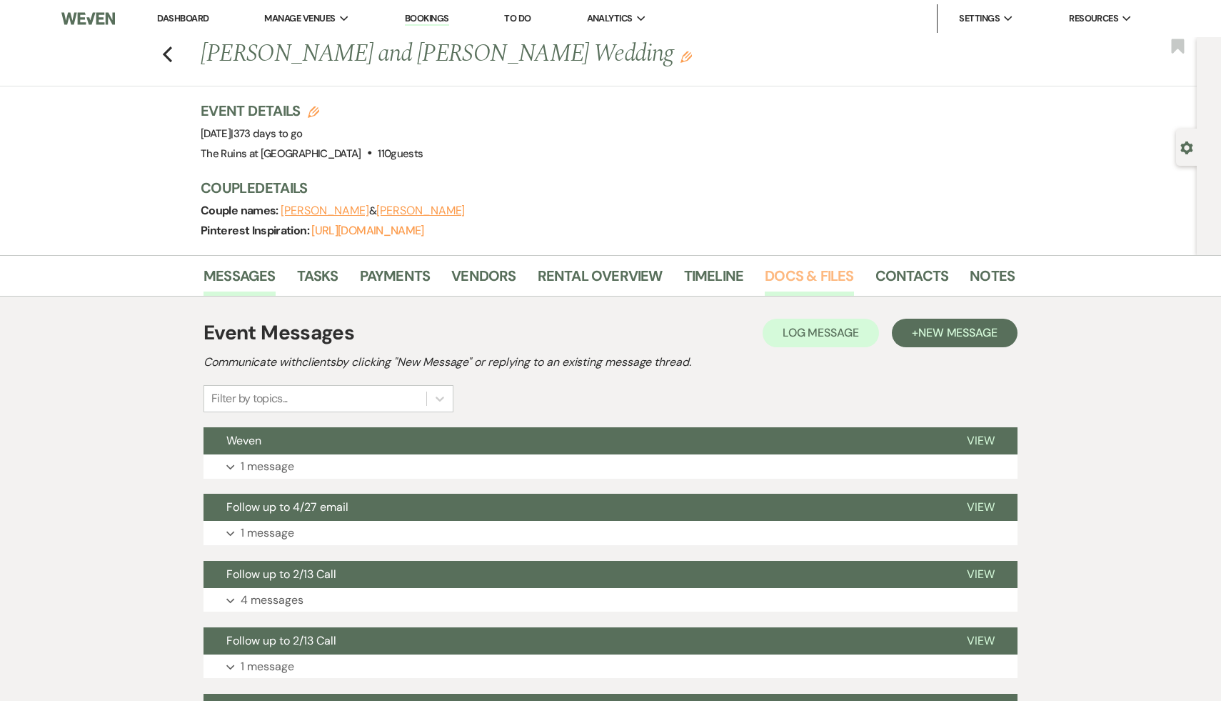
click at [820, 274] on link "Docs & Files" at bounding box center [809, 279] width 89 height 31
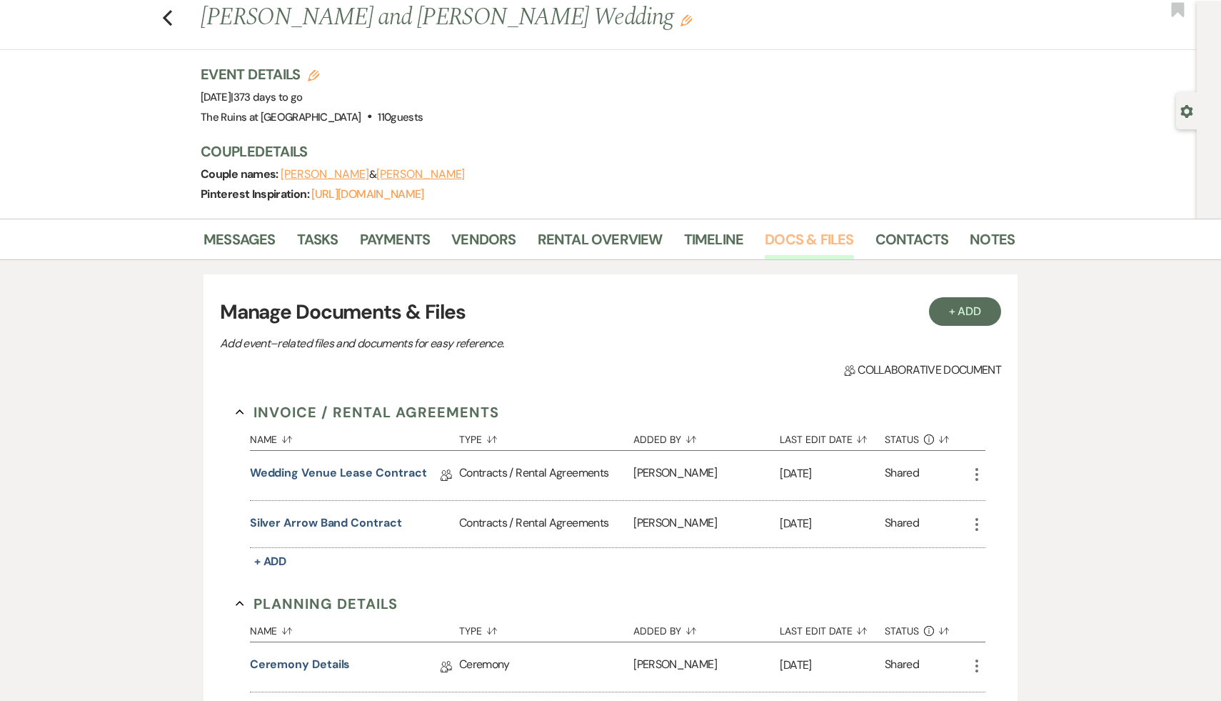
scroll to position [39, 0]
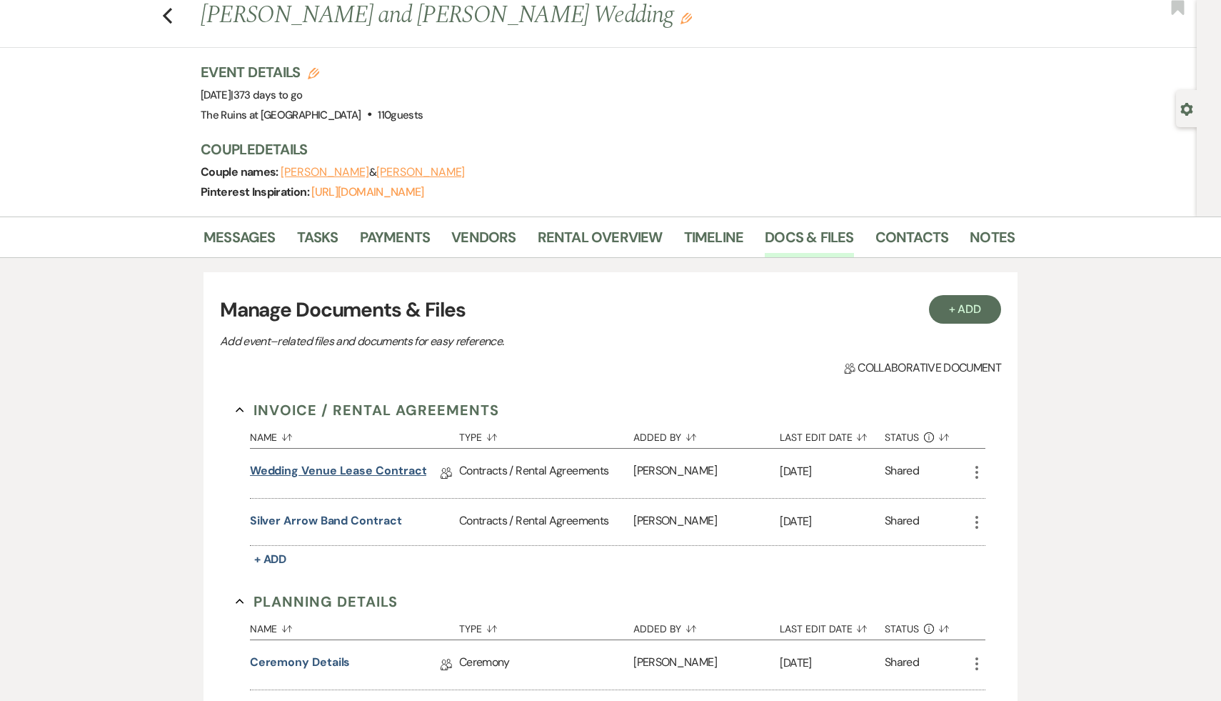
click at [413, 471] on link "Wedding Venue Lease Contract" at bounding box center [338, 473] width 177 height 22
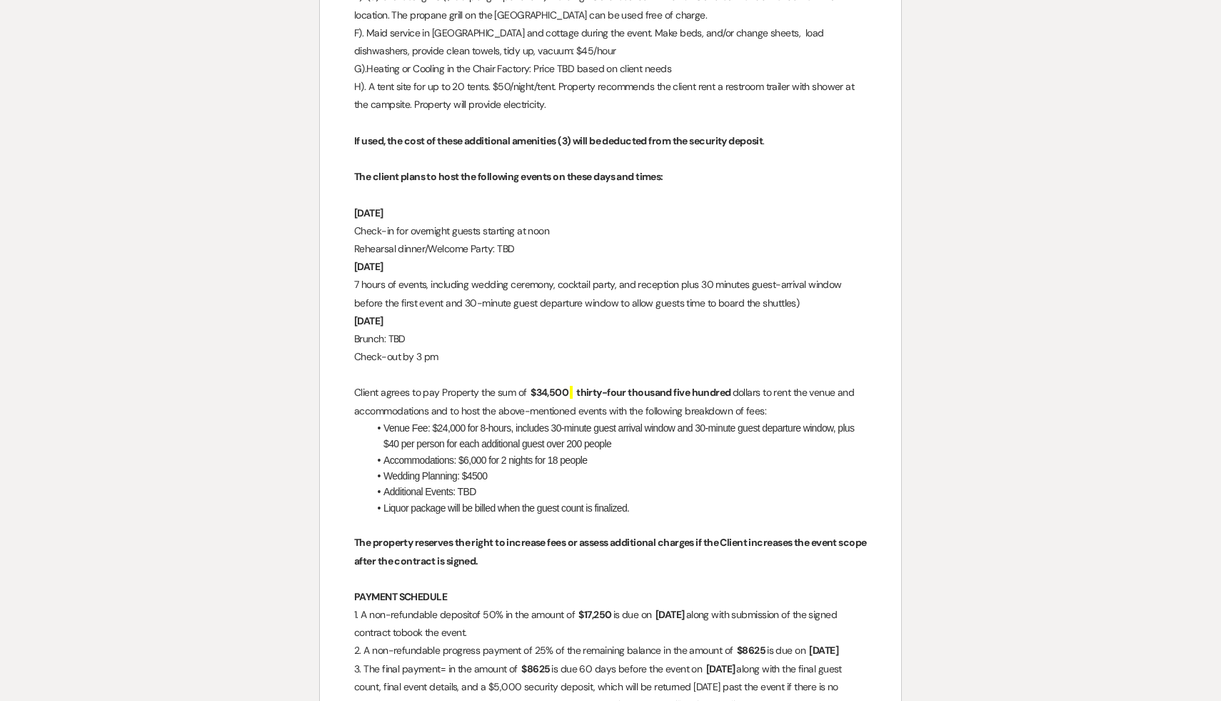
scroll to position [2249, 0]
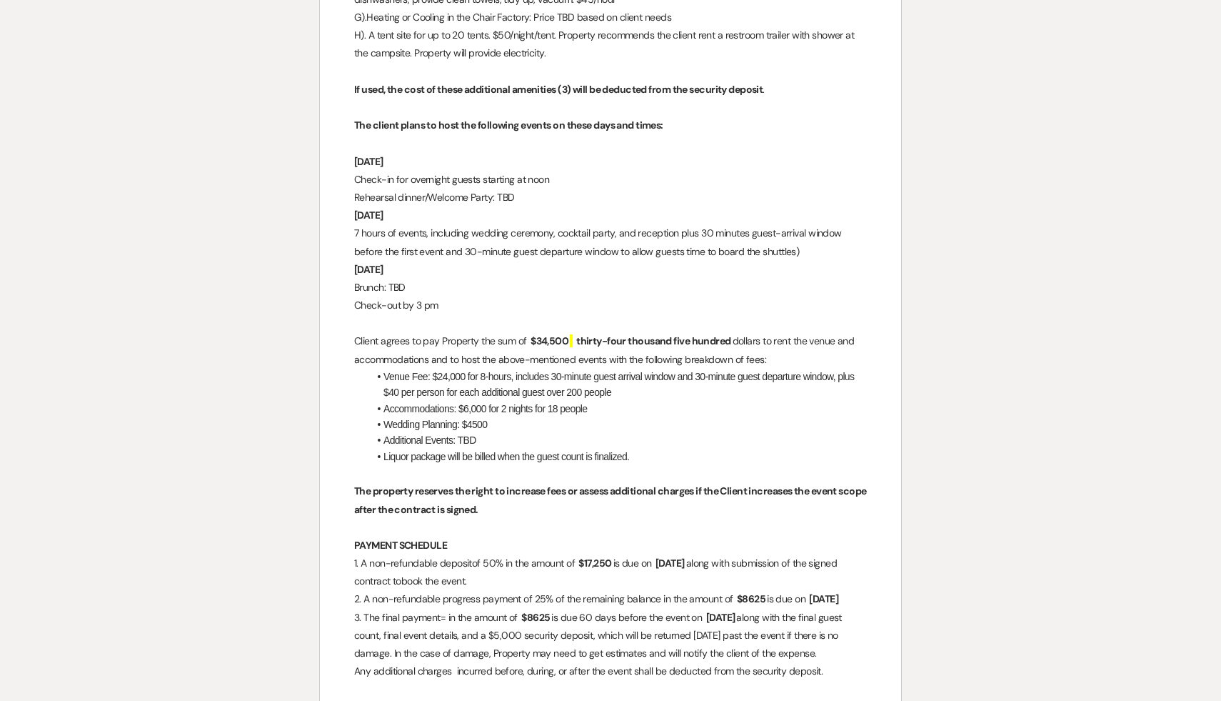
drag, startPoint x: 766, startPoint y: 596, endPoint x: 756, endPoint y: 597, distance: 10.0
click at [756, 597] on span "$8625" at bounding box center [751, 599] width 31 height 16
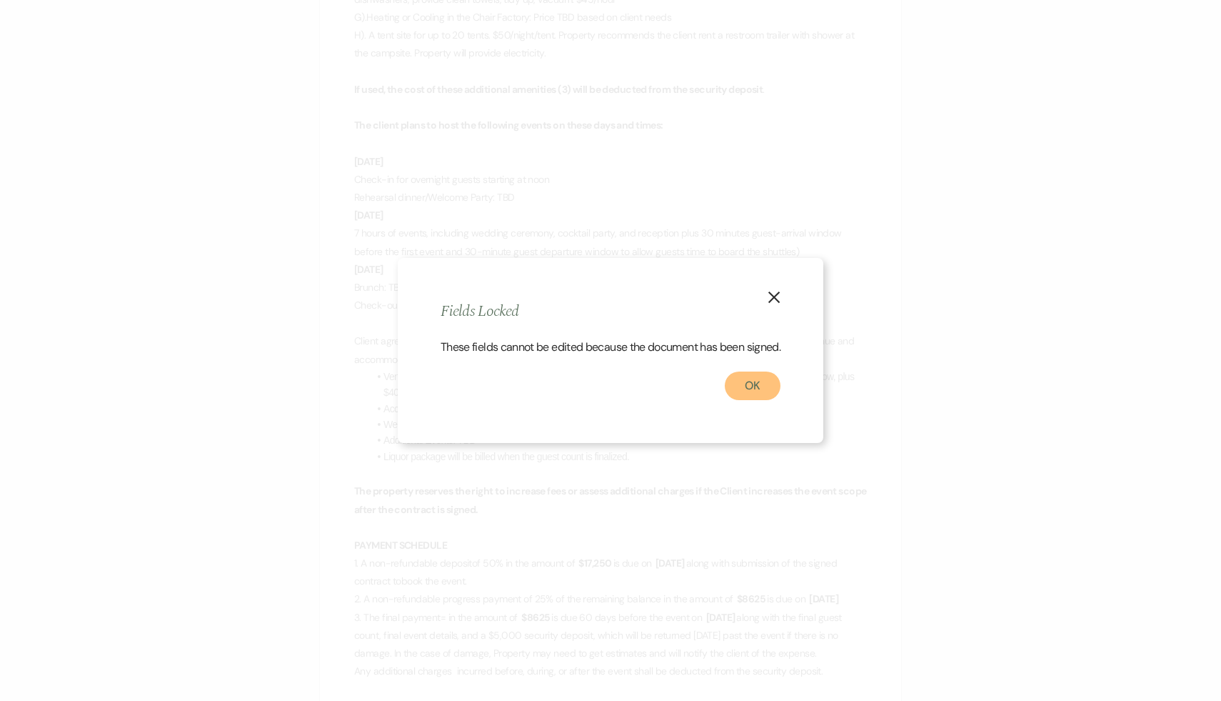
click at [759, 398] on button "OK" at bounding box center [753, 385] width 56 height 29
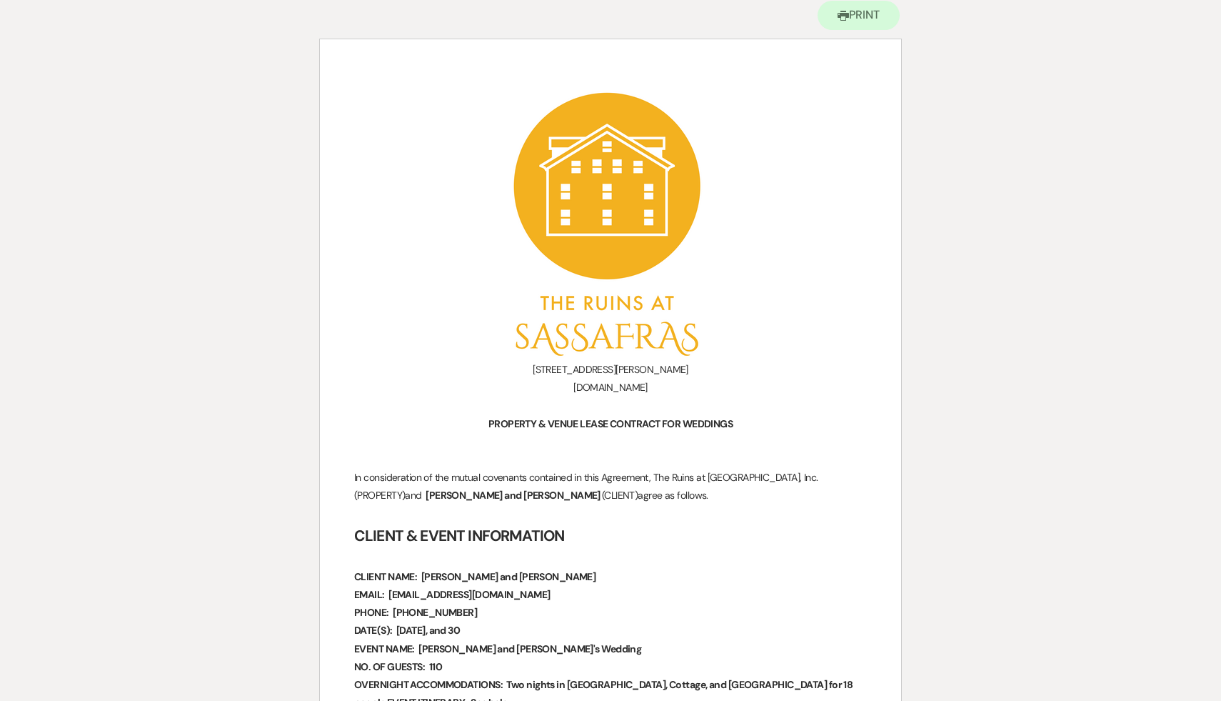
scroll to position [0, 0]
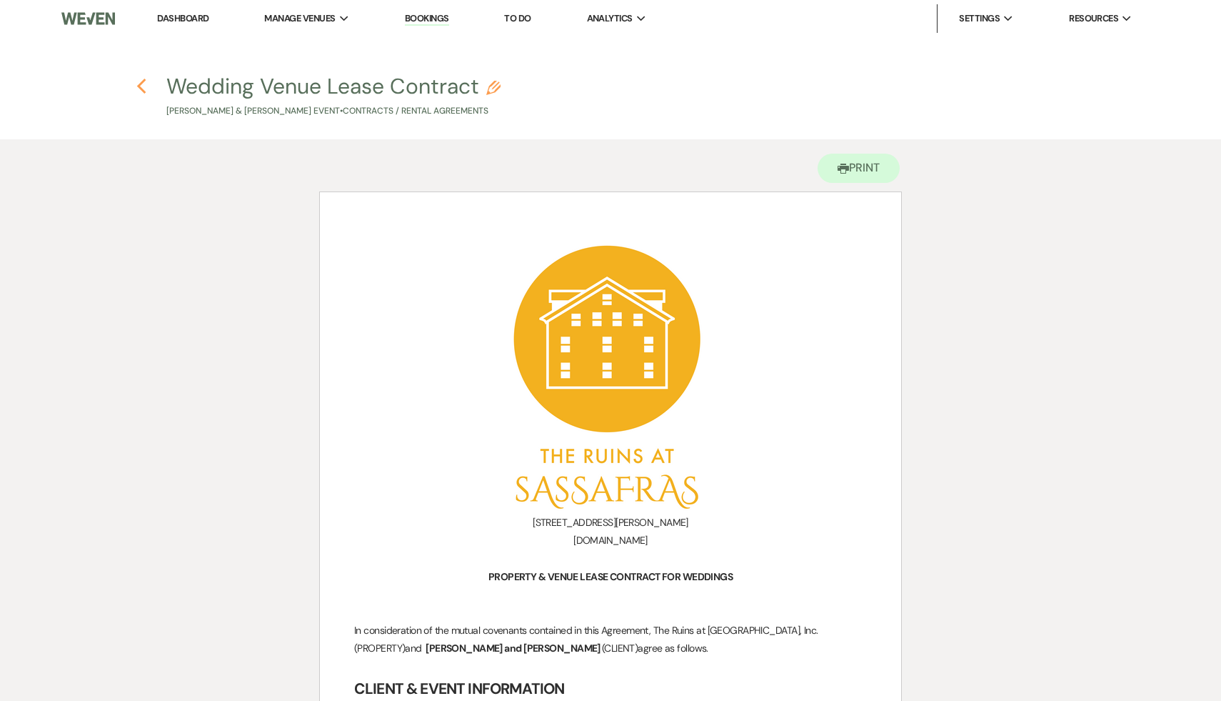
click at [140, 88] on use "button" at bounding box center [140, 87] width 9 height 16
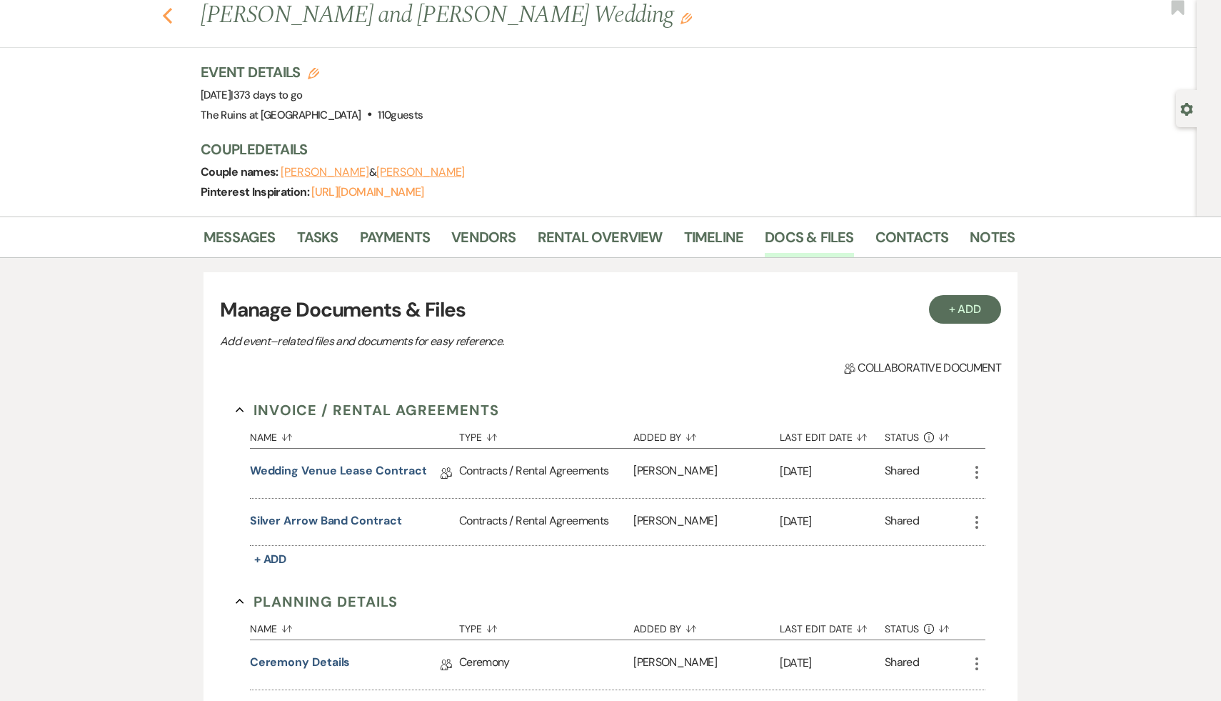
click at [167, 13] on use "button" at bounding box center [167, 16] width 9 height 16
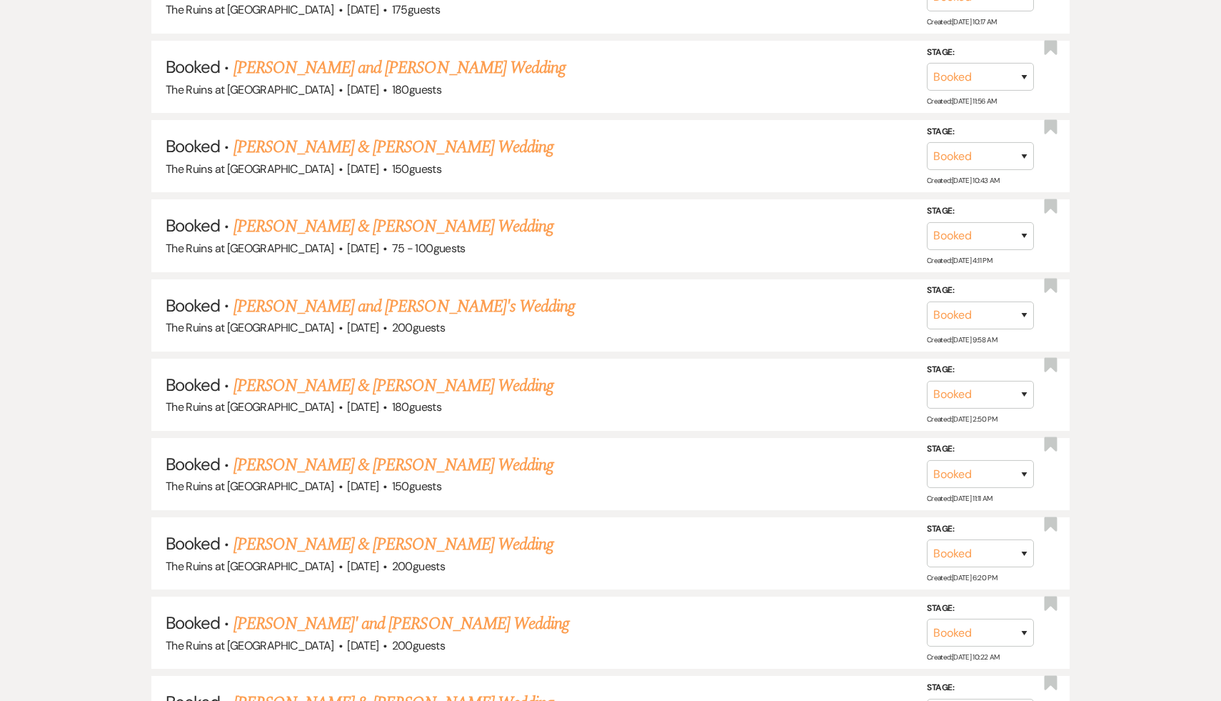
scroll to position [1815, 0]
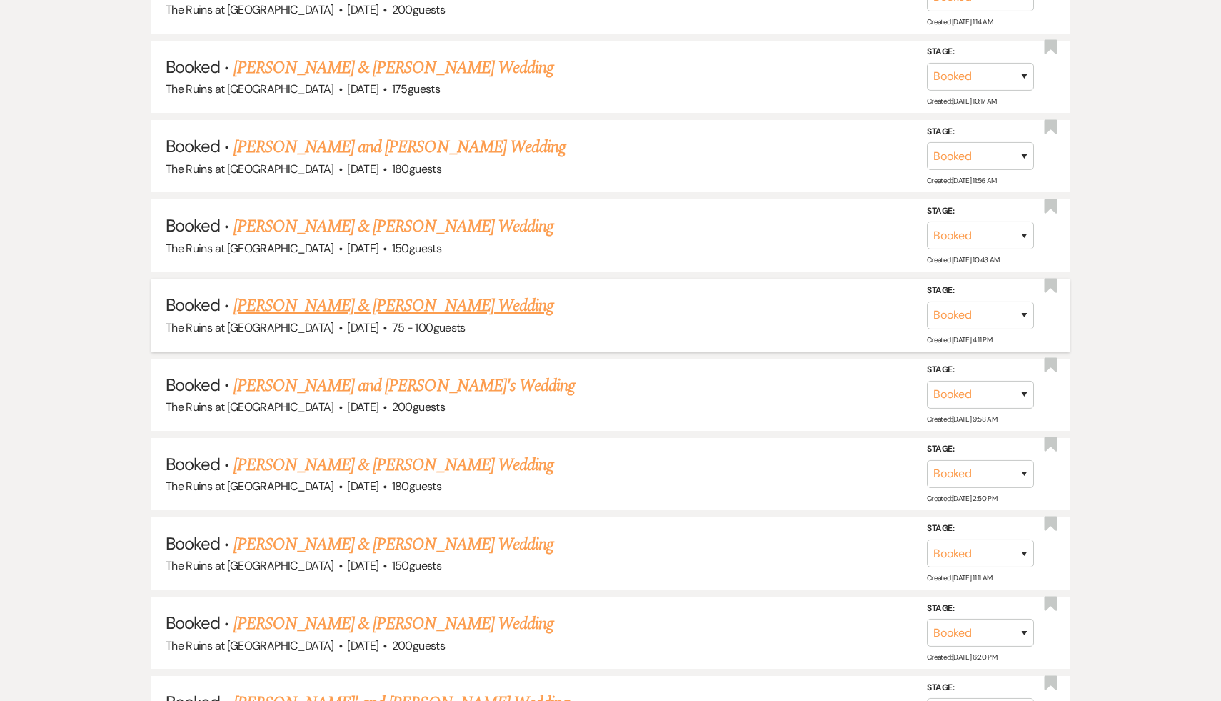
click at [356, 293] on link "Meg Crane & Brian O'Kelly's Wedding" at bounding box center [394, 306] width 320 height 26
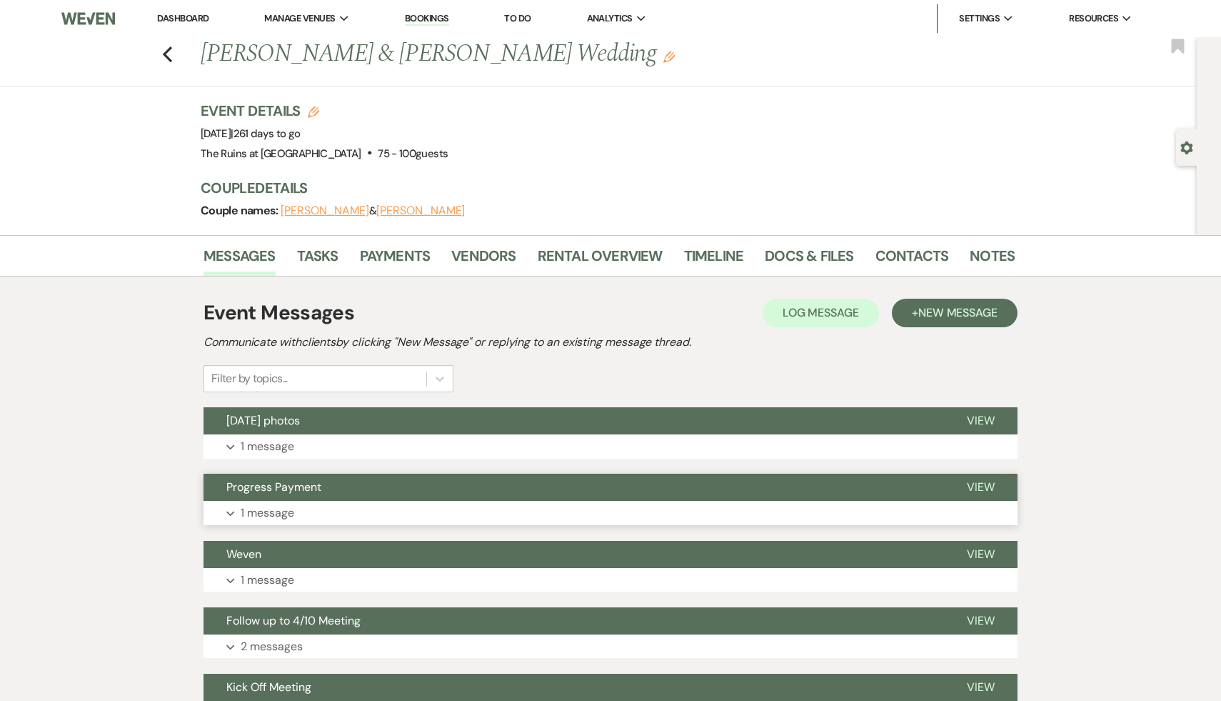
click at [303, 486] on span "Progress Payment" at bounding box center [273, 486] width 95 height 15
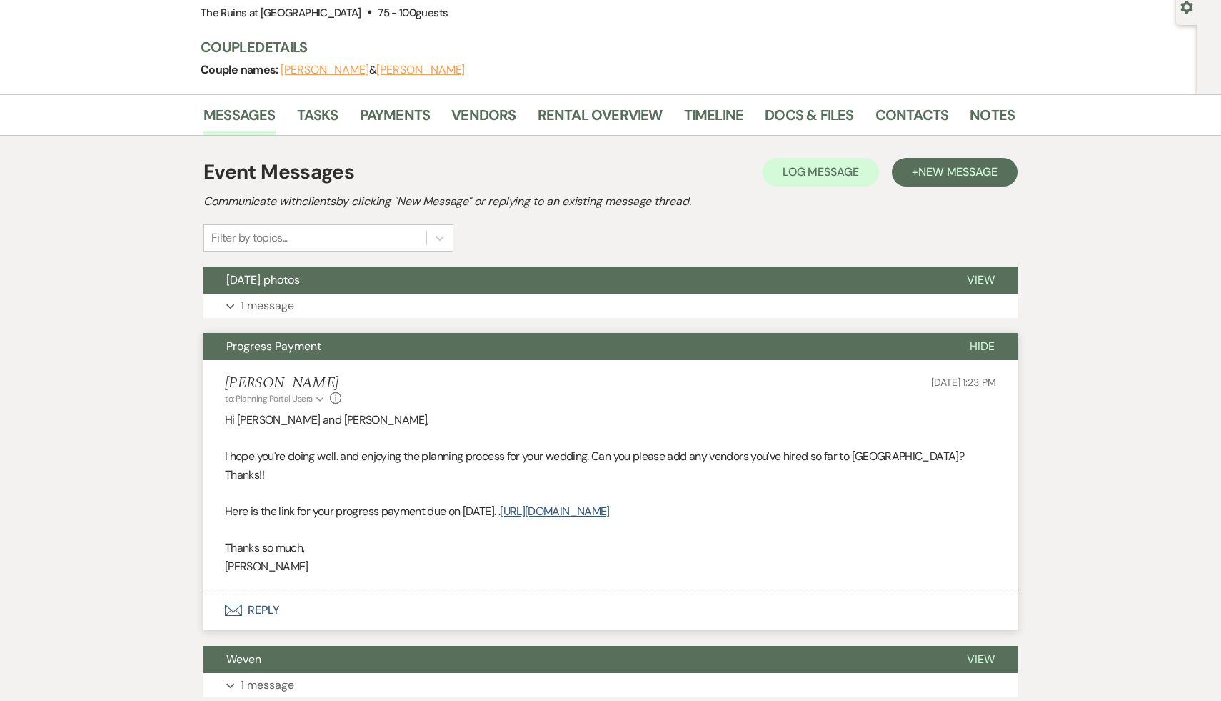
scroll to position [156, 0]
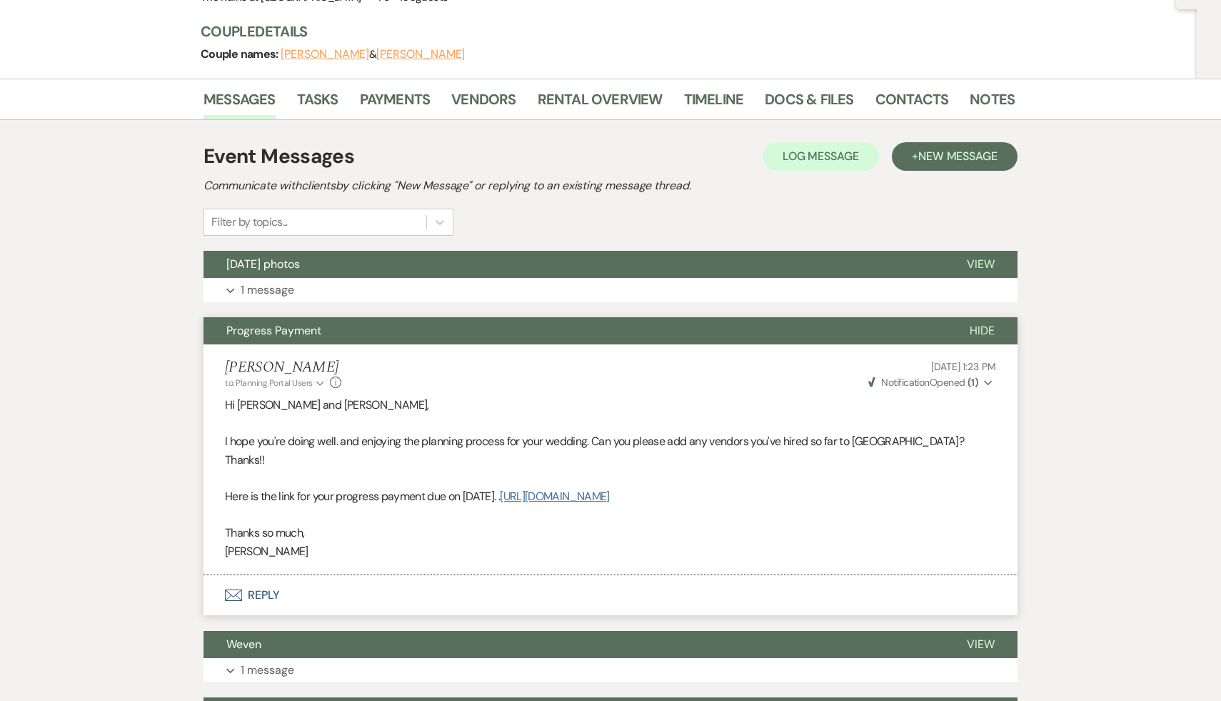
click at [609, 488] on link "https://customer.billergenie.com/MTc1NDc=/Invoices/DetailInfo/2Xw2lNRMN9z3/7E0V…" at bounding box center [554, 495] width 109 height 15
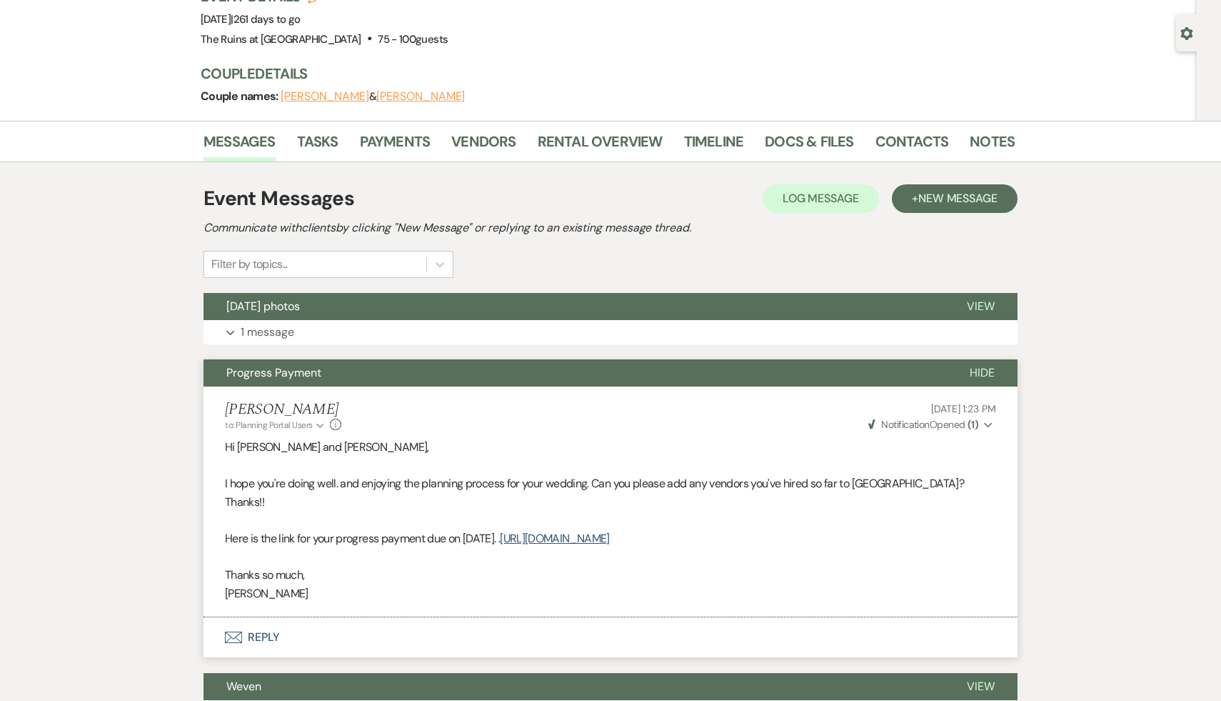
scroll to position [0, 0]
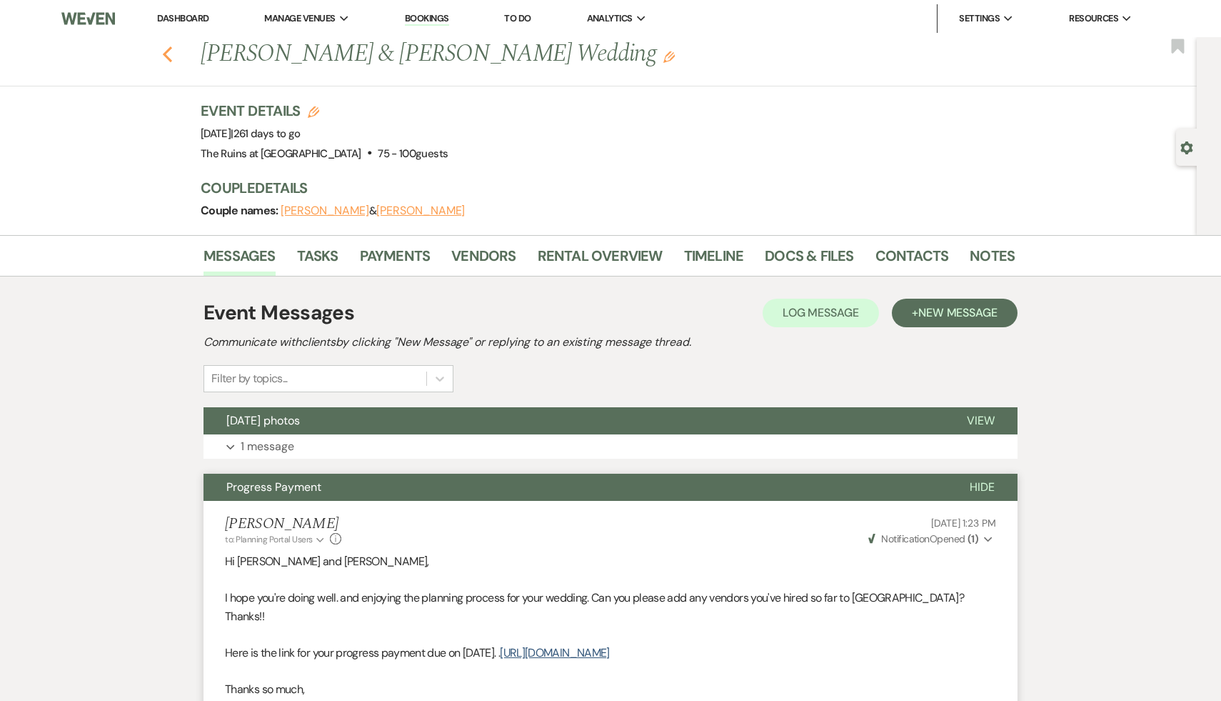
click at [162, 51] on icon "Previous" at bounding box center [167, 54] width 11 height 17
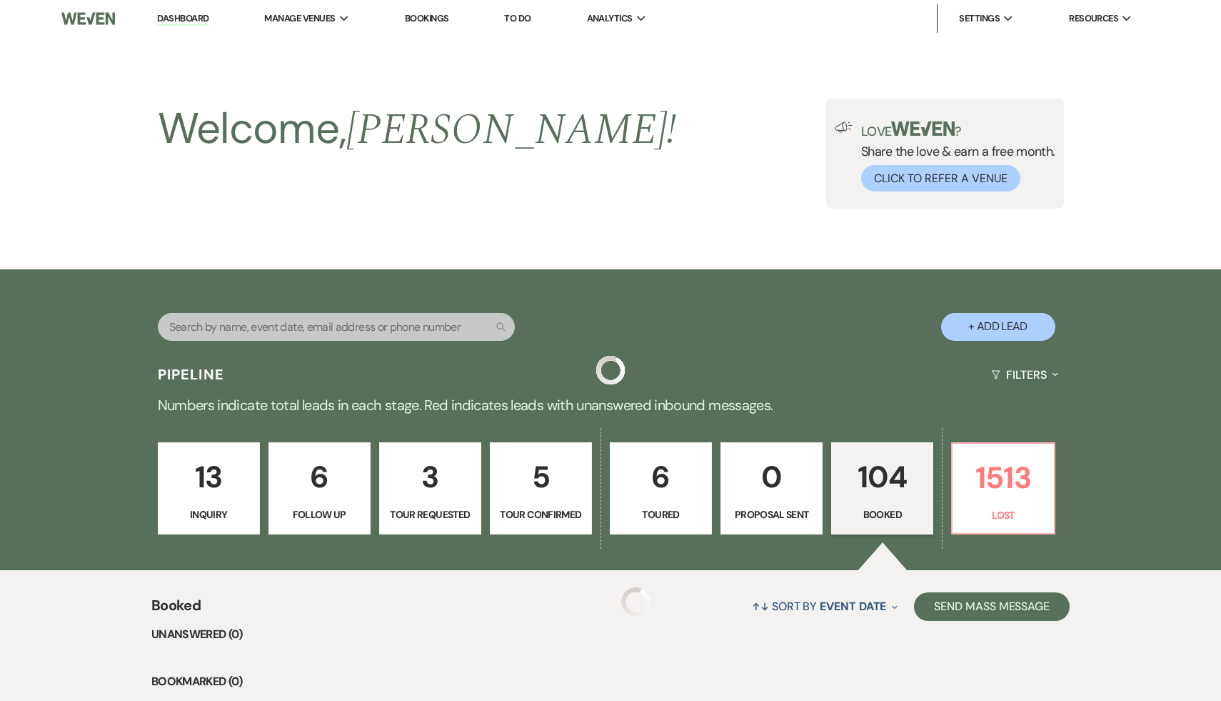
scroll to position [1815, 0]
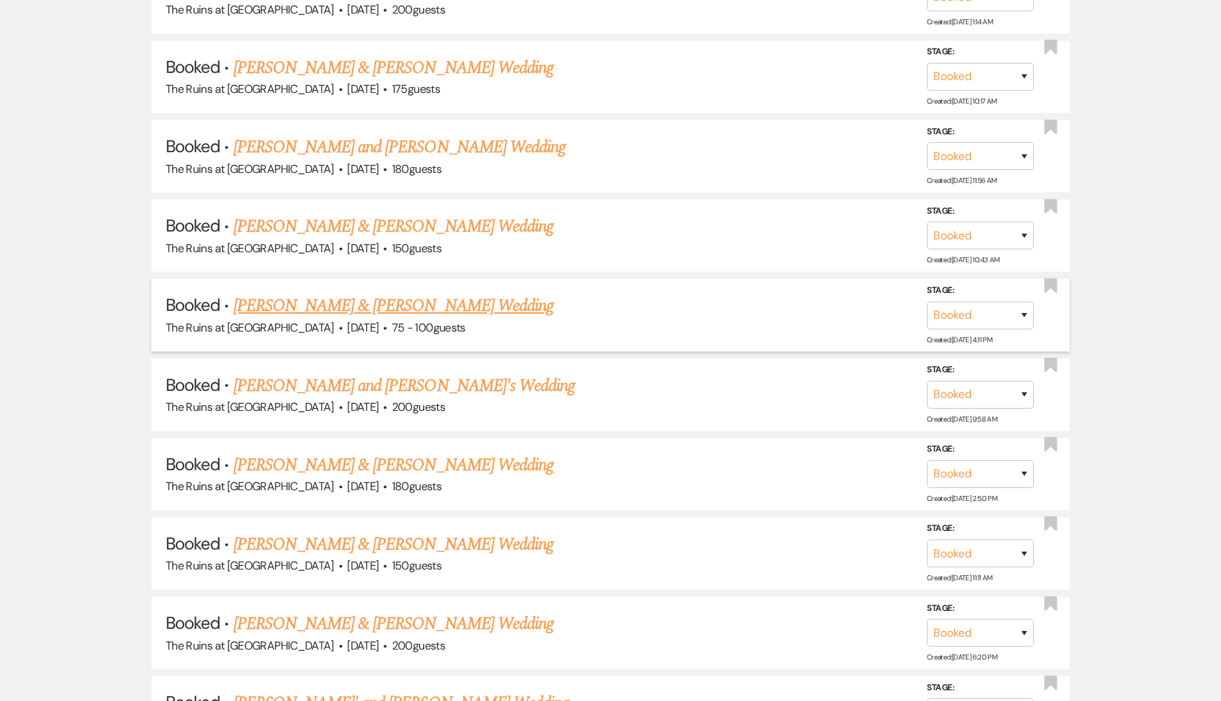
click at [416, 294] on link "Meg Crane & Brian O'Kelly's Wedding" at bounding box center [394, 306] width 320 height 26
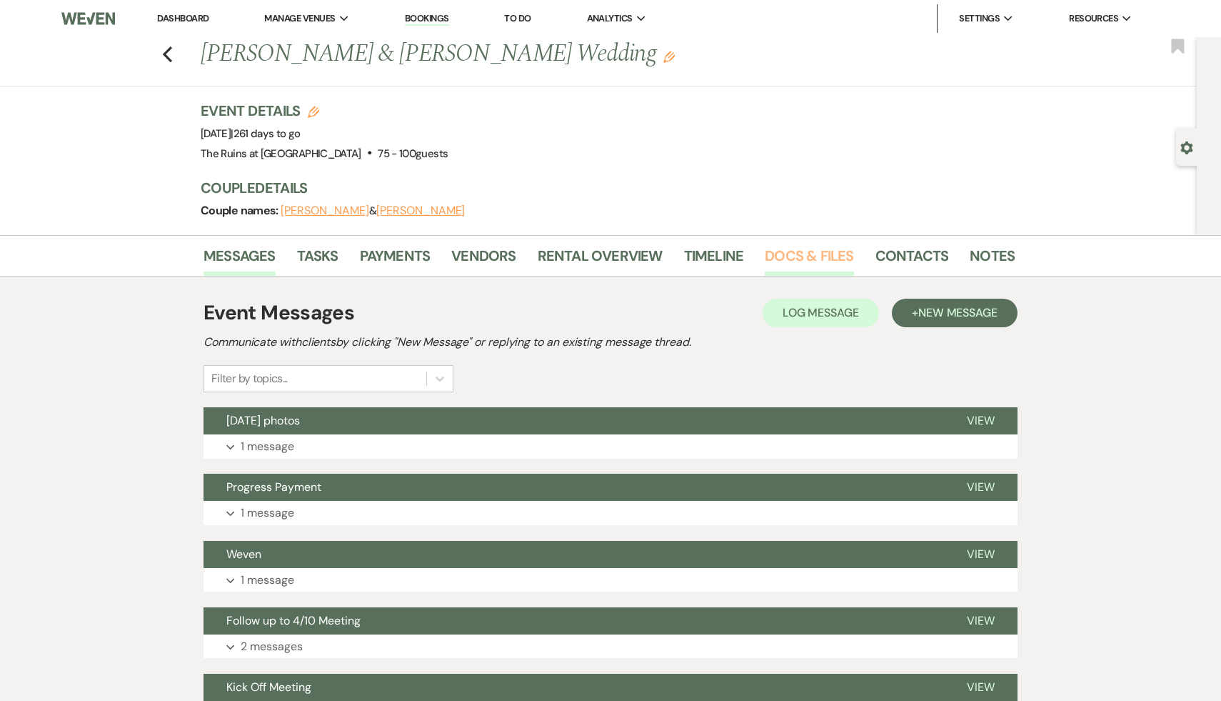
click at [786, 261] on link "Docs & Files" at bounding box center [809, 259] width 89 height 31
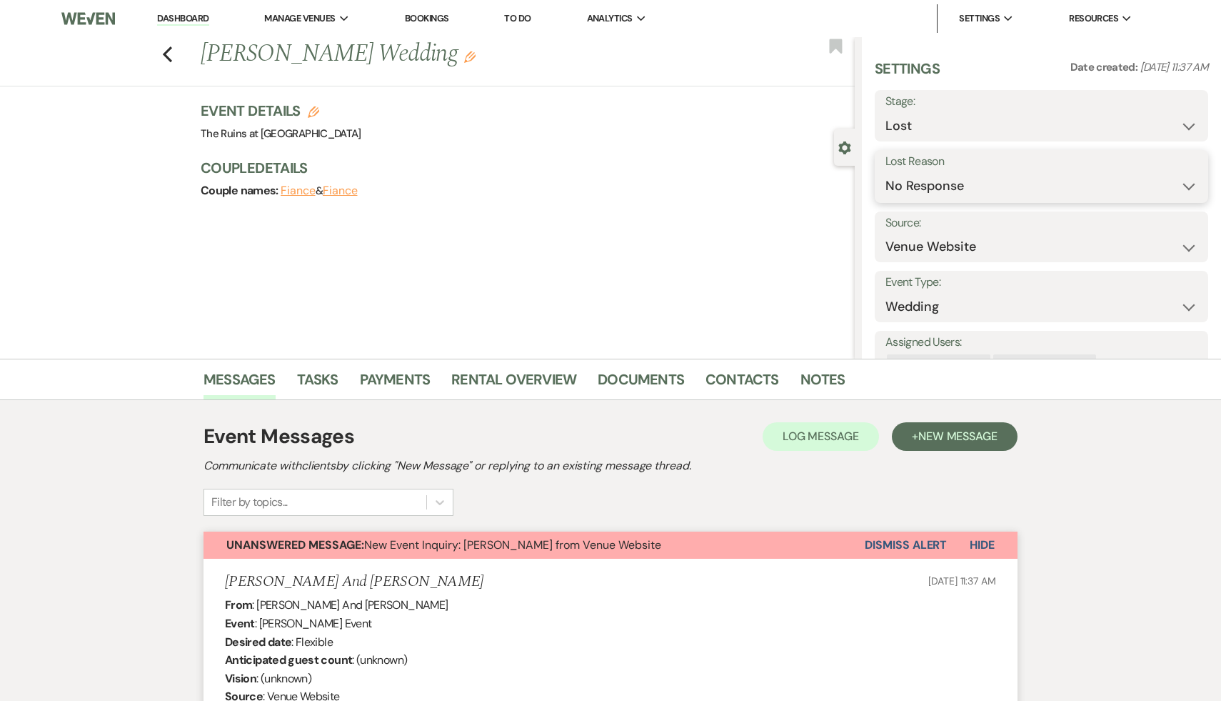
click at [1188, 185] on select "Booked Elsewhere Budget Date Unavailable No Response Not a Good Match Capacity …" at bounding box center [1042, 186] width 312 height 28
select select "7"
click at [886, 172] on select "Booked Elsewhere Budget Date Unavailable No Response Not a Good Match Capacity …" at bounding box center [1042, 186] width 312 height 28
click at [1177, 176] on button "Save" at bounding box center [1171, 176] width 74 height 29
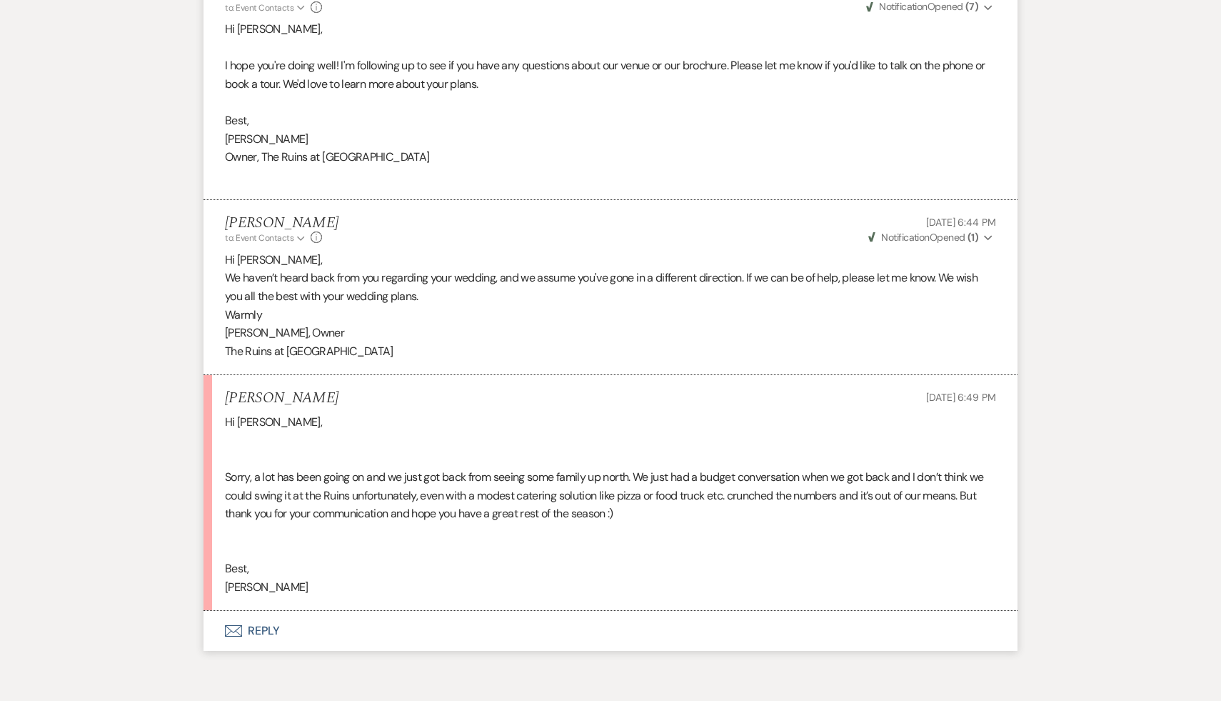
scroll to position [2473, 0]
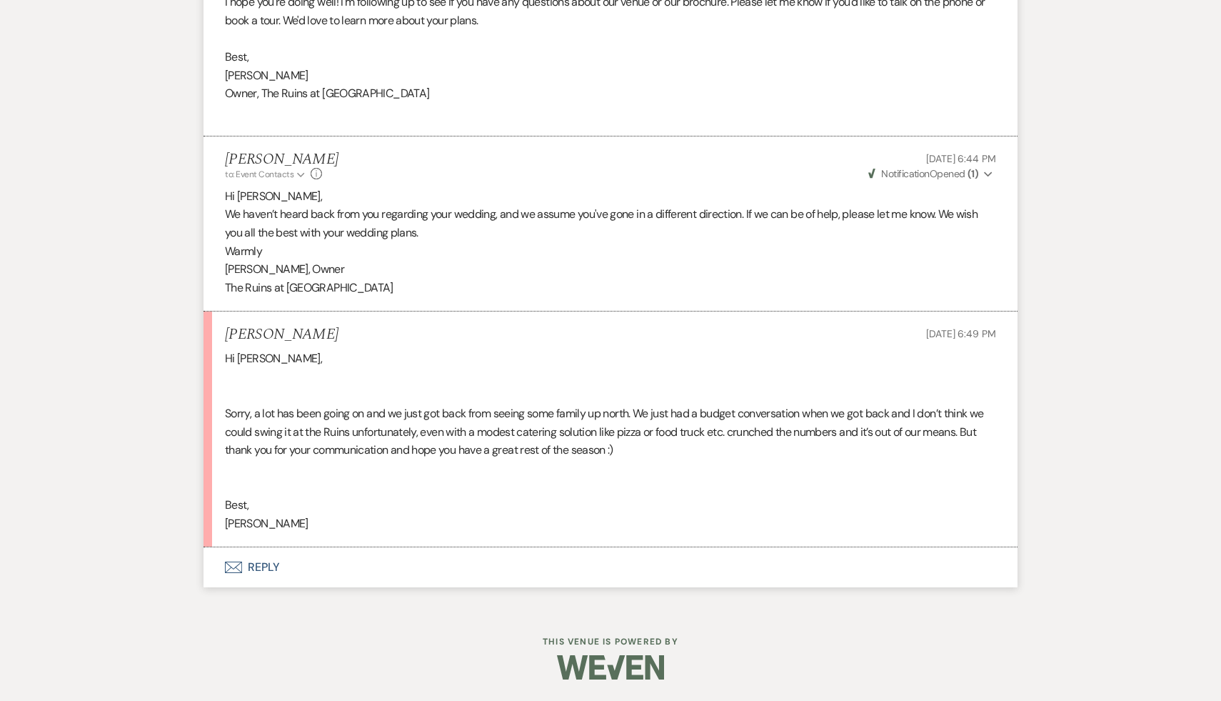
click at [256, 571] on button "Envelope Reply" at bounding box center [611, 567] width 814 height 40
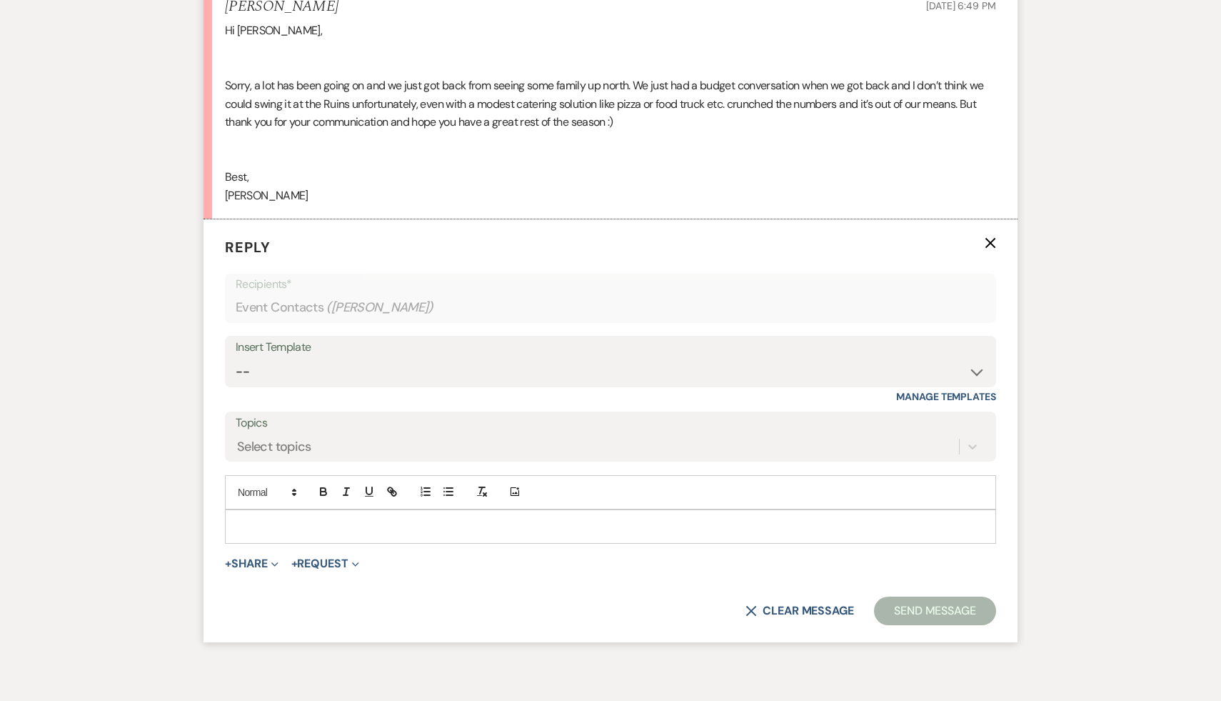
scroll to position [2872, 0]
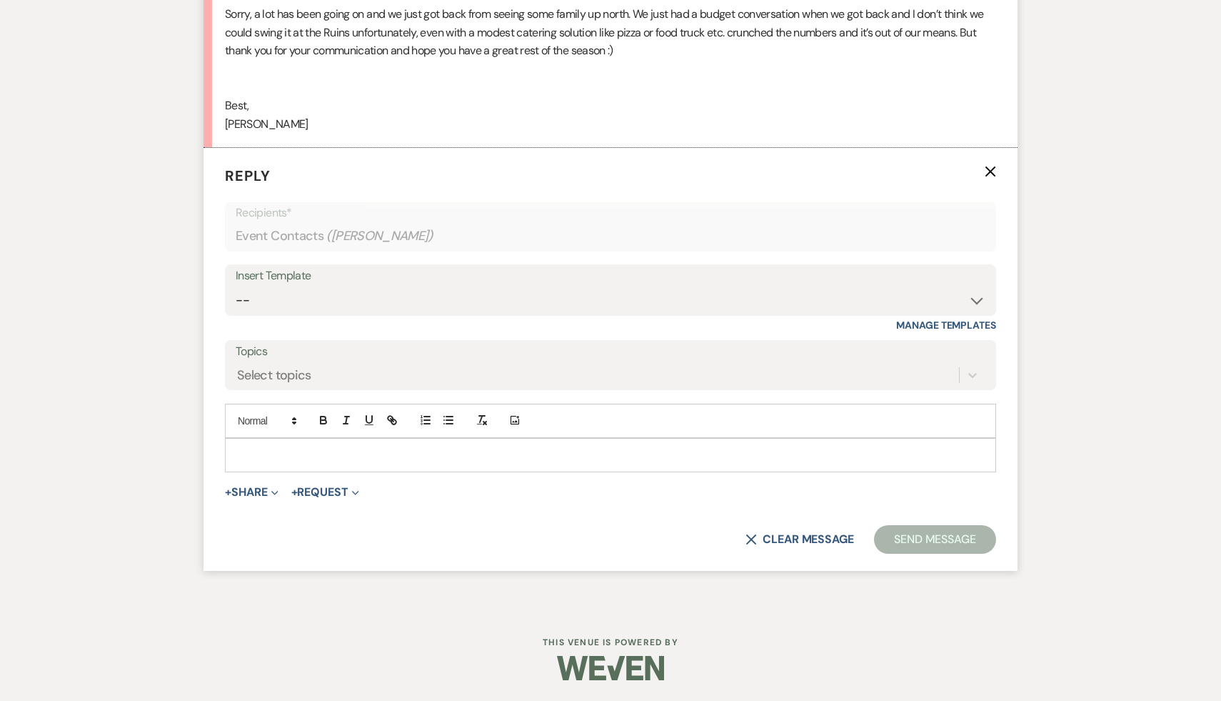
click at [356, 448] on p at bounding box center [610, 455] width 748 height 16
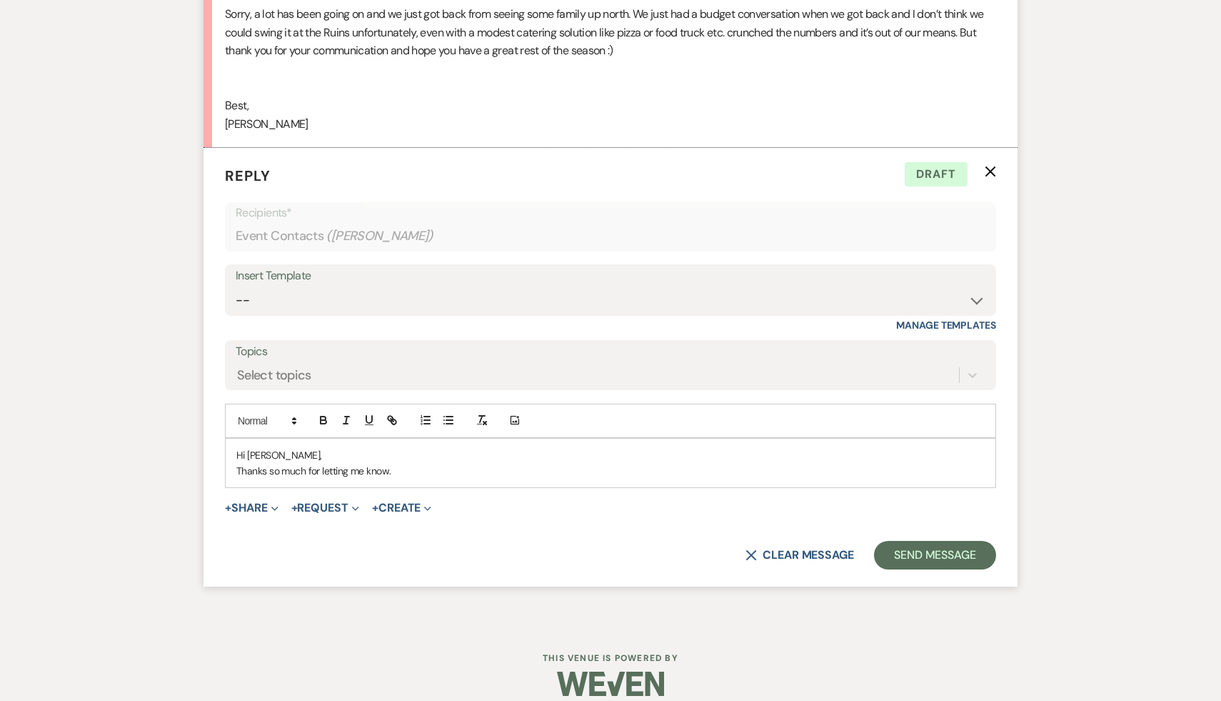
click at [426, 471] on p "Thanks so much for letting me know." at bounding box center [610, 471] width 748 height 16
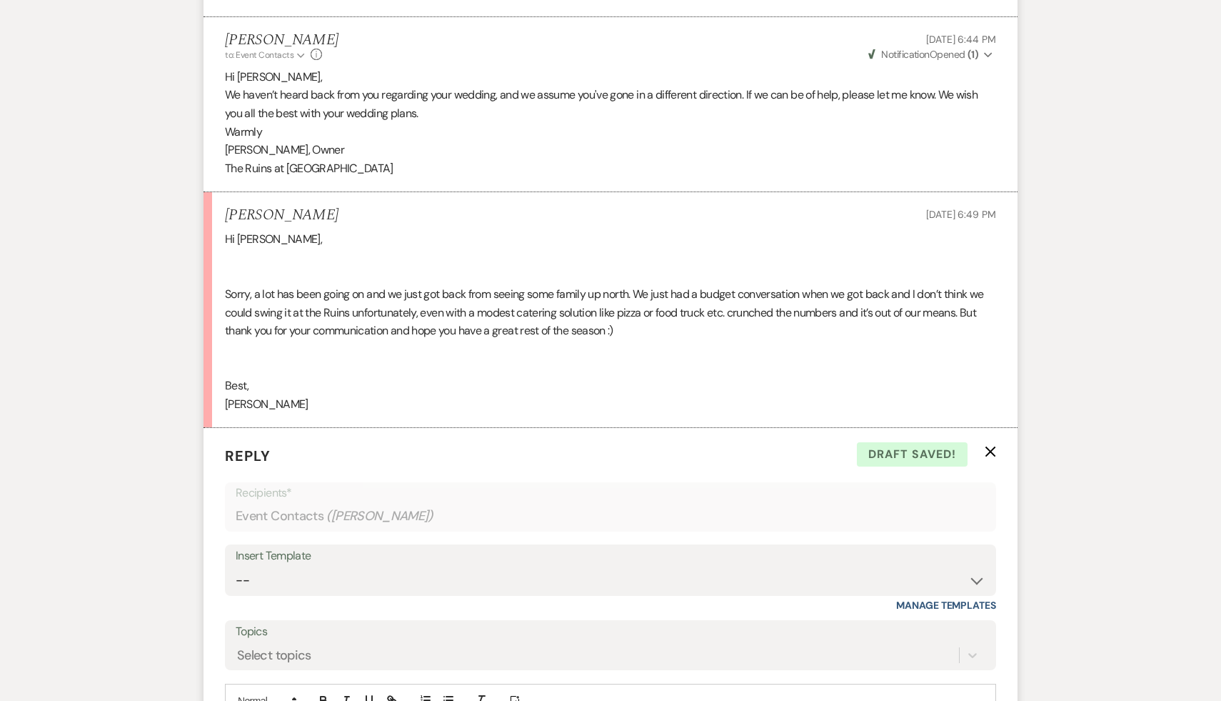
scroll to position [2889, 0]
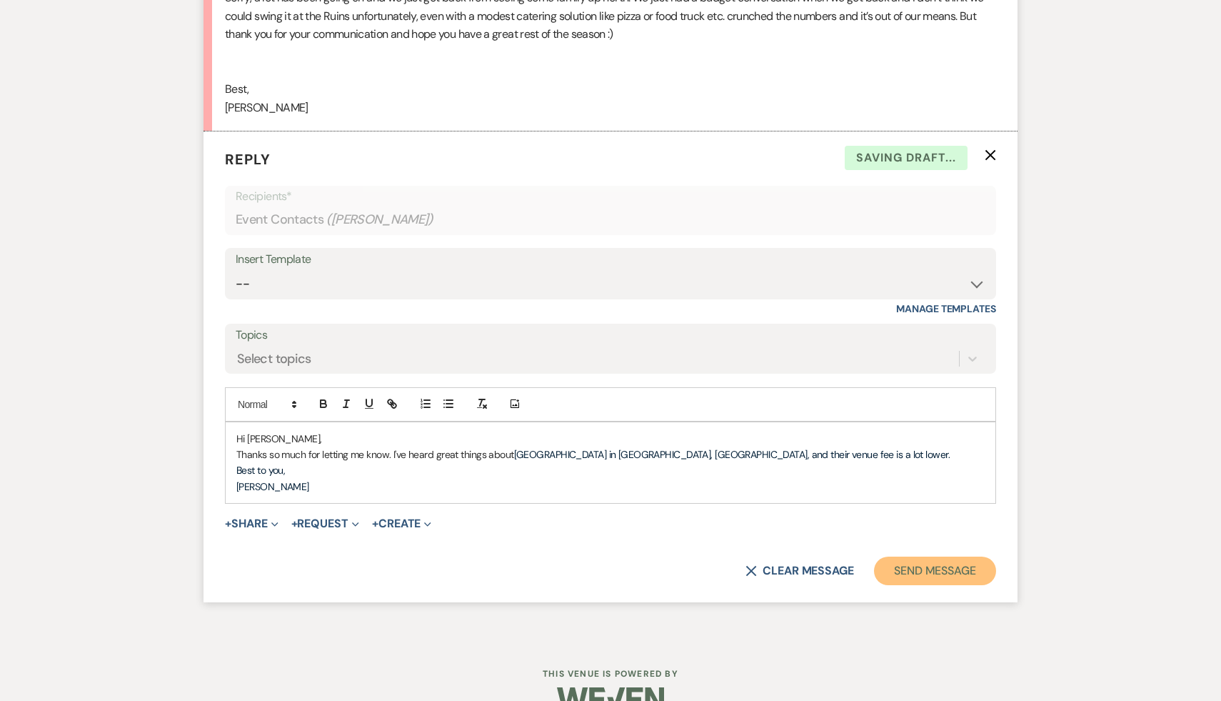
click at [930, 573] on button "Send Message" at bounding box center [935, 570] width 122 height 29
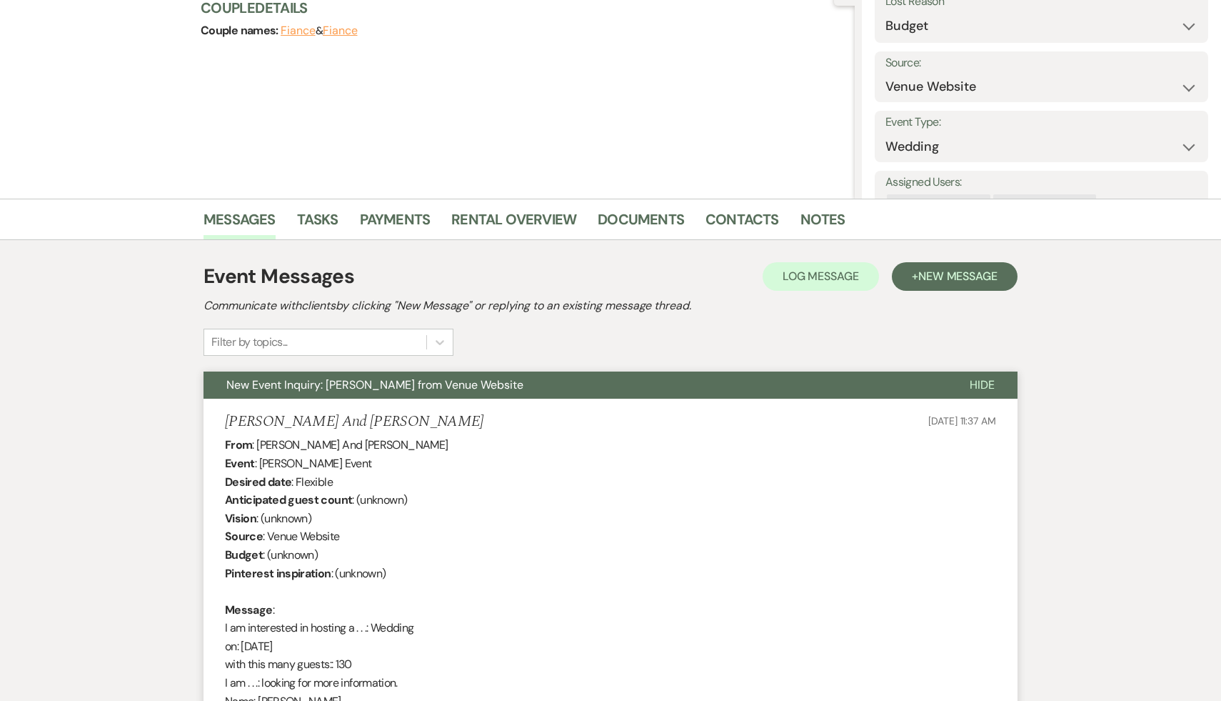
scroll to position [0, 0]
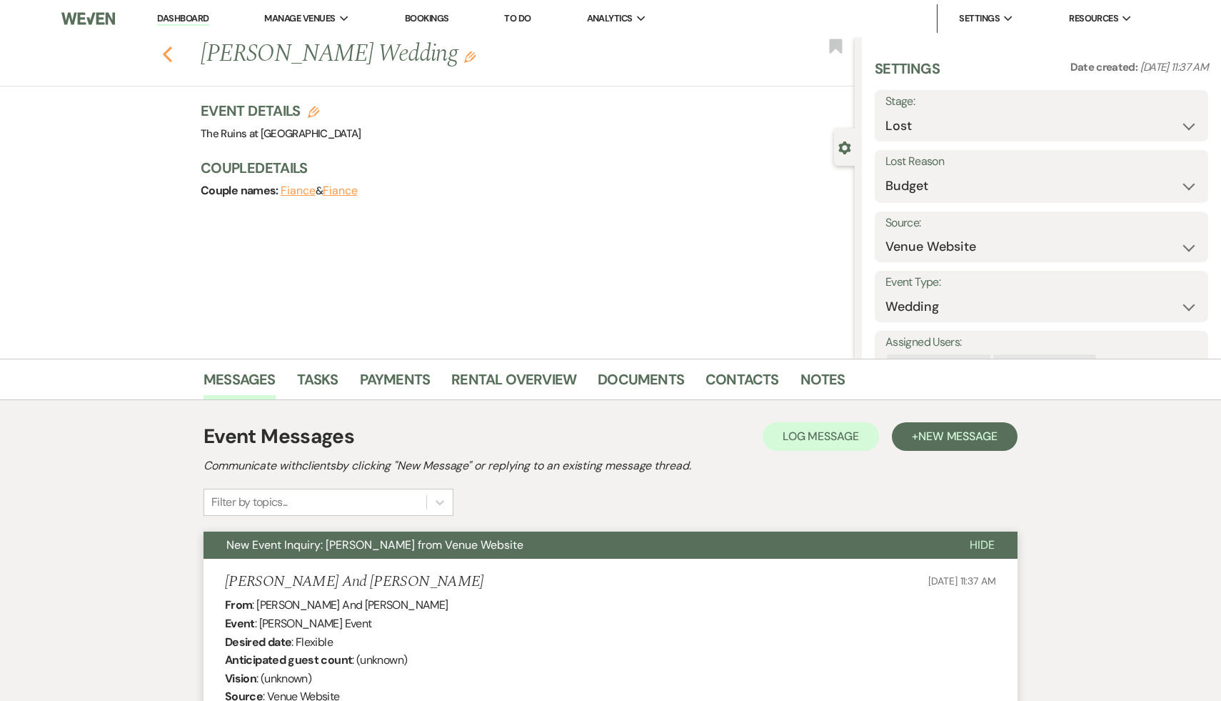
click at [169, 47] on icon "Previous" at bounding box center [167, 54] width 11 height 17
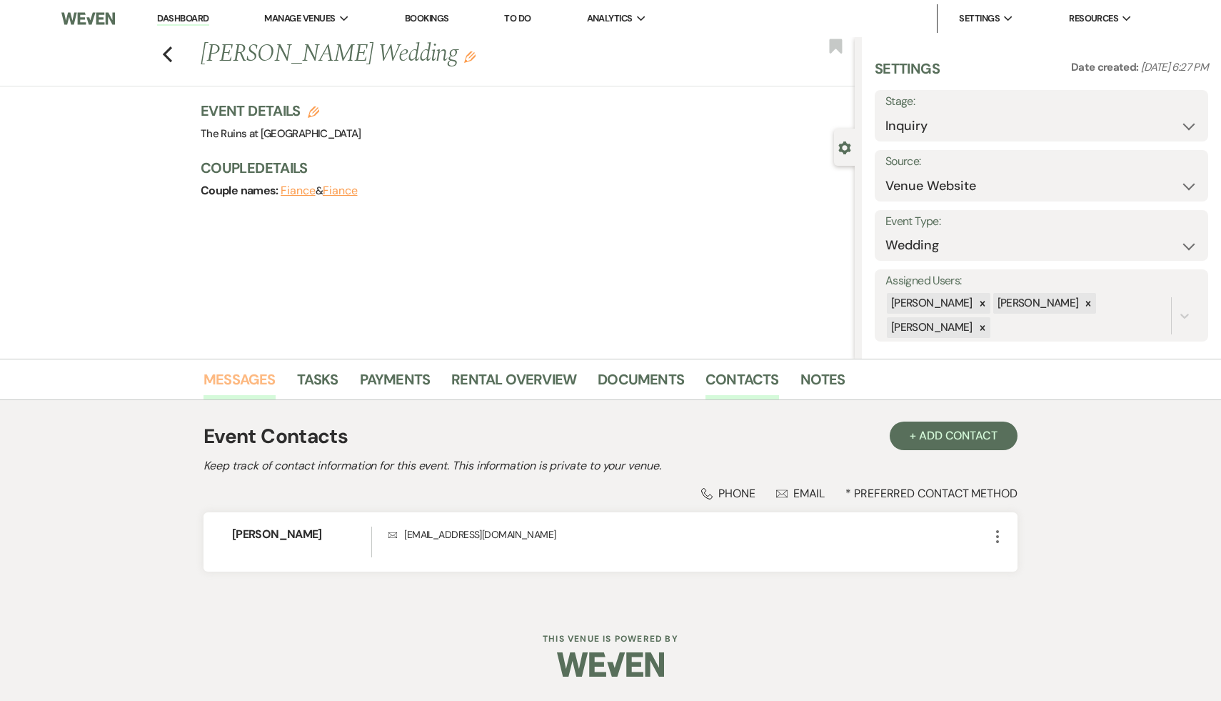
click at [235, 376] on link "Messages" at bounding box center [240, 383] width 72 height 31
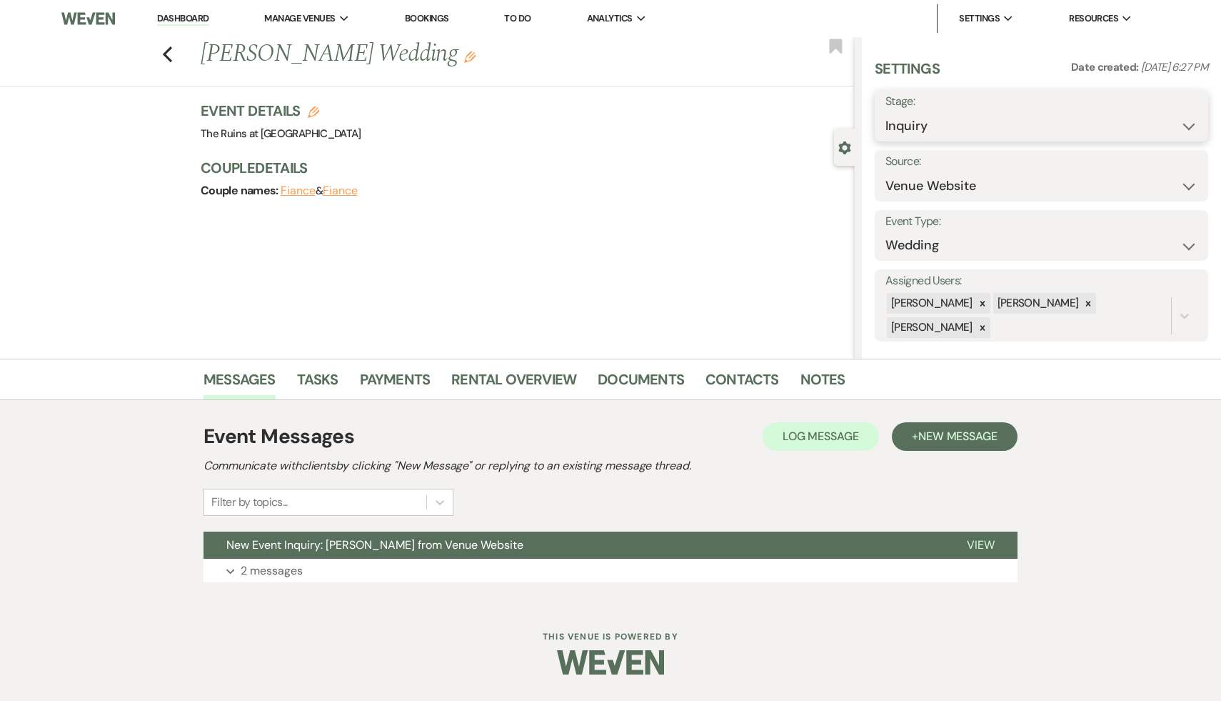
click at [1191, 124] on select "Inquiry Follow Up Tour Requested Tour Confirmed Toured Proposal Sent Booked Lost" at bounding box center [1042, 126] width 312 height 28
select select "8"
click at [886, 112] on select "Inquiry Follow Up Tour Requested Tour Confirmed Toured Proposal Sent Booked Lost" at bounding box center [1042, 126] width 312 height 28
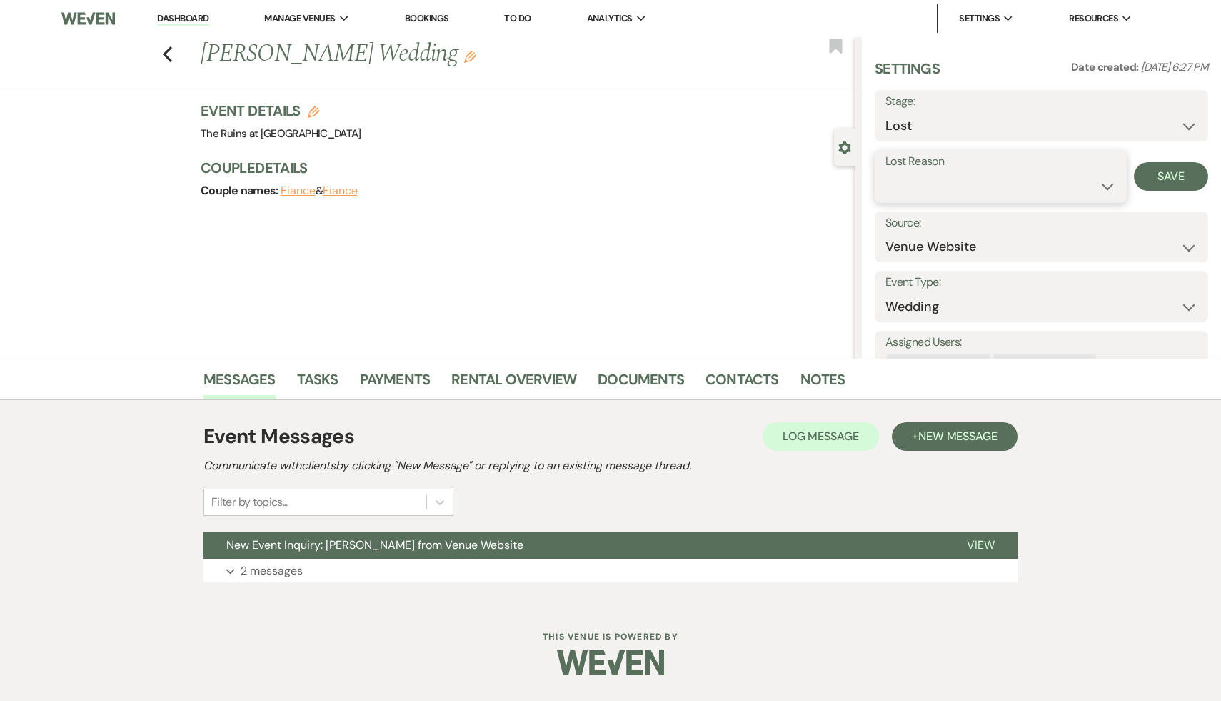
click at [1108, 184] on select "Booked Elsewhere Budget Date Unavailable No Response Not a Good Match Capacity …" at bounding box center [1001, 186] width 231 height 28
select select "8"
click at [886, 172] on select "Booked Elsewhere Budget Date Unavailable No Response Not a Good Match Capacity …" at bounding box center [1001, 186] width 231 height 28
click at [1180, 172] on button "Save" at bounding box center [1171, 176] width 74 height 29
click at [234, 373] on link "Messages" at bounding box center [240, 383] width 72 height 31
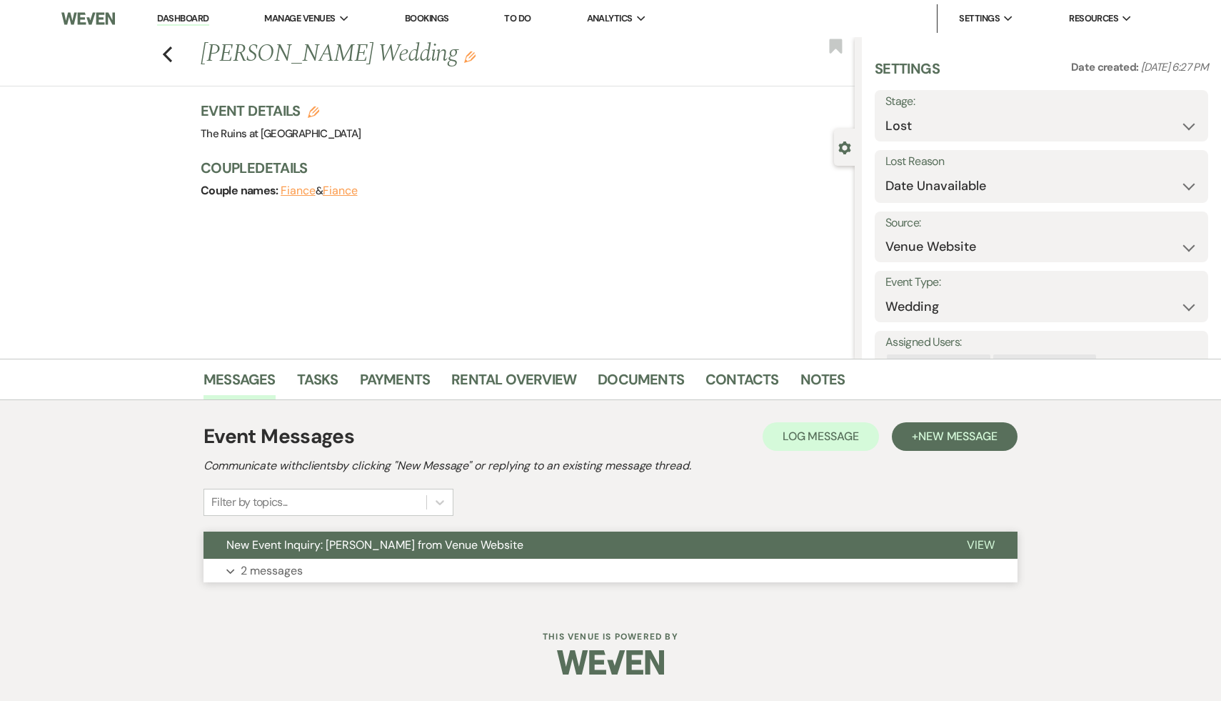
click at [271, 538] on span "New Event Inquiry: [PERSON_NAME] from Venue Website" at bounding box center [374, 544] width 297 height 15
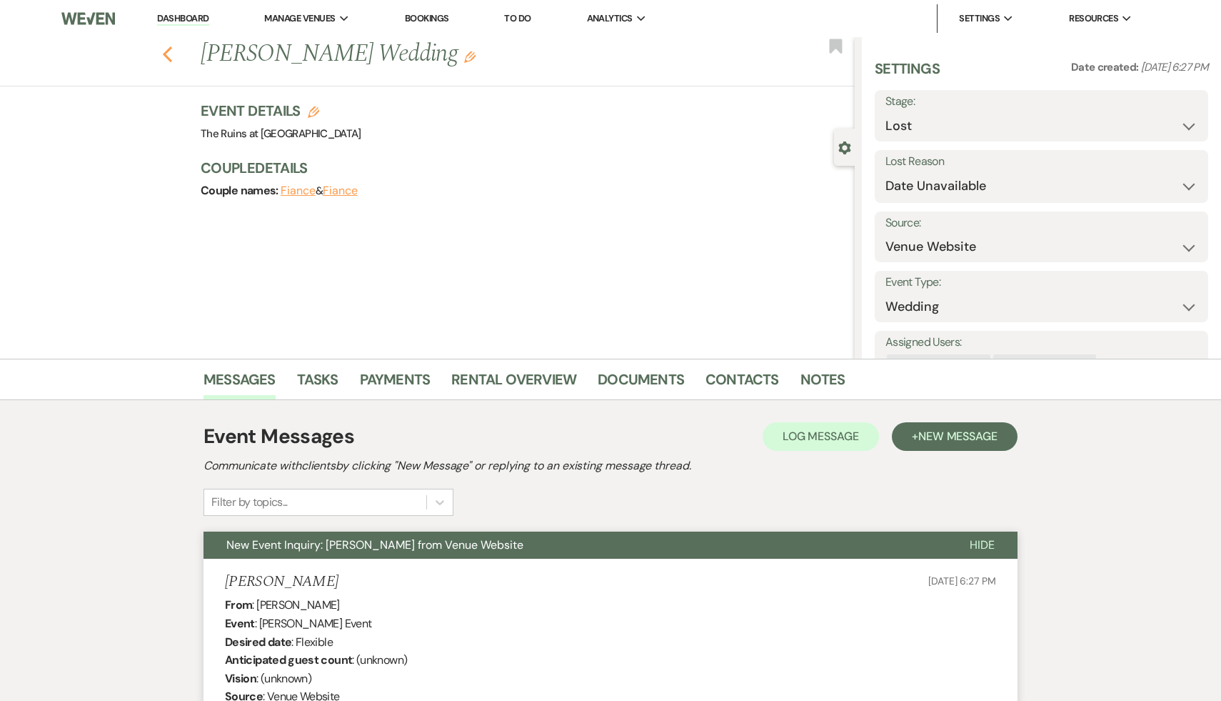
click at [169, 48] on use "button" at bounding box center [167, 54] width 9 height 16
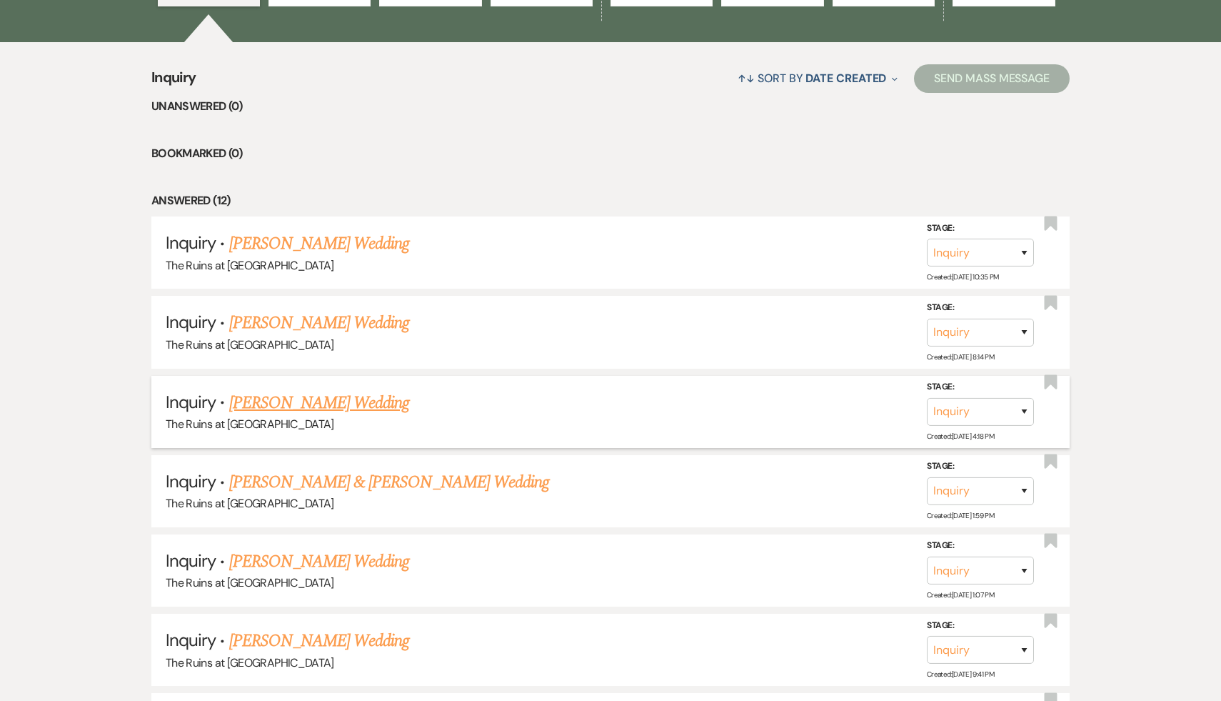
scroll to position [559, 0]
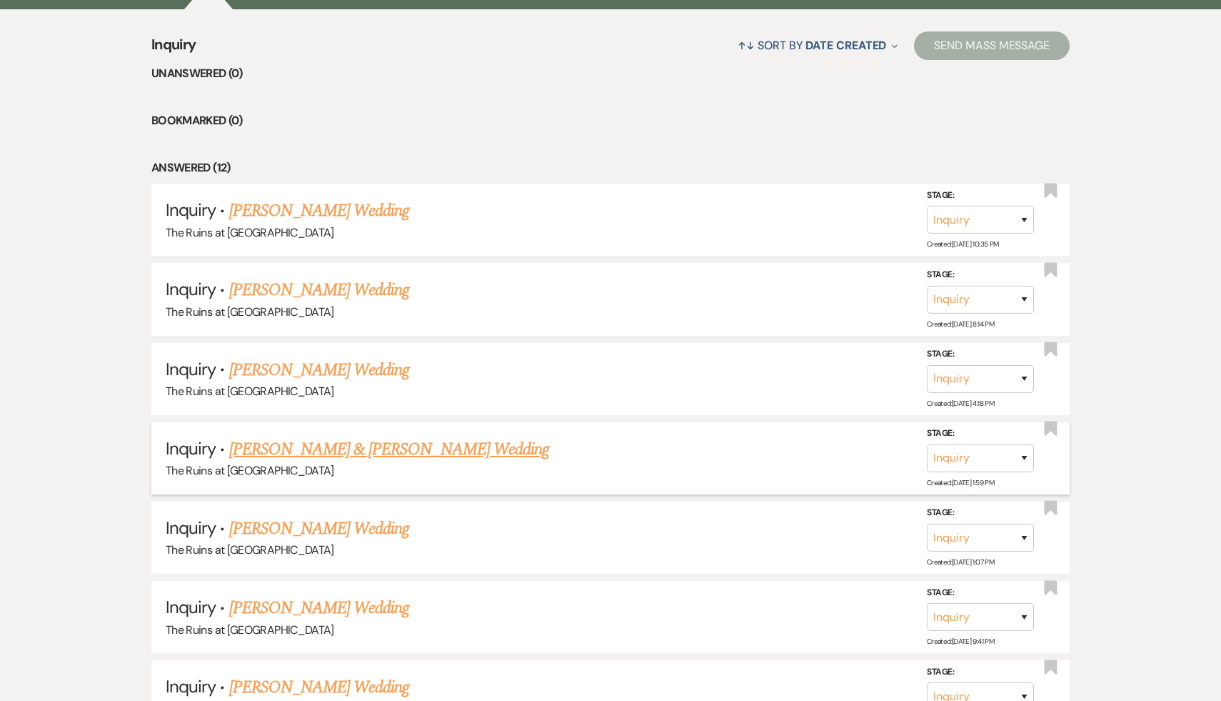
click at [411, 443] on link "[PERSON_NAME] & [PERSON_NAME] Wedding" at bounding box center [389, 449] width 320 height 26
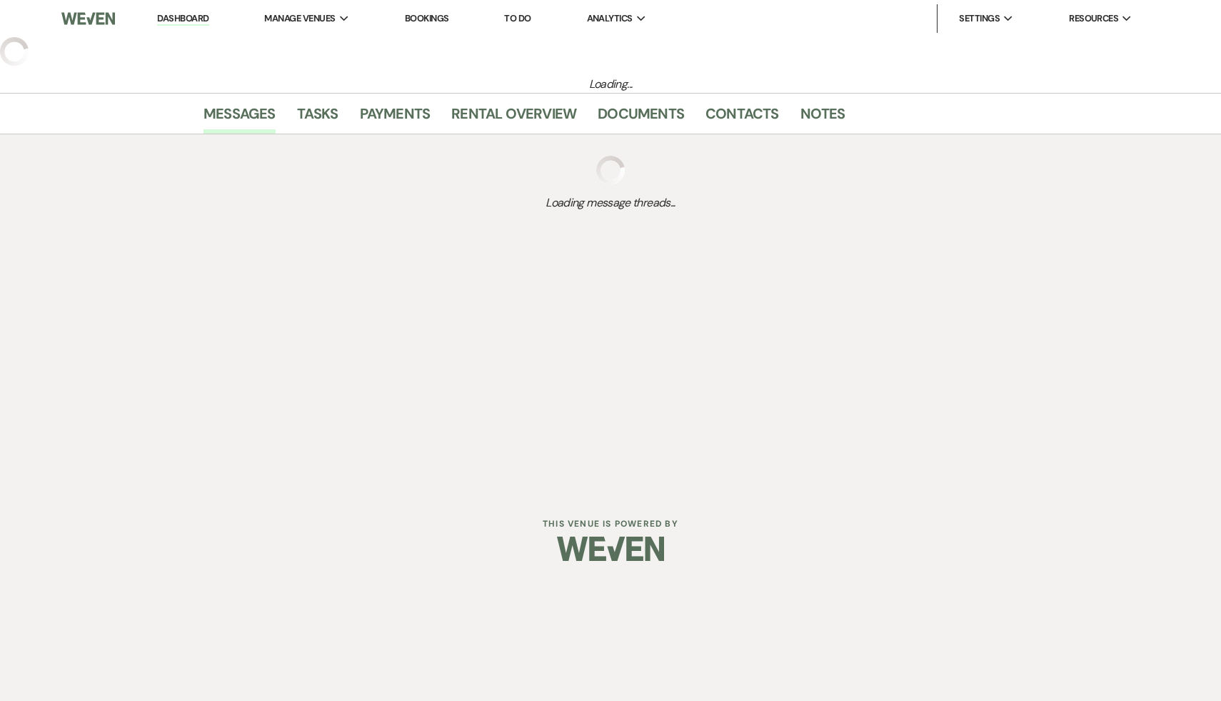
select select "6"
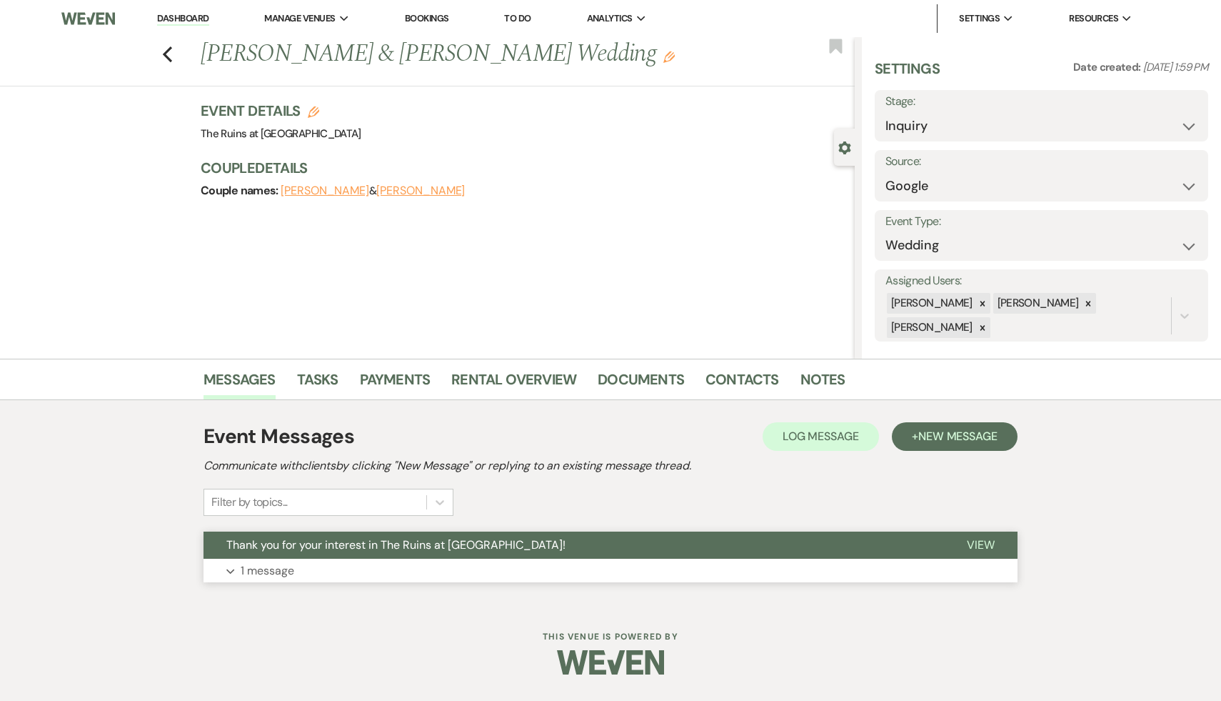
click at [362, 536] on button "Thank you for your interest in The Ruins at [GEOGRAPHIC_DATA]!" at bounding box center [574, 544] width 741 height 27
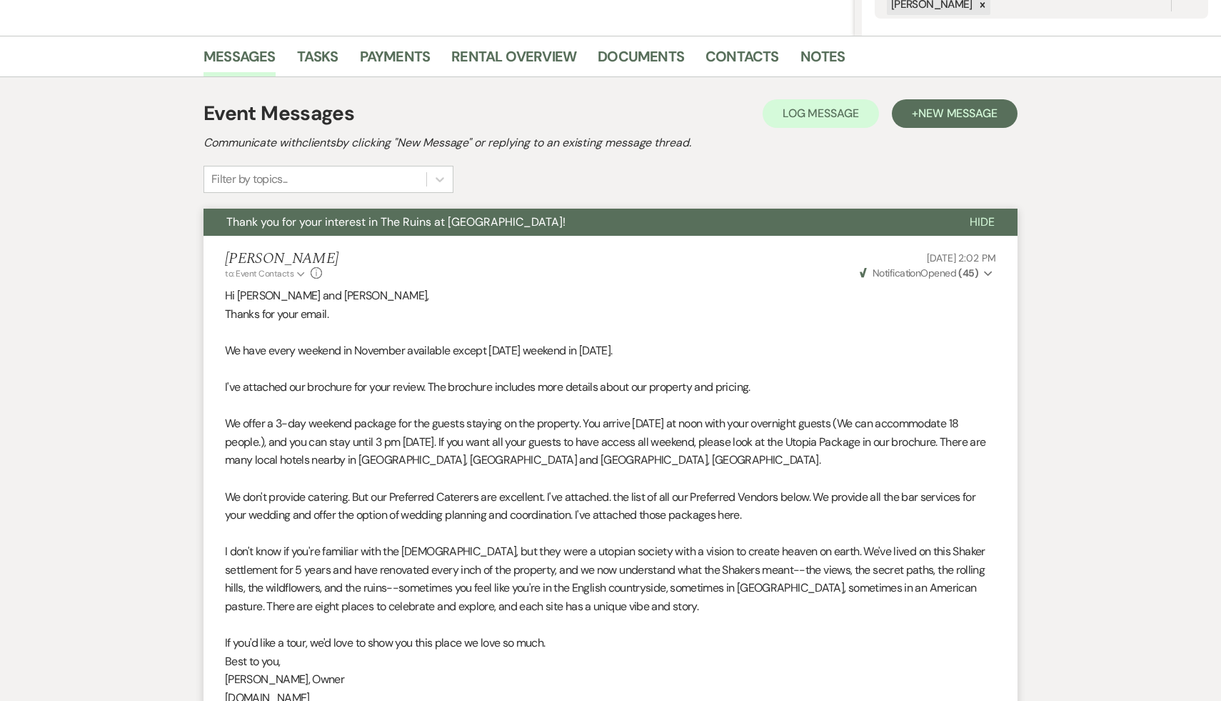
scroll to position [323, 0]
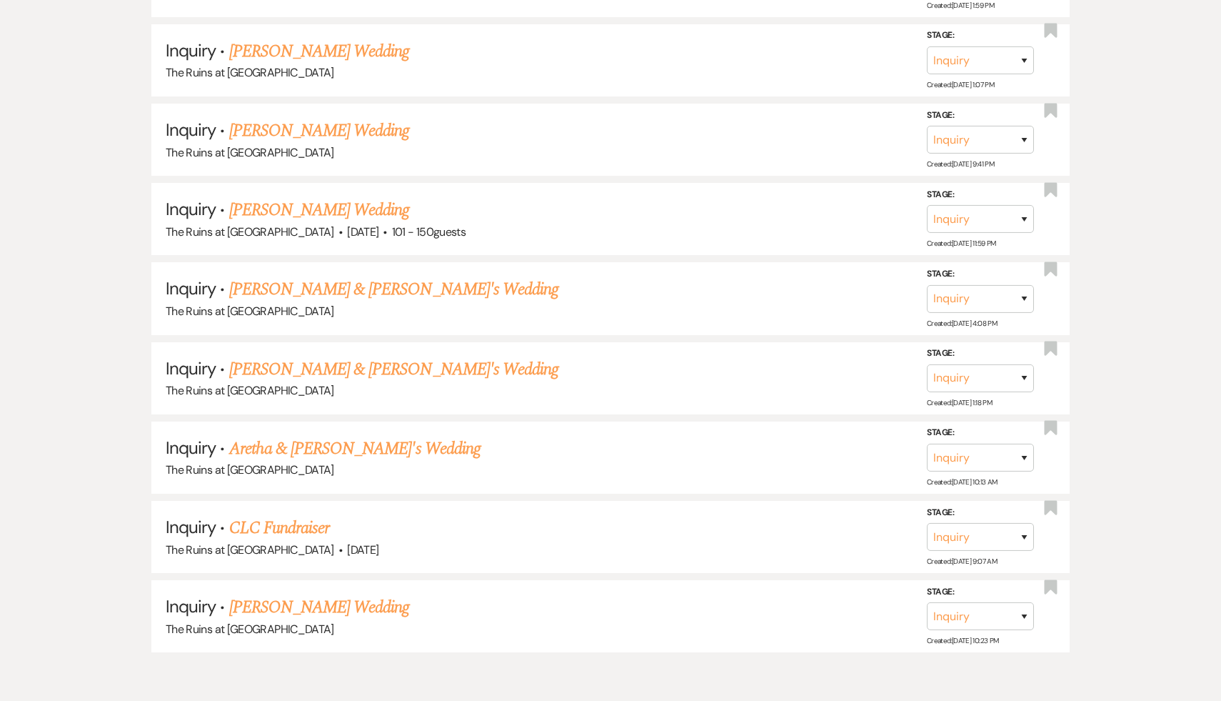
scroll to position [1095, 0]
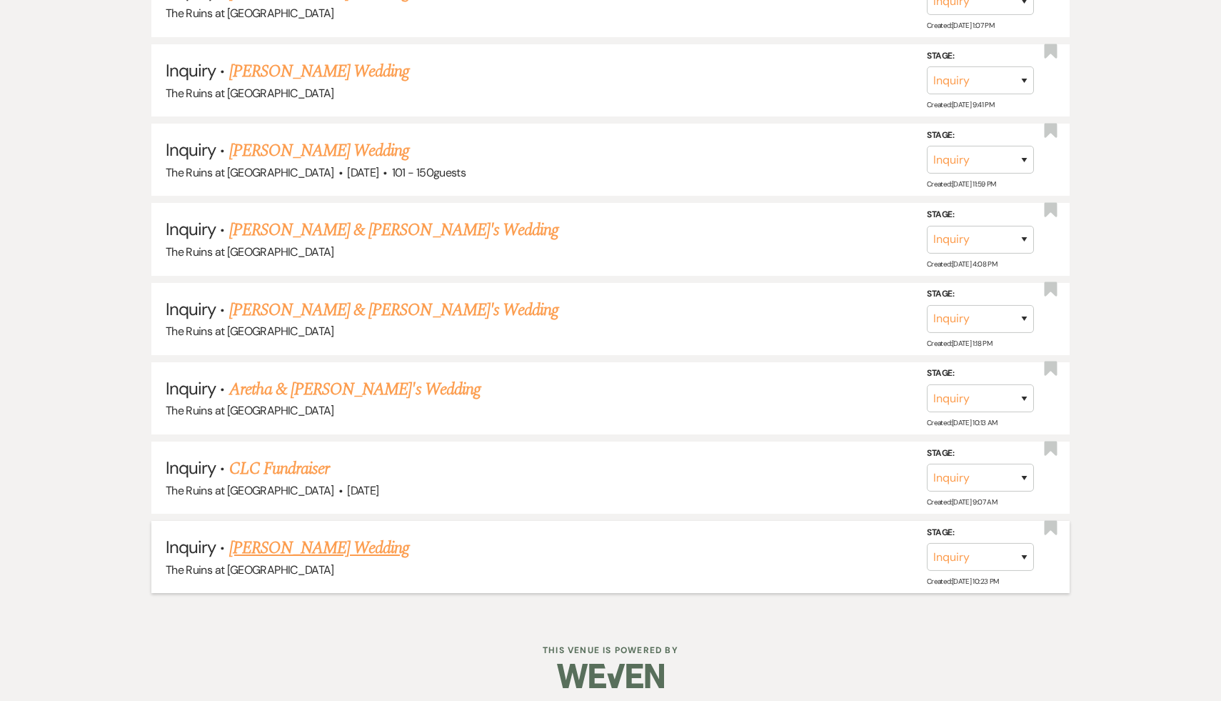
click at [323, 539] on link "[PERSON_NAME] Wedding" at bounding box center [319, 548] width 181 height 26
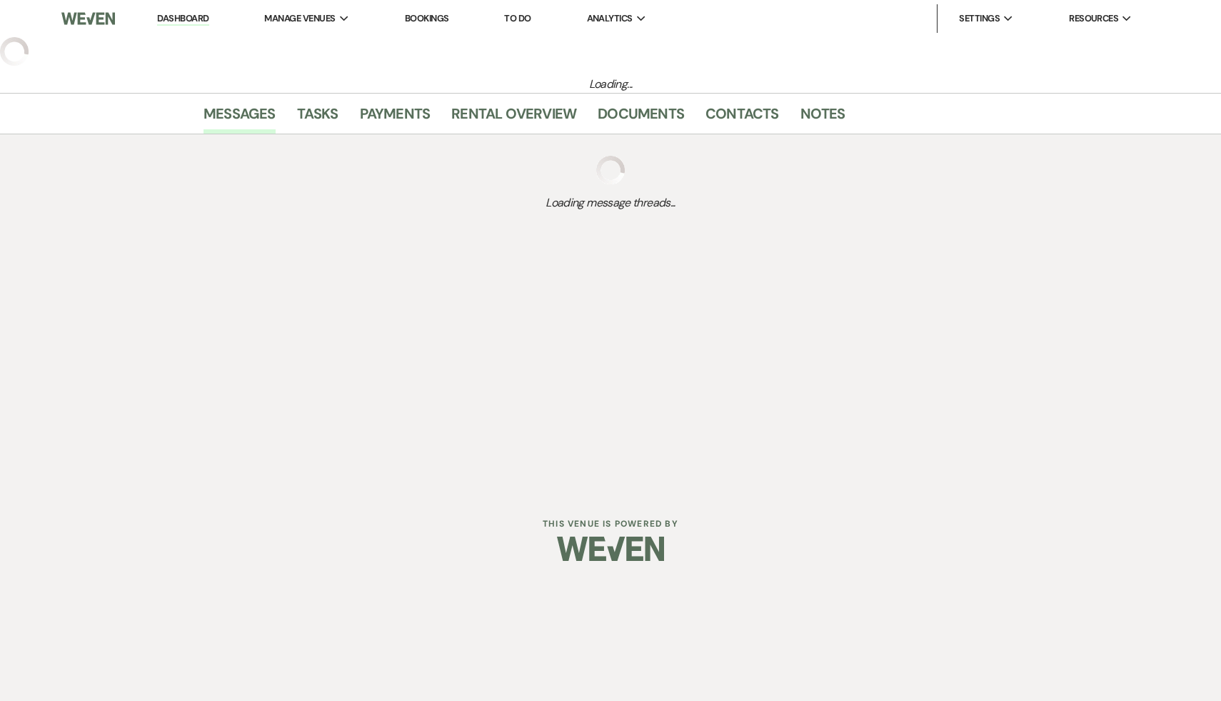
select select "12"
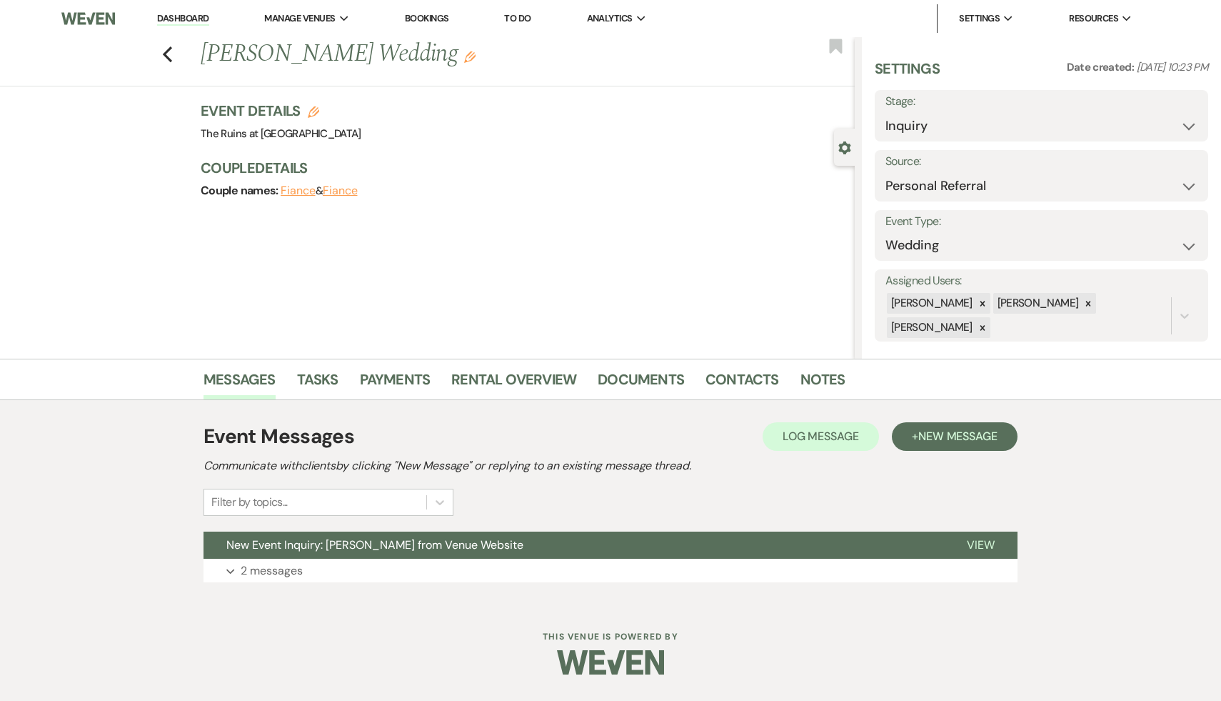
click at [323, 539] on span "New Event Inquiry: [PERSON_NAME] from Venue Website" at bounding box center [374, 544] width 297 height 15
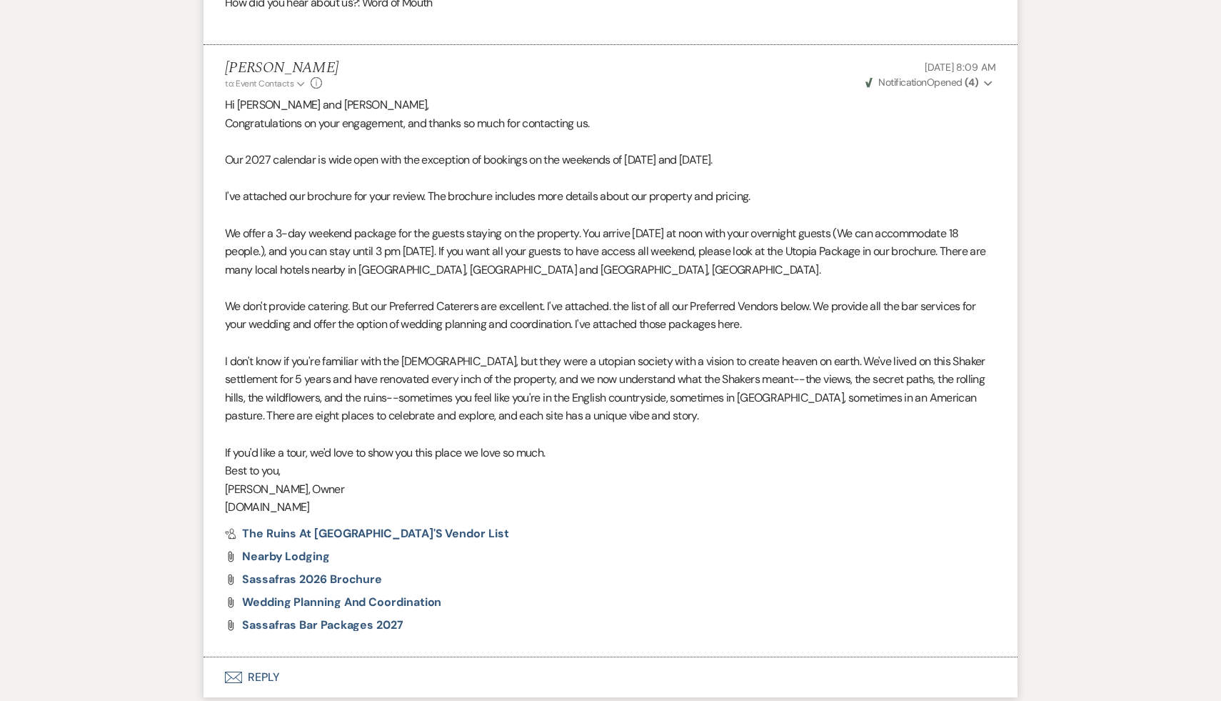
scroll to position [1188, 0]
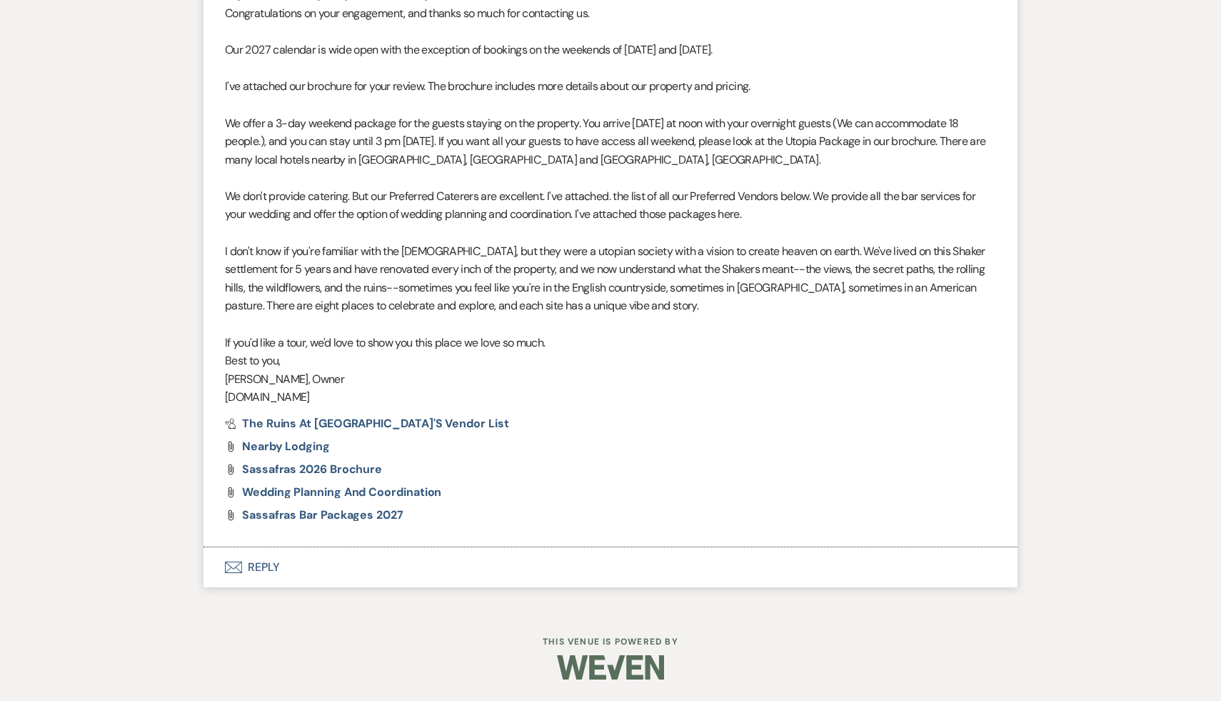
click at [271, 565] on button "Envelope Reply" at bounding box center [611, 567] width 814 height 40
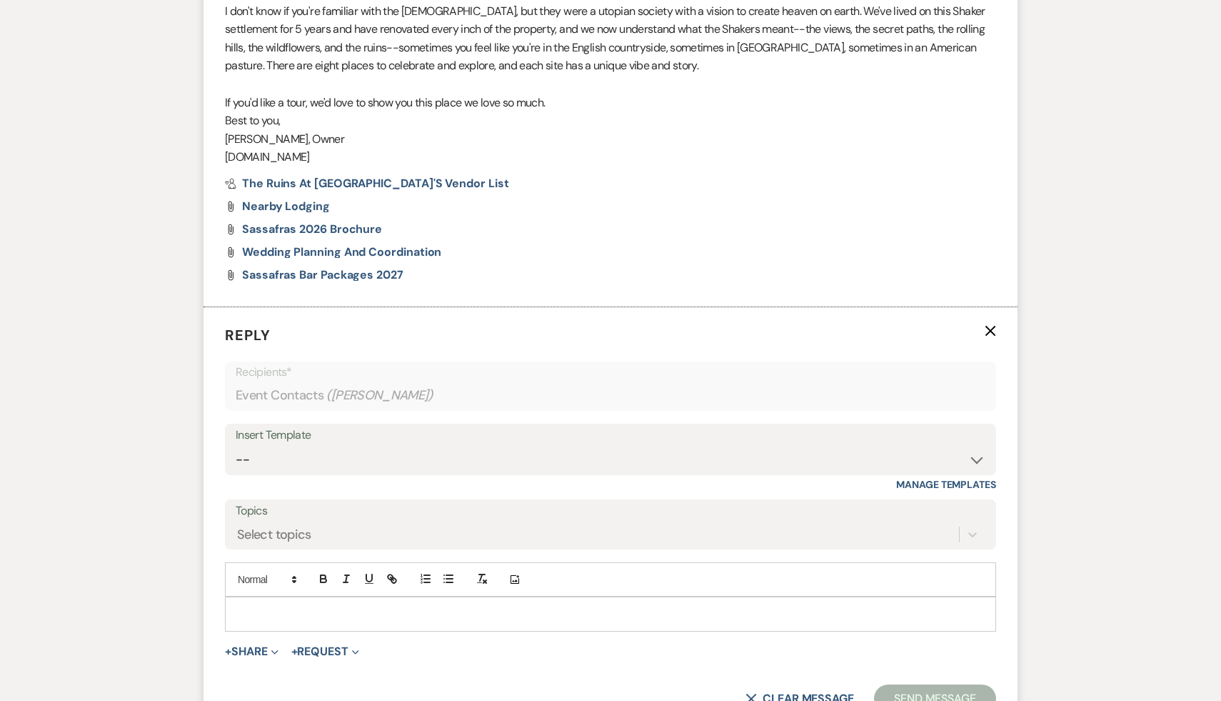
scroll to position [1460, 0]
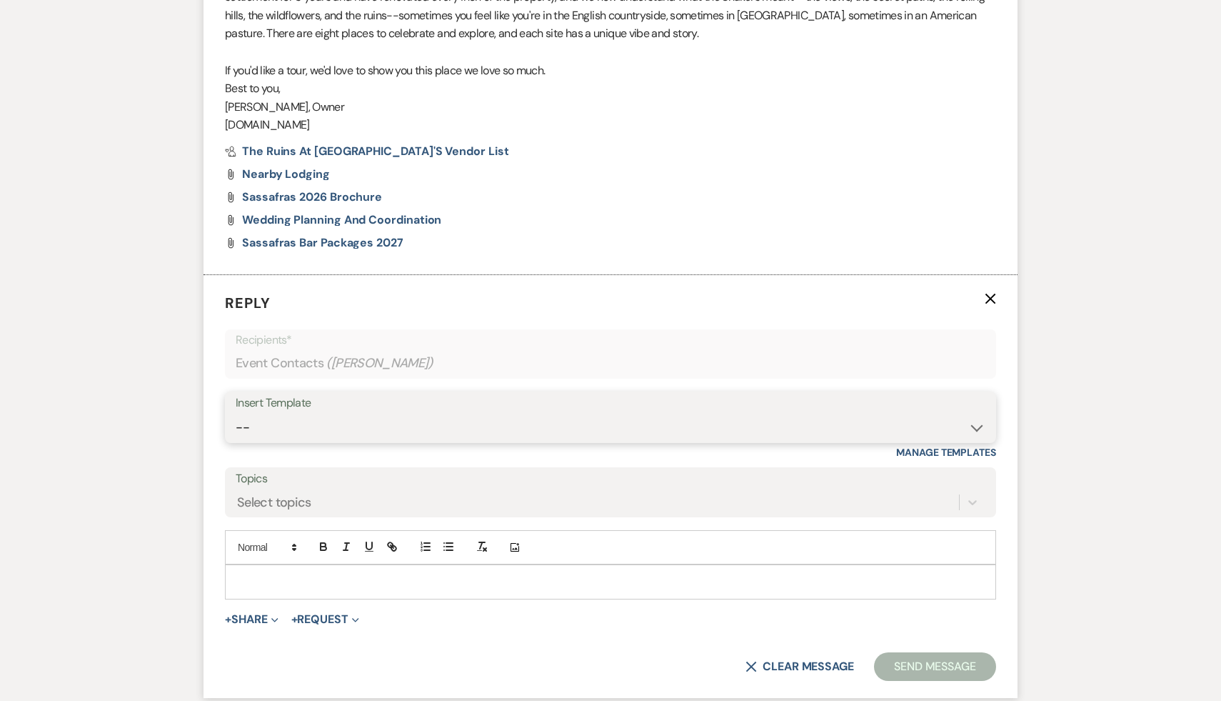
click at [974, 428] on select "-- Weven Planning Portal Introduction (Booked Events) Initial Inquiry Response …" at bounding box center [611, 427] width 750 height 28
select select "1435"
click at [236, 413] on select "-- Weven Planning Portal Introduction (Booked Events) Initial Inquiry Response …" at bounding box center [611, 427] width 750 height 28
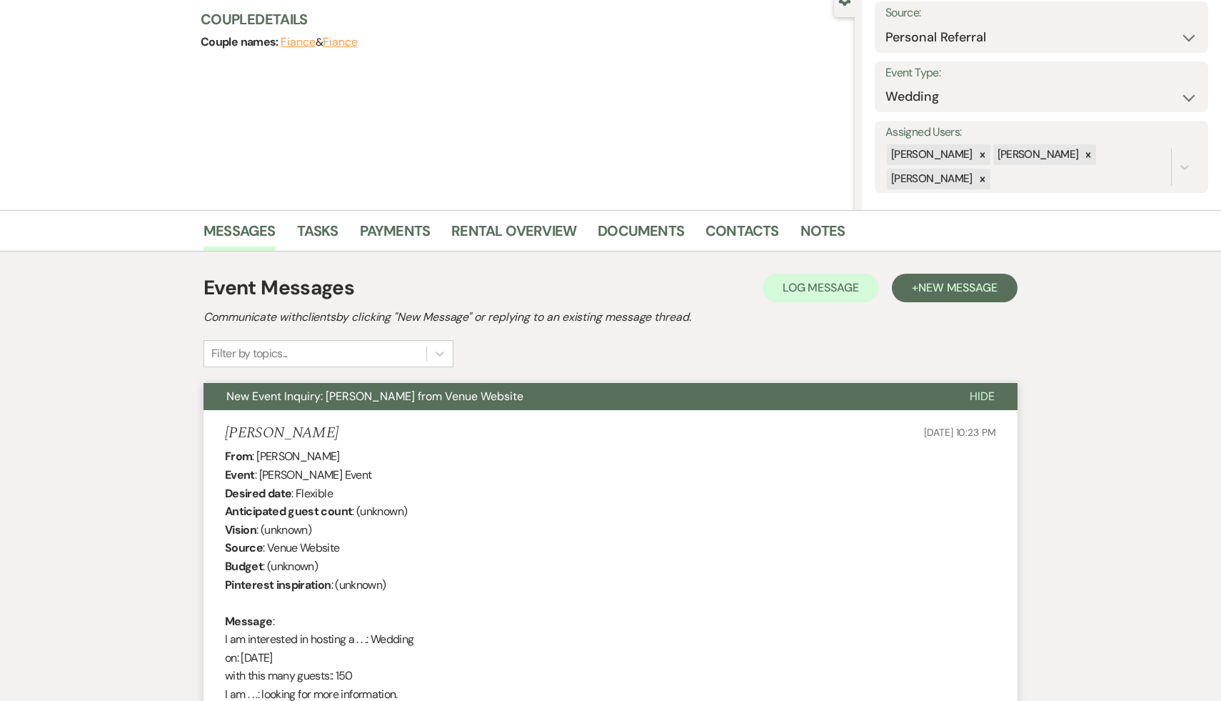
scroll to position [0, 0]
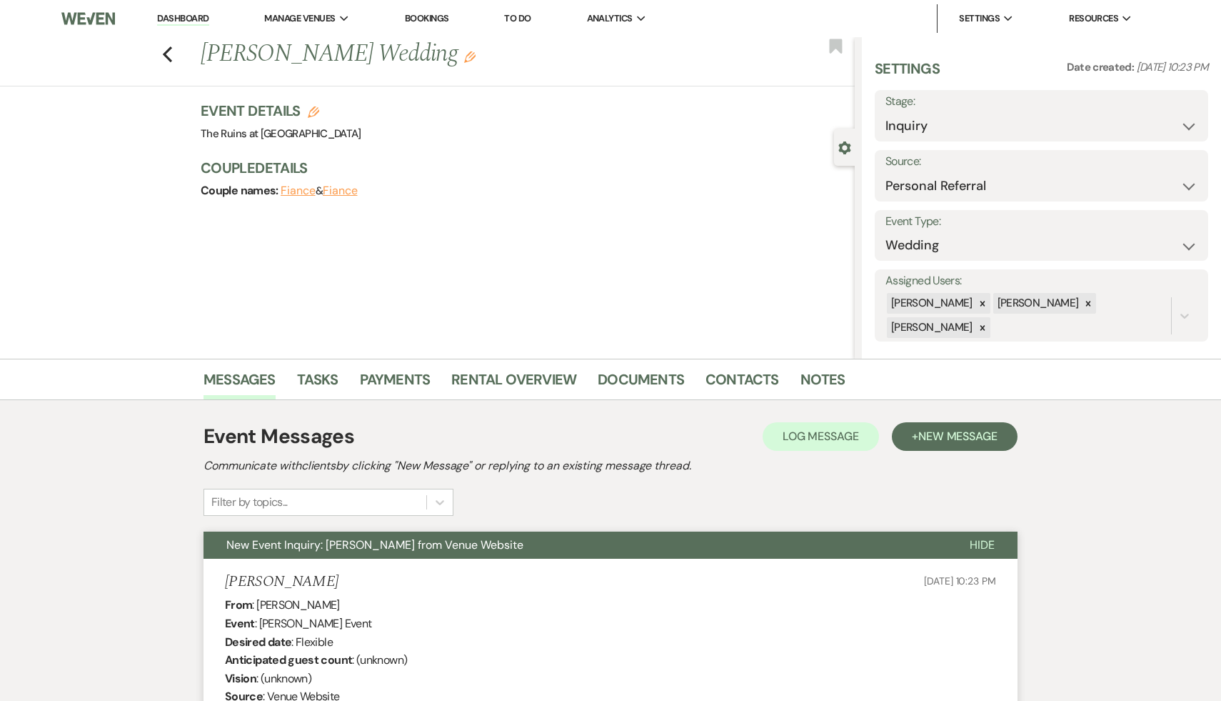
click at [464, 57] on icon "Edit" at bounding box center [469, 56] width 11 height 11
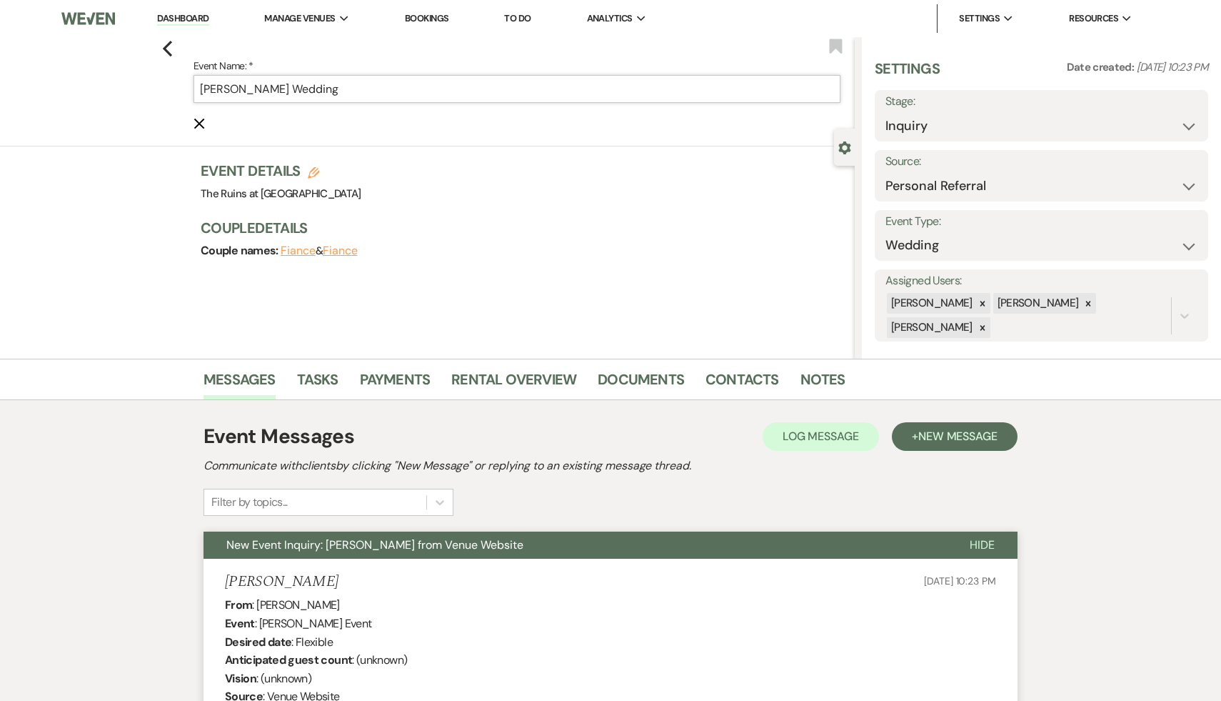
click at [278, 88] on input "[PERSON_NAME] Wedding" at bounding box center [517, 89] width 647 height 28
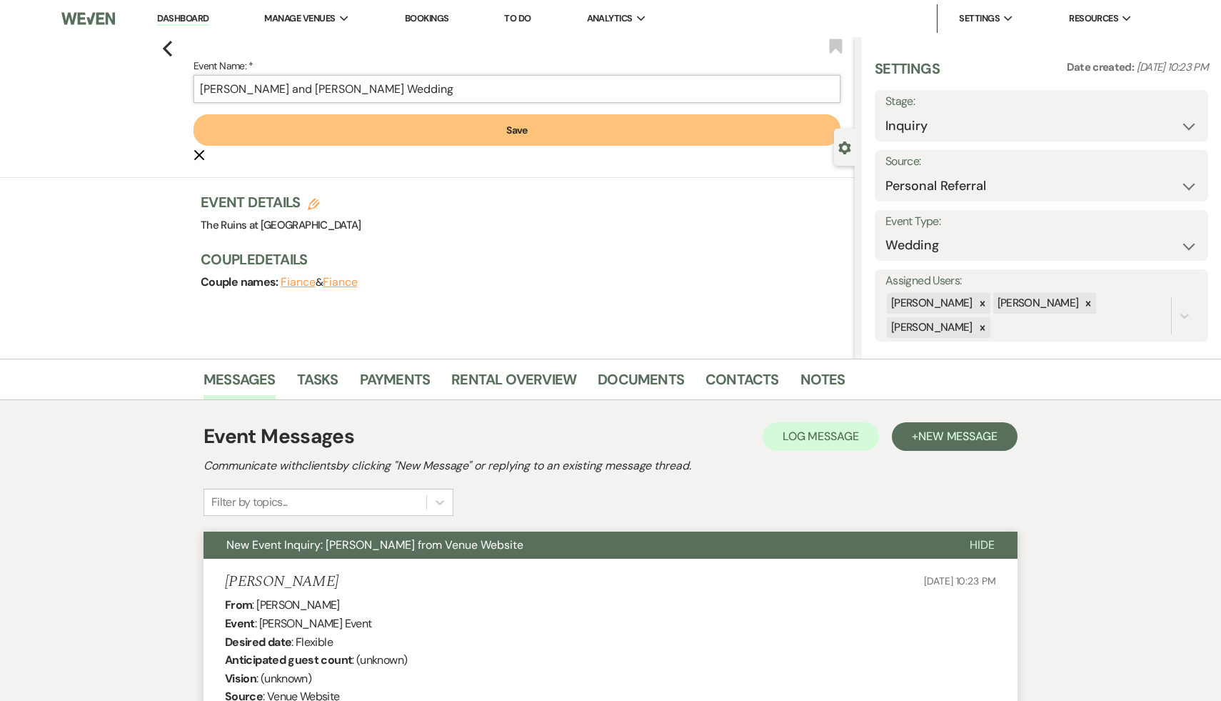
type input "[PERSON_NAME] and [PERSON_NAME] Wedding"
click at [519, 131] on button "Save" at bounding box center [517, 129] width 647 height 31
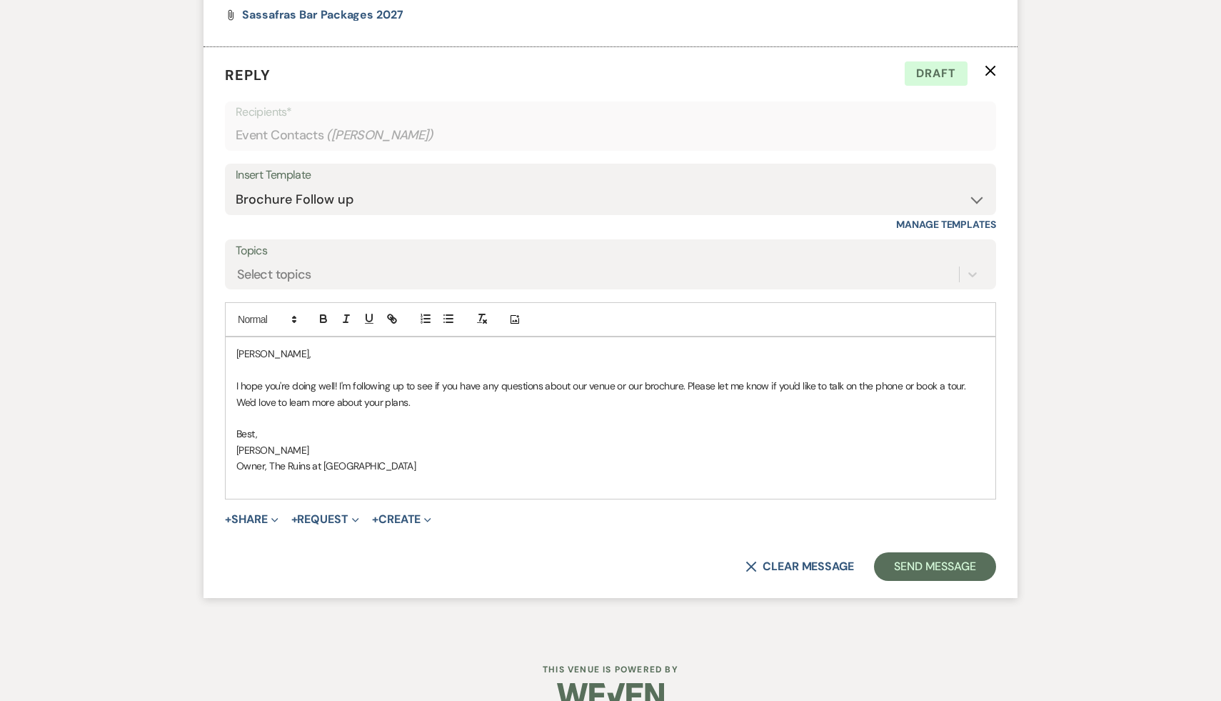
scroll to position [1715, 0]
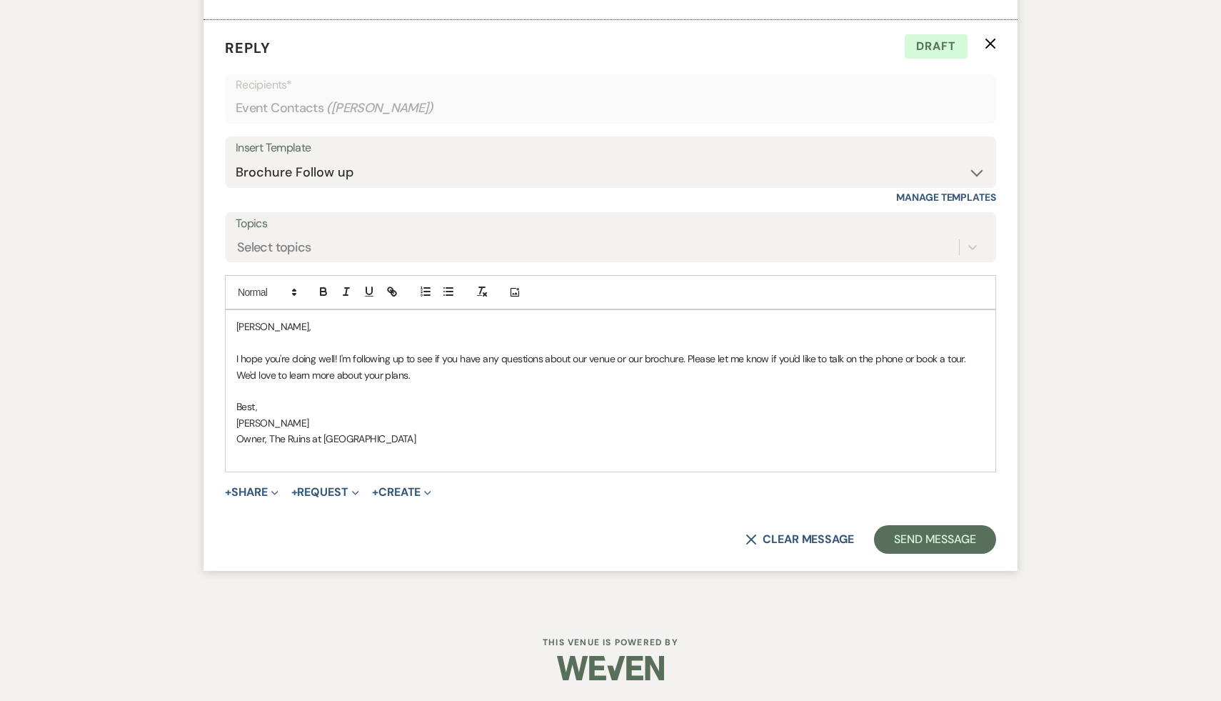
click at [294, 326] on p "[PERSON_NAME]," at bounding box center [610, 326] width 748 height 16
click at [238, 326] on p "[PERSON_NAME] and [PERSON_NAME]," at bounding box center [610, 326] width 748 height 16
click at [954, 535] on button "Send Message" at bounding box center [935, 539] width 122 height 29
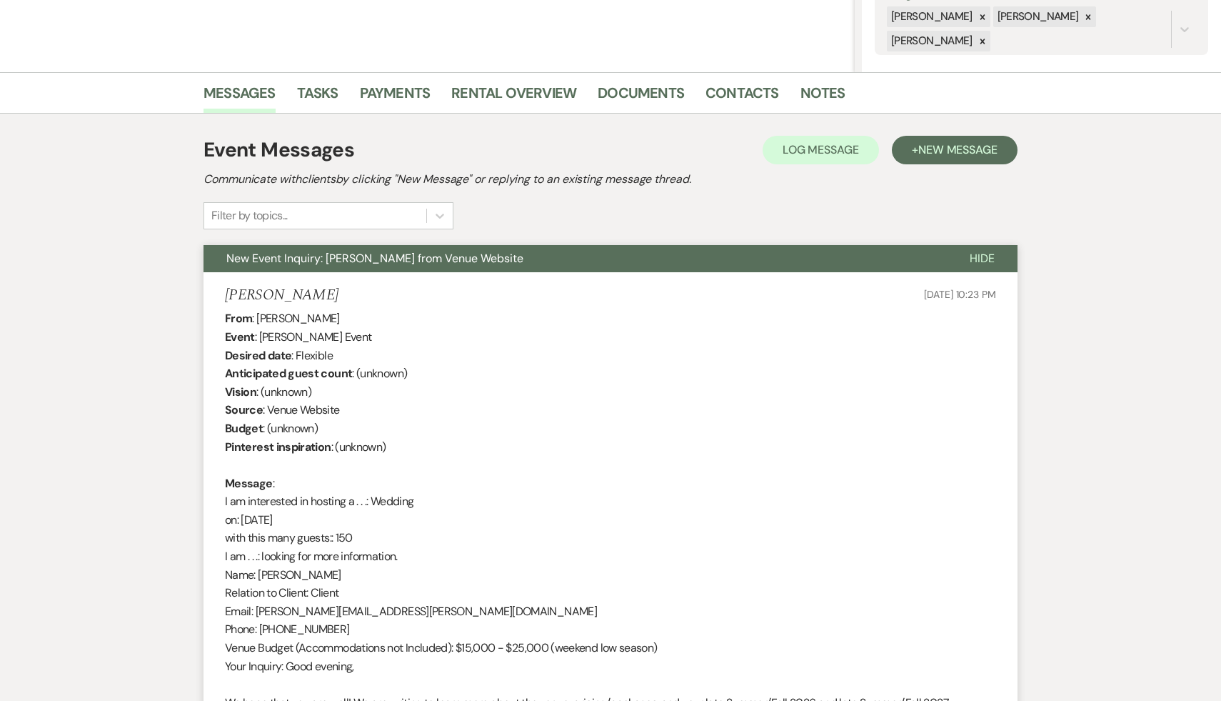
scroll to position [0, 0]
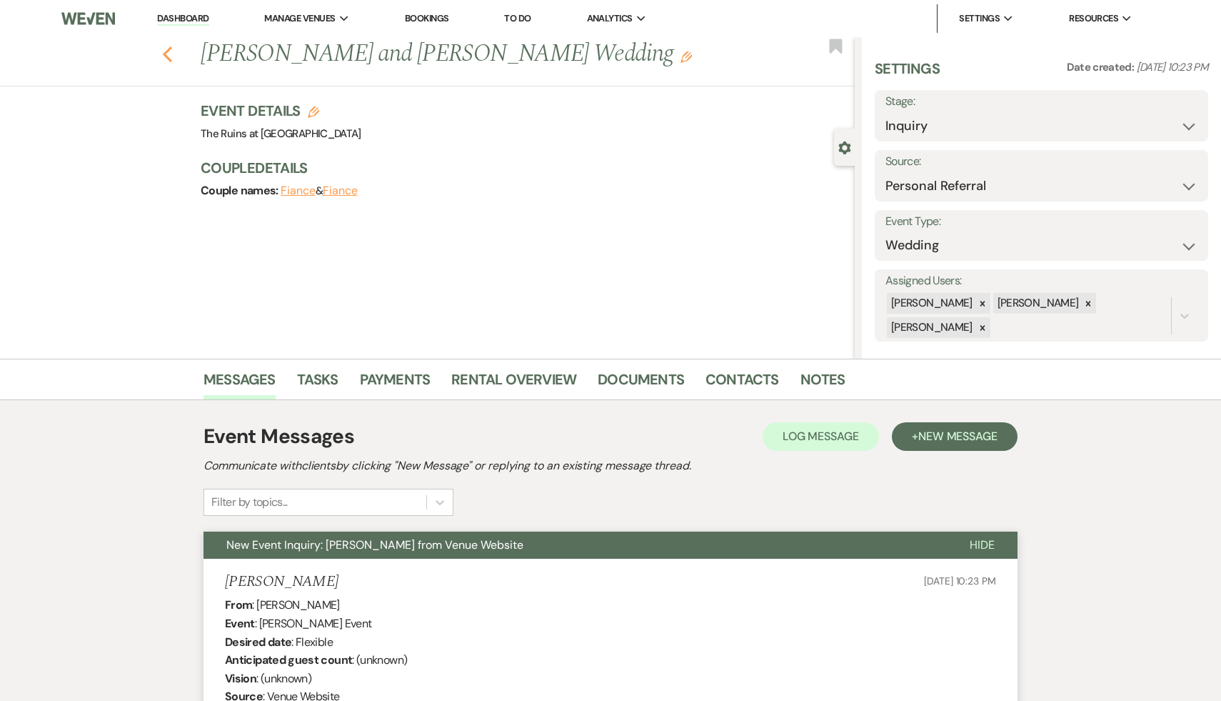
click at [163, 49] on icon "Previous" at bounding box center [167, 54] width 11 height 17
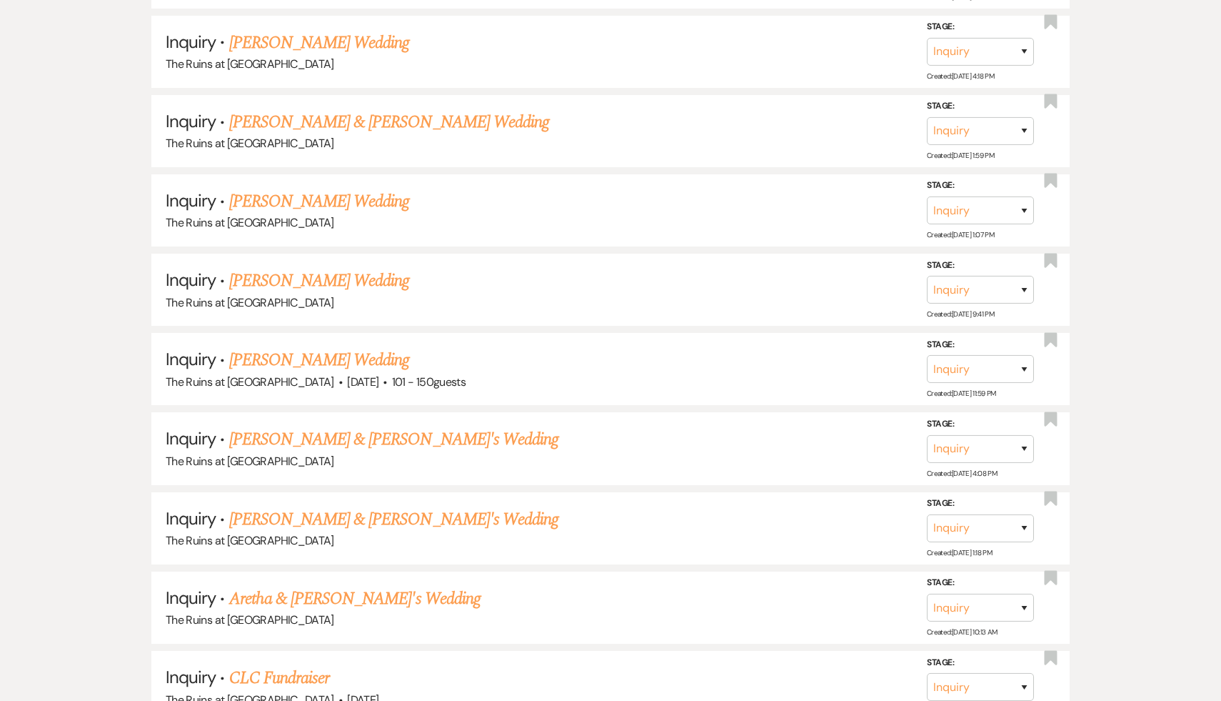
scroll to position [1095, 0]
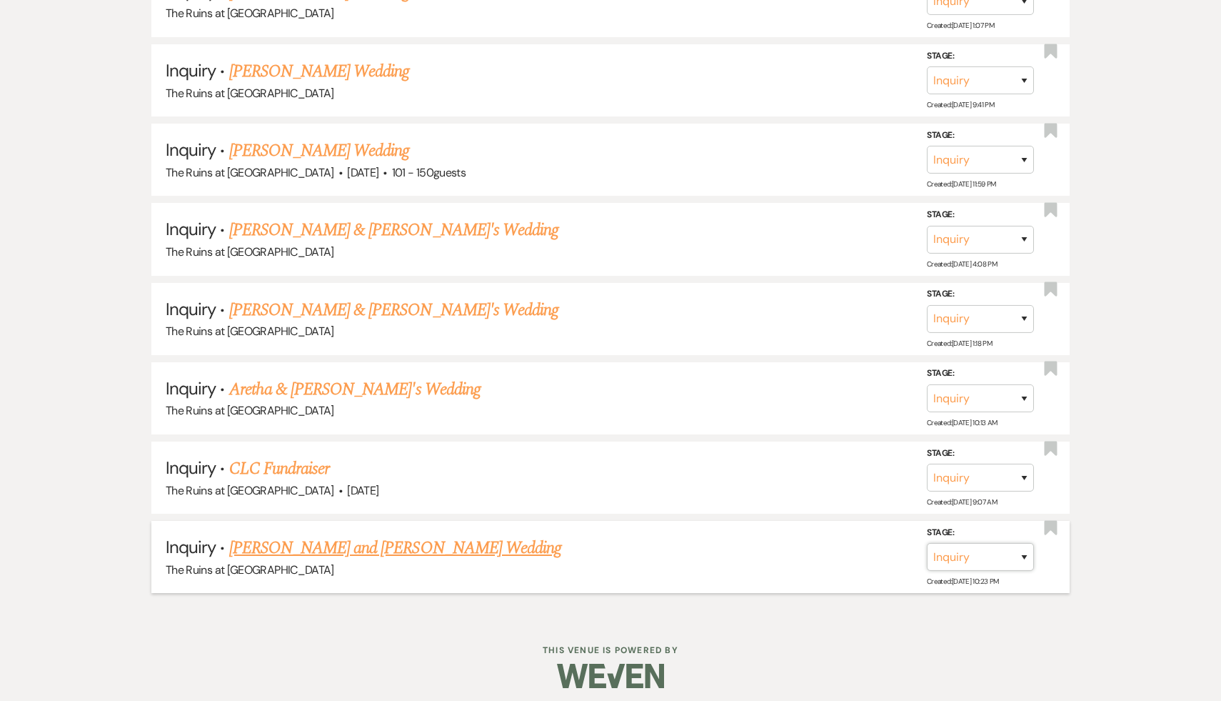
click at [1025, 546] on select "Inquiry Follow Up Tour Requested Tour Confirmed Toured Proposal Sent Booked Lost" at bounding box center [980, 557] width 107 height 28
select select "9"
click at [927, 543] on select "Inquiry Follow Up Tour Requested Tour Confirmed Toured Proposal Sent Booked Lost" at bounding box center [980, 557] width 107 height 28
click at [1008, 549] on button "Save" at bounding box center [1005, 556] width 71 height 29
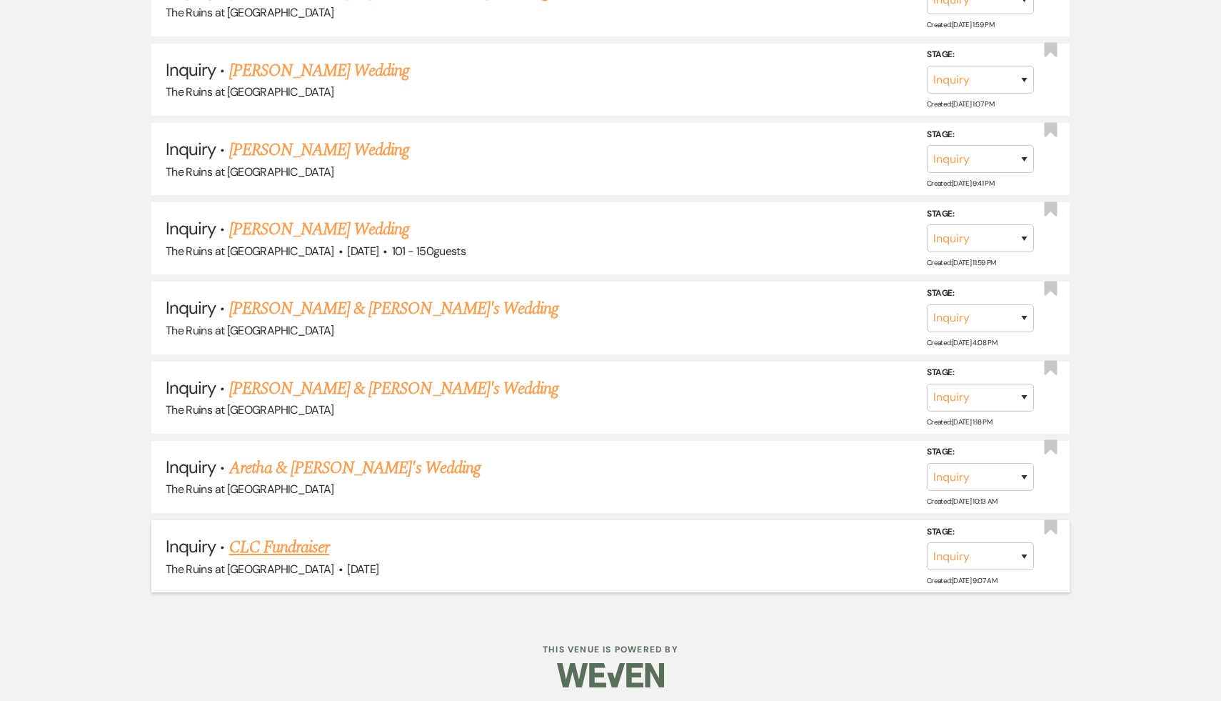
click at [271, 540] on link "CLC Fundraiser" at bounding box center [279, 547] width 101 height 26
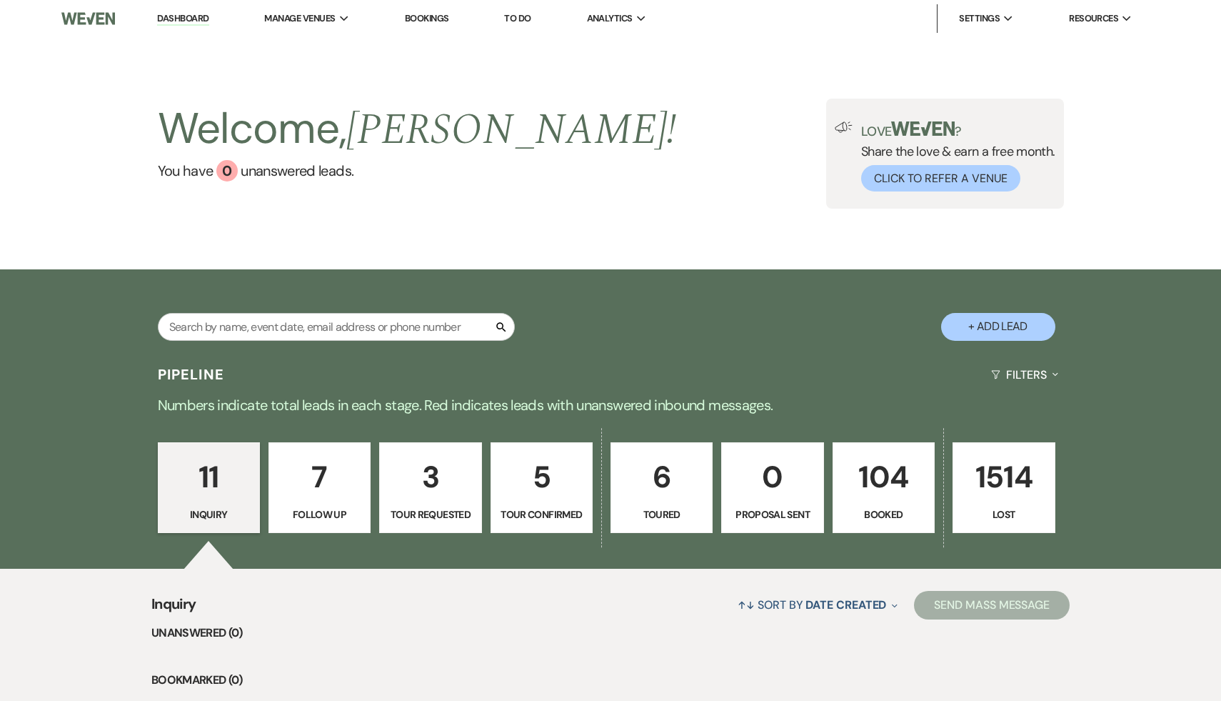
select select "20"
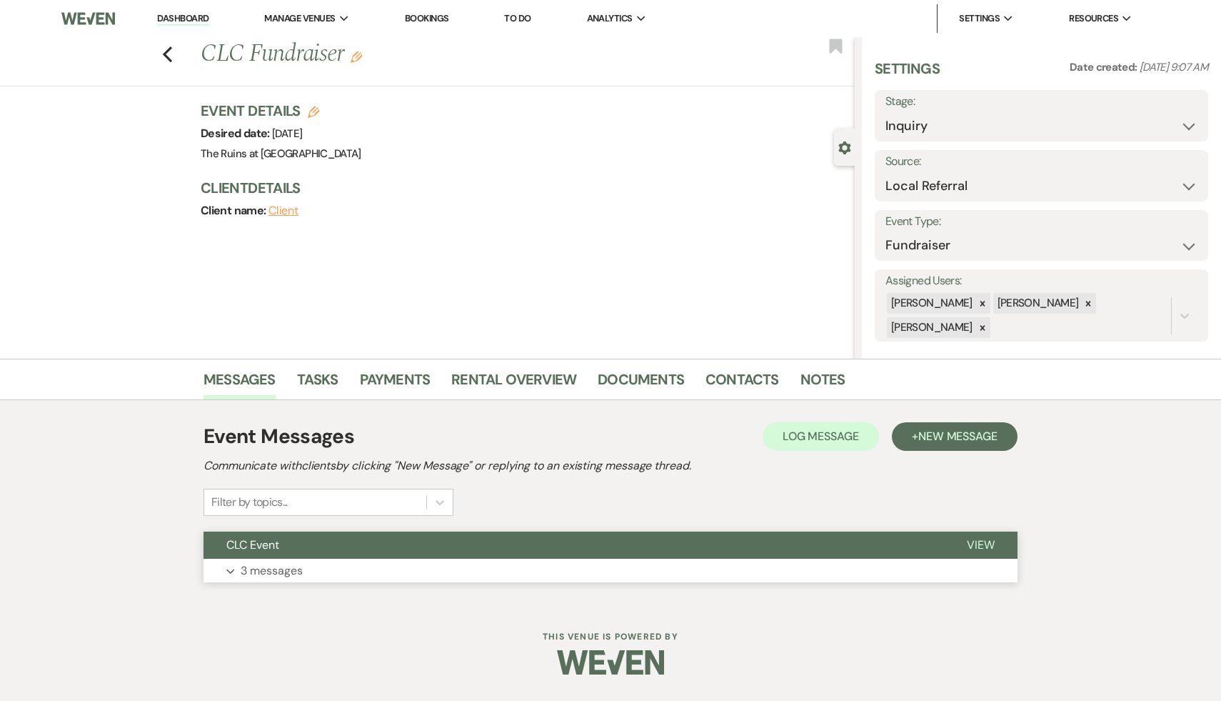
click at [271, 539] on span "CLC Event" at bounding box center [252, 544] width 53 height 15
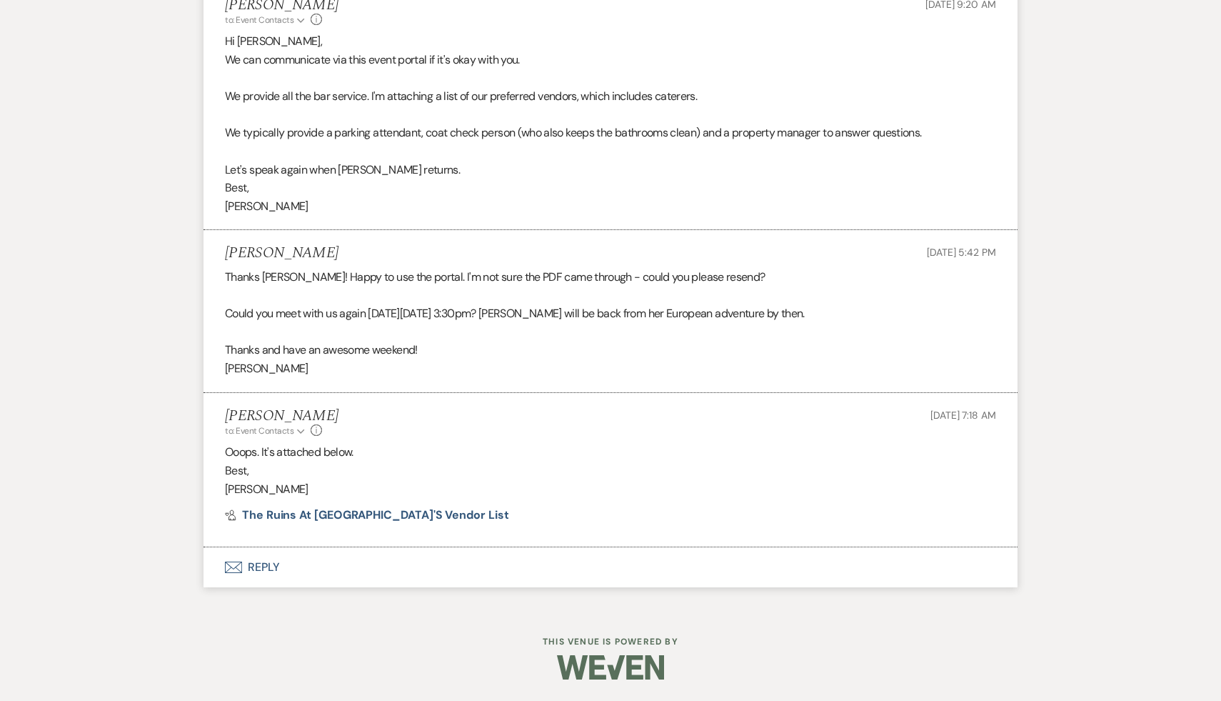
scroll to position [577, 0]
click at [265, 575] on button "Envelope Reply" at bounding box center [611, 567] width 814 height 40
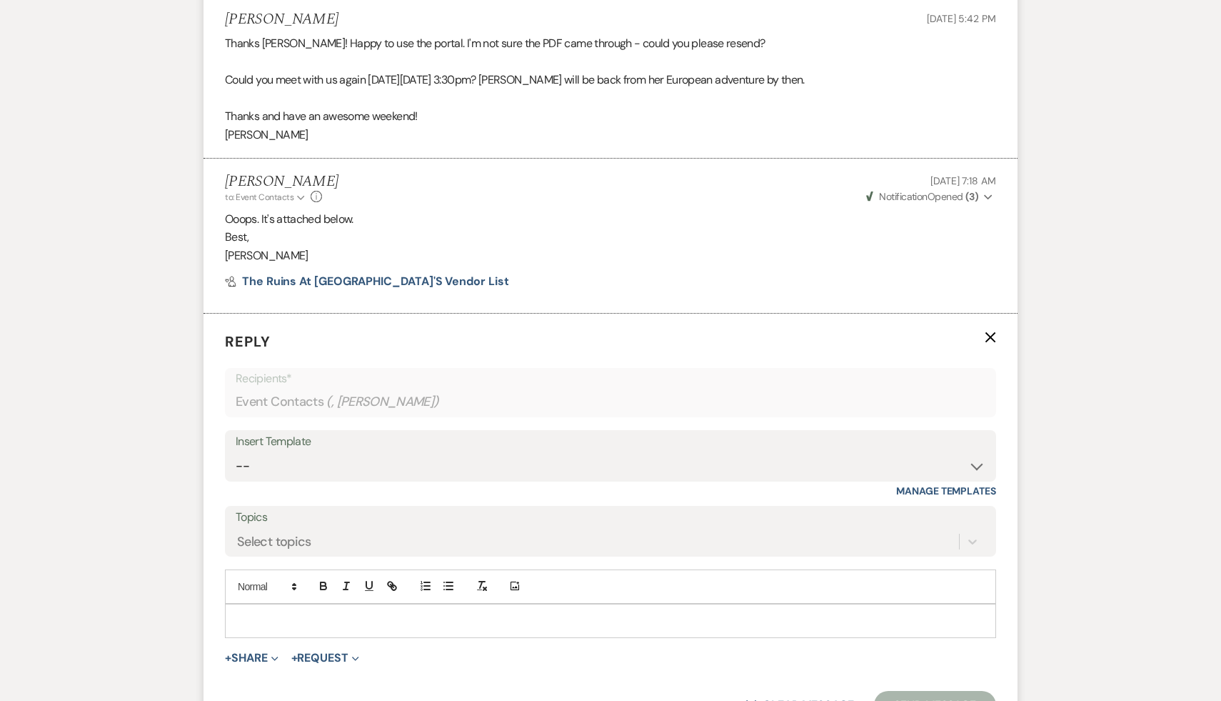
scroll to position [826, 0]
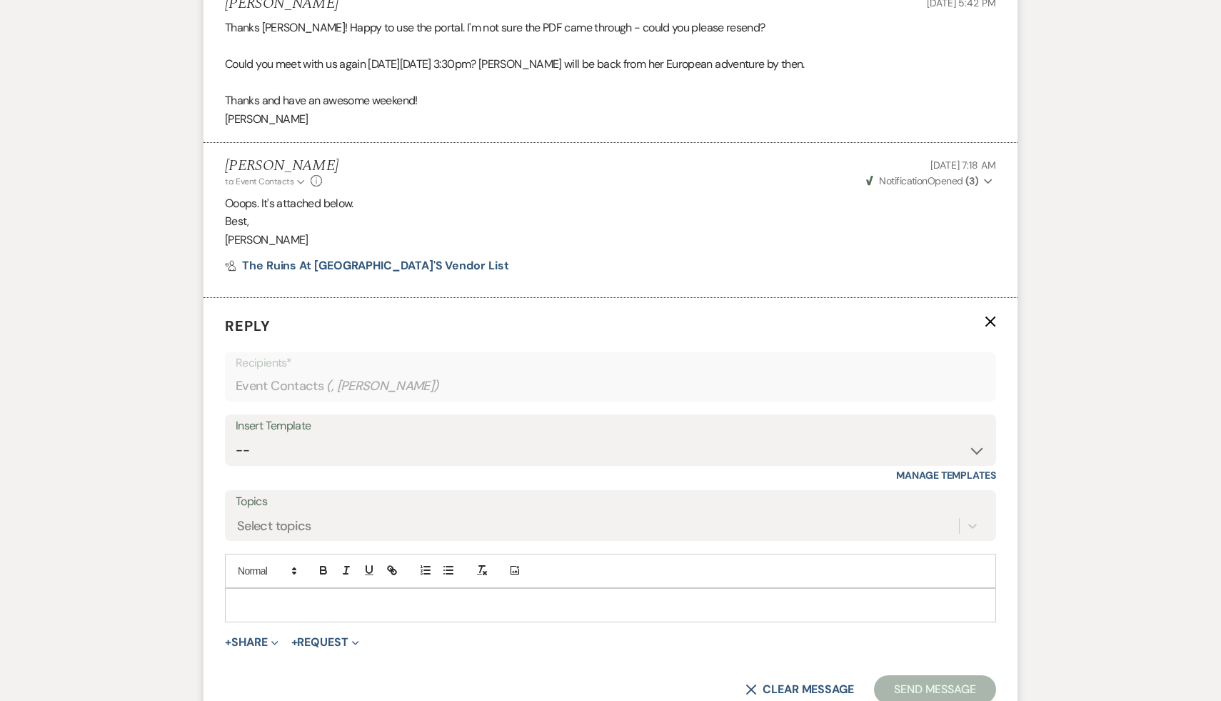
click at [330, 606] on p at bounding box center [610, 605] width 748 height 16
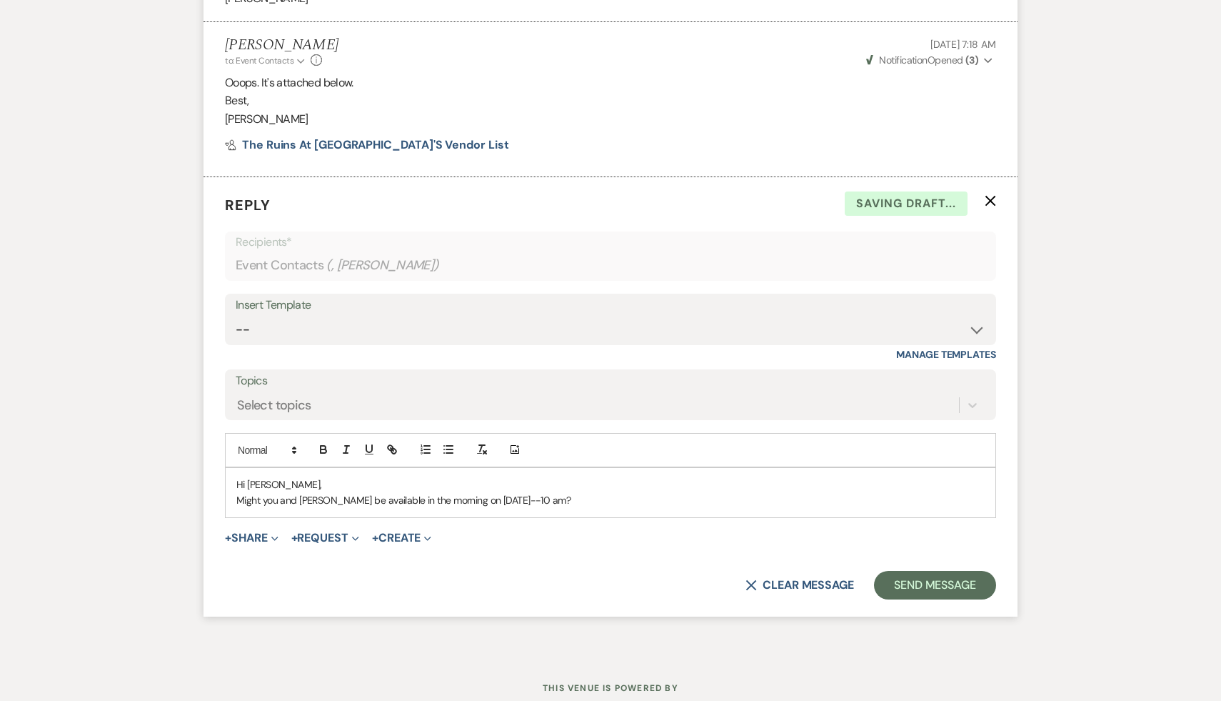
scroll to position [953, 0]
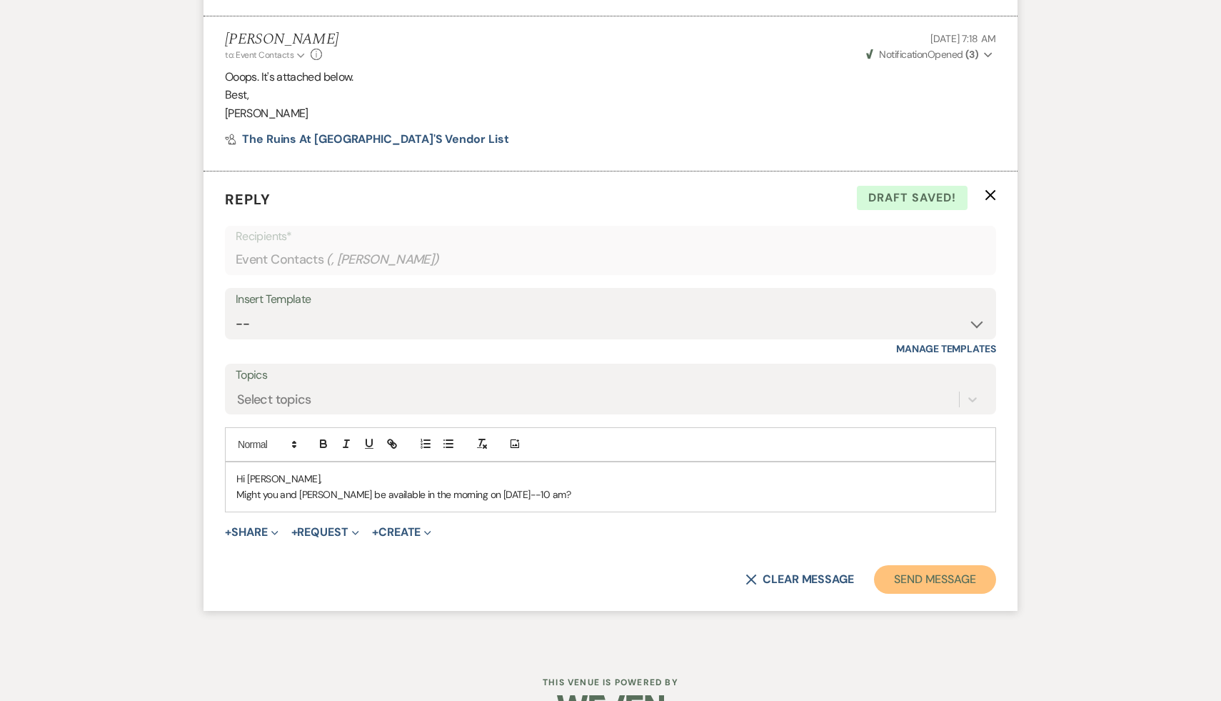
click at [948, 580] on button "Send Message" at bounding box center [935, 579] width 122 height 29
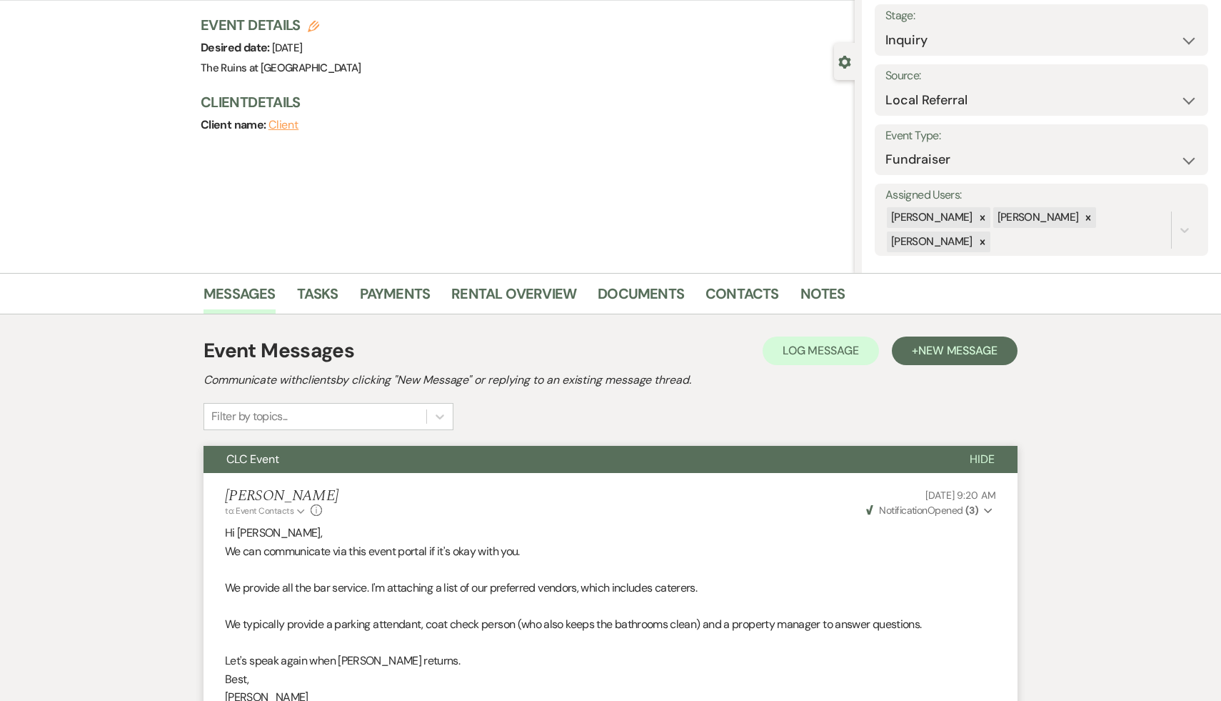
scroll to position [0, 0]
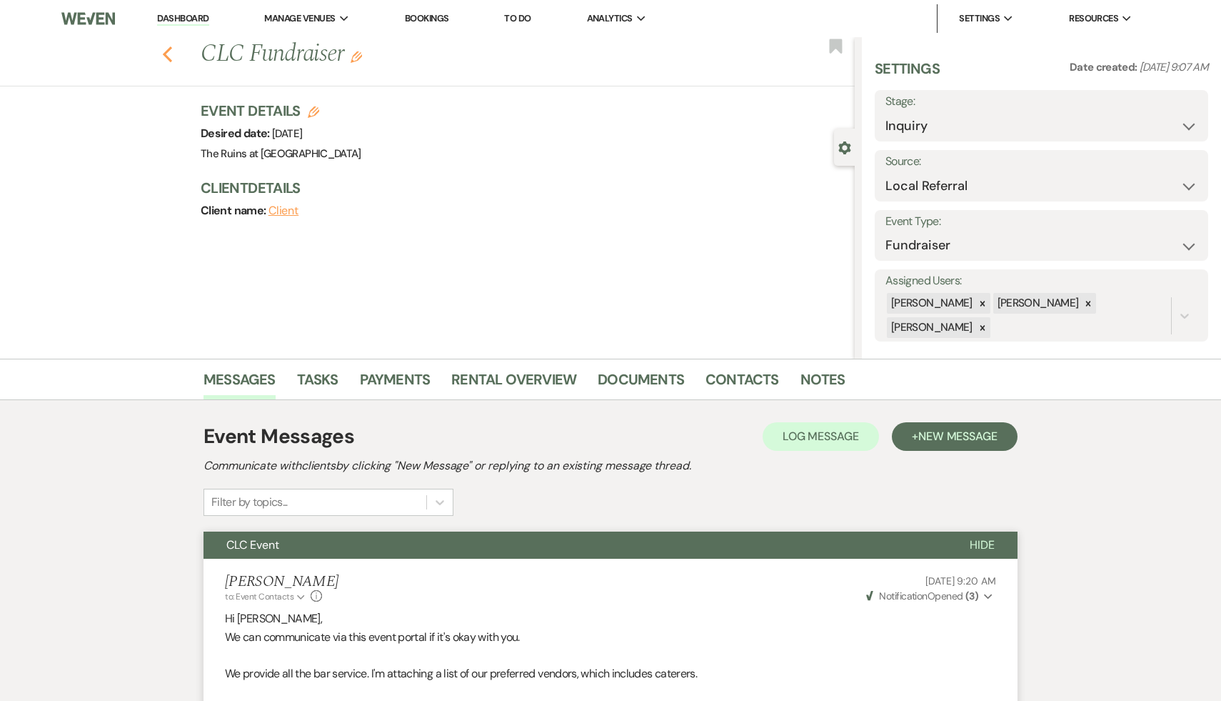
click at [169, 46] on icon "Previous" at bounding box center [167, 54] width 11 height 17
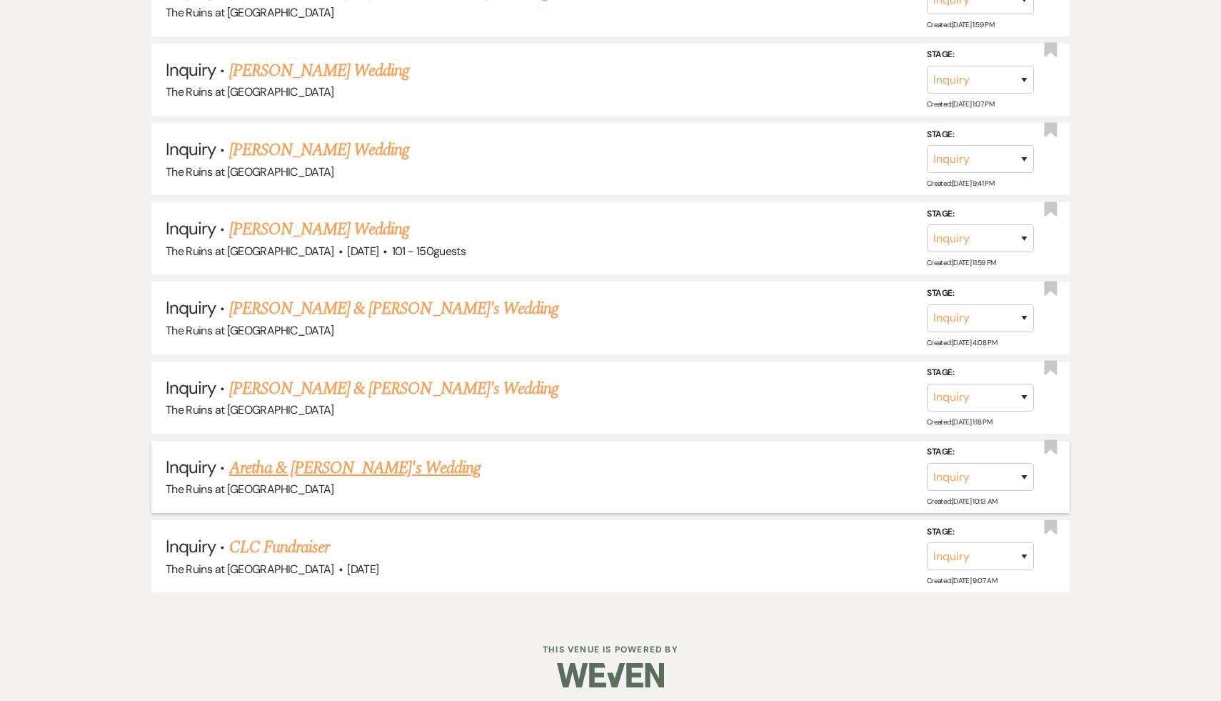
click at [343, 459] on link "Aretha & [PERSON_NAME]'s Wedding" at bounding box center [354, 468] width 251 height 26
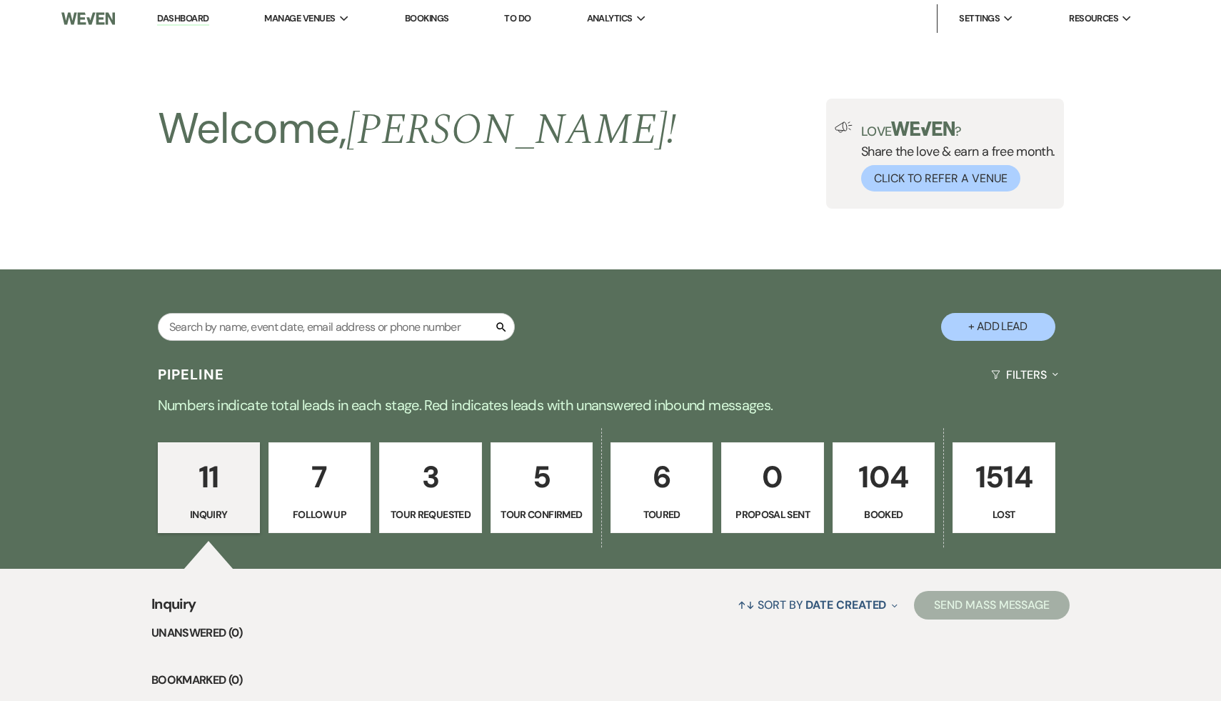
select select "17"
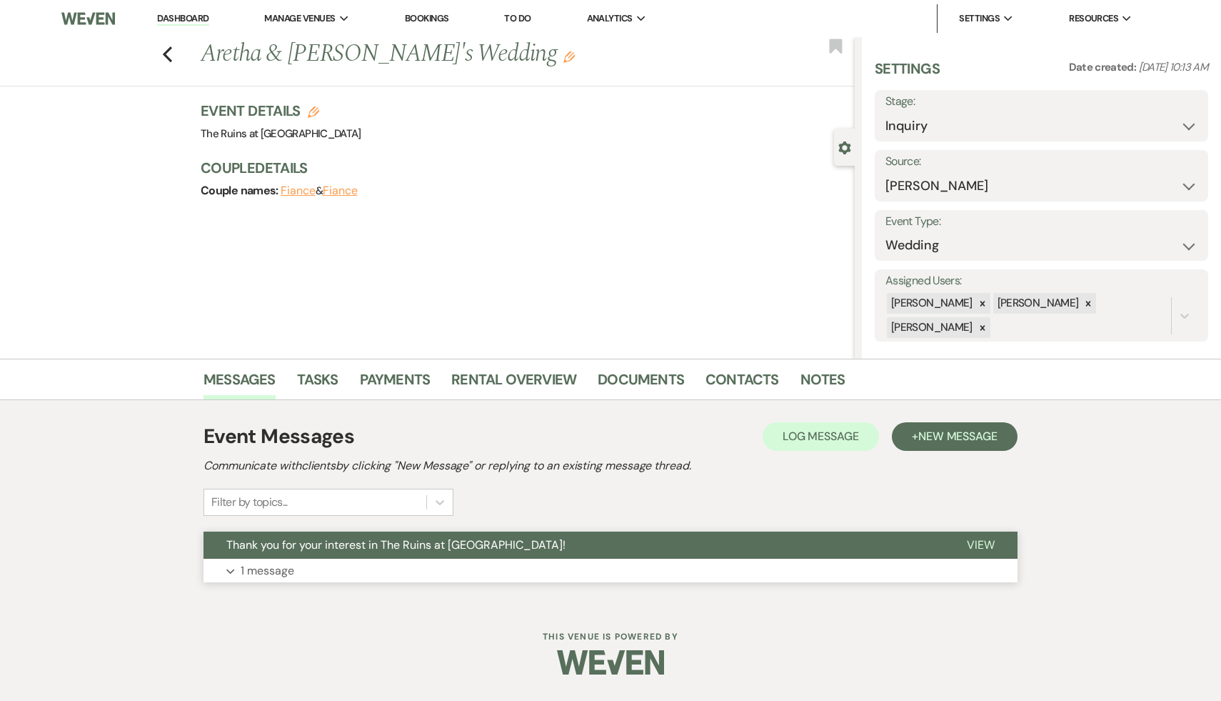
click at [340, 541] on span "Thank you for your interest in The Ruins at [GEOGRAPHIC_DATA]!" at bounding box center [395, 544] width 339 height 15
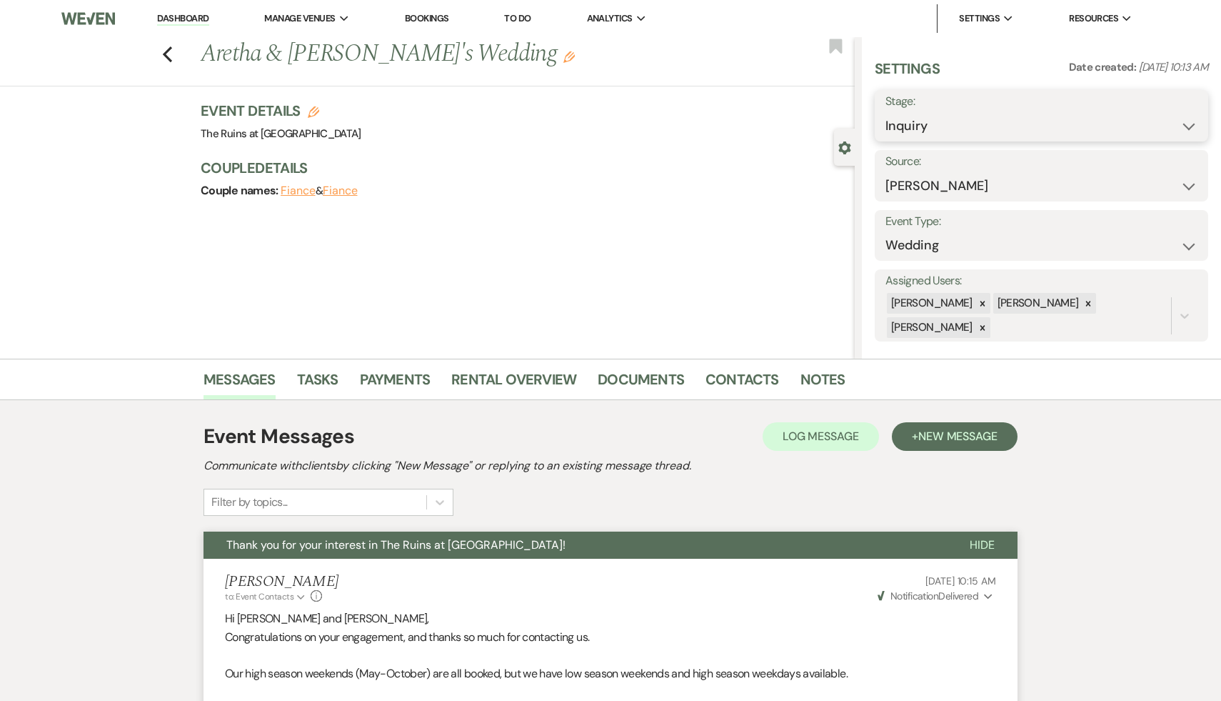
click at [1190, 121] on select "Inquiry Follow Up Tour Requested Tour Confirmed Toured Proposal Sent Booked Lost" at bounding box center [1042, 126] width 312 height 28
select select "8"
click at [886, 112] on select "Inquiry Follow Up Tour Requested Tour Confirmed Toured Proposal Sent Booked Lost" at bounding box center [1042, 126] width 312 height 28
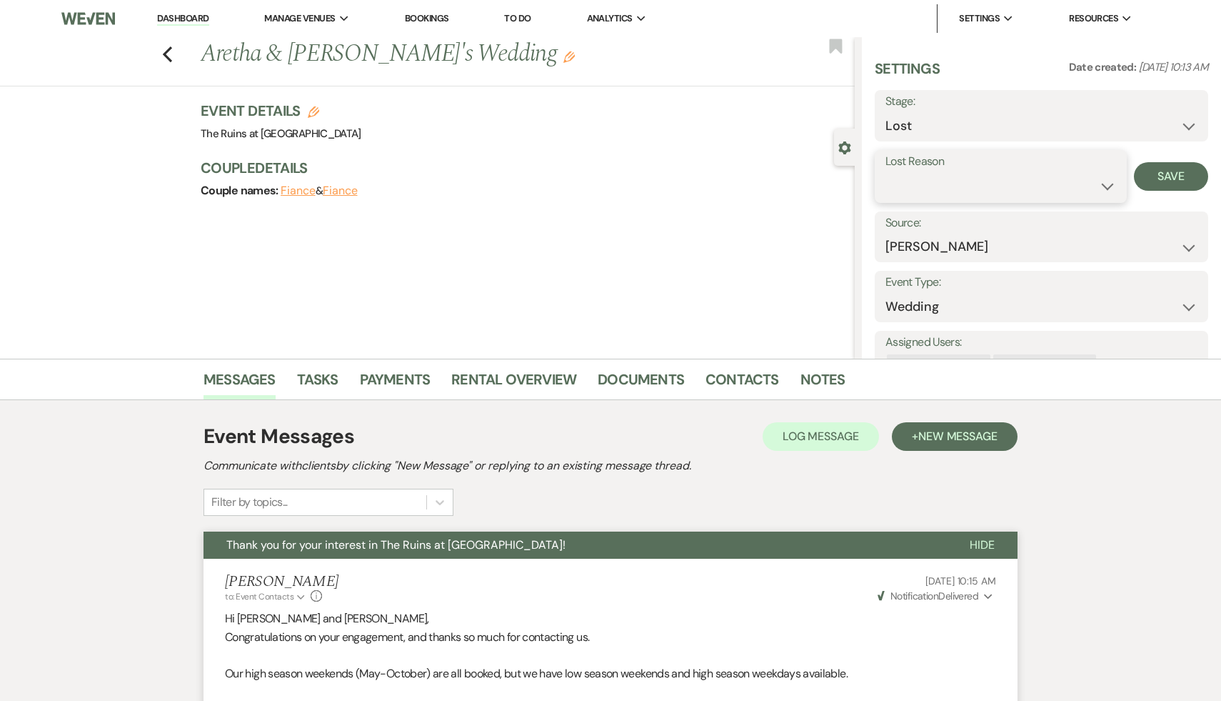
click at [1103, 182] on select "Booked Elsewhere Budget Date Unavailable No Response Not a Good Match Capacity …" at bounding box center [1001, 186] width 231 height 28
select select "8"
click at [886, 172] on select "Booked Elsewhere Budget Date Unavailable No Response Not a Good Match Capacity …" at bounding box center [1001, 186] width 231 height 28
click at [1173, 173] on button "Save" at bounding box center [1171, 176] width 74 height 29
click at [166, 56] on use "button" at bounding box center [167, 54] width 9 height 16
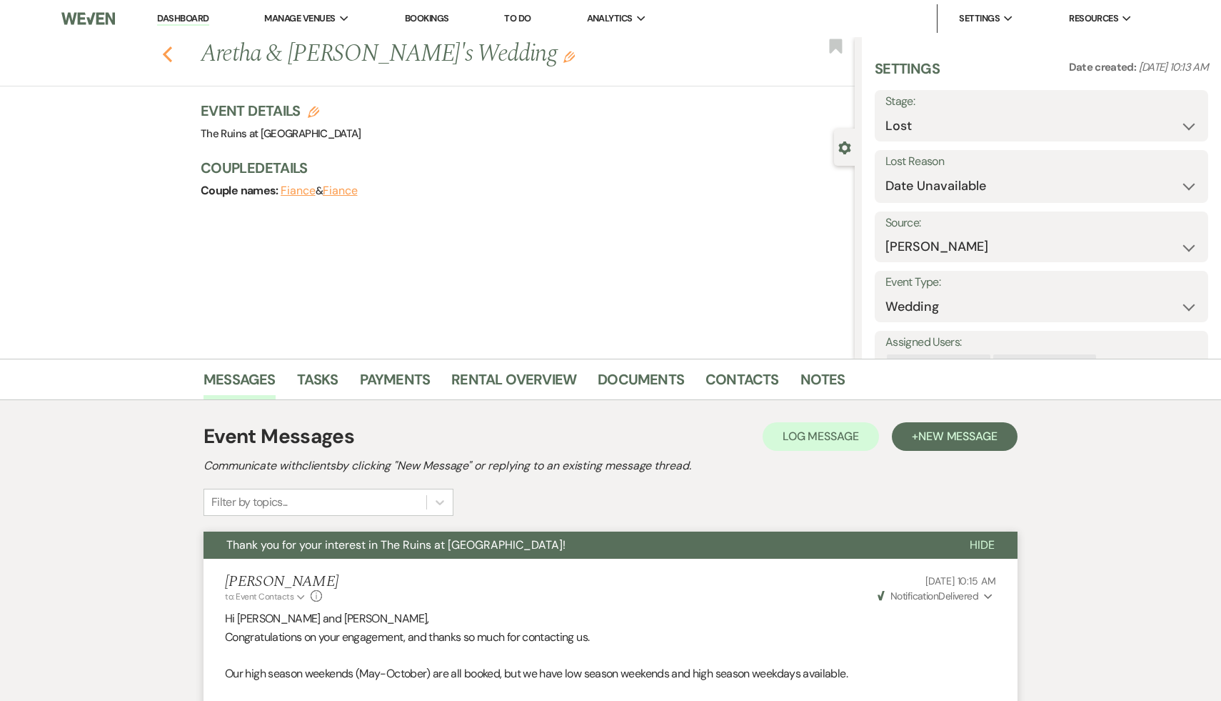
scroll to position [938, 0]
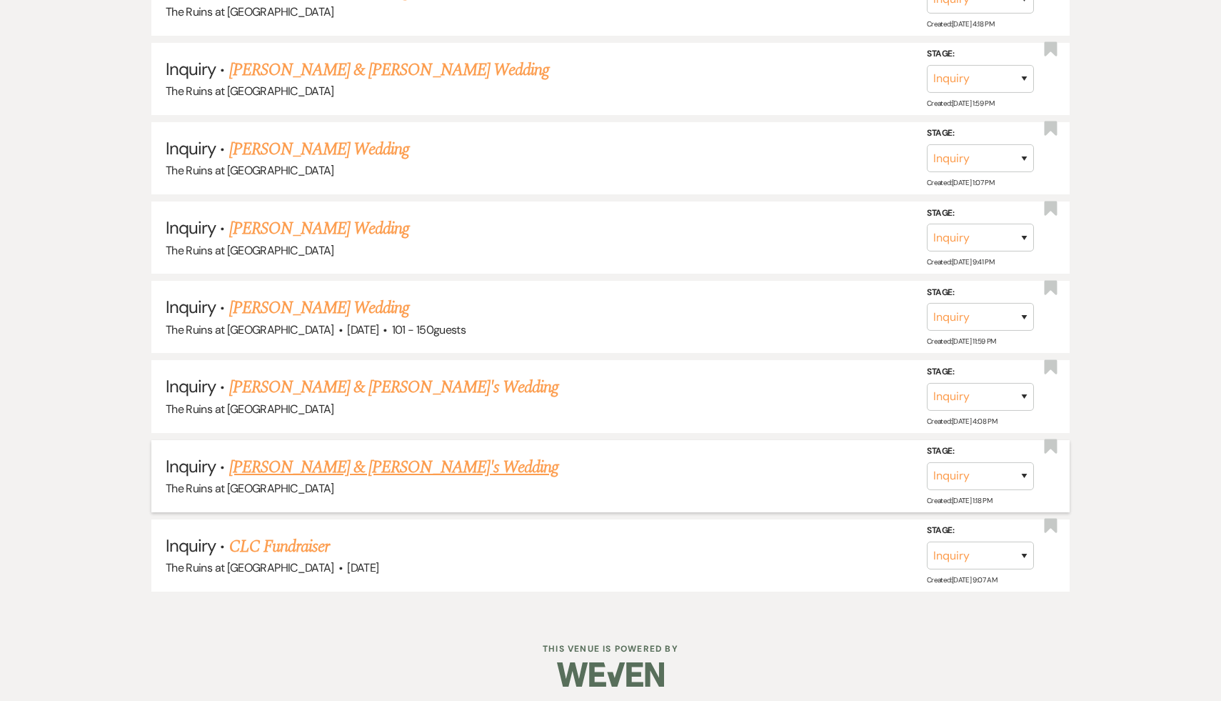
click at [389, 458] on link "[PERSON_NAME] & [PERSON_NAME]'s Wedding" at bounding box center [394, 467] width 330 height 26
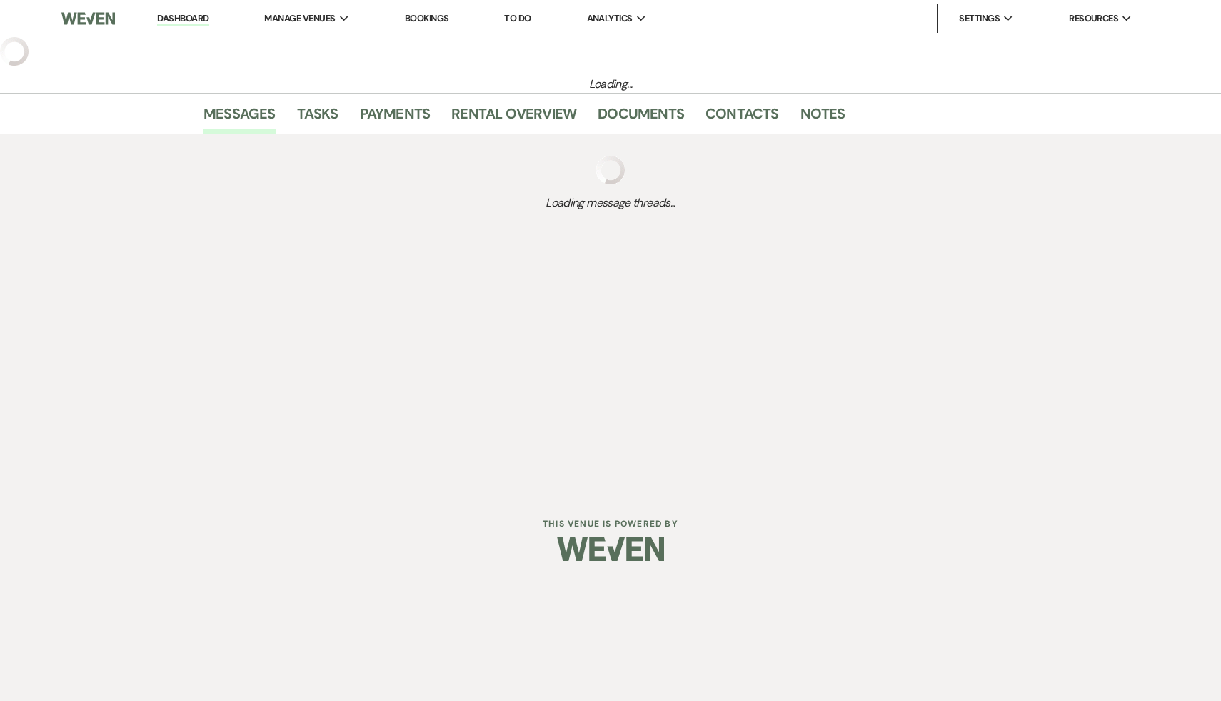
select select "6"
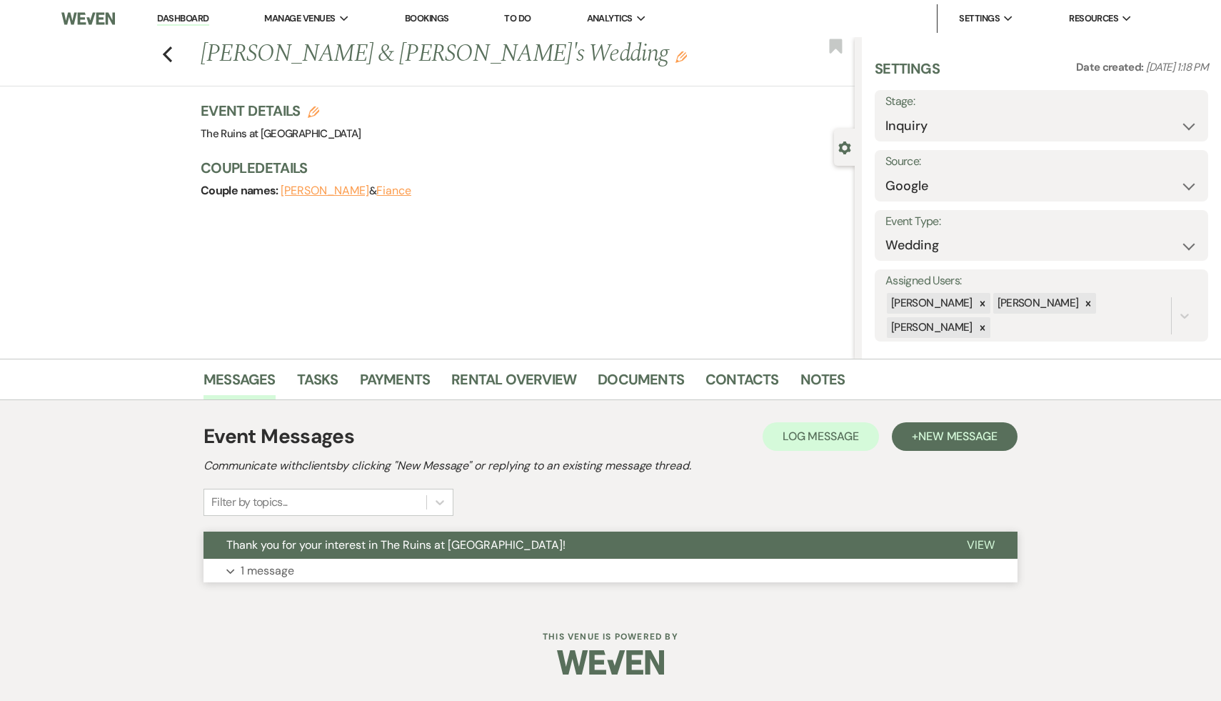
click at [379, 533] on button "Thank you for your interest in The Ruins at [GEOGRAPHIC_DATA]!" at bounding box center [574, 544] width 741 height 27
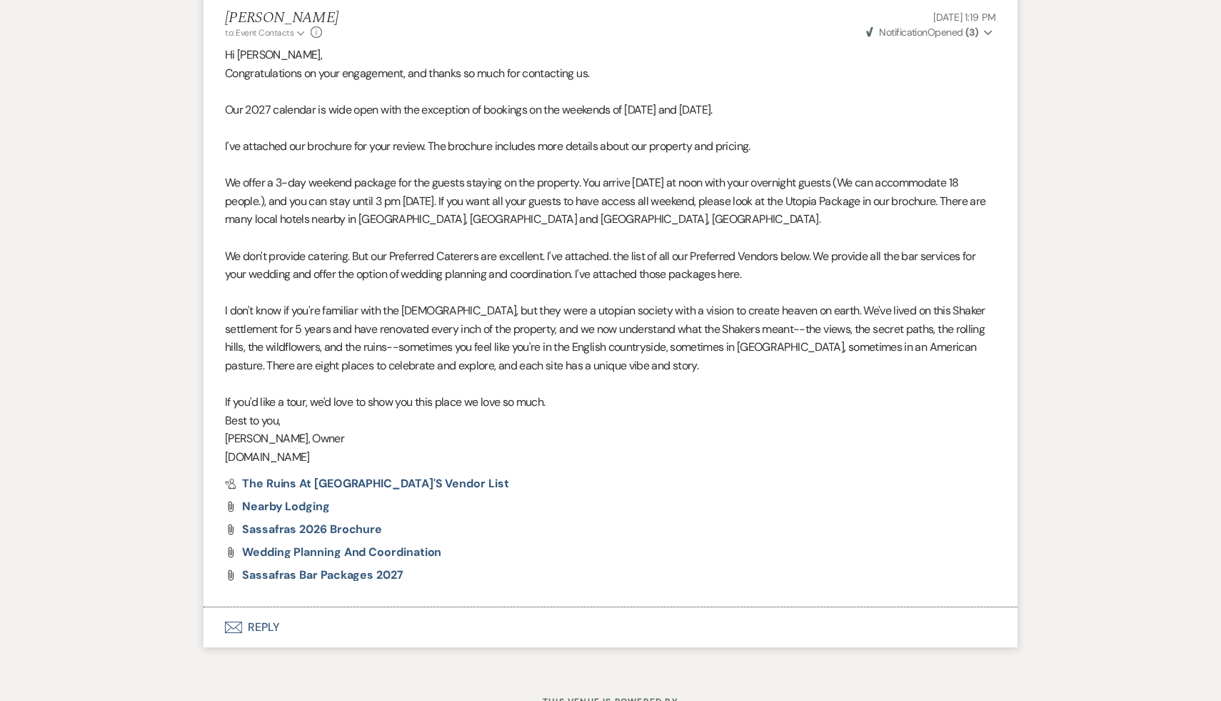
scroll to position [623, 0]
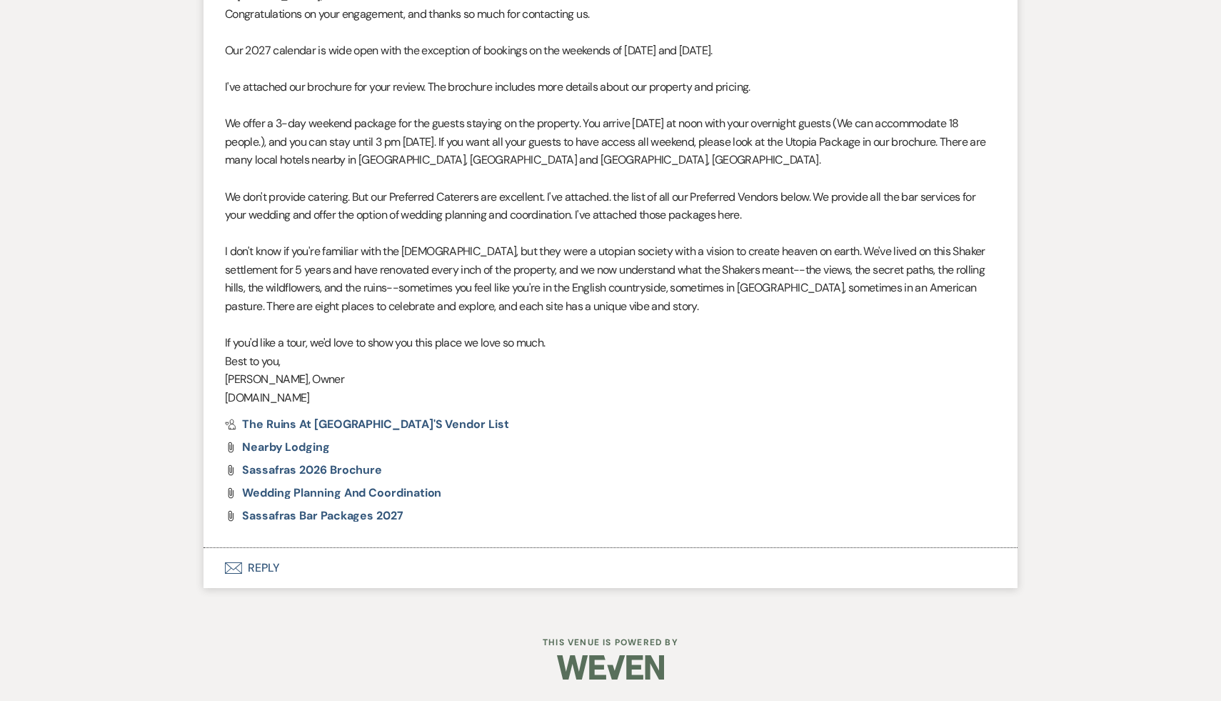
click at [258, 570] on button "Envelope Reply" at bounding box center [611, 568] width 814 height 40
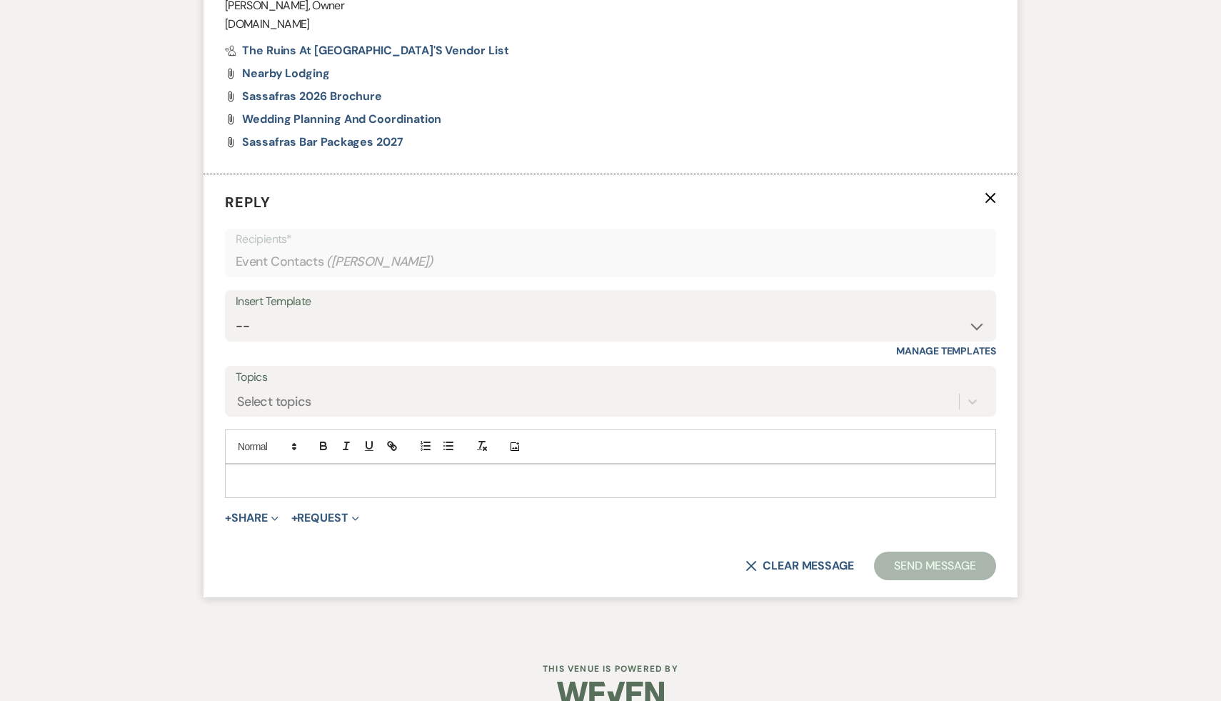
scroll to position [1023, 0]
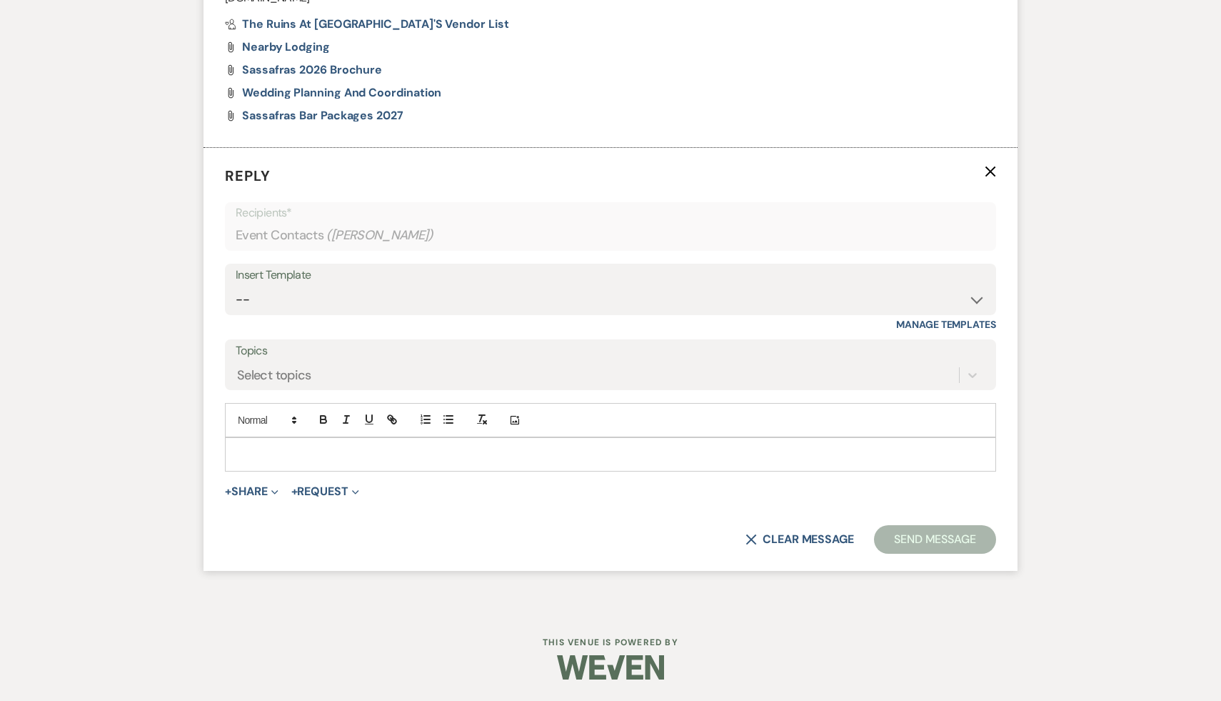
click at [416, 453] on p at bounding box center [610, 454] width 748 height 16
click at [975, 297] on select "-- Weven Planning Portal Introduction (Booked Events) Initial Inquiry Response …" at bounding box center [611, 300] width 750 height 28
select select "1435"
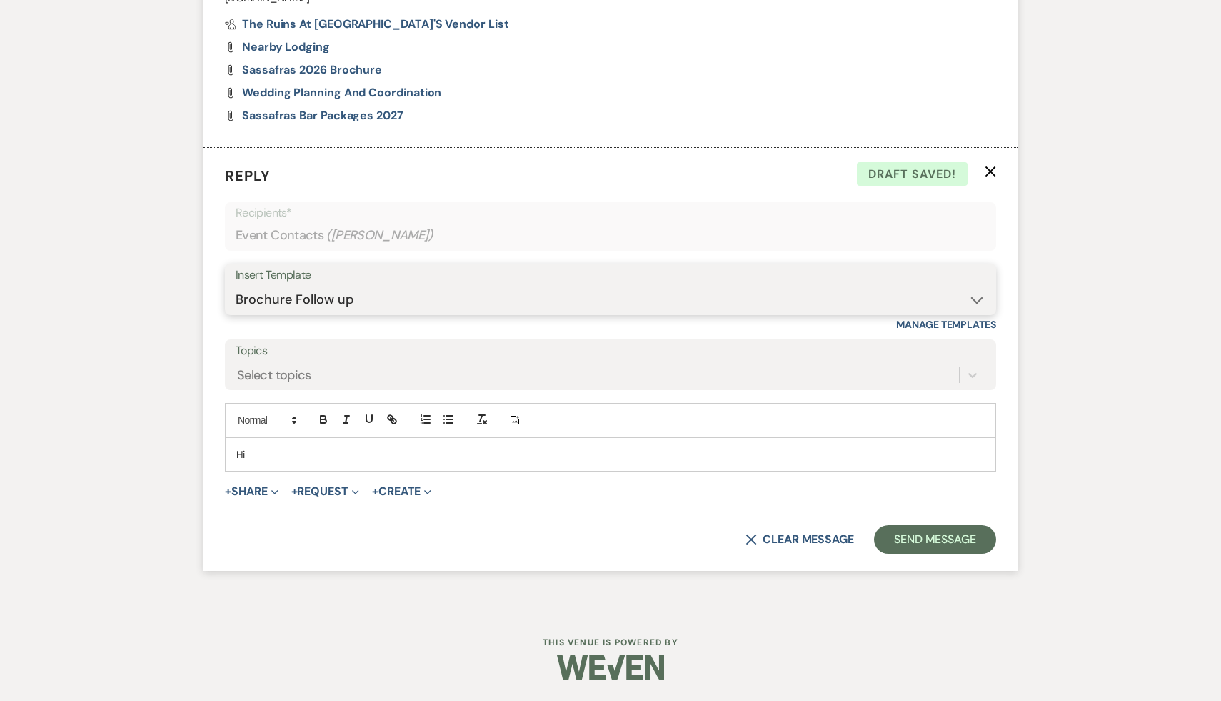
click at [236, 286] on select "-- Weven Planning Portal Introduction (Booked Events) Initial Inquiry Response …" at bounding box center [611, 300] width 750 height 28
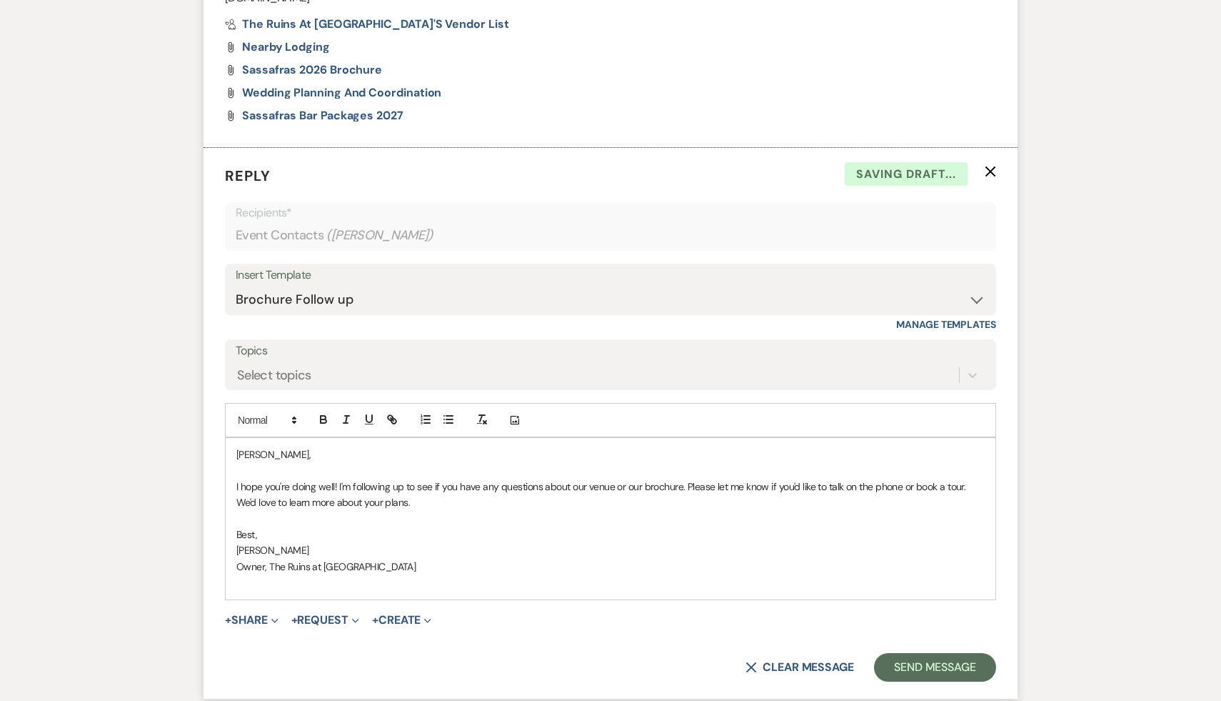
click at [236, 453] on p "[PERSON_NAME]," at bounding box center [610, 454] width 748 height 16
click at [914, 668] on button "Send Message" at bounding box center [935, 667] width 122 height 29
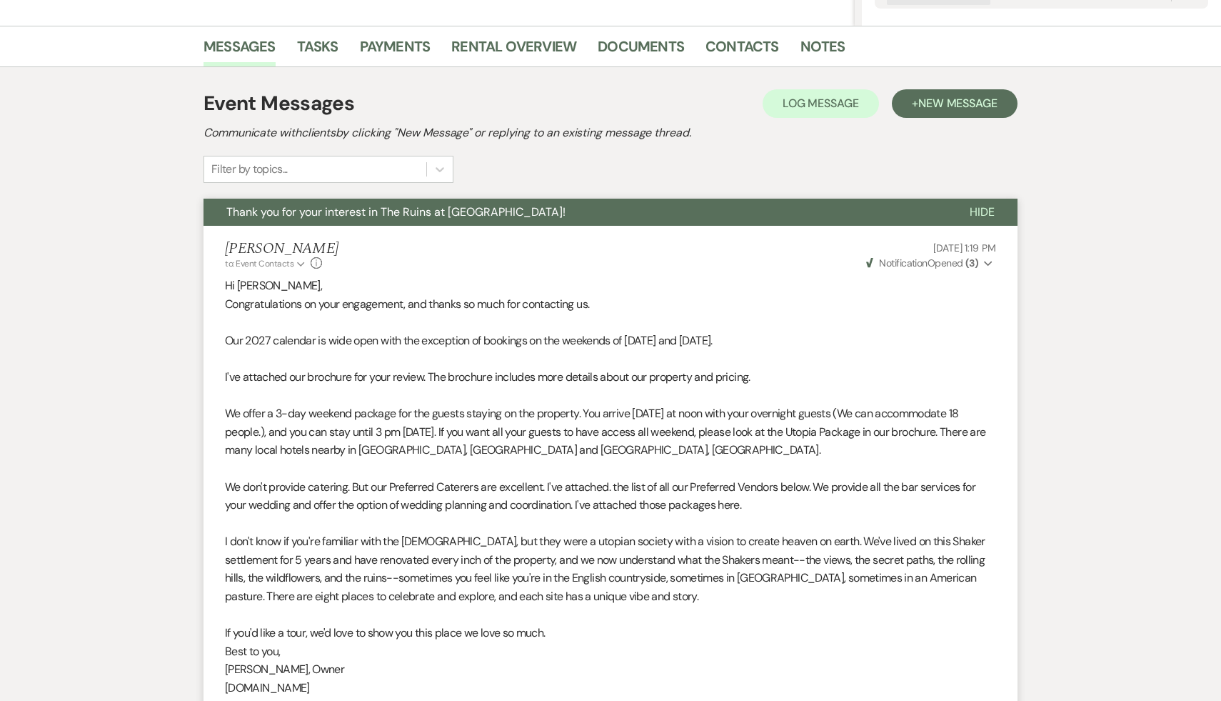
scroll to position [0, 0]
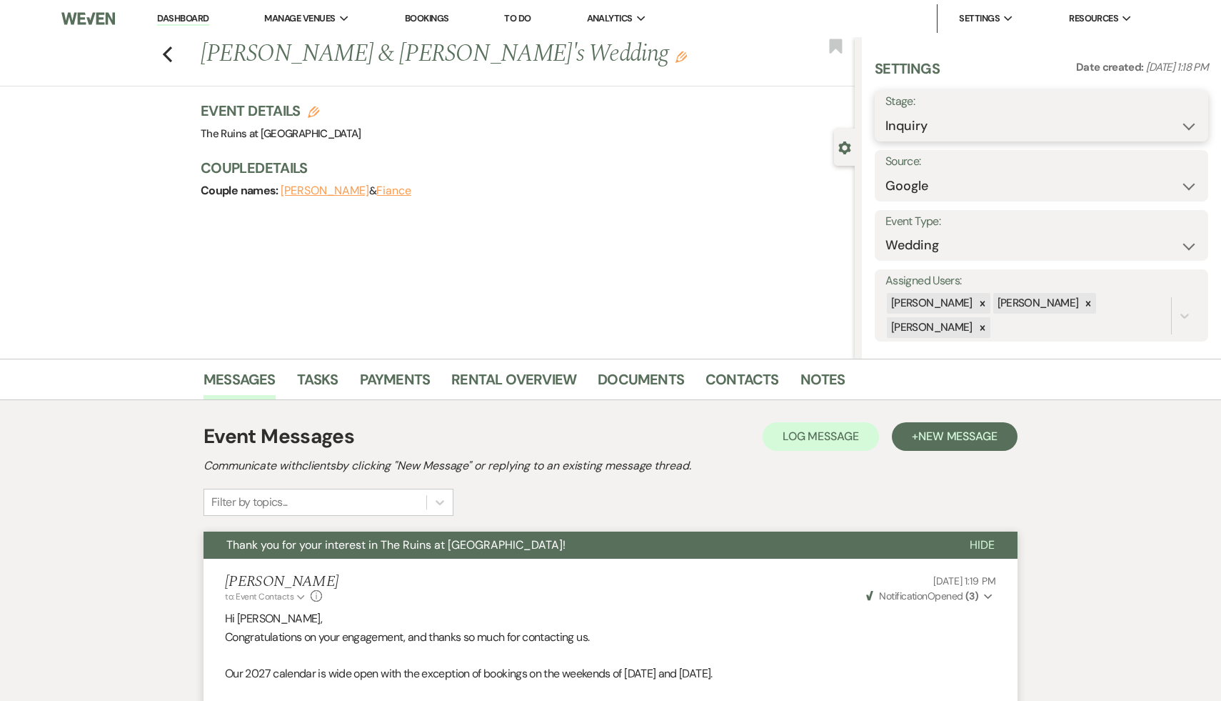
click at [1188, 124] on select "Inquiry Follow Up Tour Requested Tour Confirmed Toured Proposal Sent Booked Lost" at bounding box center [1042, 126] width 312 height 28
click at [886, 112] on select "Inquiry Follow Up Tour Requested Tour Confirmed Toured Proposal Sent Booked Lost" at bounding box center [1042, 126] width 312 height 28
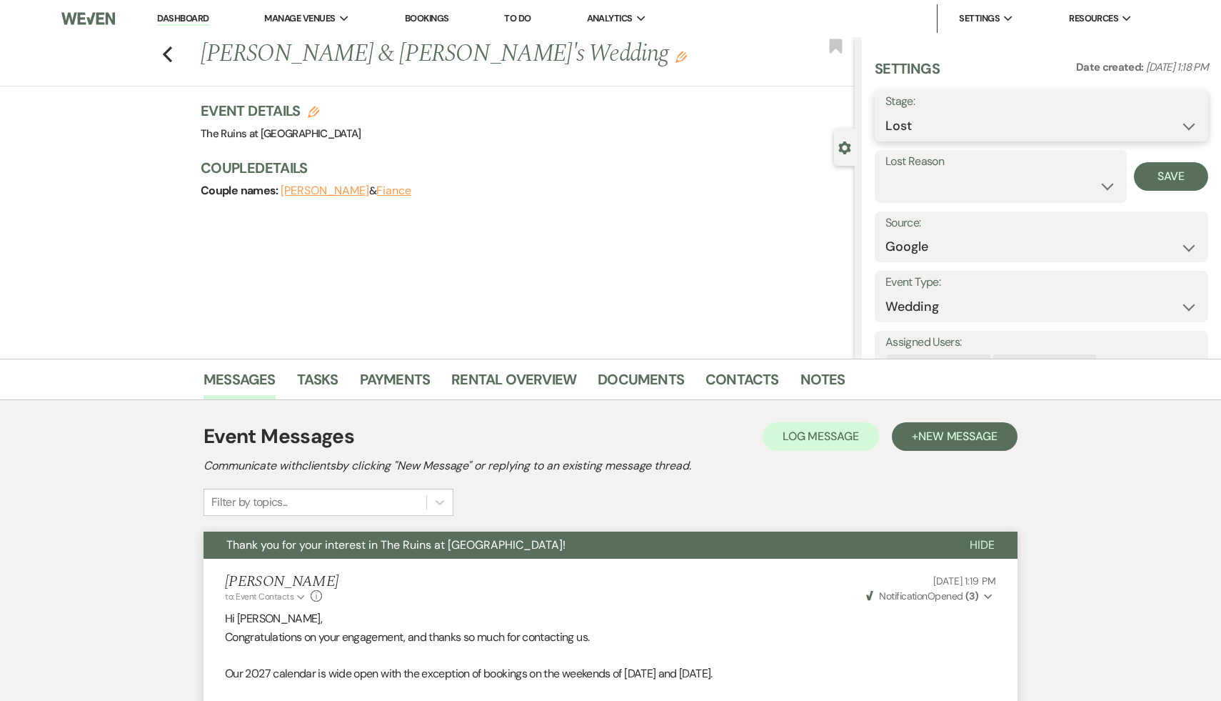
scroll to position [1, 0]
click at [1186, 125] on select "Inquiry Follow Up Tour Requested Tour Confirmed Toured Proposal Sent Booked Lost" at bounding box center [1042, 125] width 312 height 28
select select "9"
click at [886, 111] on select "Inquiry Follow Up Tour Requested Tour Confirmed Toured Proposal Sent Booked Lost" at bounding box center [1042, 125] width 312 height 28
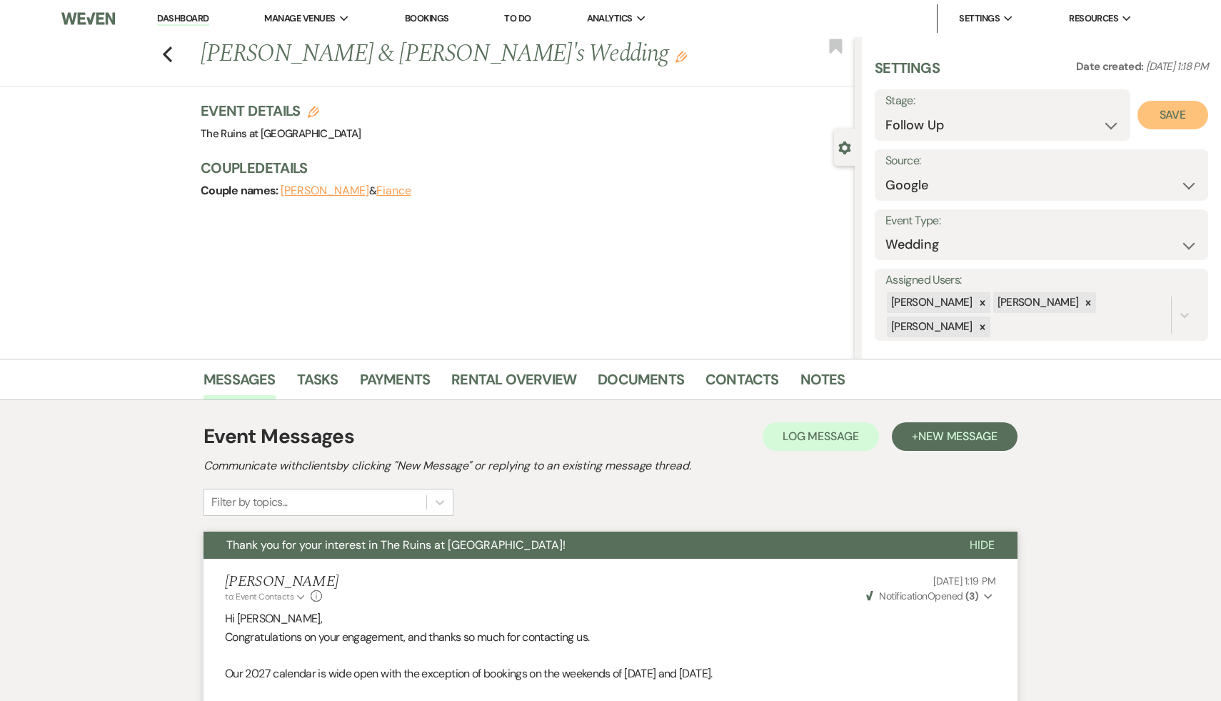
click at [1151, 115] on button "Save" at bounding box center [1173, 115] width 71 height 29
click at [161, 49] on div "Previous [PERSON_NAME] & [PERSON_NAME]'s Wedding Edit Bookmark" at bounding box center [424, 61] width 862 height 49
click at [231, 376] on link "Messages" at bounding box center [240, 383] width 72 height 31
click at [196, 18] on link "Dashboard" at bounding box center [182, 19] width 51 height 14
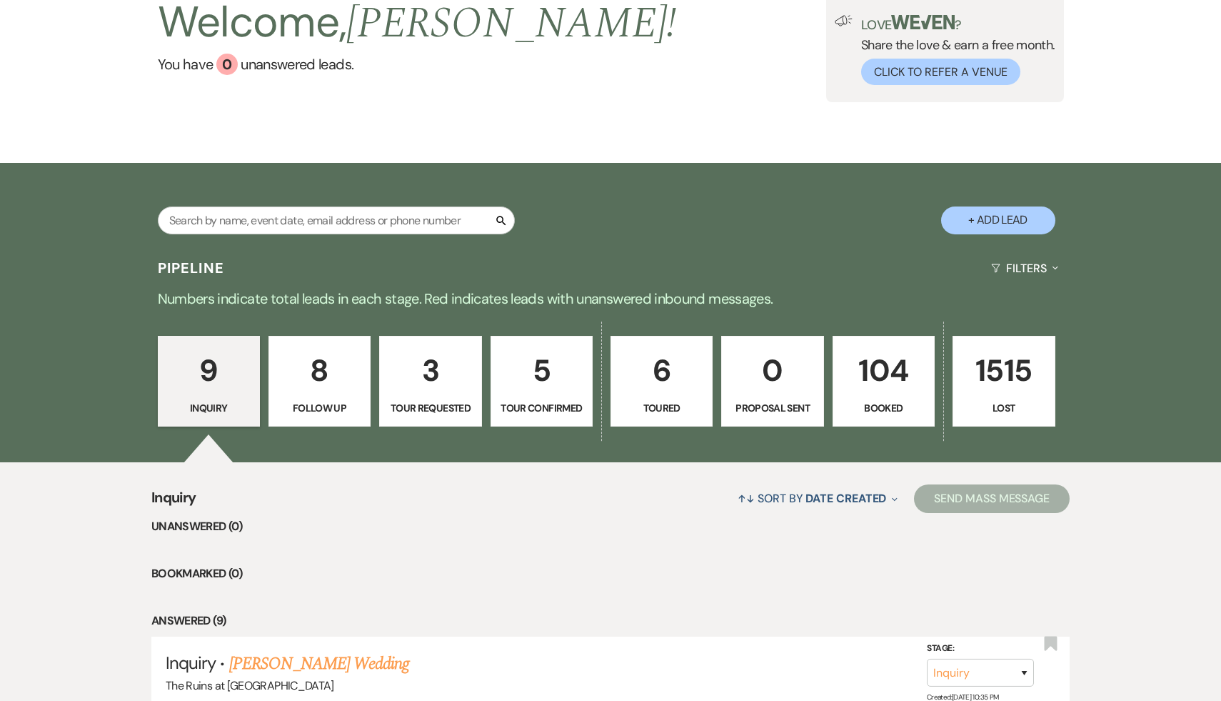
scroll to position [109, 0]
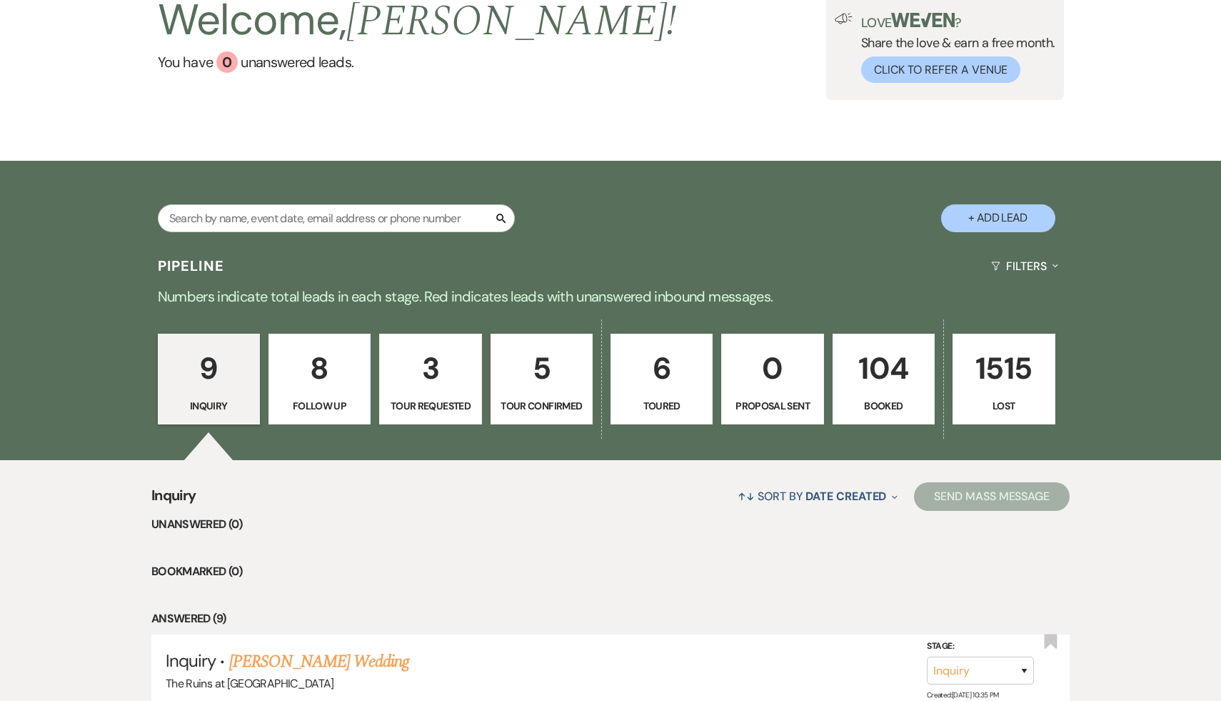
click at [658, 356] on p "6" at bounding box center [662, 368] width 84 height 48
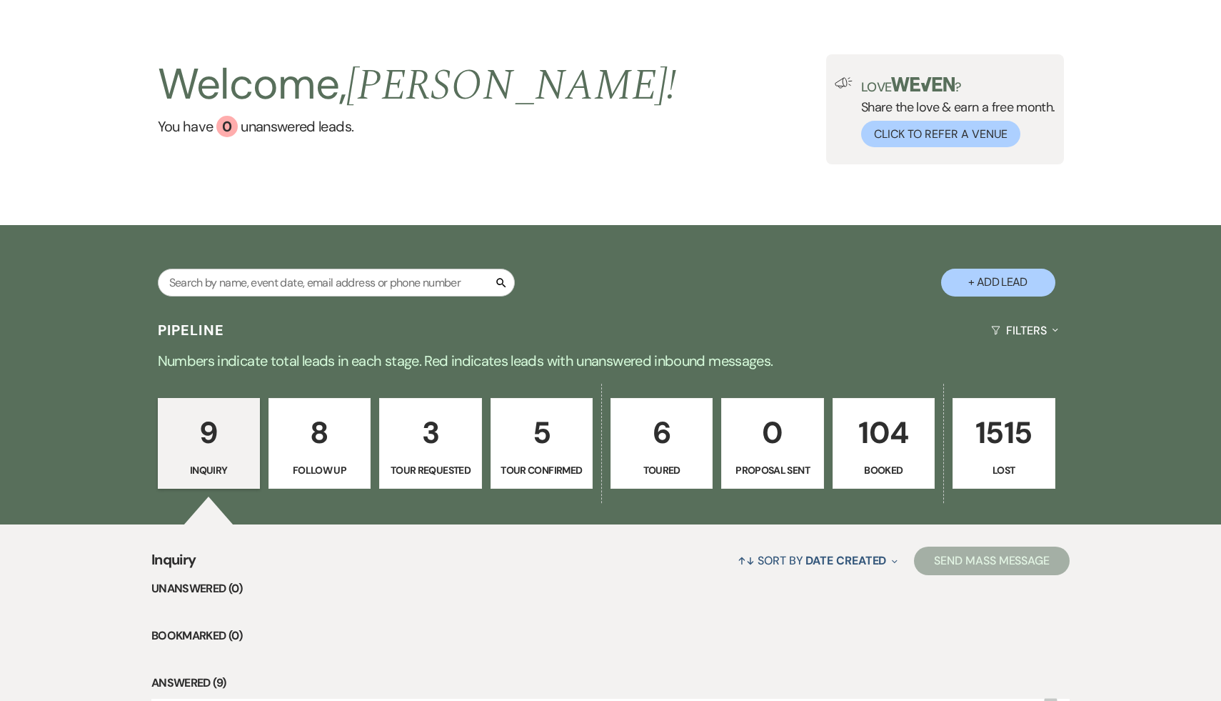
select select "5"
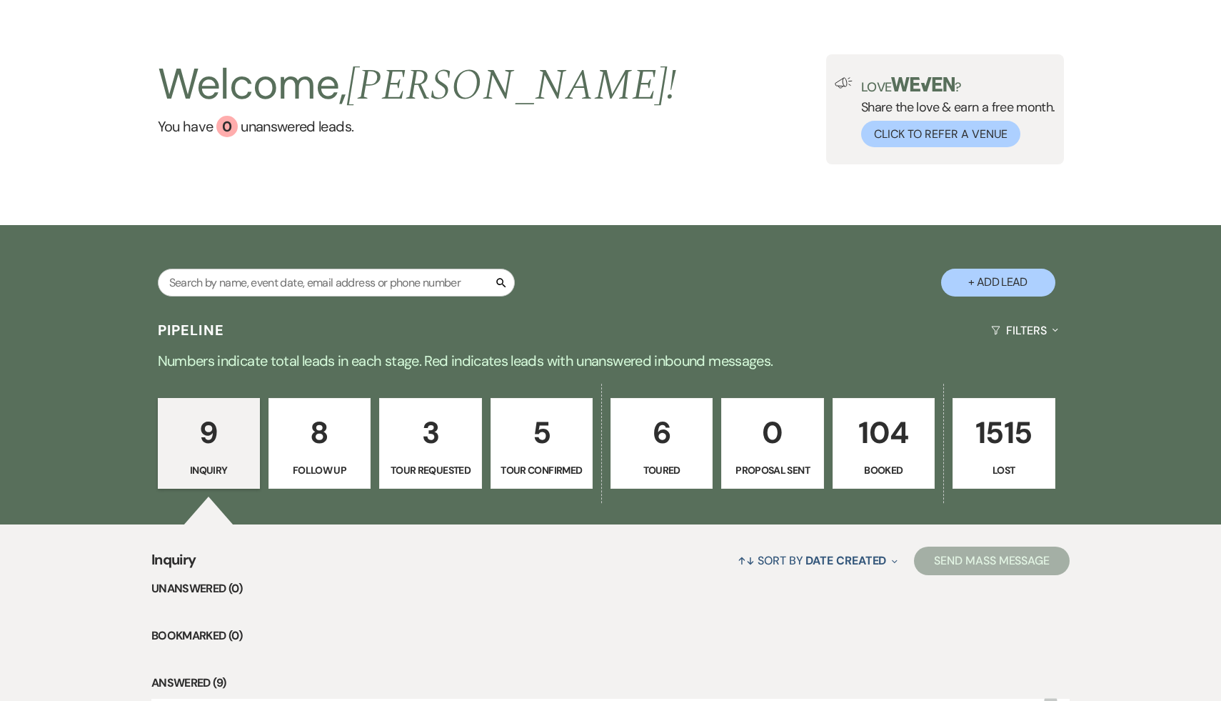
select select "5"
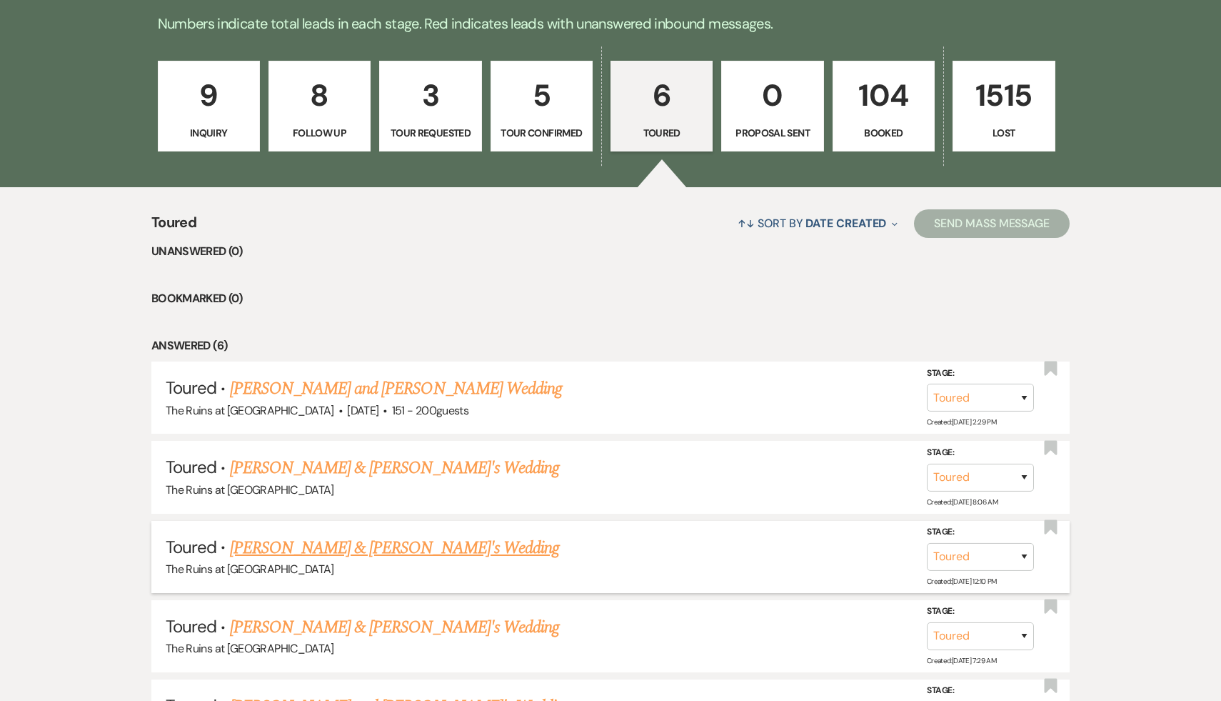
scroll to position [383, 0]
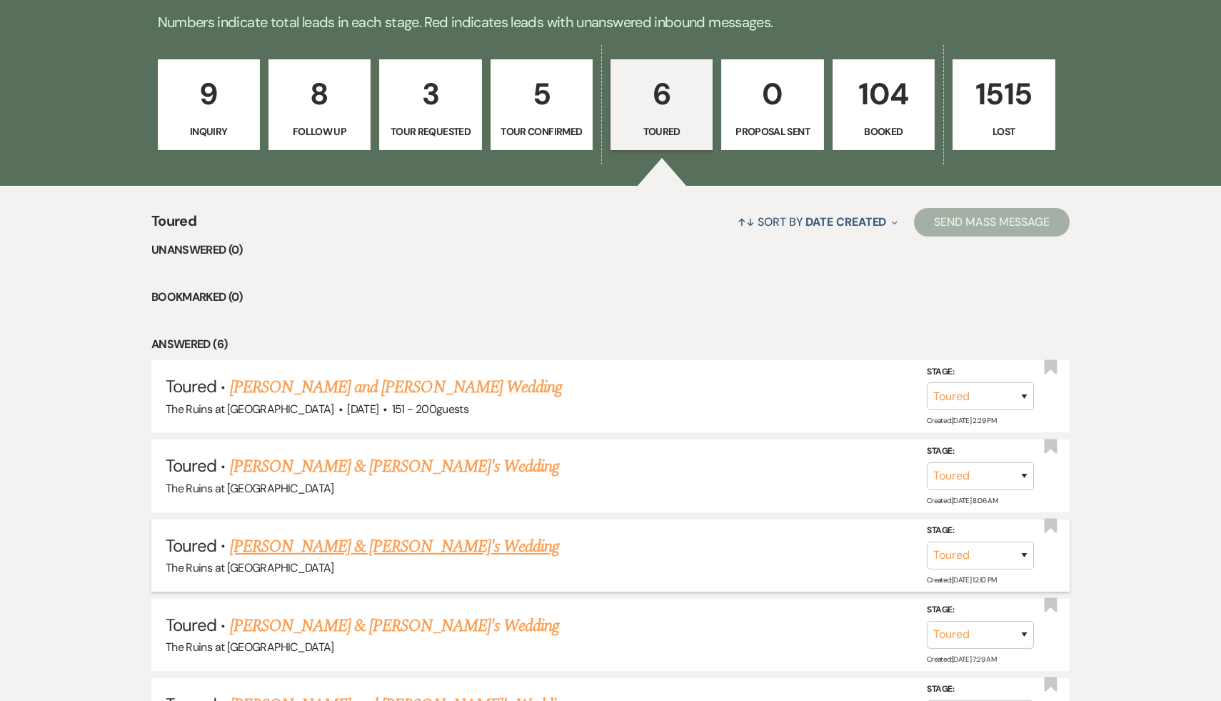
click at [409, 543] on link "[PERSON_NAME] & [PERSON_NAME]'s Wedding" at bounding box center [395, 546] width 330 height 26
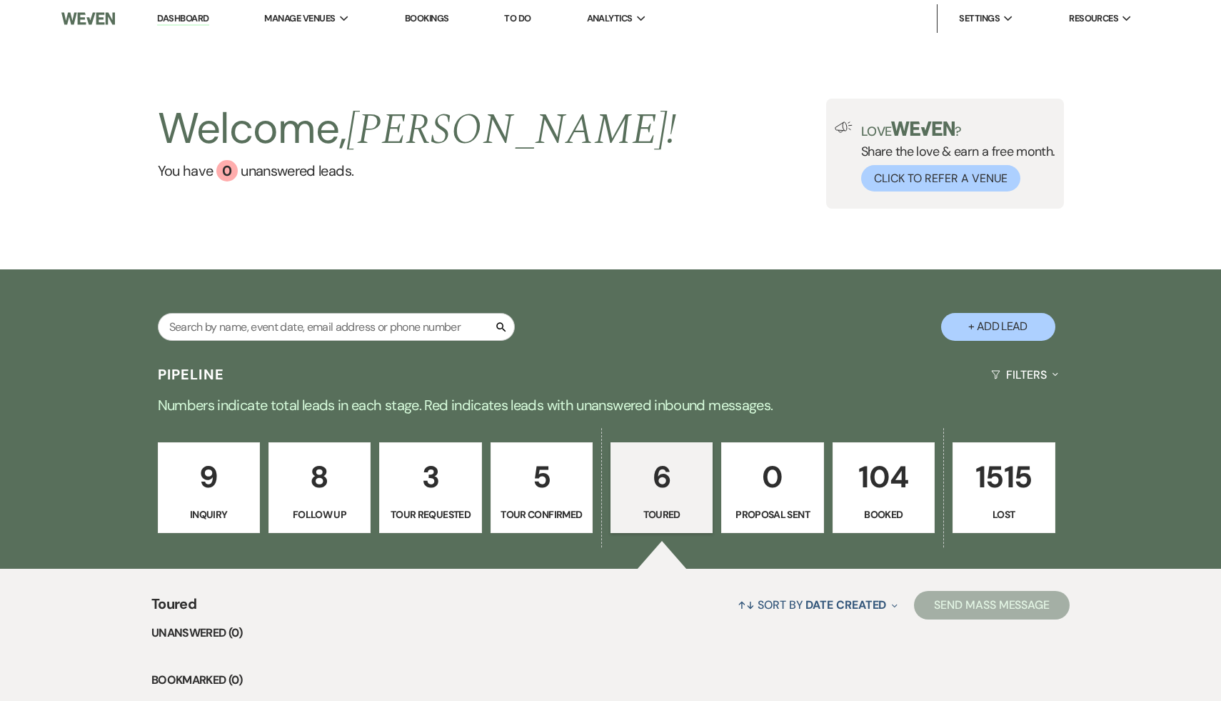
select select "5"
select select "6"
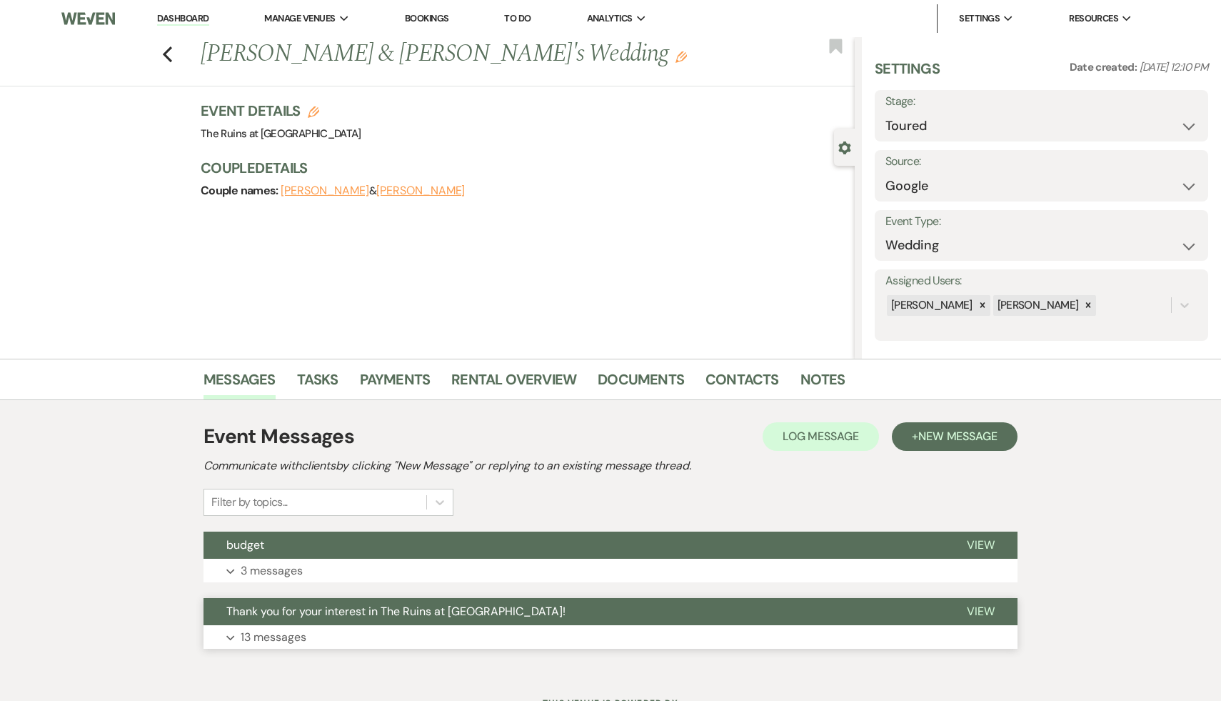
click at [401, 607] on span "Thank you for your interest in The Ruins at [GEOGRAPHIC_DATA]!" at bounding box center [395, 610] width 339 height 15
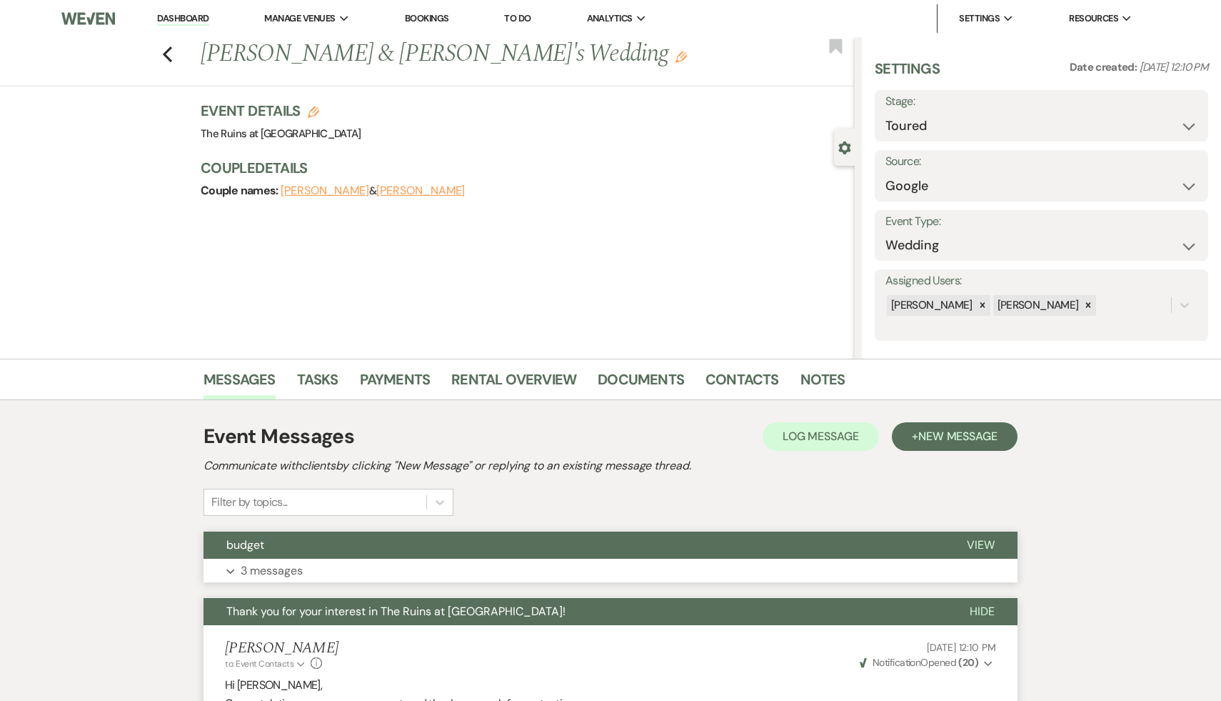
click at [255, 543] on span "budget" at bounding box center [245, 544] width 38 height 15
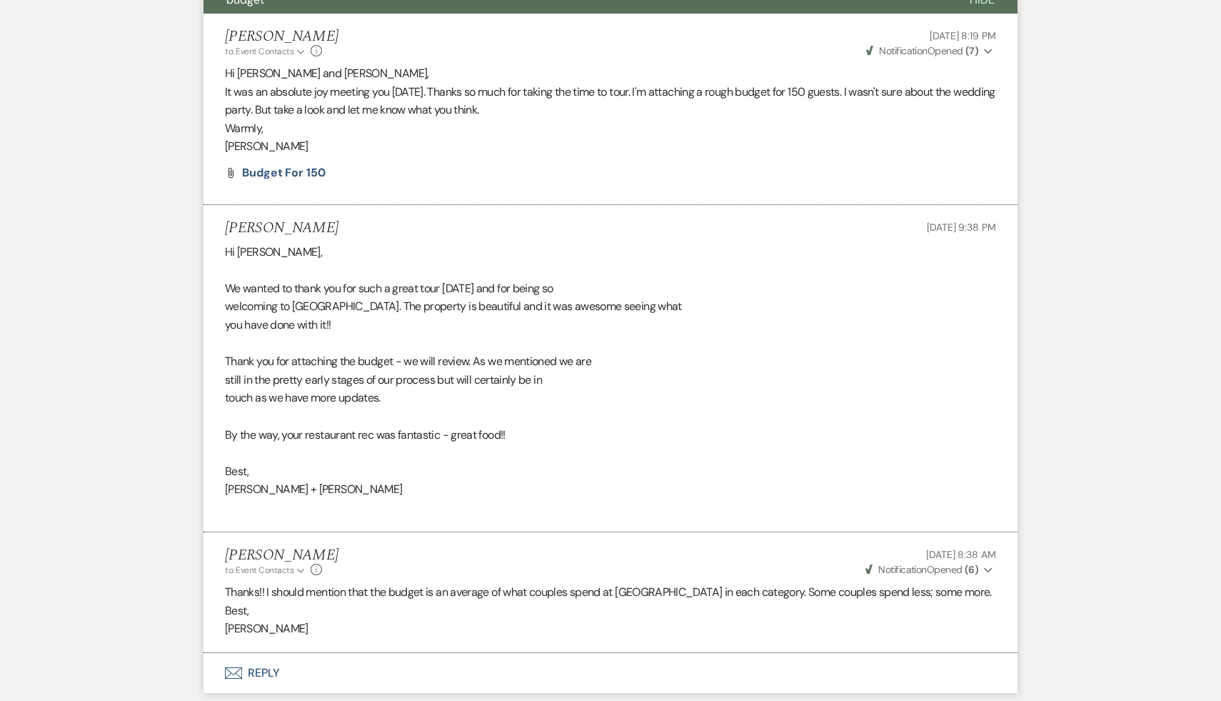
scroll to position [546, 0]
click at [562, 614] on p "Best," at bounding box center [610, 610] width 771 height 19
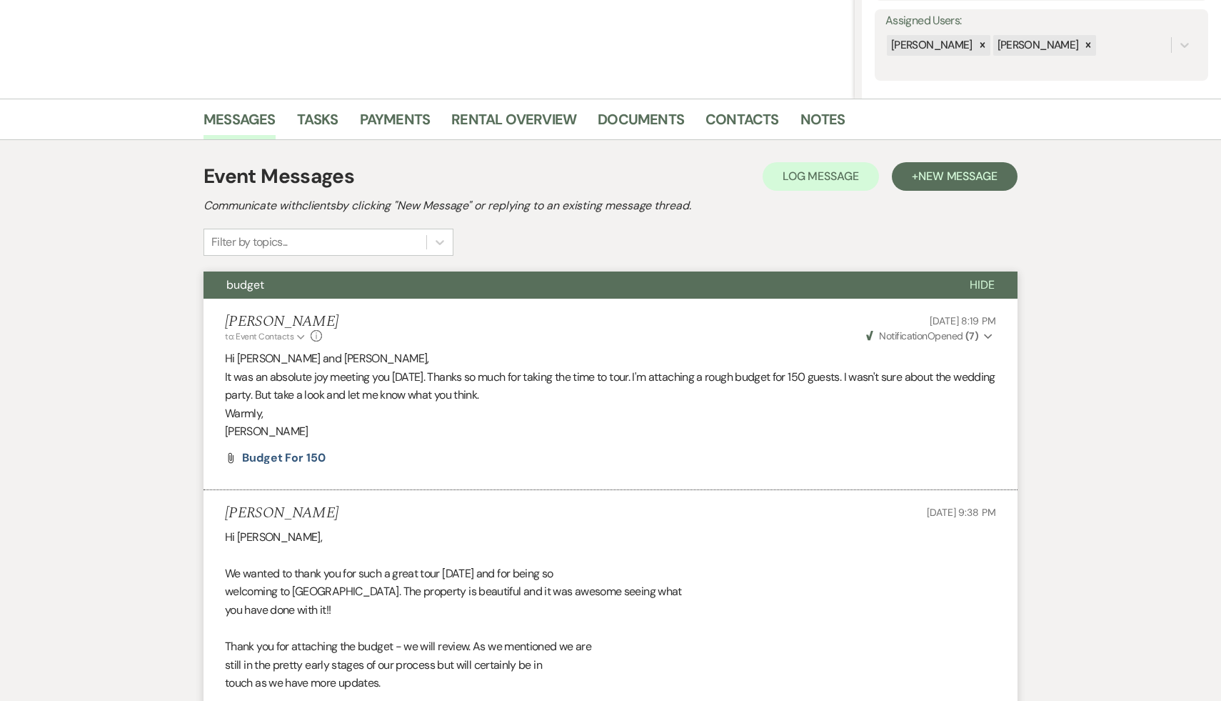
scroll to position [272, 0]
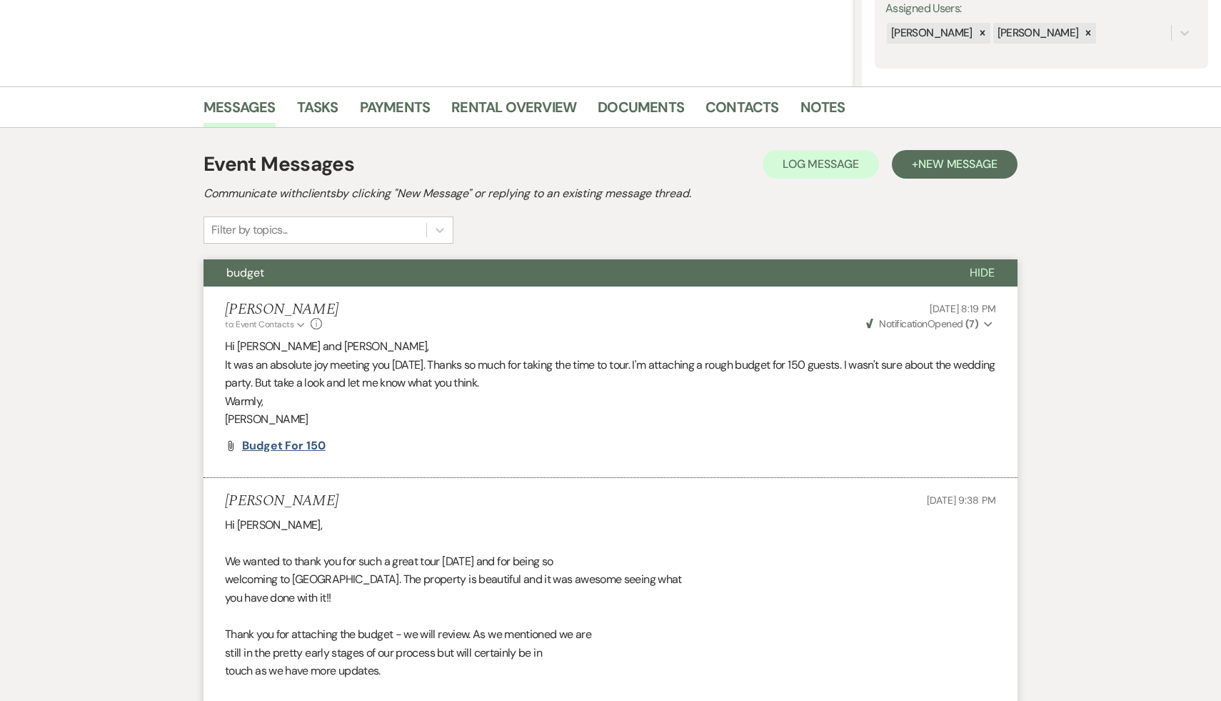
click at [295, 446] on span "Budget for 150" at bounding box center [284, 445] width 84 height 15
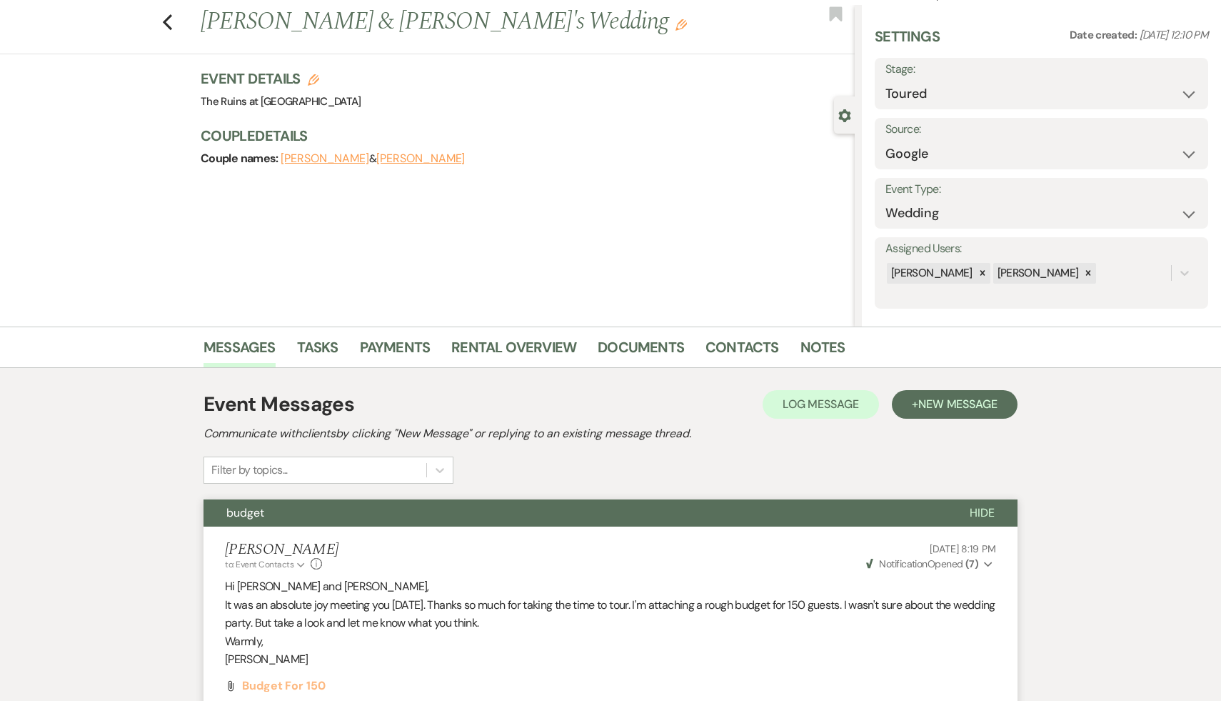
scroll to position [0, 0]
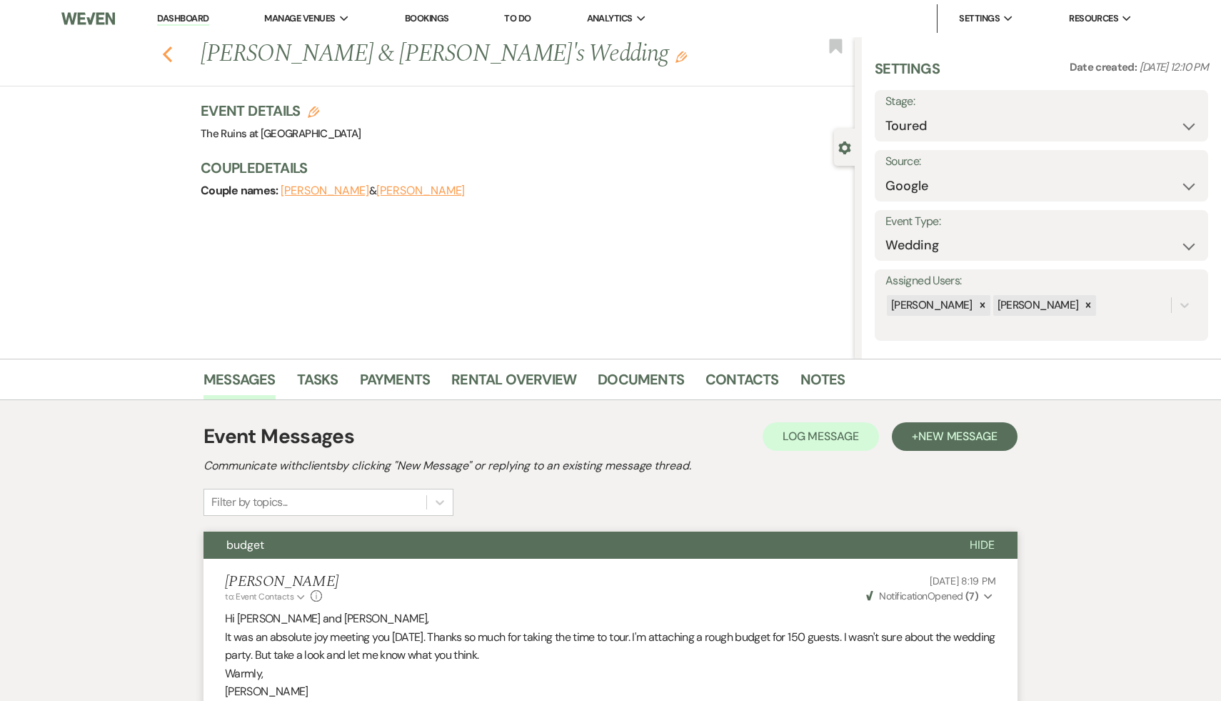
click at [163, 51] on icon "Previous" at bounding box center [167, 54] width 11 height 17
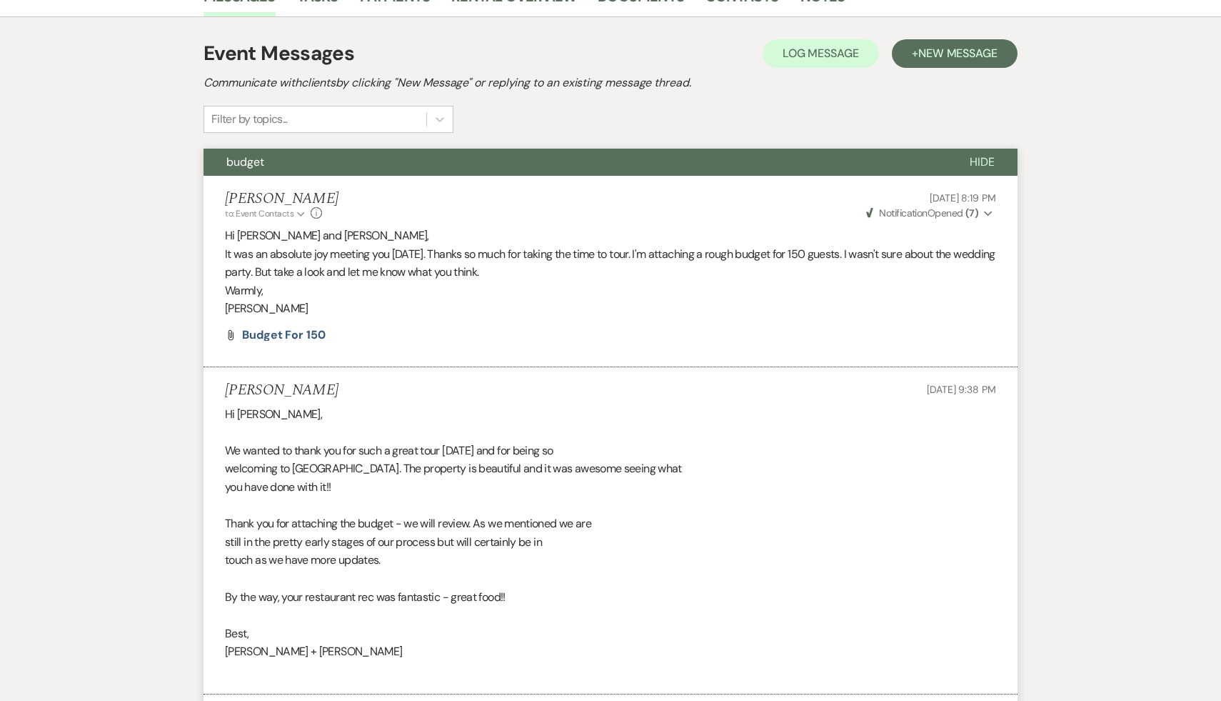
select select "5"
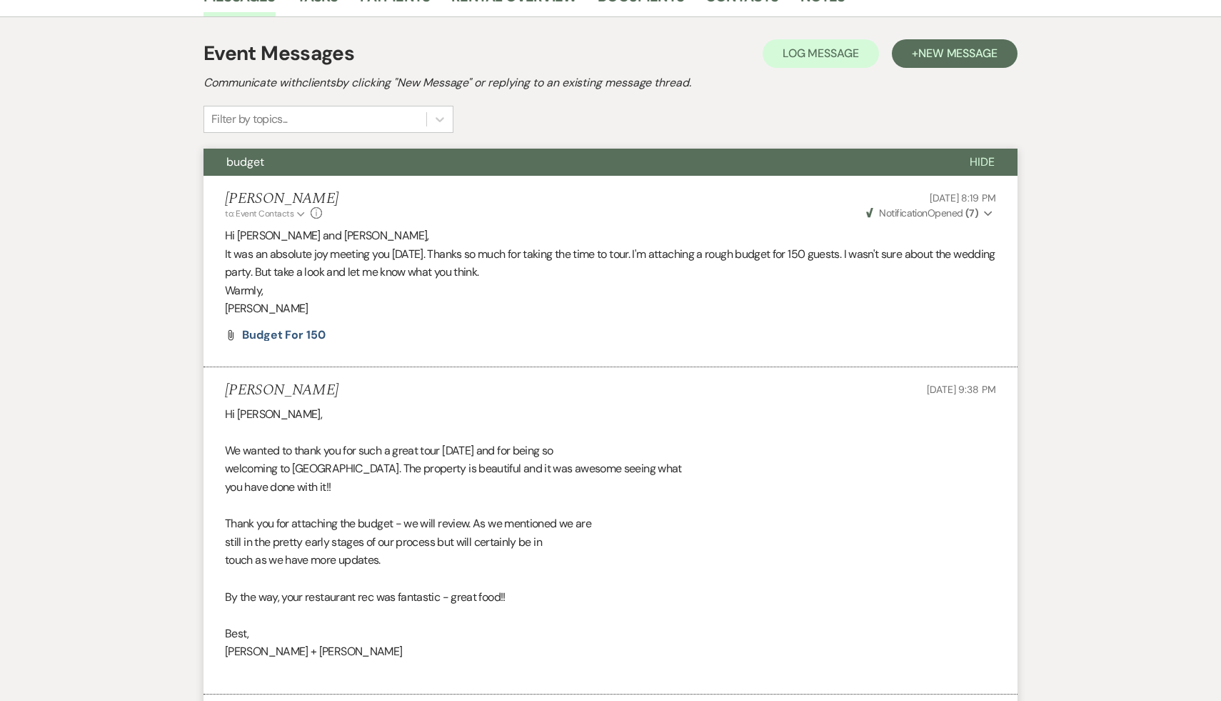
select select "5"
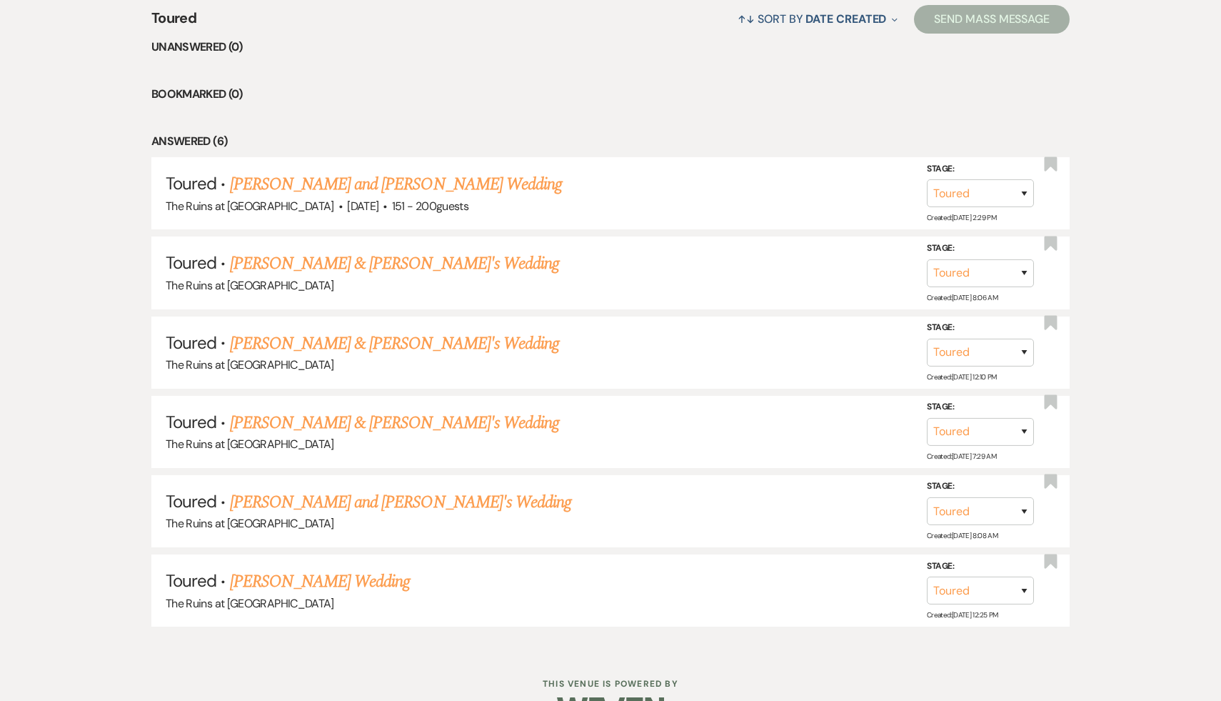
scroll to position [623, 0]
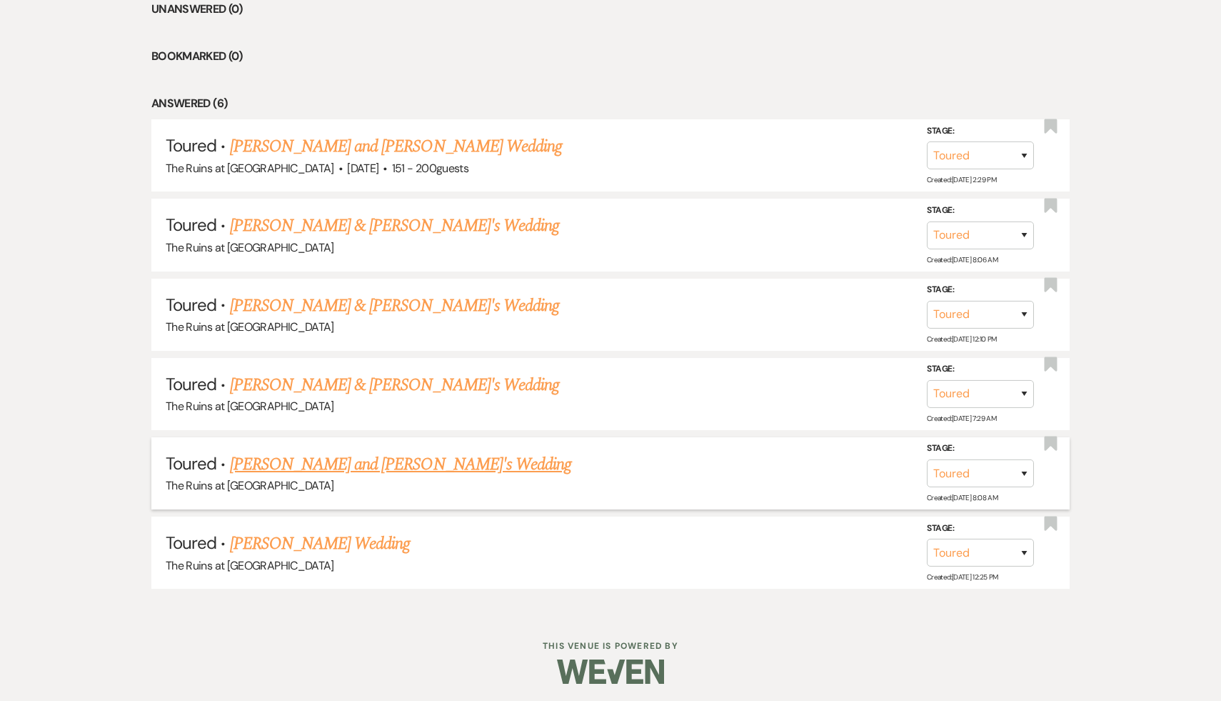
click at [341, 458] on link "[PERSON_NAME] and [PERSON_NAME]'s Wedding" at bounding box center [401, 464] width 342 height 26
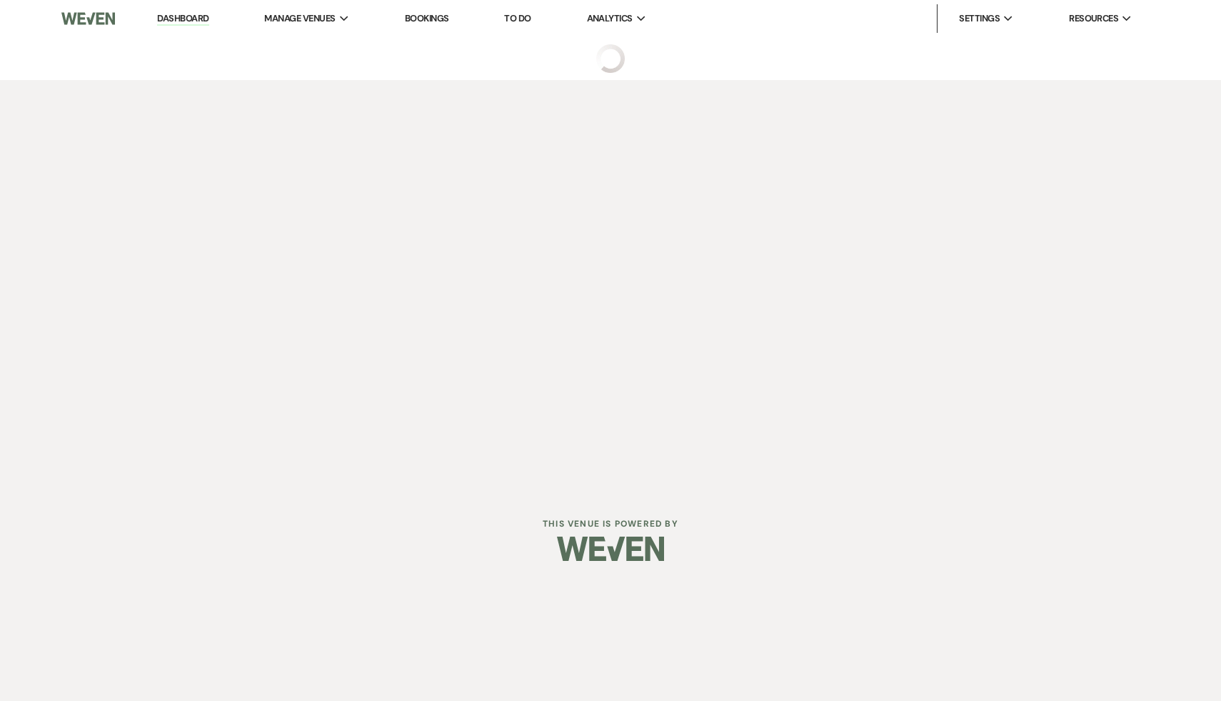
select select "5"
select select "6"
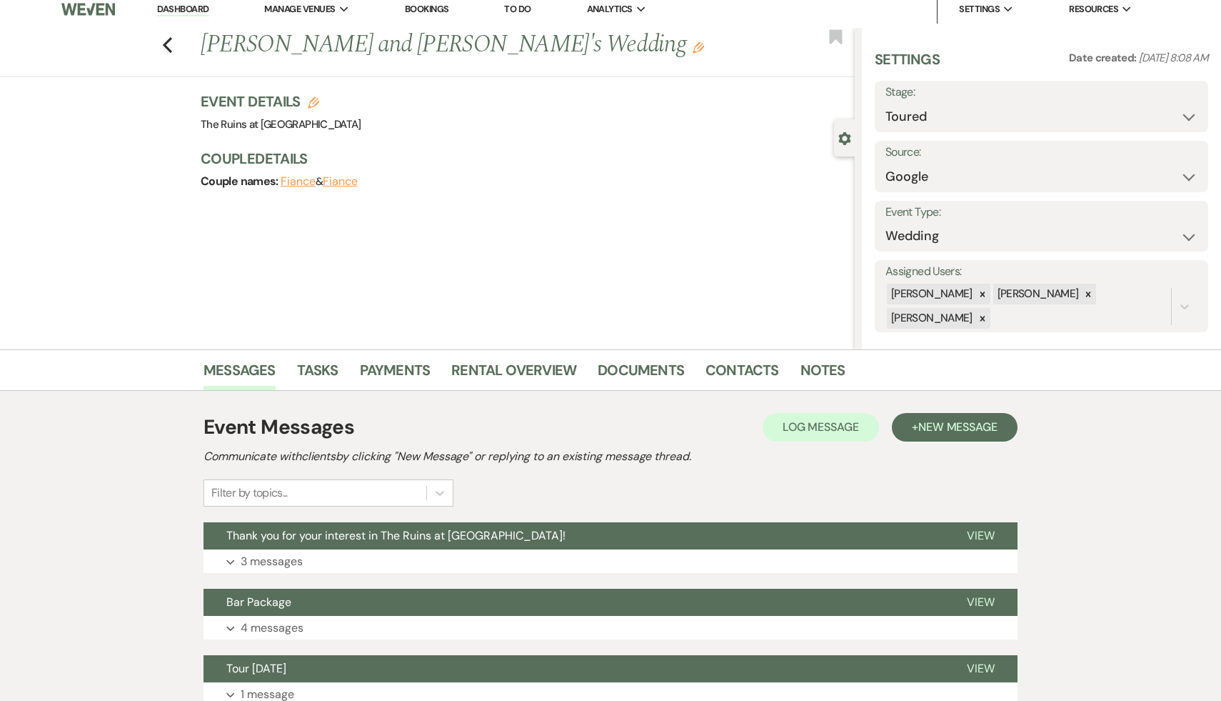
scroll to position [12, 0]
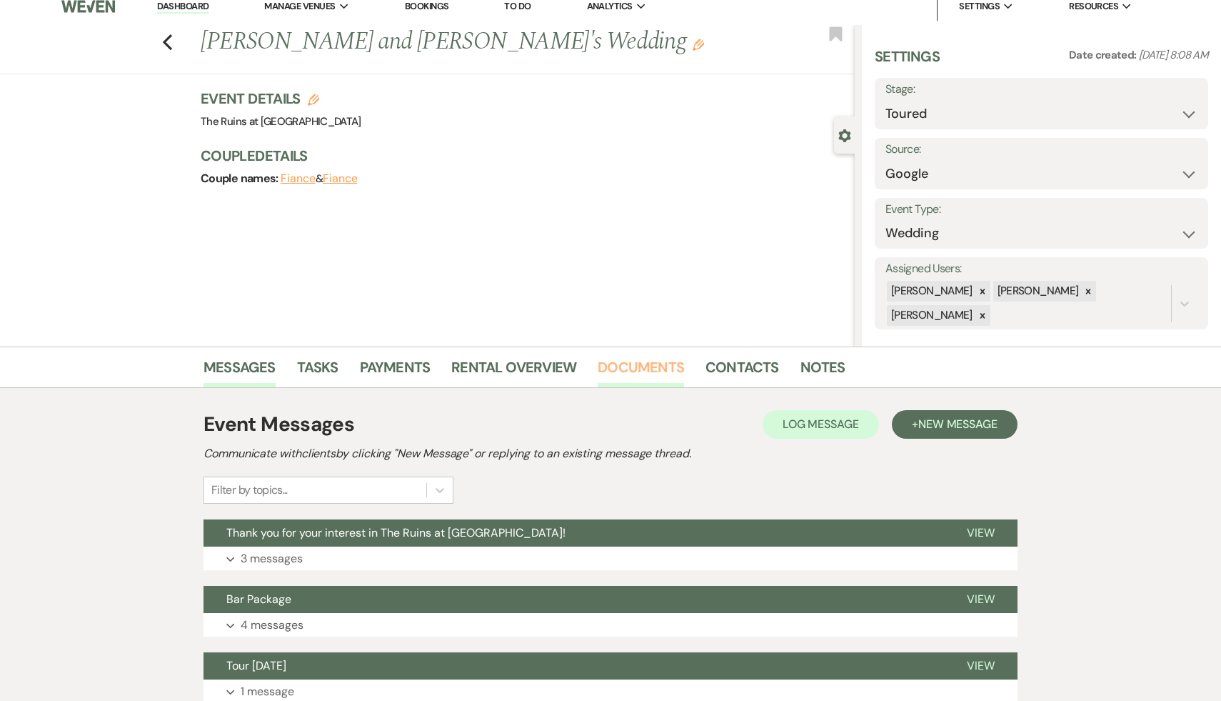
click at [636, 367] on link "Documents" at bounding box center [641, 371] width 86 height 31
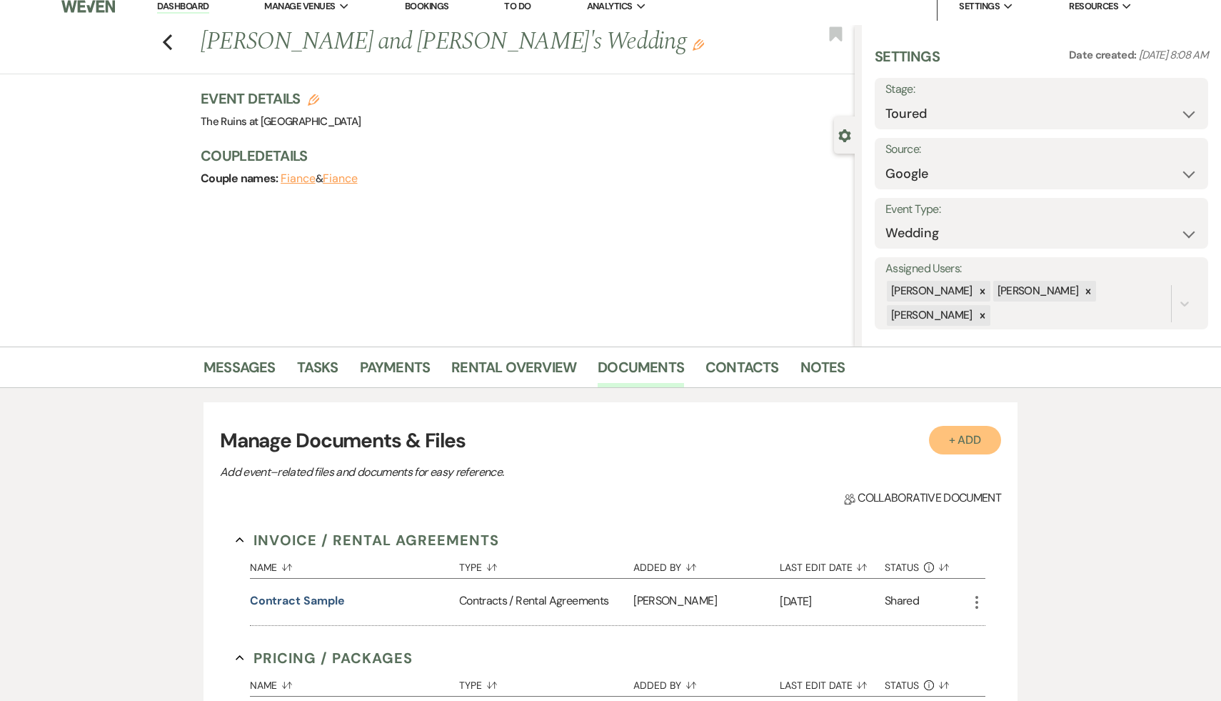
click at [965, 443] on button "+ Add" at bounding box center [965, 440] width 73 height 29
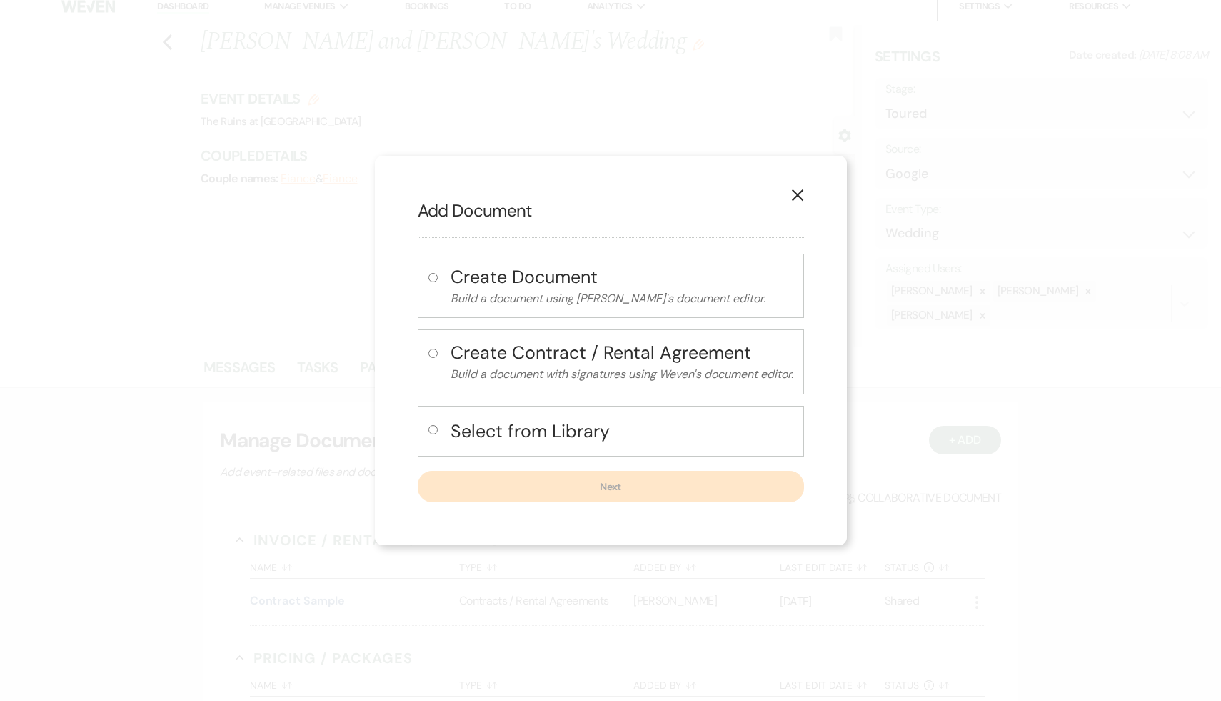
click at [429, 428] on input "radio" at bounding box center [432, 429] width 9 height 9
radio input "true"
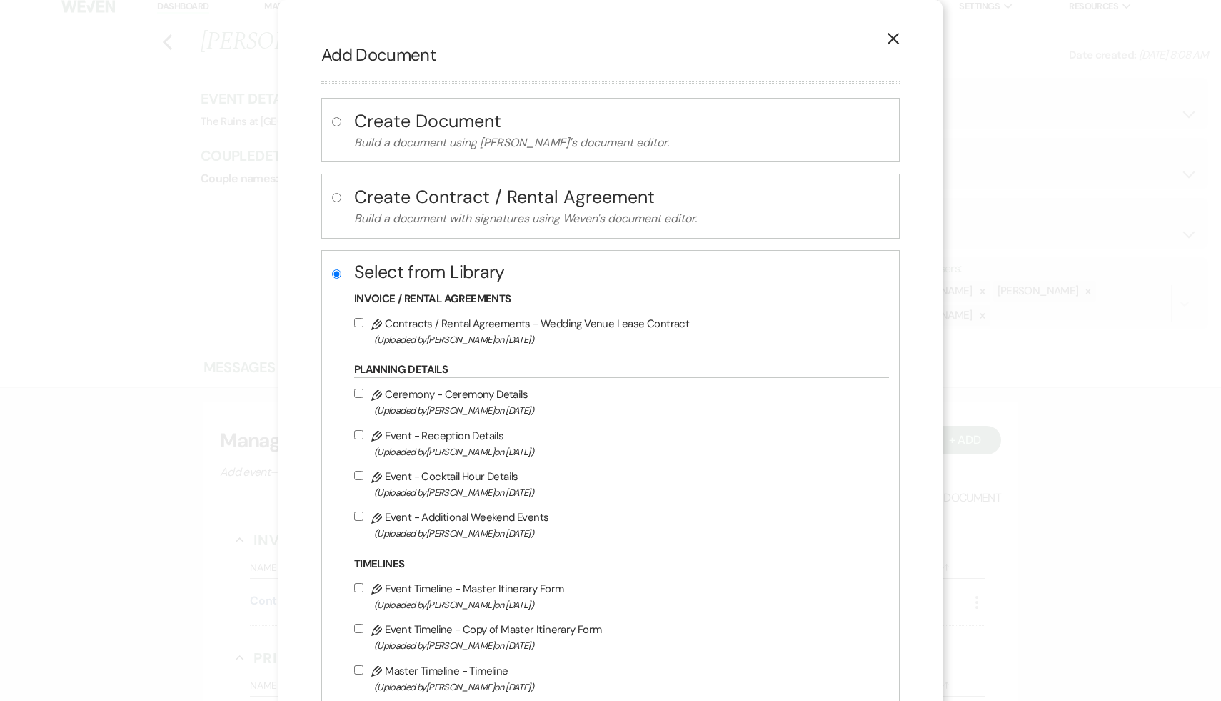
click at [363, 323] on input "Pencil Contracts / Rental Agreements - Wedding Venue Lease Contract (Uploaded b…" at bounding box center [358, 322] width 9 height 9
checkbox input "true"
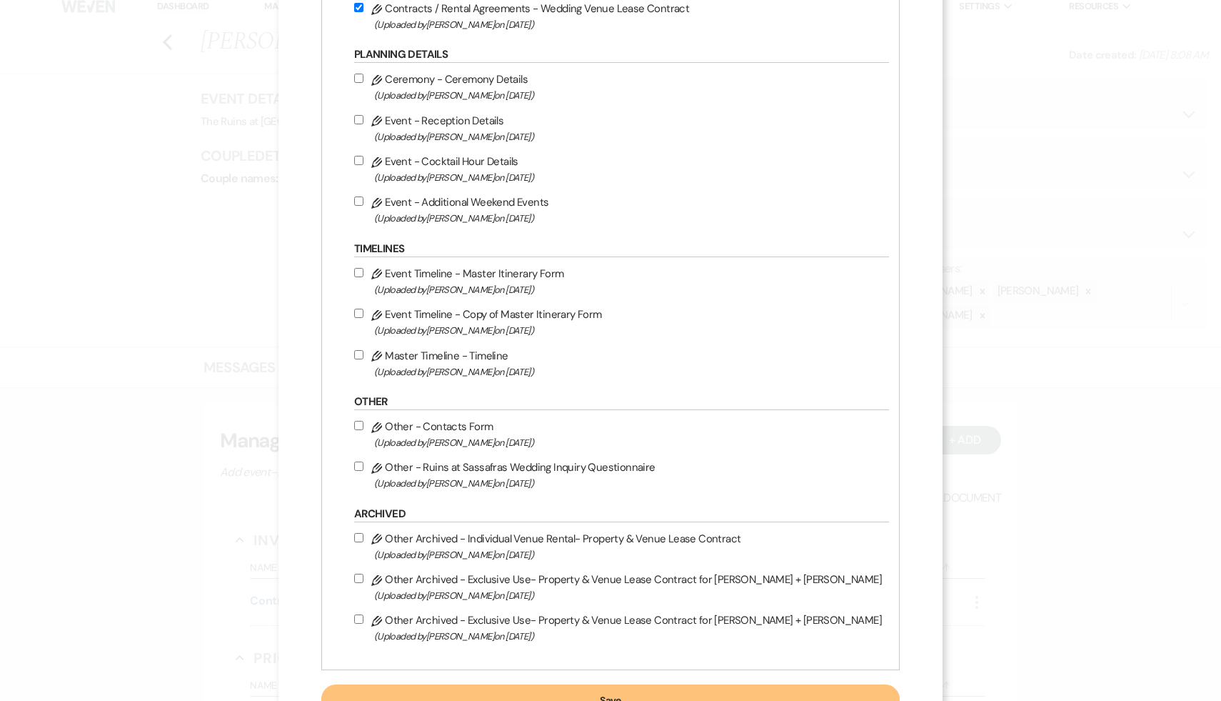
scroll to position [377, 0]
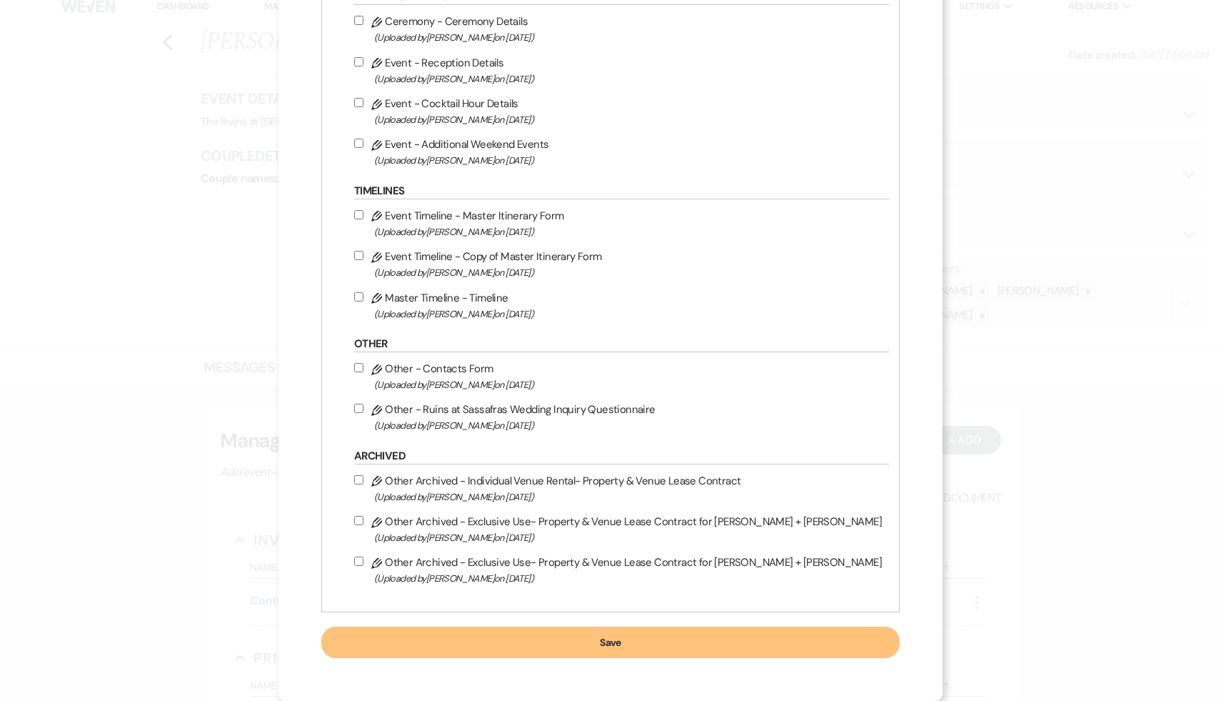
click at [610, 638] on button "Save" at bounding box center [610, 641] width 578 height 31
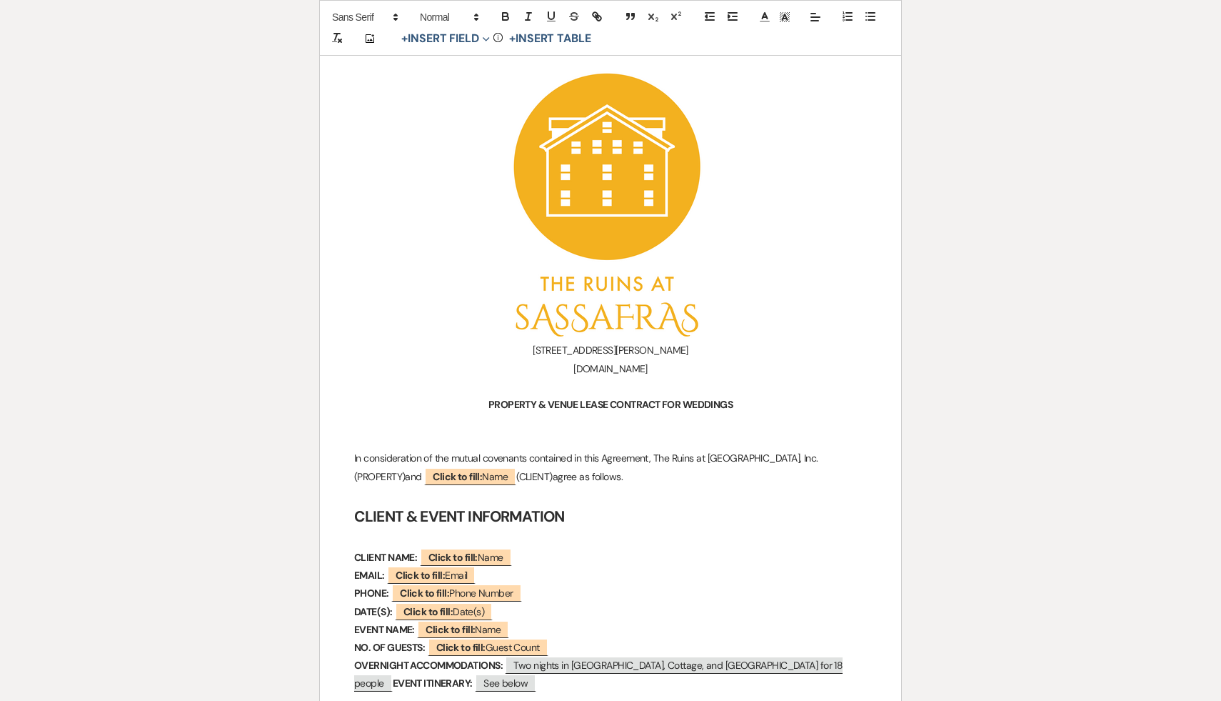
scroll to position [560, 0]
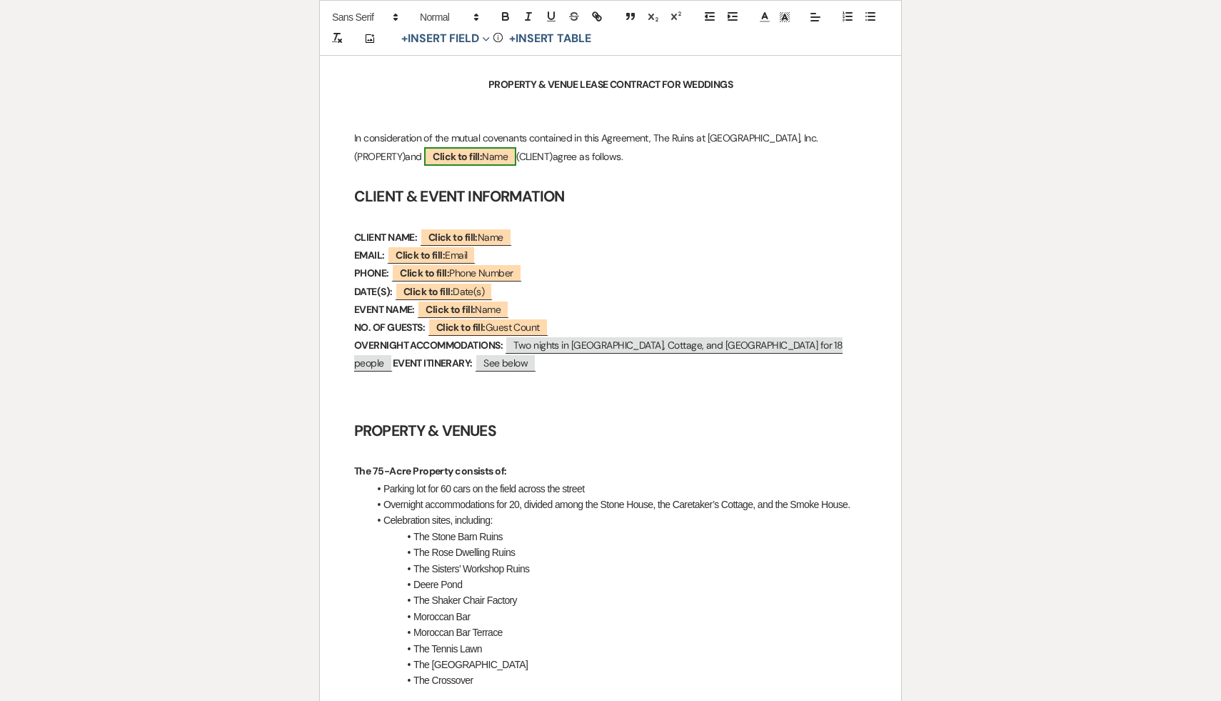
click at [426, 154] on span "Click to fill: Name" at bounding box center [470, 156] width 92 height 19
select select "Name"
